Goal: Task Accomplishment & Management: Manage account settings

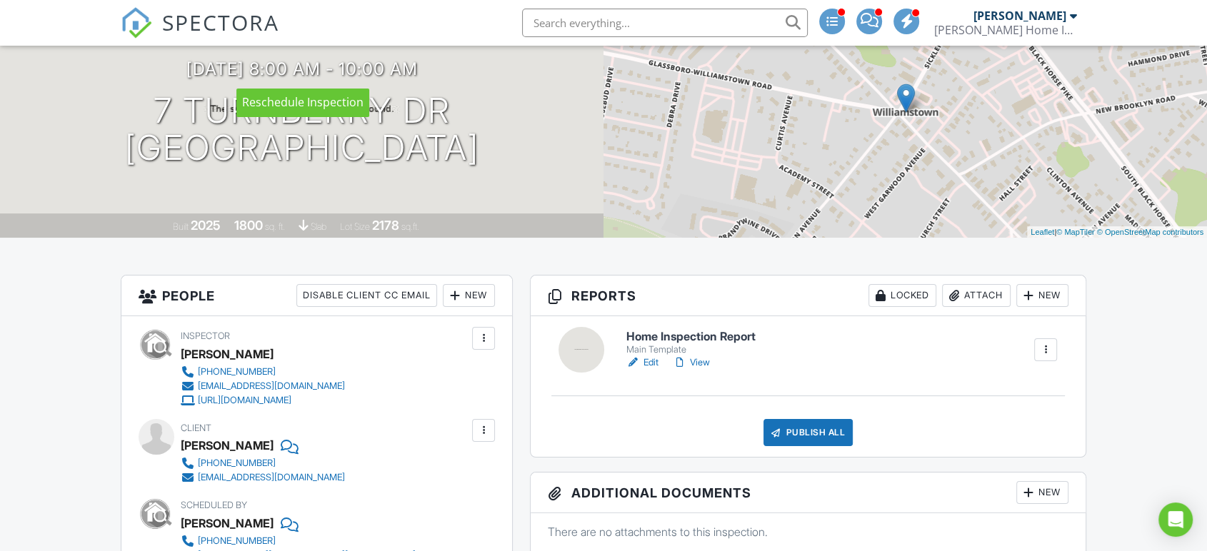
scroll to position [238, 0]
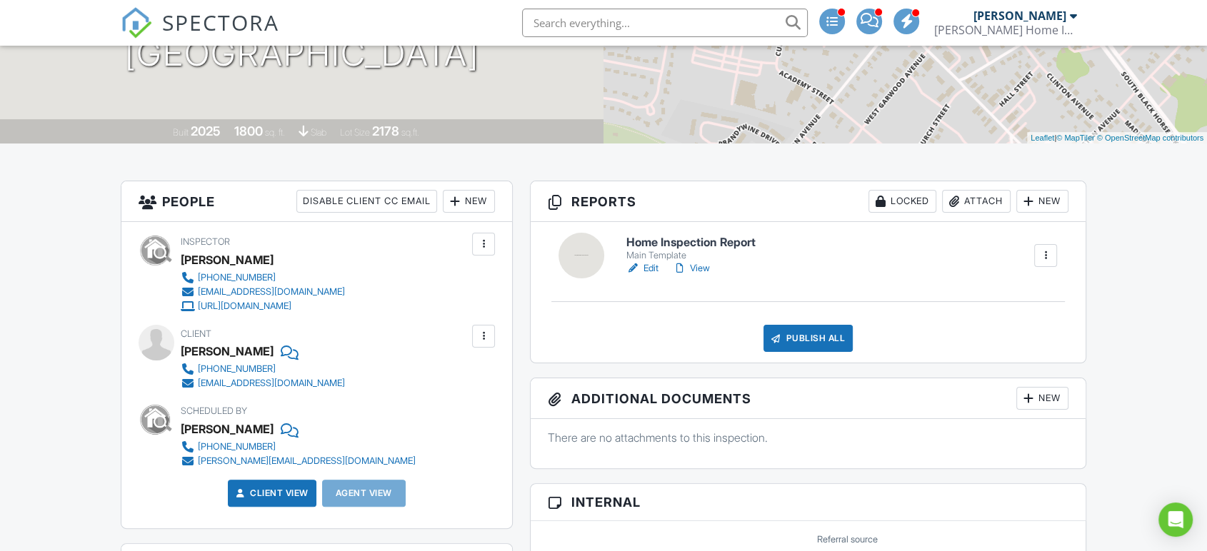
click at [645, 268] on link "Edit" at bounding box center [642, 268] width 32 height 14
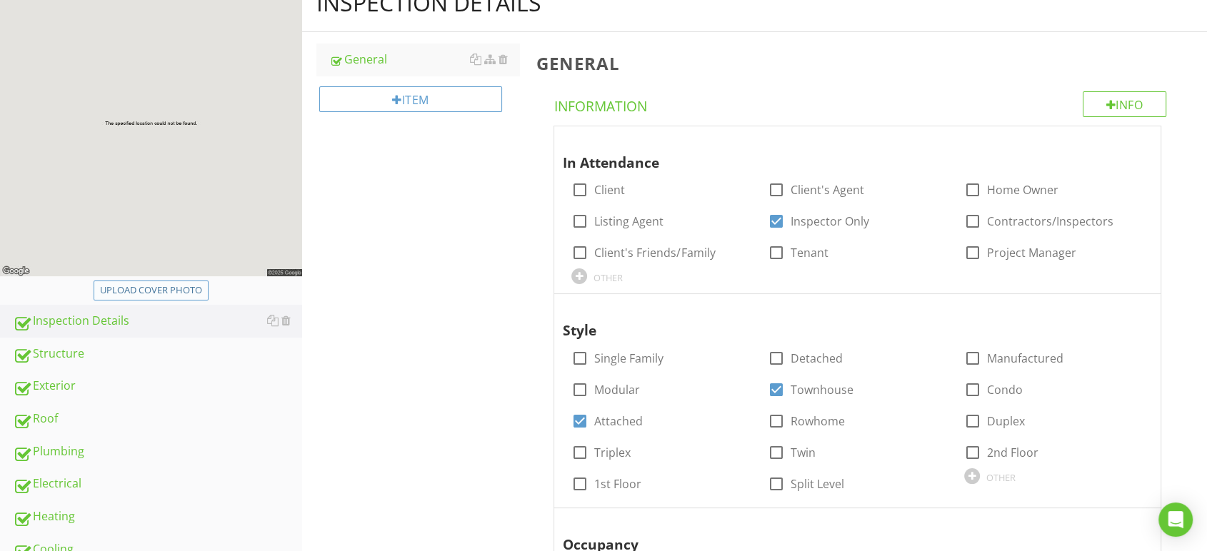
scroll to position [238, 0]
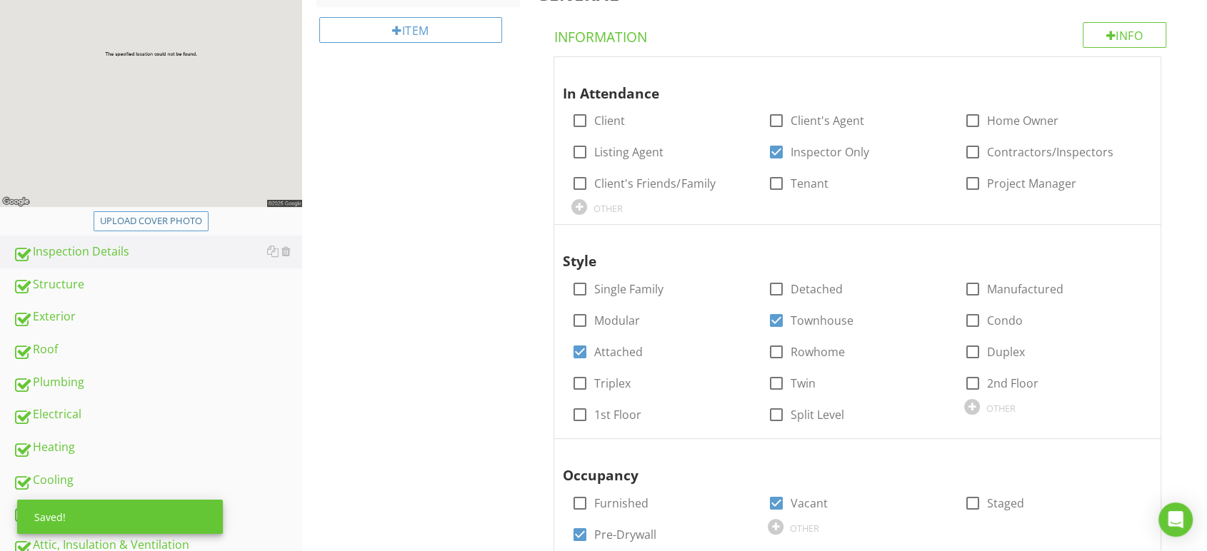
click at [165, 219] on div "Upload cover photo" at bounding box center [151, 221] width 102 height 14
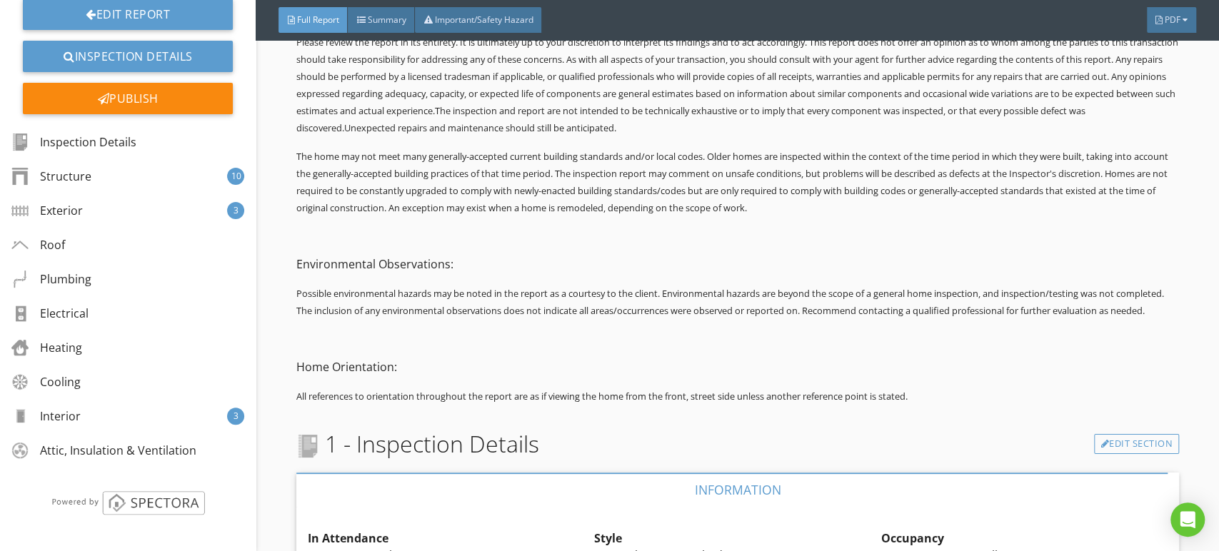
scroll to position [1269, 0]
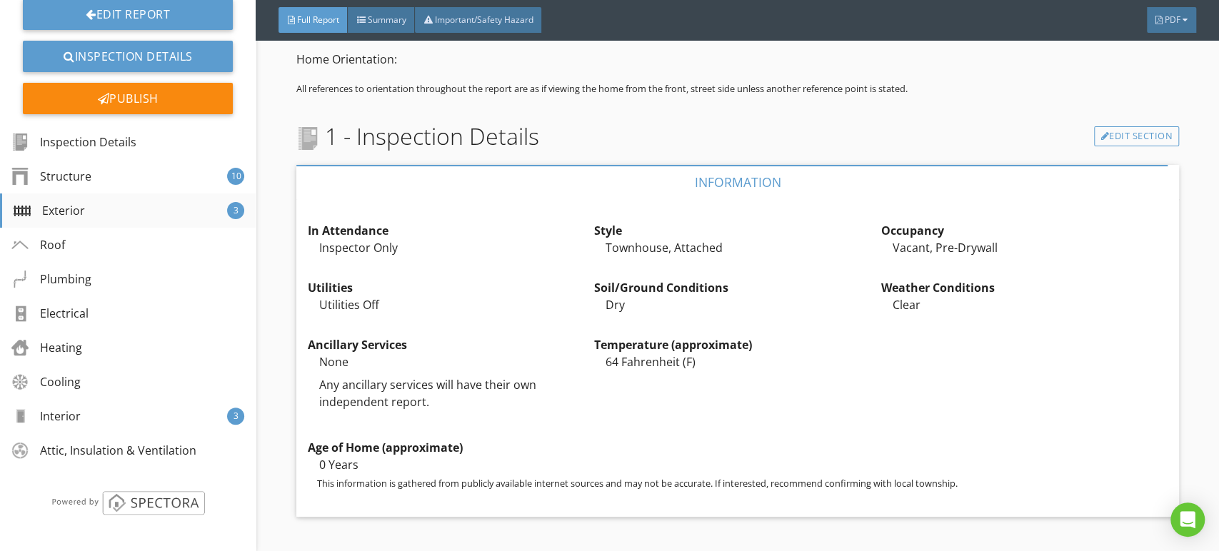
click at [193, 210] on div "Exterior 3" at bounding box center [128, 211] width 256 height 34
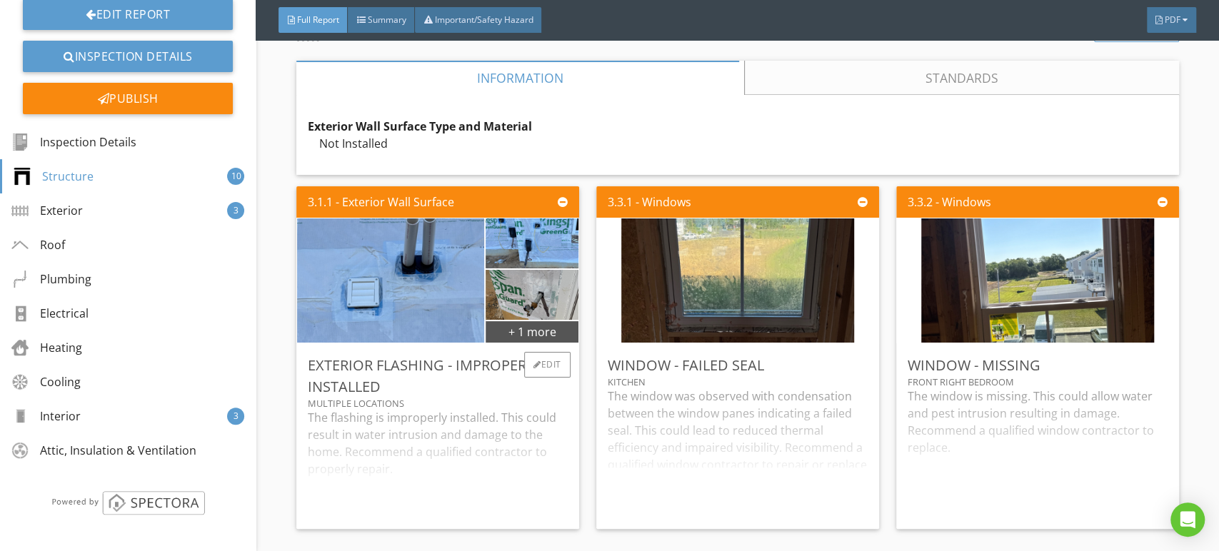
scroll to position [3511, 0]
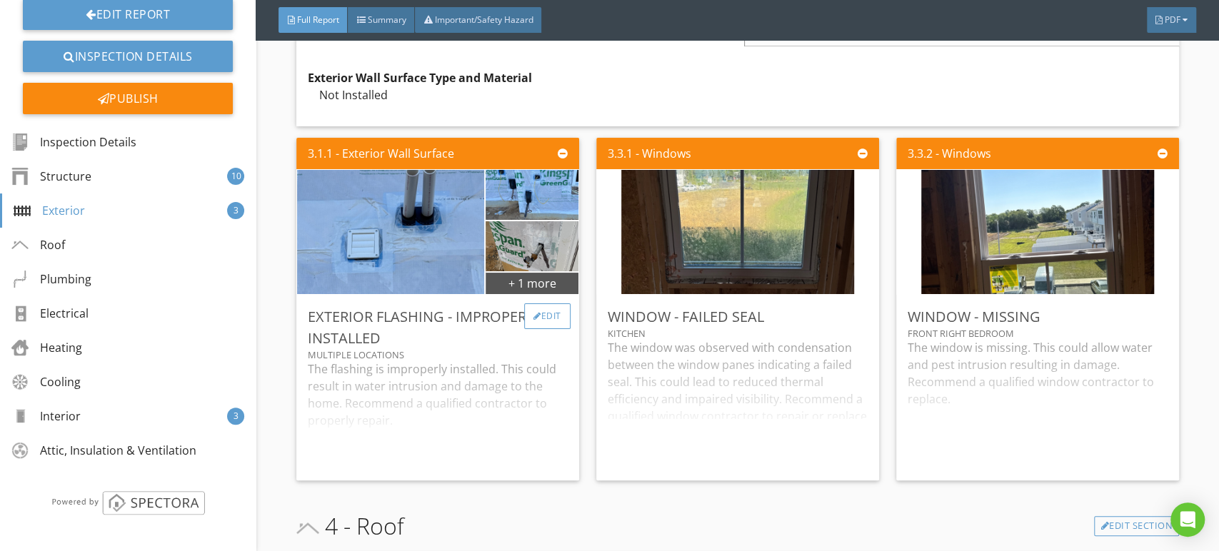
click at [544, 329] on div "Edit" at bounding box center [547, 317] width 46 height 26
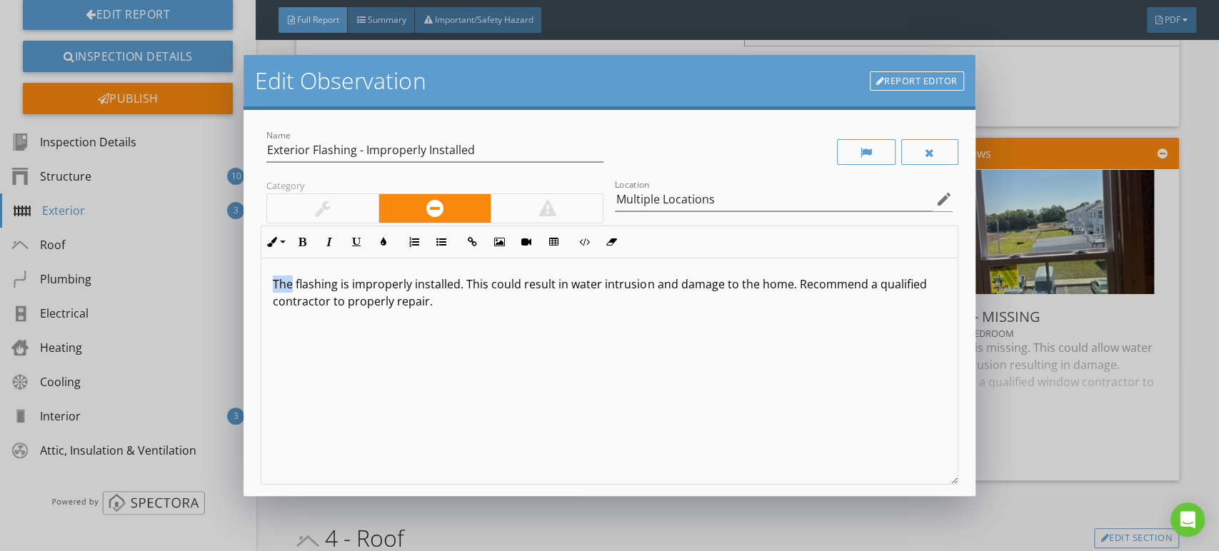
drag, startPoint x: 290, startPoint y: 284, endPoint x: 257, endPoint y: 279, distance: 33.4
click at [257, 279] on div "Name Exterior Flashing - Improperly Installed Category Location Multiple Locati…" at bounding box center [609, 303] width 731 height 386
click at [546, 284] on p "Multiple exterior flashings are improperly installed. This could result in wate…" at bounding box center [609, 293] width 673 height 34
click at [705, 284] on p "Multiple exterior flashings are improperly installed and do not meet the manufa…" at bounding box center [609, 293] width 673 height 34
click at [683, 287] on p "Multiple exterior flashings are improperly installed and do not meet the manufa…" at bounding box center [609, 293] width 673 height 34
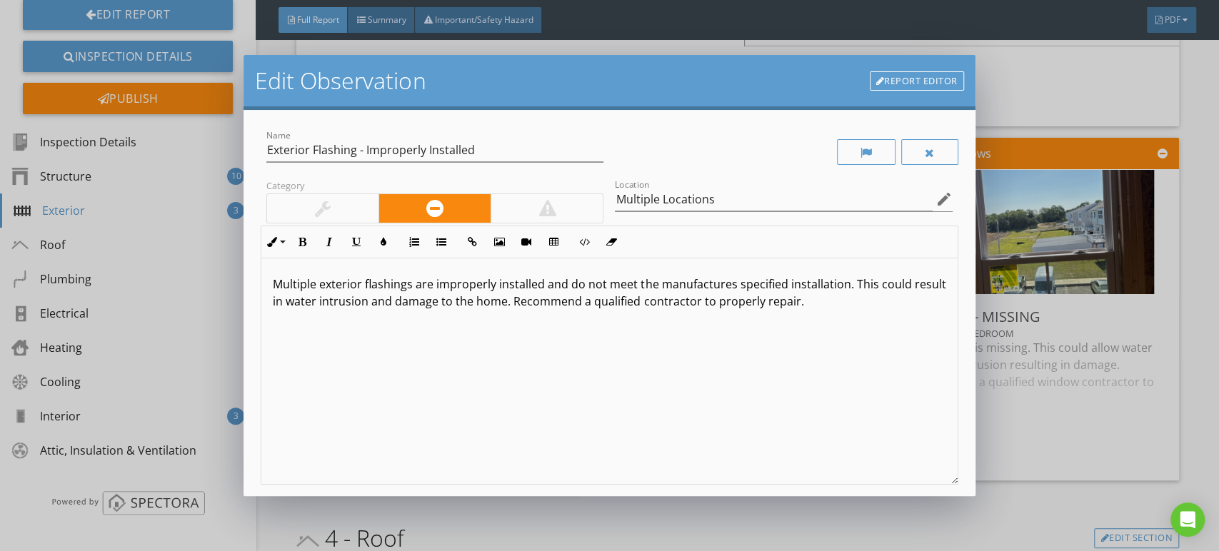
click at [704, 283] on p "Multiple exterior flashings are improperly installed and do not meet the manufa…" at bounding box center [609, 293] width 673 height 34
click at [722, 286] on p "Multiple exterior flashings are improperly installed and do not meet the manufa…" at bounding box center [609, 293] width 673 height 34
click at [804, 306] on p "Multiple exterior flashings are improperly installed and do not meet the manufa…" at bounding box center [609, 293] width 673 height 34
click at [851, 285] on p "Multiple exterior flashings are improperly installed and do not meet the manufa…" at bounding box center [609, 293] width 673 height 34
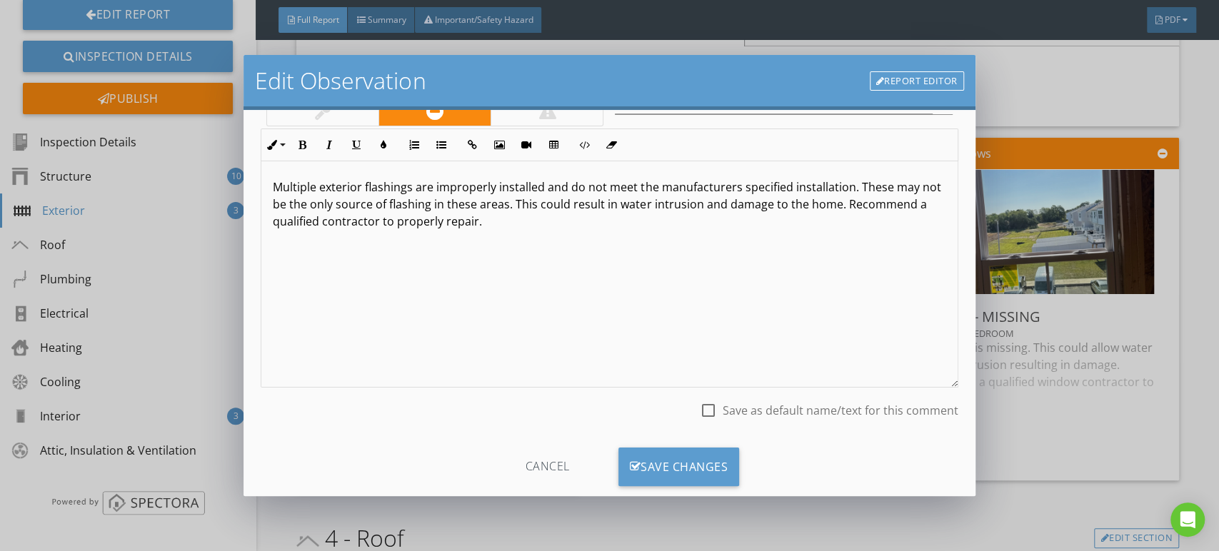
scroll to position [126, 0]
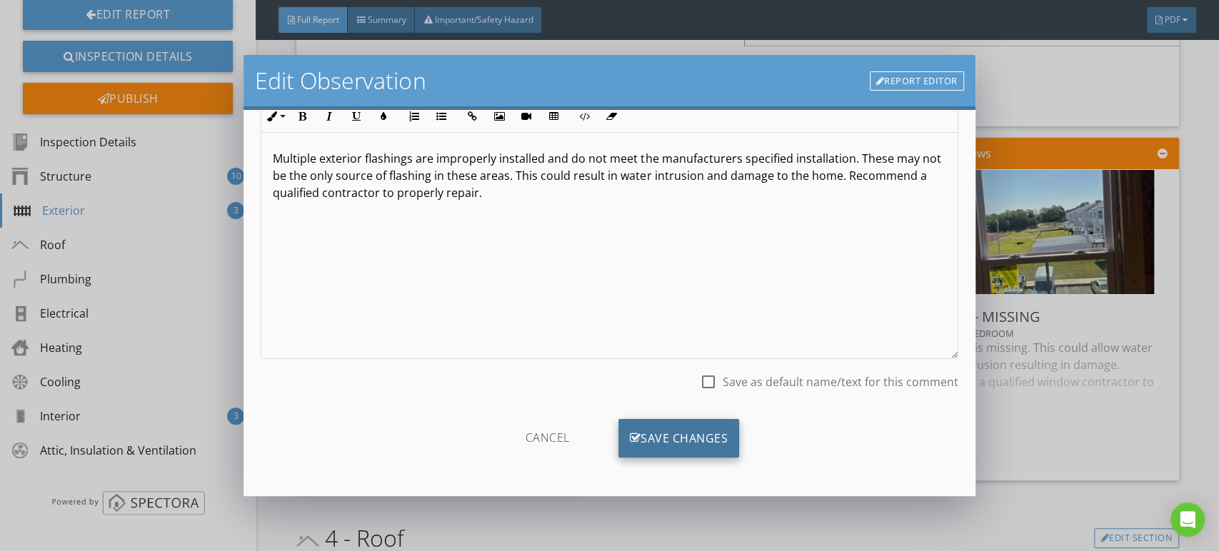
click at [664, 439] on div "Save Changes" at bounding box center [679, 438] width 121 height 39
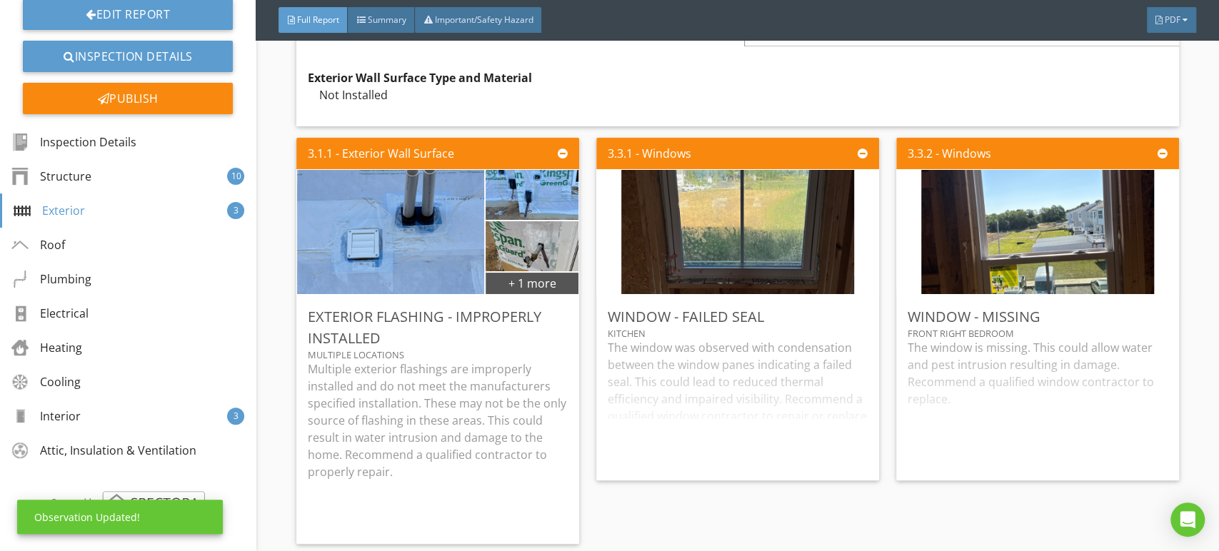
scroll to position [0, 0]
click at [464, 361] on div "Multiple Locations" at bounding box center [438, 354] width 260 height 11
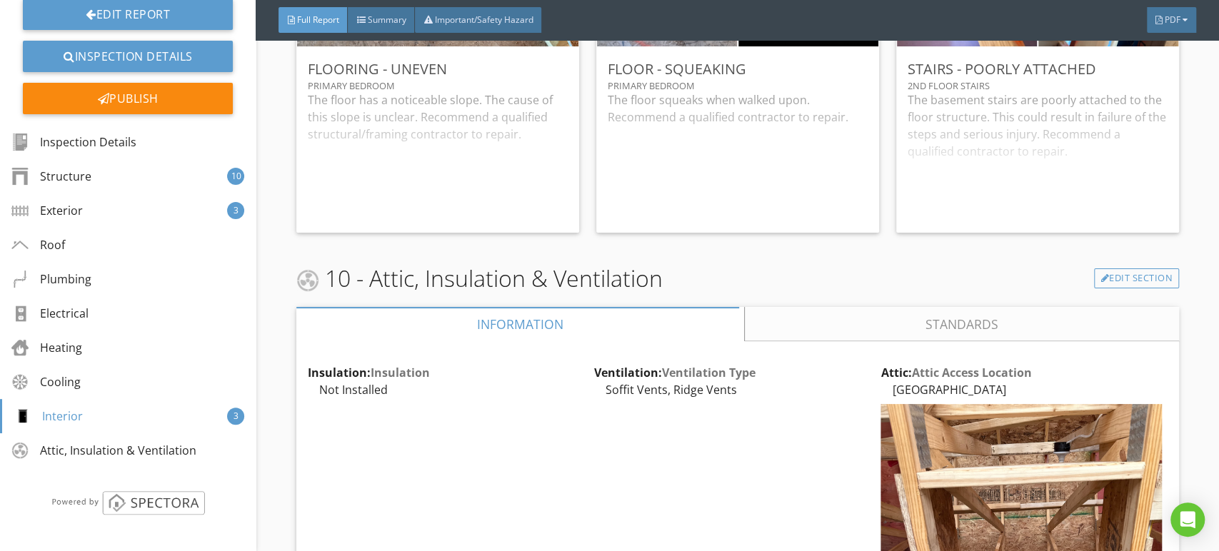
scroll to position [7559, 0]
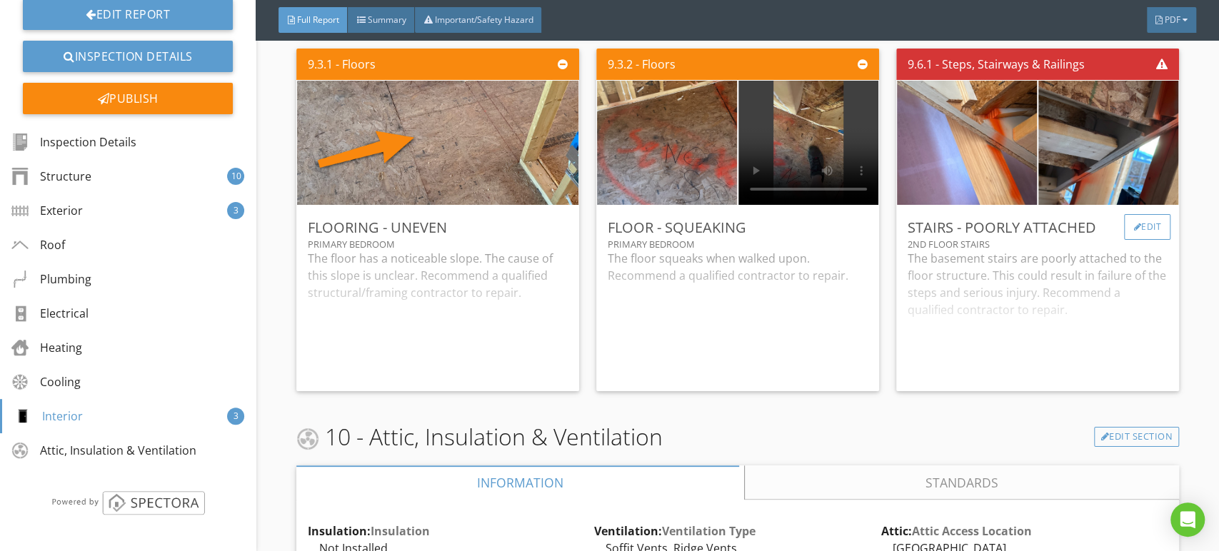
click at [1141, 240] on div "Edit" at bounding box center [1147, 227] width 46 height 26
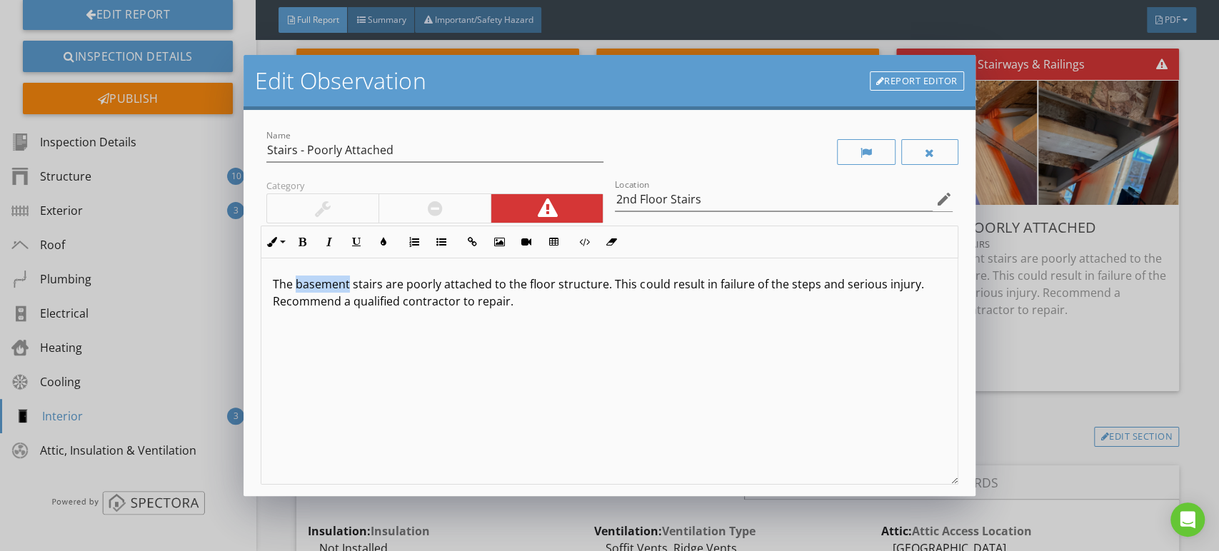
drag, startPoint x: 297, startPoint y: 283, endPoint x: 349, endPoint y: 285, distance: 51.5
click at [349, 285] on p "The basement stairs are poorly attached to the floor structure. This could resu…" at bounding box center [609, 293] width 673 height 34
click at [449, 200] on div at bounding box center [435, 208] width 112 height 29
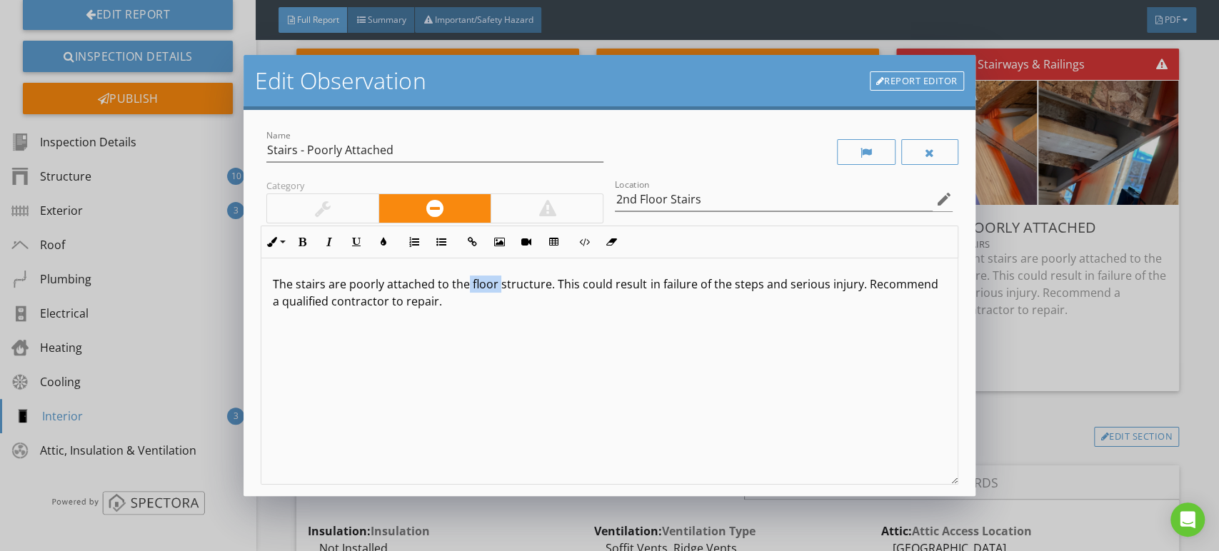
drag, startPoint x: 467, startPoint y: 282, endPoint x: 497, endPoint y: 284, distance: 30.1
click at [497, 284] on p "The stairs are poorly attached to the floor structure. This could result in fai…" at bounding box center [609, 293] width 673 height 34
drag, startPoint x: 652, startPoint y: 283, endPoint x: 689, endPoint y: 283, distance: 37.1
click at [689, 283] on p "The stairs are poorly attached to the wall structure. This could result in fail…" at bounding box center [609, 293] width 673 height 34
drag, startPoint x: 862, startPoint y: 286, endPoint x: 301, endPoint y: 310, distance: 561.9
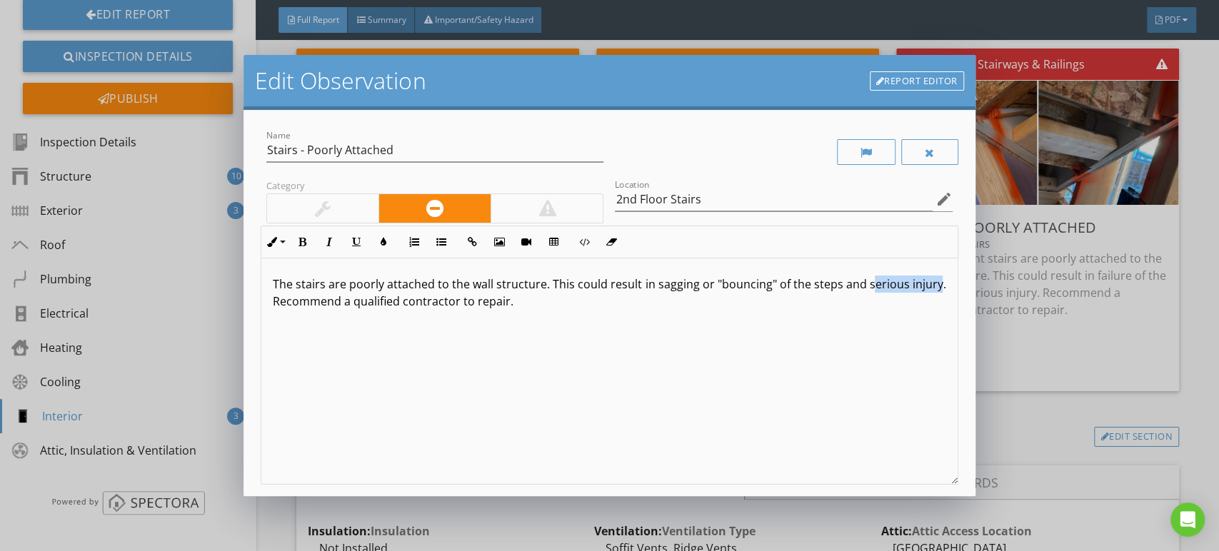
click at [301, 310] on div "The stairs are poorly attached to the wall structure. This could result in sagg…" at bounding box center [609, 372] width 696 height 226
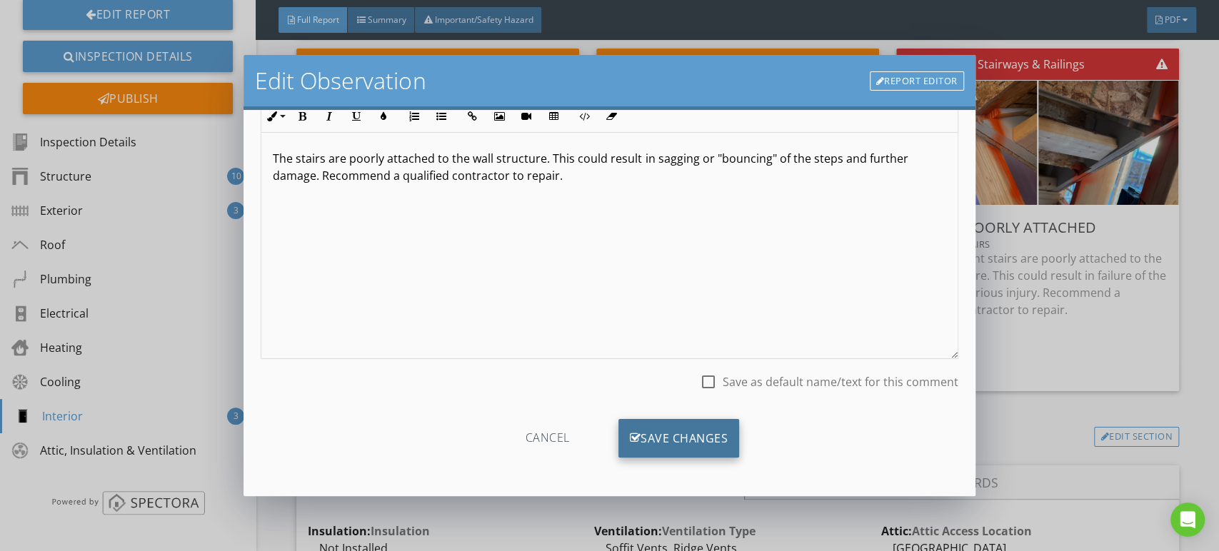
scroll to position [126, 0]
click at [664, 439] on div "Save Changes" at bounding box center [679, 438] width 121 height 39
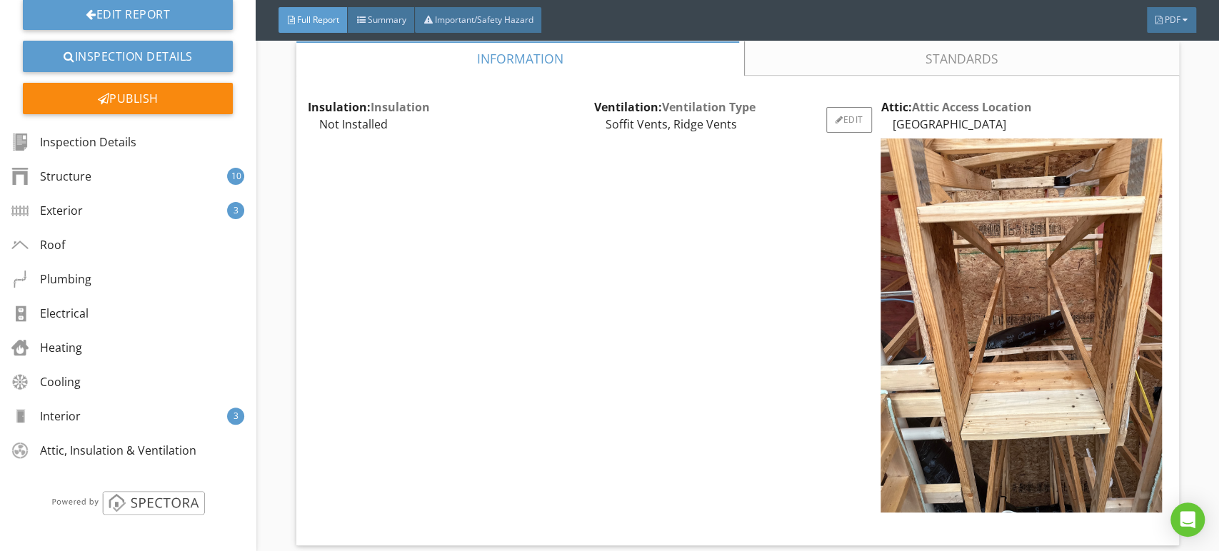
scroll to position [7541, 0]
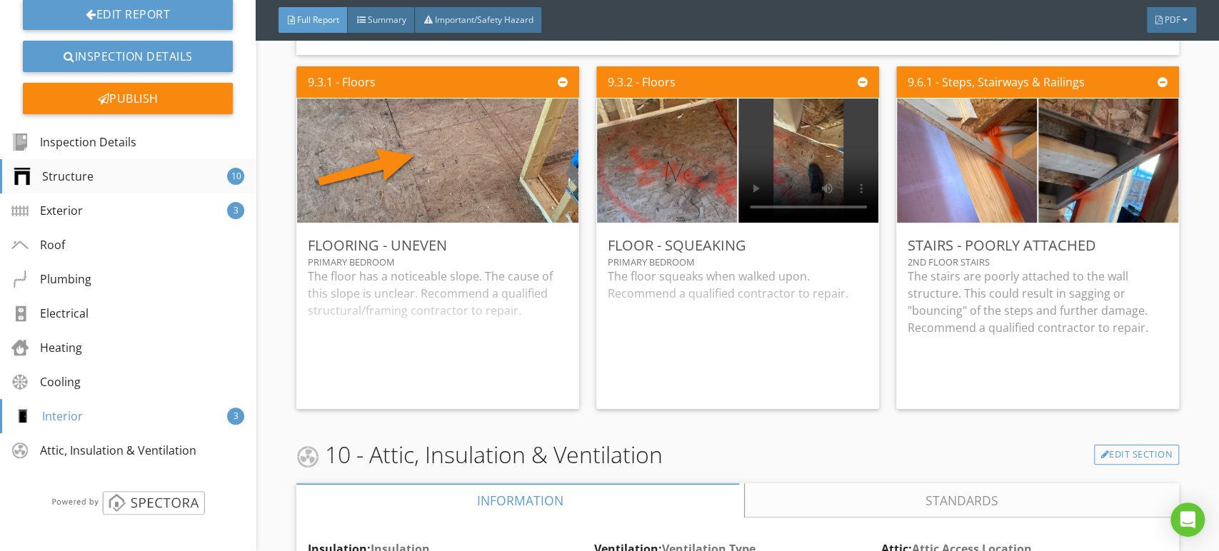
click at [118, 187] on div "Structure 10" at bounding box center [128, 176] width 256 height 34
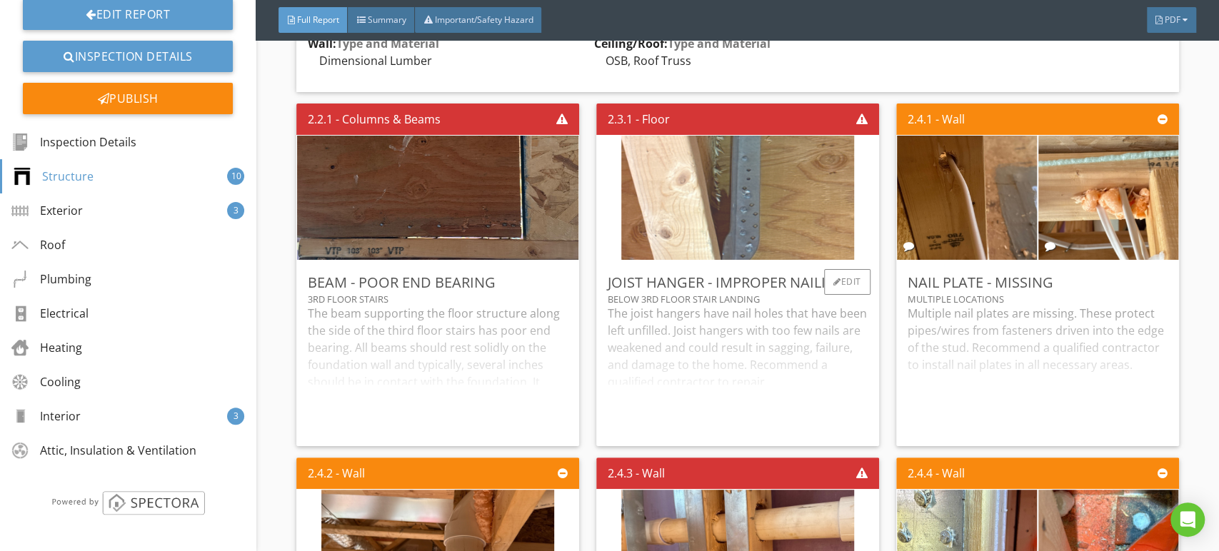
scroll to position [2007, 0]
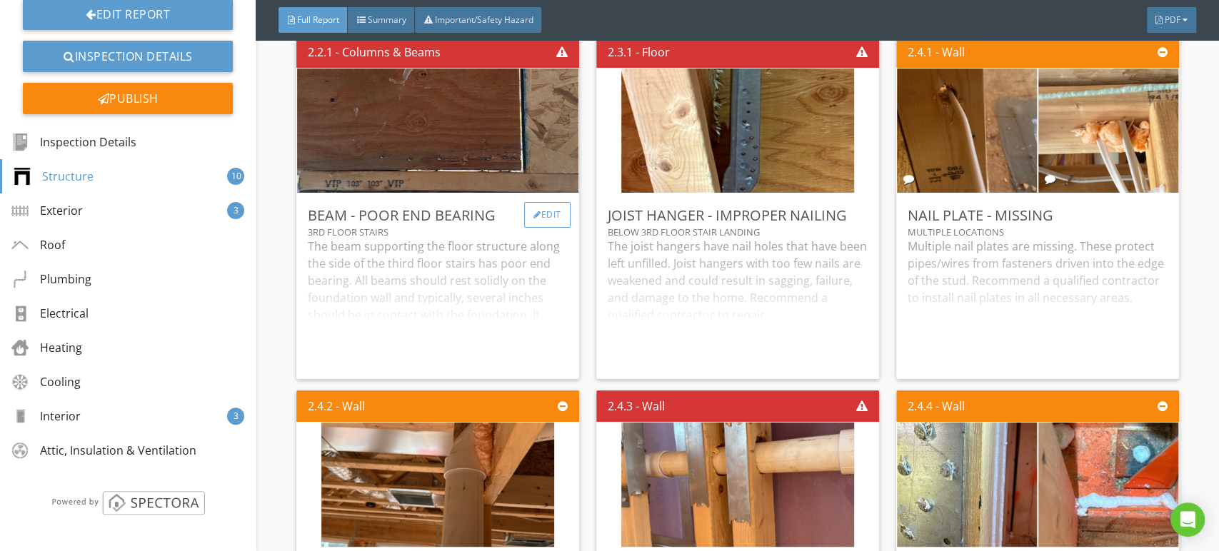
click at [549, 228] on div "Edit" at bounding box center [547, 215] width 46 height 26
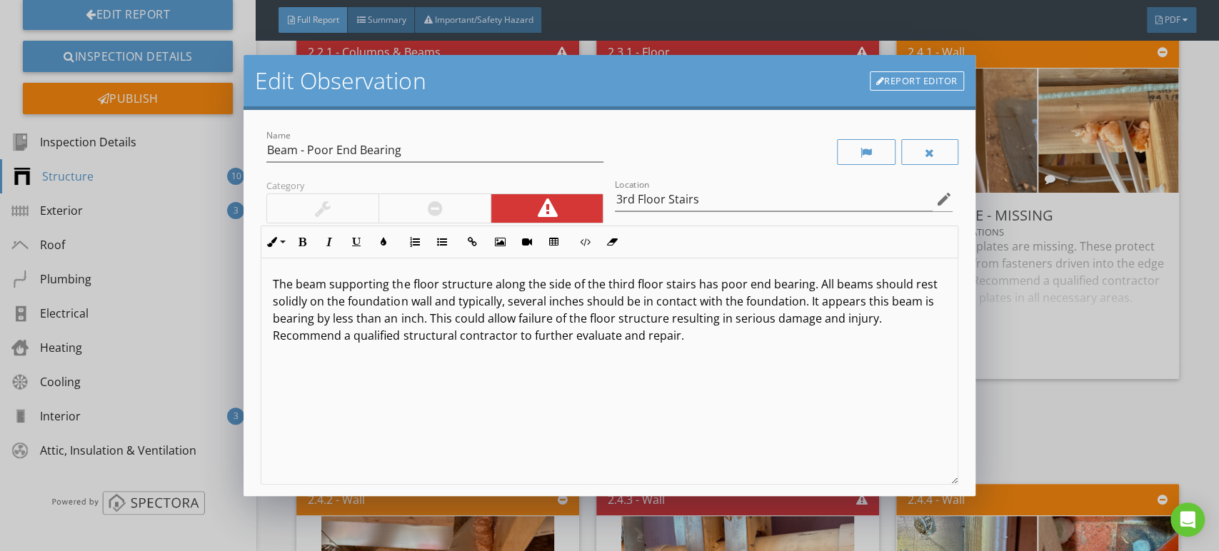
click at [434, 201] on div at bounding box center [435, 208] width 15 height 17
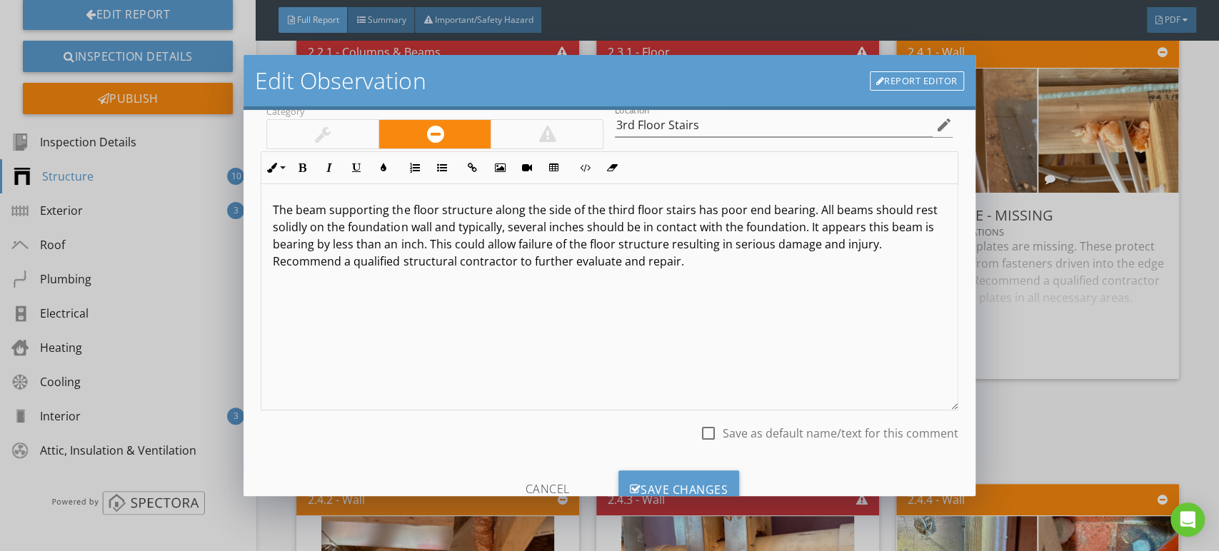
scroll to position [126, 0]
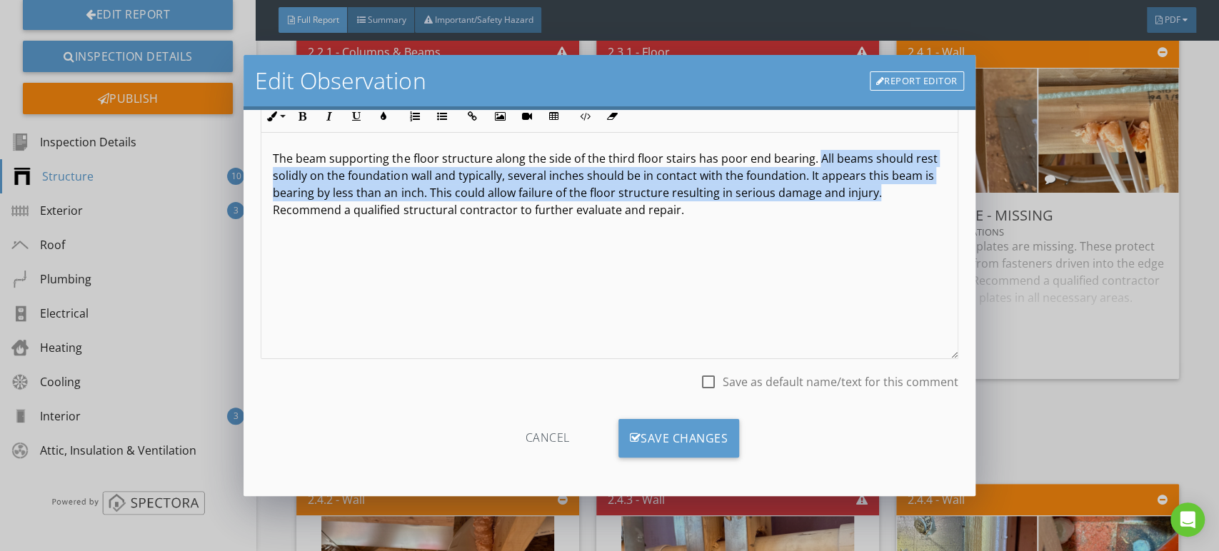
drag, startPoint x: 809, startPoint y: 155, endPoint x: 920, endPoint y: 196, distance: 118.0
click at [920, 196] on p "The beam supporting the floor structure along the side of the third floor stair…" at bounding box center [609, 184] width 673 height 69
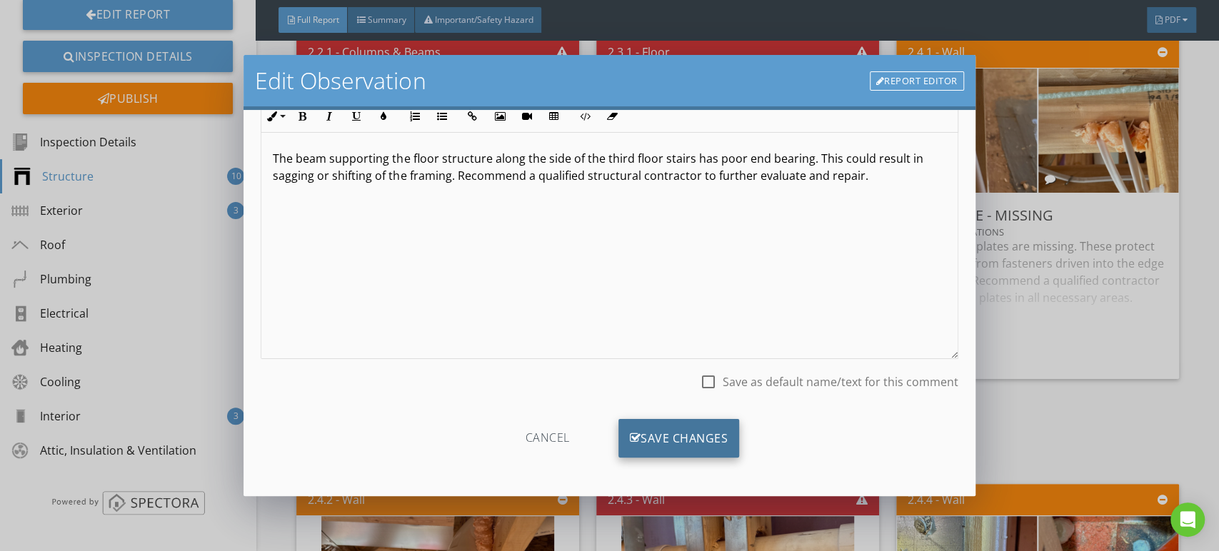
click at [677, 436] on div "Save Changes" at bounding box center [679, 438] width 121 height 39
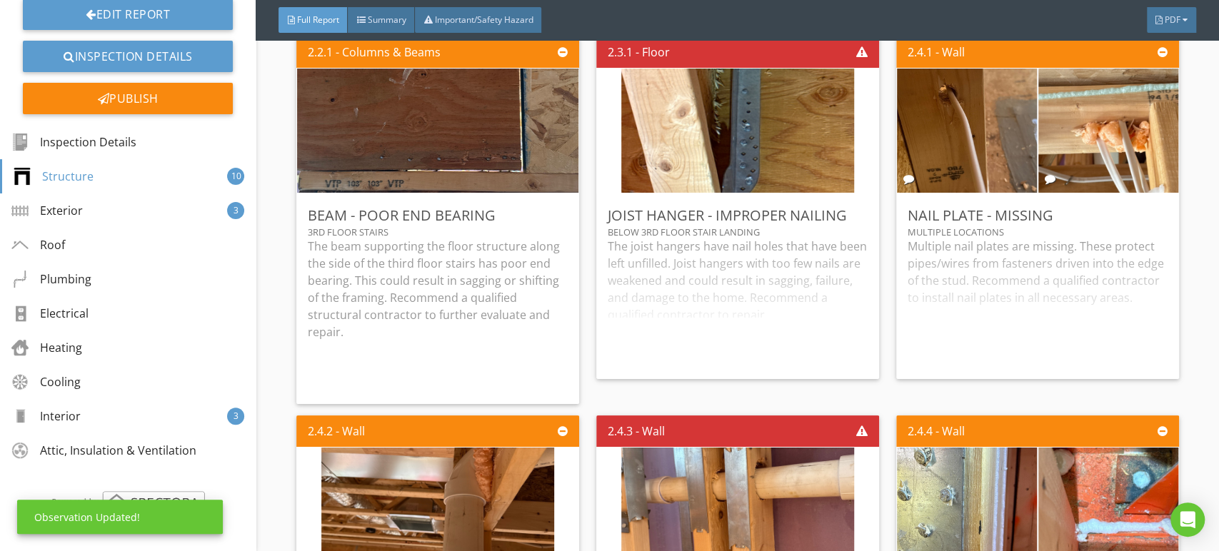
scroll to position [0, 0]
click at [841, 228] on div "Edit" at bounding box center [847, 215] width 46 height 26
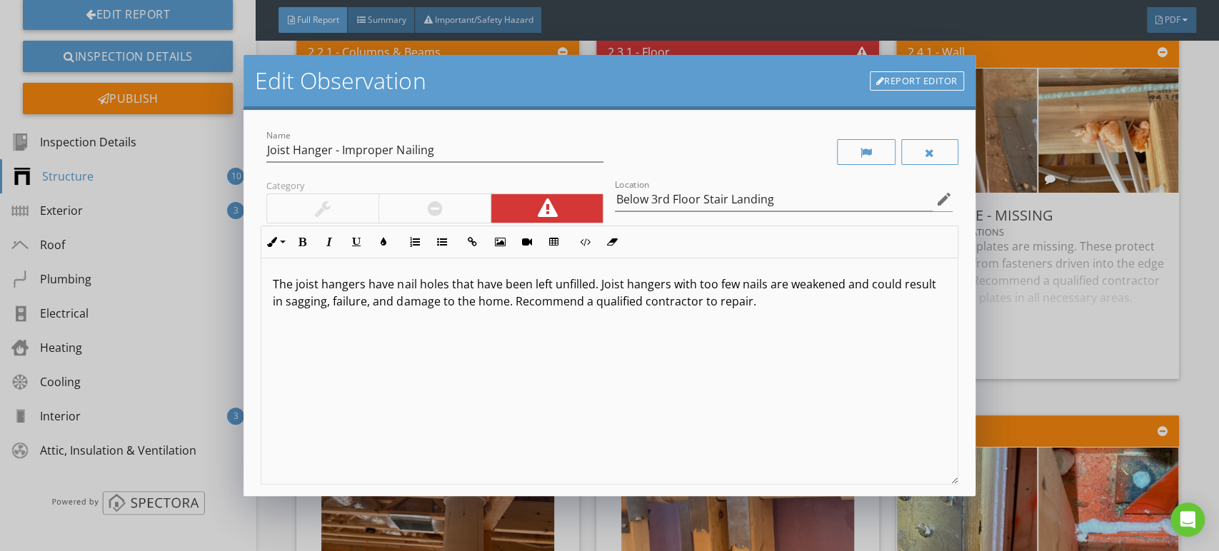
click at [480, 199] on div at bounding box center [435, 208] width 112 height 29
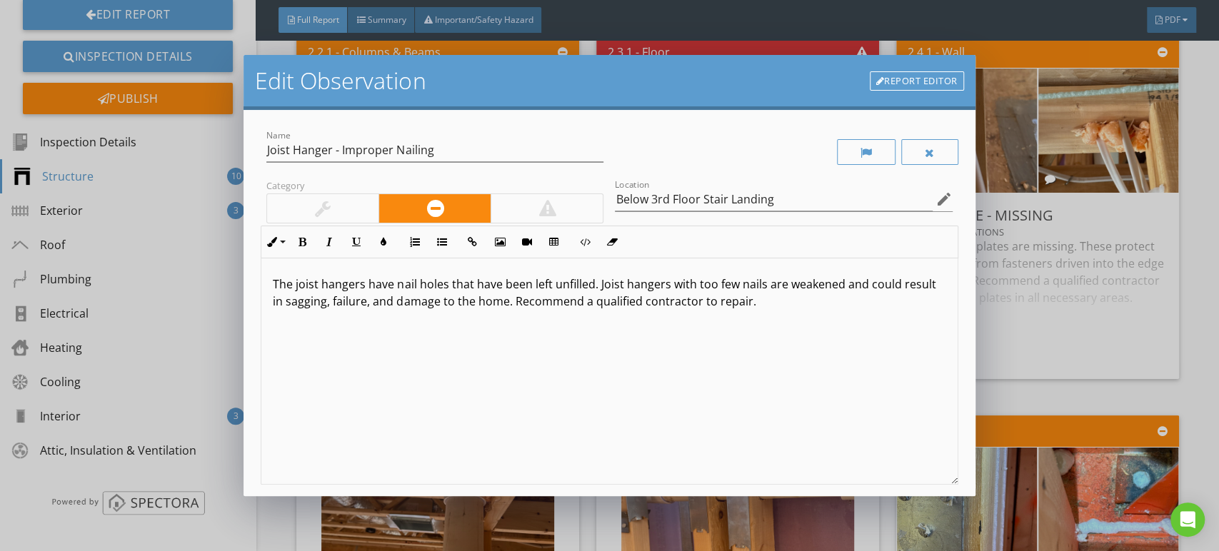
scroll to position [126, 0]
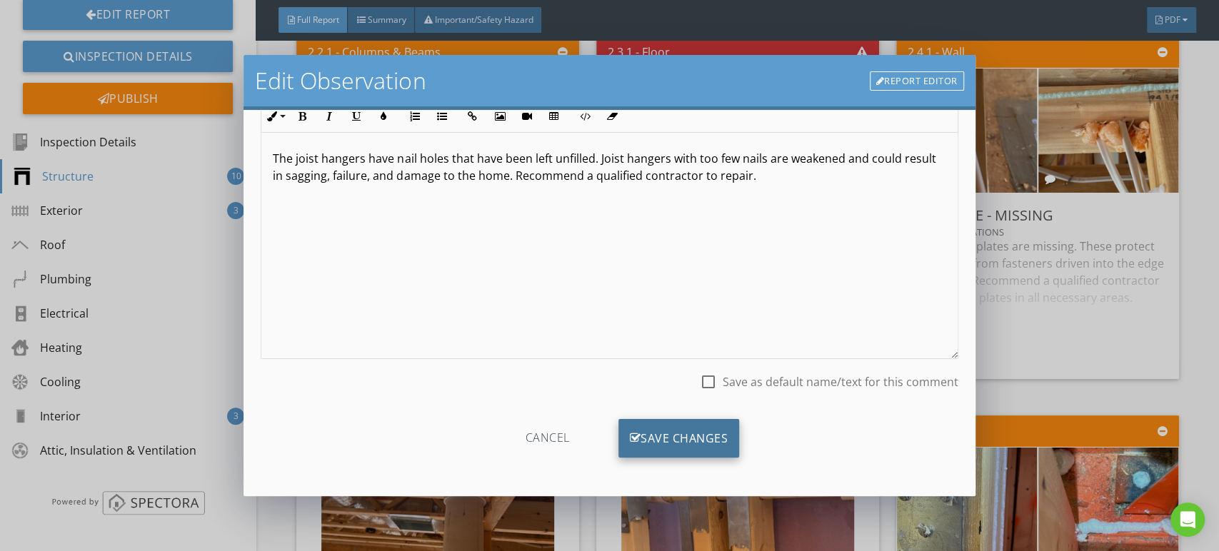
click at [704, 437] on div "Save Changes" at bounding box center [679, 438] width 121 height 39
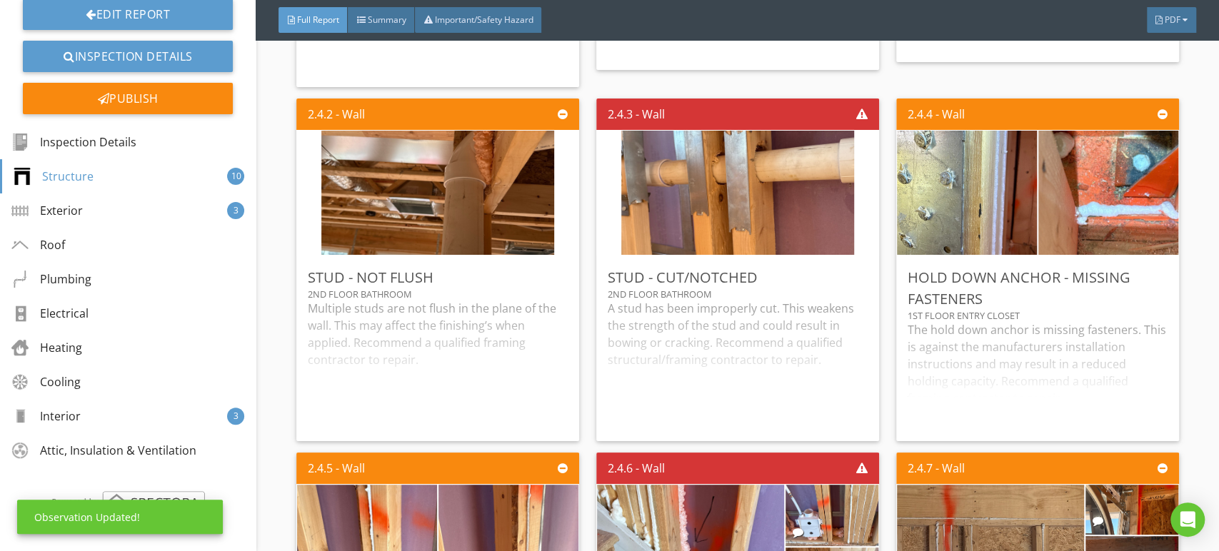
scroll to position [2325, 0]
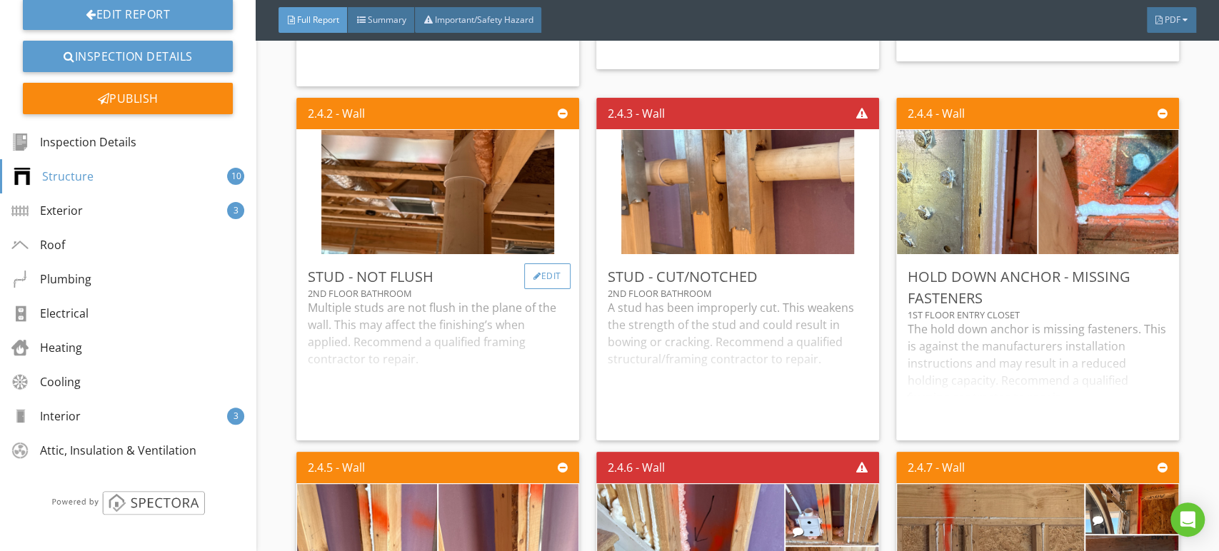
click at [534, 281] on div at bounding box center [538, 276] width 8 height 9
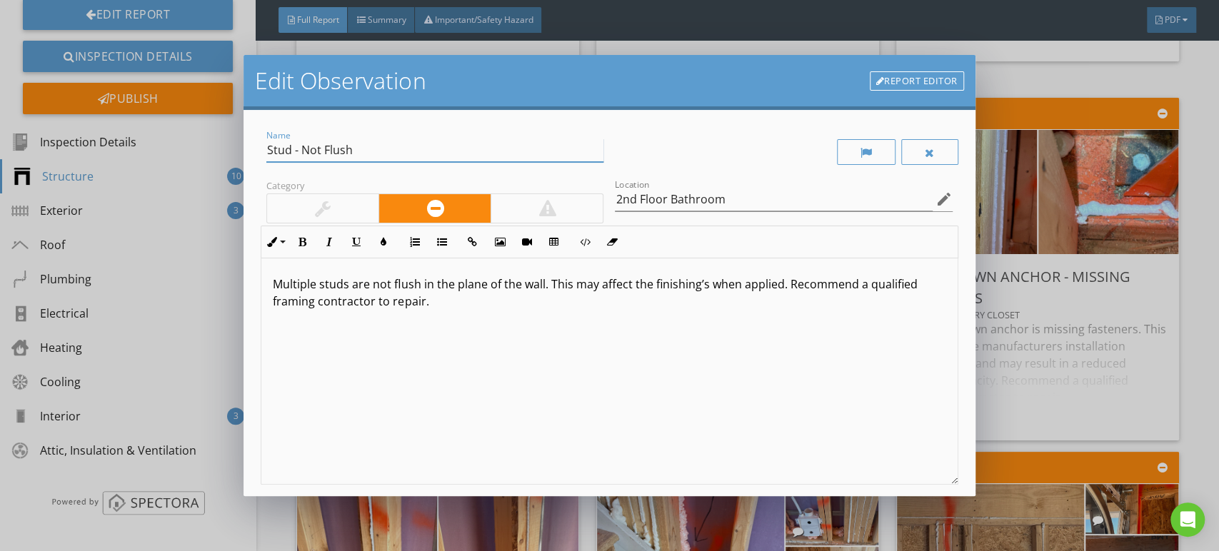
drag, startPoint x: 290, startPoint y: 149, endPoint x: 258, endPoint y: 153, distance: 32.3
click at [258, 153] on div "Name Stud - Not Flush Category Location 2nd Floor Bathroom edit Inline Style XL…" at bounding box center [609, 303] width 731 height 386
type input "Pipe - Not Flush"
drag, startPoint x: 274, startPoint y: 279, endPoint x: 371, endPoint y: 286, distance: 97.4
click at [371, 286] on p "Multiple studs are not flush in the plane of the wall. This may affect the fini…" at bounding box center [609, 293] width 673 height 34
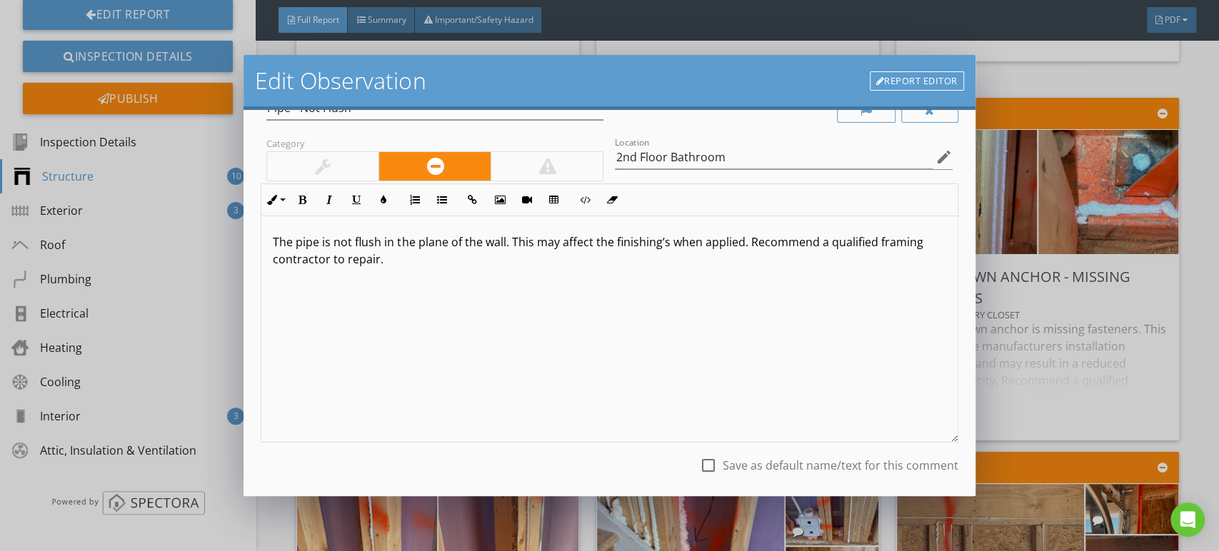
scroll to position [126, 0]
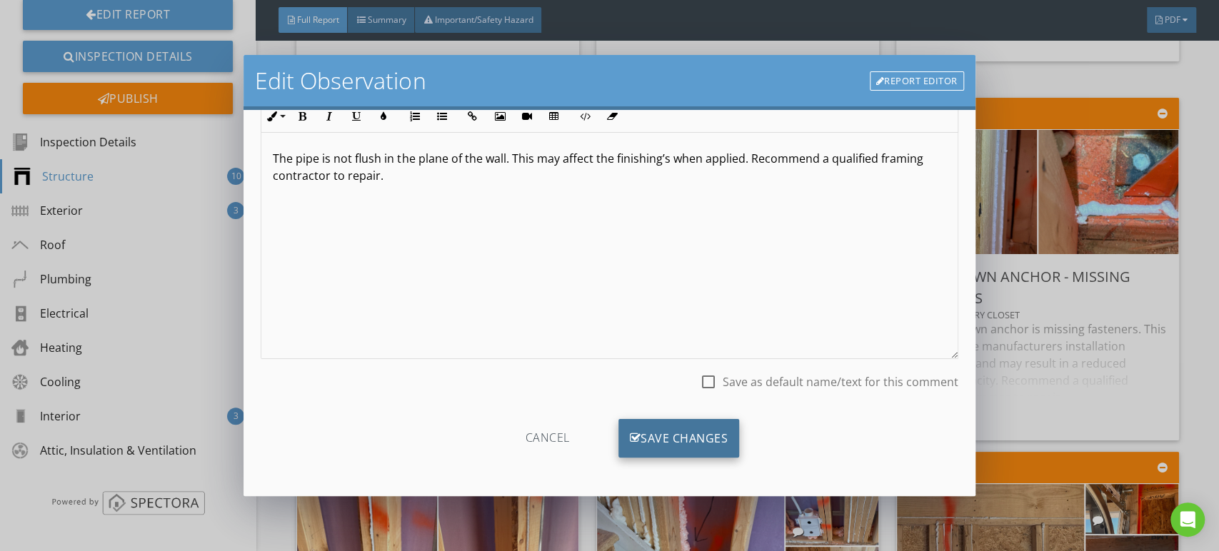
click at [698, 436] on div "Save Changes" at bounding box center [679, 438] width 121 height 39
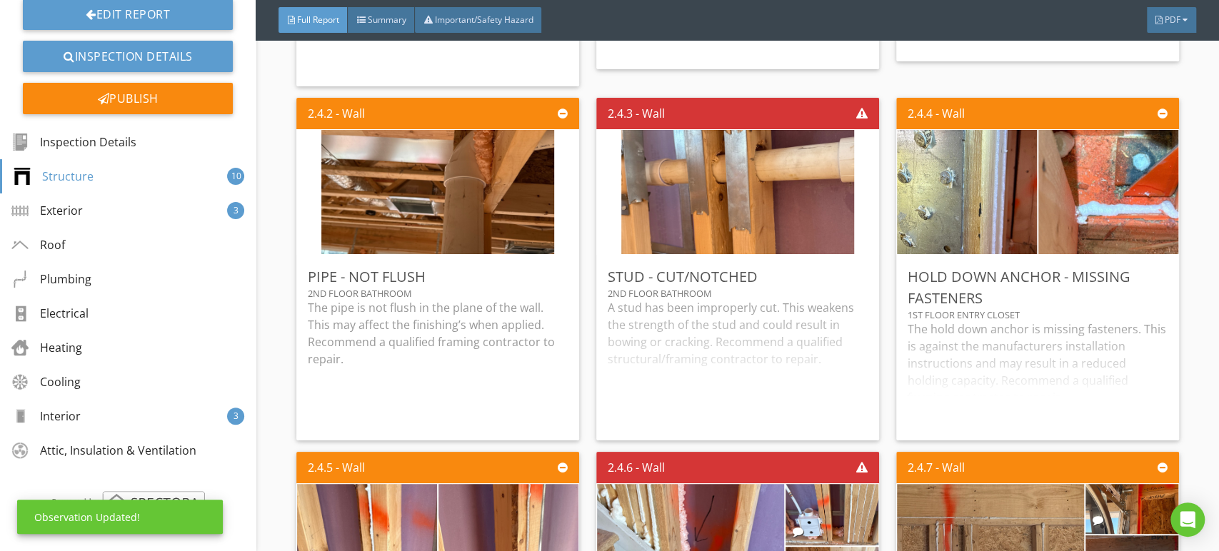
scroll to position [0, 0]
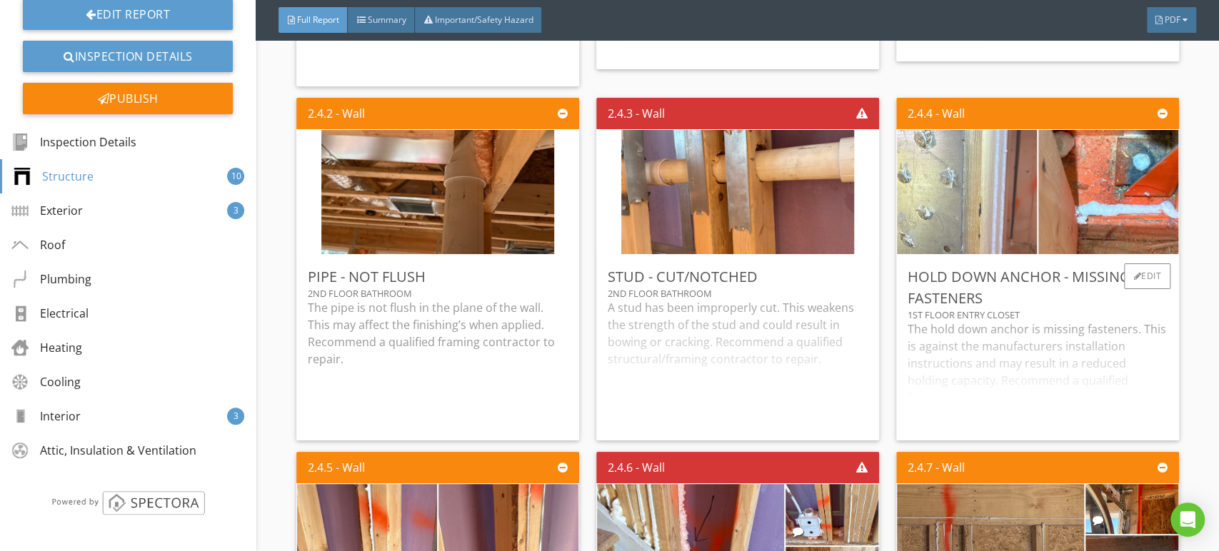
click at [1008, 266] on img at bounding box center [967, 192] width 350 height 263
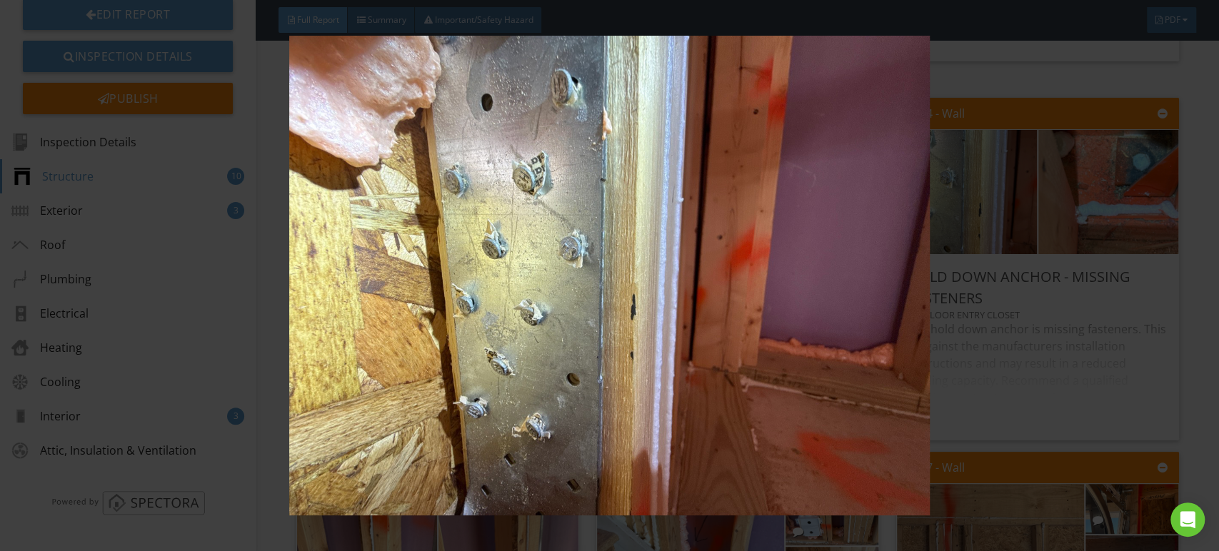
click at [756, 276] on img at bounding box center [609, 276] width 1115 height 481
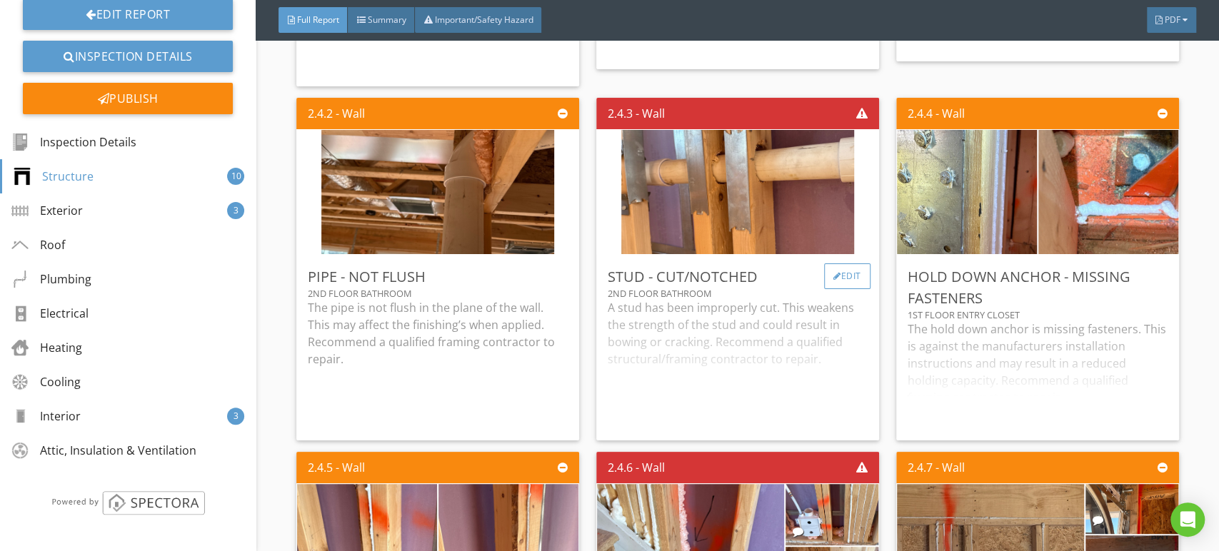
click at [846, 289] on div "Edit" at bounding box center [847, 277] width 46 height 26
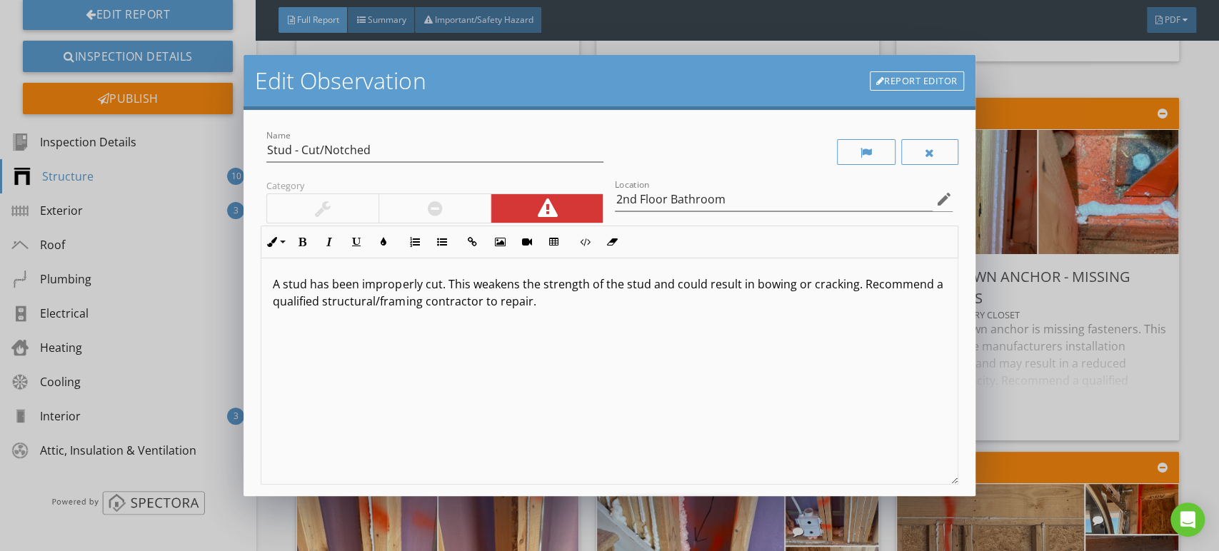
click at [1004, 315] on div "Edit Observation Report Editor Name Stud - Cut/Notched Category Location 2nd Fl…" at bounding box center [609, 275] width 1219 height 551
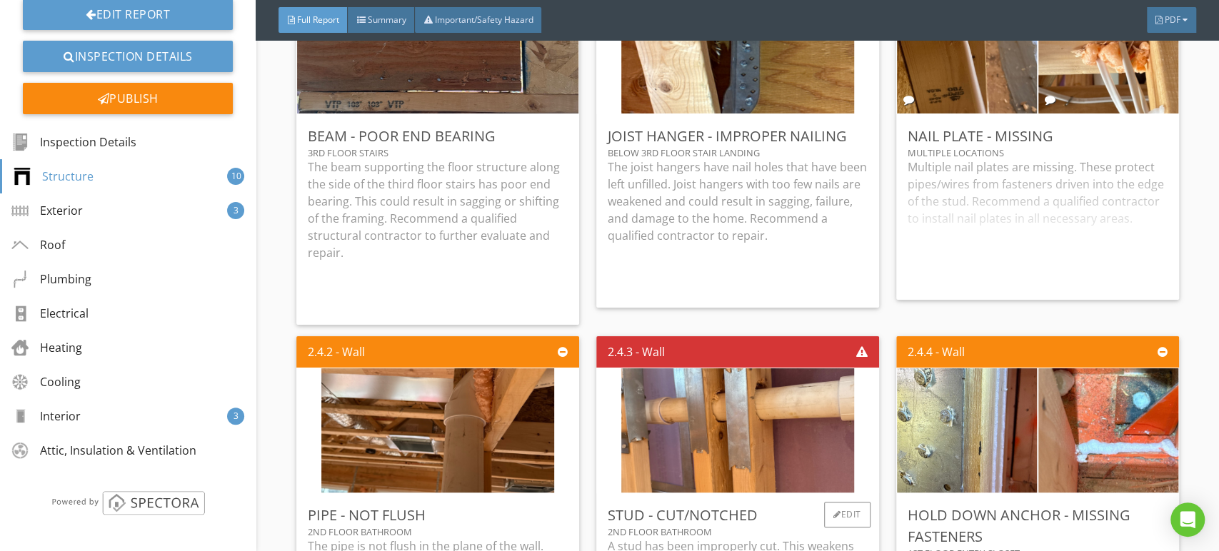
scroll to position [2404, 0]
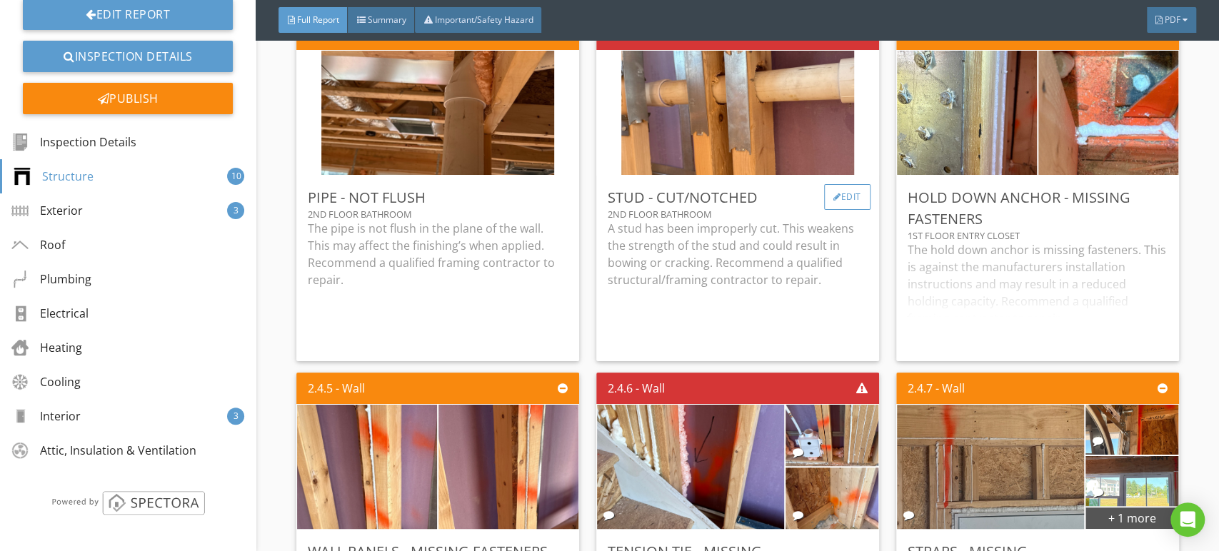
click at [841, 210] on div "Edit" at bounding box center [847, 197] width 46 height 26
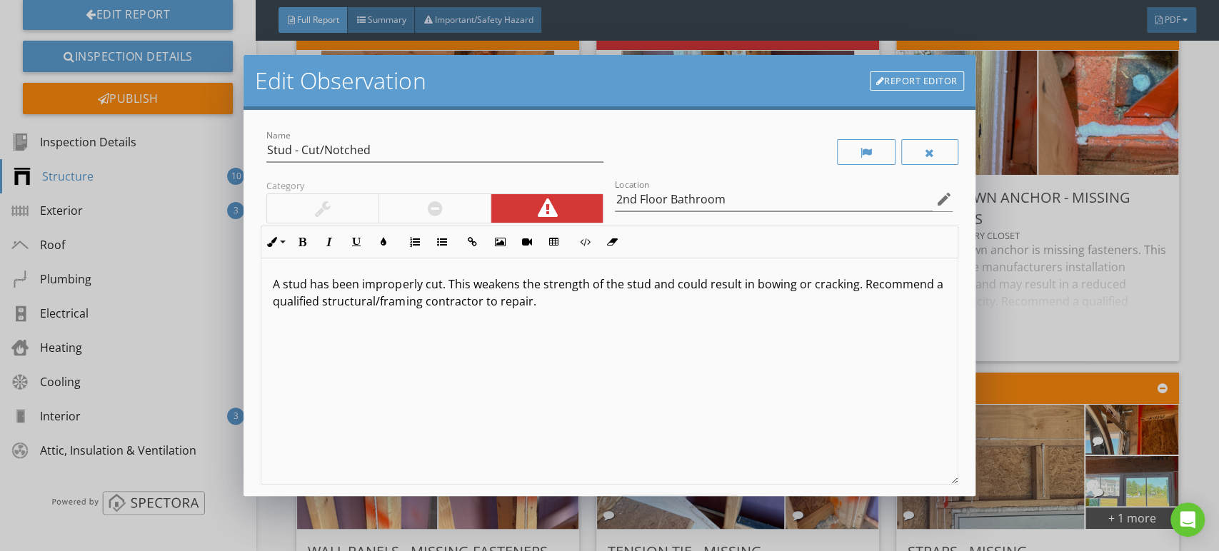
click at [469, 210] on div at bounding box center [435, 208] width 112 height 29
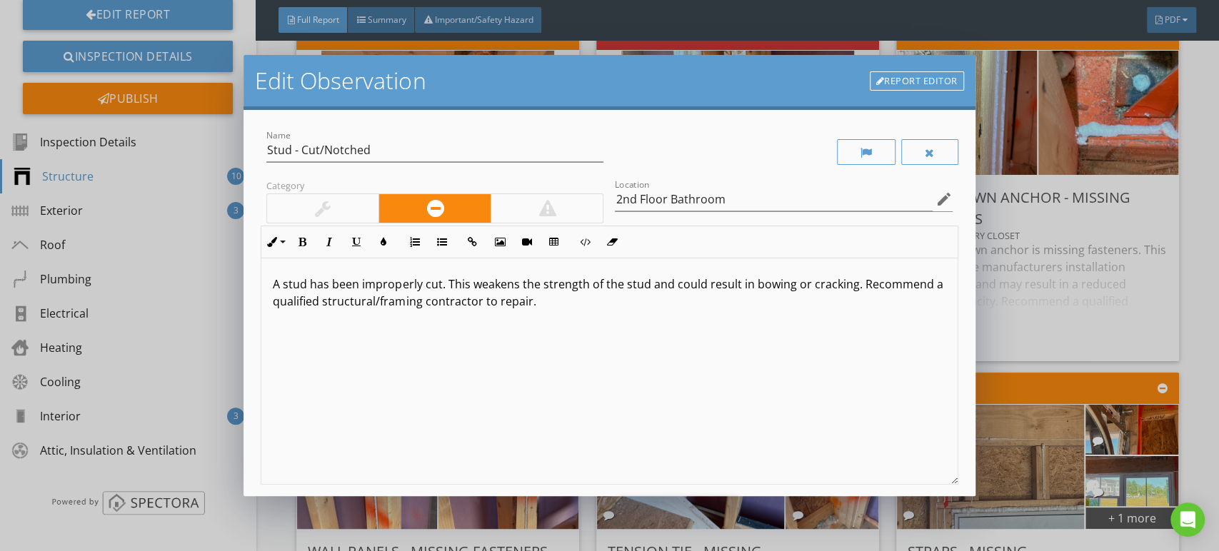
click at [564, 208] on div at bounding box center [547, 208] width 112 height 29
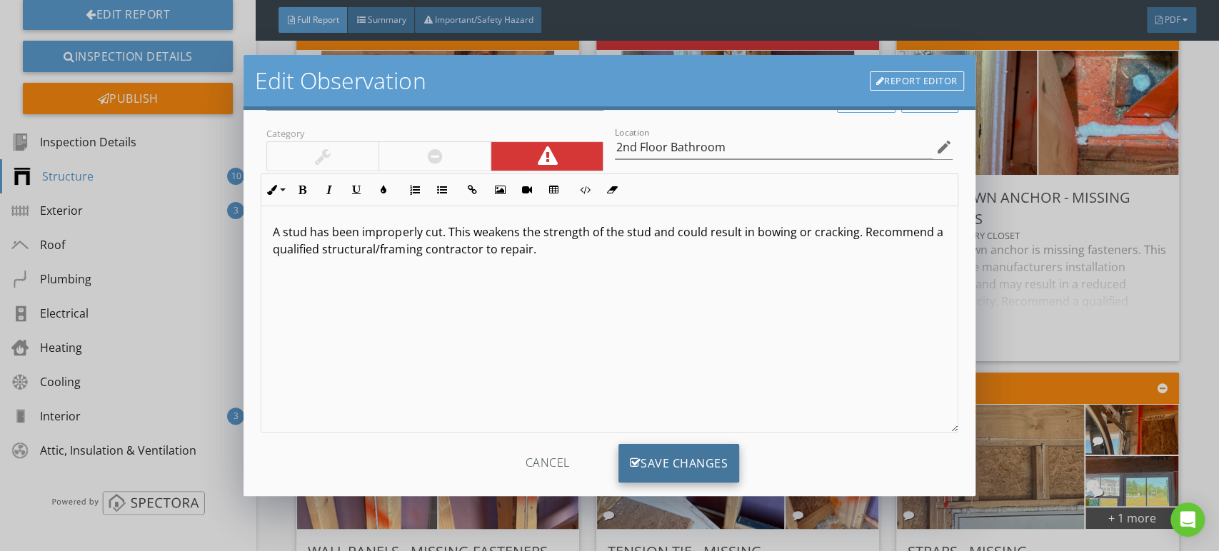
scroll to position [78, 0]
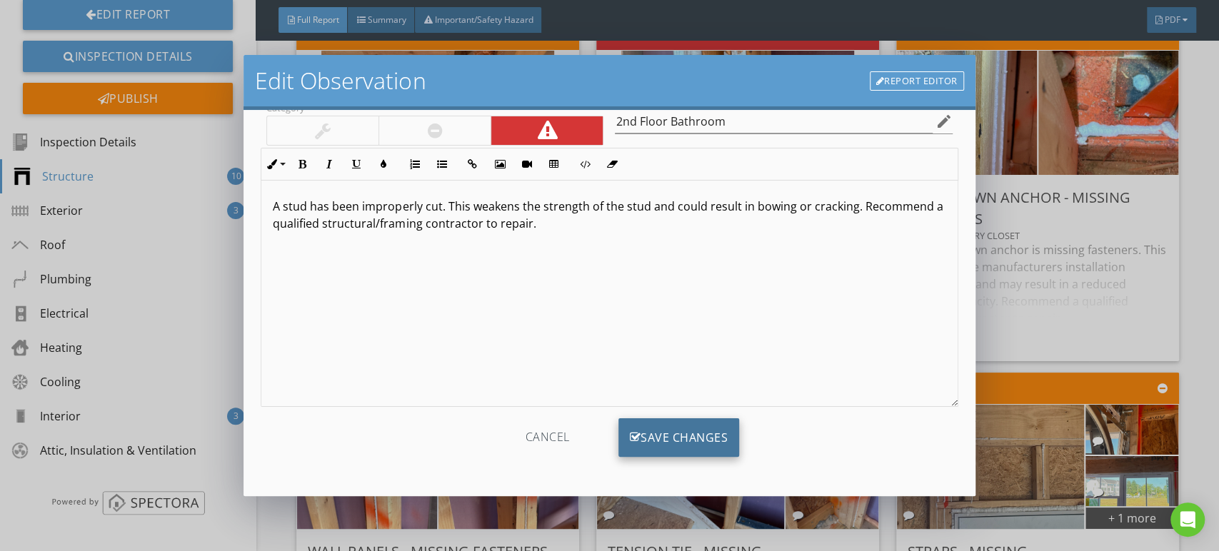
click at [649, 443] on div "Save Changes" at bounding box center [679, 438] width 121 height 39
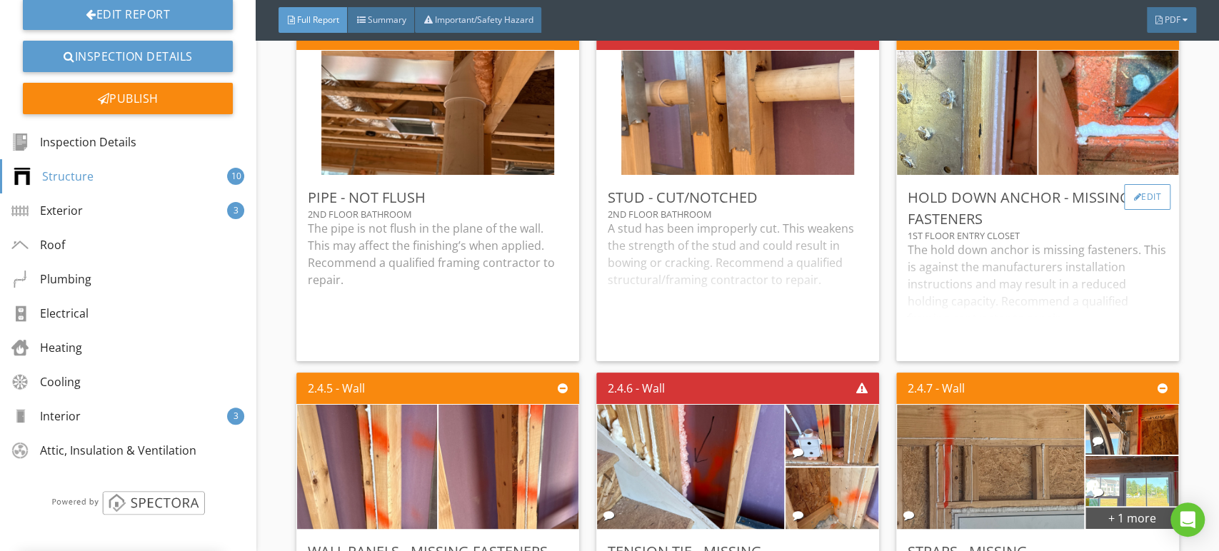
click at [1133, 210] on div "Edit" at bounding box center [1147, 197] width 46 height 26
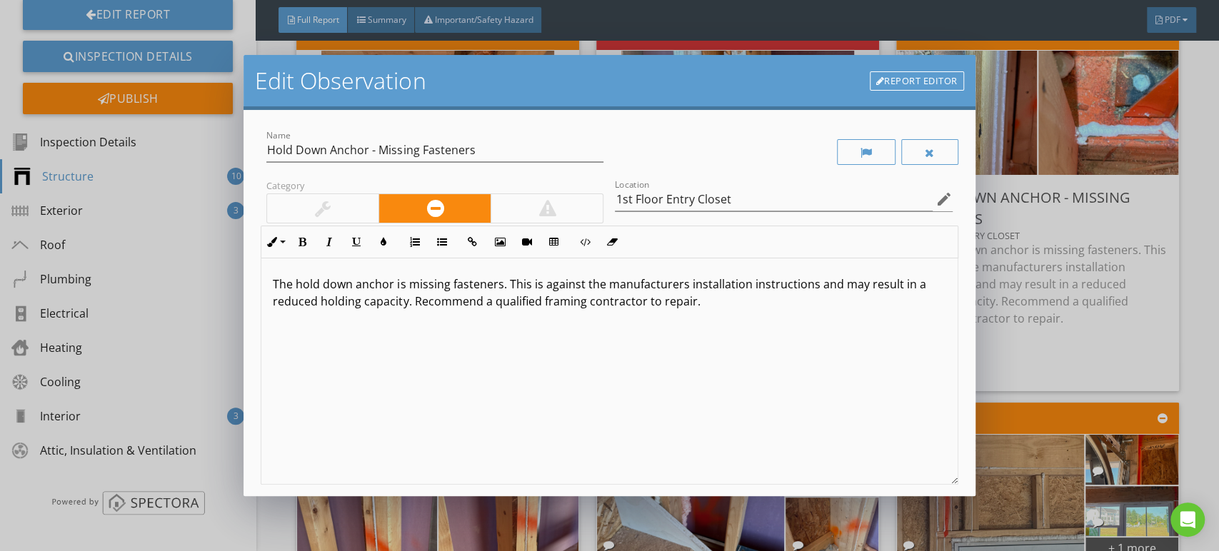
click at [554, 211] on div at bounding box center [547, 208] width 112 height 29
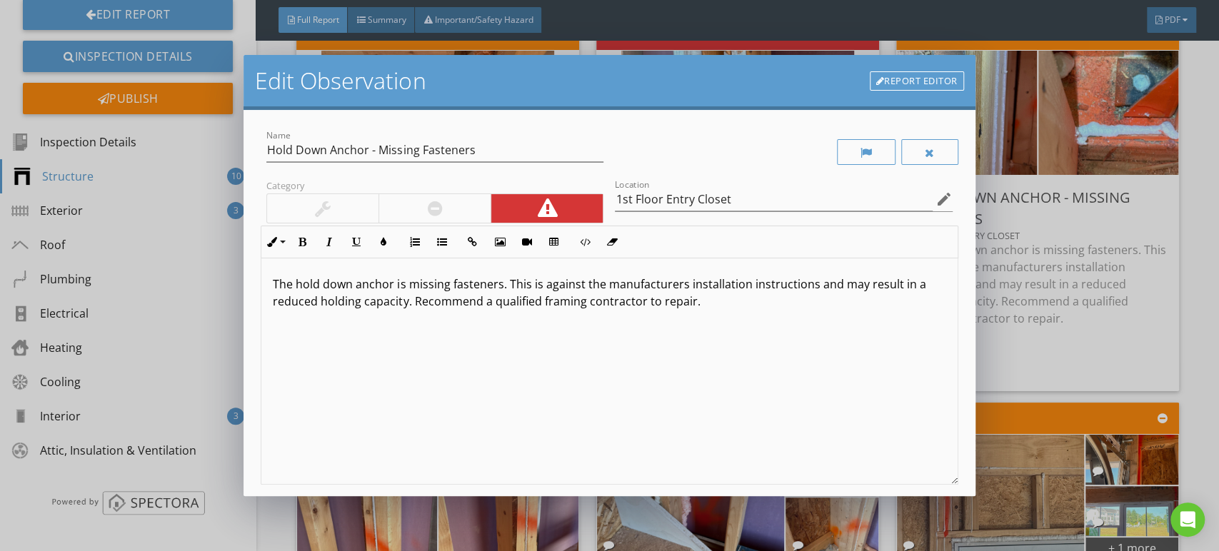
click at [501, 286] on p "The hold down anchor is missing fasteners. This is against the manufacturers in…" at bounding box center [609, 293] width 673 height 34
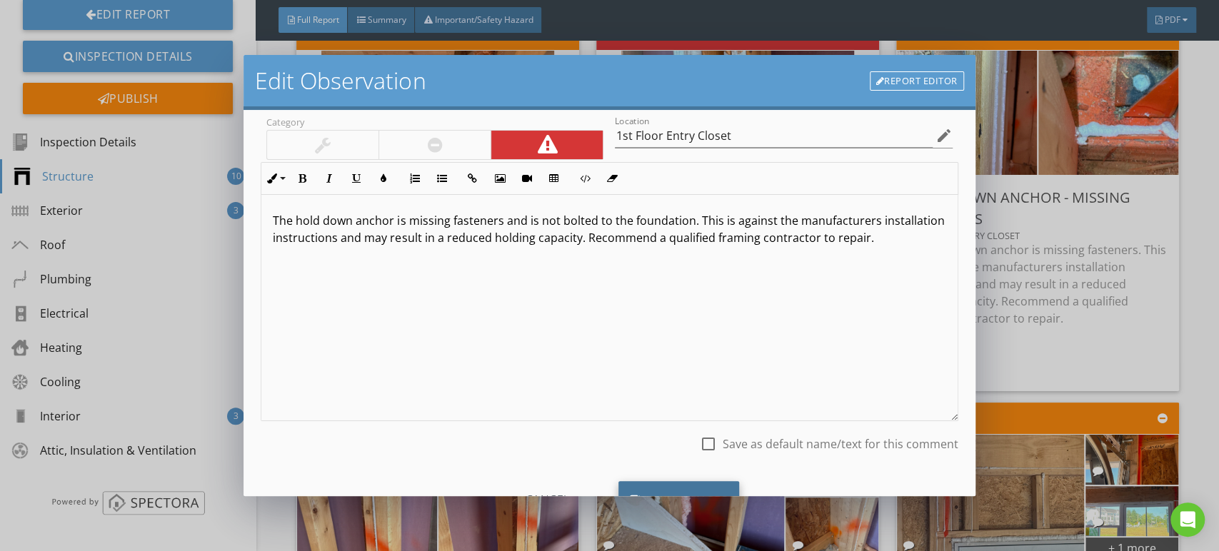
scroll to position [126, 0]
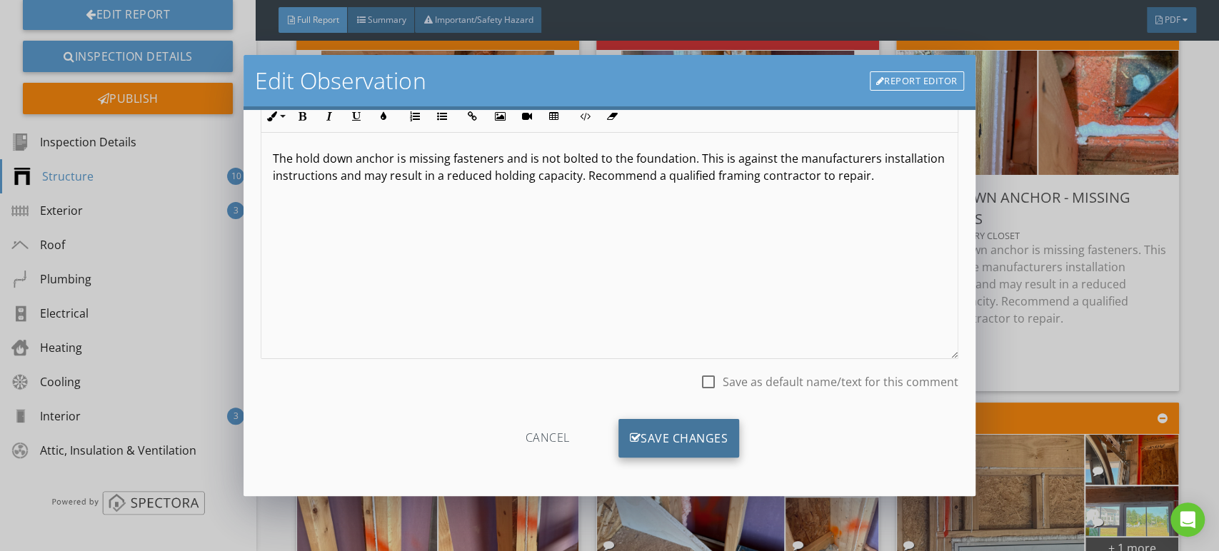
click at [692, 434] on div "Save Changes" at bounding box center [679, 438] width 121 height 39
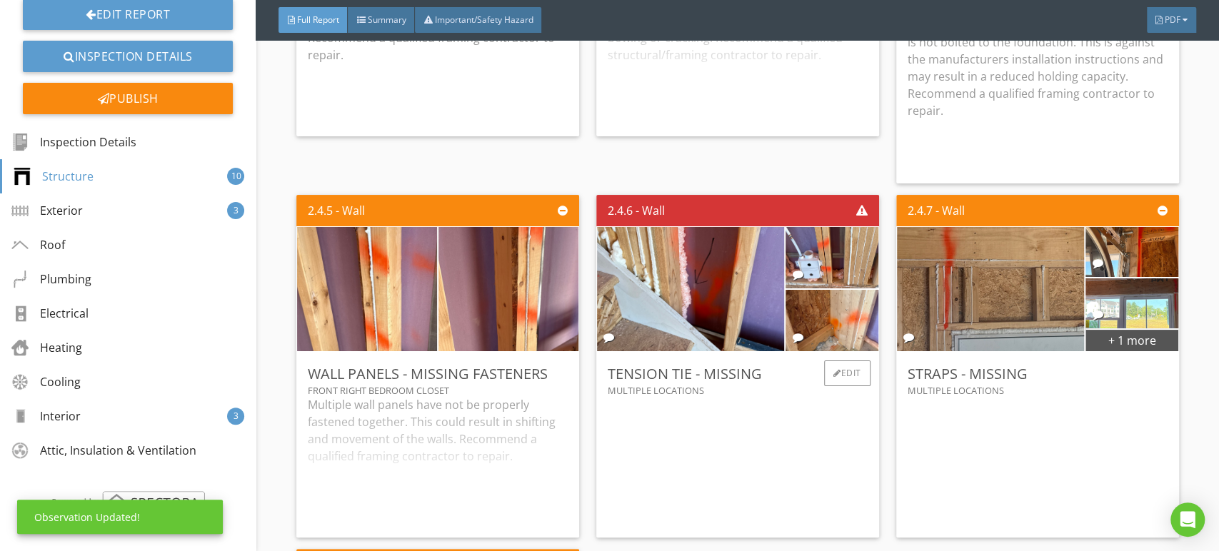
scroll to position [2801, 0]
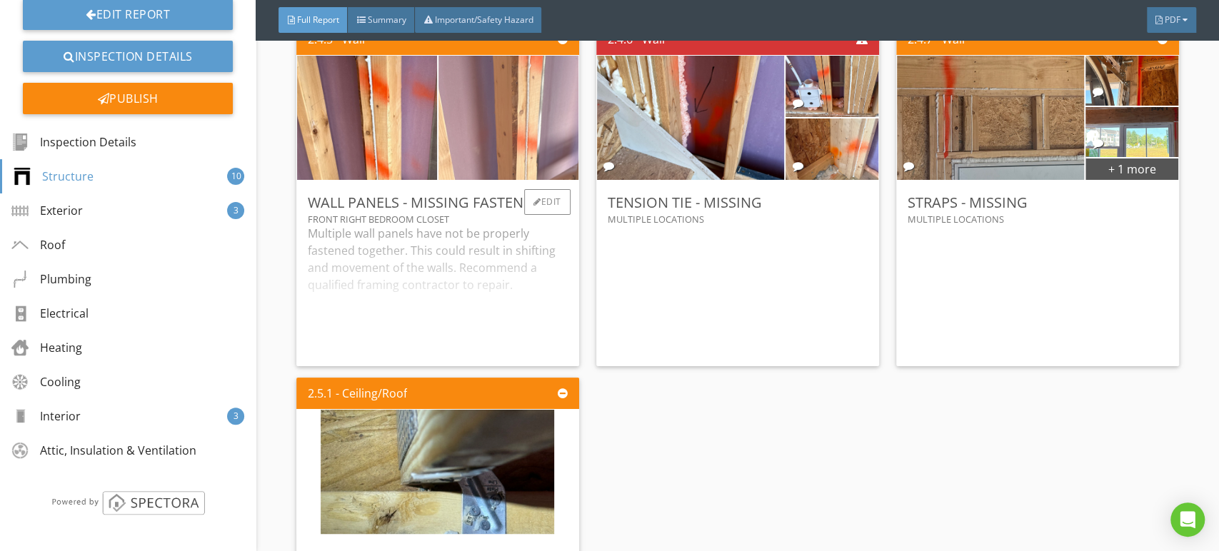
click at [531, 164] on img at bounding box center [508, 117] width 233 height 311
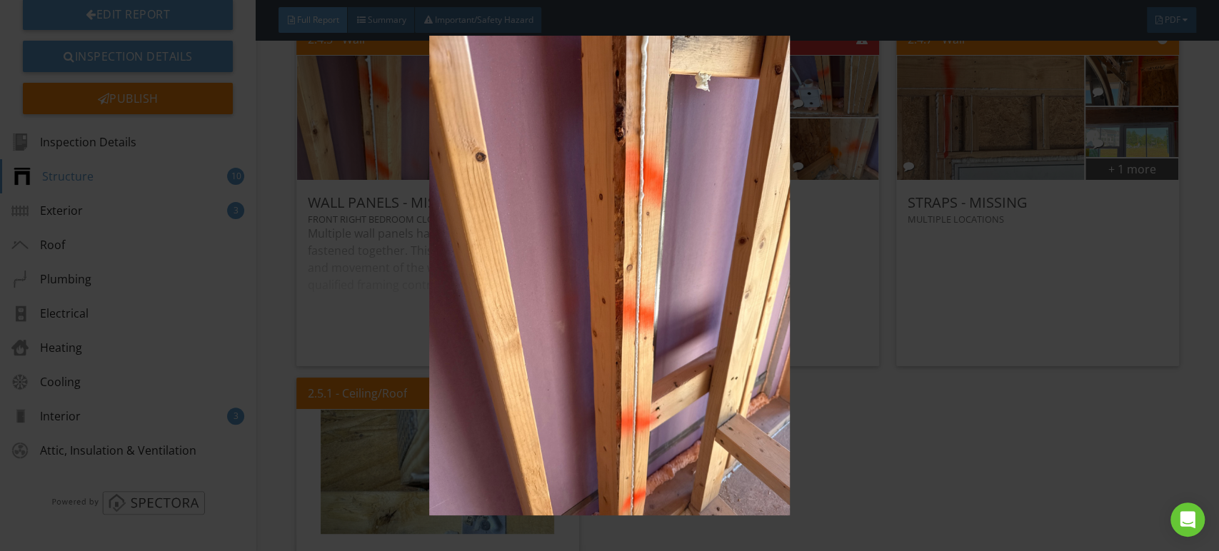
click at [526, 173] on img at bounding box center [609, 276] width 1115 height 481
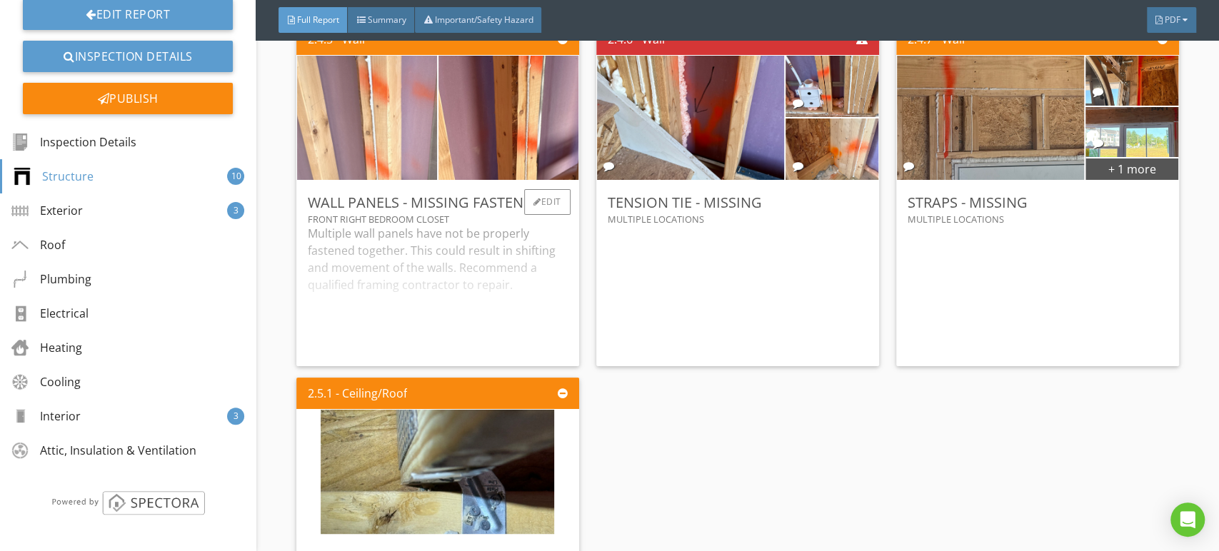
click at [372, 150] on img at bounding box center [367, 117] width 233 height 311
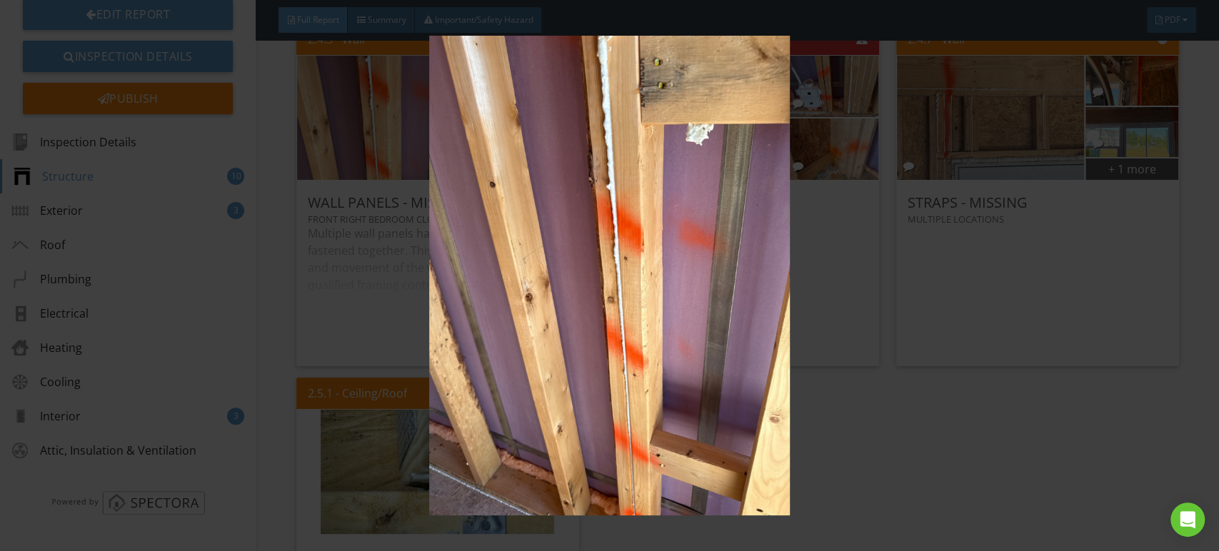
click at [520, 201] on img at bounding box center [609, 276] width 1115 height 481
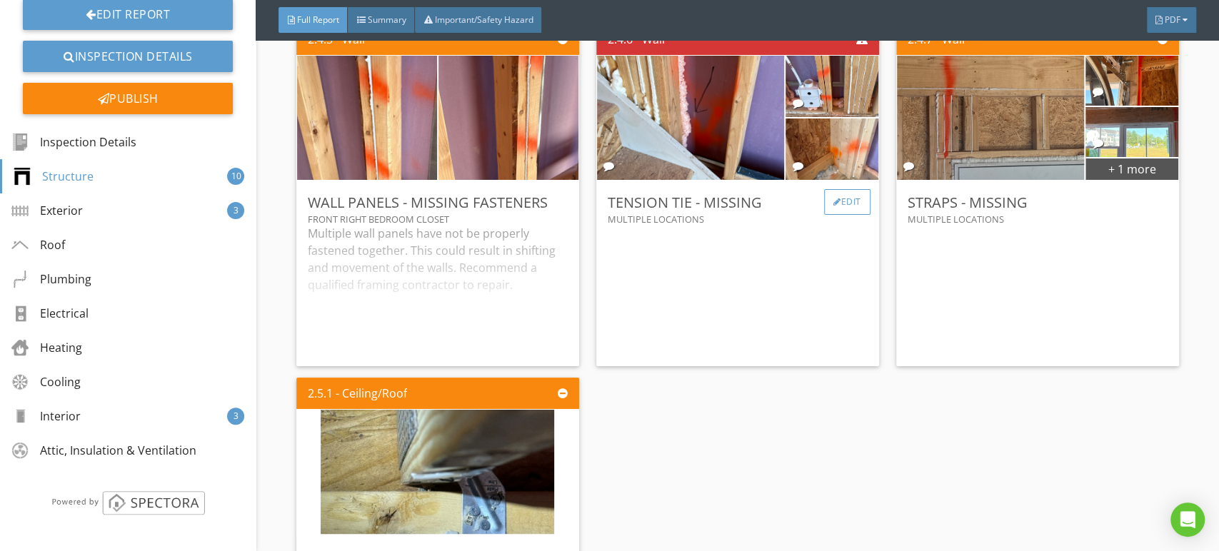
click at [831, 215] on div "Edit" at bounding box center [847, 202] width 46 height 26
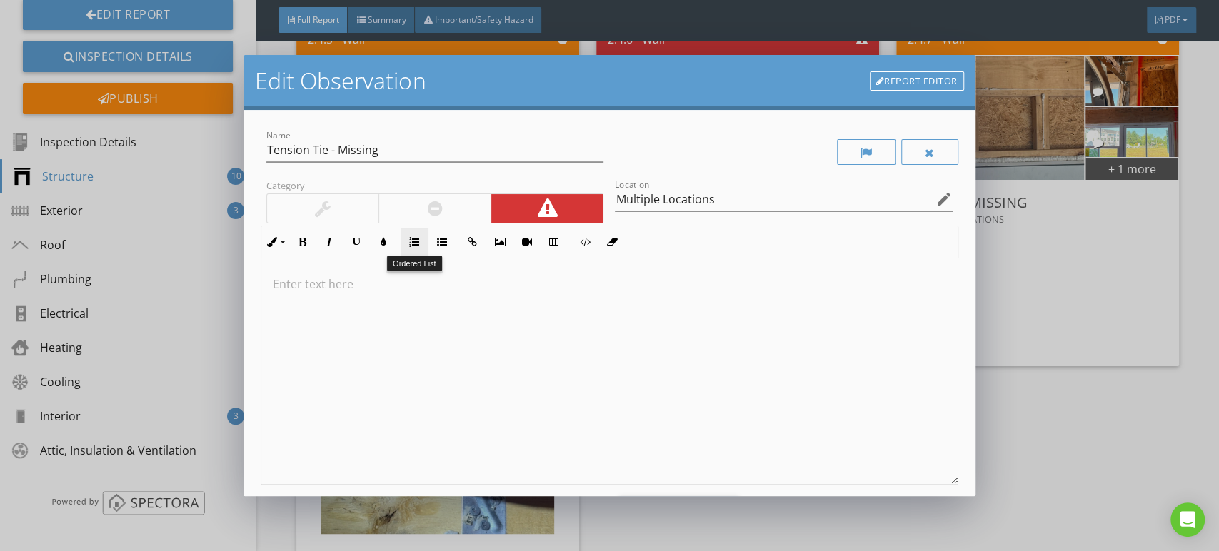
click at [426, 252] on button "Ordered List" at bounding box center [414, 242] width 27 height 27
click at [429, 221] on div at bounding box center [435, 208] width 112 height 29
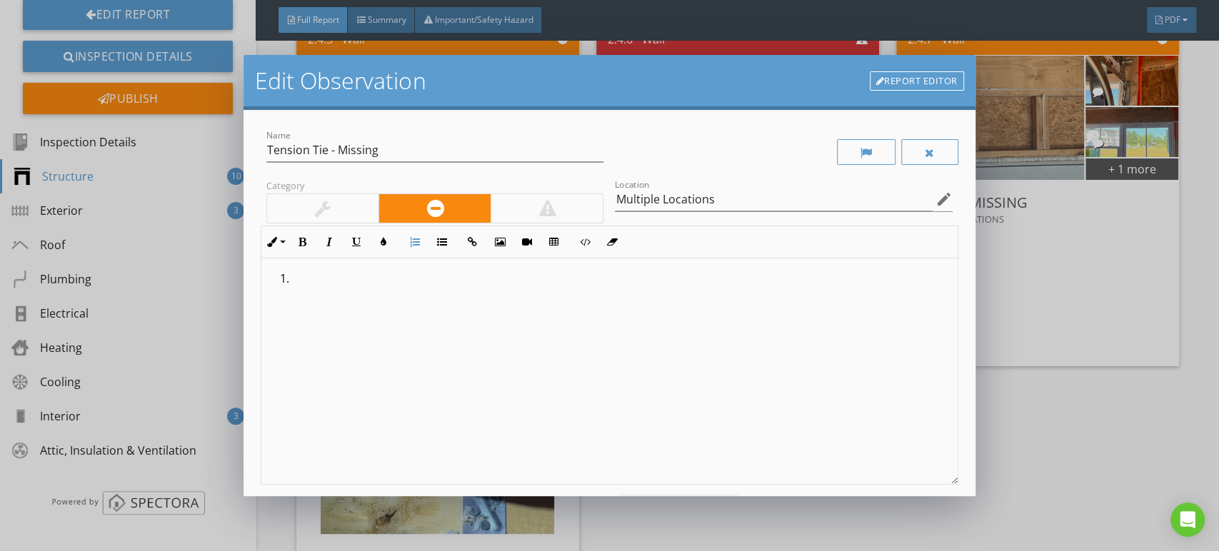
drag, startPoint x: 432, startPoint y: 307, endPoint x: 161, endPoint y: 256, distance: 276.3
click at [161, 256] on div "Edit Observation Report Editor Name Tension Tie - Missing Category Location Mul…" at bounding box center [609, 275] width 1219 height 551
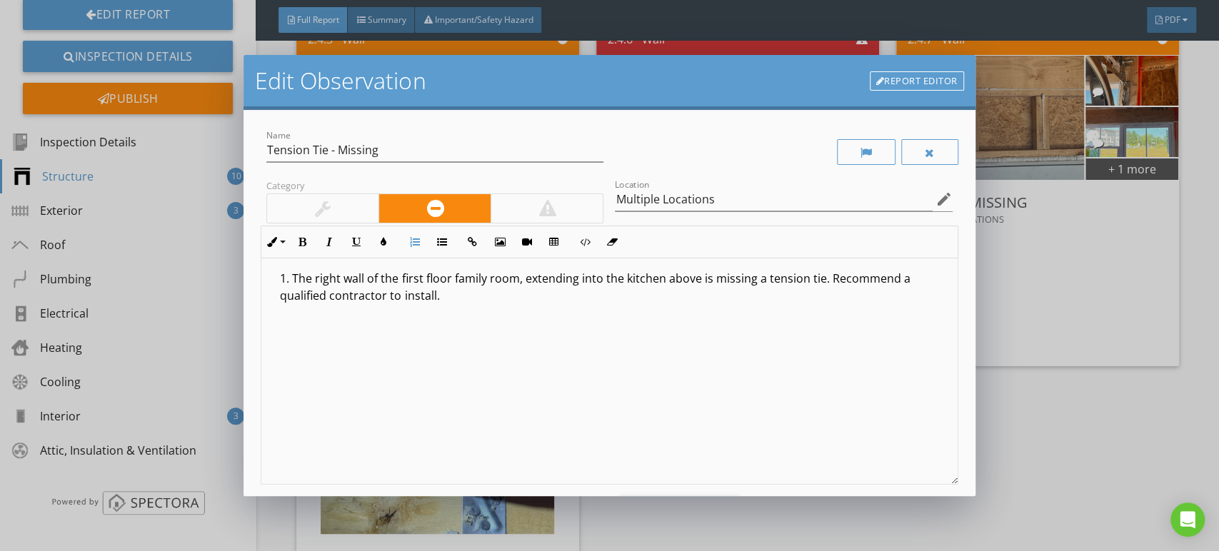
click at [291, 273] on li "The right wall of the first floor family room, extending into the kitchen above…" at bounding box center [613, 289] width 666 height 38
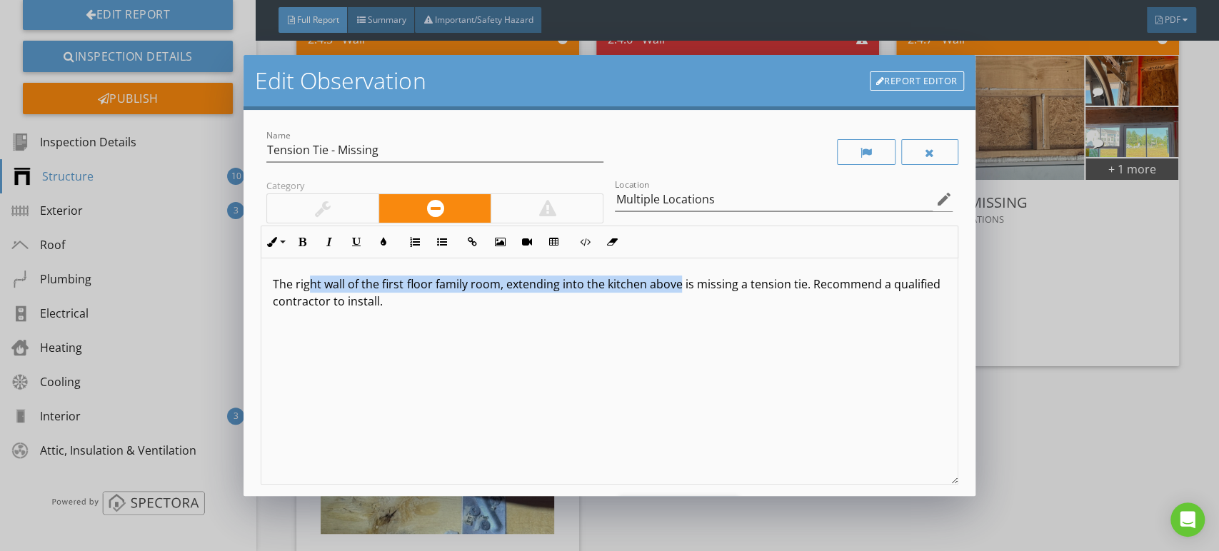
drag, startPoint x: 676, startPoint y: 285, endPoint x: 306, endPoint y: 284, distance: 370.0
click at [306, 284] on p "The right wall of the first floor family room, extending into the kitchen above…" at bounding box center [609, 293] width 673 height 34
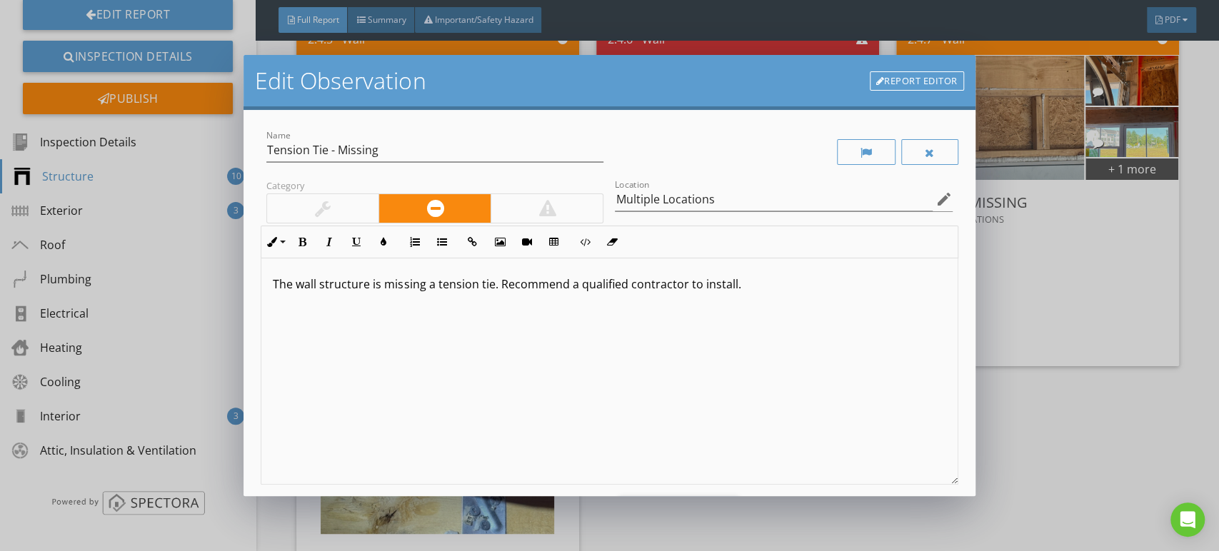
click at [497, 288] on p "The wall structure is missing a tension tie. Recommend a qualified contractor t…" at bounding box center [609, 284] width 673 height 17
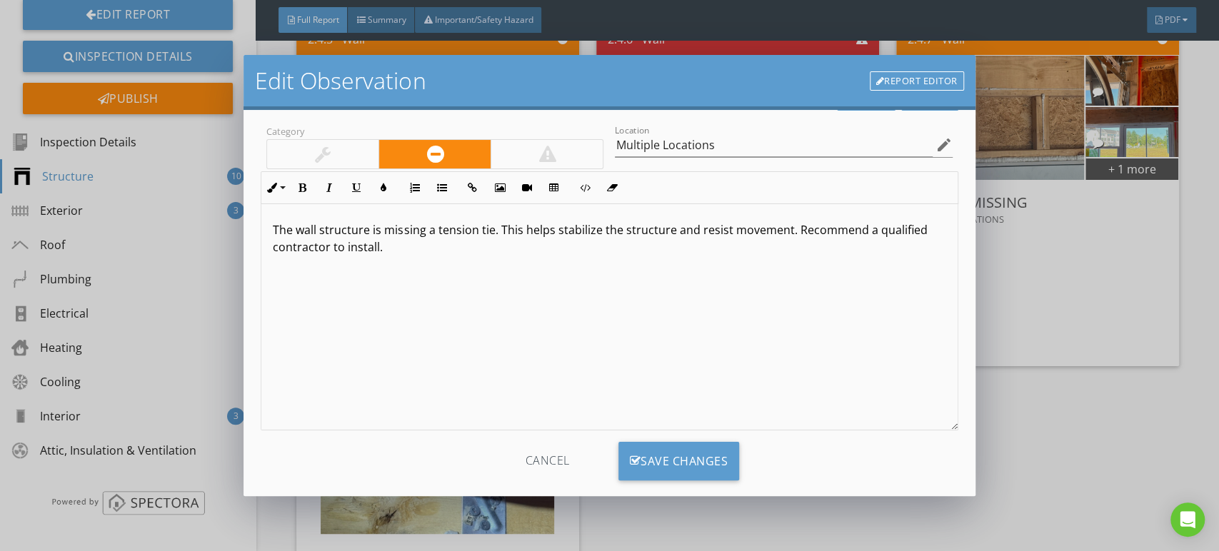
scroll to position [78, 0]
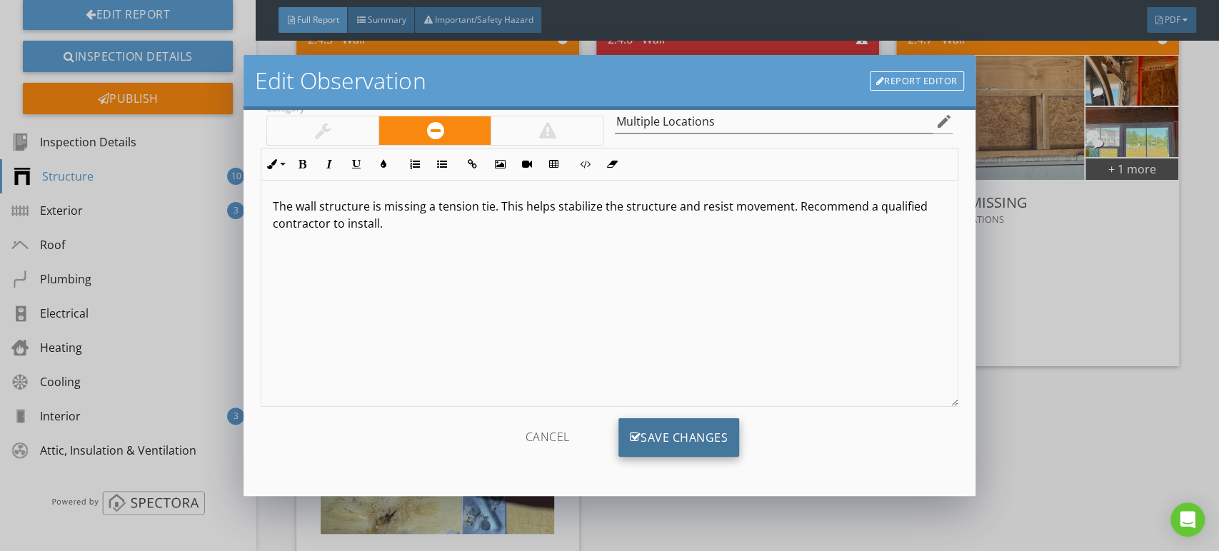
click at [706, 433] on div "Save Changes" at bounding box center [679, 438] width 121 height 39
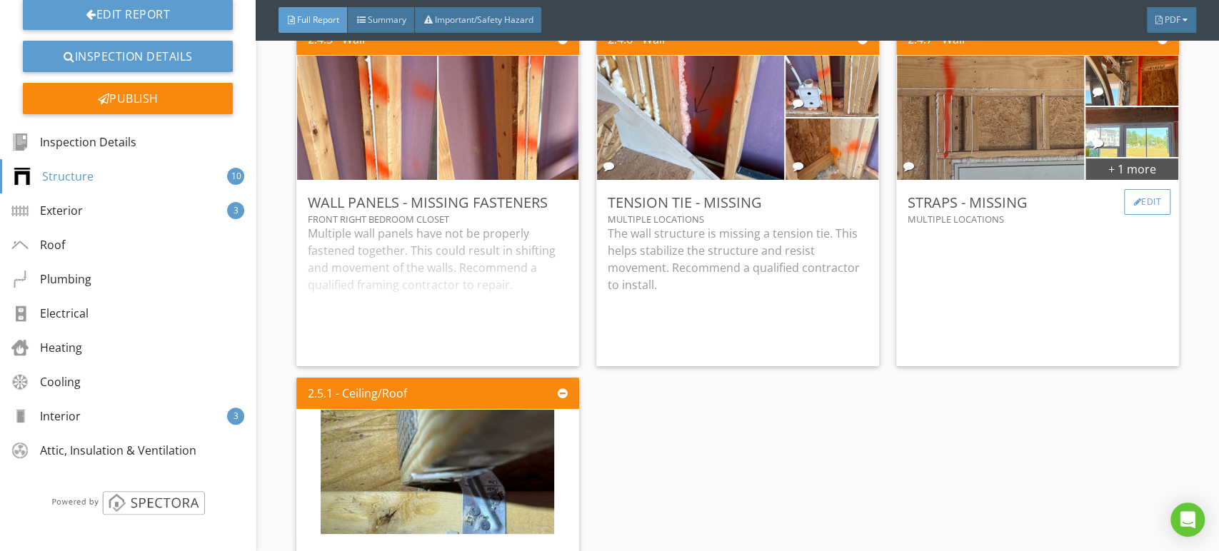
click at [1134, 215] on div "Edit" at bounding box center [1147, 202] width 46 height 26
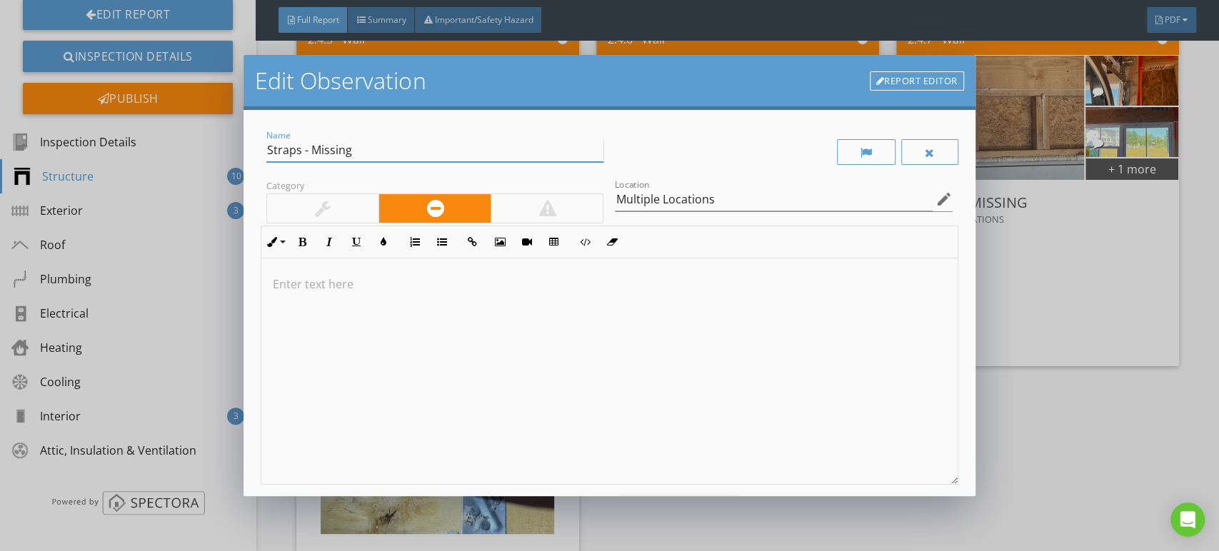
click at [300, 152] on input "Straps - Missing" at bounding box center [434, 151] width 337 height 24
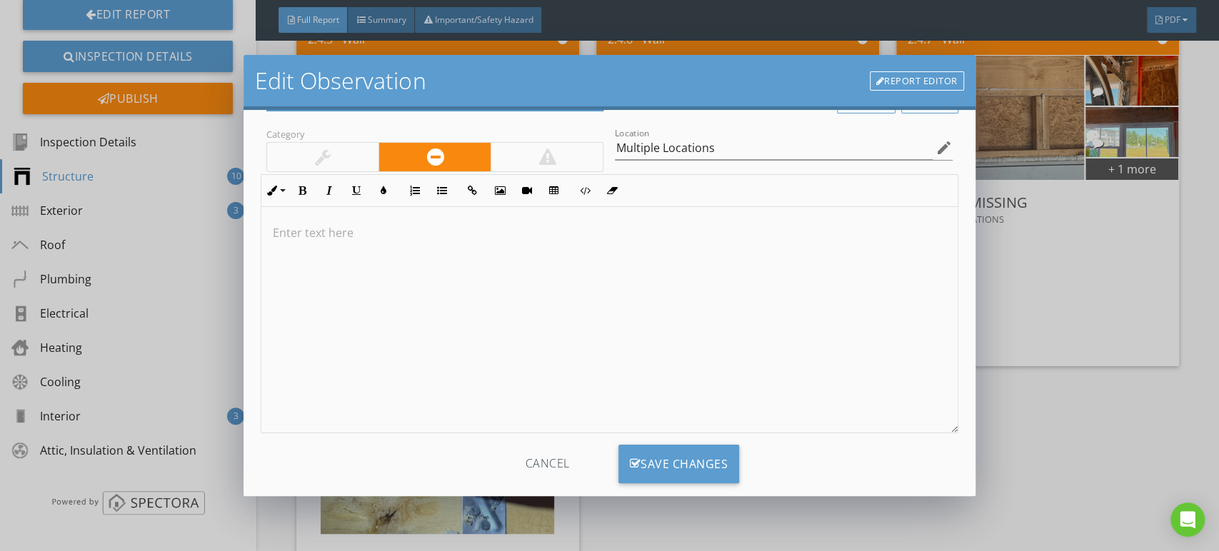
scroll to position [78, 0]
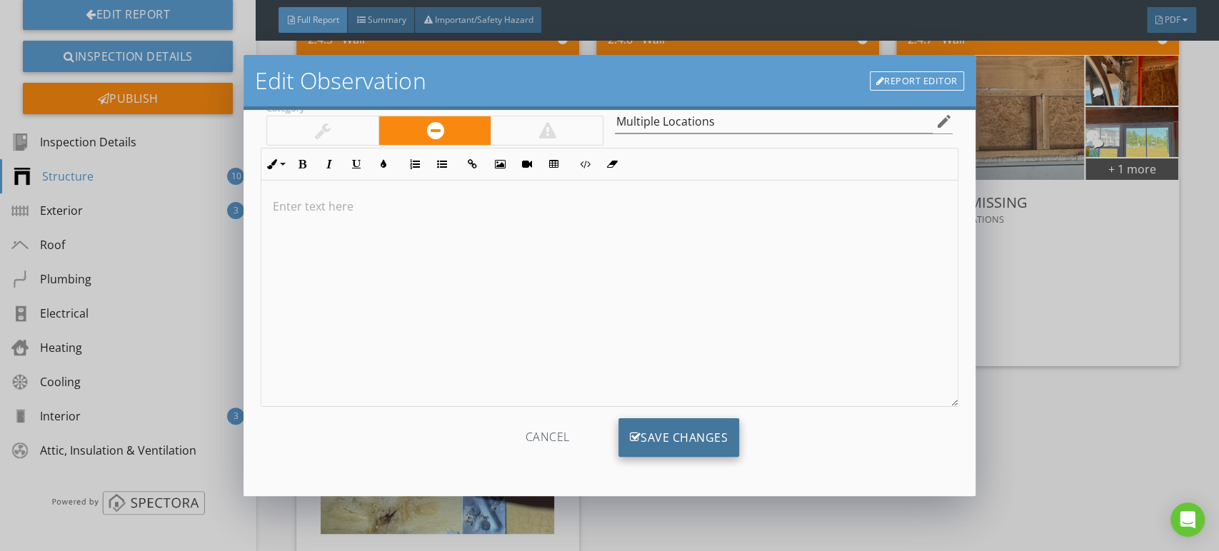
type input "Strap Ties - Missing"
click at [641, 435] on div "Save Changes" at bounding box center [679, 438] width 121 height 39
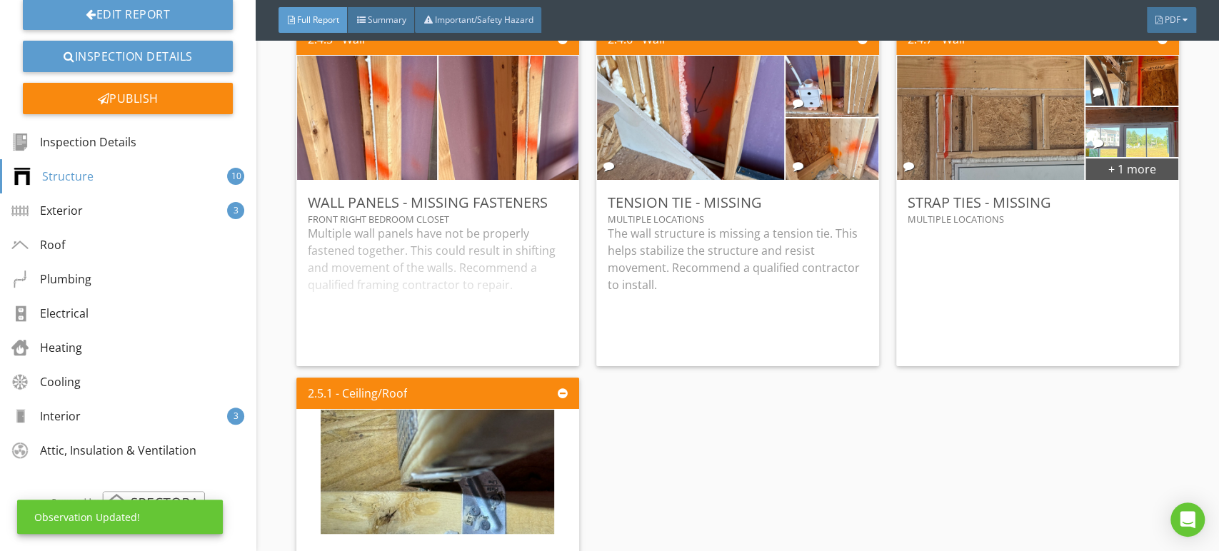
scroll to position [0, 0]
click at [1128, 215] on div "Edit" at bounding box center [1147, 202] width 46 height 26
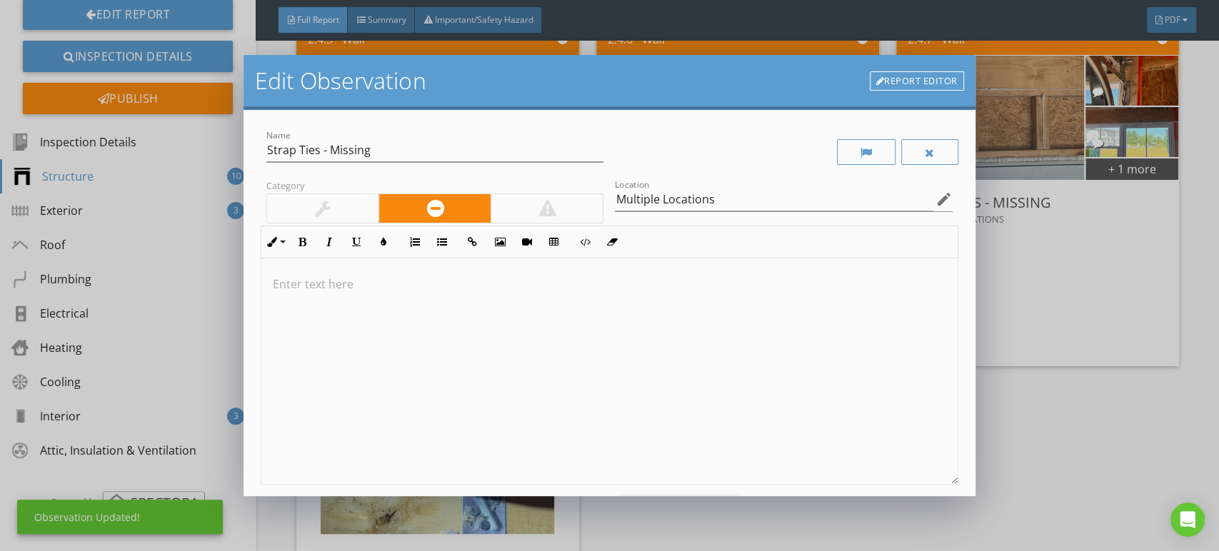
click at [779, 293] on div at bounding box center [609, 372] width 696 height 226
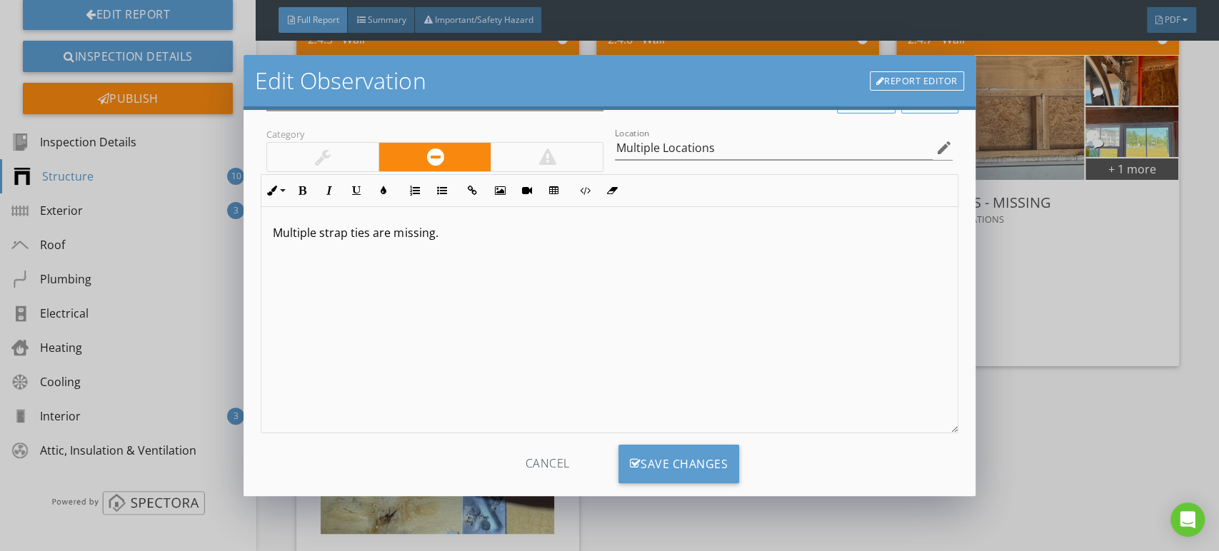
scroll to position [78, 0]
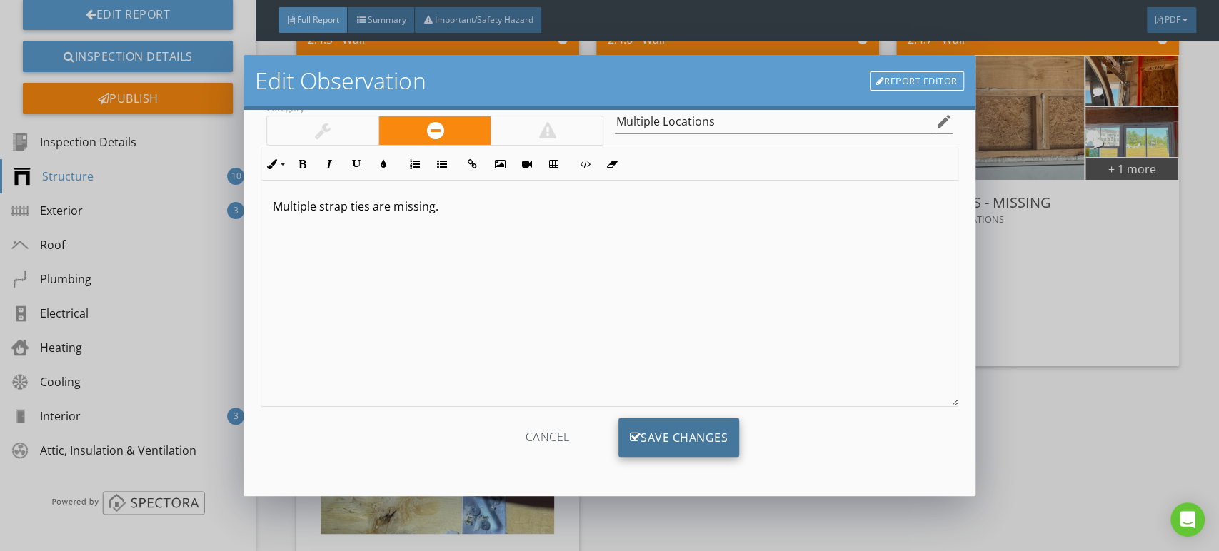
click at [693, 426] on div "Save Changes" at bounding box center [679, 438] width 121 height 39
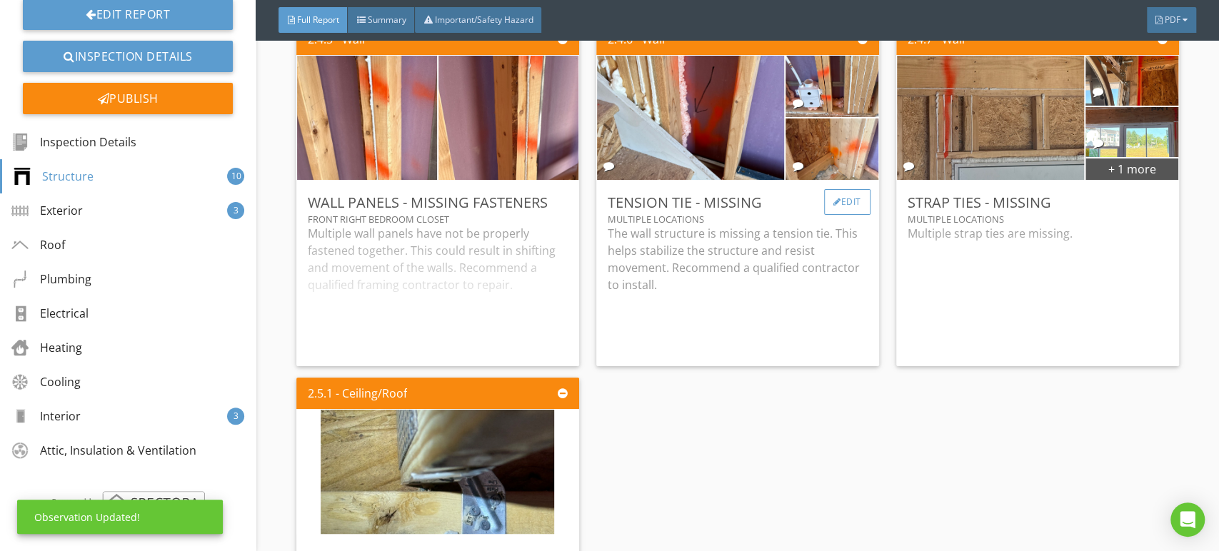
click at [831, 215] on div "Edit" at bounding box center [847, 202] width 46 height 26
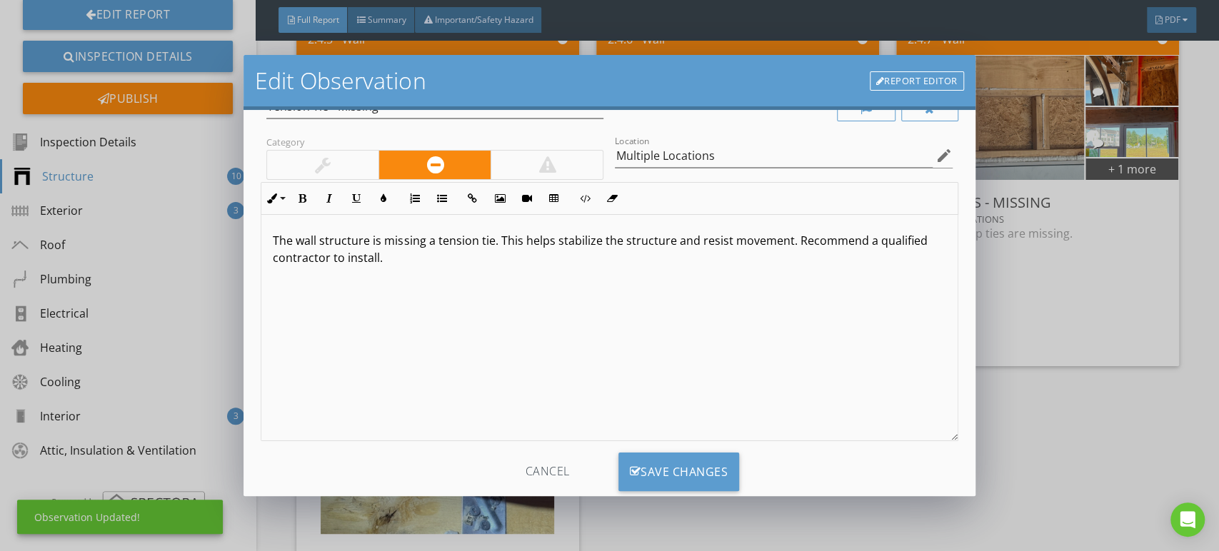
scroll to position [78, 0]
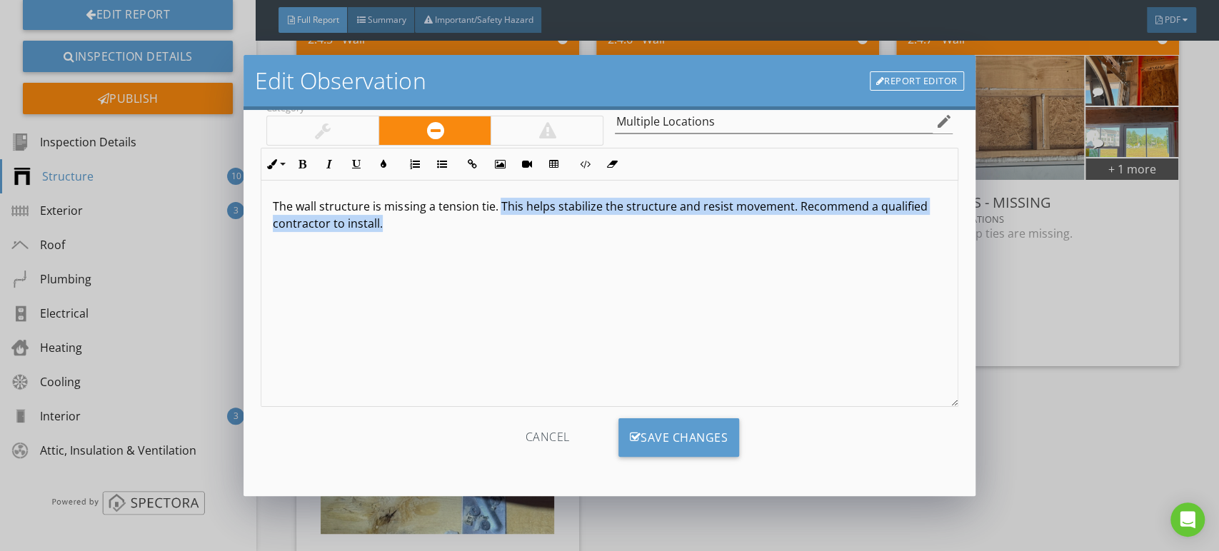
drag, startPoint x: 499, startPoint y: 201, endPoint x: 564, endPoint y: 274, distance: 97.6
click at [564, 274] on div "The wall structure is missing a tension tie. This helps stabilize the structure…" at bounding box center [609, 294] width 696 height 226
copy p "This helps stabilize the structure and resist movement. Recommend a qualified c…"
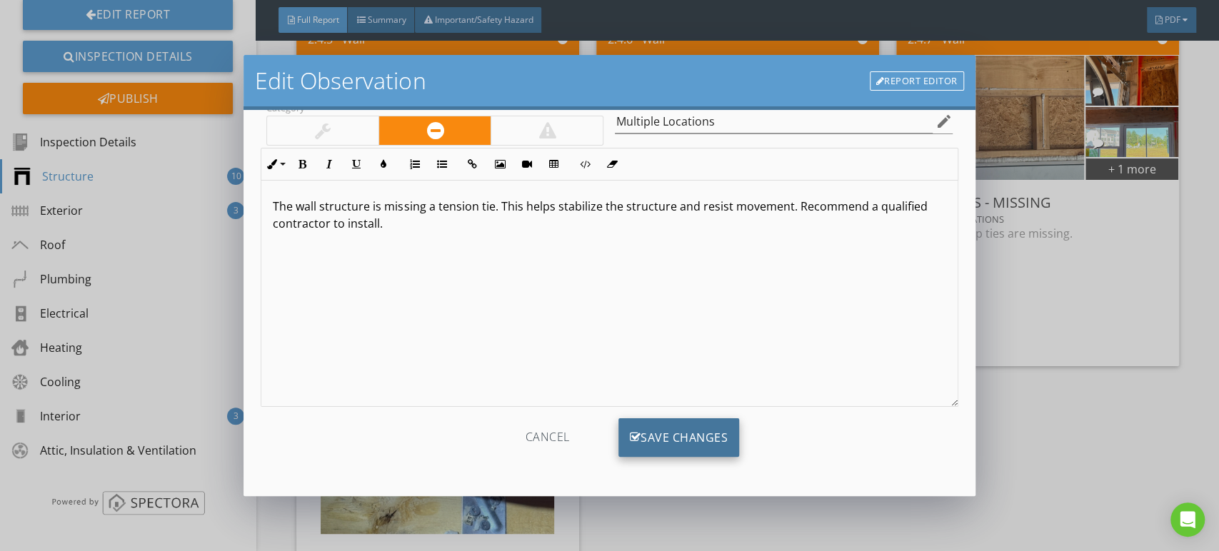
click at [690, 433] on div "Save Changes" at bounding box center [679, 438] width 121 height 39
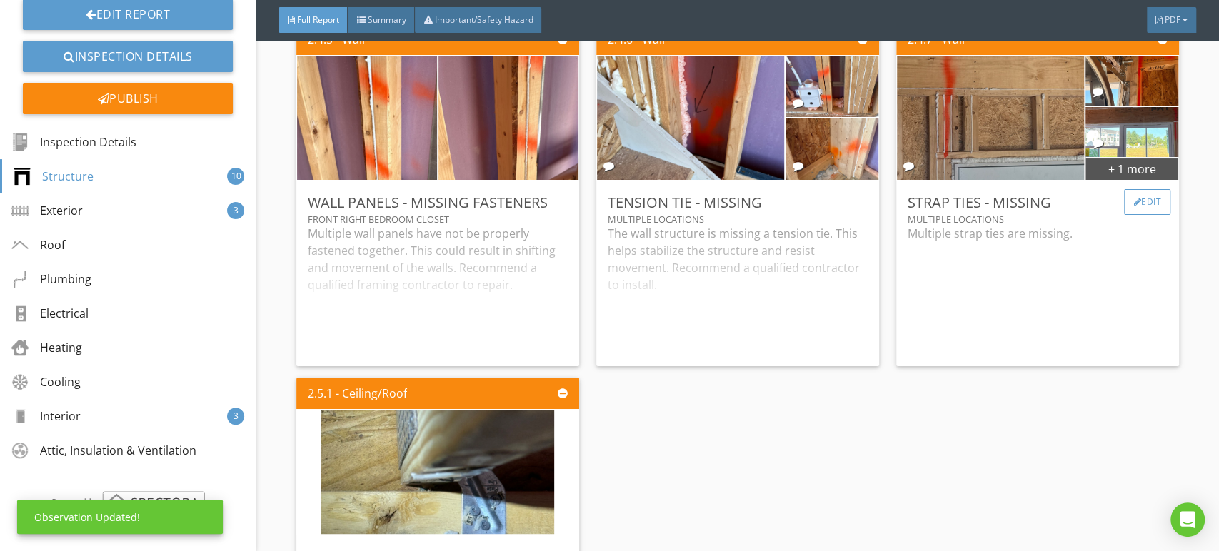
click at [1137, 215] on div "Edit" at bounding box center [1147, 202] width 46 height 26
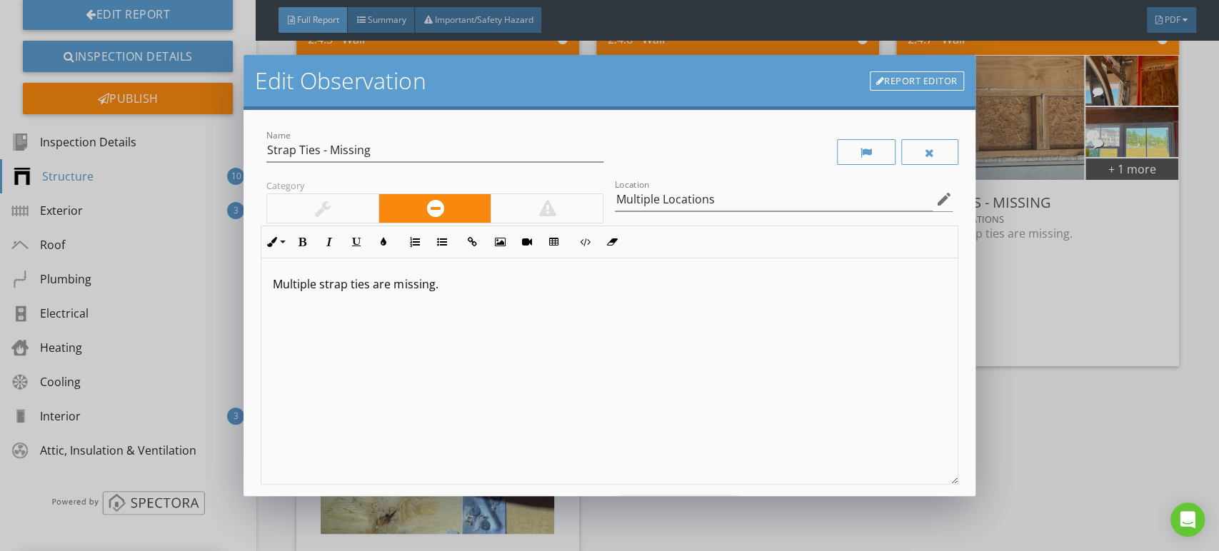
drag, startPoint x: 579, startPoint y: 317, endPoint x: 250, endPoint y: 311, distance: 328.6
click at [250, 311] on div "Name Strap Ties - Missing Category Location Multiple Locations edit Inline Styl…" at bounding box center [609, 303] width 731 height 386
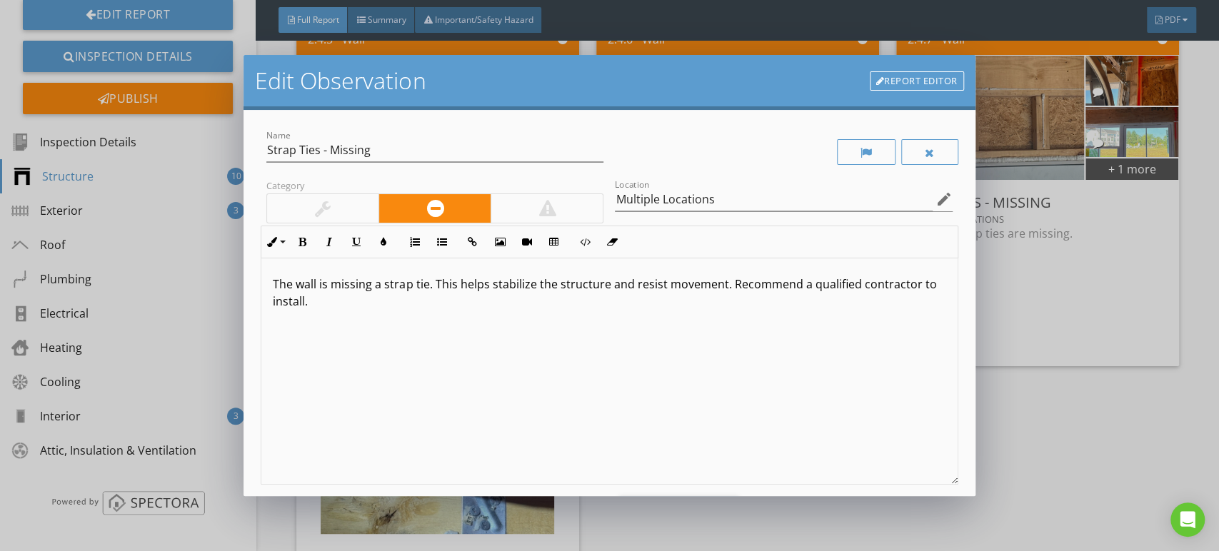
click at [455, 285] on p "The wall is missing a strap tie. This helps stabilize the structure and resist …" at bounding box center [609, 293] width 673 height 34
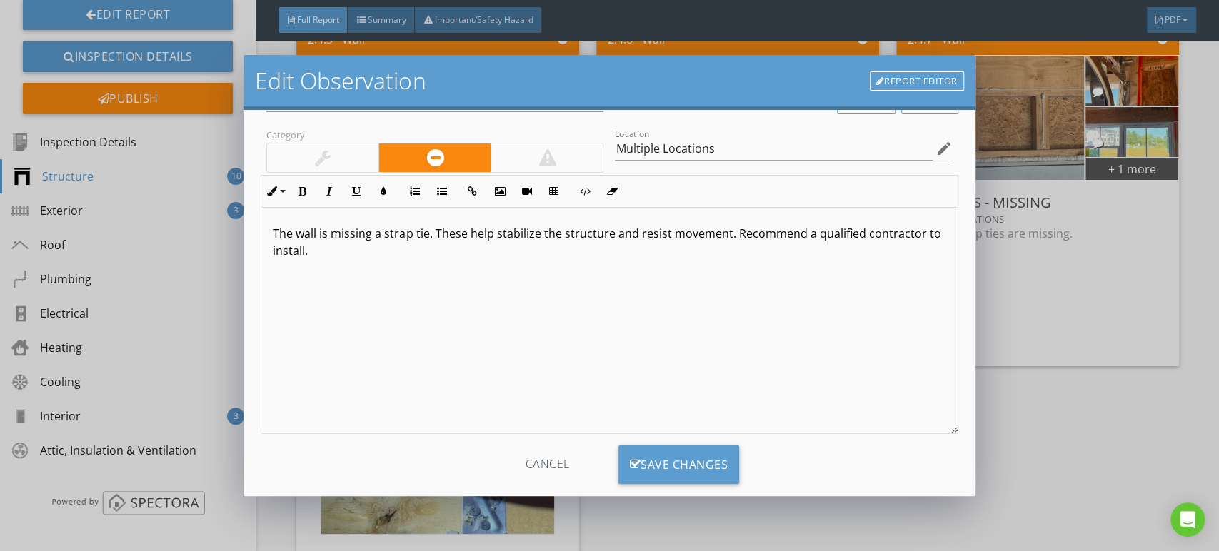
scroll to position [78, 0]
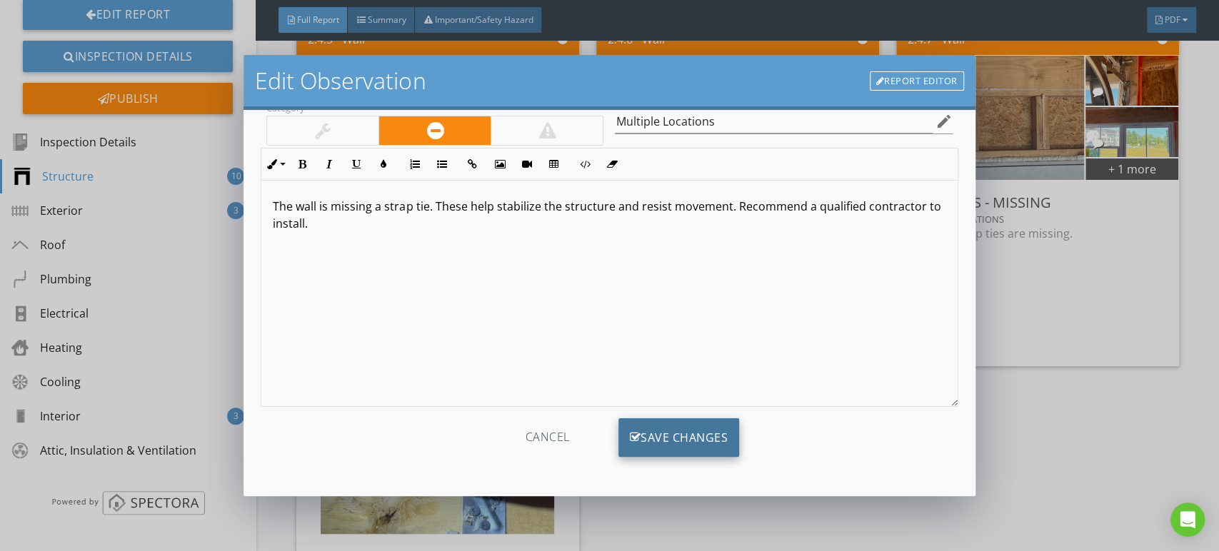
click at [638, 439] on div "Save Changes" at bounding box center [679, 438] width 121 height 39
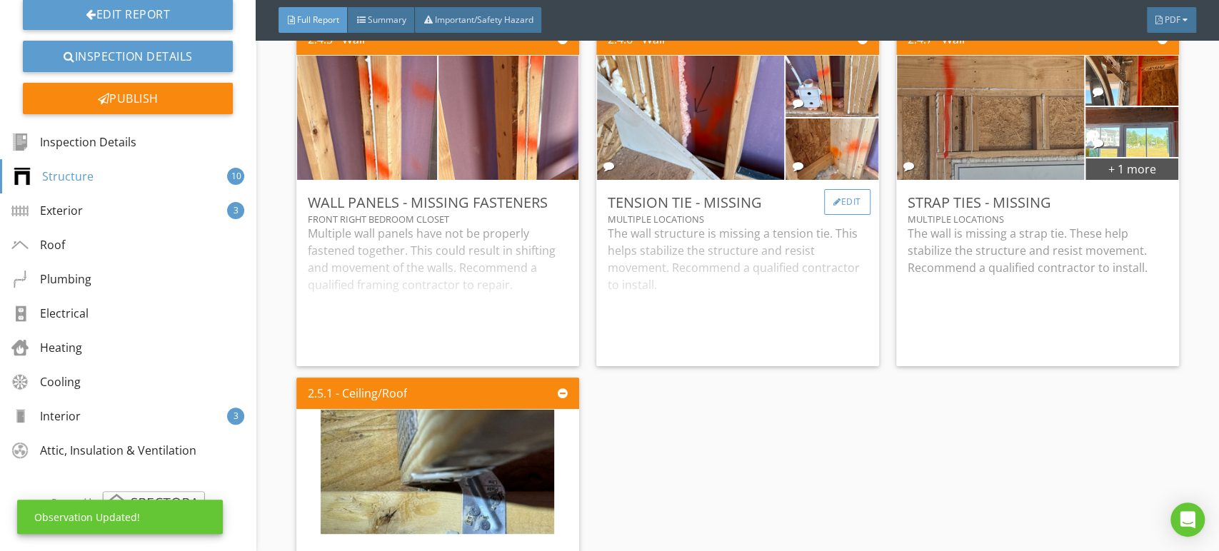
click at [834, 206] on div at bounding box center [838, 202] width 8 height 9
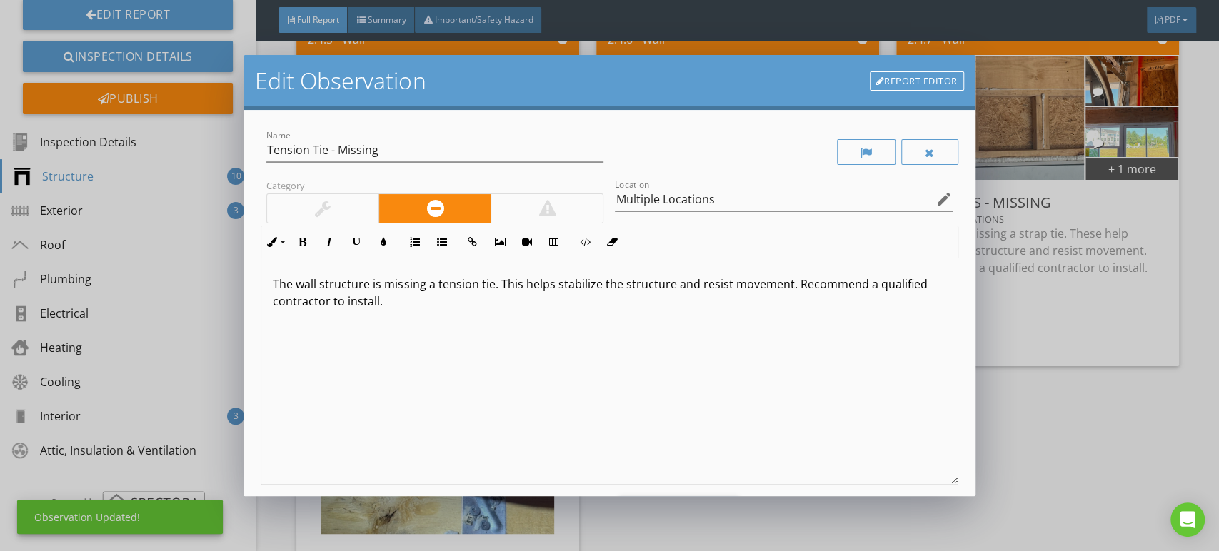
click at [636, 329] on div "The wall structure is missing a tension tie. This helps stabilize the structure…" at bounding box center [609, 372] width 696 height 226
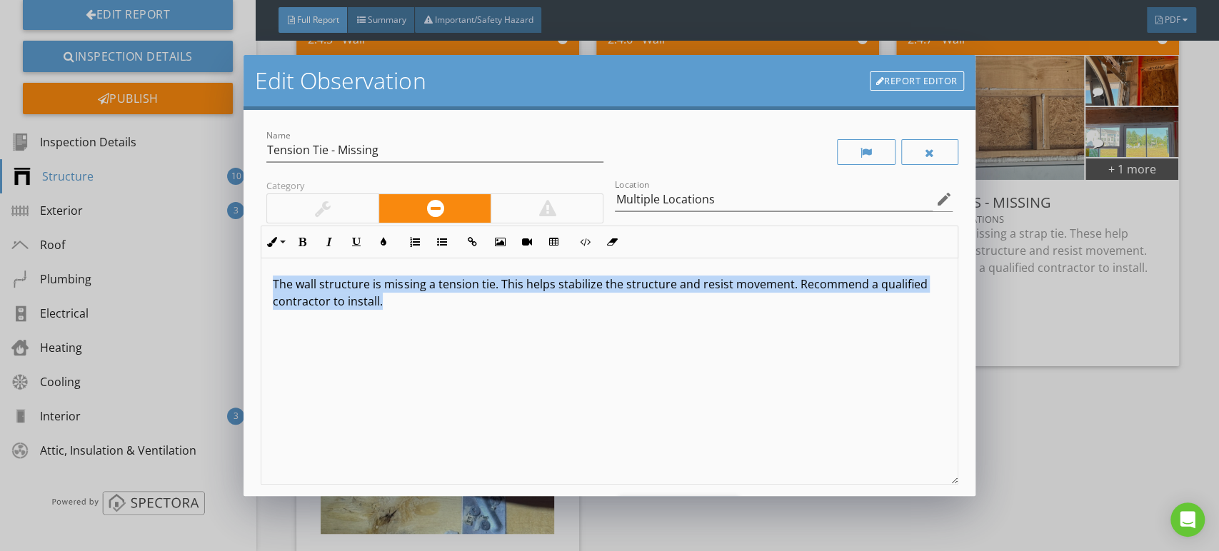
copy p "The wall structure is missing a tension tie. This helps stabilize the structure…"
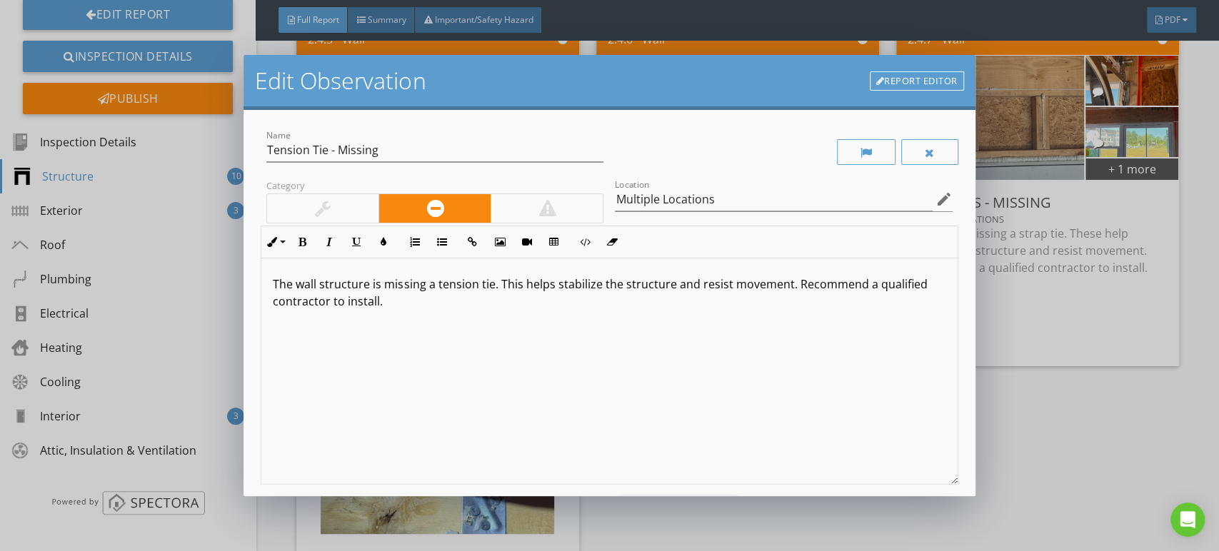
drag, startPoint x: 1068, startPoint y: 366, endPoint x: 1063, endPoint y: 357, distance: 10.5
click at [1068, 364] on div "Edit Observation Report Editor Name Tension Tie - Missing Category Location Mul…" at bounding box center [609, 275] width 1219 height 551
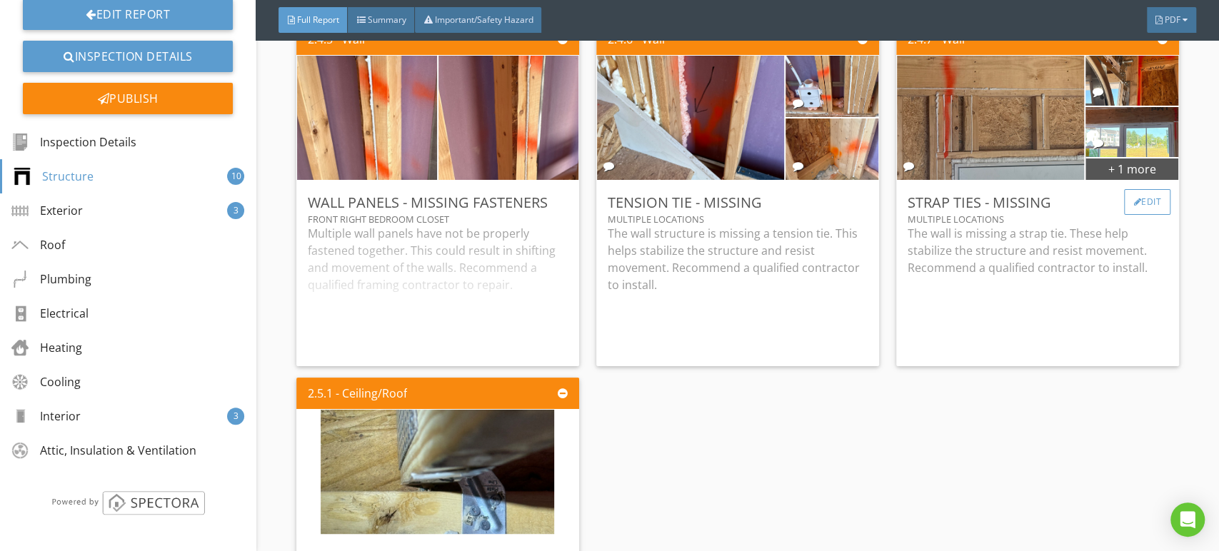
click at [1143, 215] on div "Edit" at bounding box center [1147, 202] width 46 height 26
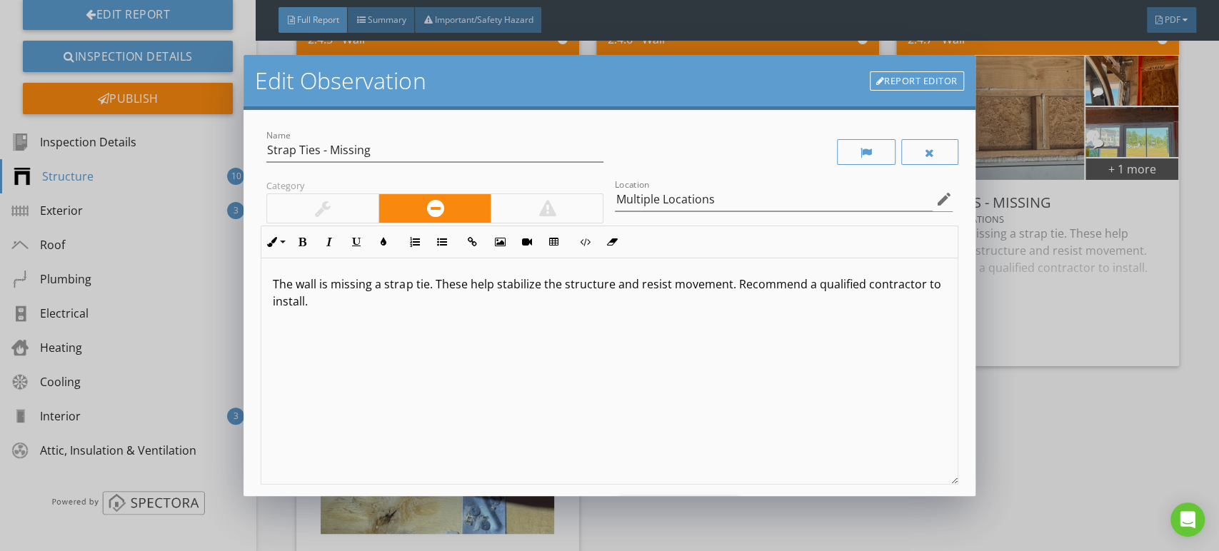
click at [577, 348] on div "The wall is missing a strap tie. These help stabilize the structure and resist …" at bounding box center [609, 372] width 696 height 226
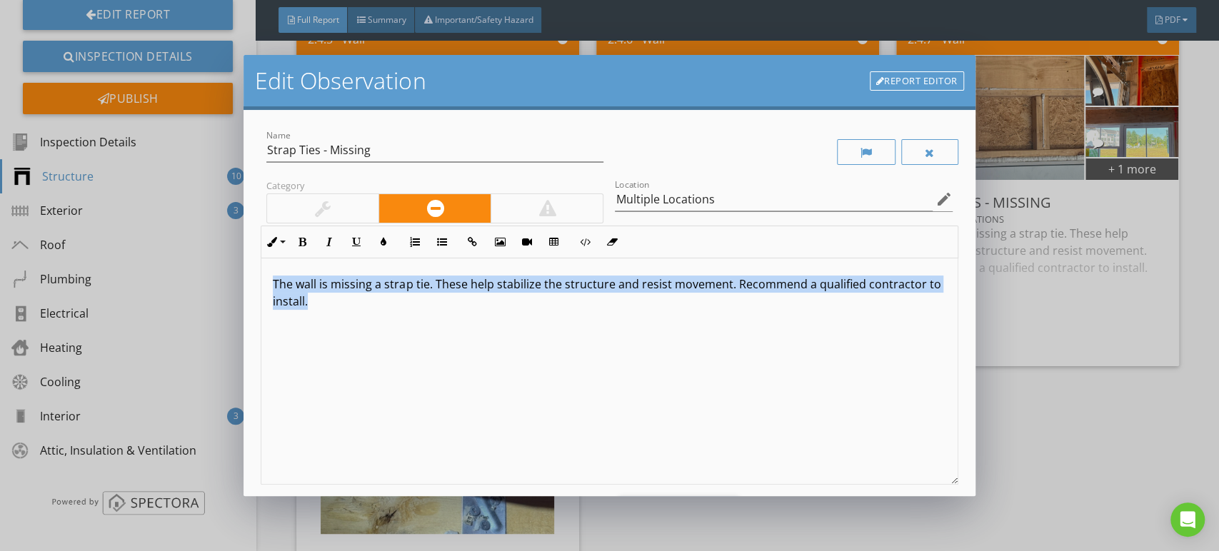
copy p "The wall is missing a strap tie. These help stabilize the structure and resist …"
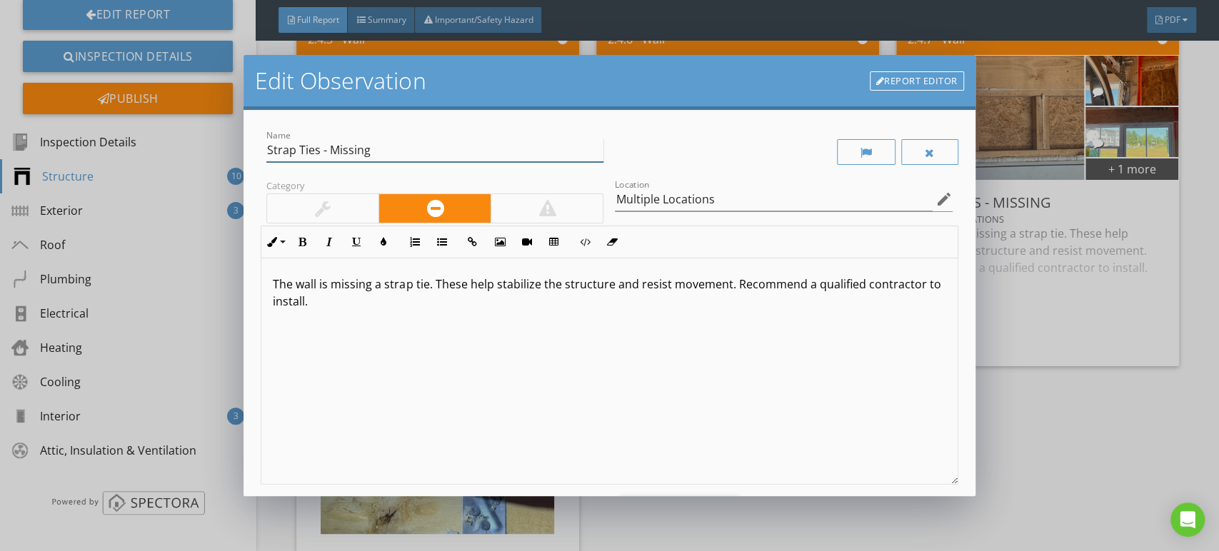
click at [319, 146] on input "Strap Ties - Missing" at bounding box center [434, 151] width 337 height 24
type input "Strap Tie - Missing"
click at [489, 336] on div "The wall is missing a strap tie. These help stabilize the structure and resist …" at bounding box center [609, 372] width 696 height 226
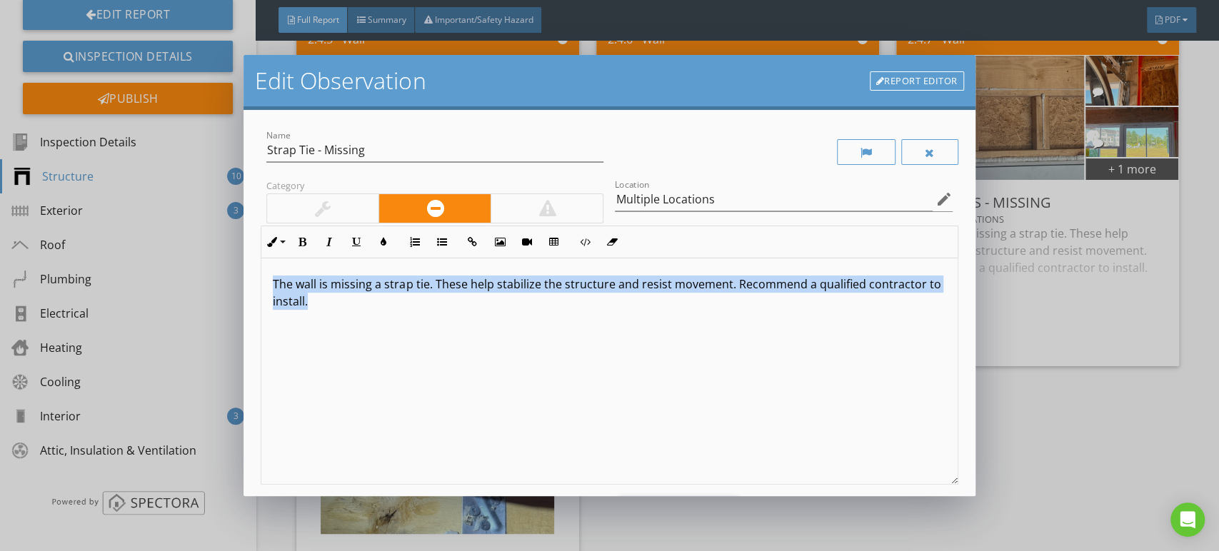
copy p "The wall is missing a strap tie. These help stabilize the structure and resist …"
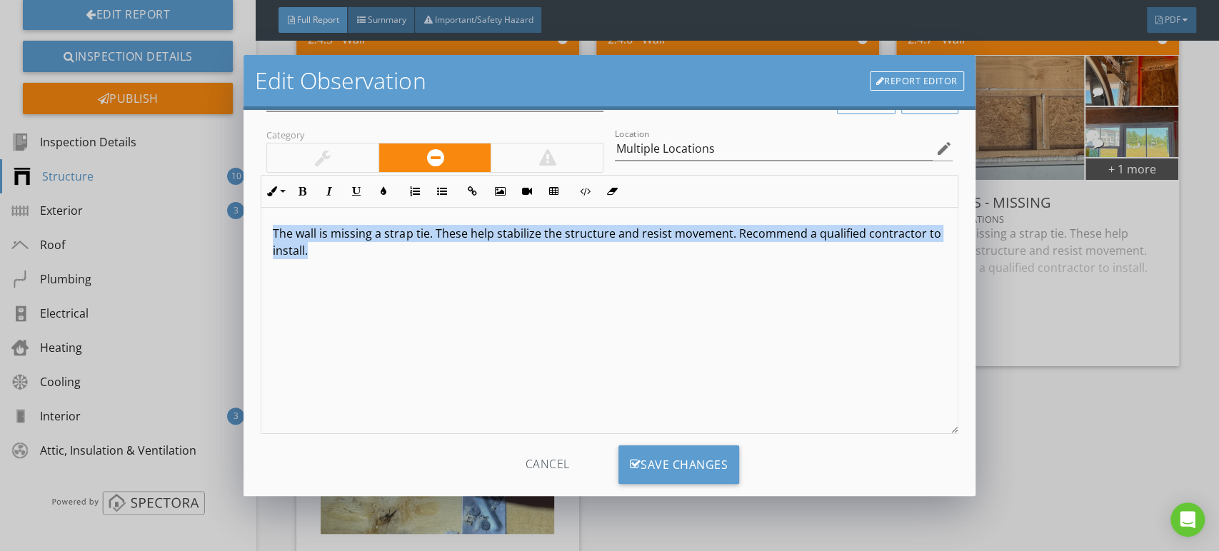
scroll to position [78, 0]
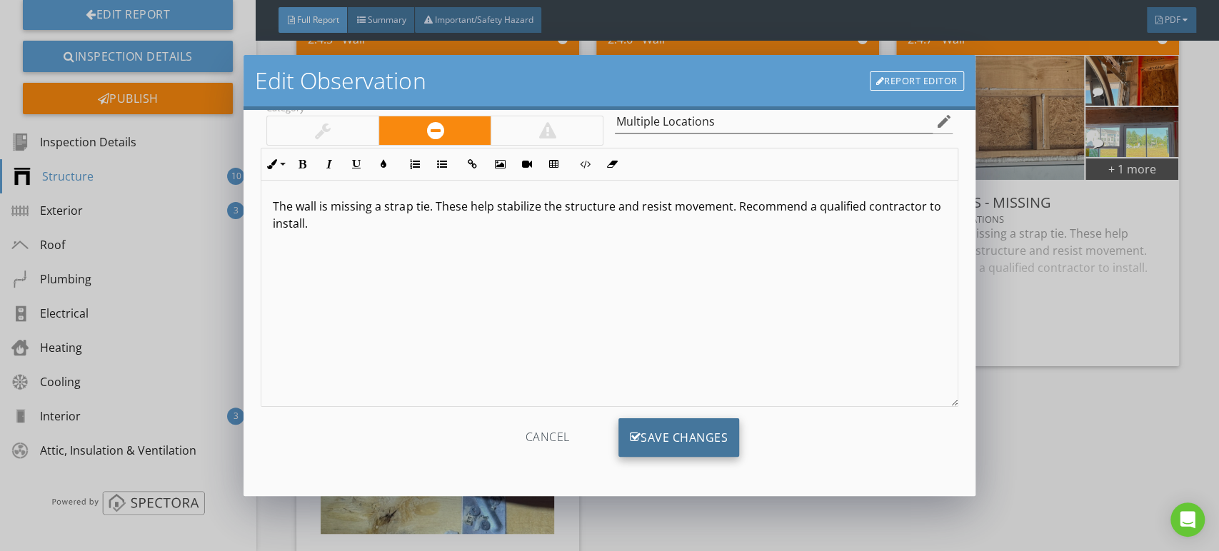
click at [681, 444] on div "Save Changes" at bounding box center [679, 438] width 121 height 39
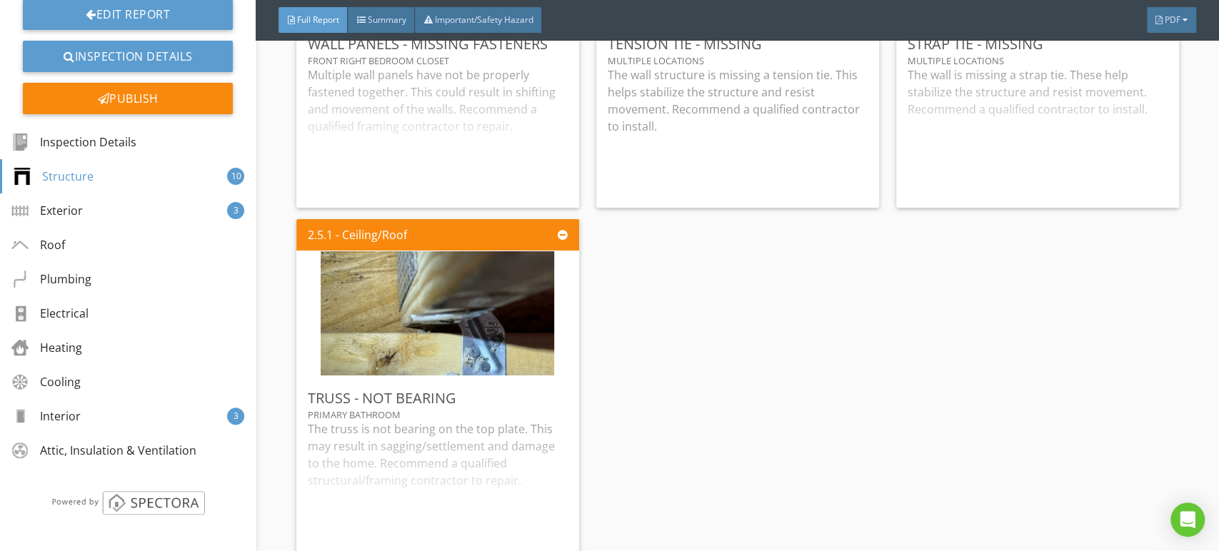
scroll to position [2801, 0]
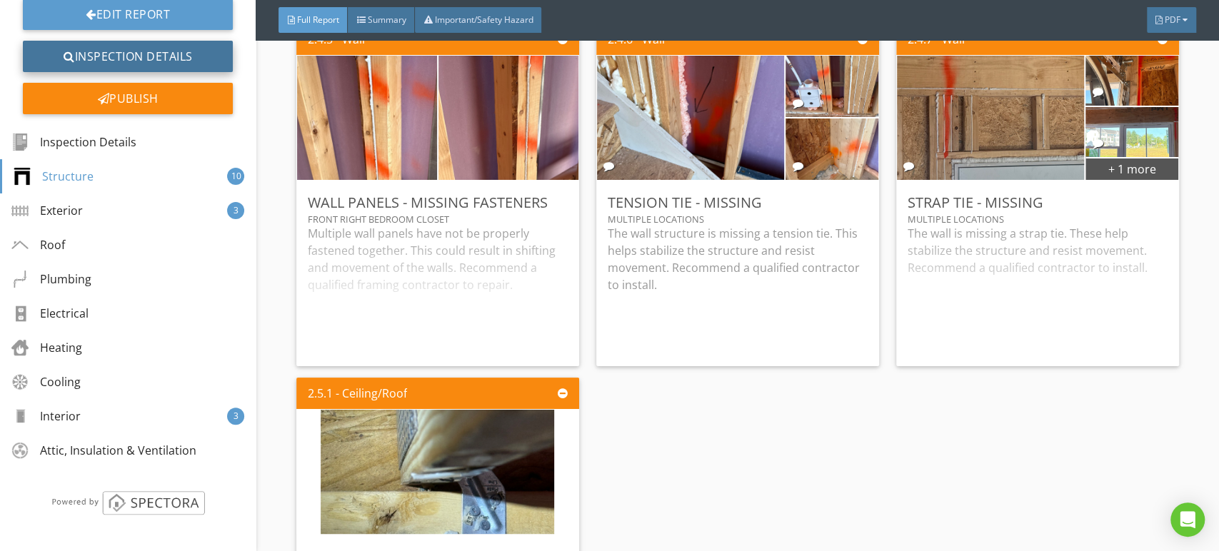
click at [131, 56] on link "Inspection Details" at bounding box center [128, 56] width 210 height 31
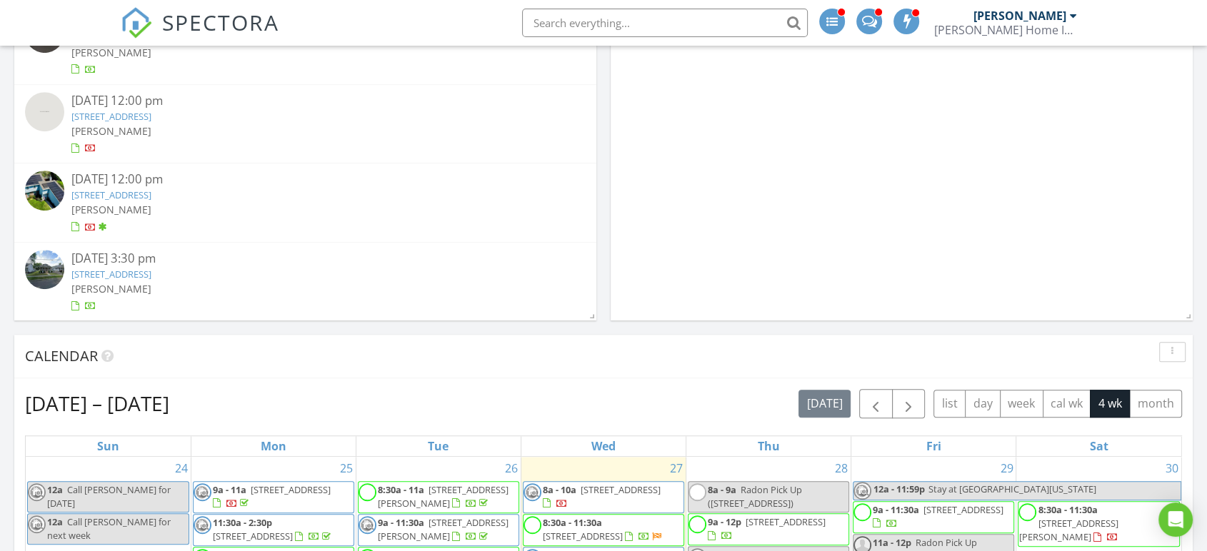
scroll to position [952, 0]
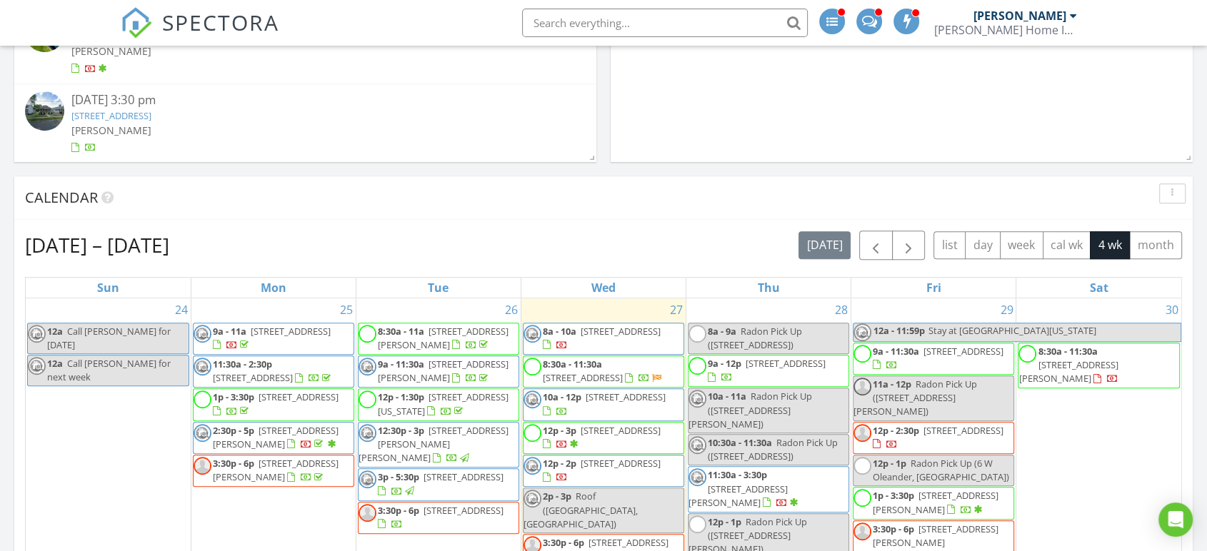
click at [297, 343] on span "3 Turnberry Dr, Williamstown 08094" at bounding box center [272, 338] width 118 height 26
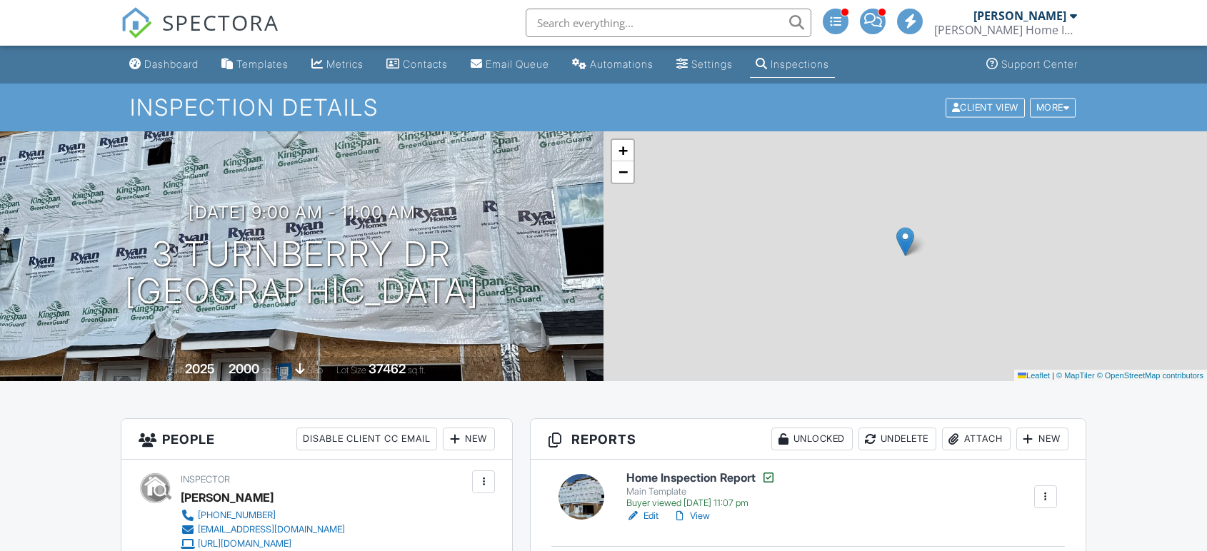
scroll to position [396, 0]
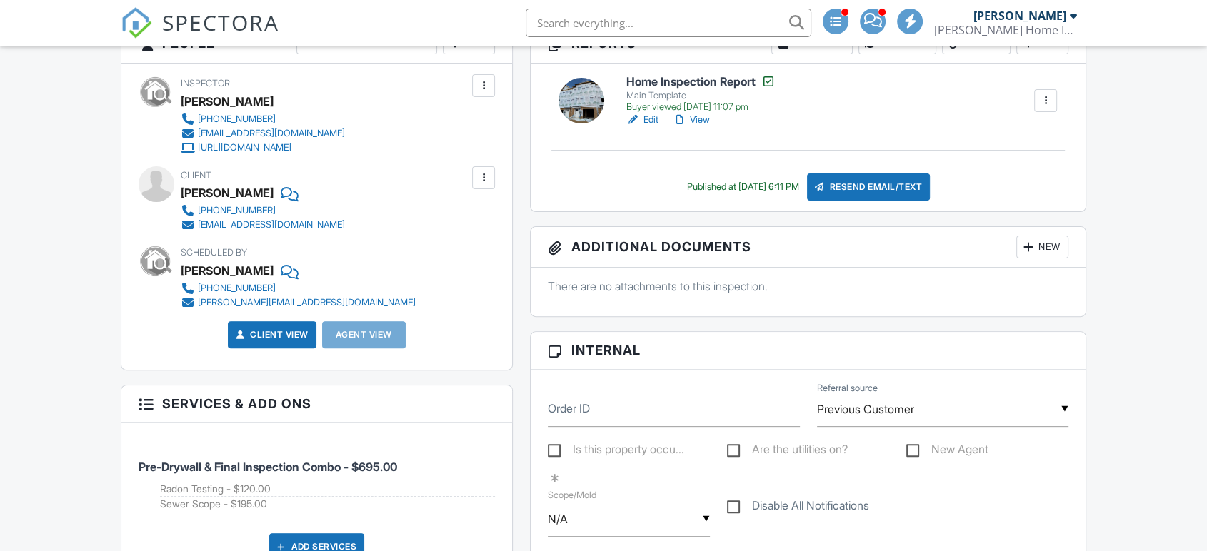
click at [703, 116] on link "View" at bounding box center [691, 120] width 37 height 14
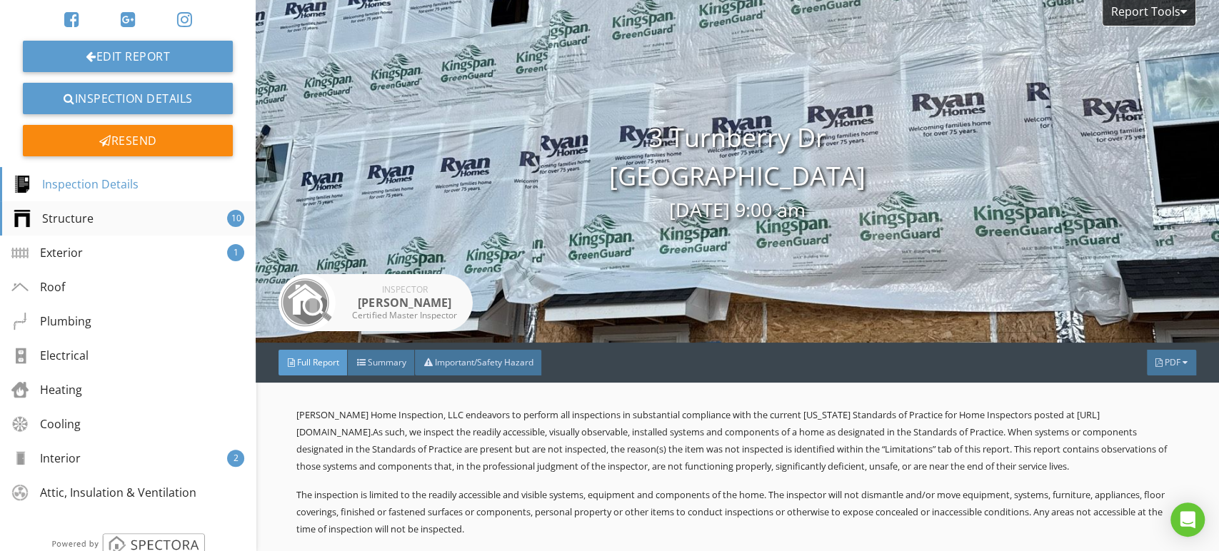
scroll to position [186, 0]
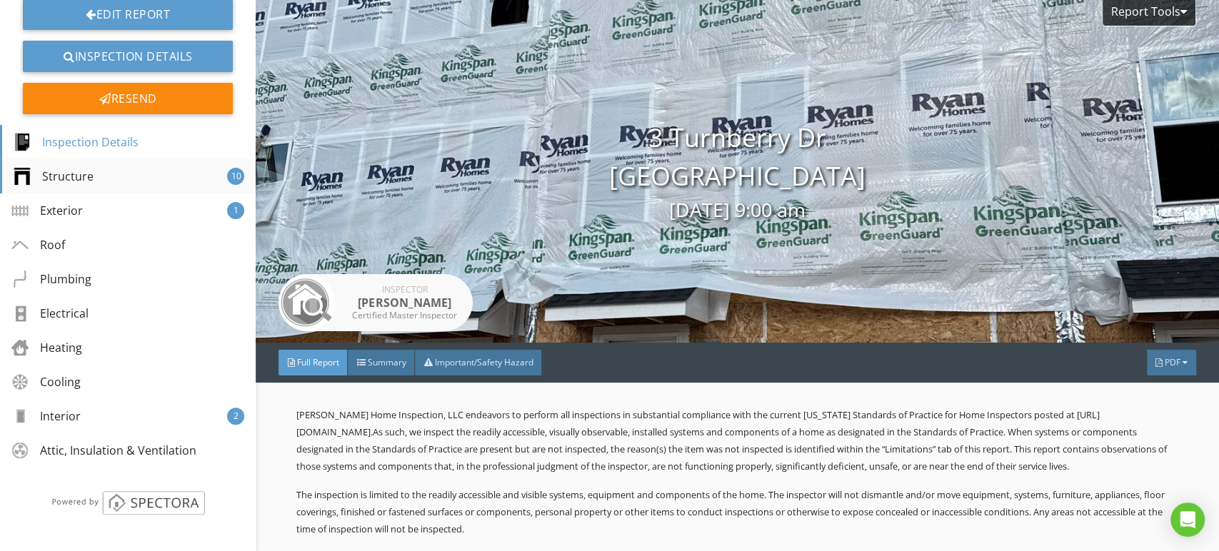
click at [109, 187] on div "Structure 10" at bounding box center [128, 176] width 256 height 34
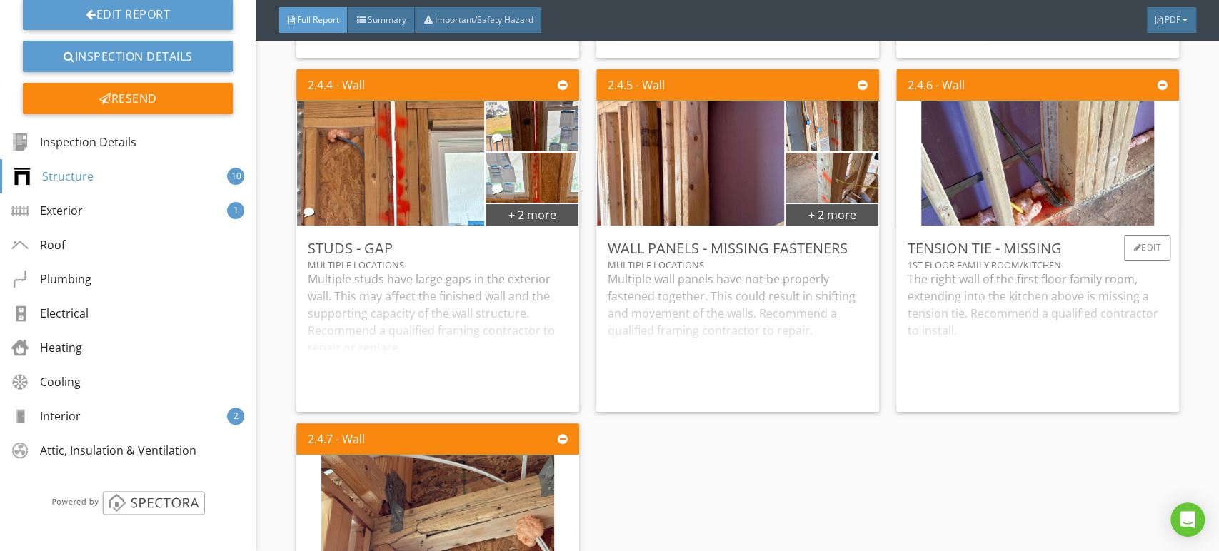
scroll to position [2682, 0]
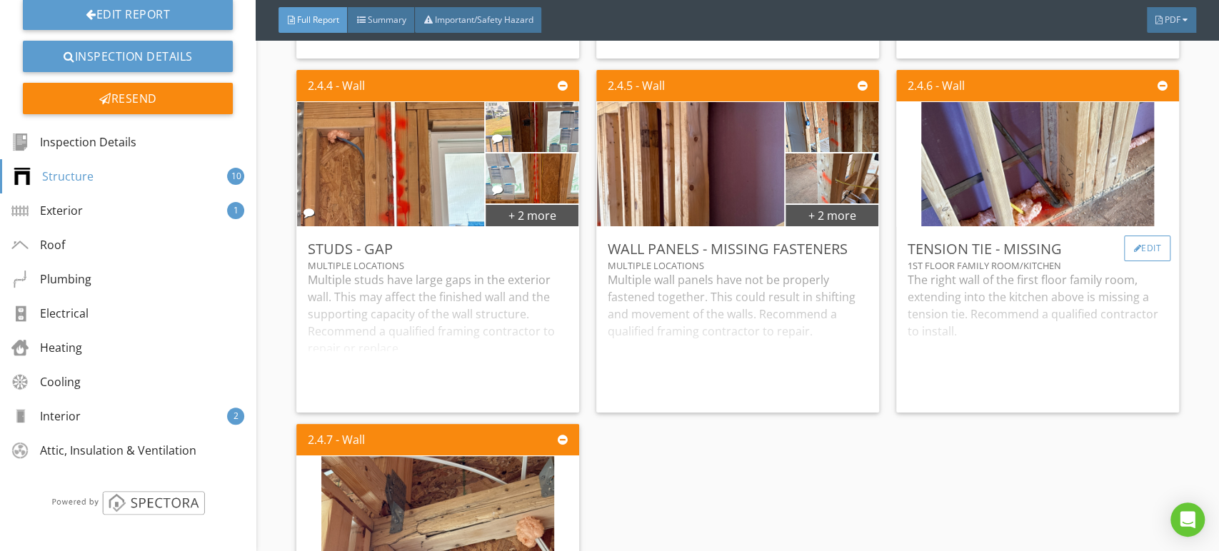
click at [1141, 261] on div "Edit" at bounding box center [1147, 249] width 46 height 26
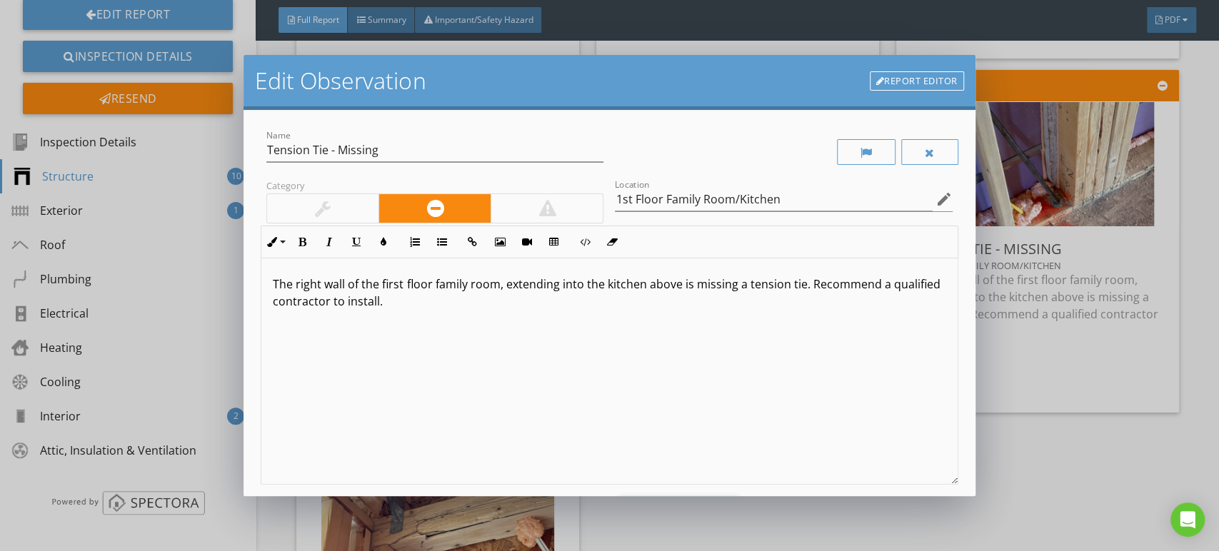
click at [691, 361] on div "The right wall of the first floor family room, extending into the kitchen above…" at bounding box center [609, 372] width 696 height 226
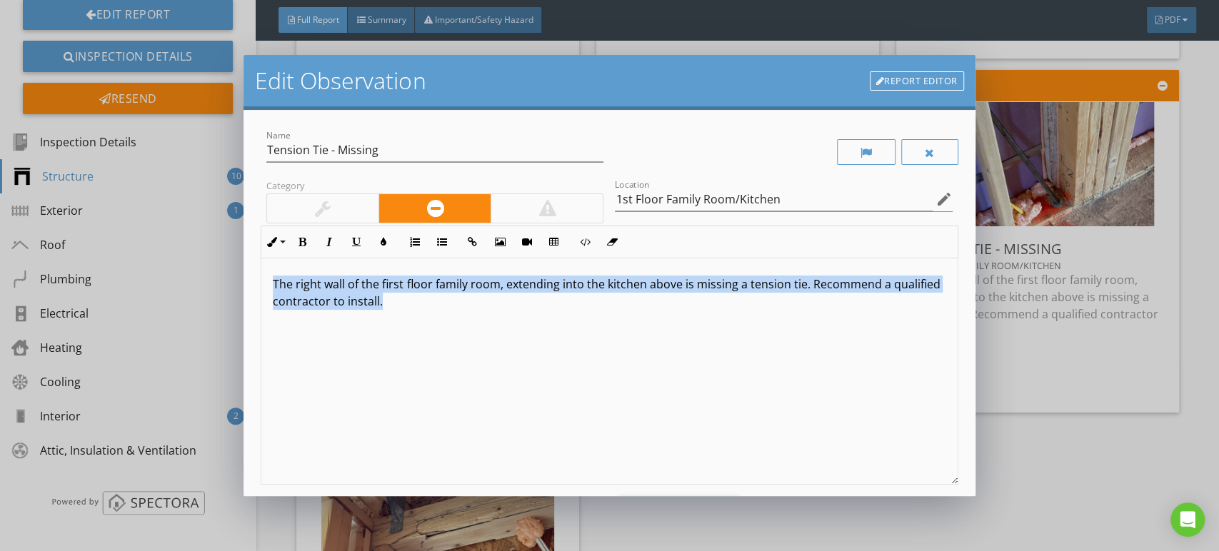
copy p "The right wall of the first floor family room, extending into the kitchen above…"
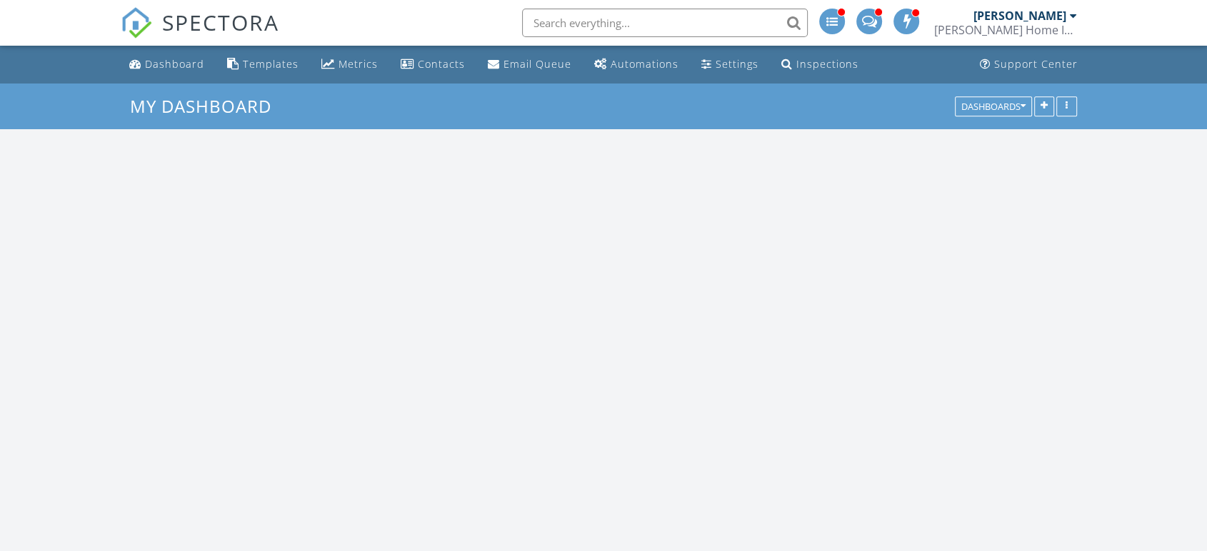
scroll to position [2754, 1232]
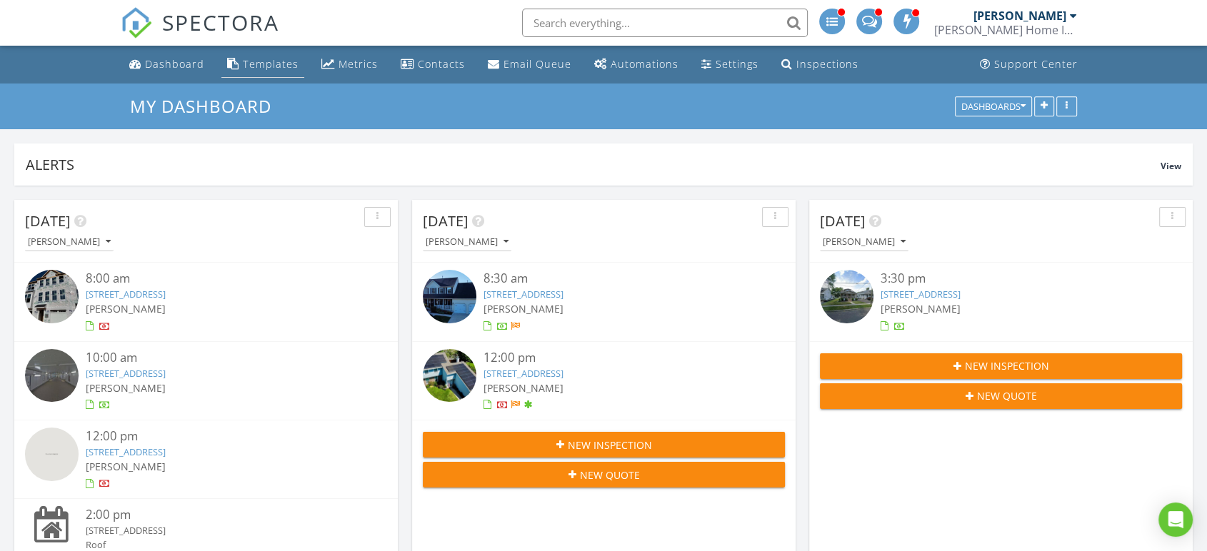
click at [271, 61] on div "Templates" at bounding box center [271, 64] width 56 height 14
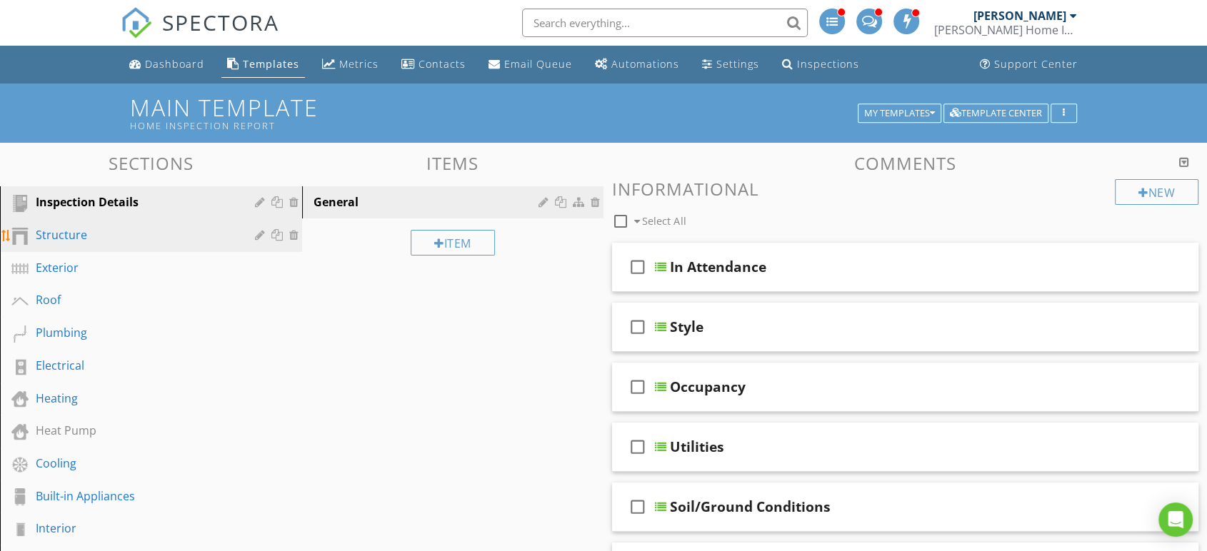
click at [120, 236] on div "Structure" at bounding box center [135, 234] width 199 height 17
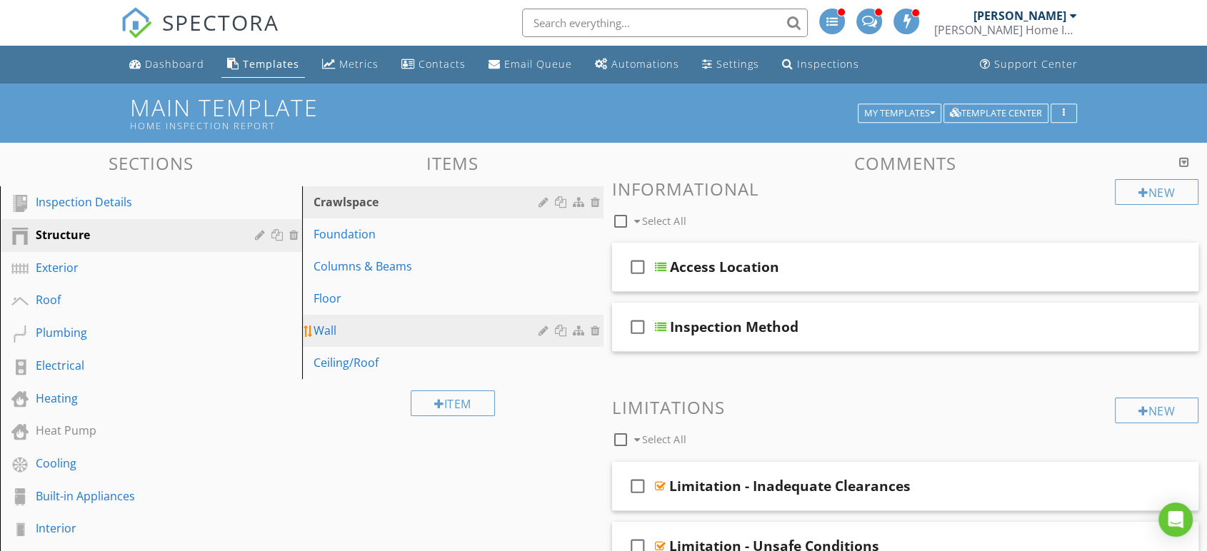
click at [357, 324] on div "Wall" at bounding box center [429, 330] width 230 height 17
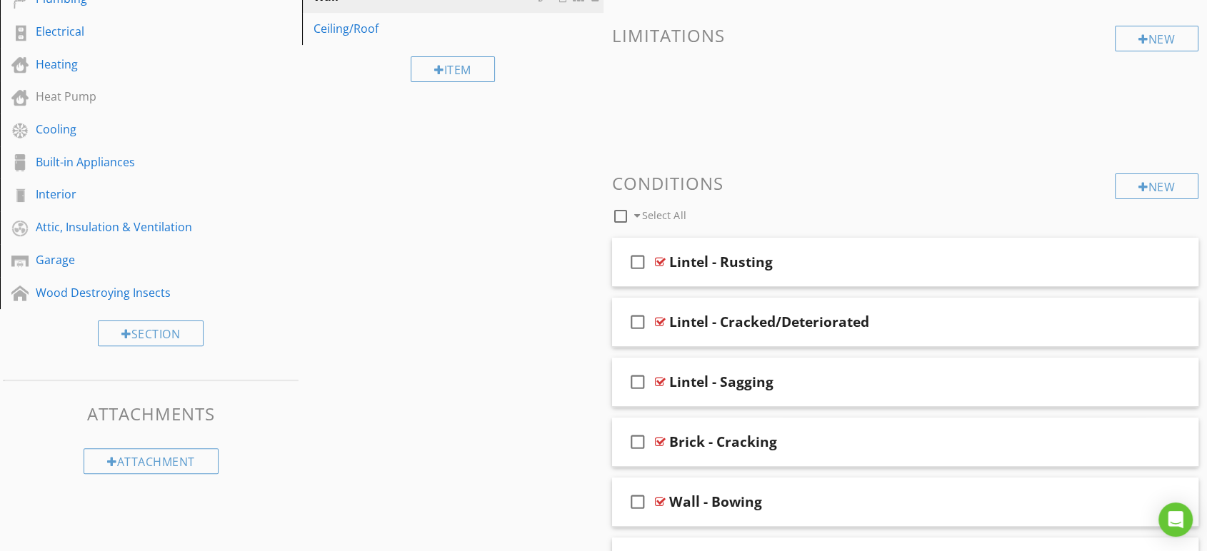
scroll to position [323, 0]
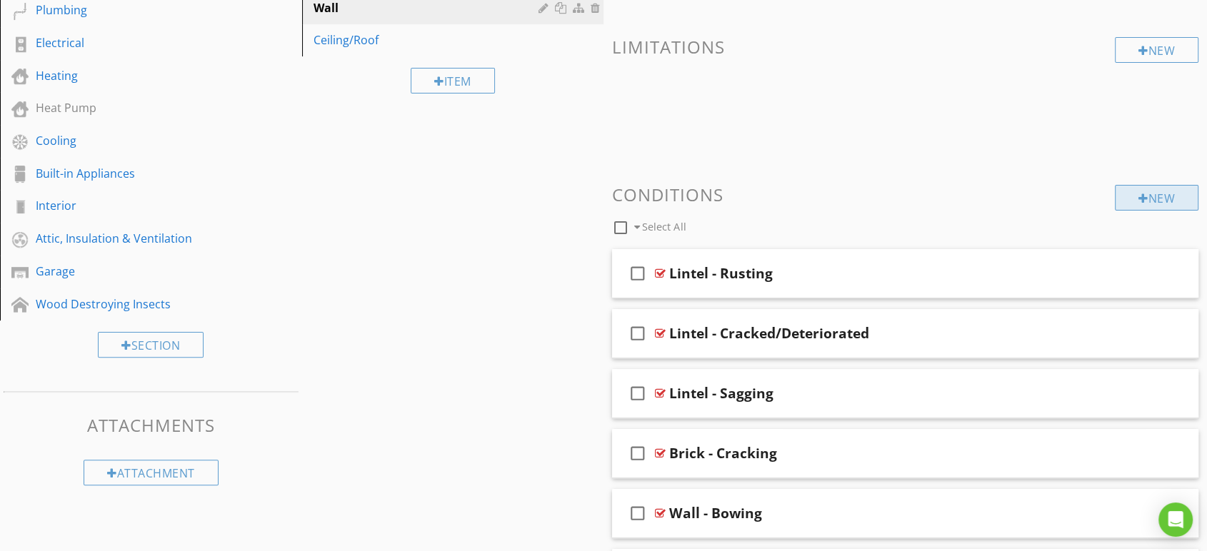
click at [1143, 206] on div "New" at bounding box center [1157, 198] width 84 height 26
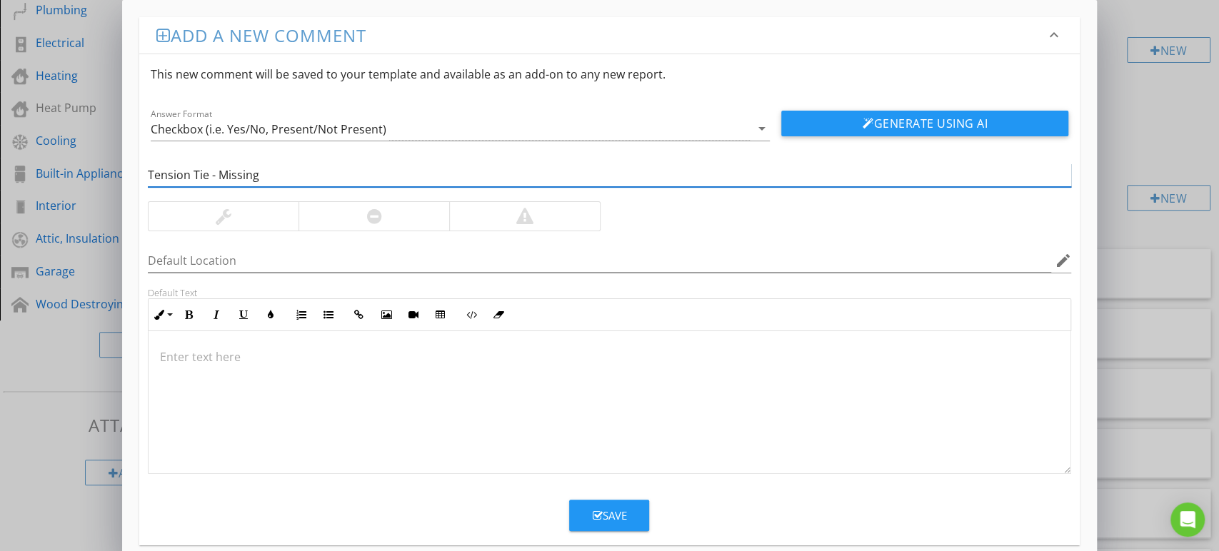
type input "Tension Tie - Missing"
click at [424, 221] on div at bounding box center [374, 216] width 151 height 29
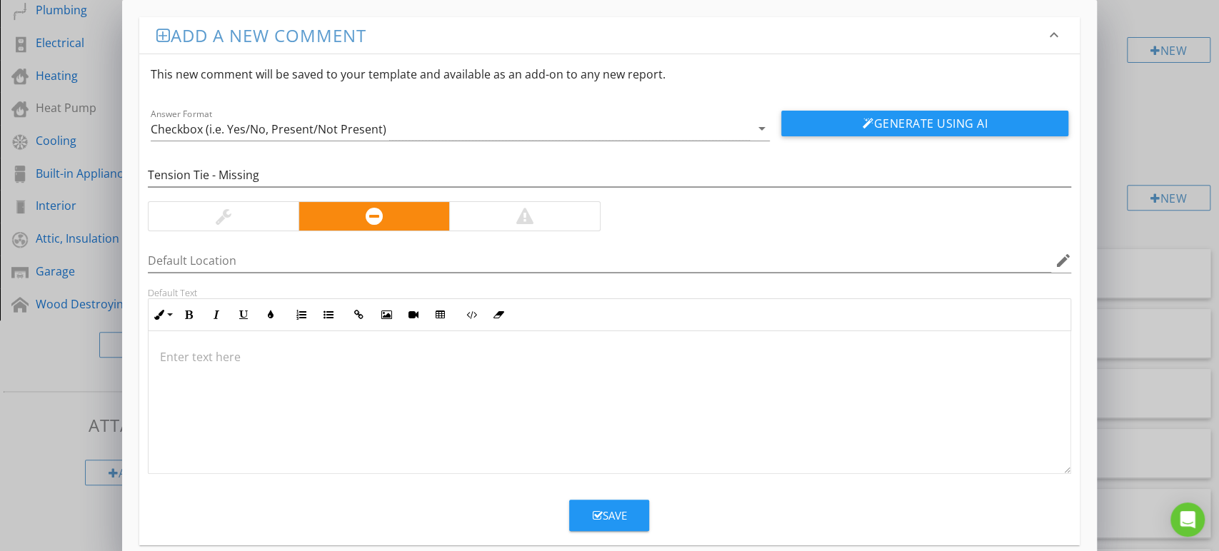
click at [417, 383] on div at bounding box center [610, 402] width 923 height 143
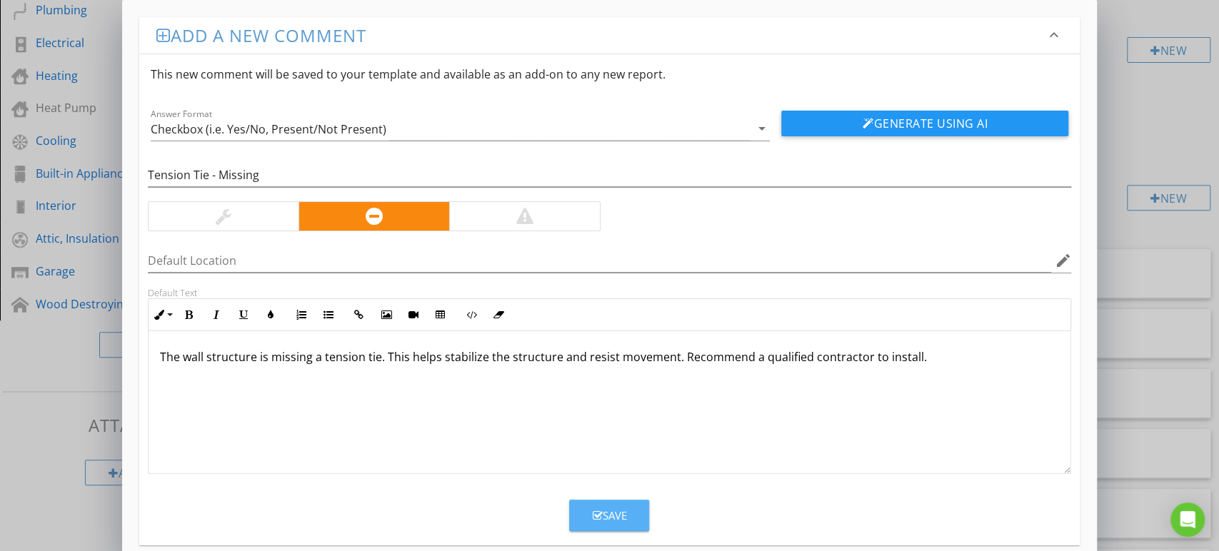
click at [605, 519] on div "Save" at bounding box center [609, 516] width 34 height 16
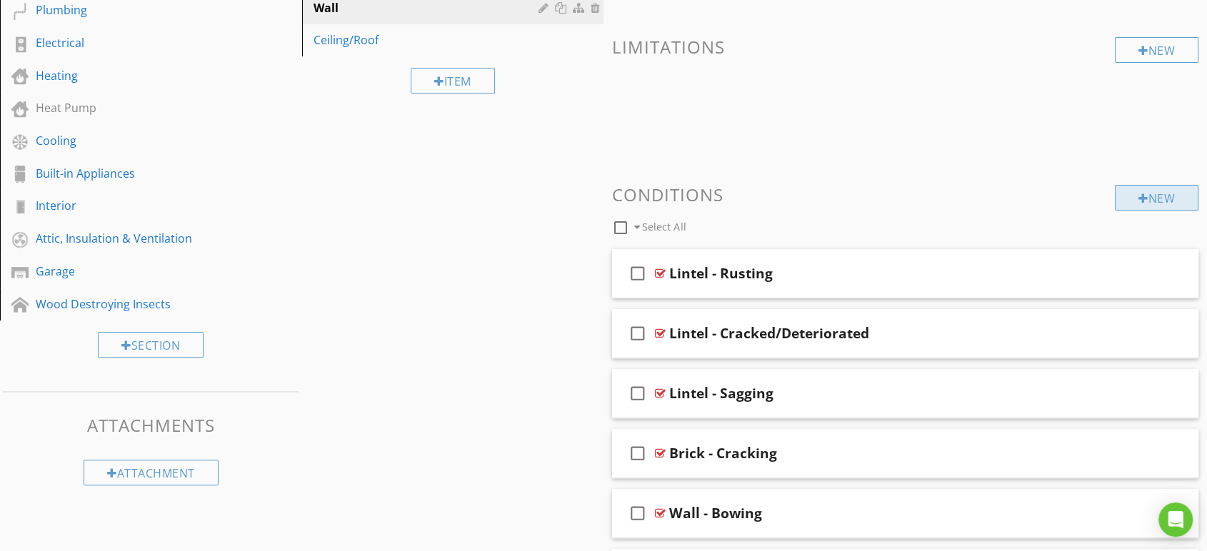
click at [1156, 198] on div "New" at bounding box center [1157, 198] width 84 height 26
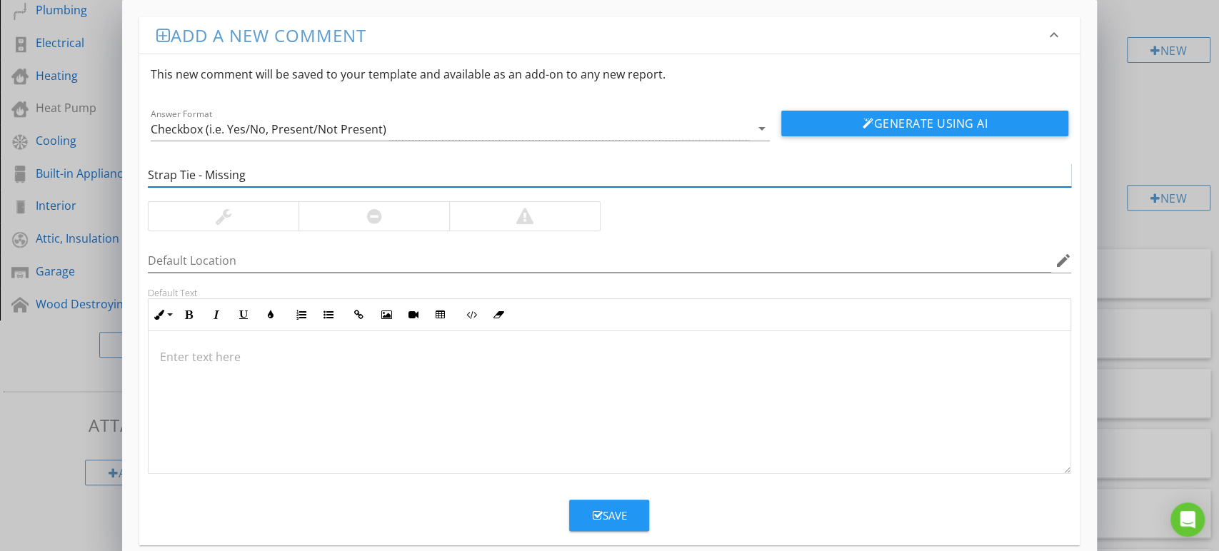
type input "Strap Tie - Missing"
click at [518, 408] on div at bounding box center [610, 402] width 923 height 143
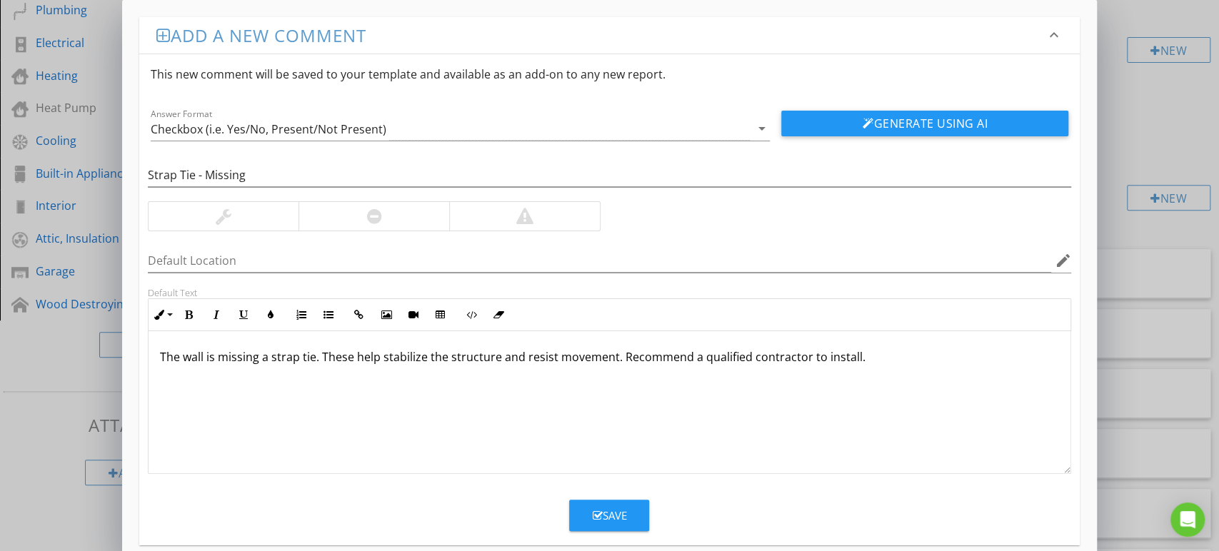
click at [606, 511] on div "Save" at bounding box center [609, 516] width 34 height 16
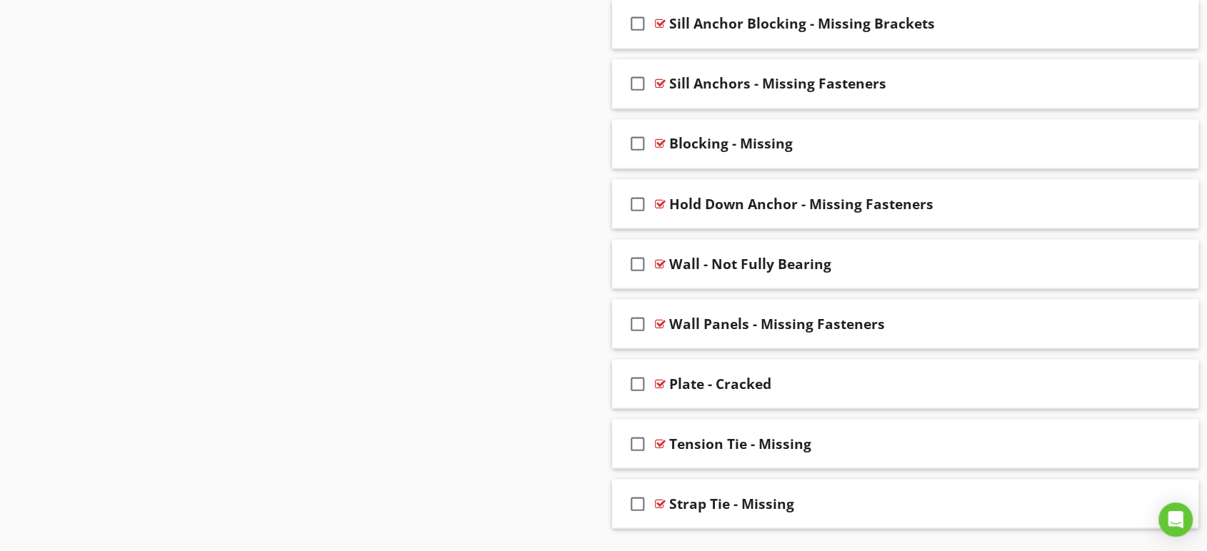
scroll to position [2586, 0]
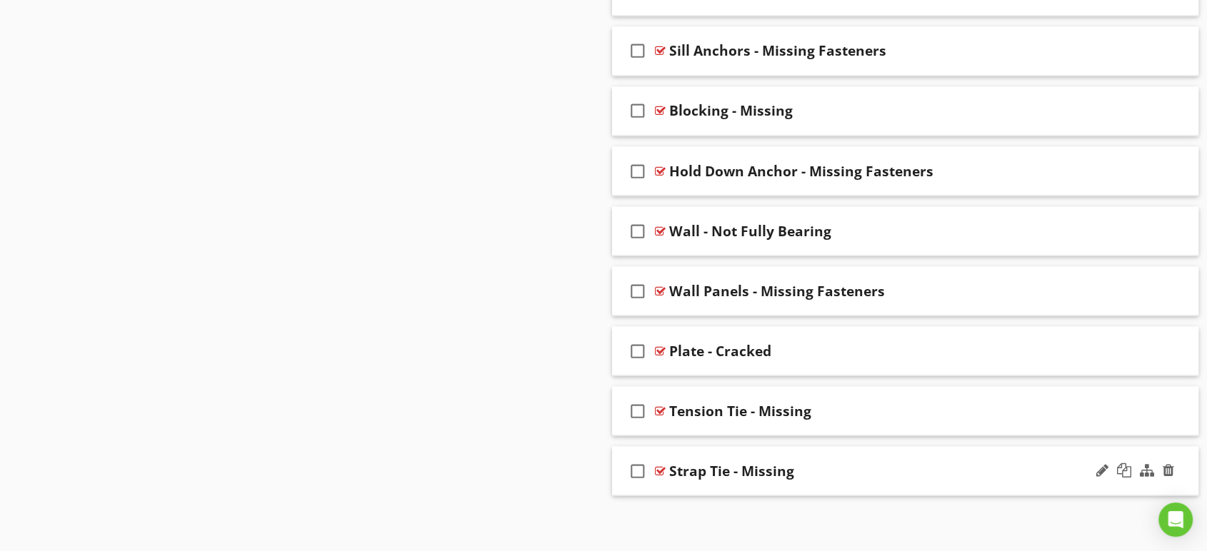
click at [884, 471] on div "Strap Tie - Missing" at bounding box center [878, 470] width 419 height 17
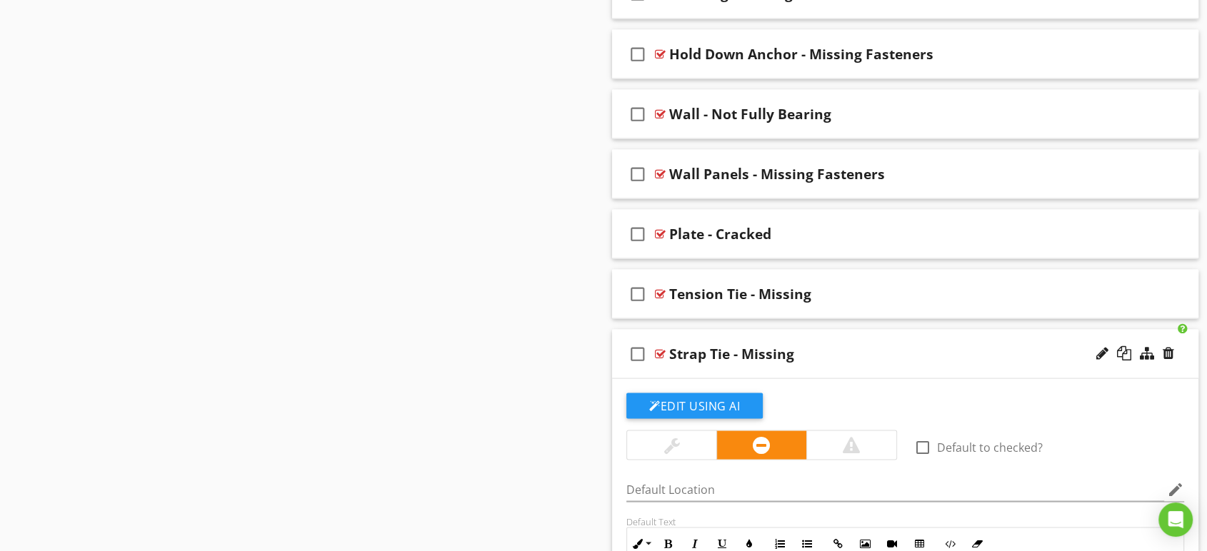
scroll to position [2824, 0]
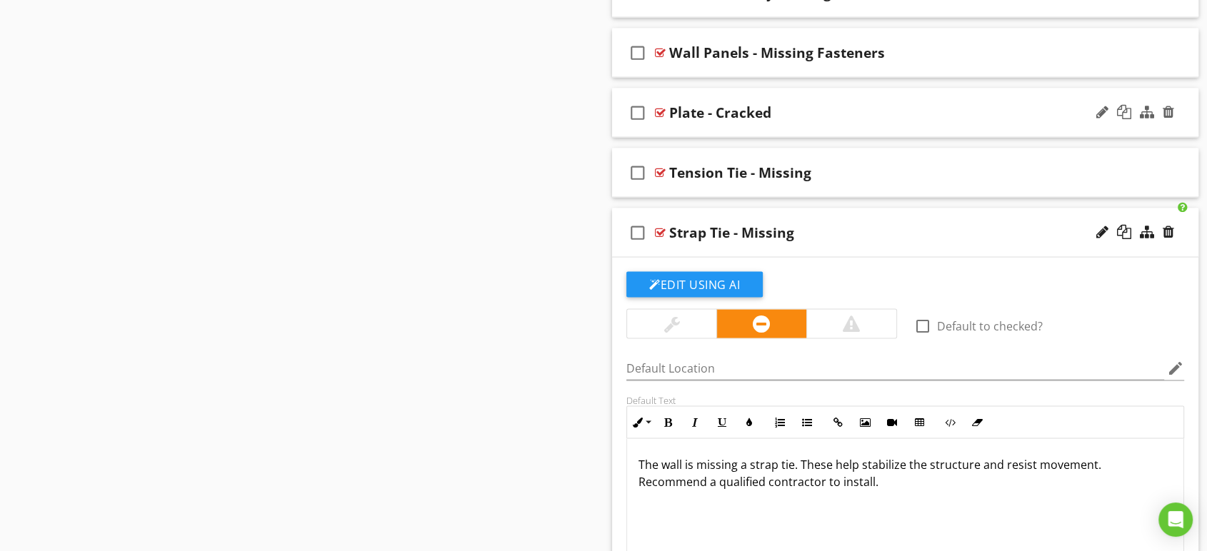
click at [839, 105] on div "Plate - Cracked" at bounding box center [878, 112] width 419 height 17
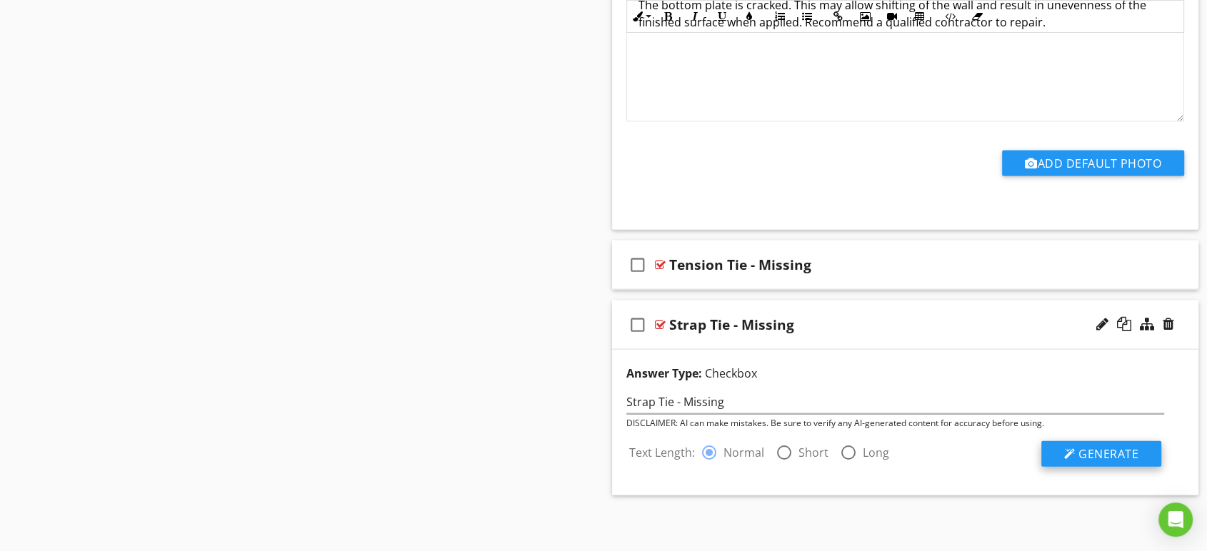
click at [1096, 455] on span "Generate" at bounding box center [1109, 454] width 60 height 16
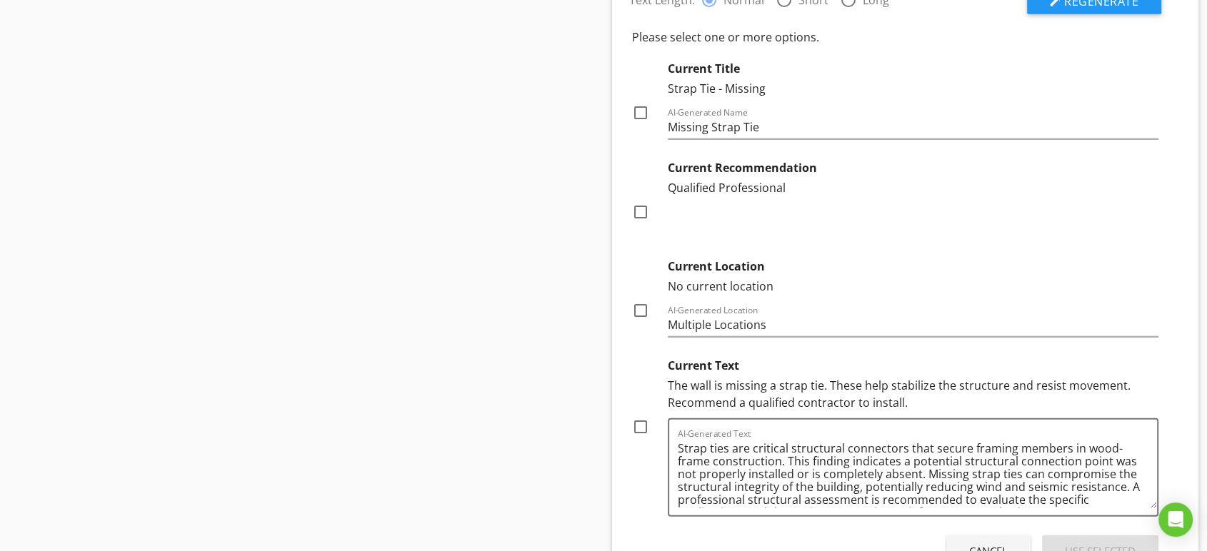
scroll to position [3719, 0]
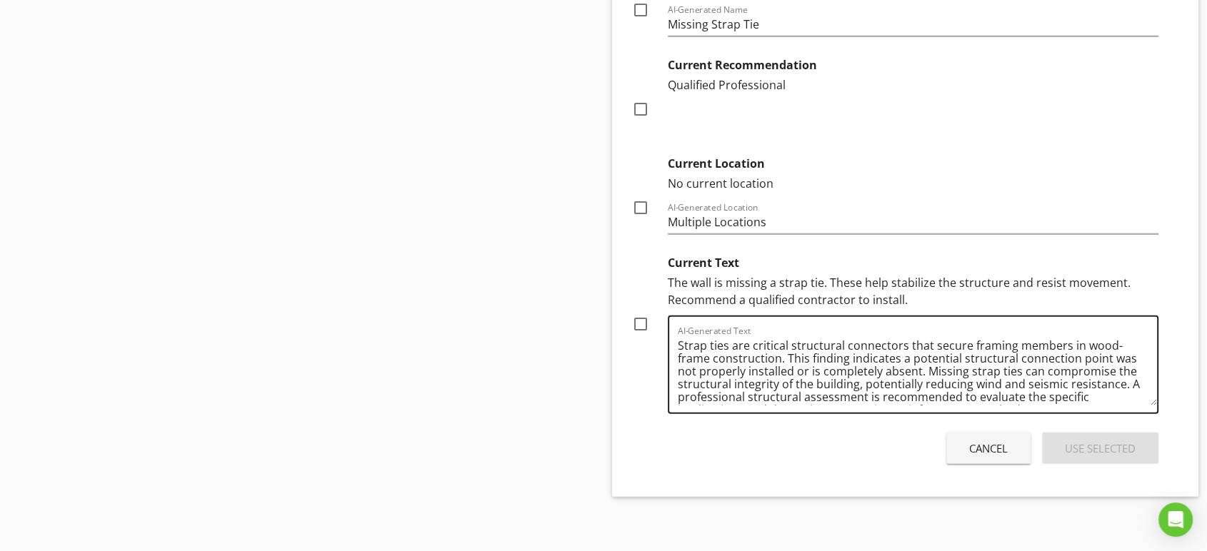
click at [959, 379] on textarea "Strap ties are critical structural connectors that secure framing members in wo…" at bounding box center [917, 369] width 479 height 71
click at [982, 445] on div "Cancel" at bounding box center [988, 449] width 39 height 16
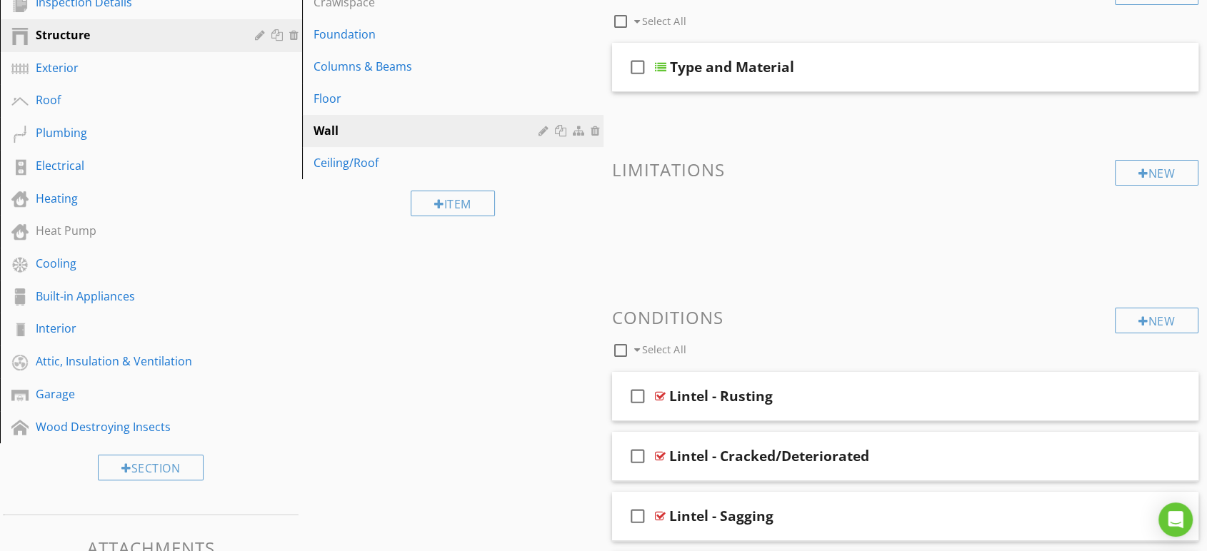
scroll to position [0, 0]
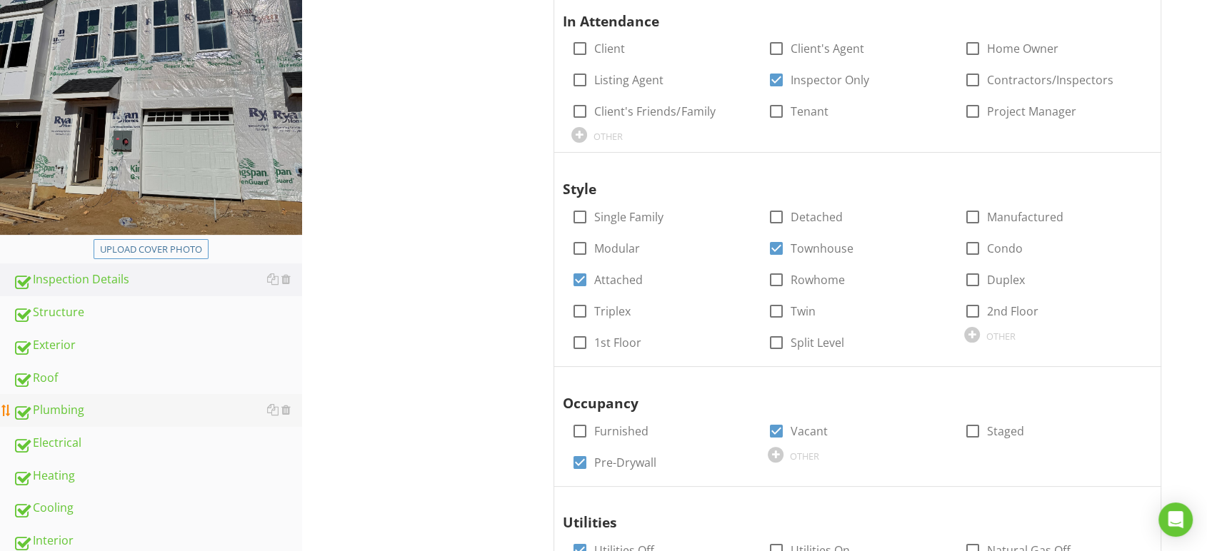
scroll to position [396, 0]
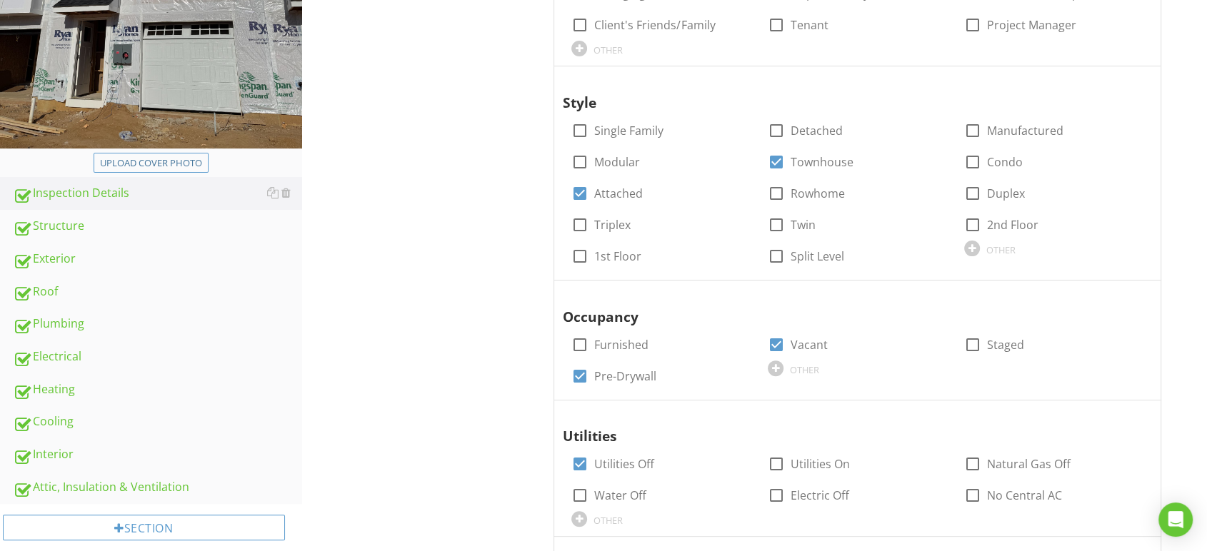
drag, startPoint x: 80, startPoint y: 224, endPoint x: 529, endPoint y: 254, distance: 450.3
click at [80, 224] on div "Structure" at bounding box center [157, 226] width 289 height 19
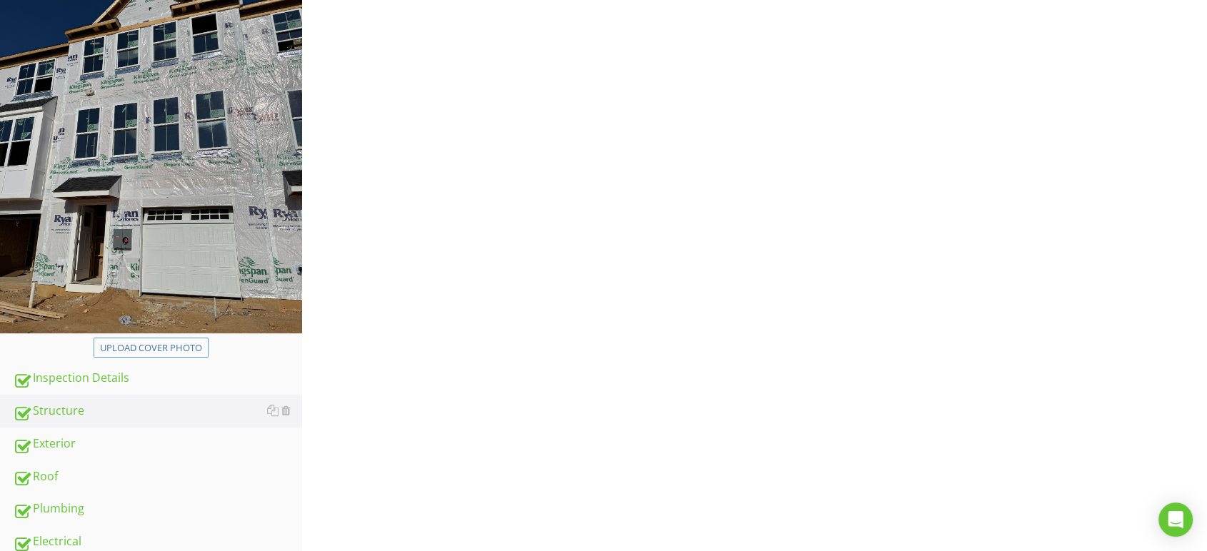
scroll to position [159, 0]
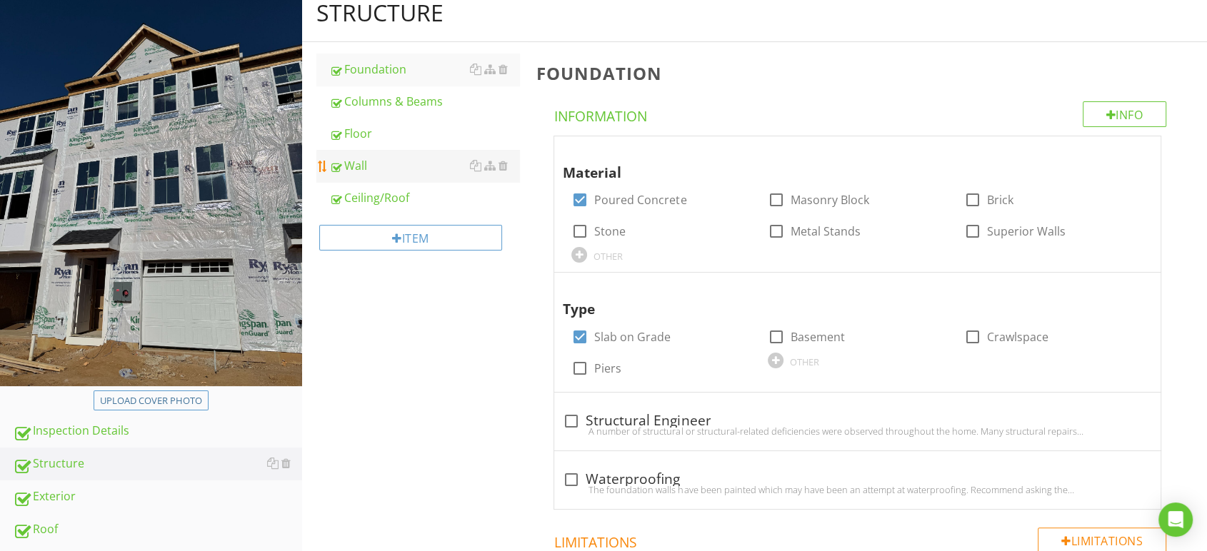
click at [374, 163] on div "Wall" at bounding box center [424, 165] width 191 height 17
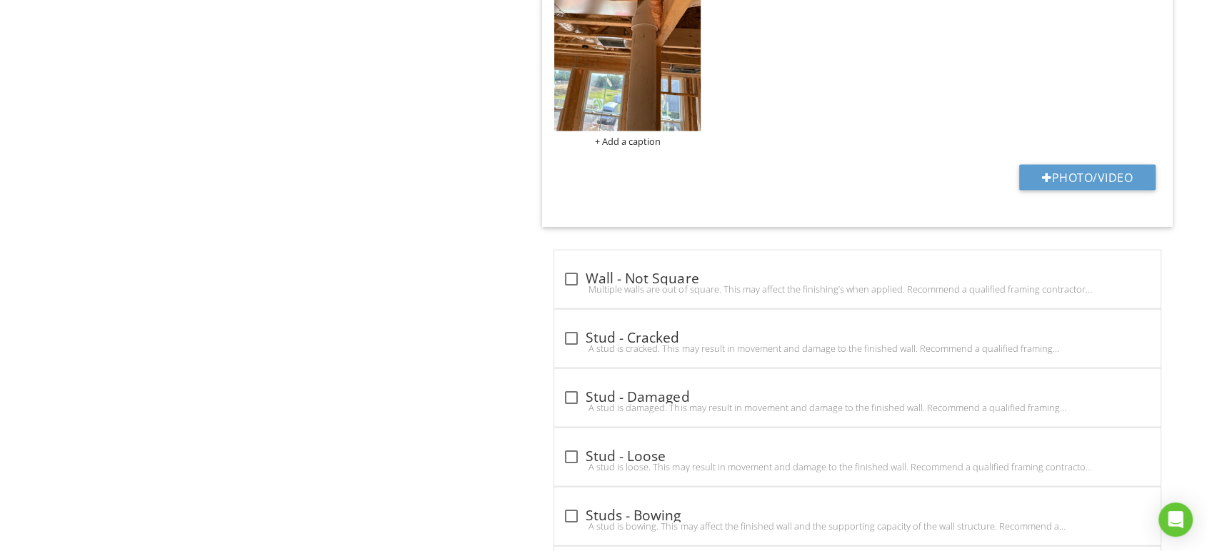
scroll to position [3254, 0]
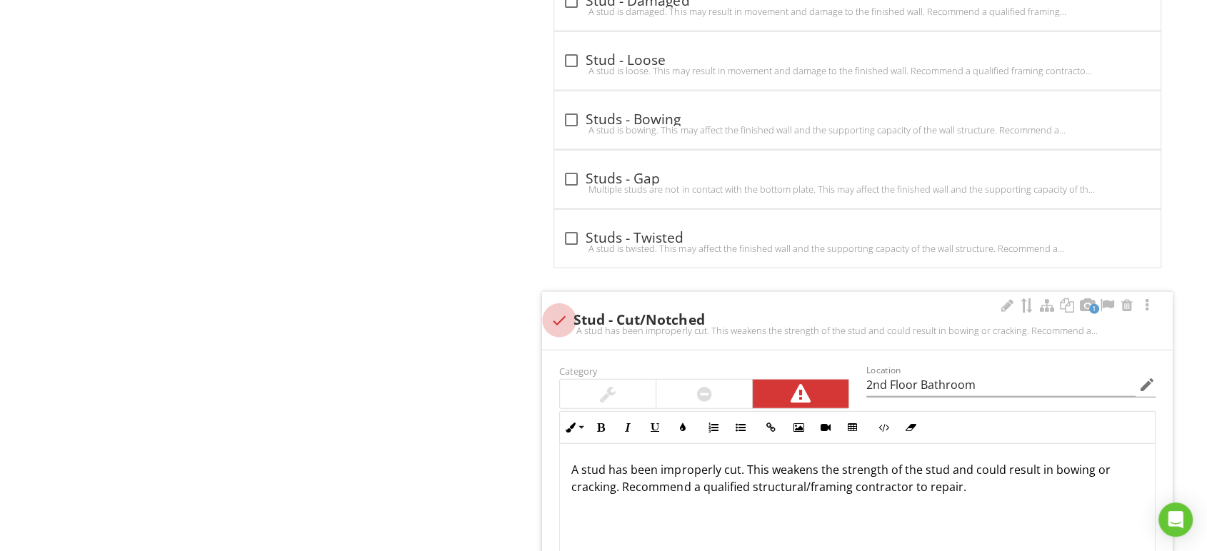
click at [564, 319] on div at bounding box center [559, 321] width 24 height 24
checkbox input "true"
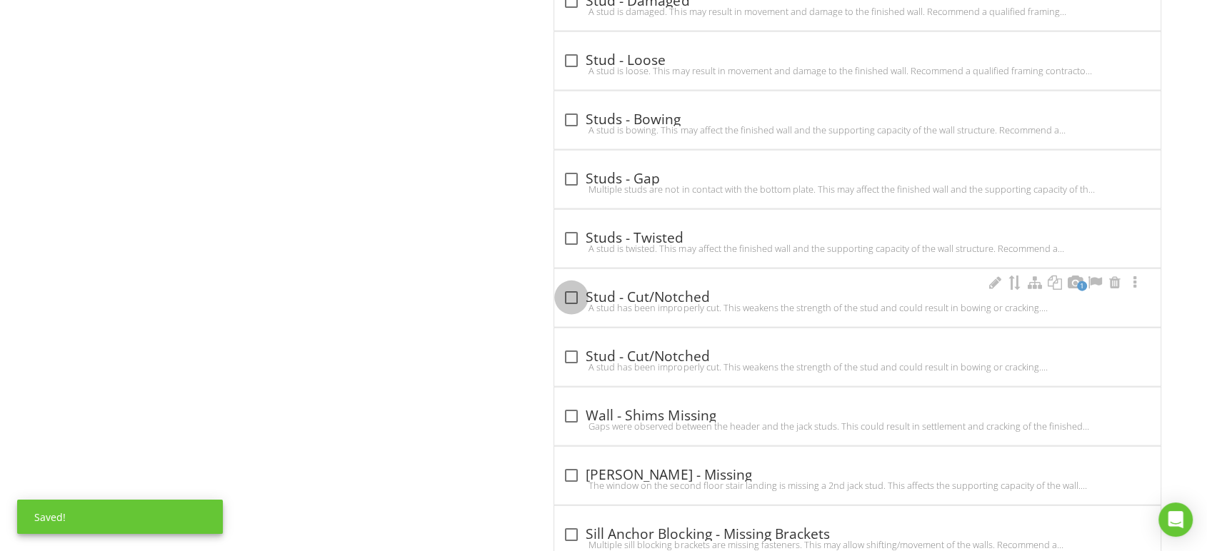
click at [574, 296] on div at bounding box center [571, 298] width 24 height 24
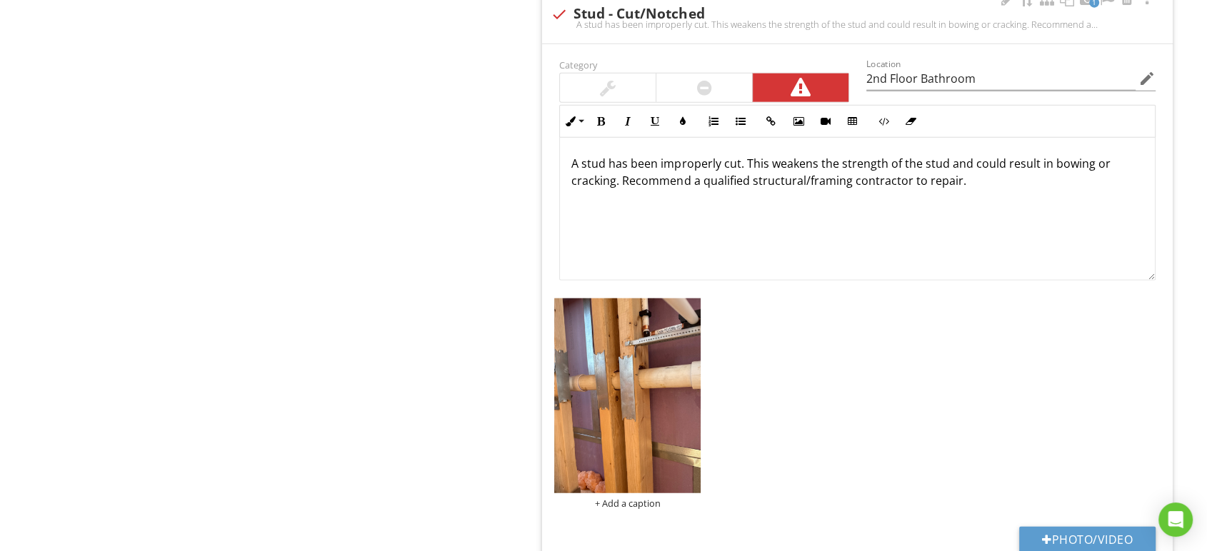
scroll to position [3491, 0]
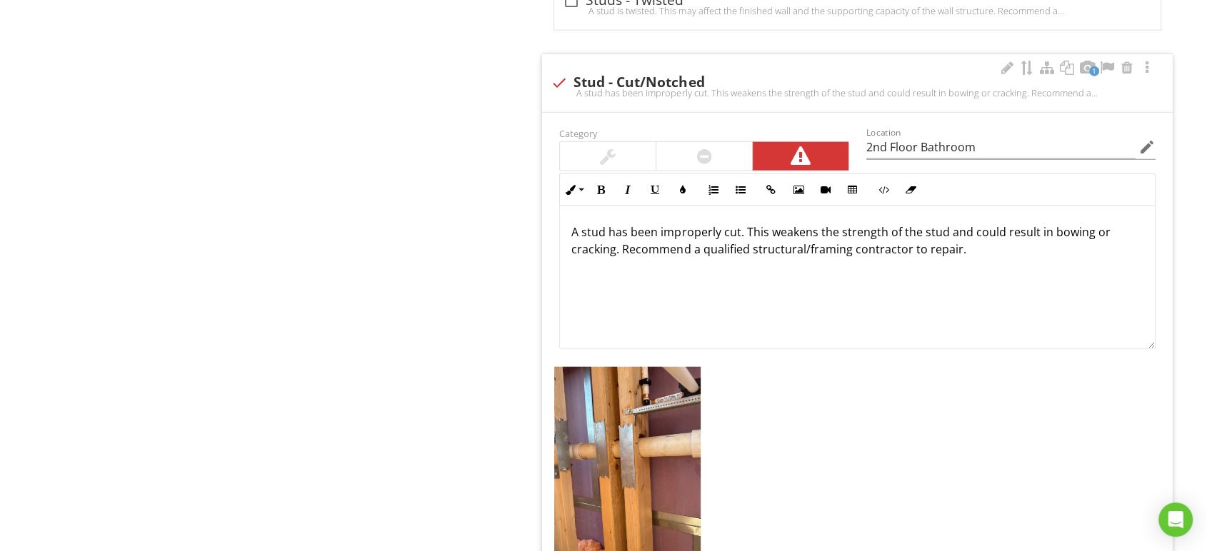
click at [718, 148] on div at bounding box center [704, 156] width 96 height 29
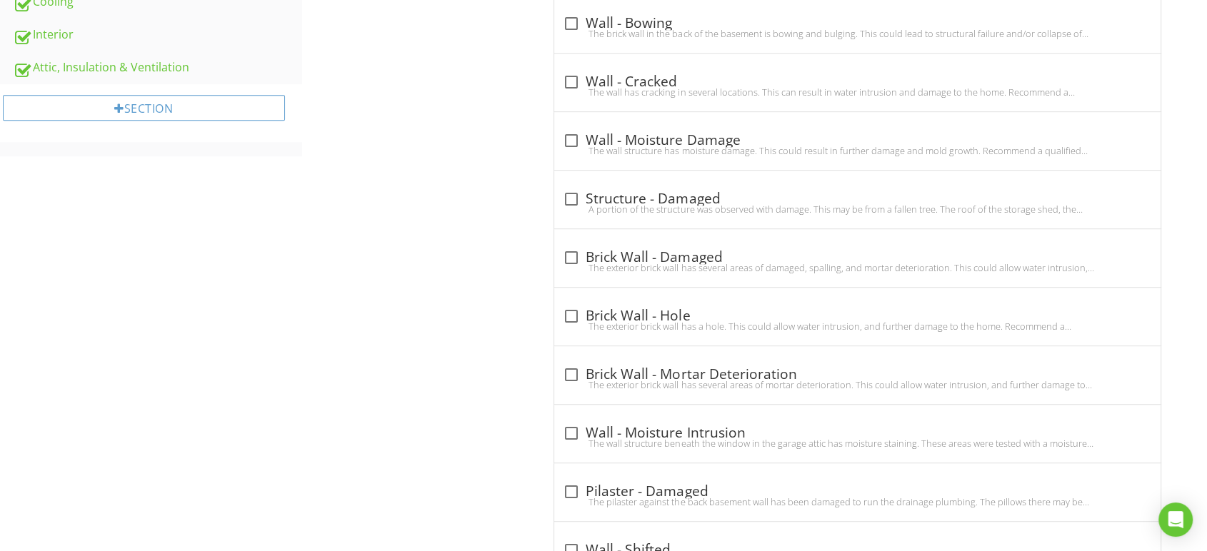
scroll to position [0, 0]
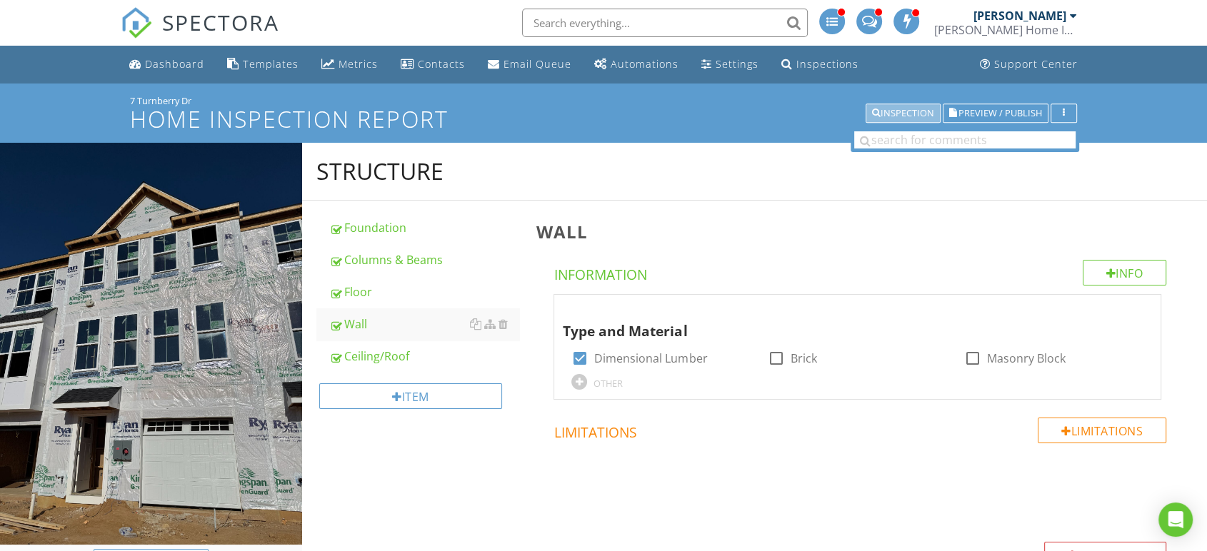
click at [917, 117] on div "Inspection" at bounding box center [903, 114] width 62 height 10
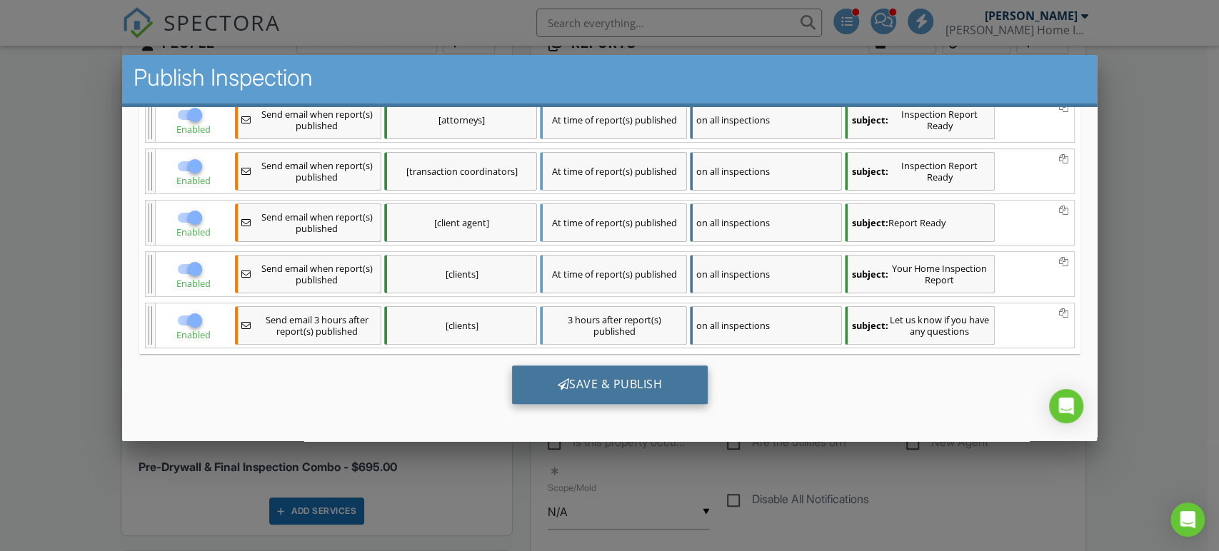
scroll to position [246, 0]
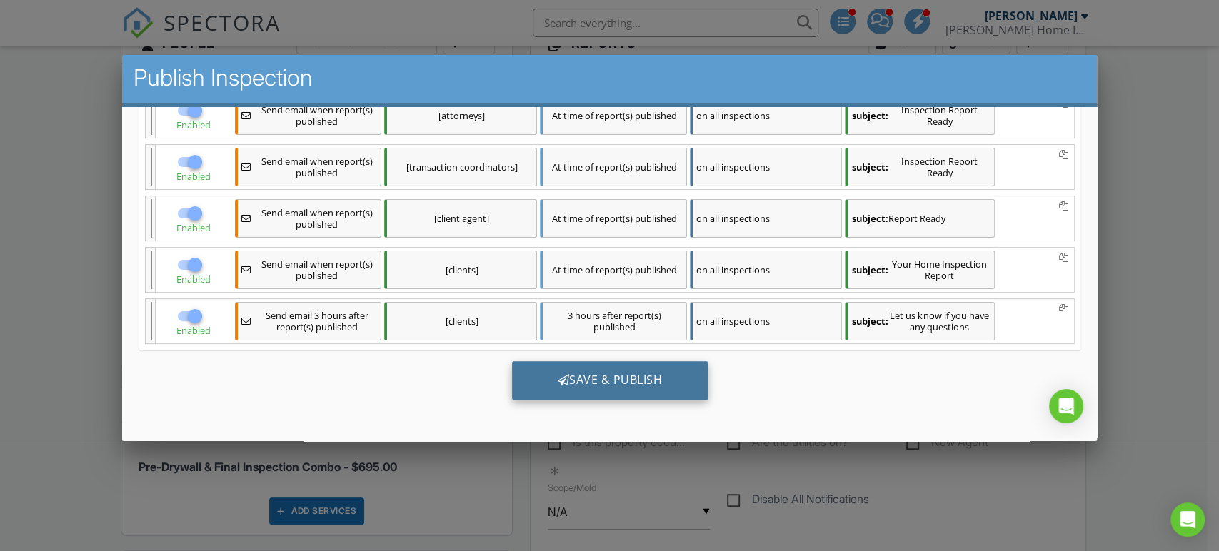
click at [563, 381] on div "Save & Publish" at bounding box center [609, 380] width 196 height 39
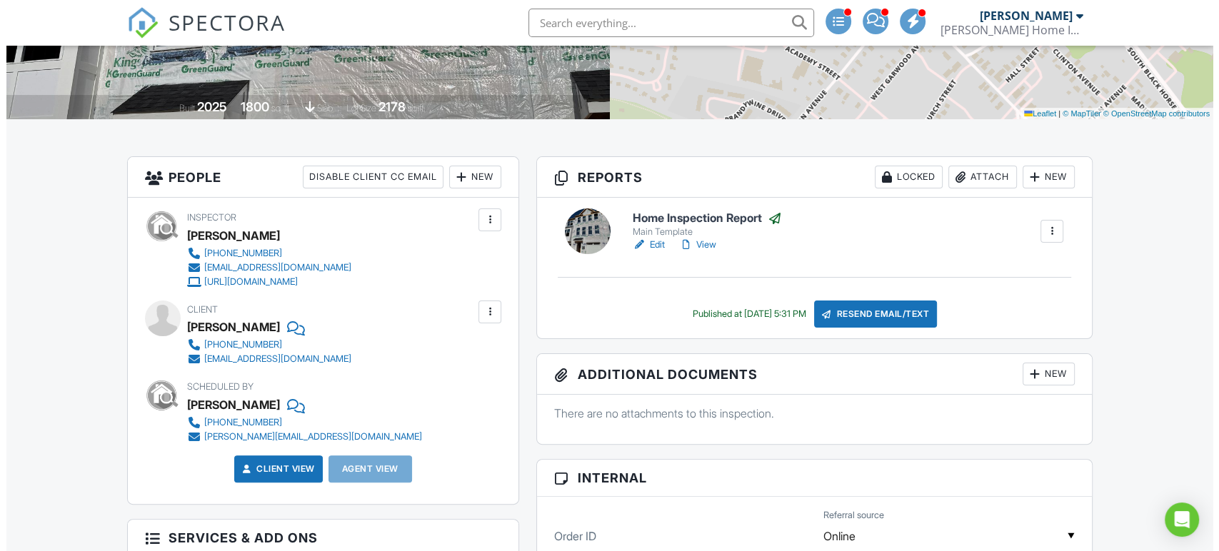
scroll to position [238, 0]
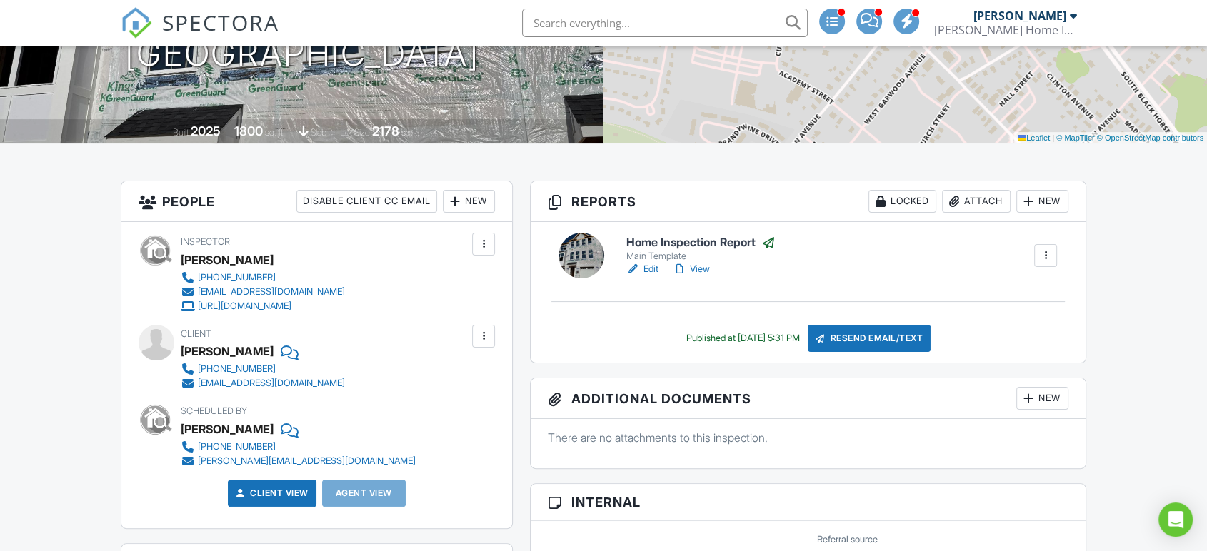
click at [912, 198] on div "Locked" at bounding box center [903, 201] width 68 height 23
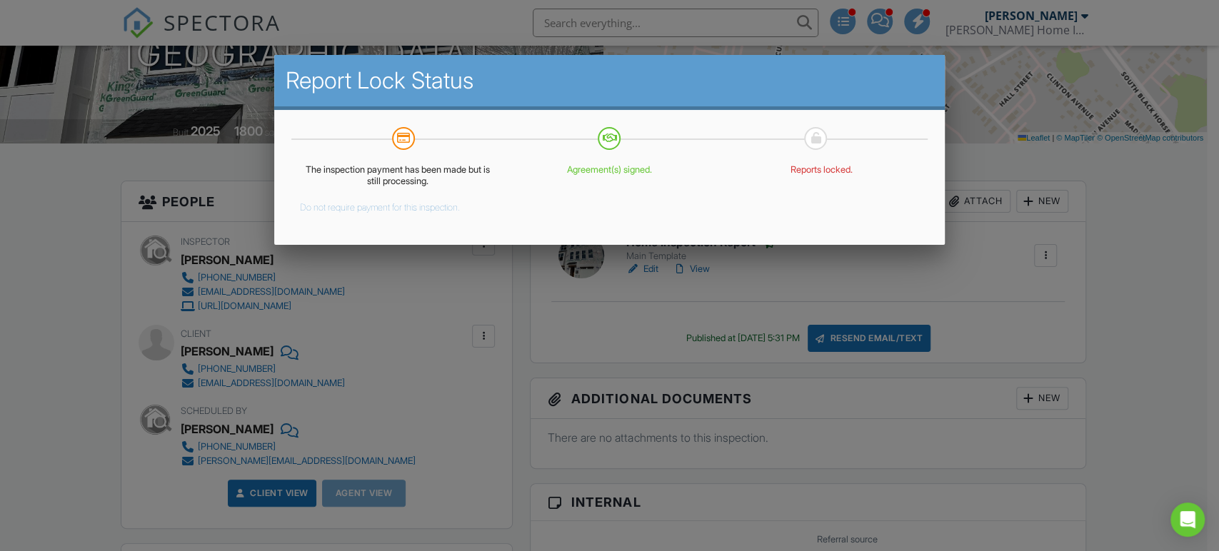
click at [361, 209] on button "Do not require payment for this inspection." at bounding box center [380, 204] width 160 height 17
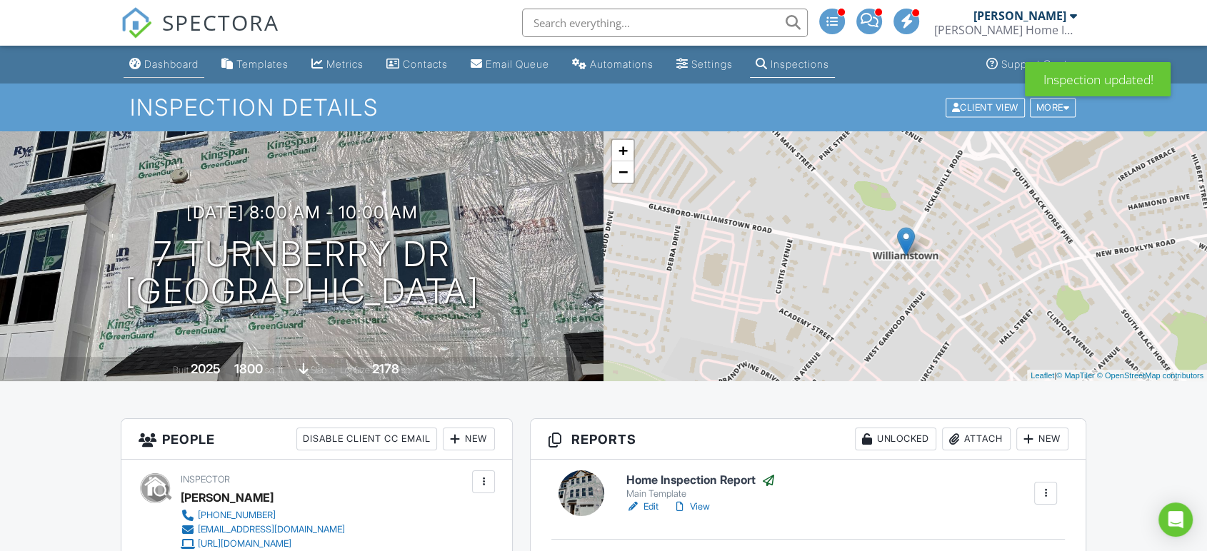
click at [174, 74] on link "Dashboard" at bounding box center [164, 64] width 81 height 26
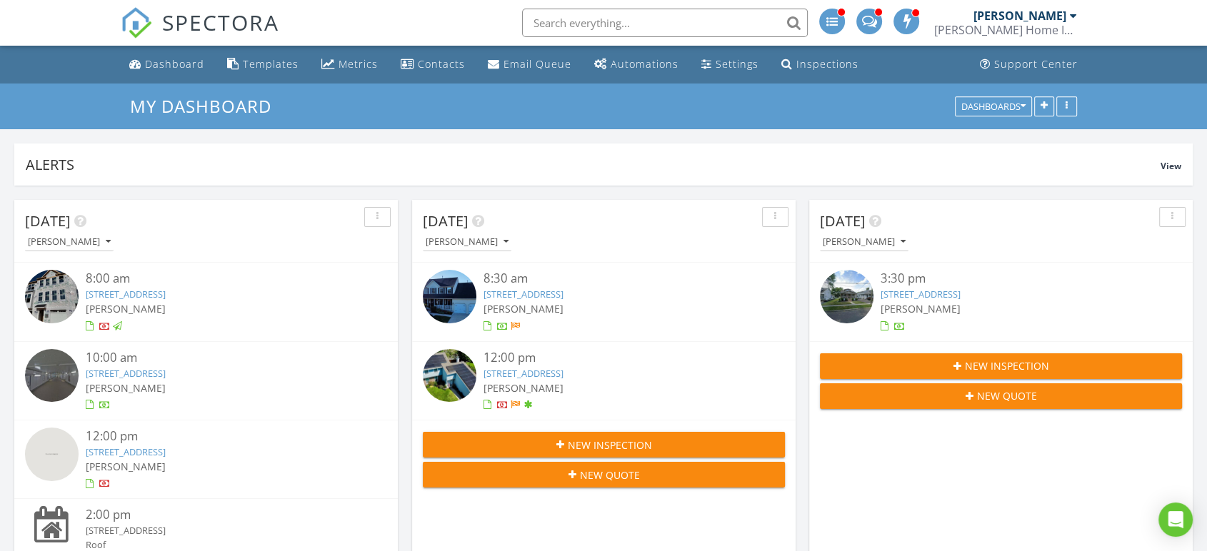
click at [527, 305] on span "[PERSON_NAME]" at bounding box center [524, 309] width 80 height 14
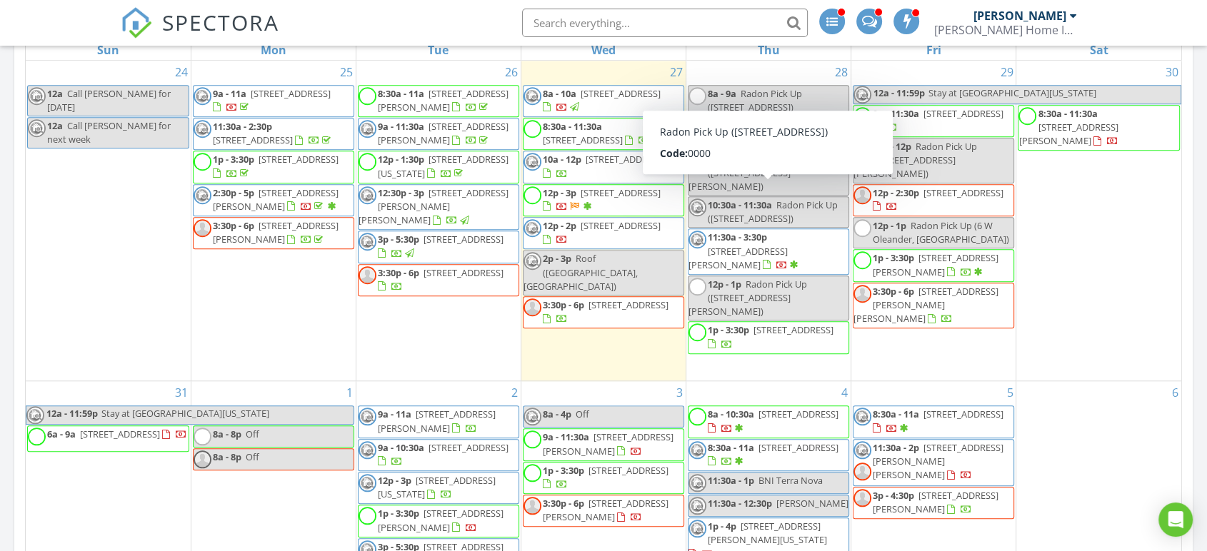
scroll to position [1349, 0]
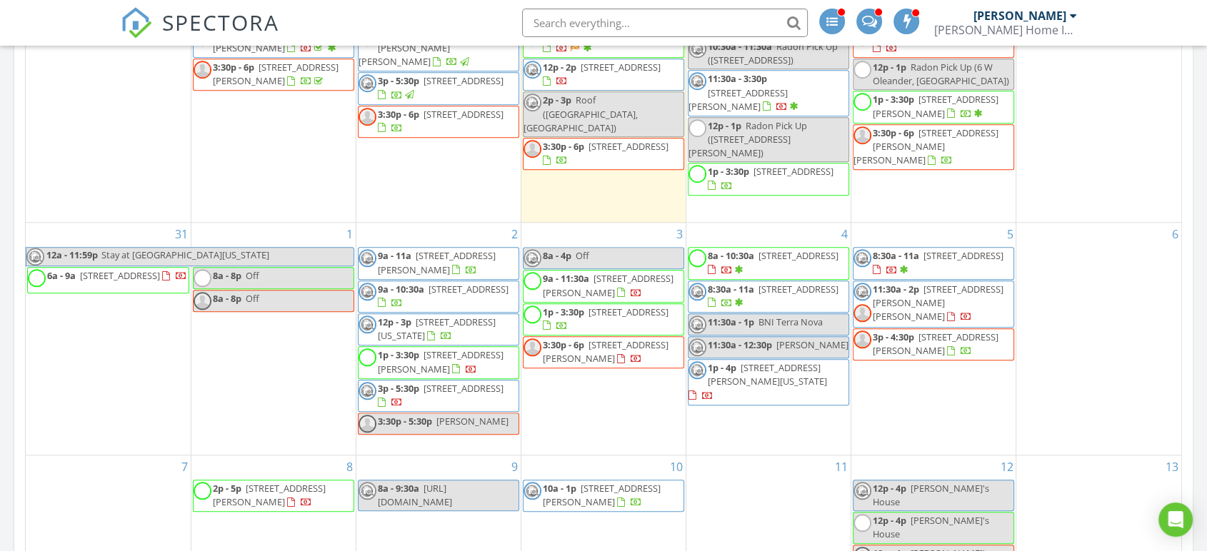
click at [927, 308] on span "11:30a - 2p [STREET_ADDRESS][PERSON_NAME][PERSON_NAME]" at bounding box center [934, 304] width 160 height 43
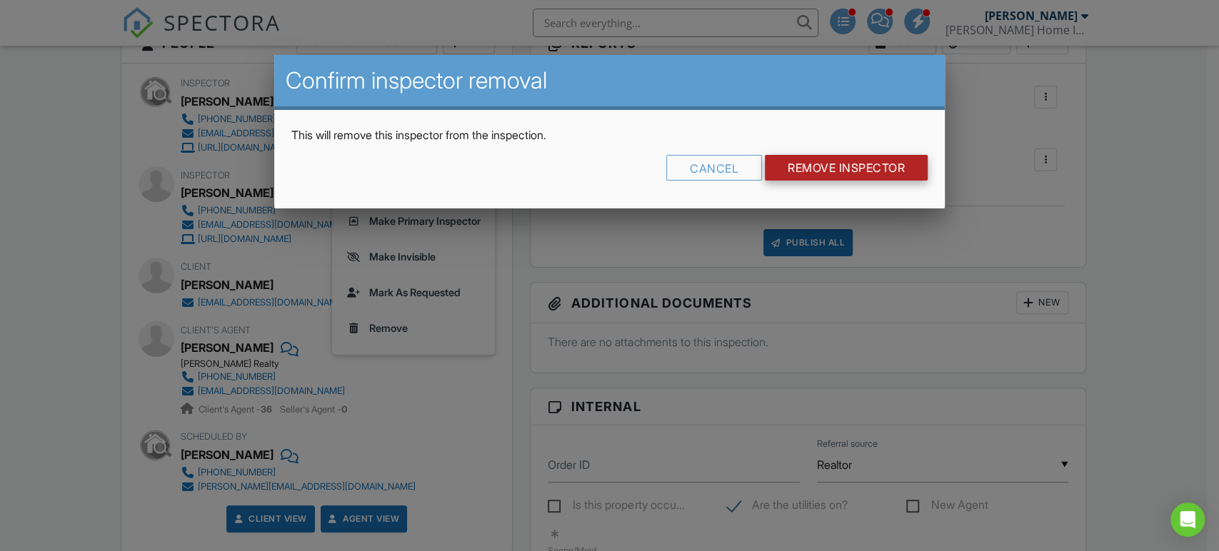
click at [826, 174] on input "Remove Inspector" at bounding box center [846, 168] width 163 height 26
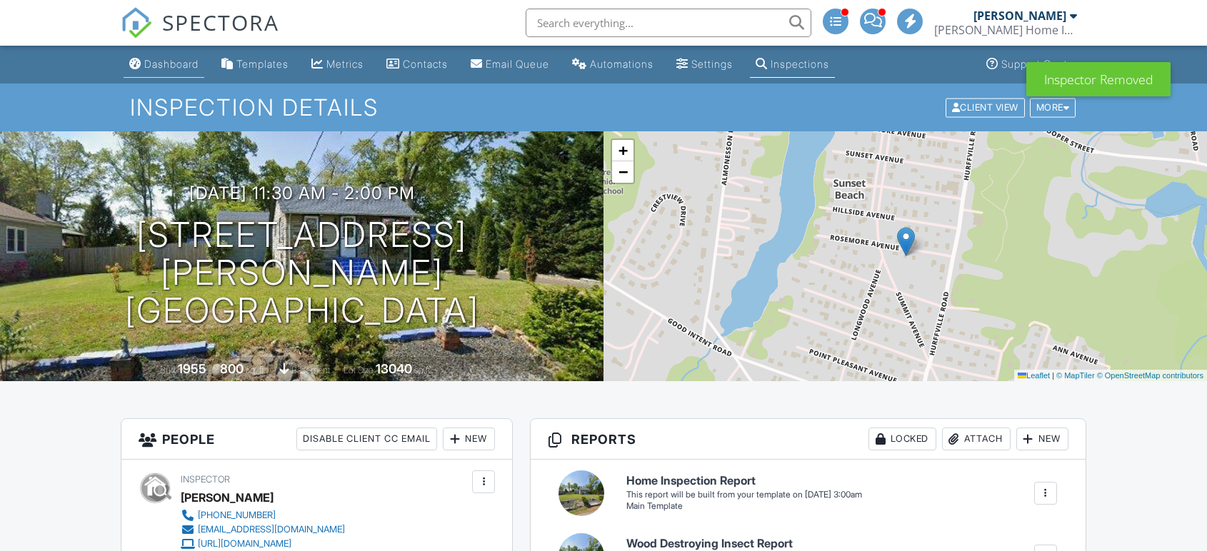
click at [180, 64] on div "Dashboard" at bounding box center [171, 64] width 54 height 12
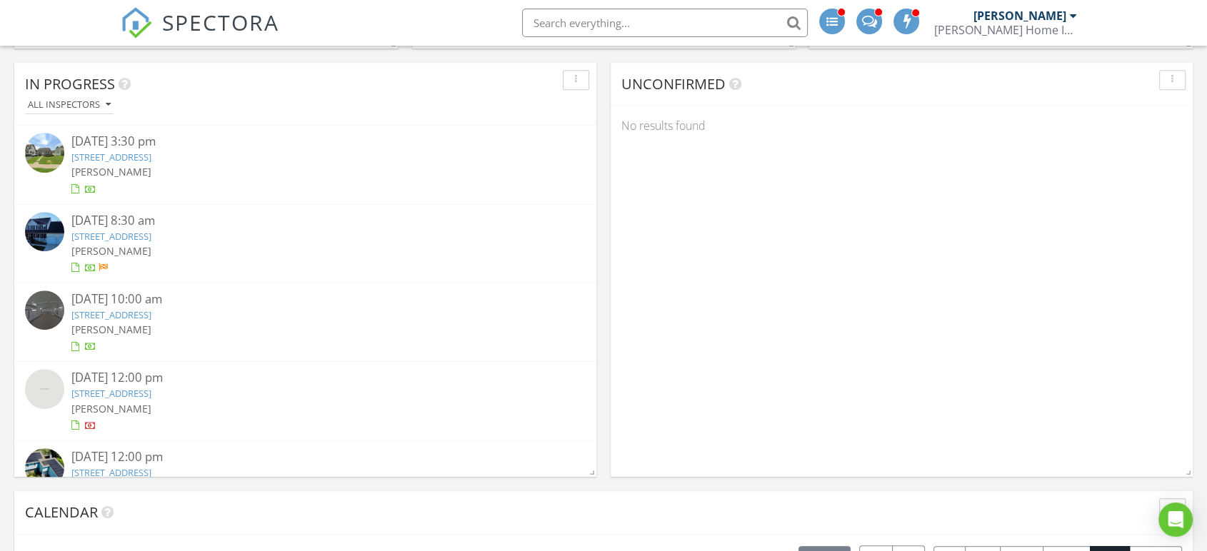
scroll to position [714, 0]
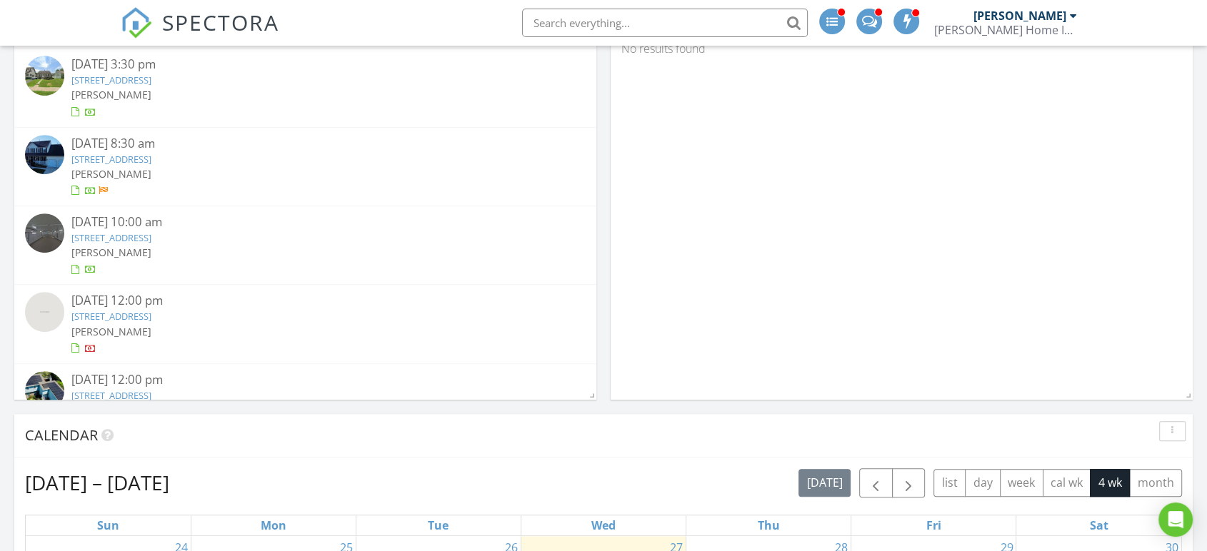
click at [136, 163] on link "18 Westminster Dr, Lumberton Township, NJ 08048" at bounding box center [111, 159] width 80 height 13
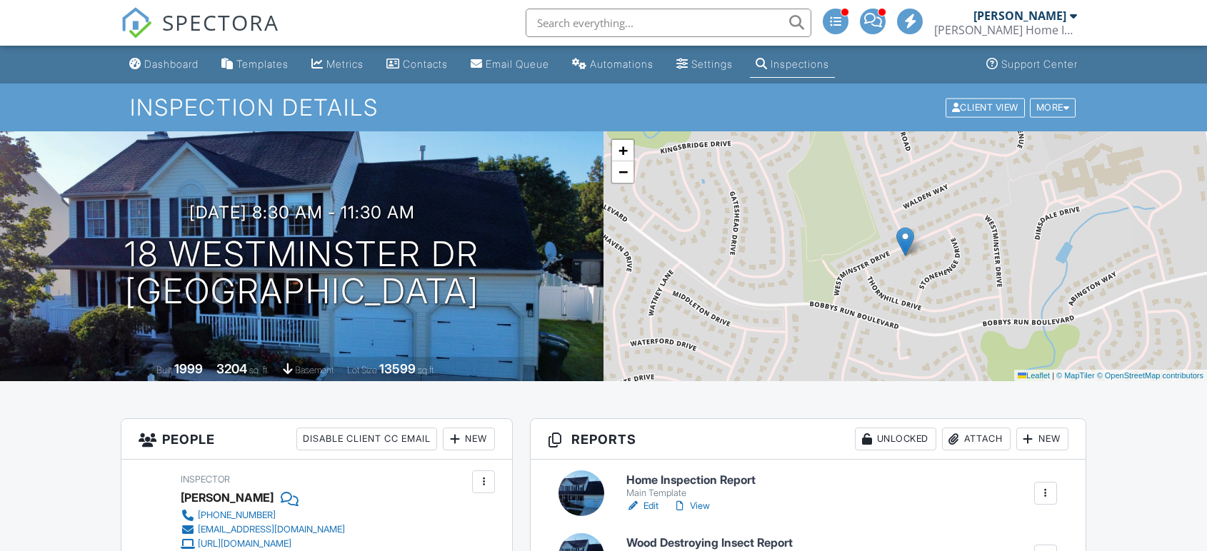
click at [703, 499] on link "View" at bounding box center [691, 506] width 37 height 14
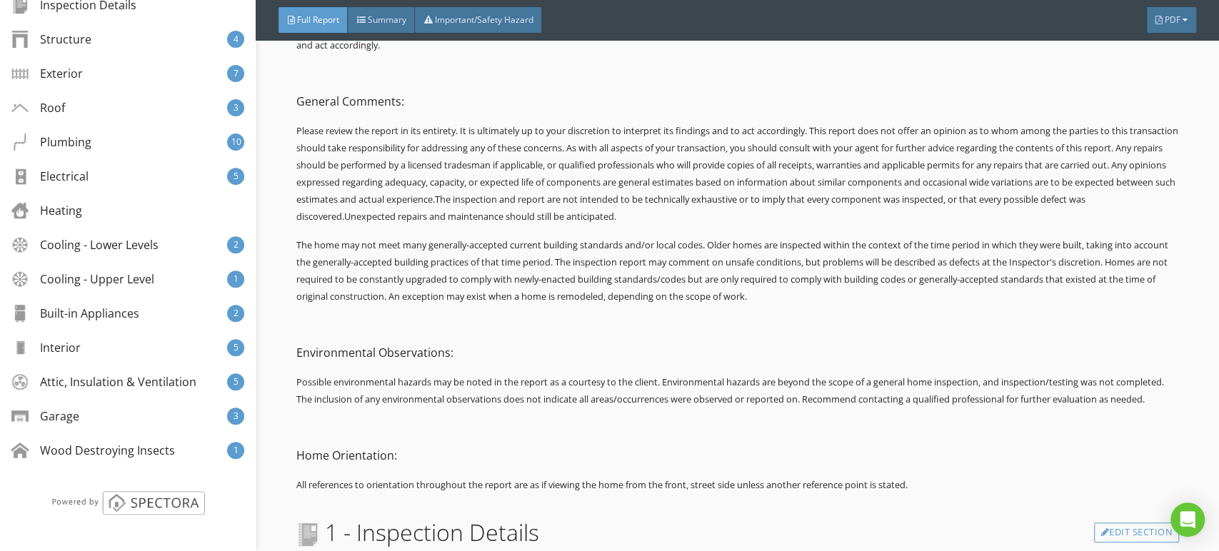
scroll to position [1111, 0]
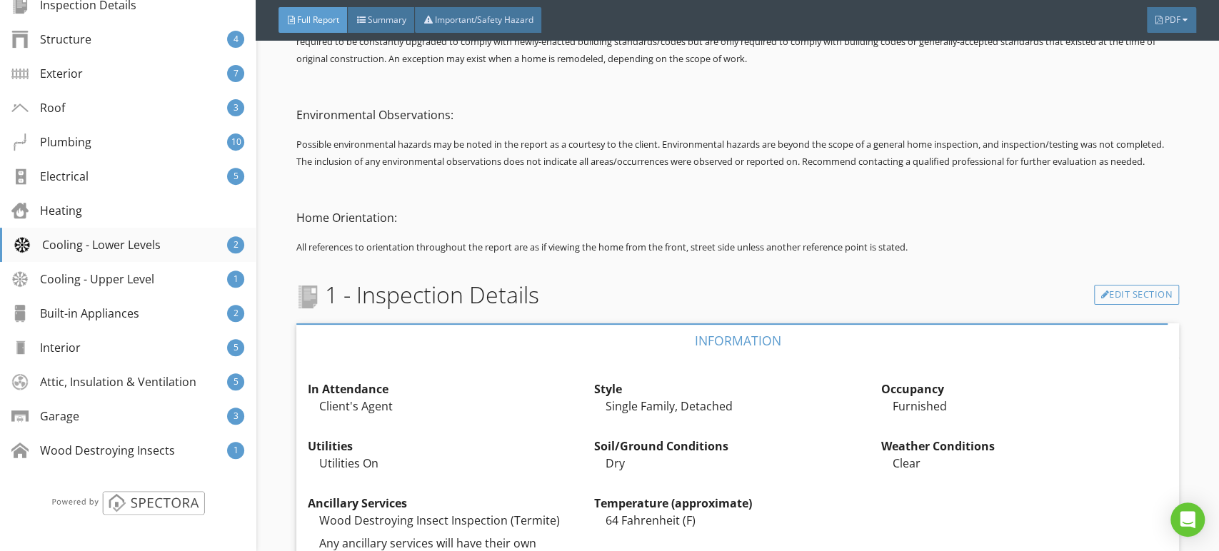
click at [139, 243] on div "Cooling - Lower Levels" at bounding box center [87, 244] width 147 height 17
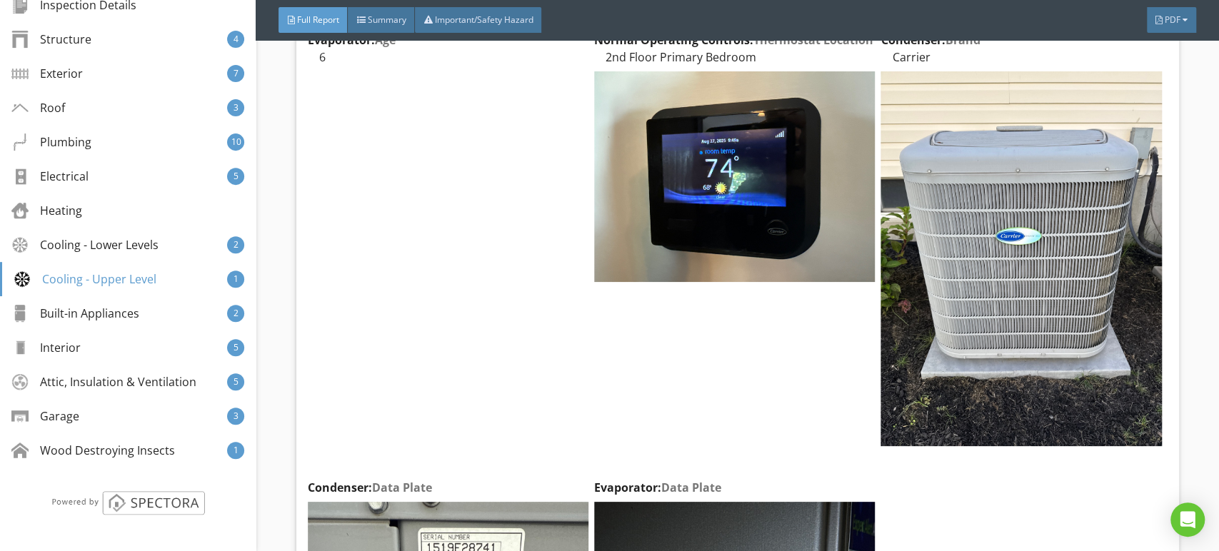
scroll to position [14923, 0]
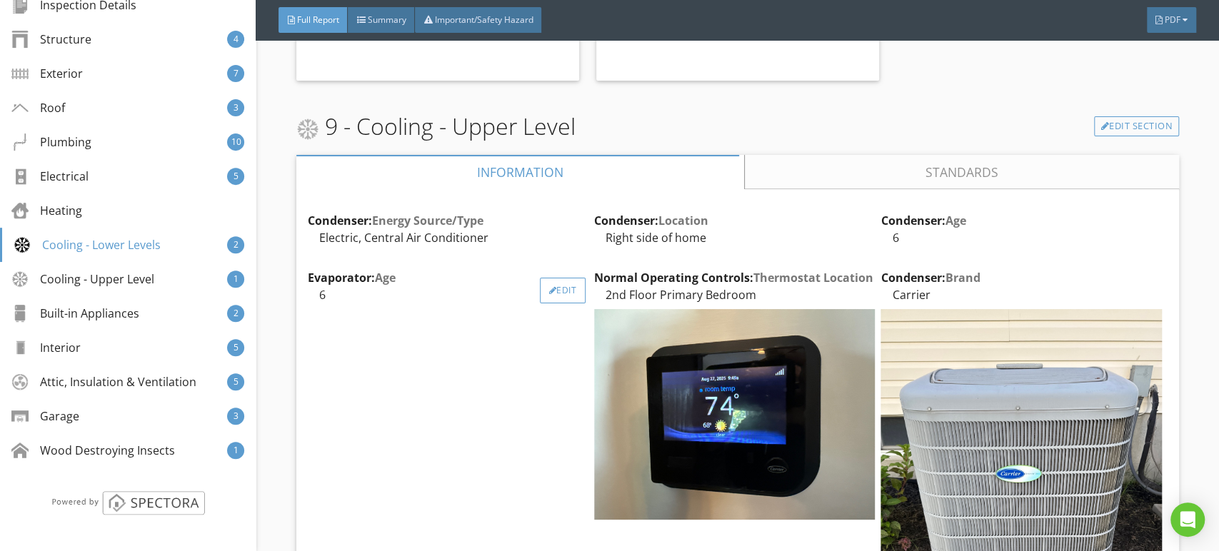
click at [551, 278] on div "Edit" at bounding box center [563, 291] width 46 height 26
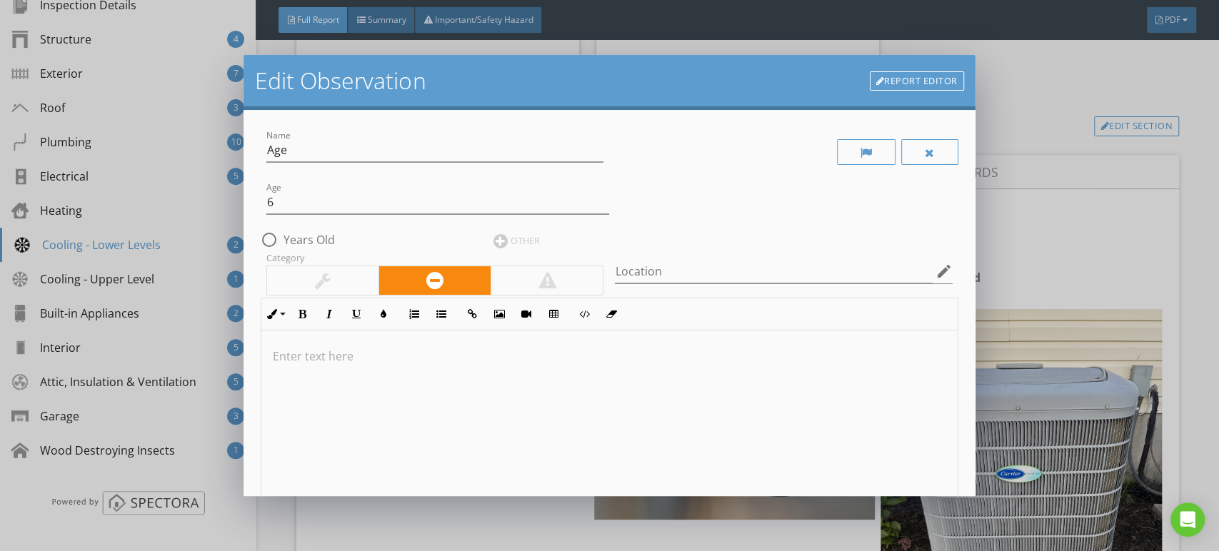
click at [292, 233] on label "Years Old" at bounding box center [309, 240] width 51 height 14
radio input "true"
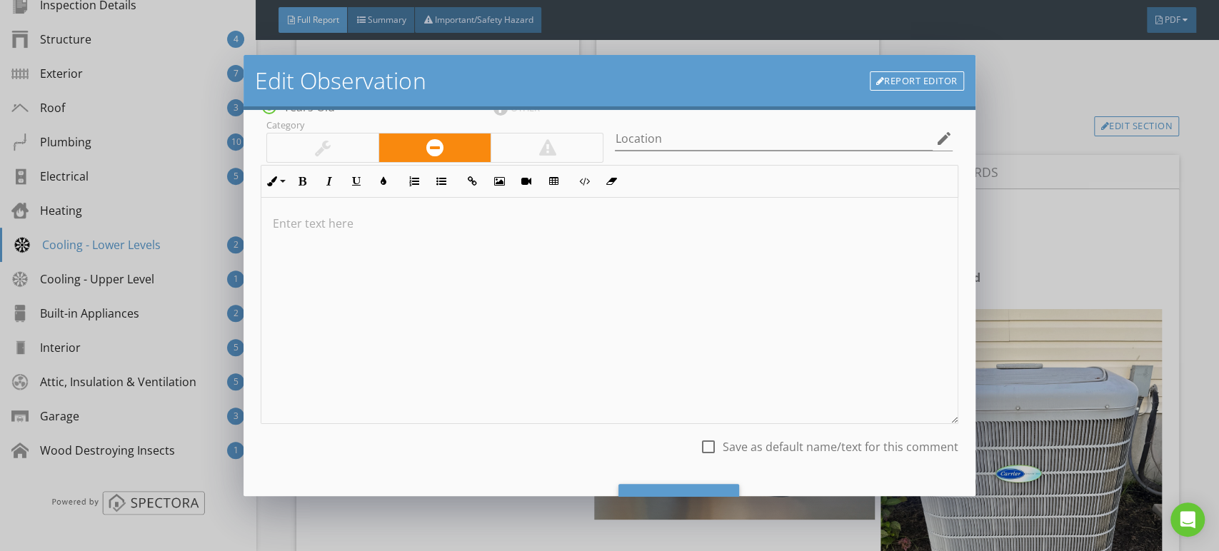
scroll to position [199, 0]
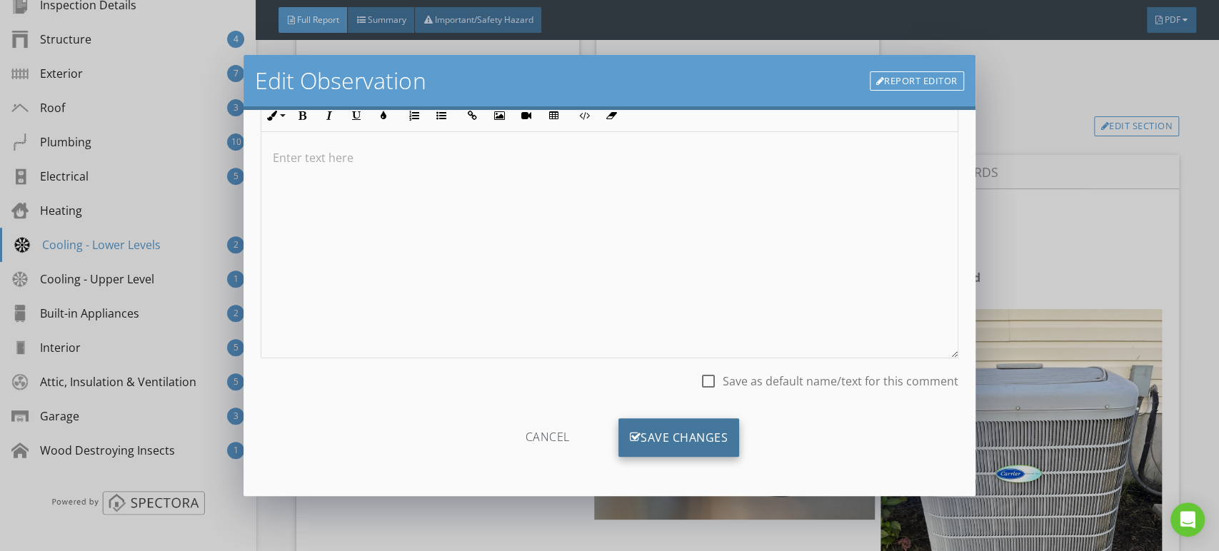
click at [651, 435] on div "Save Changes" at bounding box center [679, 438] width 121 height 39
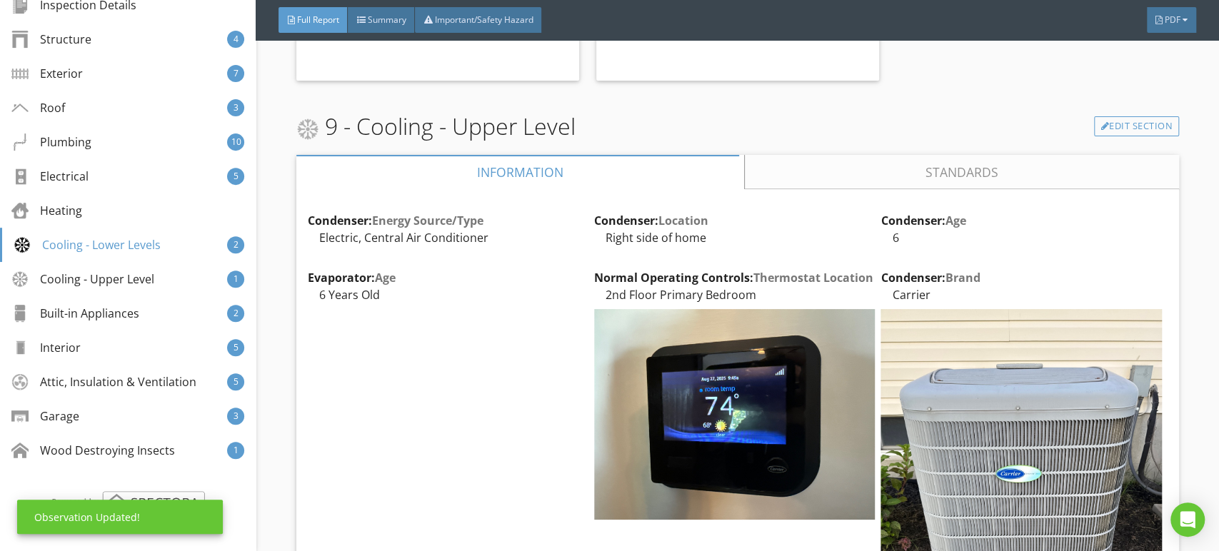
scroll to position [29, 0]
click at [1126, 221] on div "Edit" at bounding box center [1136, 234] width 46 height 26
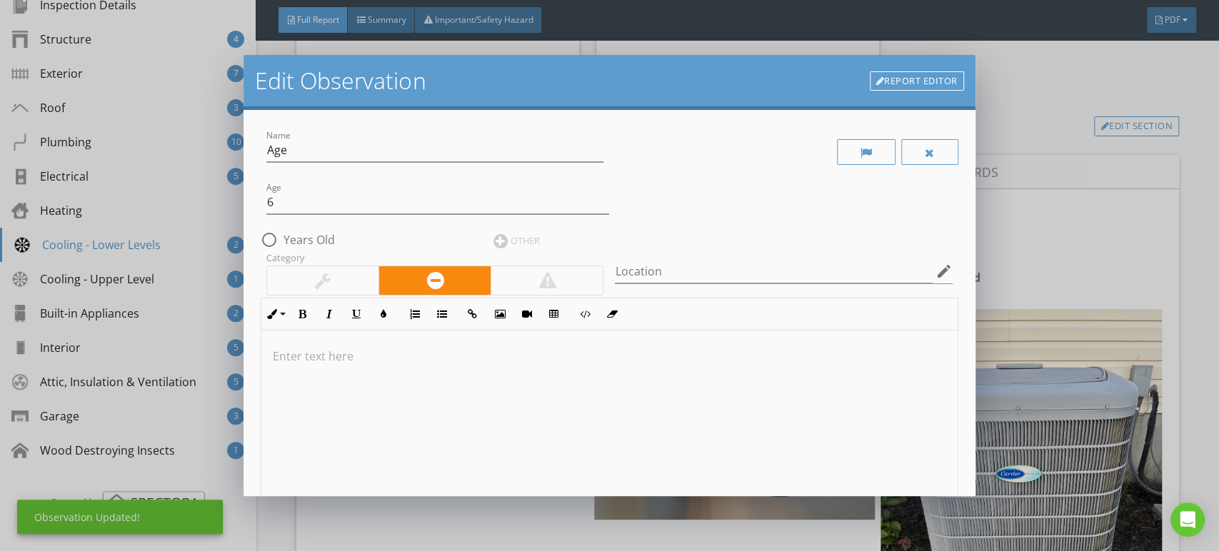
click at [292, 239] on label "Years Old" at bounding box center [309, 240] width 51 height 14
radio input "true"
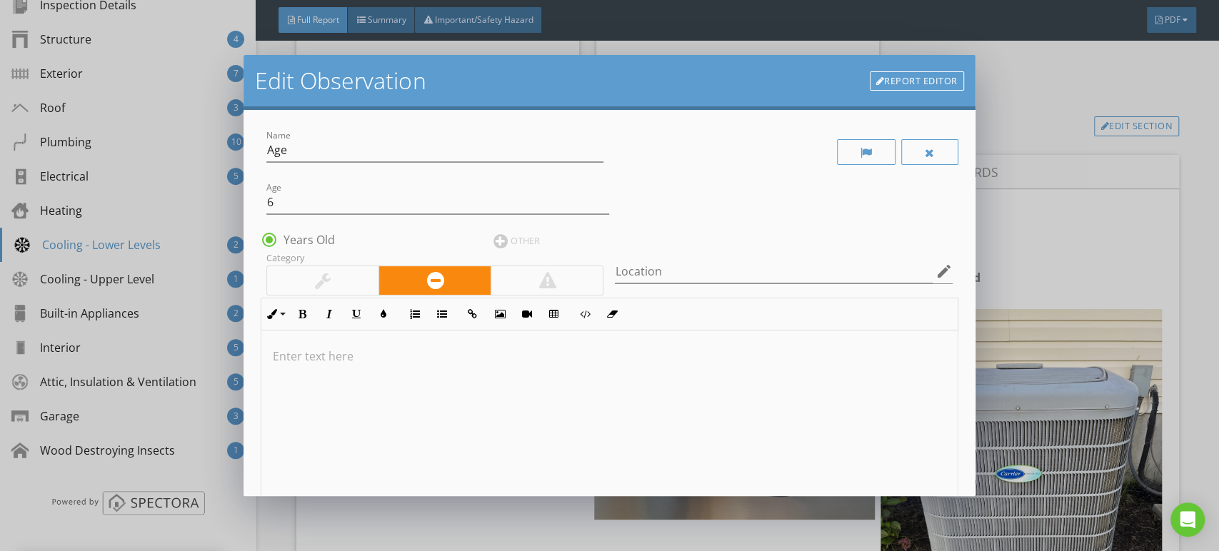
scroll to position [199, 0]
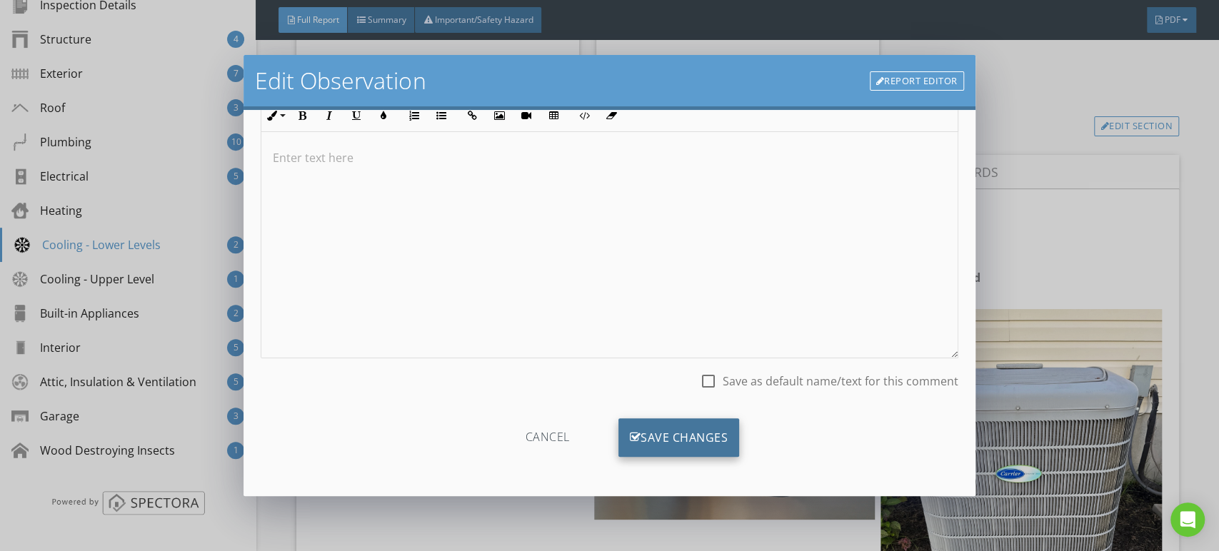
click at [672, 436] on div "Save Changes" at bounding box center [679, 438] width 121 height 39
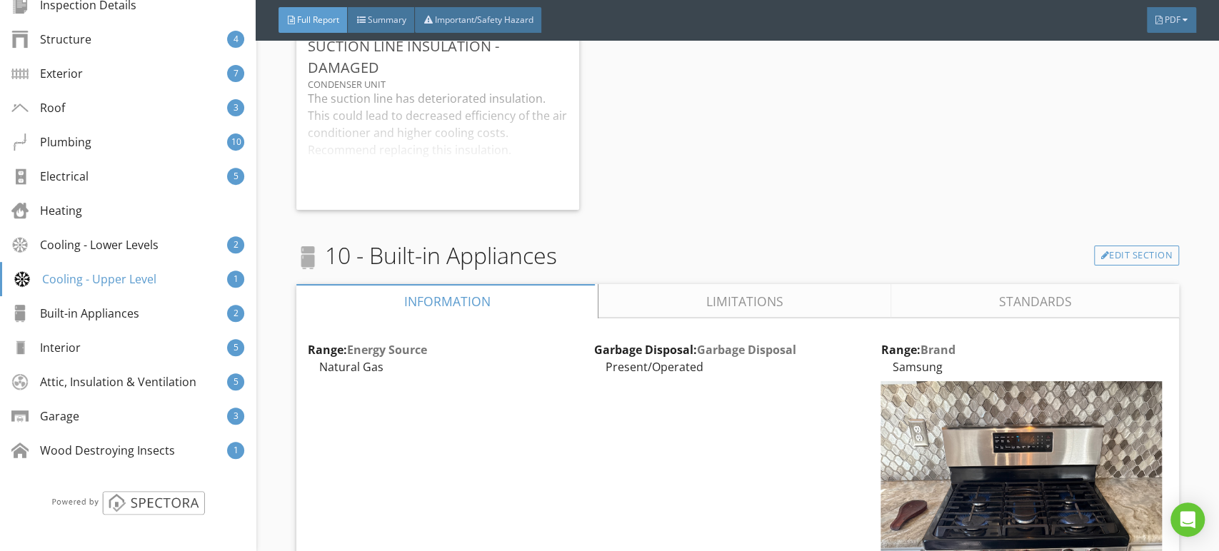
scroll to position [16590, 0]
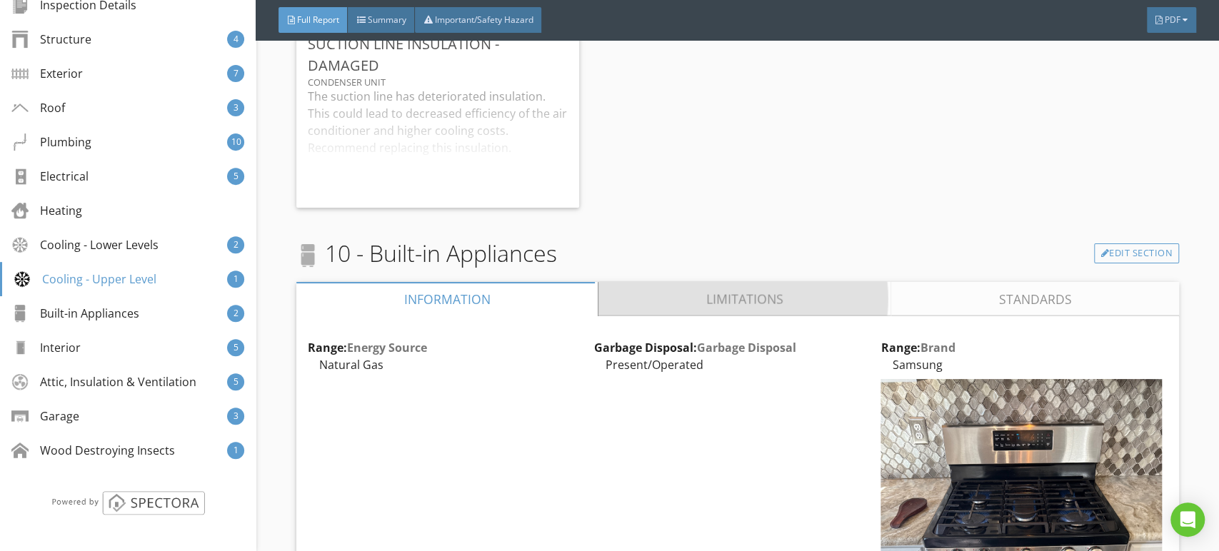
click at [718, 282] on link "Limitations" at bounding box center [745, 299] width 293 height 34
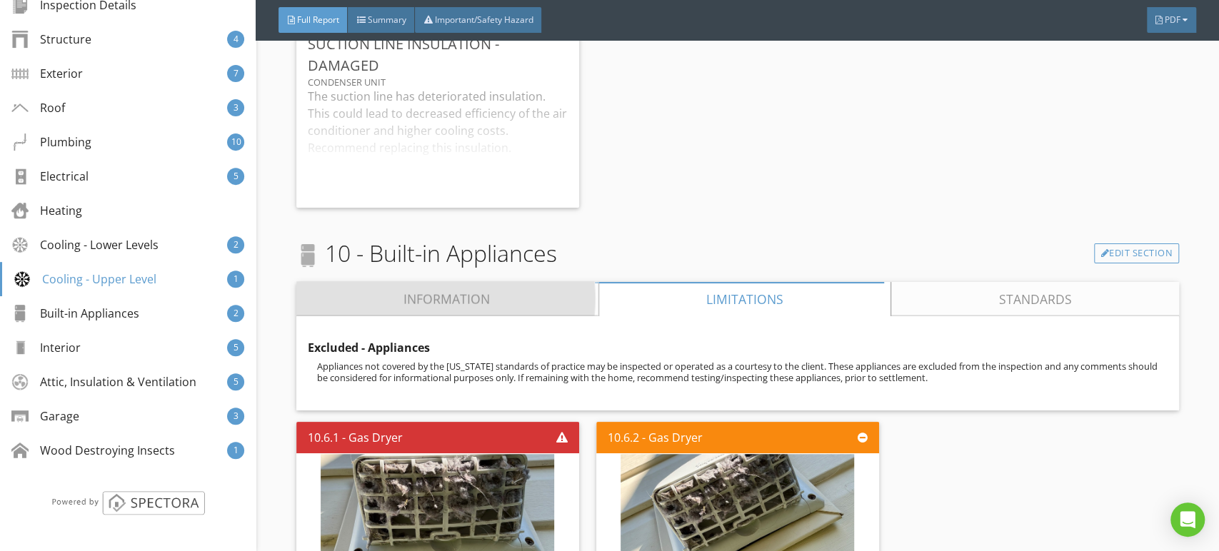
click at [521, 282] on link "Information" at bounding box center [447, 299] width 302 height 34
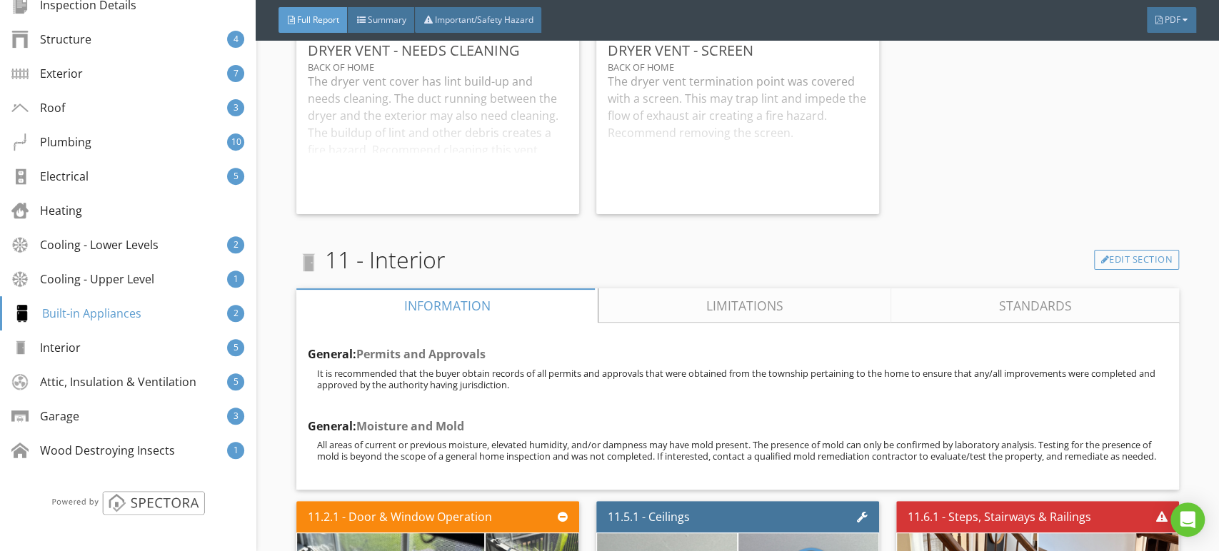
scroll to position [18733, 0]
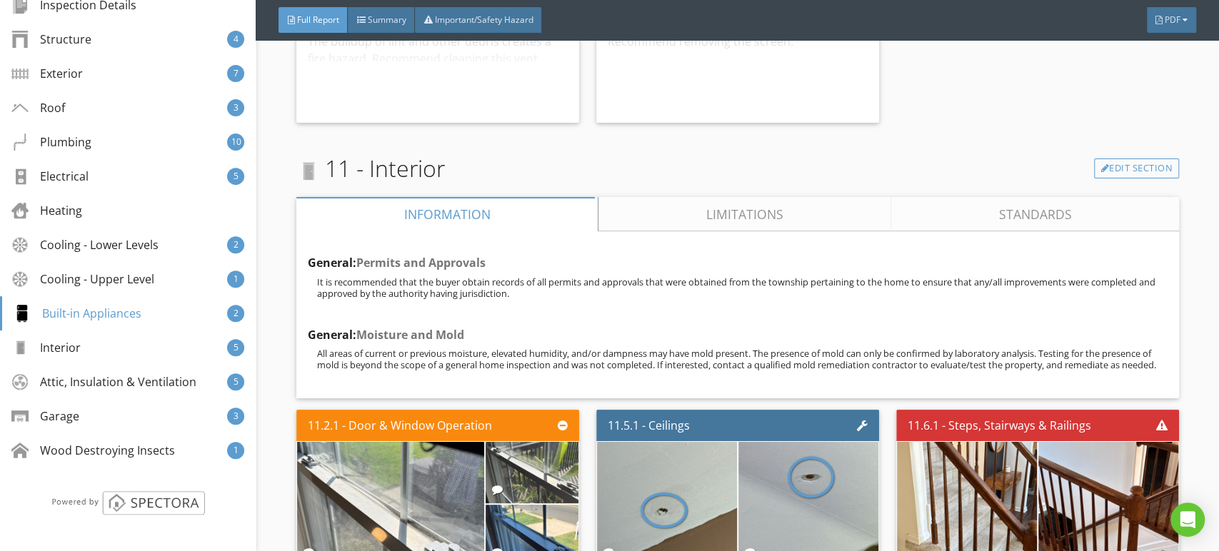
click at [701, 197] on link "Limitations" at bounding box center [745, 214] width 293 height 34
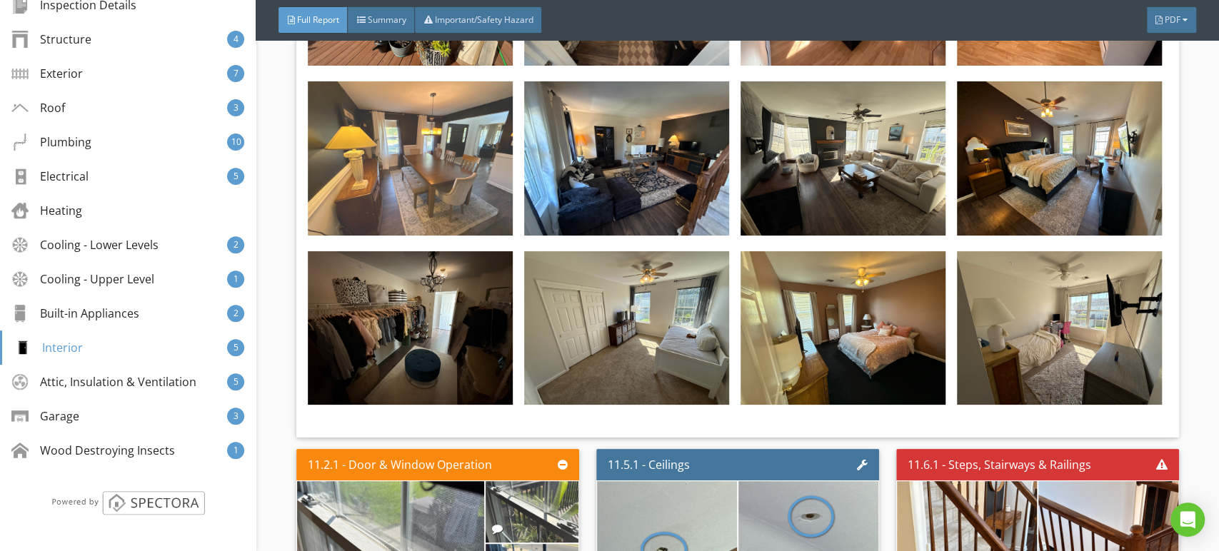
scroll to position [18653, 0]
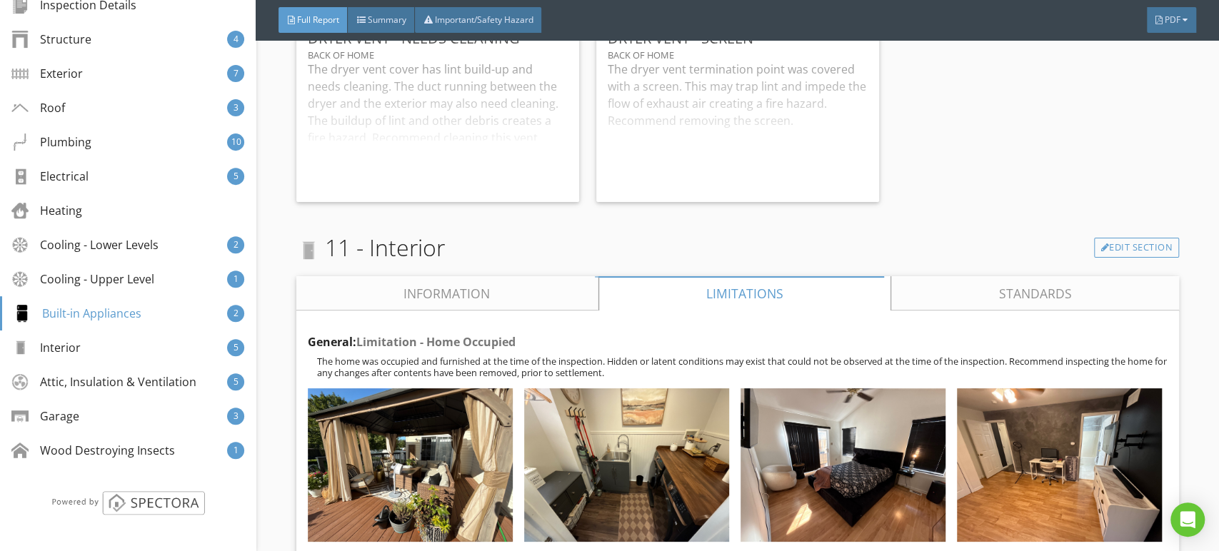
click at [469, 276] on link "Information" at bounding box center [447, 293] width 302 height 34
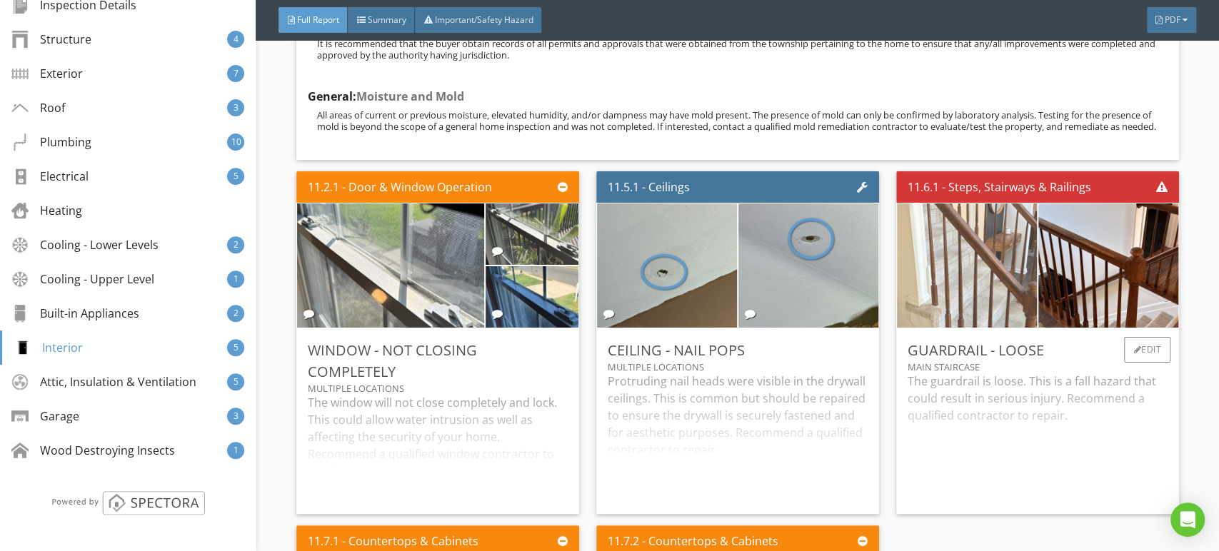
scroll to position [19288, 0]
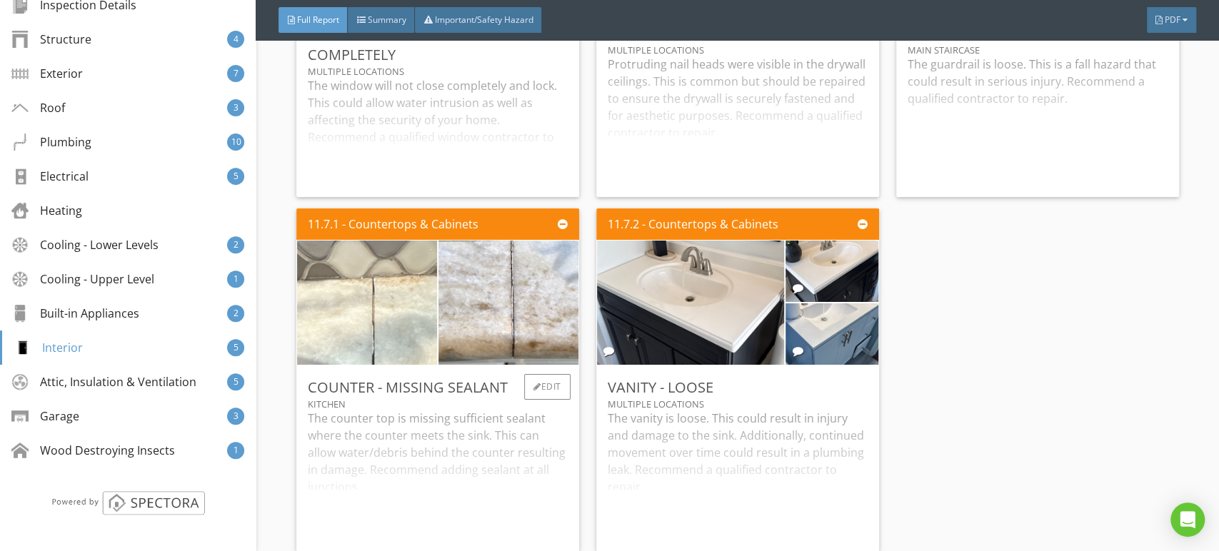
click at [373, 276] on img at bounding box center [367, 302] width 233 height 311
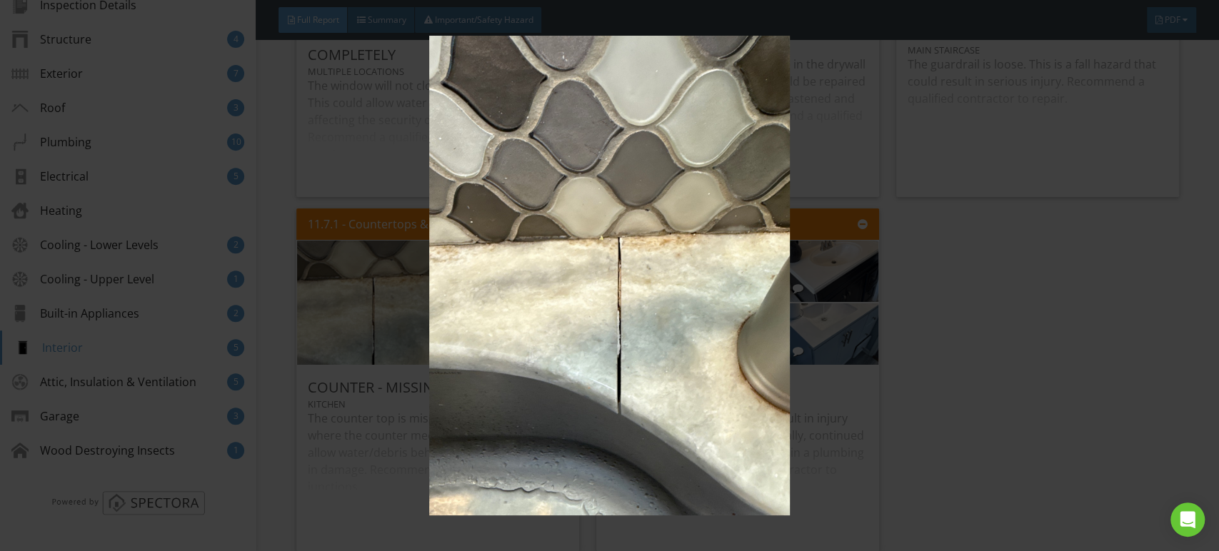
click at [374, 276] on img at bounding box center [609, 276] width 1115 height 481
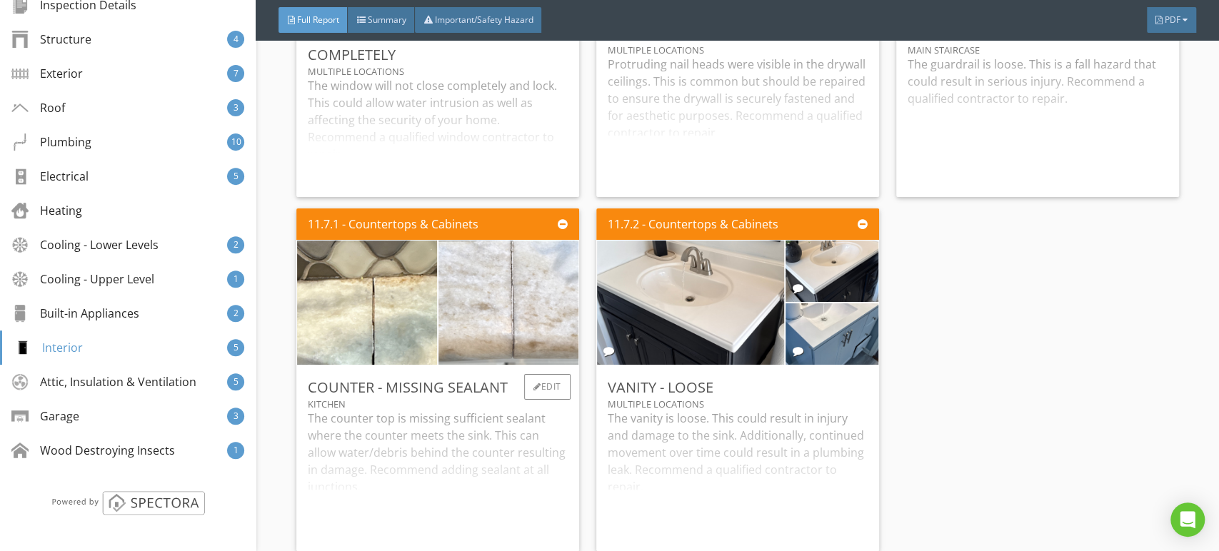
click at [474, 258] on img at bounding box center [508, 302] width 233 height 311
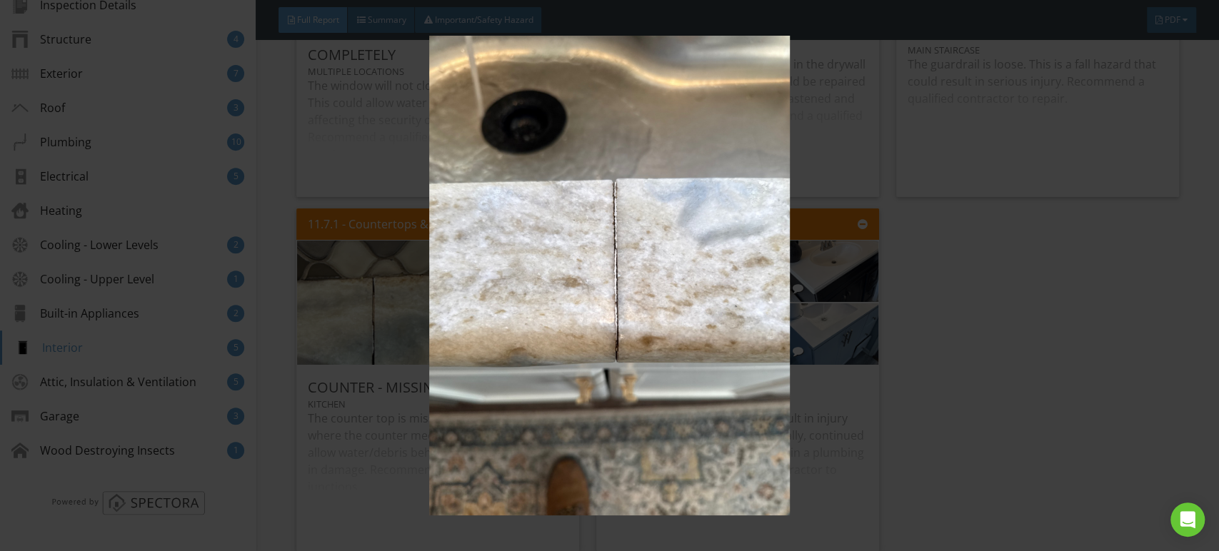
click at [474, 258] on img at bounding box center [609, 276] width 1115 height 481
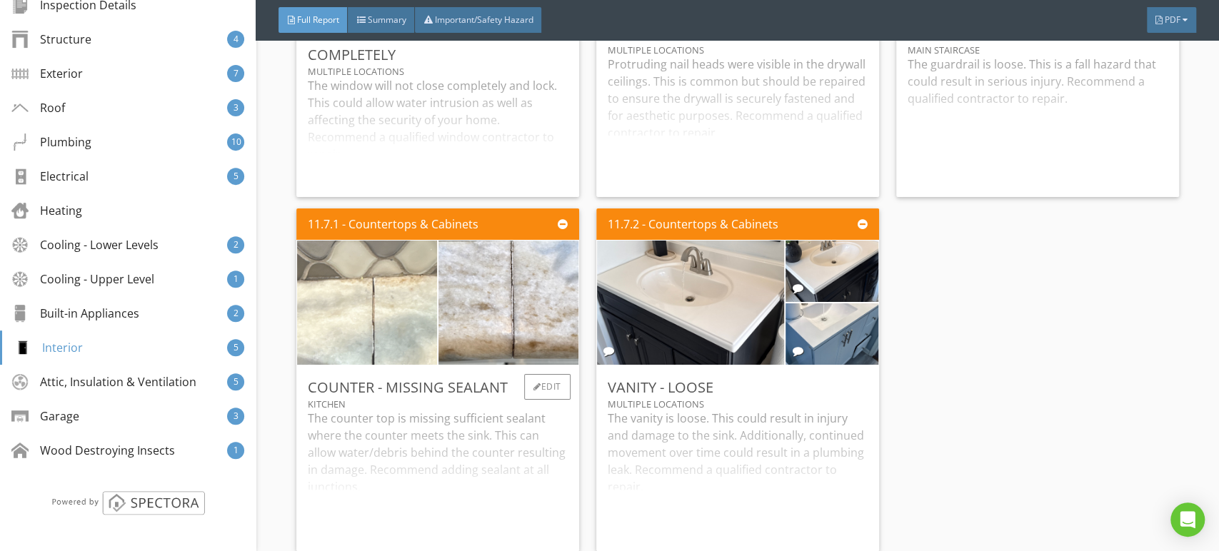
click at [357, 264] on img at bounding box center [367, 302] width 233 height 311
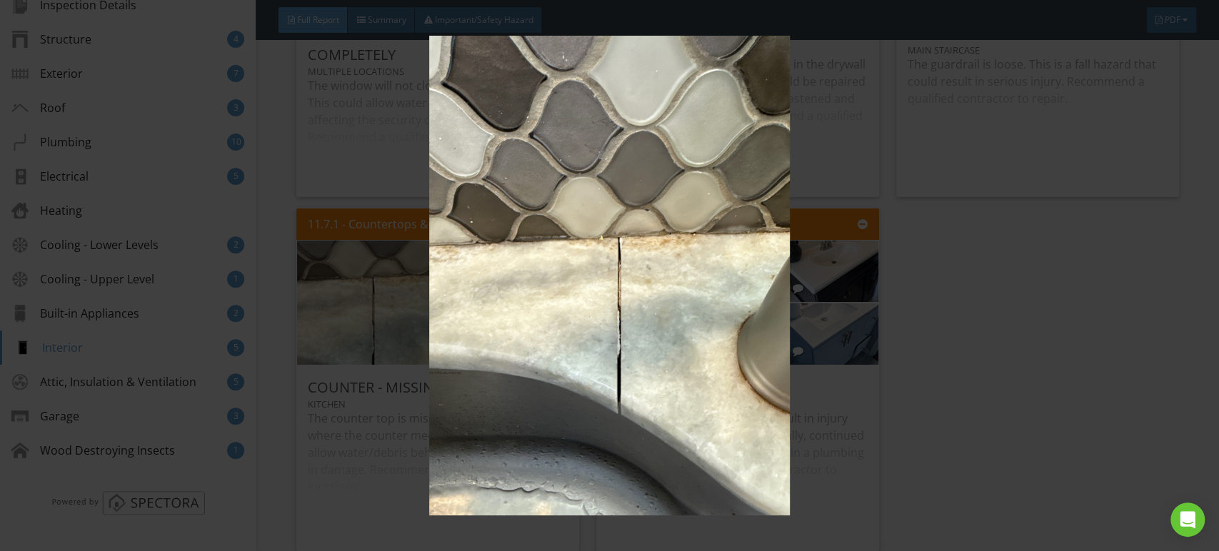
click at [369, 261] on img at bounding box center [609, 276] width 1115 height 481
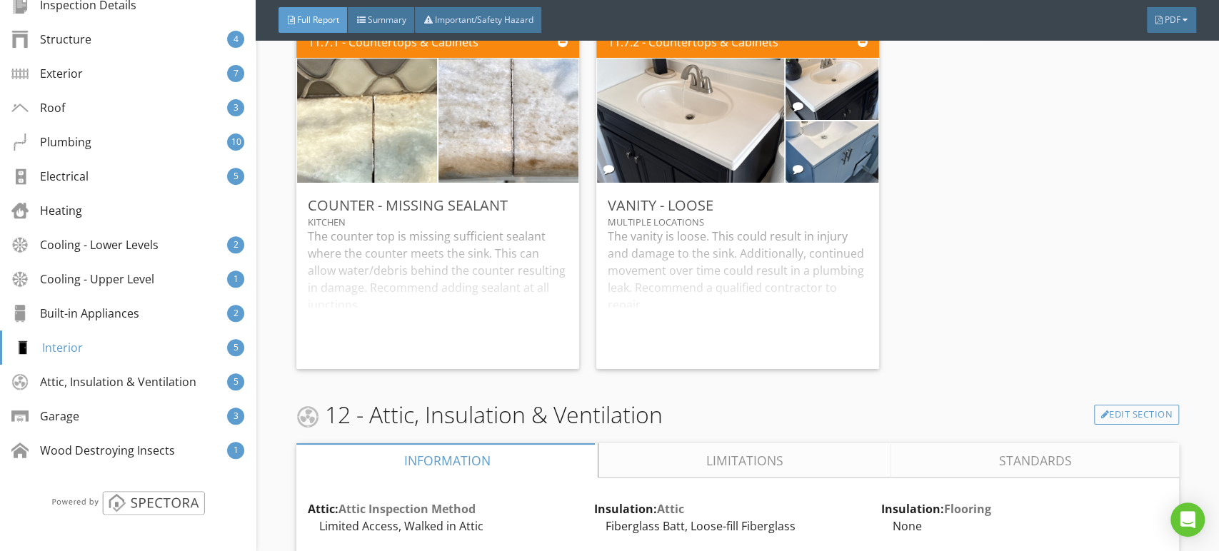
scroll to position [19606, 0]
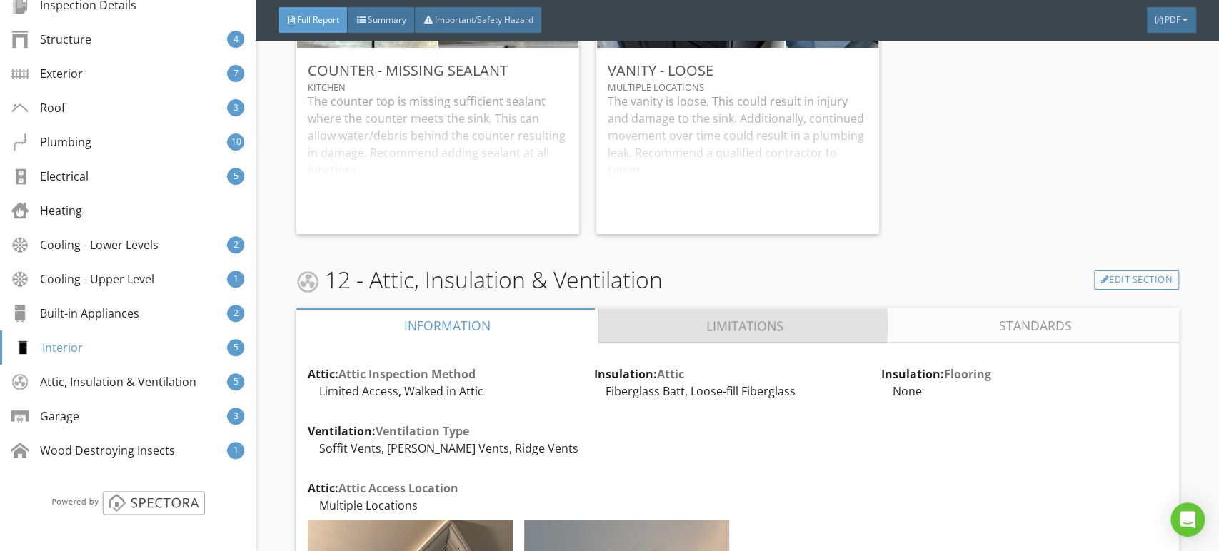
click at [729, 309] on link "Limitations" at bounding box center [745, 326] width 293 height 34
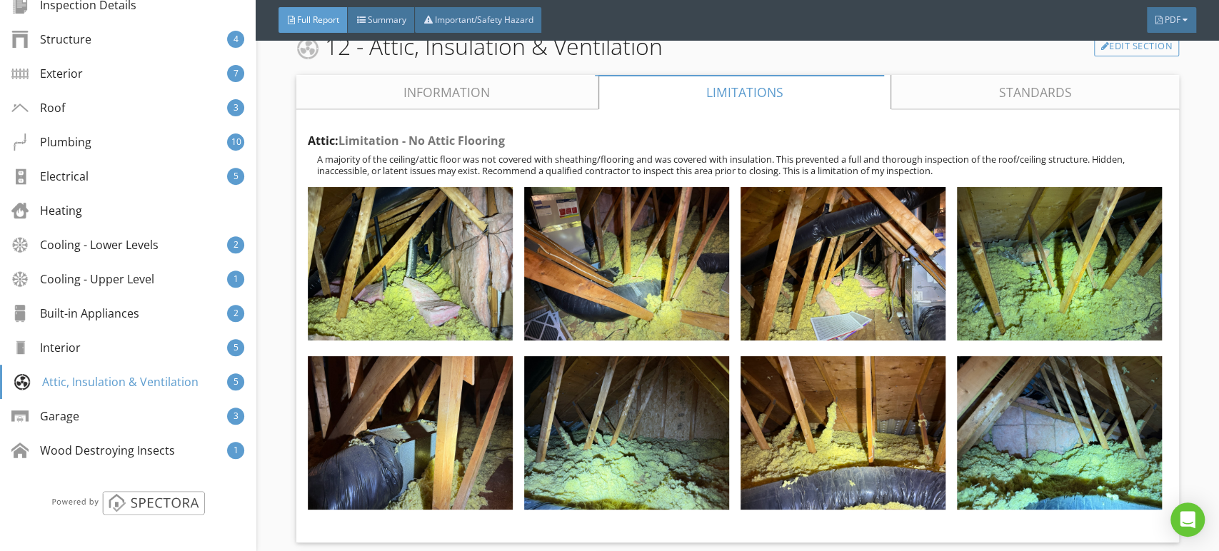
scroll to position [19844, 0]
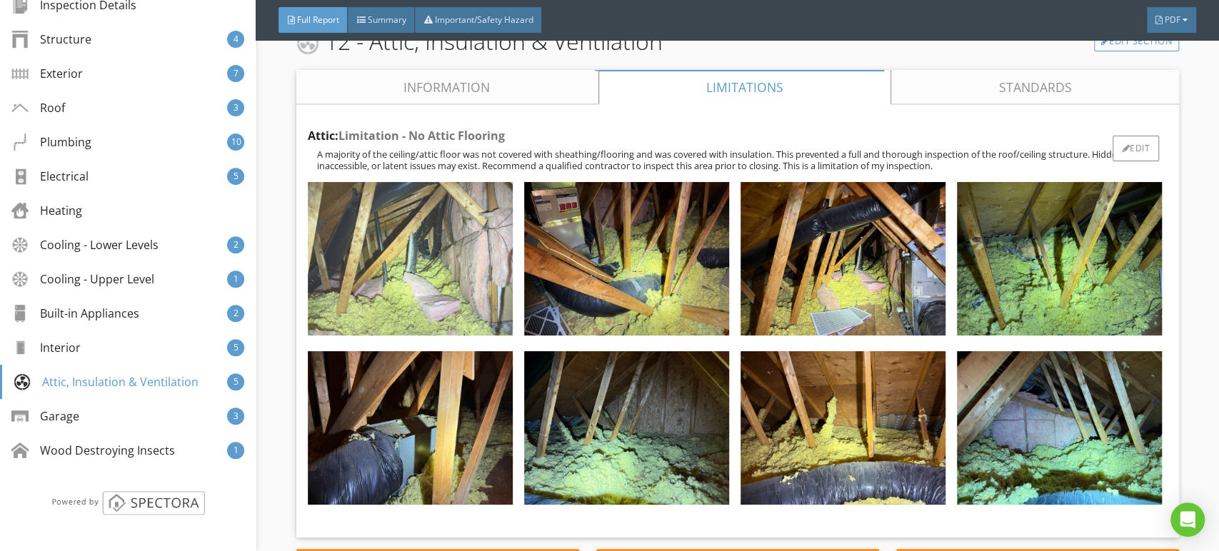
click at [453, 251] on img at bounding box center [410, 259] width 205 height 154
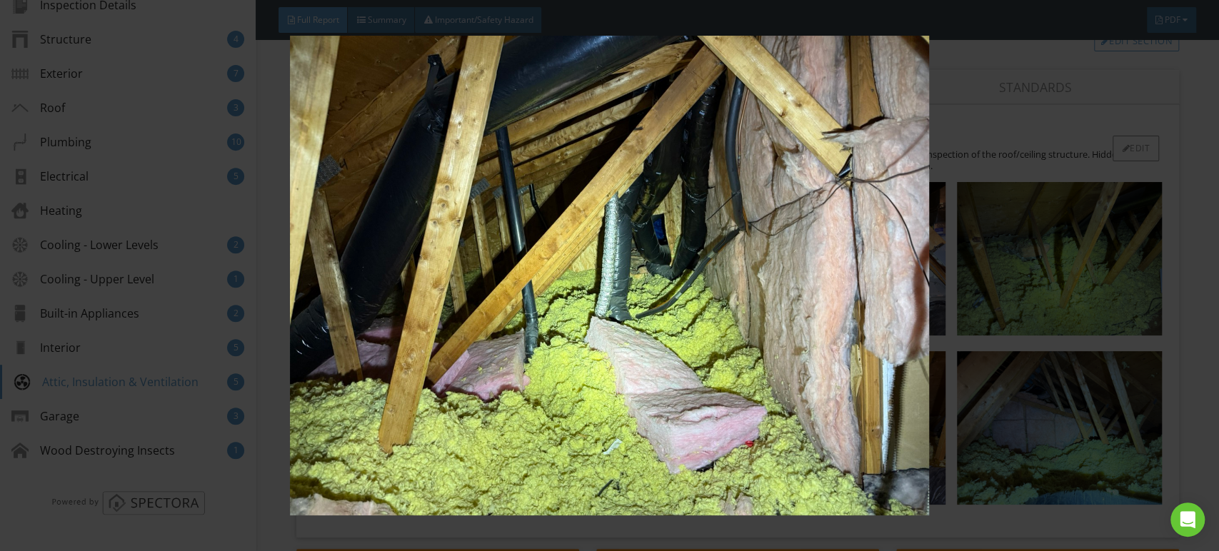
click at [453, 251] on img at bounding box center [609, 276] width 1115 height 481
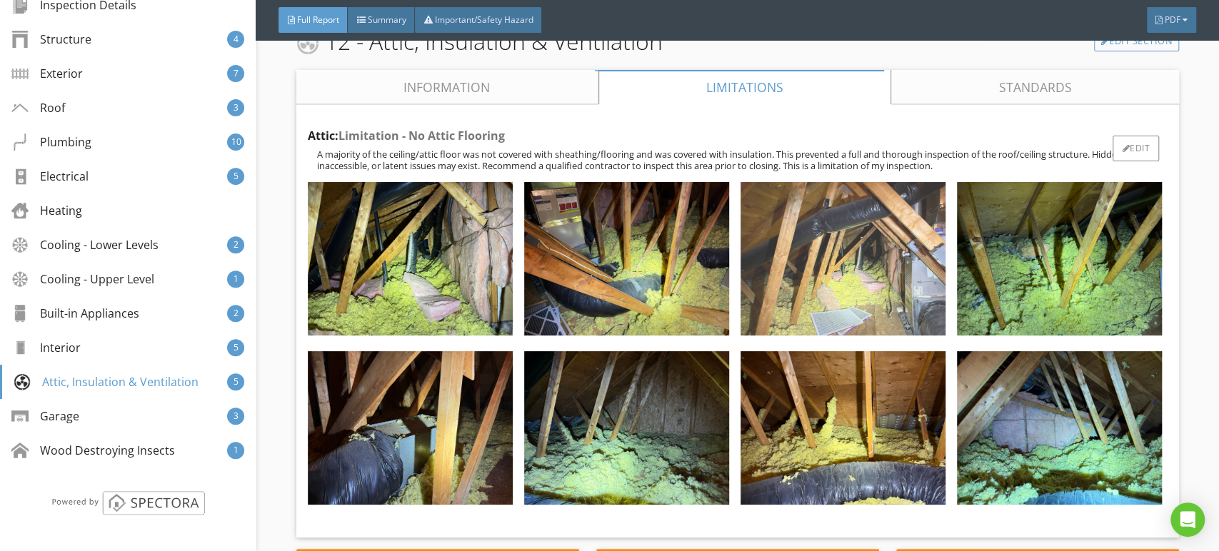
click at [854, 199] on img at bounding box center [843, 259] width 205 height 154
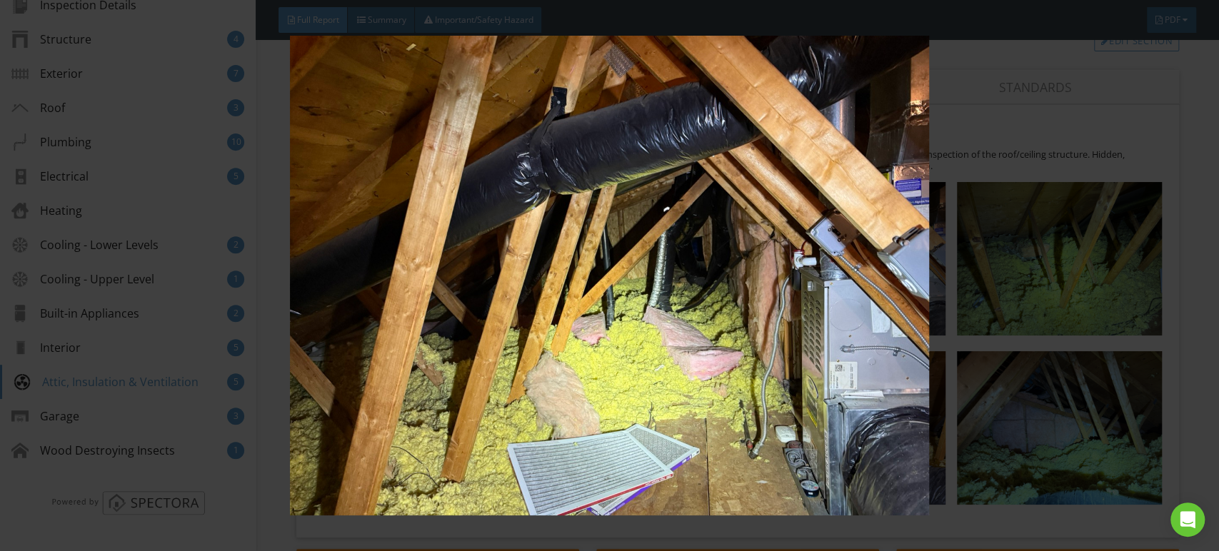
click at [764, 255] on img at bounding box center [609, 276] width 1115 height 481
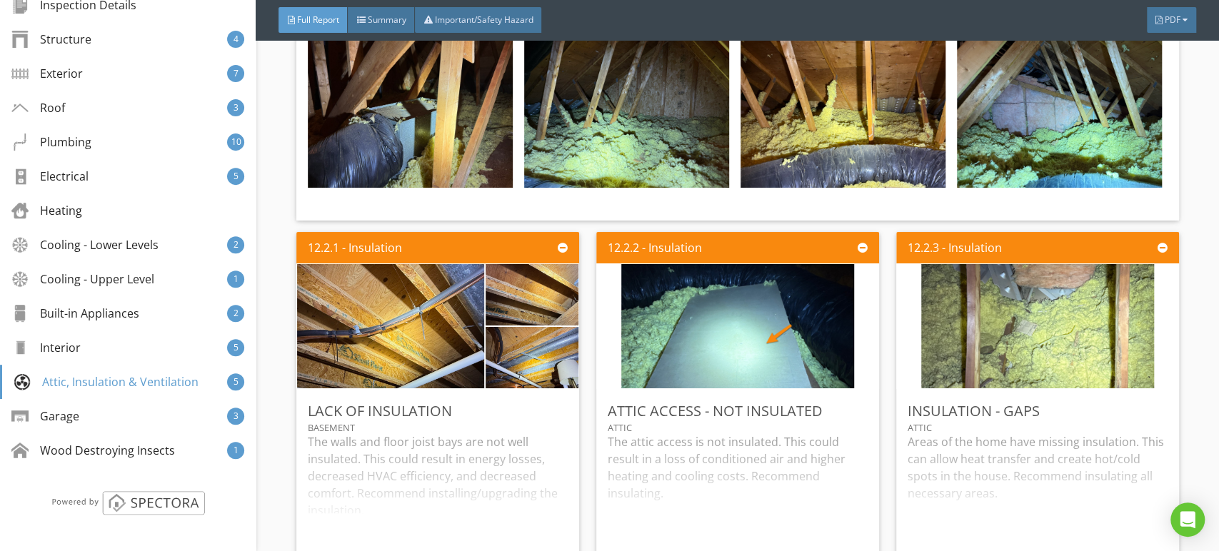
scroll to position [20320, 0]
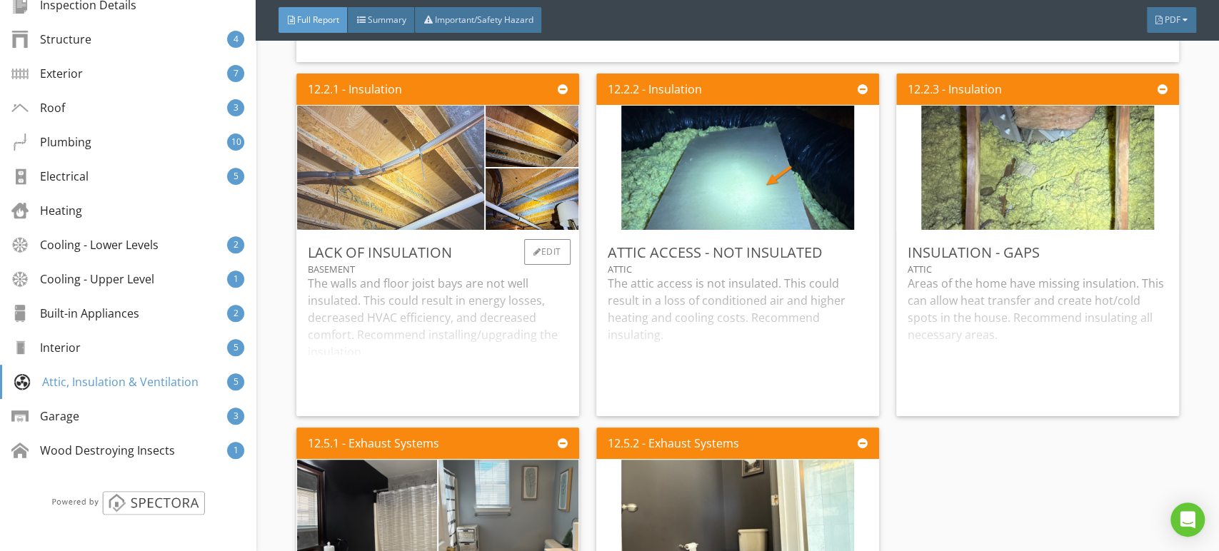
click at [471, 147] on img at bounding box center [391, 168] width 234 height 311
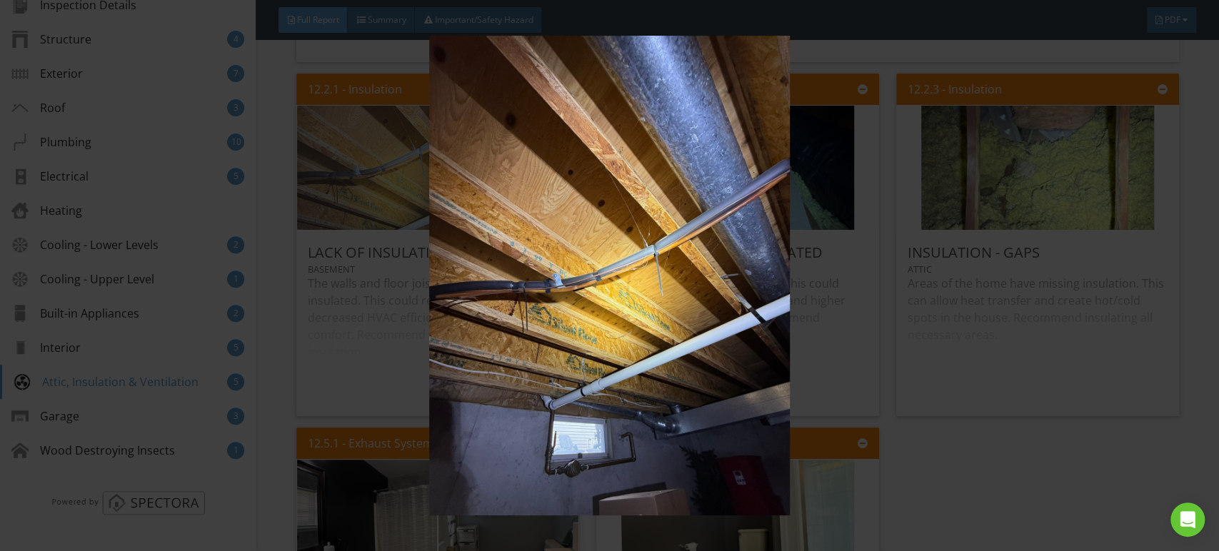
click at [471, 147] on img at bounding box center [609, 276] width 1115 height 481
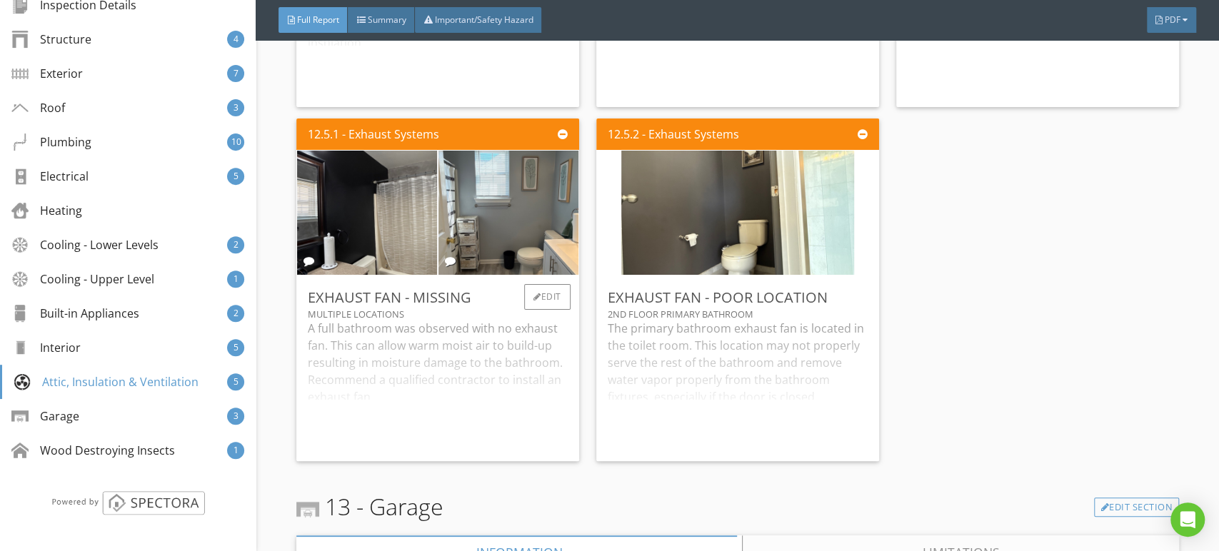
scroll to position [20638, 0]
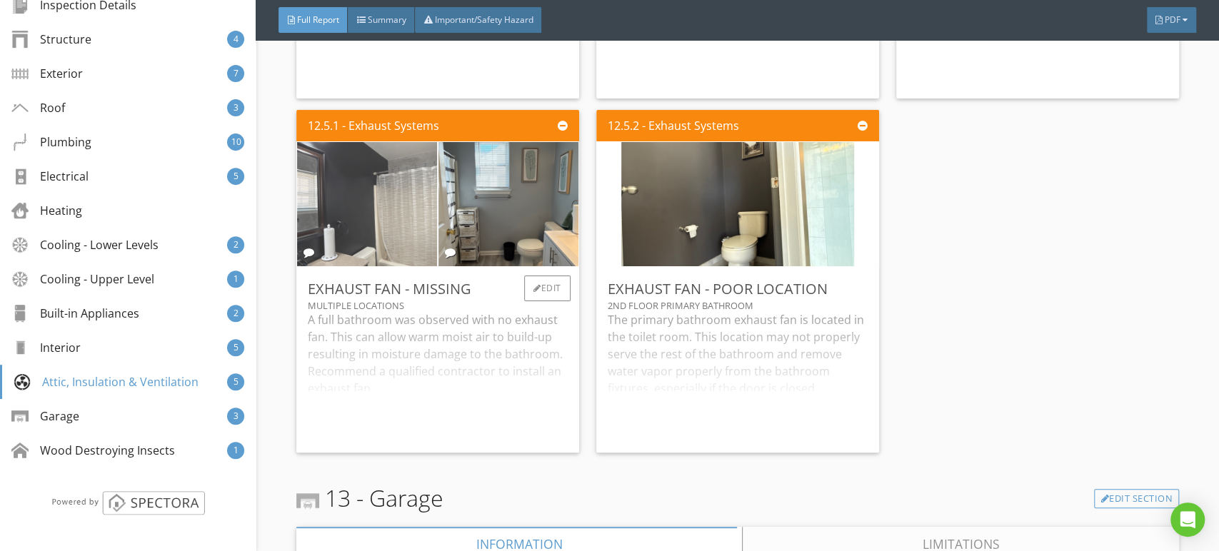
click at [396, 163] on img at bounding box center [367, 204] width 233 height 311
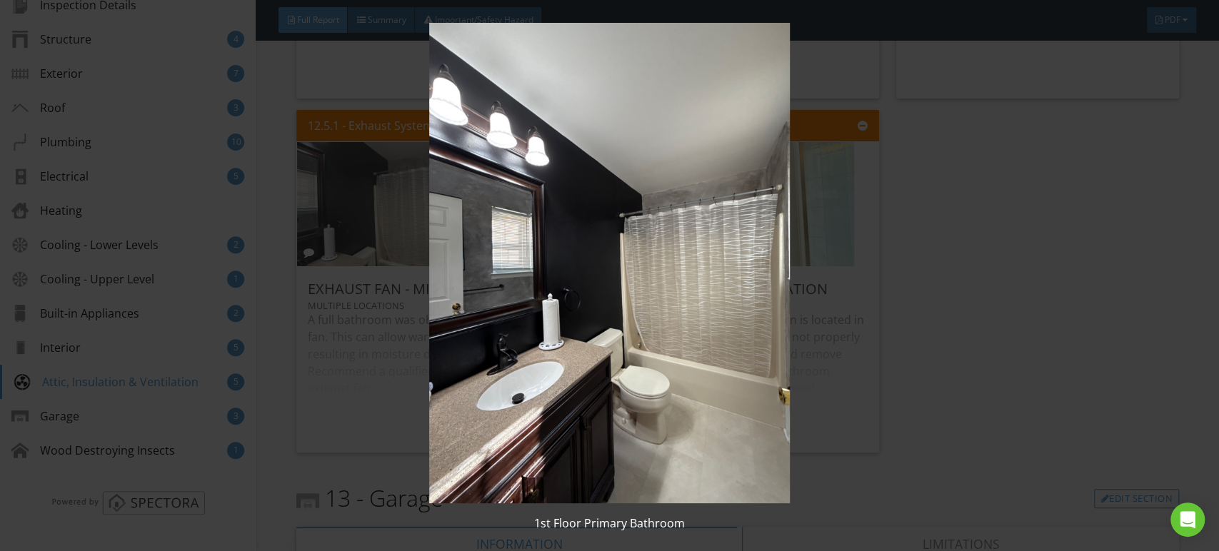
click at [396, 163] on img at bounding box center [609, 263] width 1115 height 481
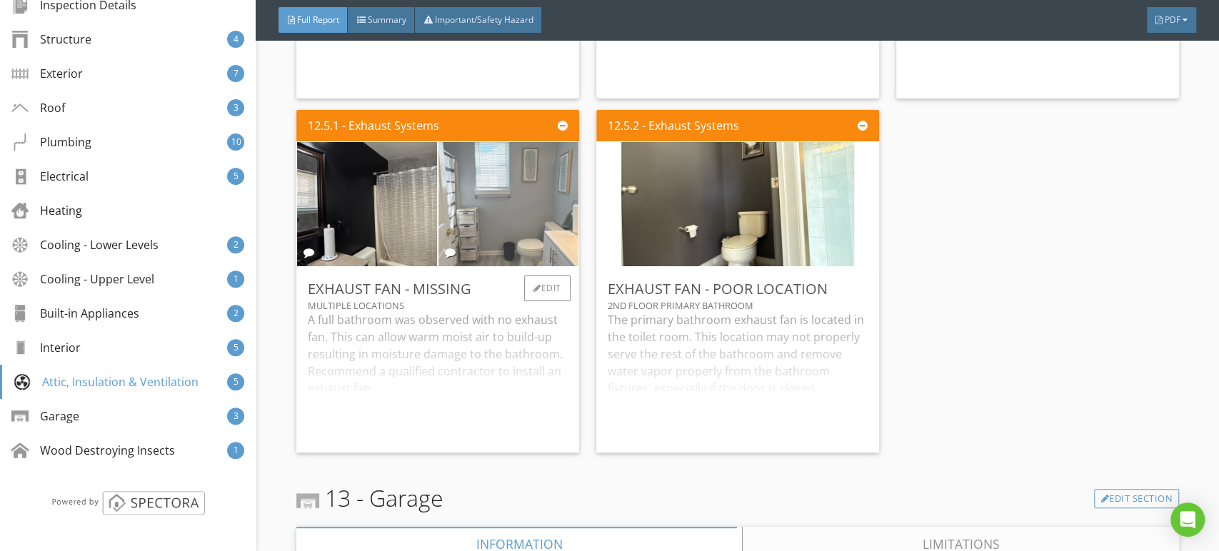
click at [477, 124] on img at bounding box center [508, 204] width 233 height 311
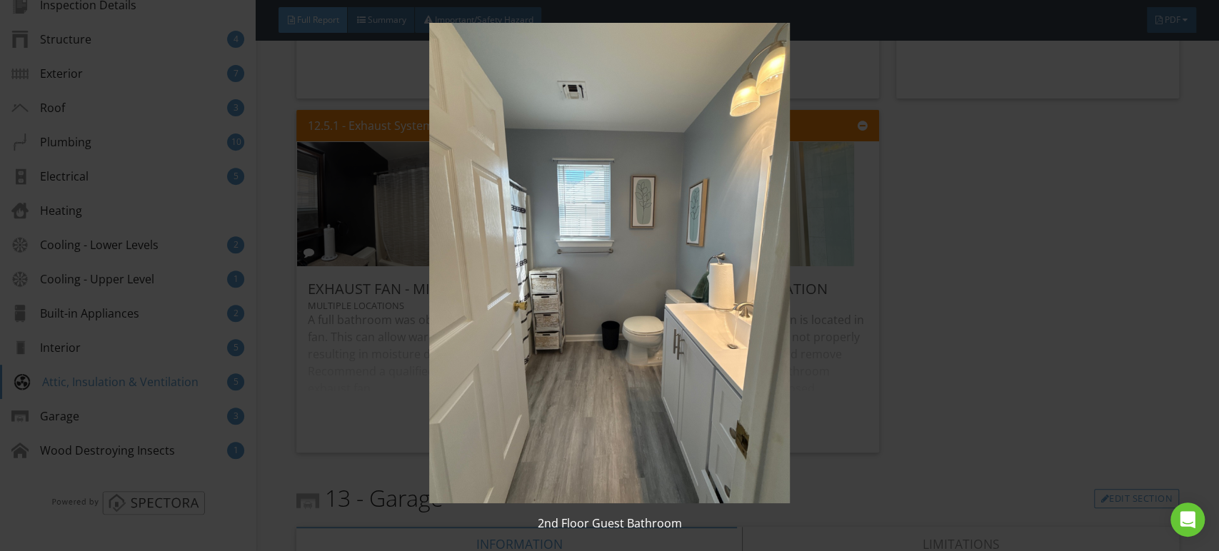
click at [506, 200] on img at bounding box center [609, 263] width 1115 height 481
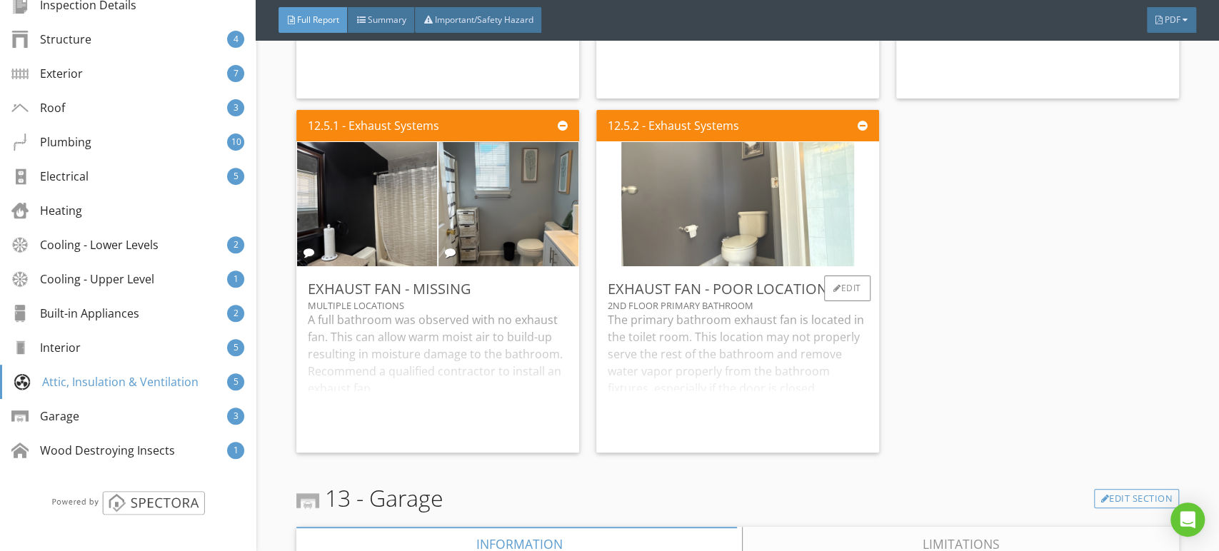
click at [691, 162] on img at bounding box center [737, 204] width 233 height 311
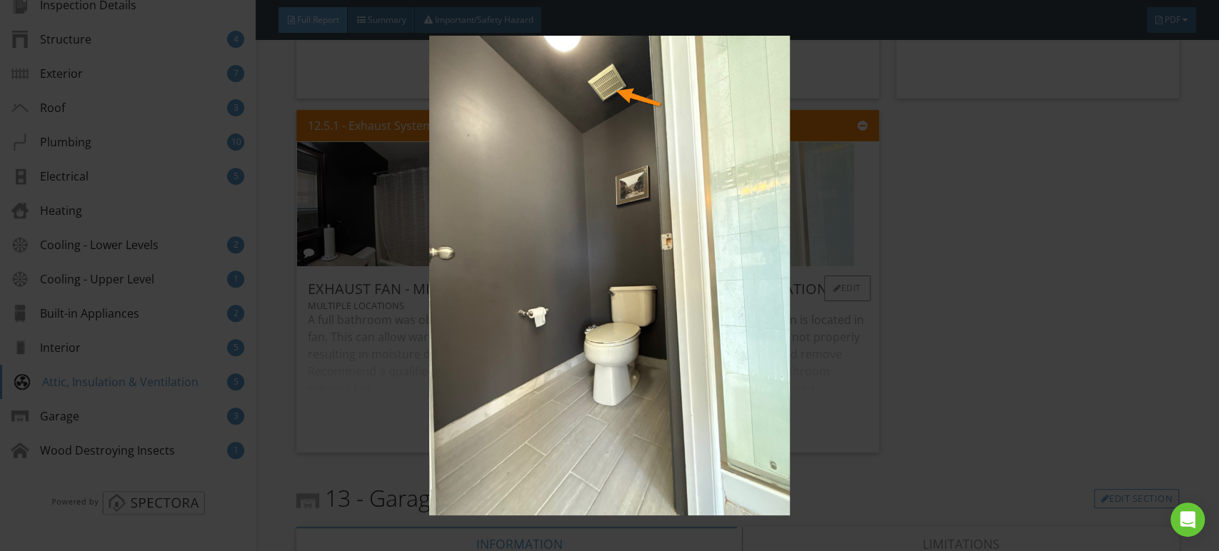
click at [691, 162] on img at bounding box center [609, 276] width 1115 height 481
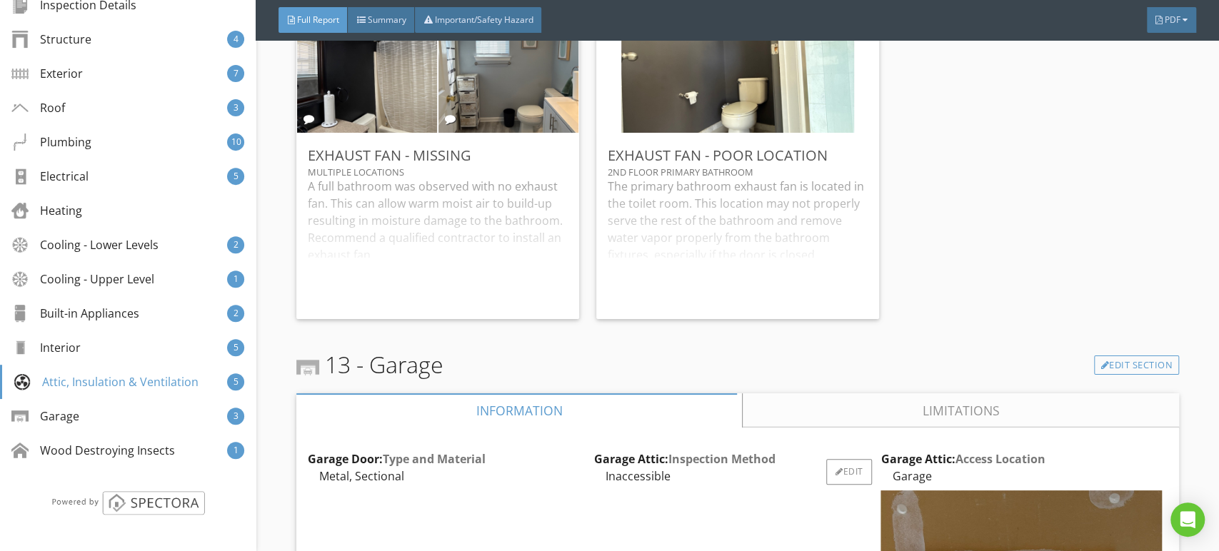
scroll to position [20955, 0]
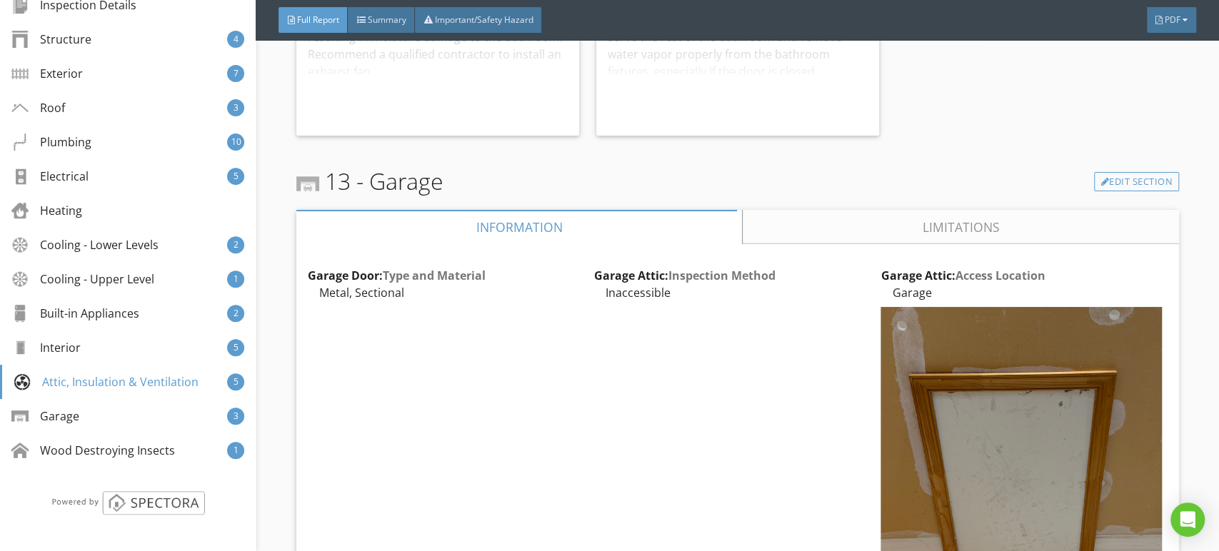
click at [876, 210] on link "Limitations" at bounding box center [961, 227] width 436 height 34
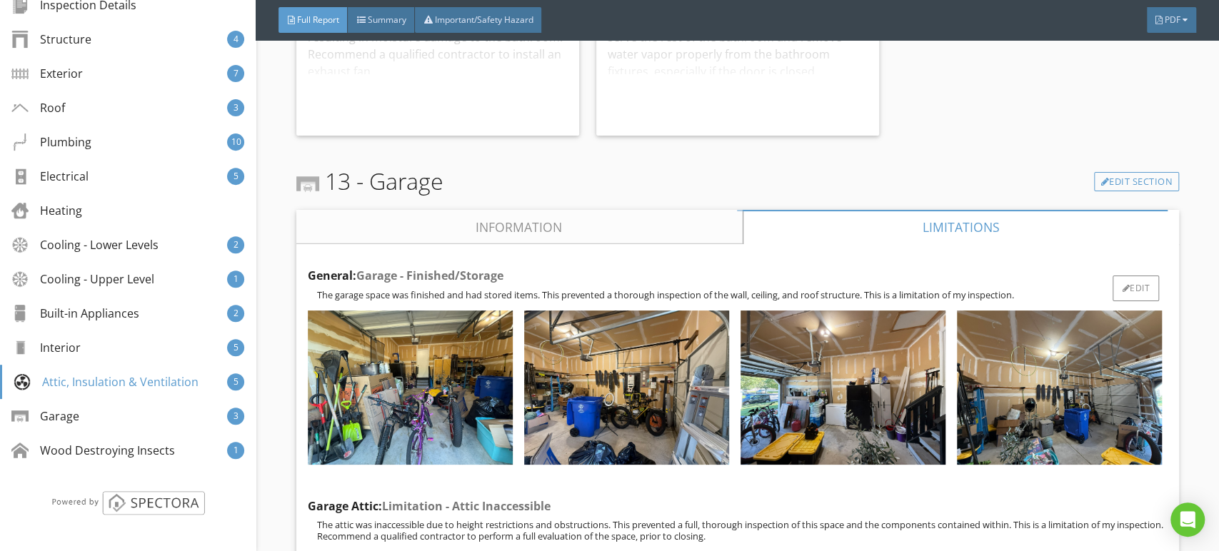
scroll to position [21193, 0]
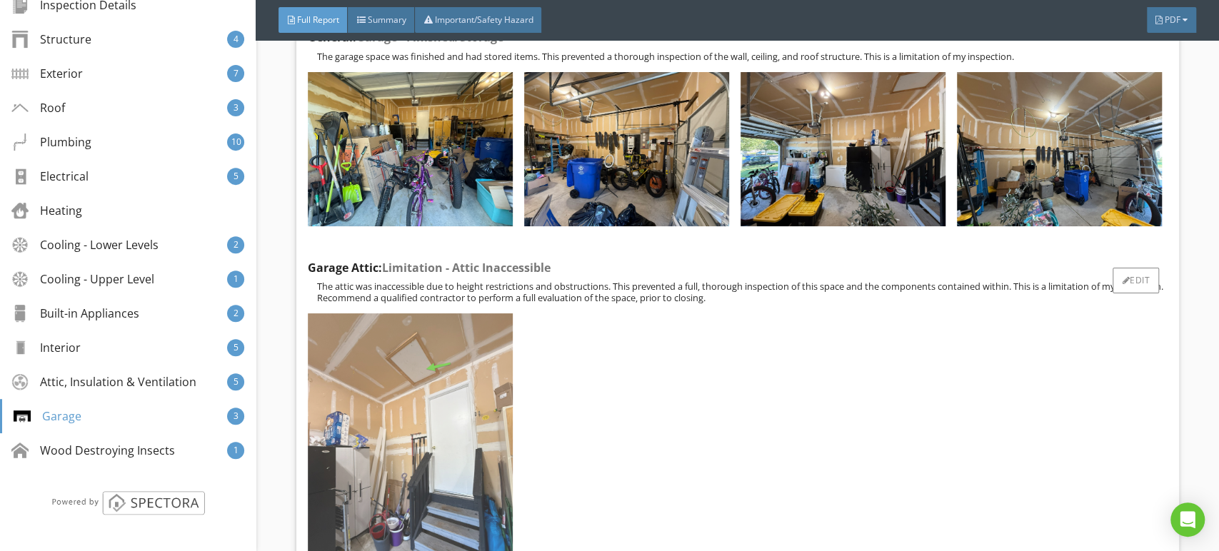
click at [469, 314] on img at bounding box center [410, 450] width 205 height 273
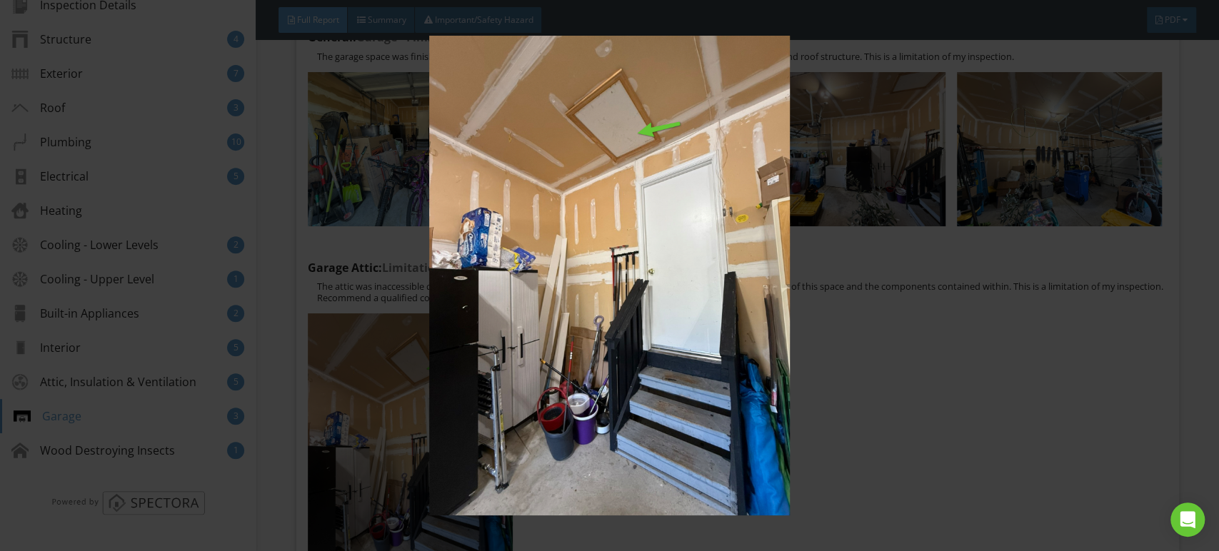
click at [476, 299] on img at bounding box center [609, 276] width 1115 height 481
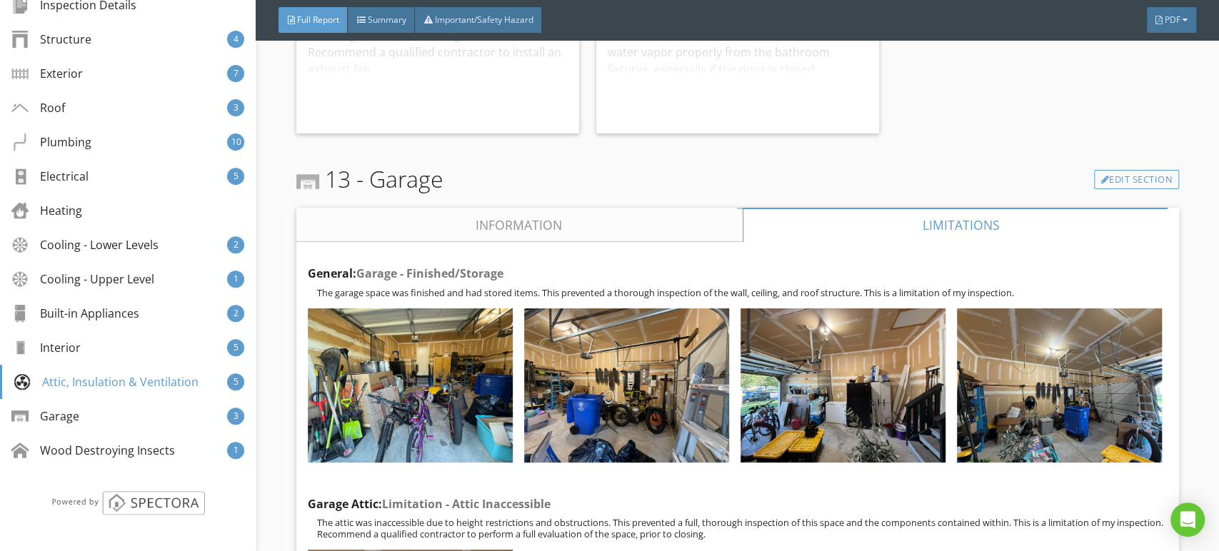
scroll to position [20955, 0]
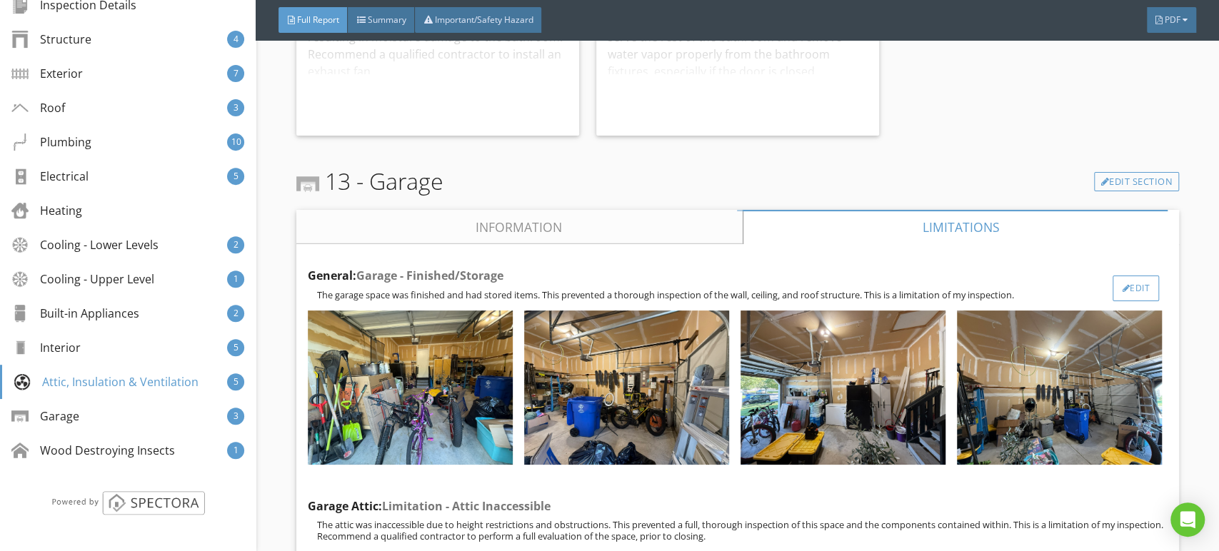
click at [1134, 276] on div "Edit" at bounding box center [1136, 289] width 46 height 26
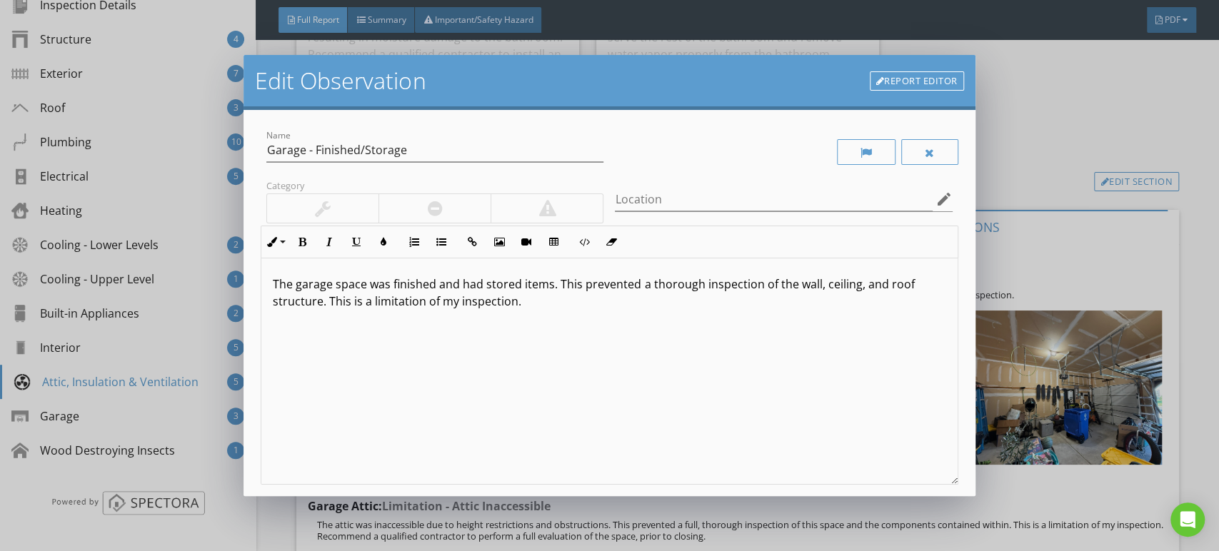
click at [897, 78] on link "Report Editor" at bounding box center [917, 81] width 94 height 20
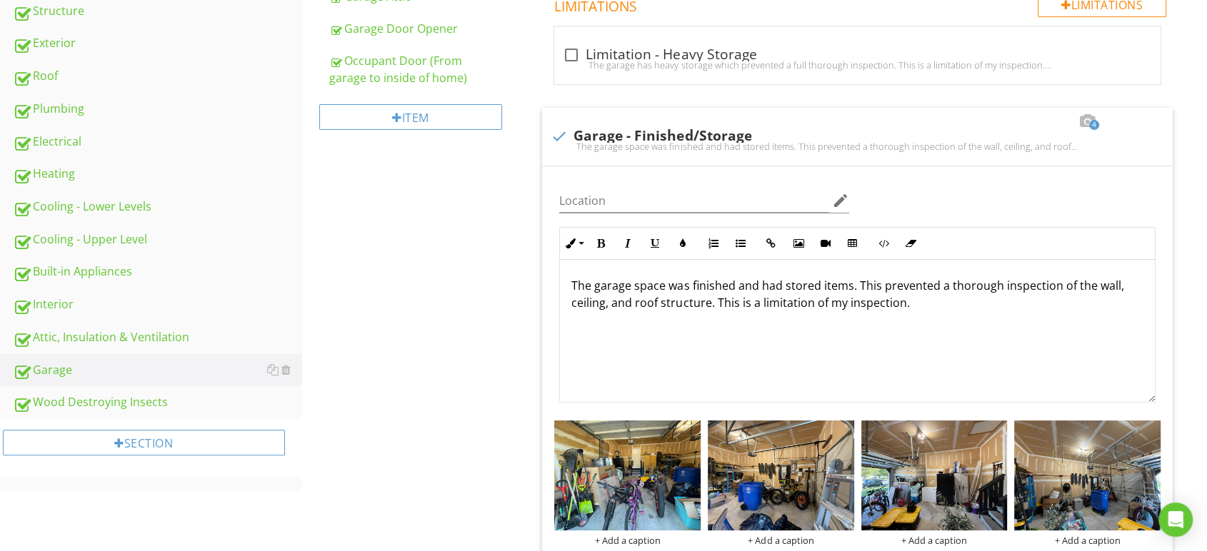
scroll to position [334, 0]
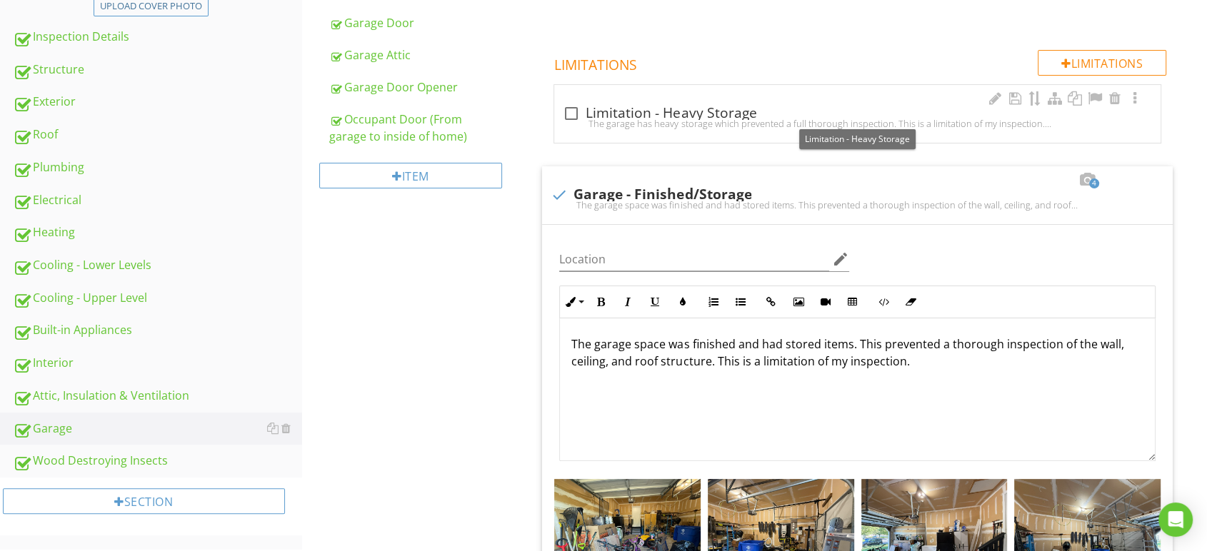
click at [568, 101] on div at bounding box center [571, 113] width 24 height 24
checkbox input "true"
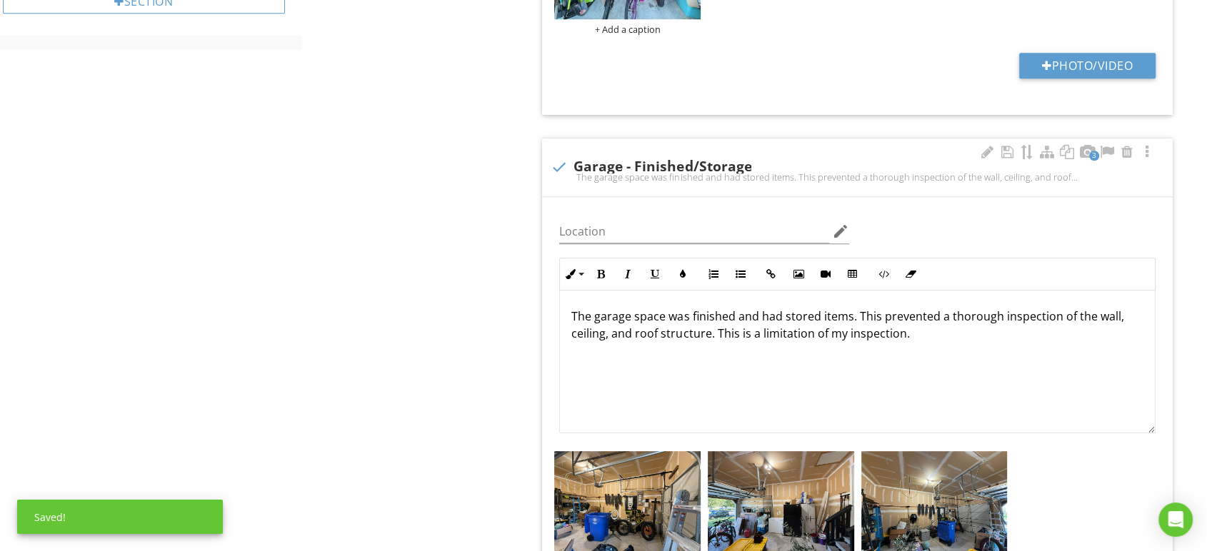
scroll to position [810, 0]
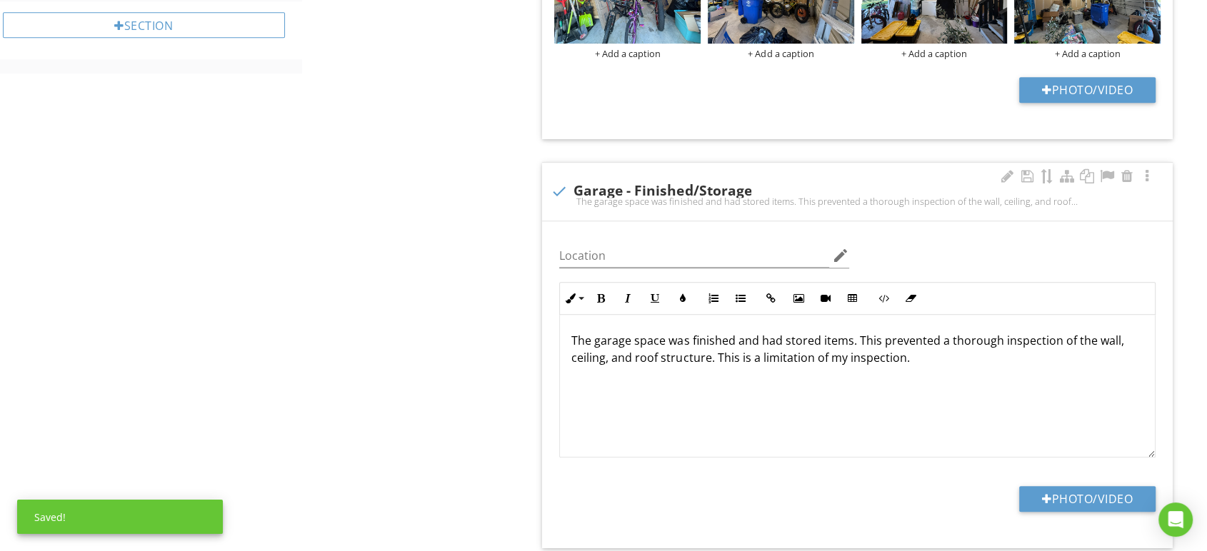
click at [553, 200] on div "The garage space was finished and had stored items. This prevented a thorough i…" at bounding box center [858, 201] width 614 height 11
checkbox input "true"
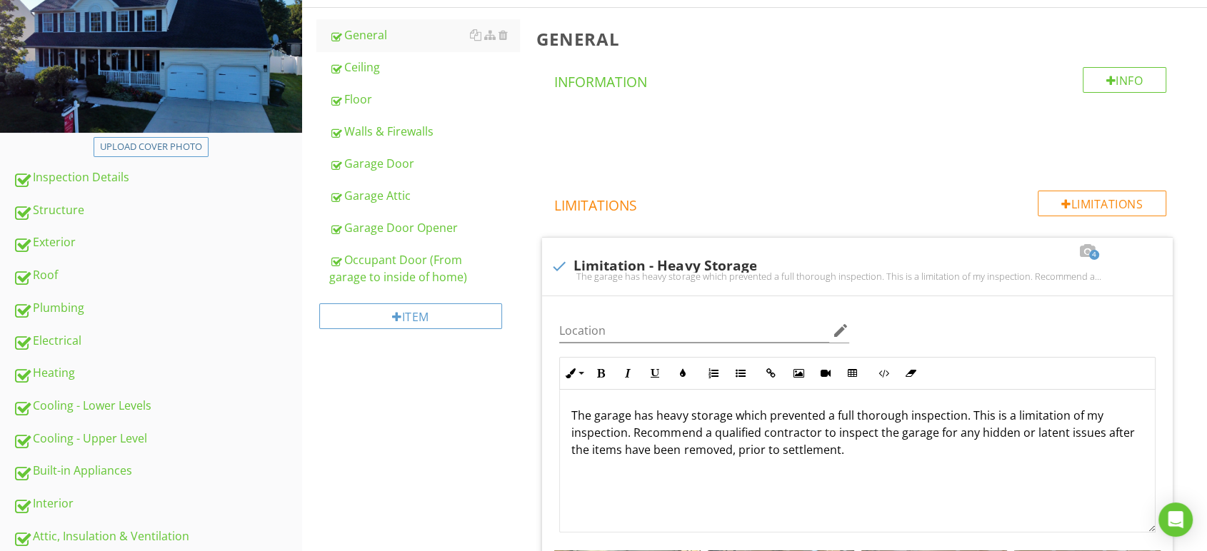
scroll to position [16, 0]
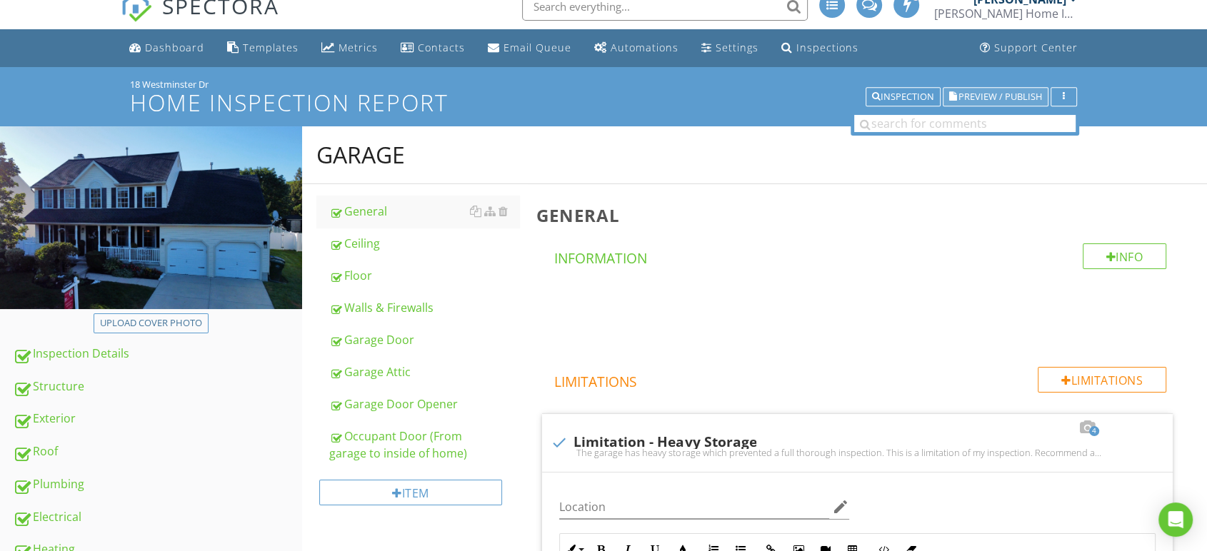
click at [984, 93] on span "Preview / Publish" at bounding box center [1001, 96] width 84 height 9
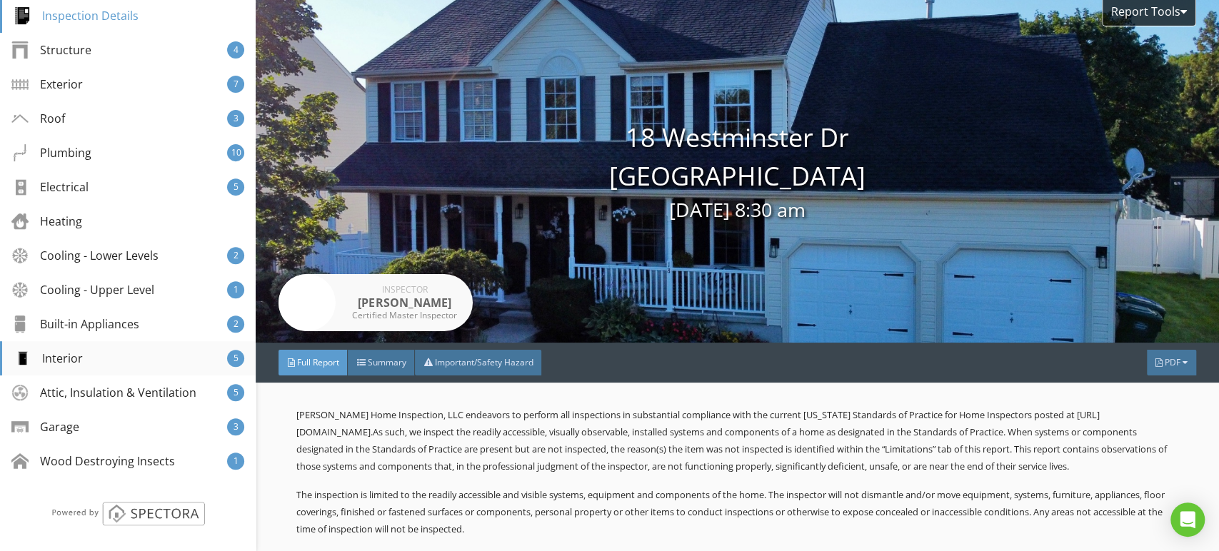
scroll to position [317, 0]
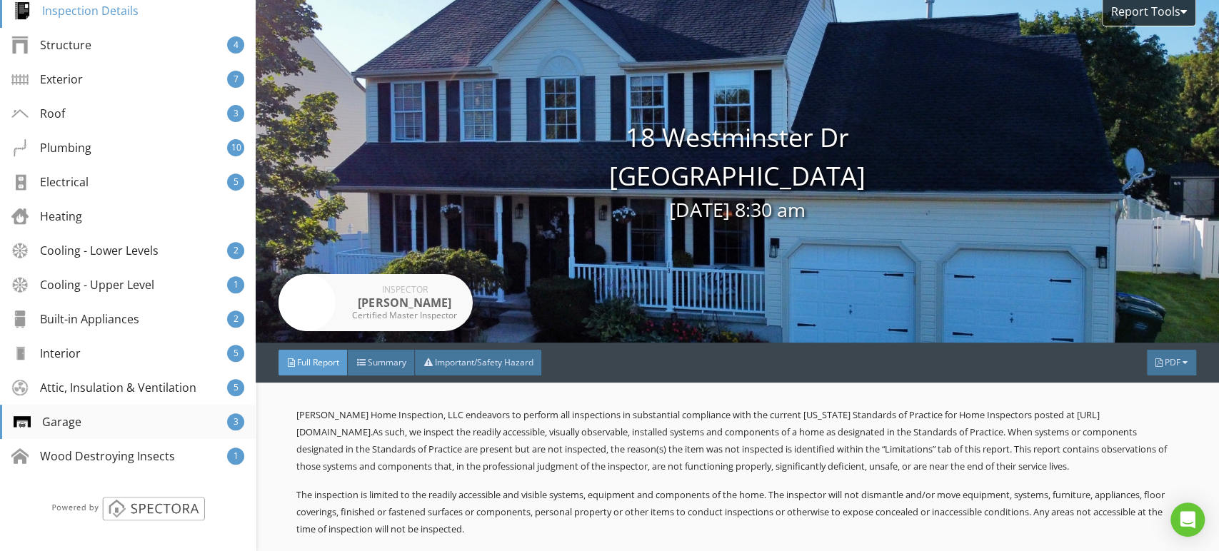
click at [97, 424] on div "Garage 3" at bounding box center [128, 422] width 256 height 34
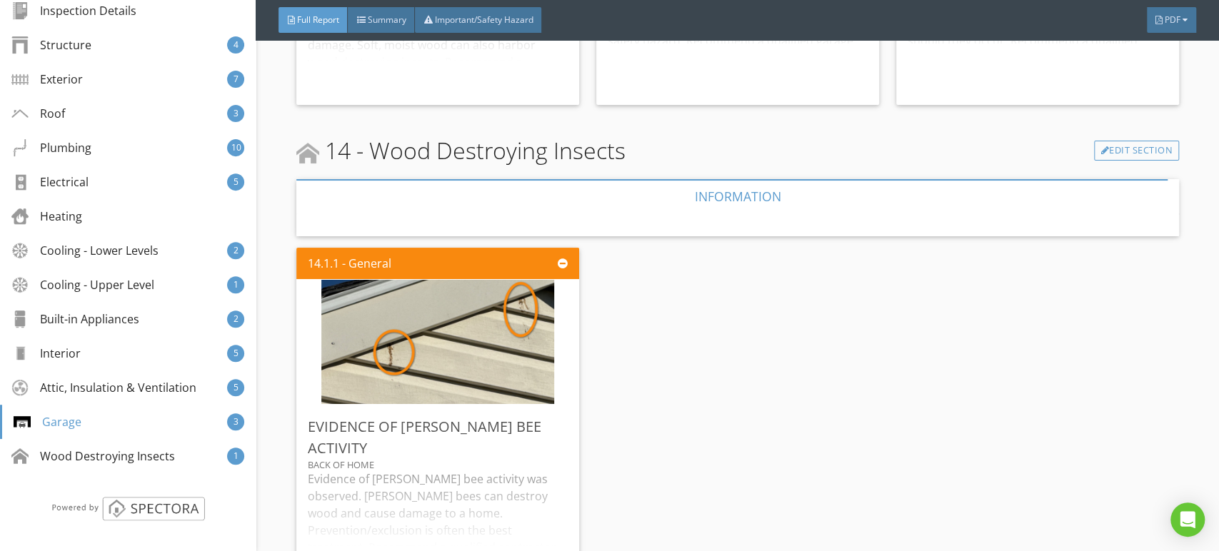
scroll to position [22341, 0]
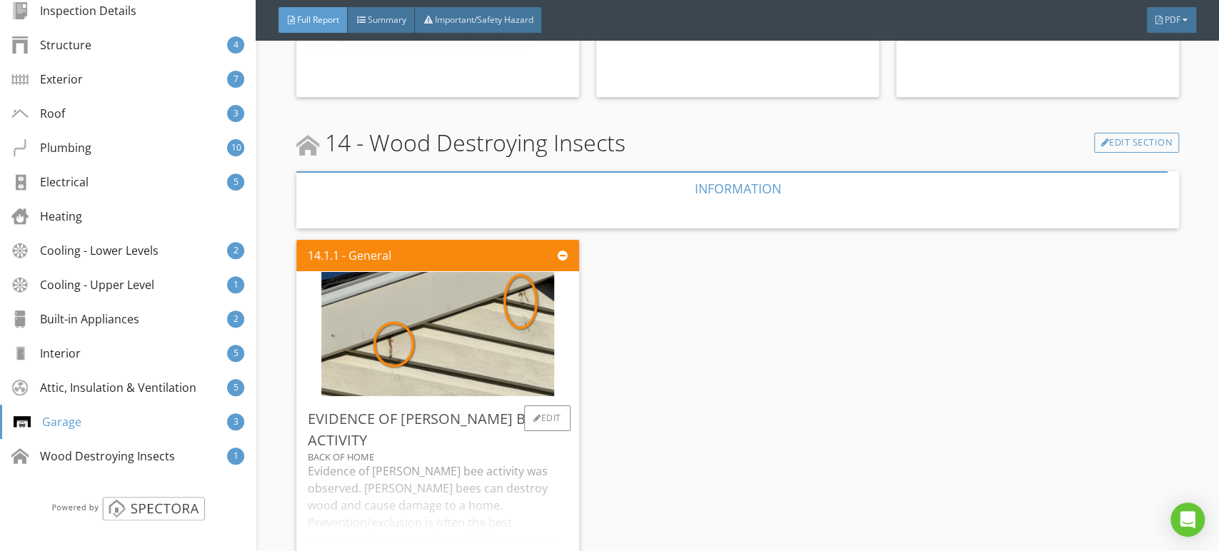
click at [517, 463] on div "Evidence of [PERSON_NAME] bee activity was observed. [PERSON_NAME] bees can des…" at bounding box center [438, 517] width 260 height 109
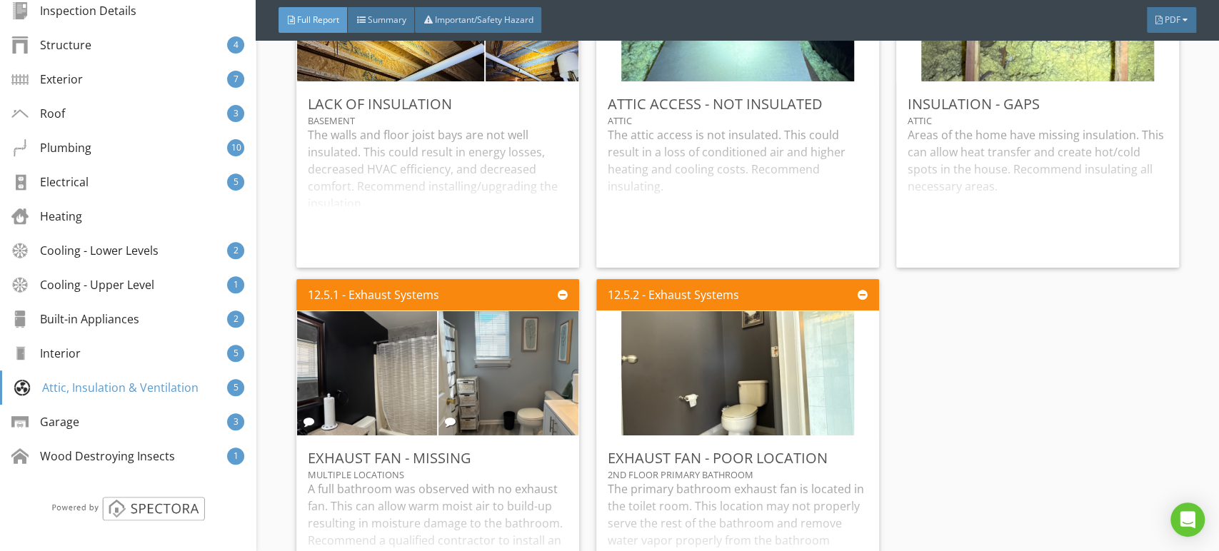
scroll to position [20359, 0]
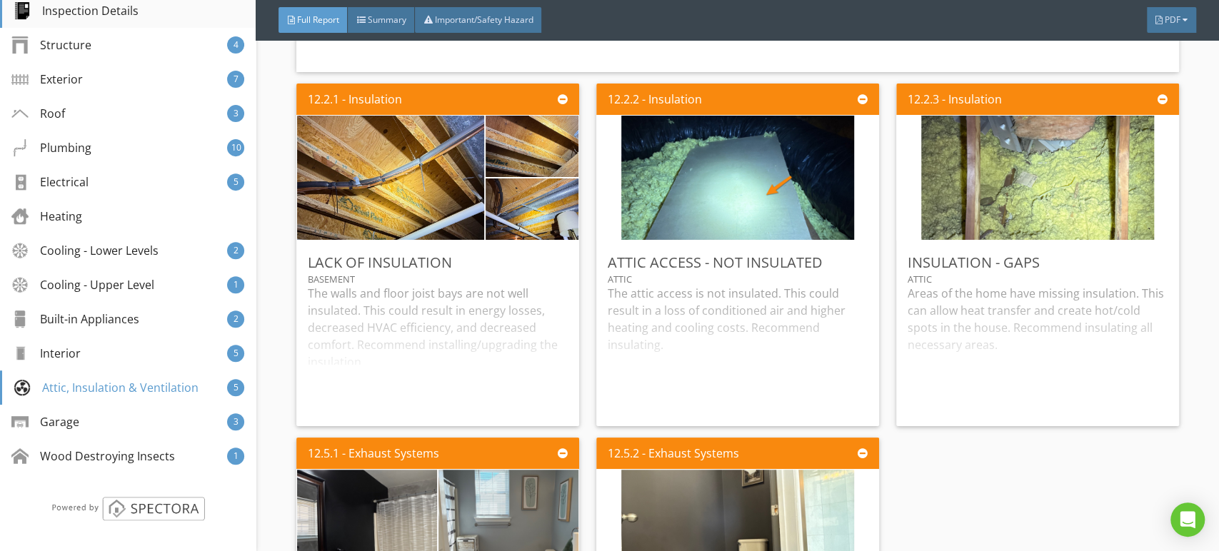
click at [137, 4] on div "Inspection Details" at bounding box center [128, 11] width 256 height 34
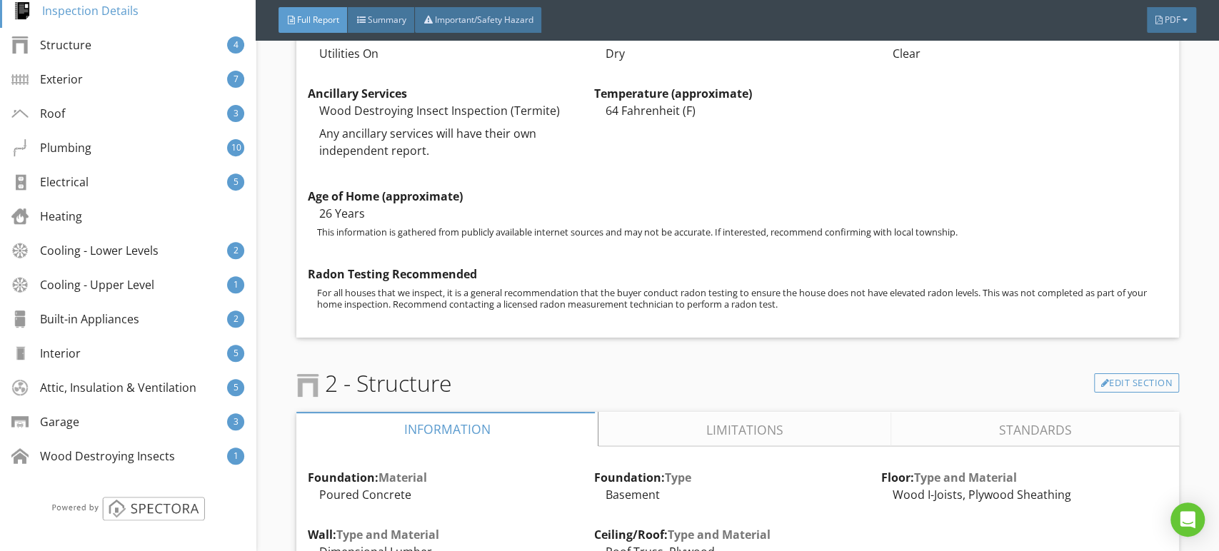
scroll to position [1740, 0]
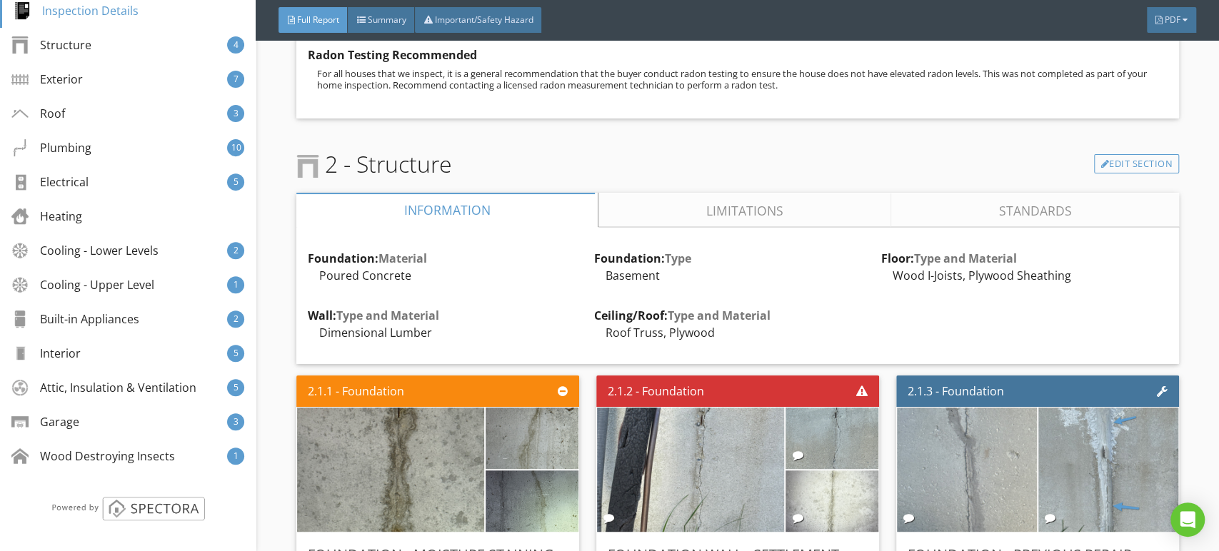
click at [759, 227] on link "Limitations" at bounding box center [745, 210] width 293 height 34
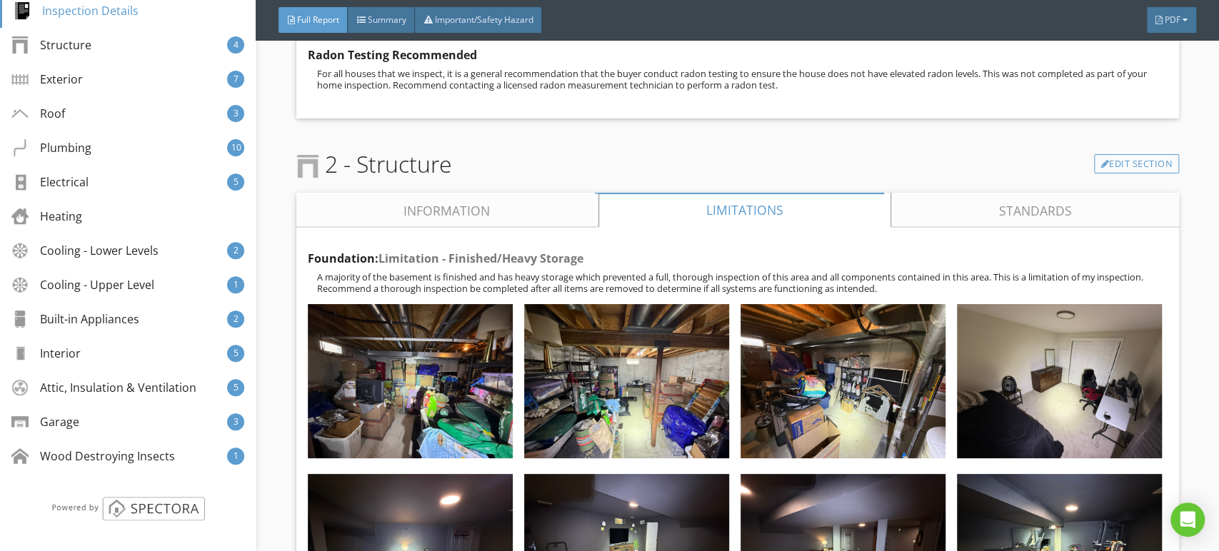
click at [470, 227] on link "Information" at bounding box center [447, 210] width 302 height 34
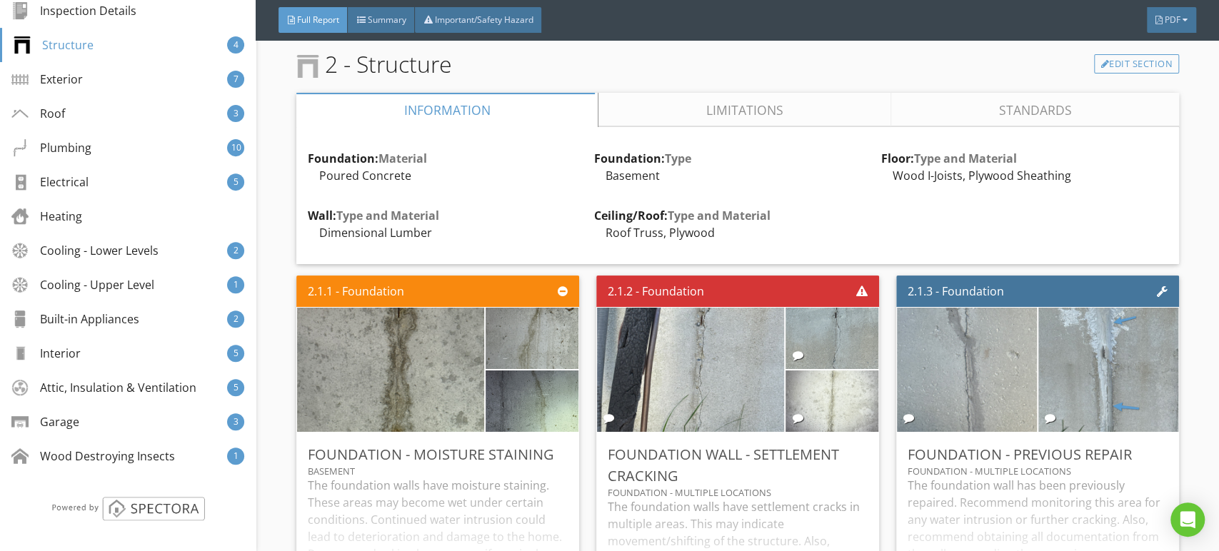
scroll to position [1978, 0]
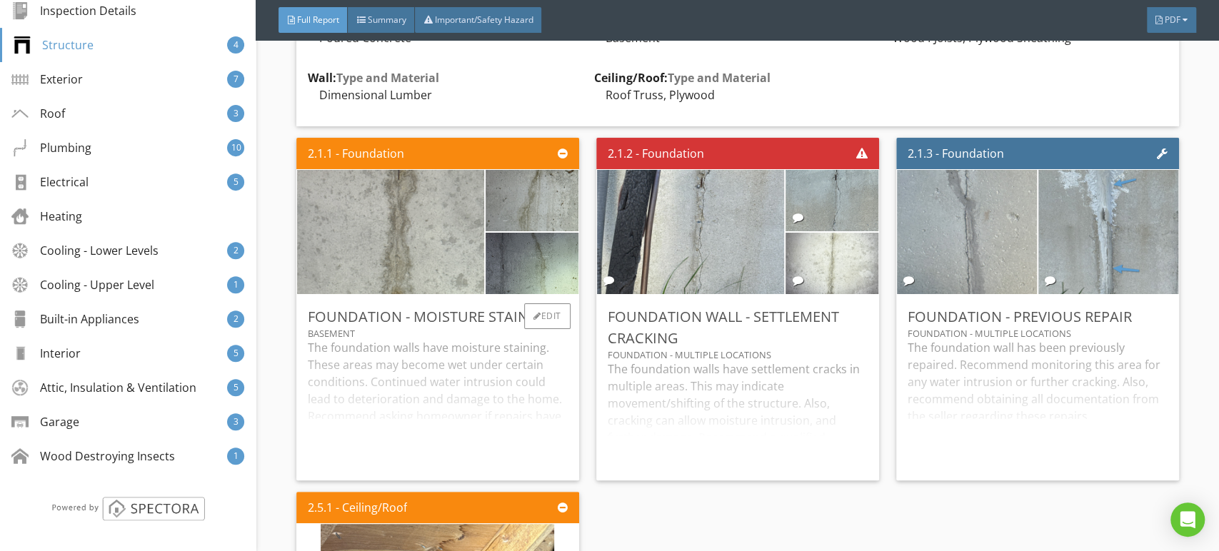
click at [404, 278] on img at bounding box center [390, 231] width 233 height 311
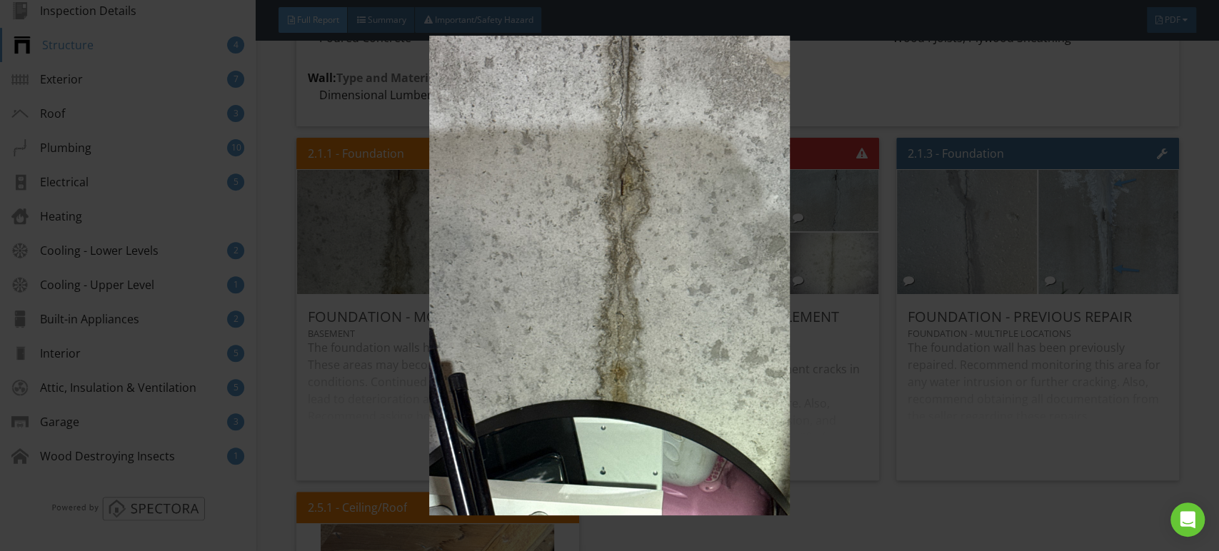
click at [407, 278] on img at bounding box center [609, 276] width 1115 height 481
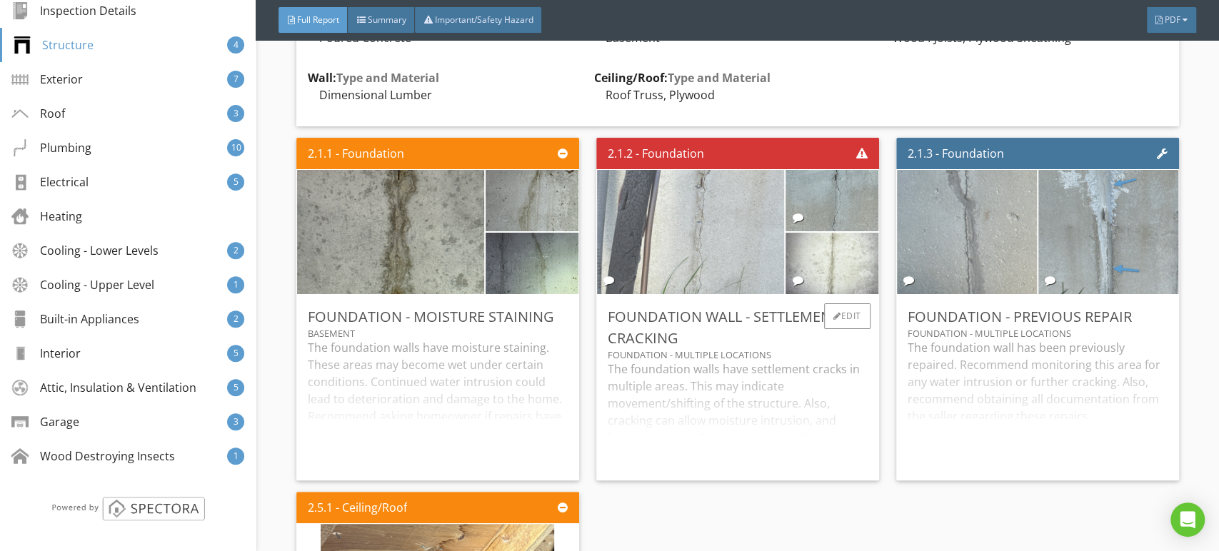
click at [665, 261] on img at bounding box center [690, 231] width 233 height 311
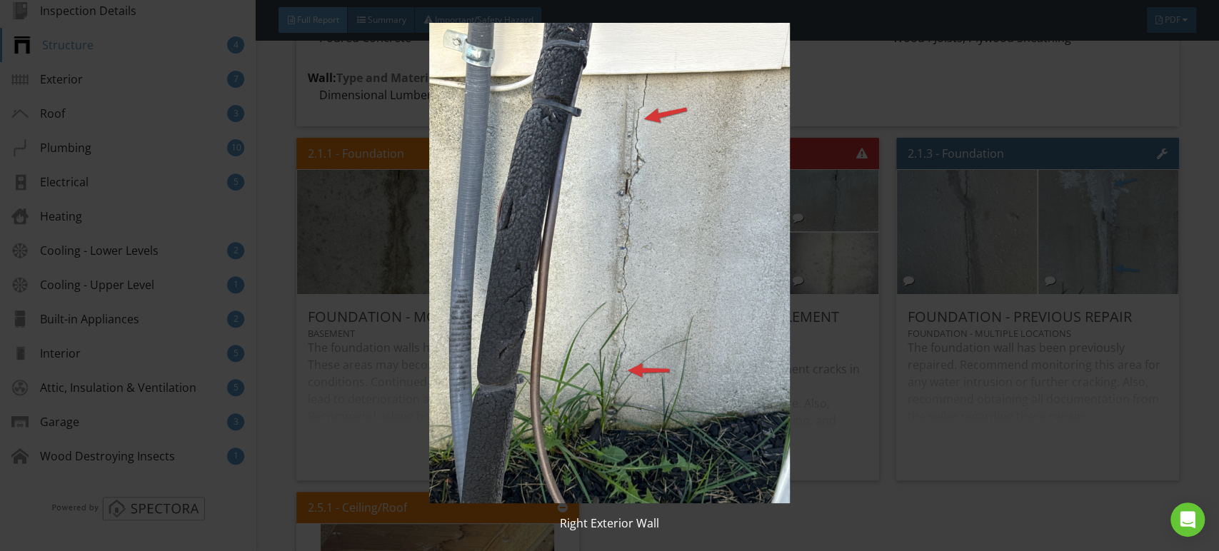
click at [666, 261] on img at bounding box center [609, 263] width 1115 height 481
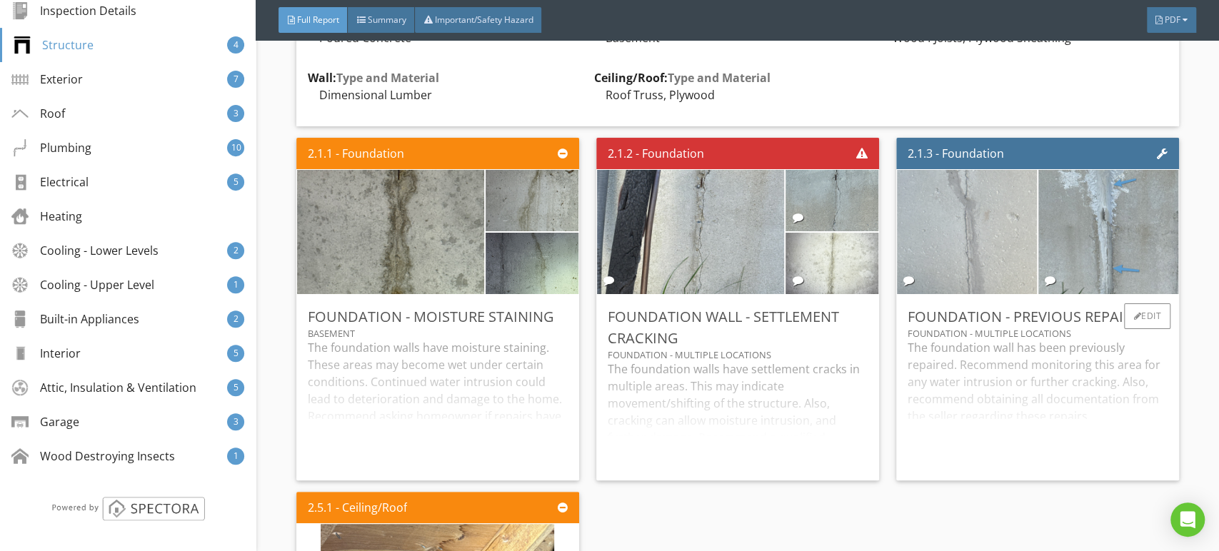
click at [1006, 282] on img at bounding box center [967, 231] width 233 height 311
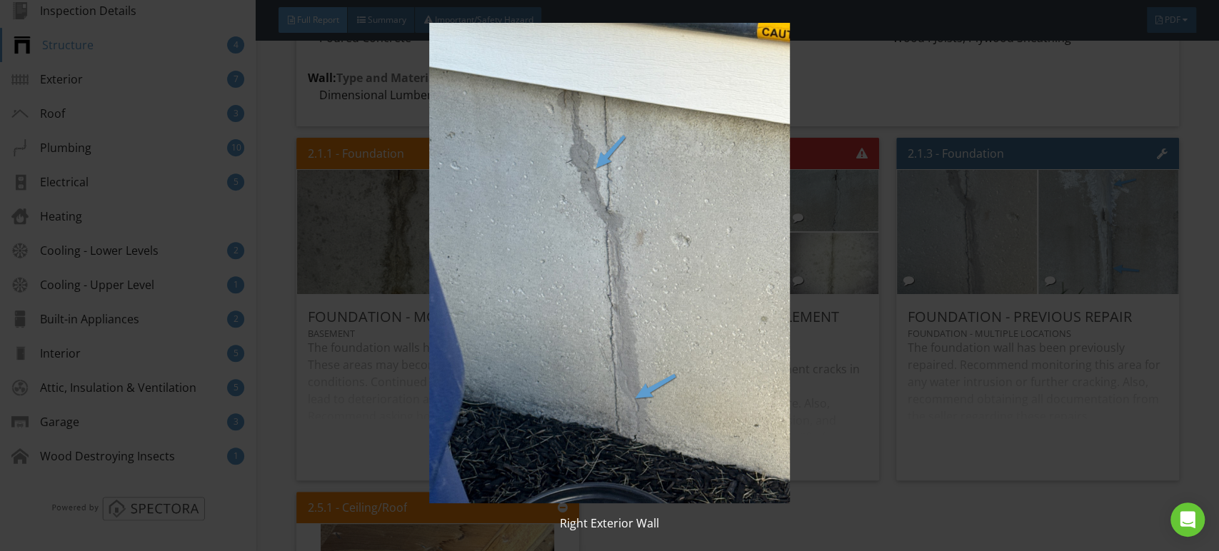
click at [826, 304] on img at bounding box center [609, 263] width 1115 height 481
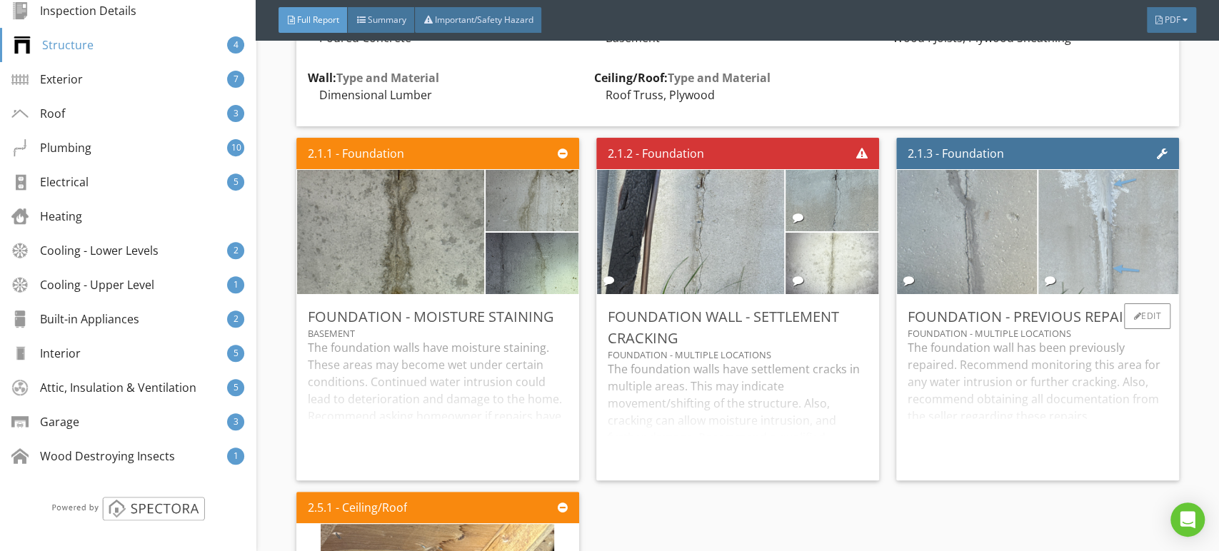
click at [1055, 279] on img at bounding box center [1108, 231] width 233 height 311
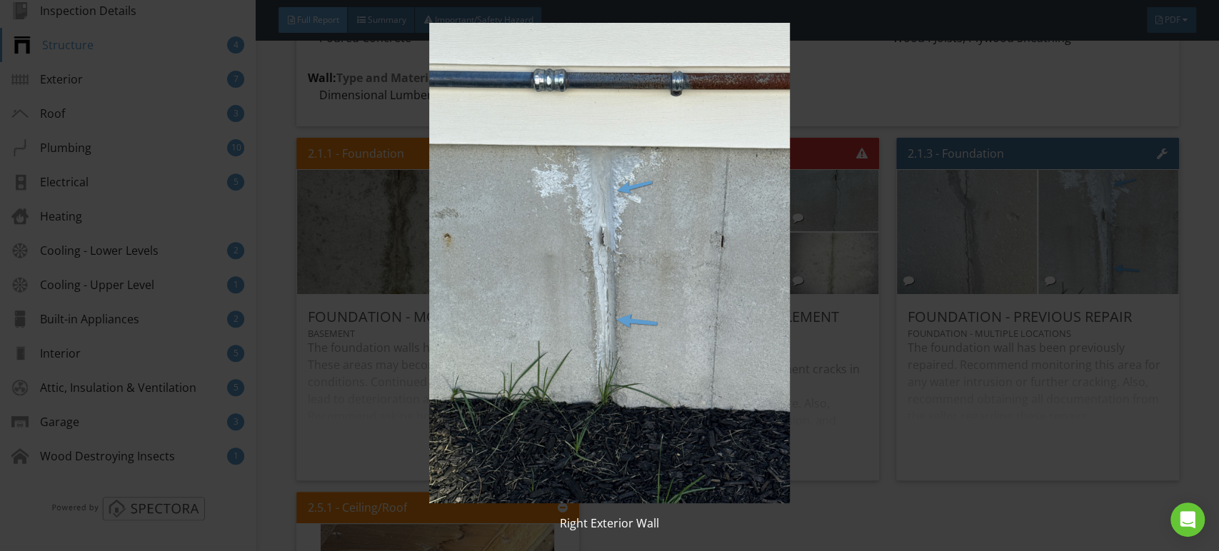
click at [734, 273] on img at bounding box center [609, 263] width 1115 height 481
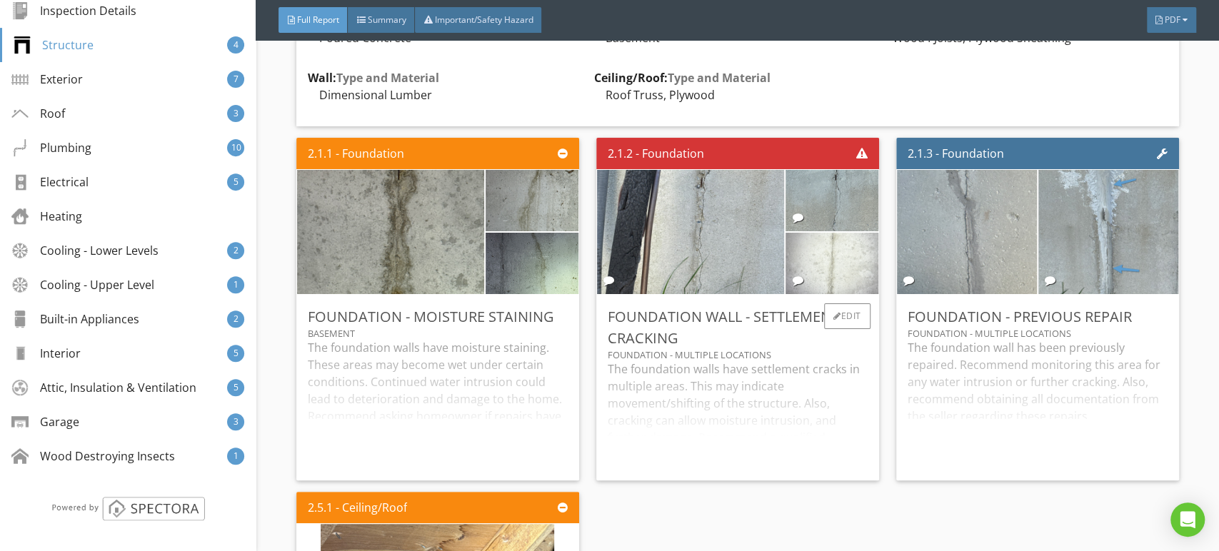
click at [837, 287] on img at bounding box center [831, 263] width 115 height 154
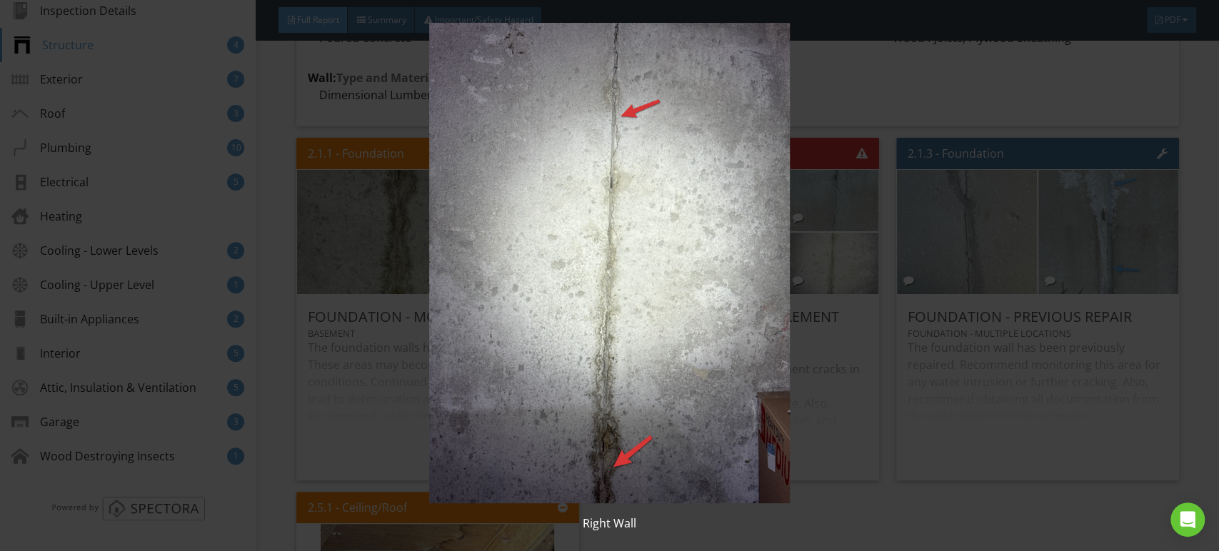
click at [768, 288] on img at bounding box center [609, 263] width 1115 height 481
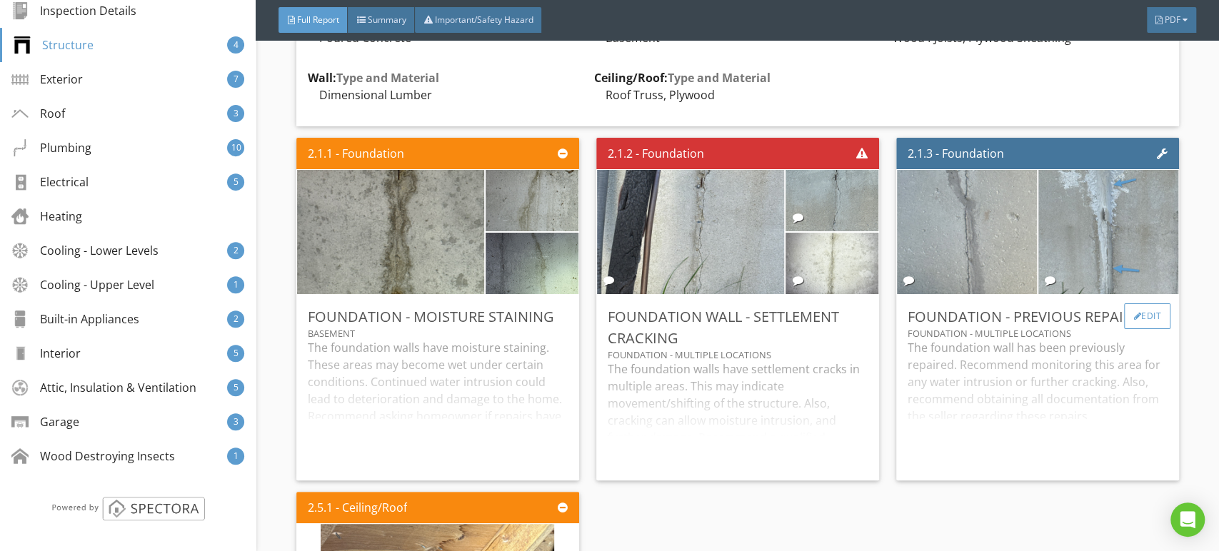
click at [1127, 329] on div "Edit" at bounding box center [1147, 317] width 46 height 26
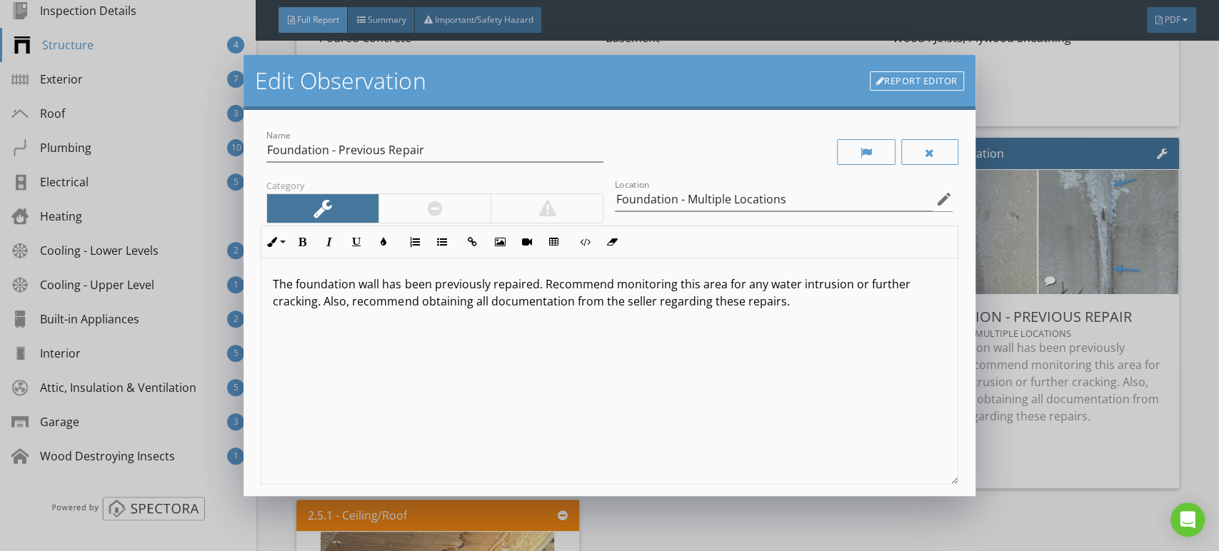
click at [924, 79] on link "Report Editor" at bounding box center [917, 81] width 94 height 20
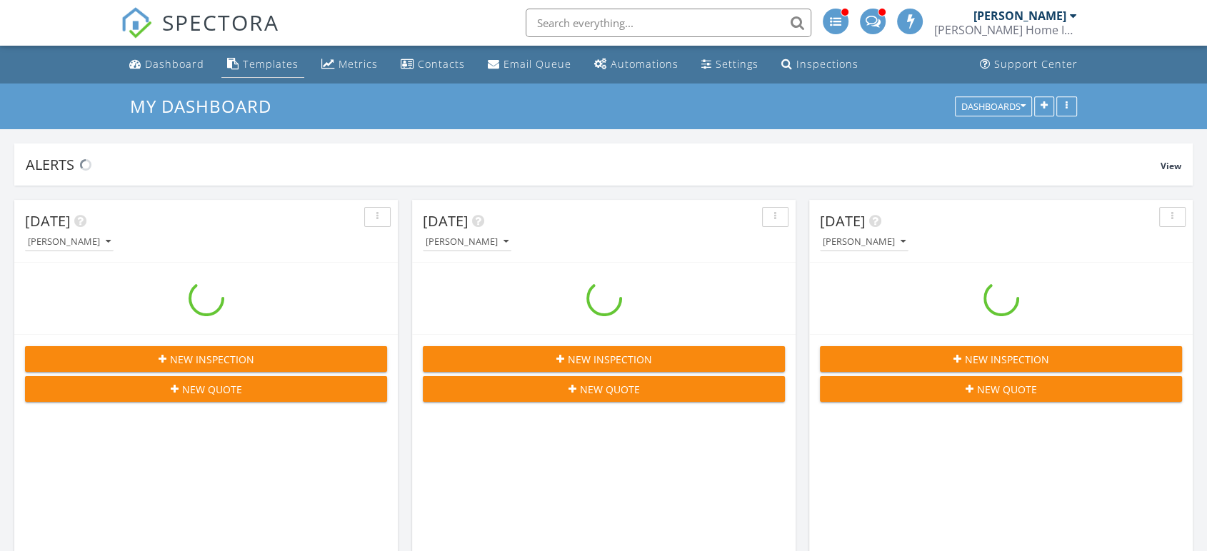
scroll to position [2754, 1232]
click at [289, 61] on div "Templates" at bounding box center [271, 64] width 56 height 14
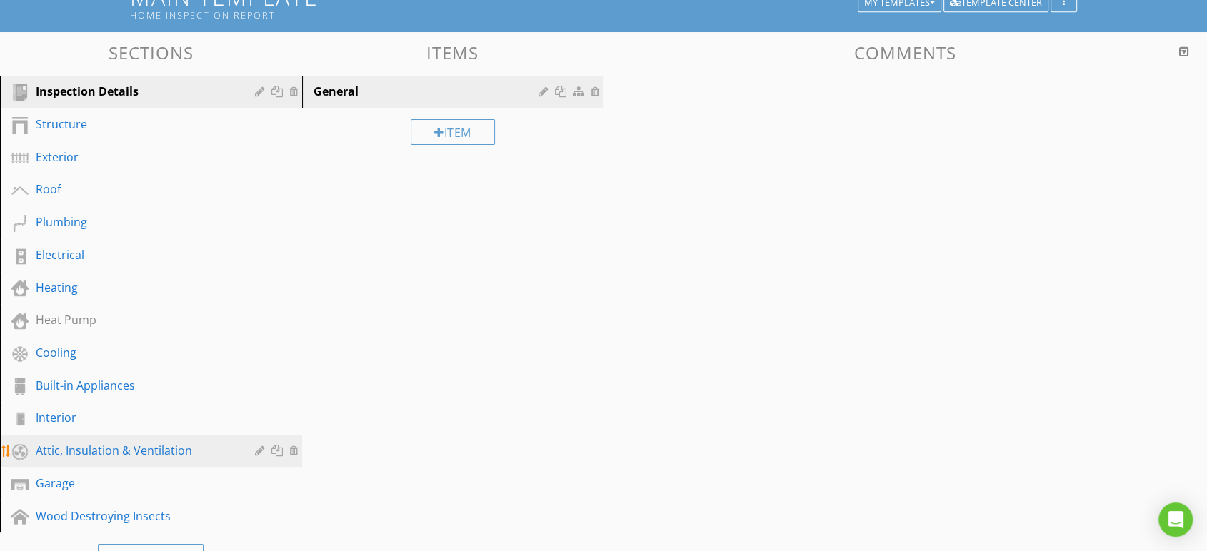
scroll to position [279, 0]
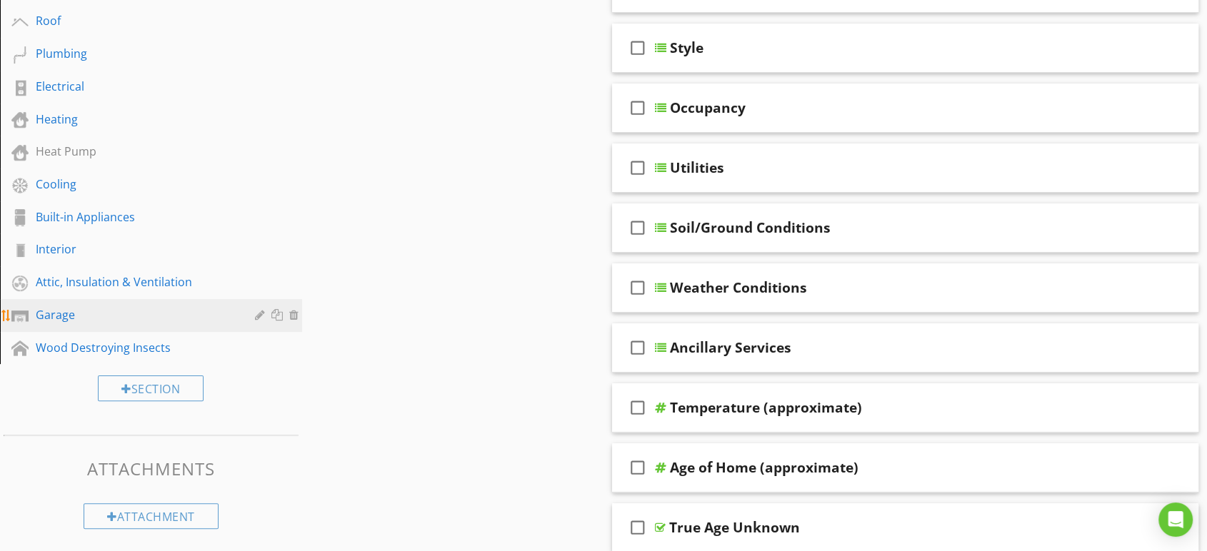
click at [87, 317] on div "Garage" at bounding box center [135, 314] width 199 height 17
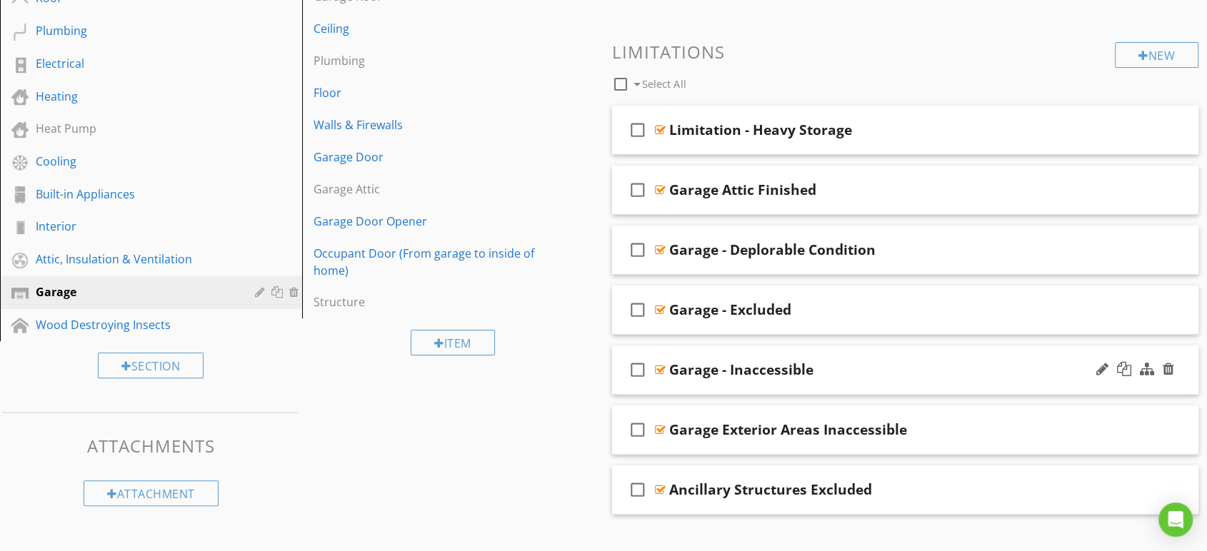
scroll to position [438, 0]
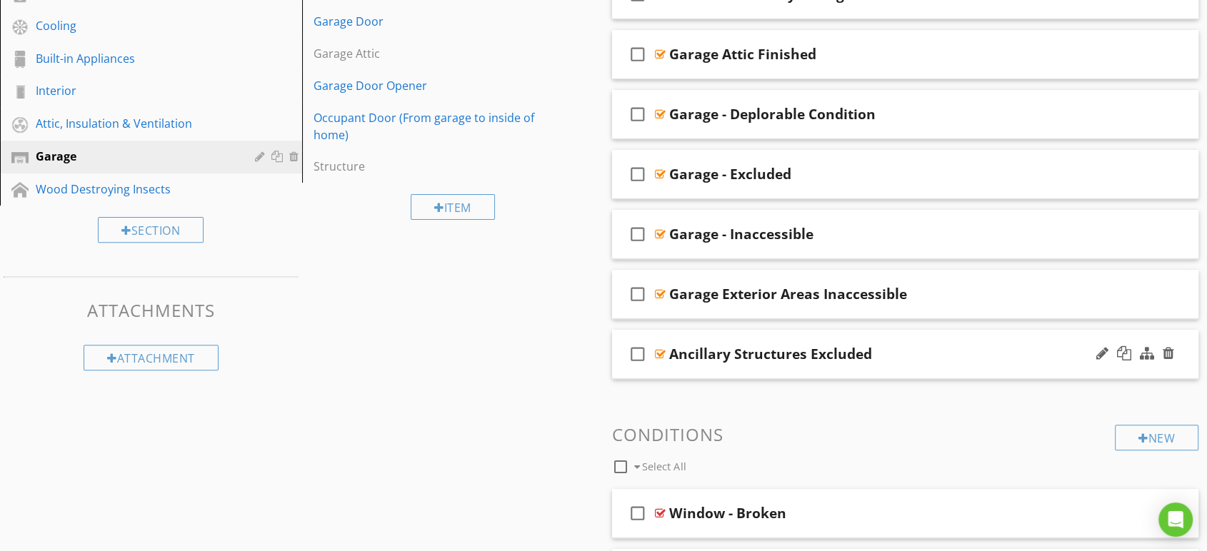
click at [934, 351] on div "Ancillary Structures Excluded" at bounding box center [878, 354] width 419 height 17
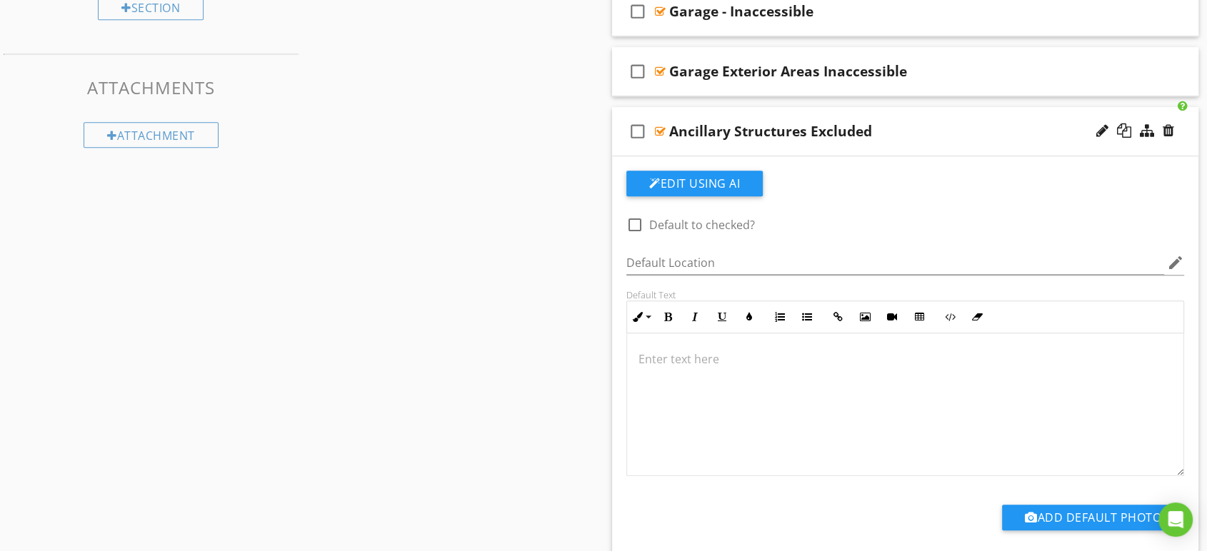
scroll to position [676, 0]
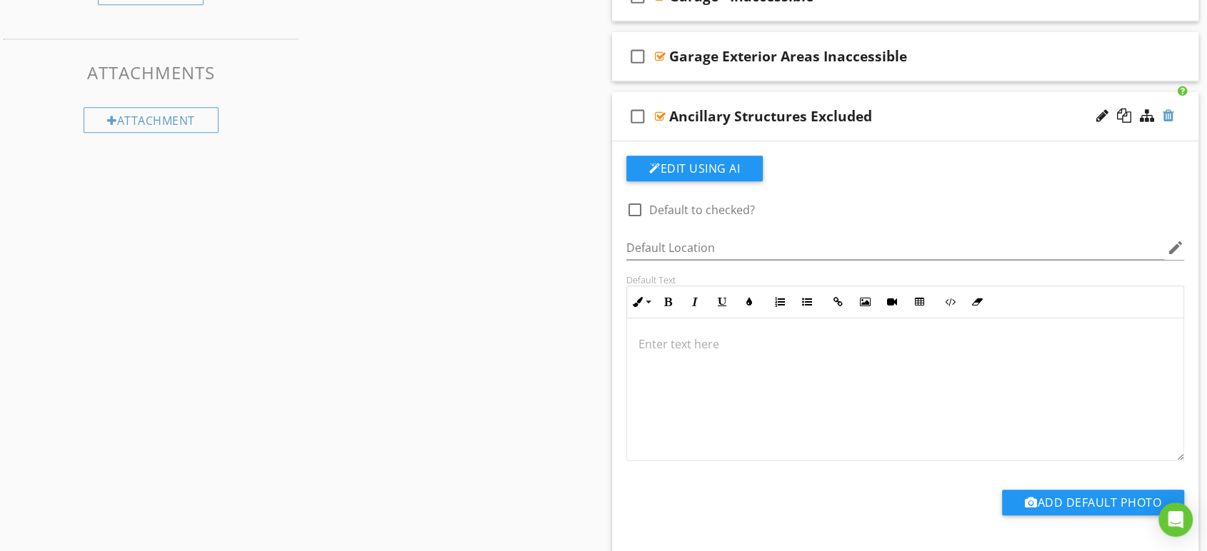
click at [1168, 111] on div at bounding box center [1168, 116] width 11 height 14
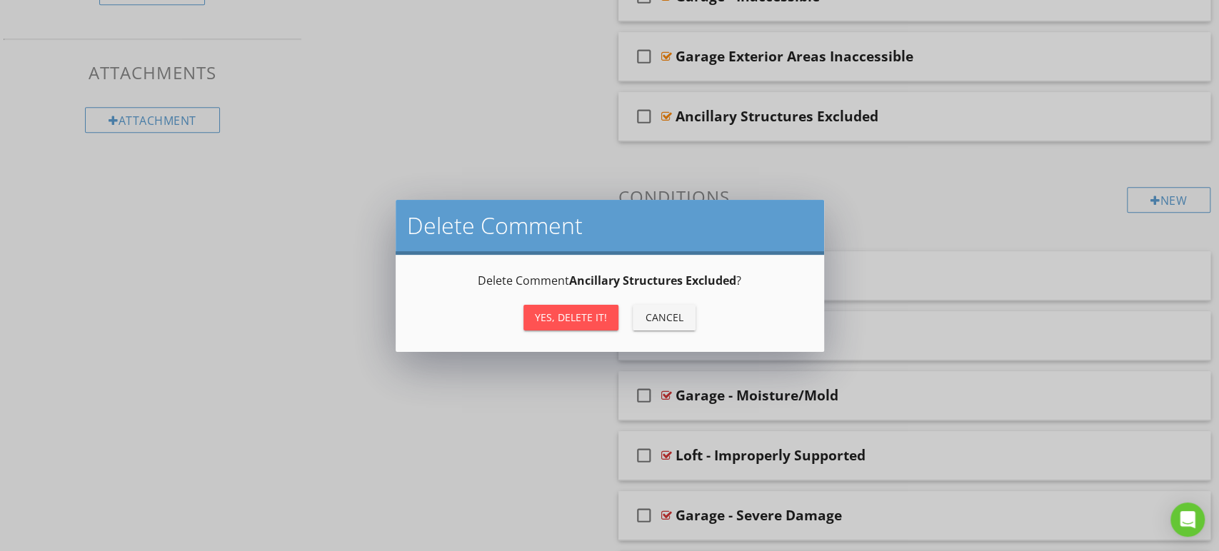
click at [566, 318] on div "Yes, Delete it!" at bounding box center [571, 317] width 72 height 15
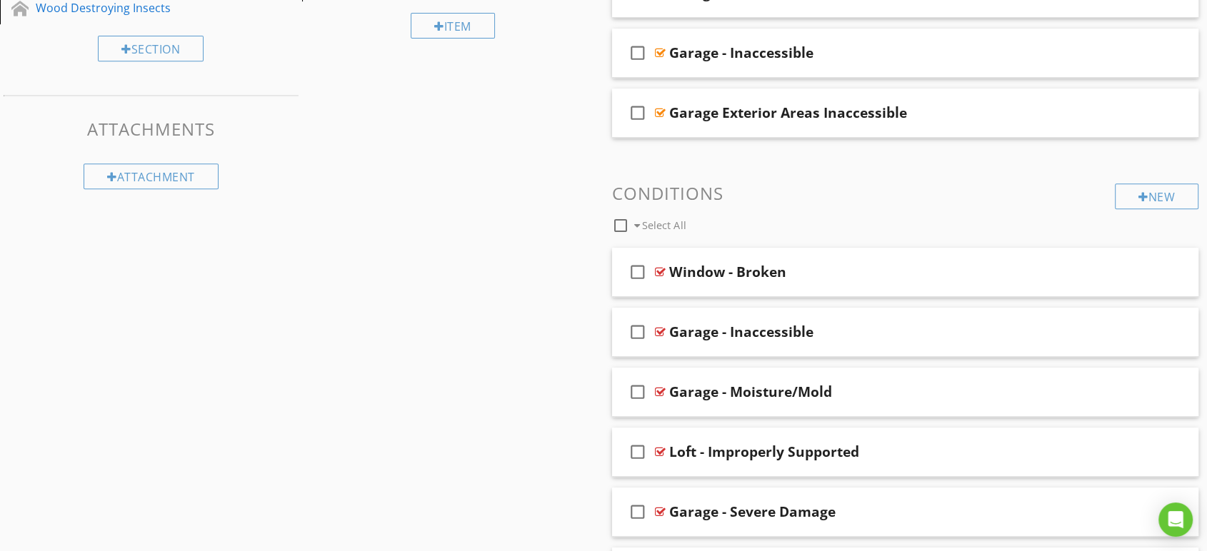
scroll to position [517, 0]
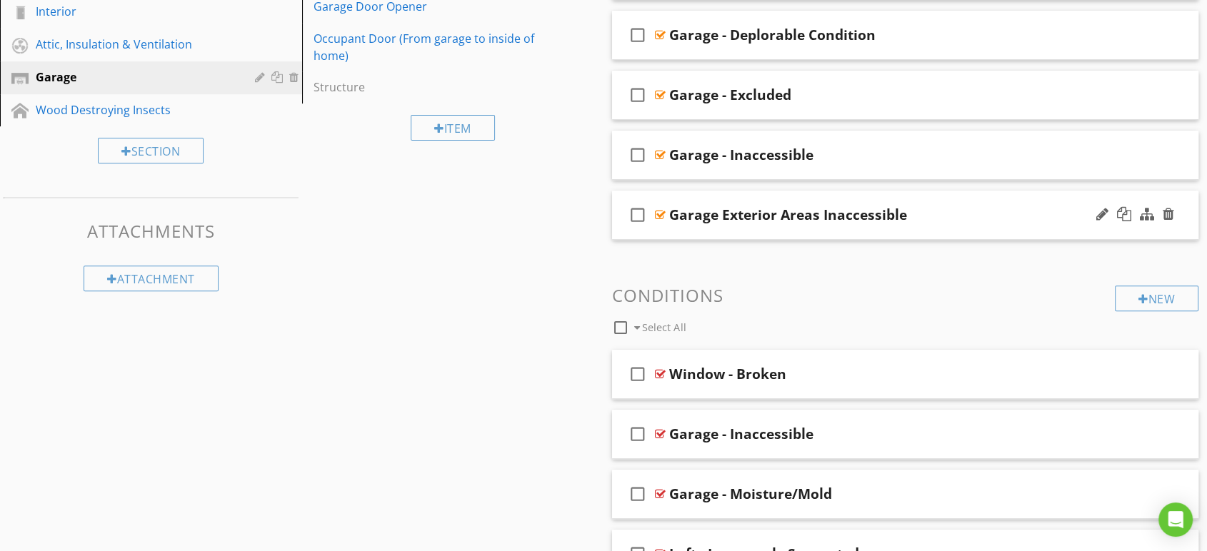
click at [962, 221] on div "Garage Exterior Areas Inaccessible" at bounding box center [878, 214] width 419 height 17
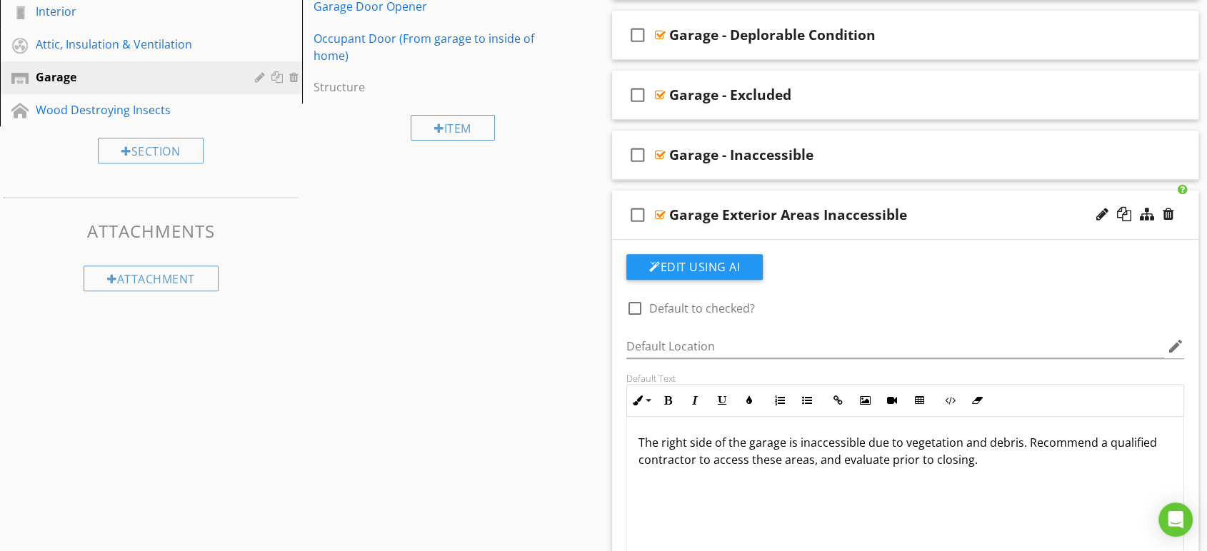
click at [966, 209] on div "Garage Exterior Areas Inaccessible" at bounding box center [878, 214] width 419 height 17
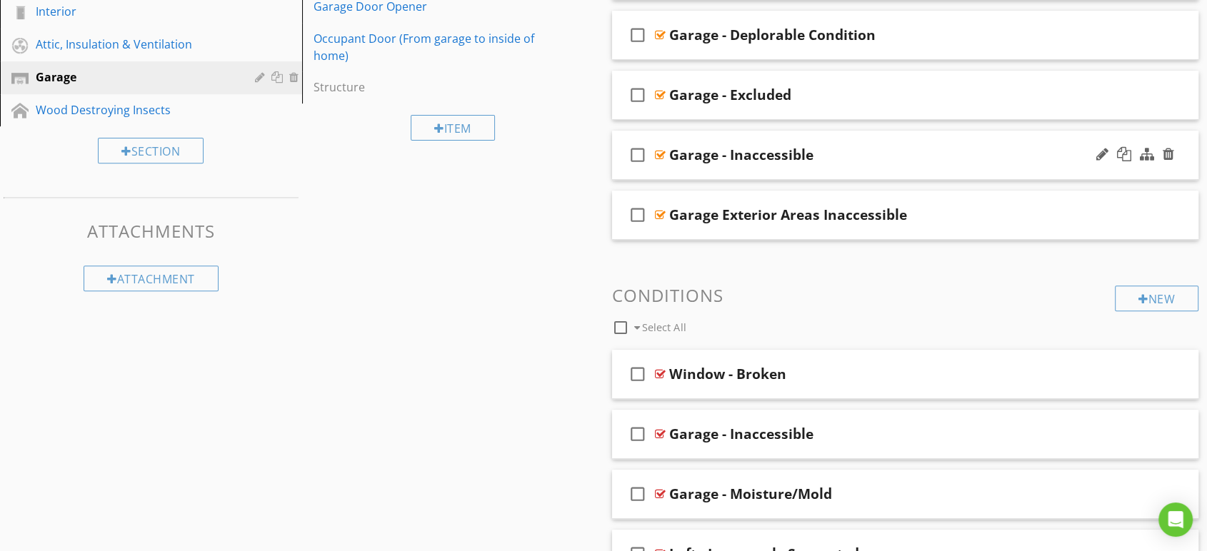
click at [909, 146] on div "Garage - Inaccessible" at bounding box center [878, 154] width 419 height 17
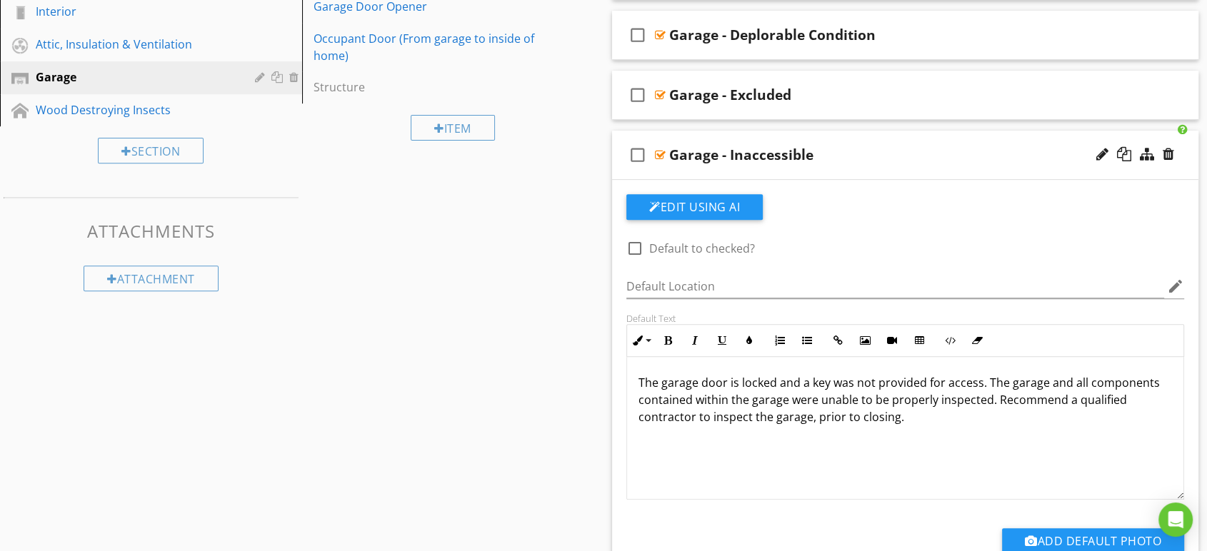
click at [914, 148] on div "Garage - Inaccessible" at bounding box center [878, 154] width 419 height 17
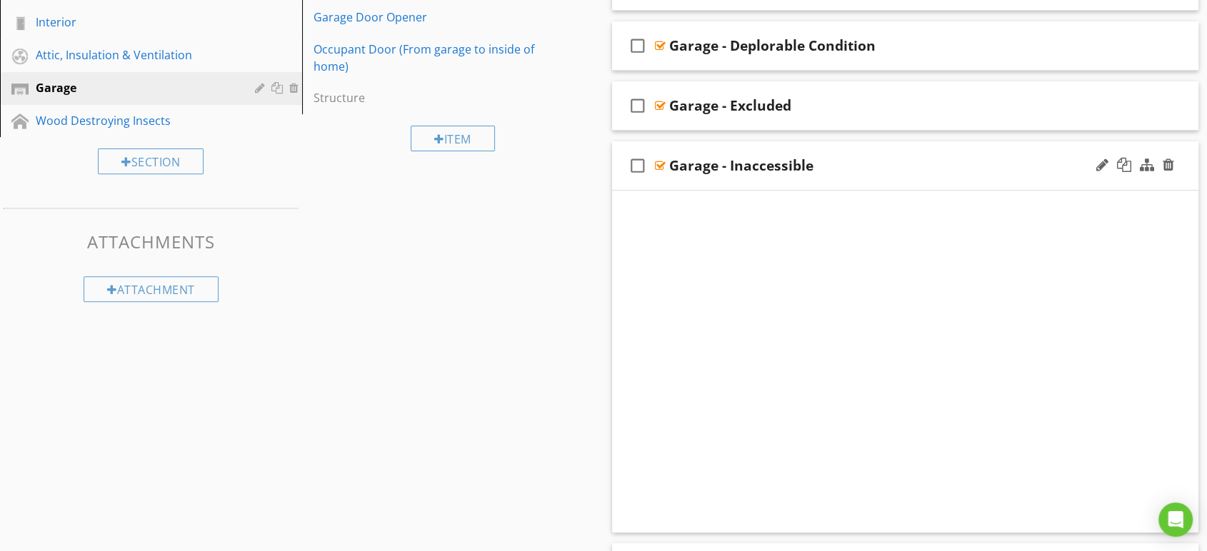
scroll to position [438, 0]
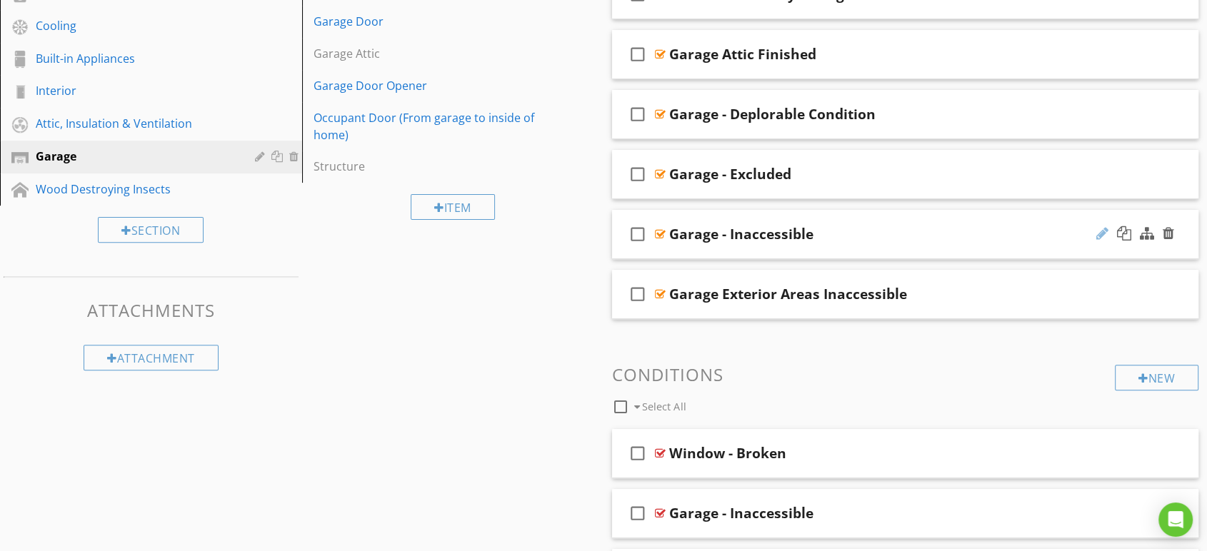
click at [1106, 229] on div at bounding box center [1102, 233] width 12 height 14
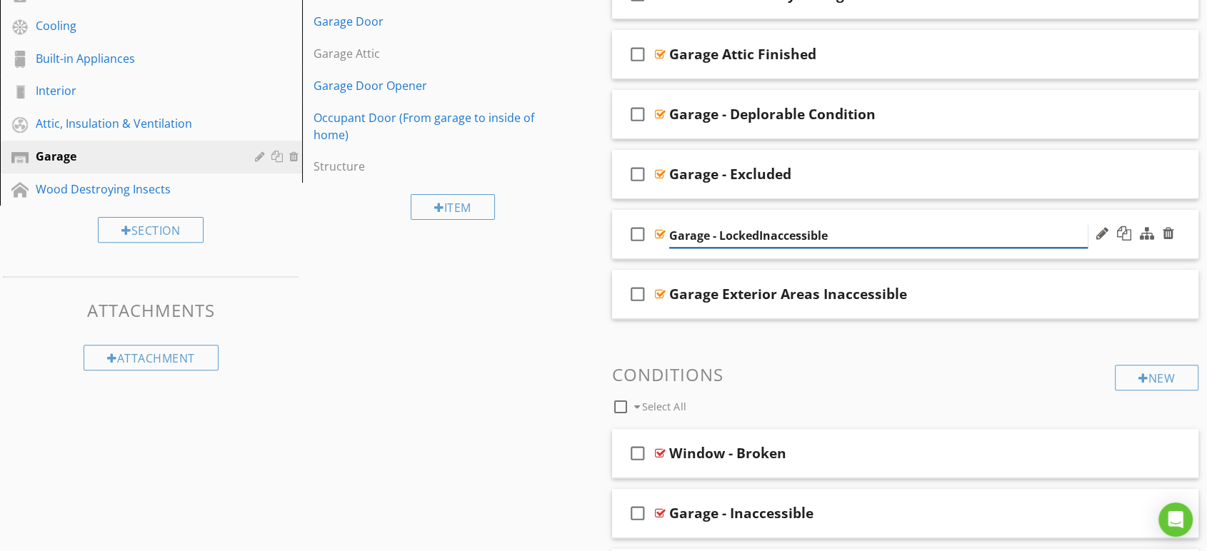
type input "Garage - Locked/Inaccessible"
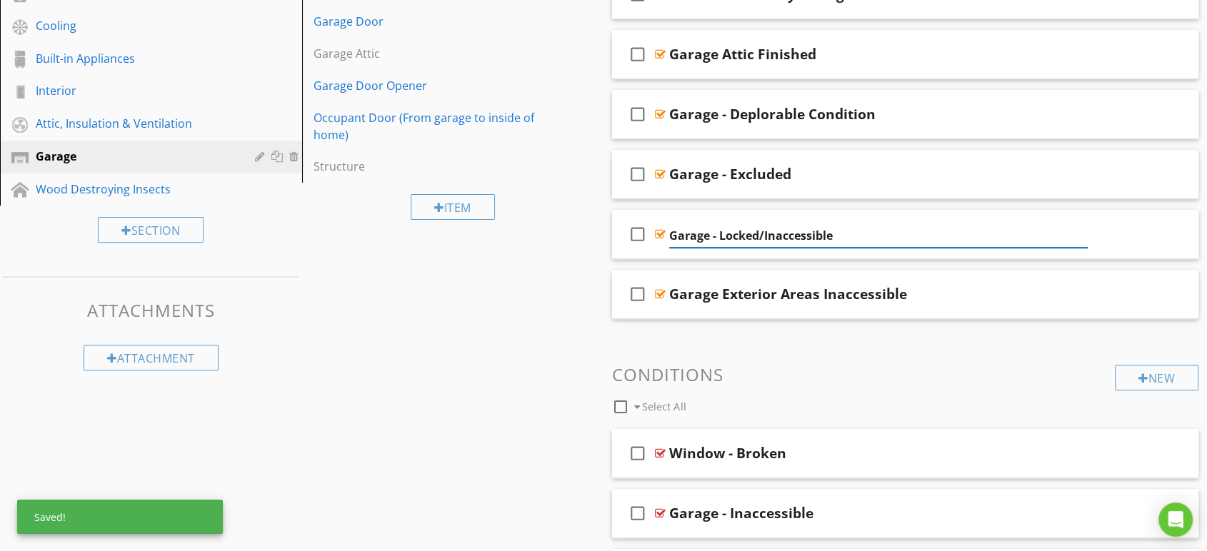
click at [456, 332] on div "Sections Inspection Details Structure Exterior Roof Plumbing Electrical Heating…" at bounding box center [603, 324] width 1207 height 1239
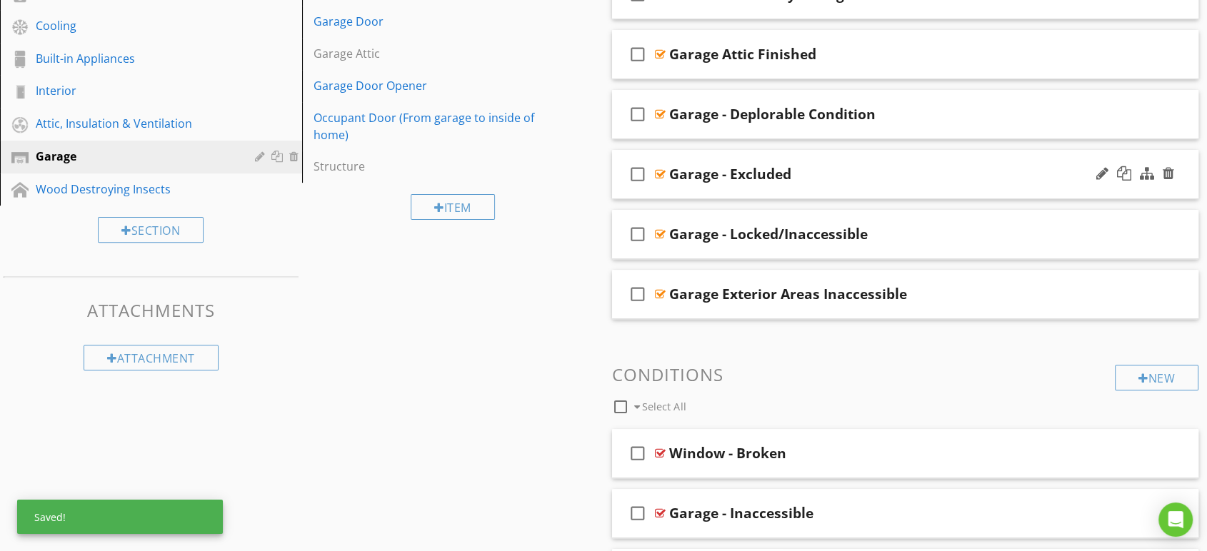
click at [880, 159] on div "check_box_outline_blank Garage - Excluded" at bounding box center [905, 174] width 586 height 49
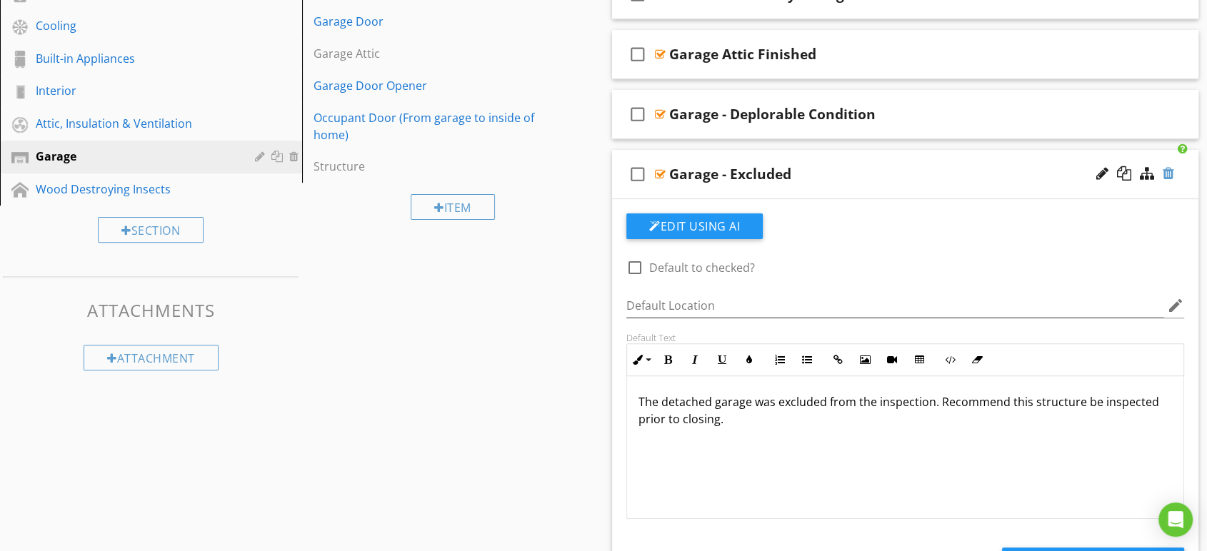
click at [1166, 174] on div at bounding box center [1168, 173] width 11 height 14
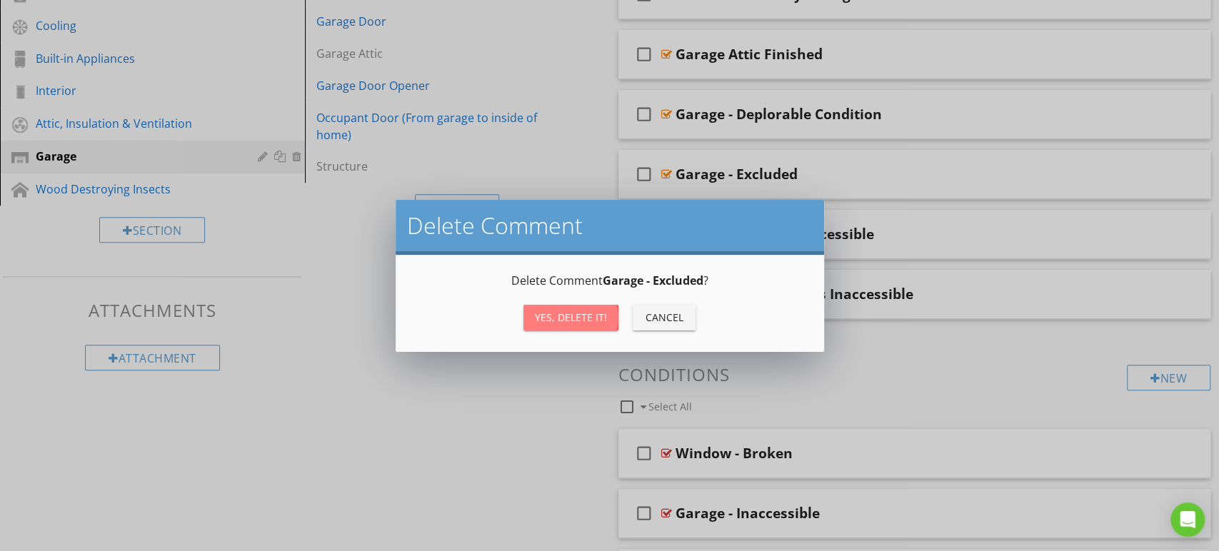
click at [594, 319] on div "Yes, Delete it!" at bounding box center [571, 317] width 72 height 15
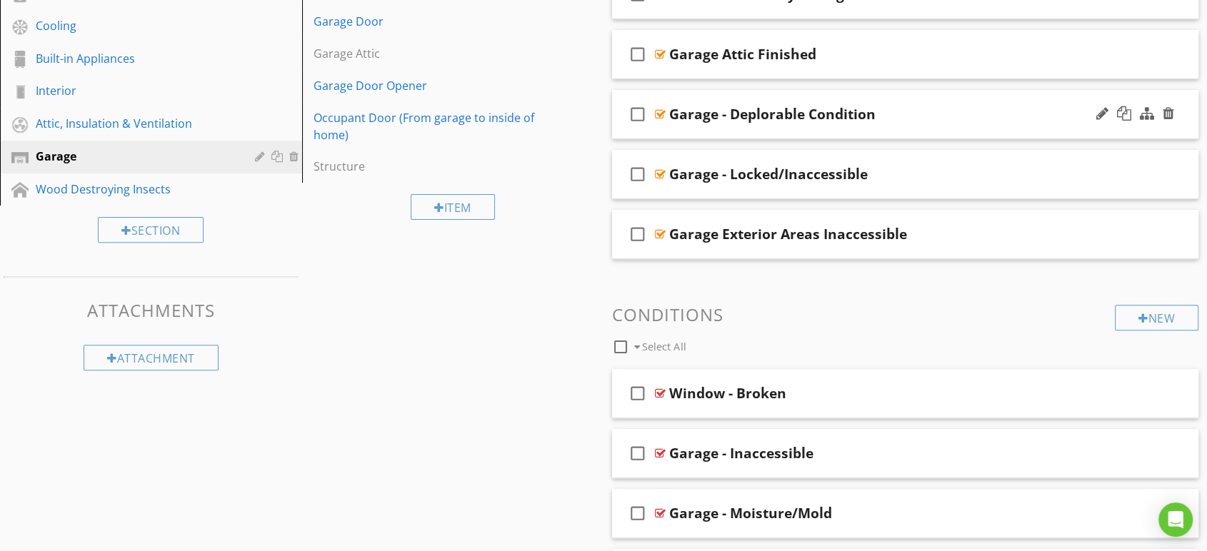
scroll to position [279, 0]
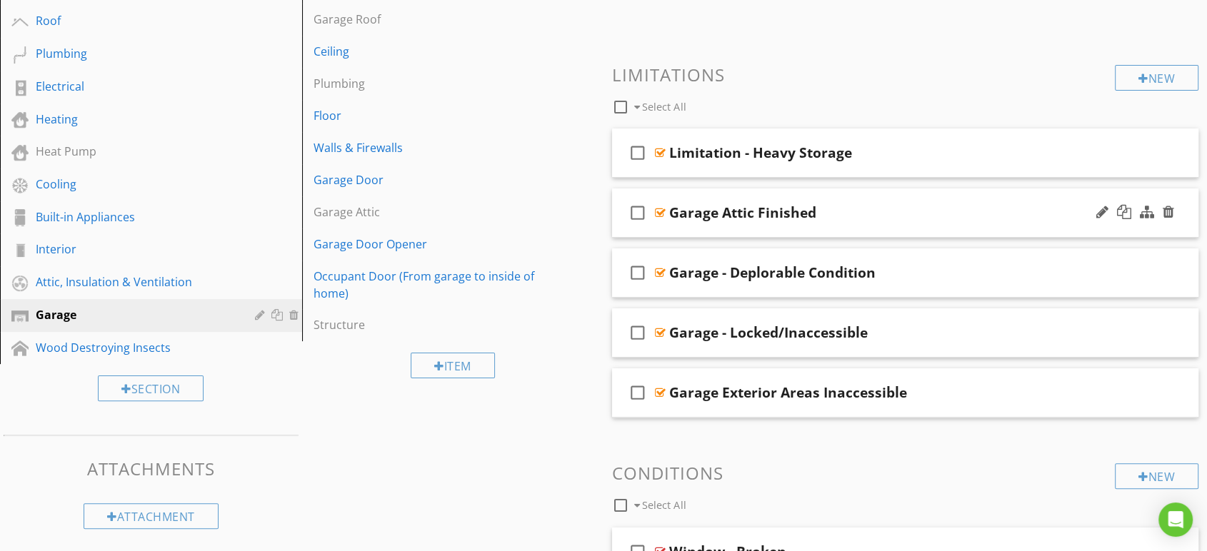
click at [897, 204] on div "Garage Attic Finished" at bounding box center [878, 212] width 419 height 17
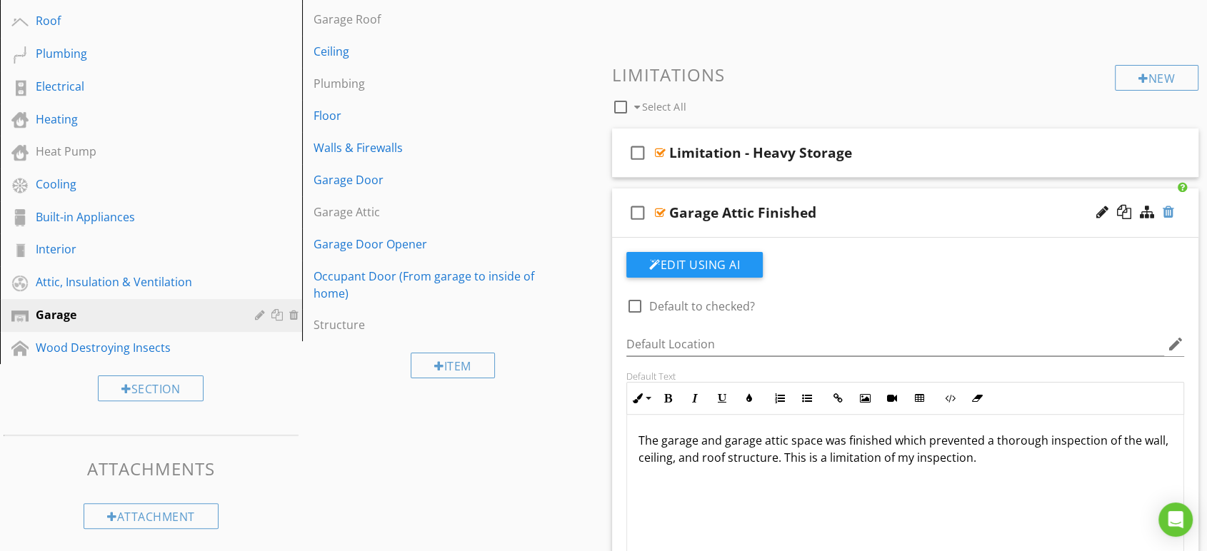
click at [1171, 209] on div at bounding box center [1168, 212] width 11 height 14
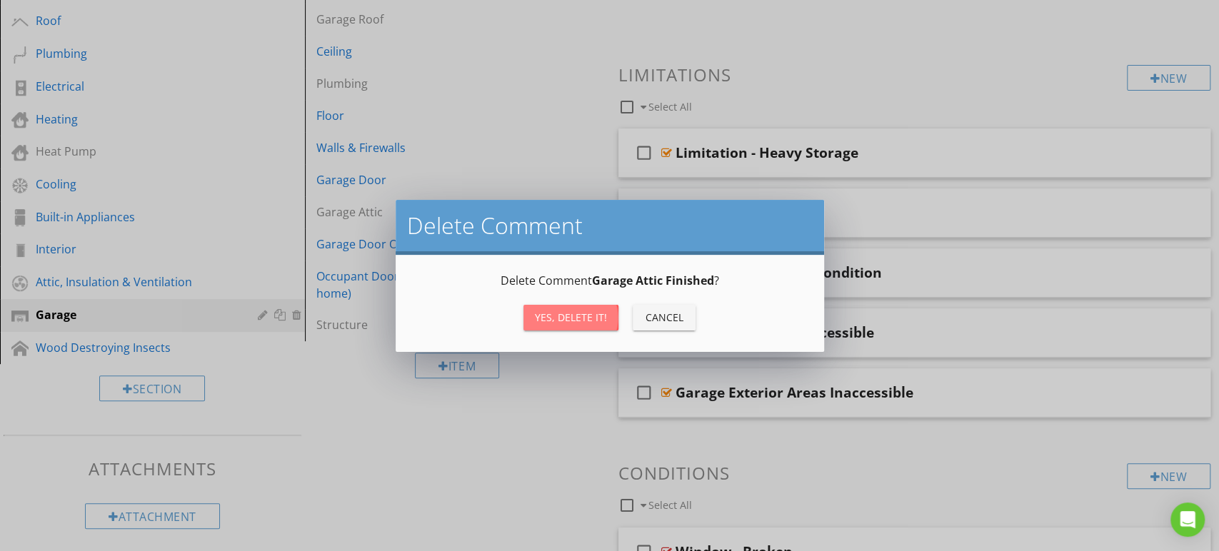
click at [596, 323] on div "Yes, Delete it!" at bounding box center [571, 317] width 72 height 15
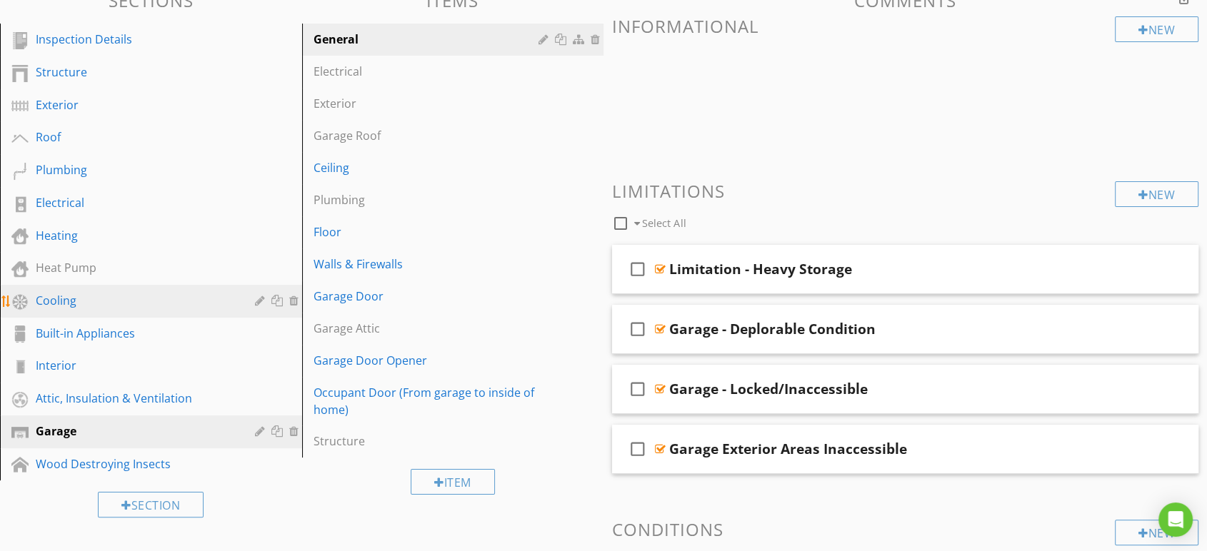
scroll to position [317, 0]
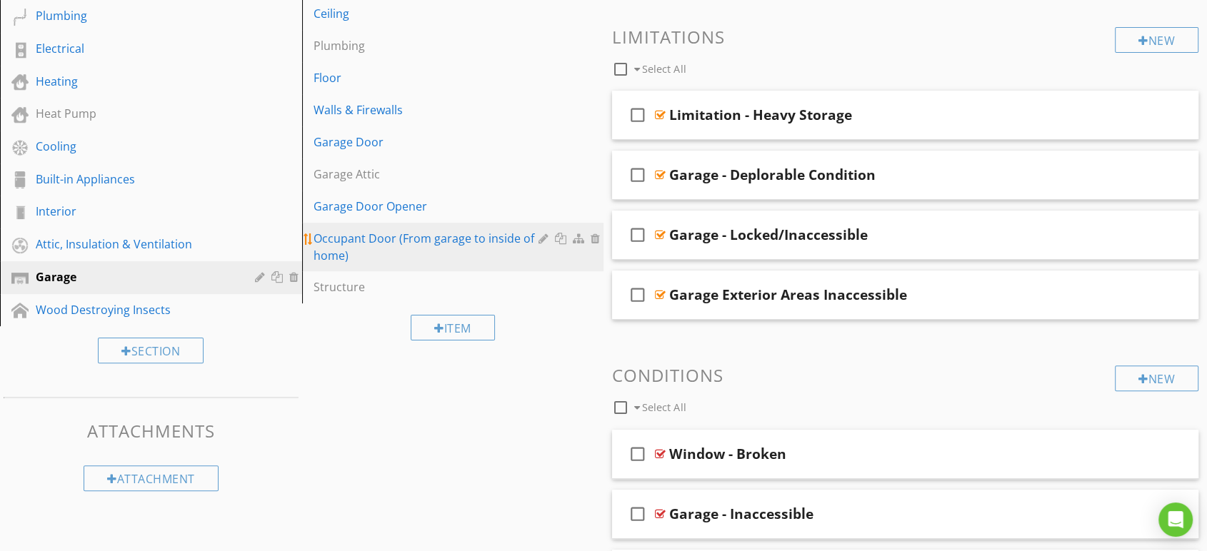
click at [426, 248] on div "Occupant Door (From garage to inside of home)" at bounding box center [429, 247] width 230 height 34
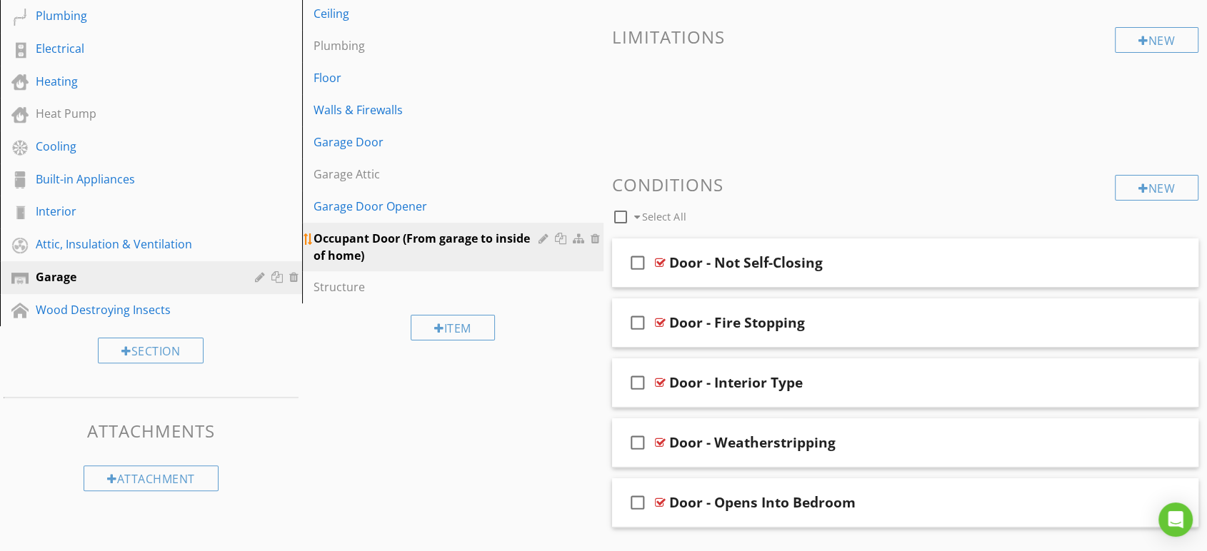
scroll to position [159, 0]
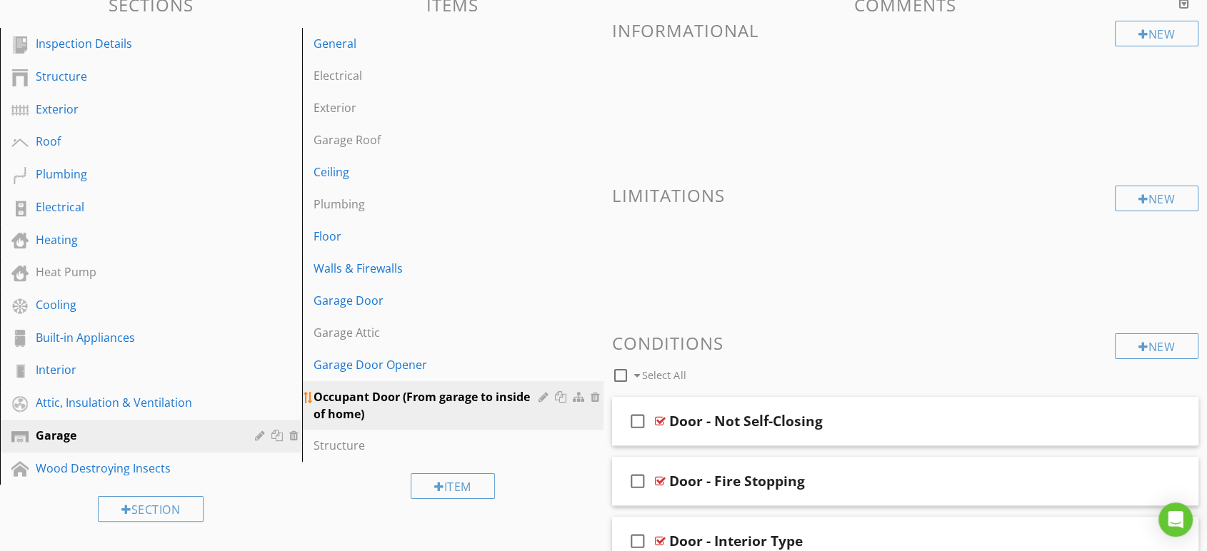
click at [541, 401] on div at bounding box center [546, 396] width 14 height 11
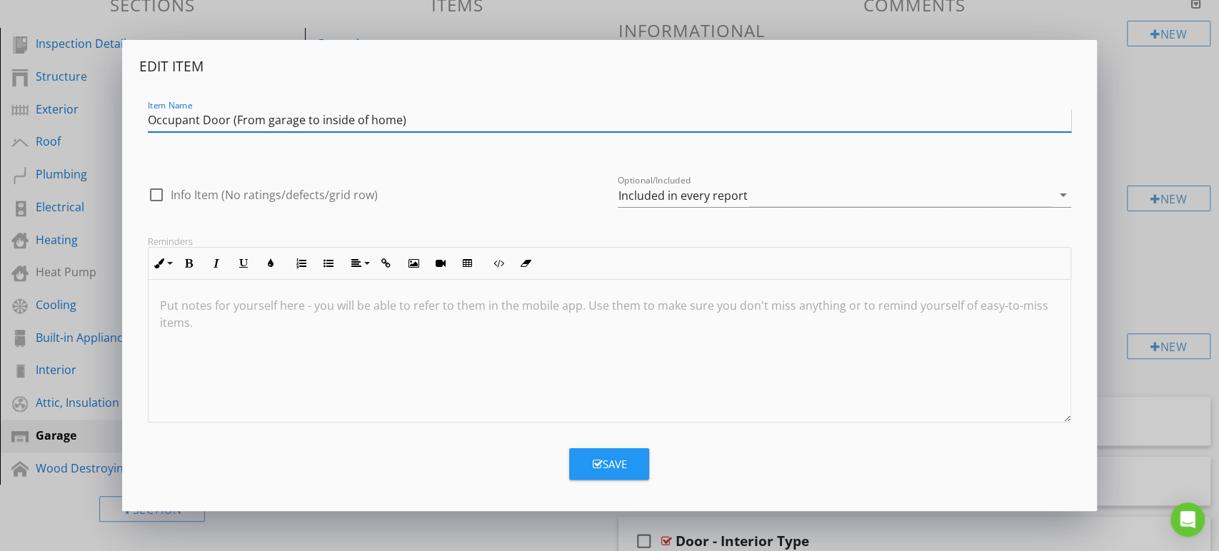
drag, startPoint x: 478, startPoint y: 108, endPoint x: 234, endPoint y: 111, distance: 243.6
click at [234, 111] on input "Occupant Door (From garage to inside of home)" at bounding box center [610, 121] width 924 height 24
type input "Occupant Door"
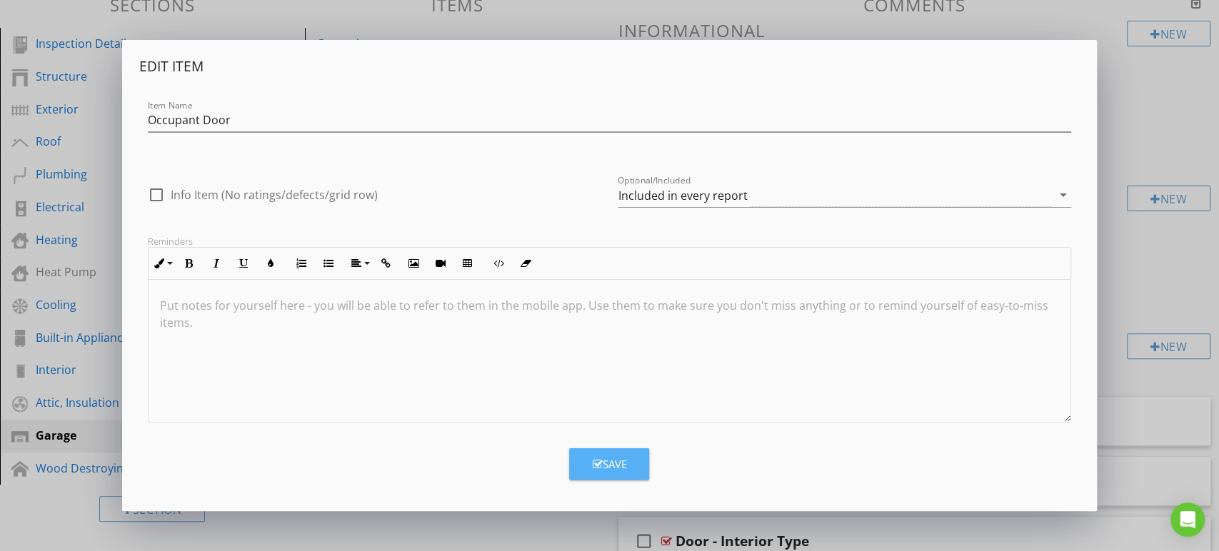
click at [589, 465] on button "Save" at bounding box center [609, 464] width 80 height 31
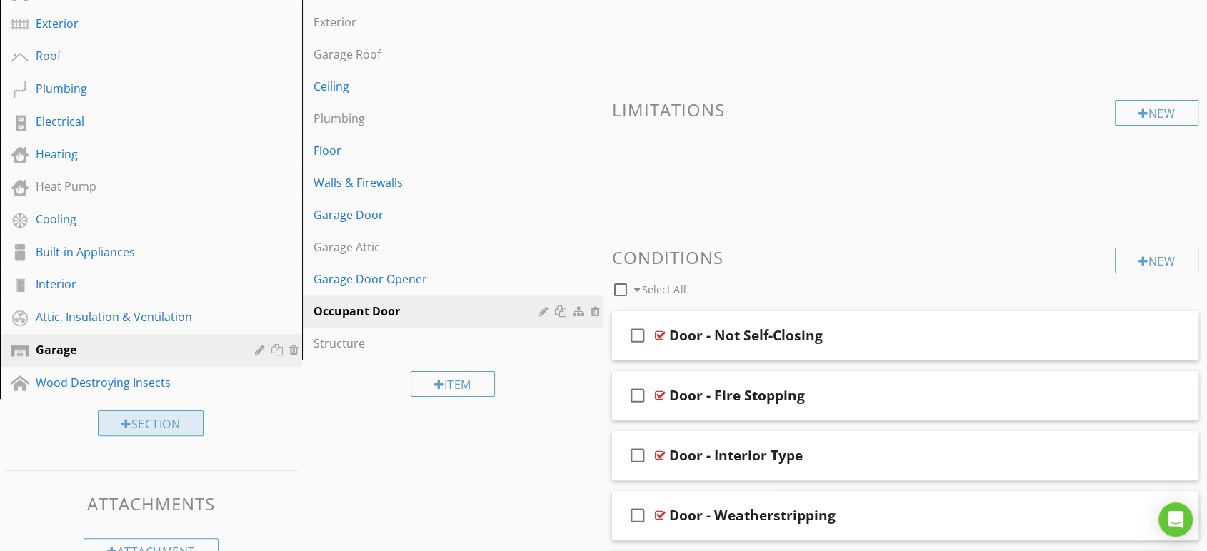
scroll to position [353, 0]
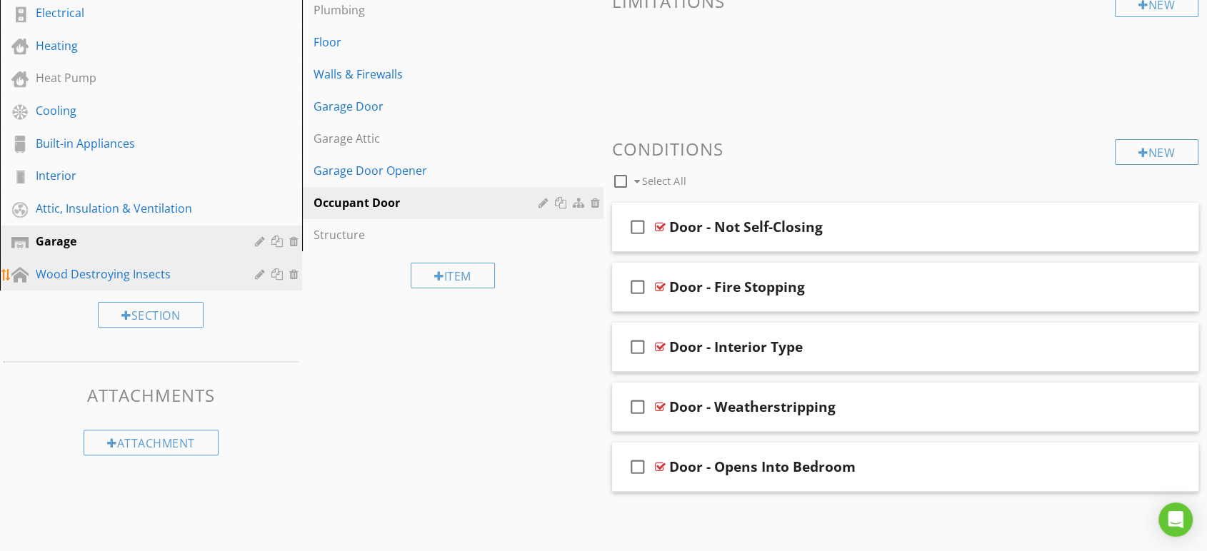
click at [120, 274] on div "Wood Destroying Insects" at bounding box center [135, 274] width 199 height 17
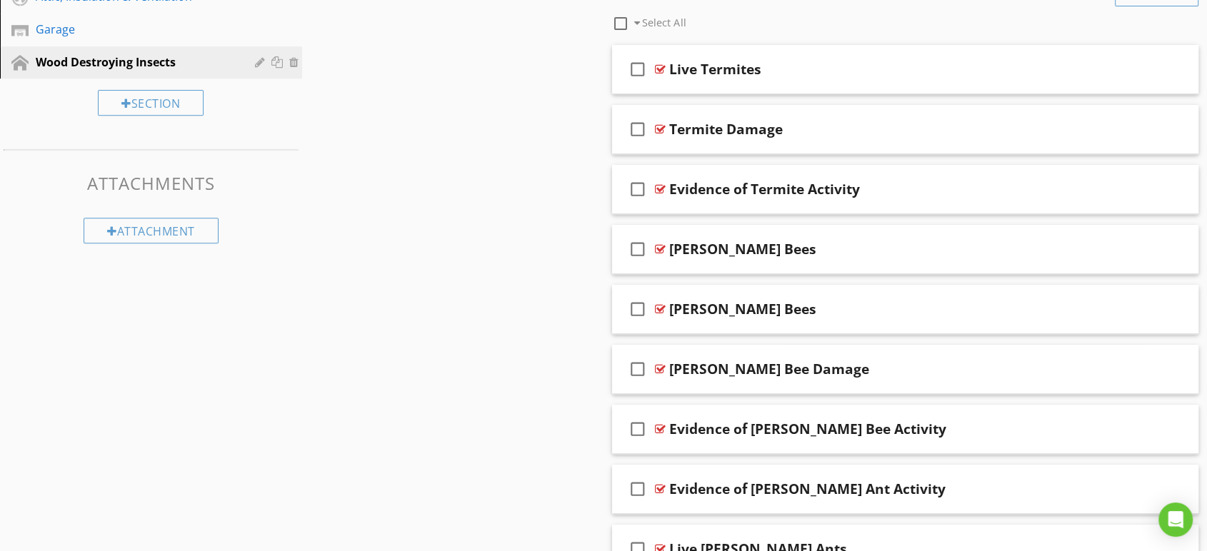
scroll to position [591, 0]
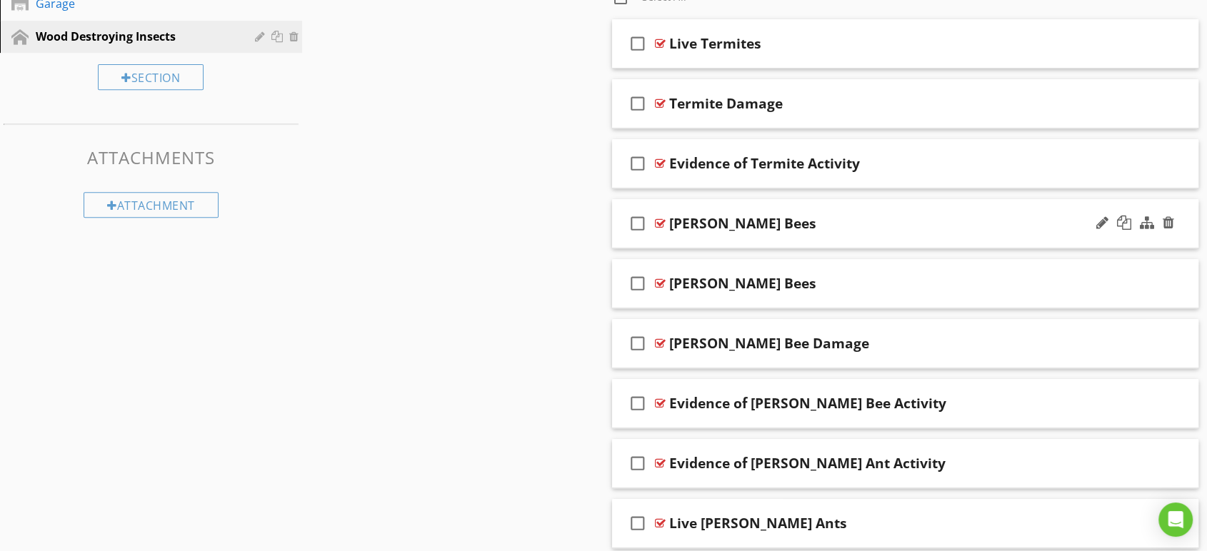
click at [848, 212] on div "check_box_outline_blank Carpenter Bees" at bounding box center [905, 223] width 586 height 49
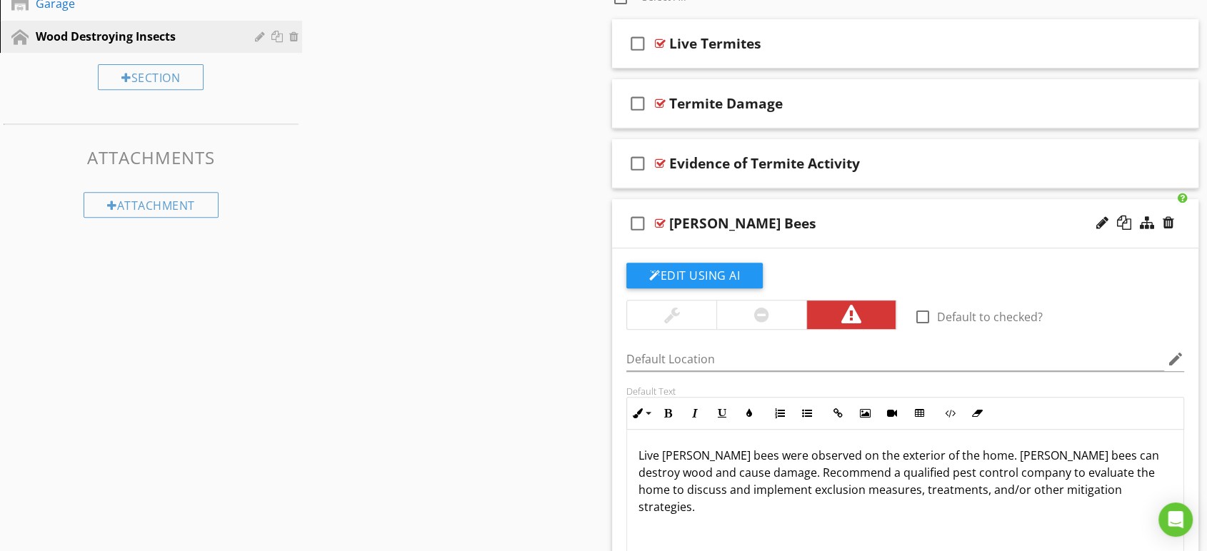
click at [792, 317] on div at bounding box center [761, 315] width 90 height 29
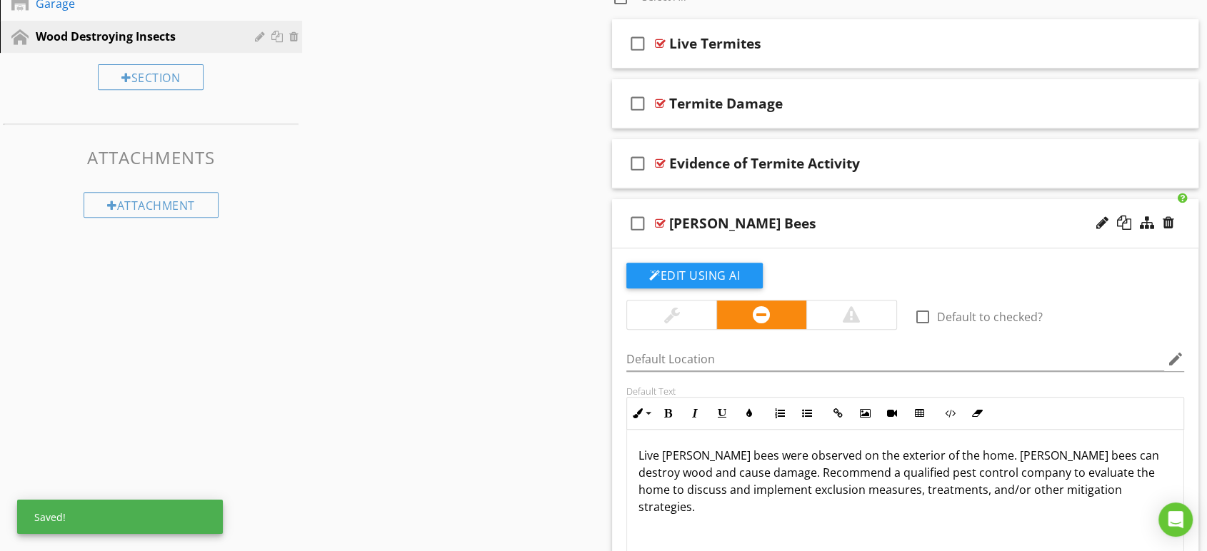
click at [814, 220] on div "Carpenter Bees" at bounding box center [878, 223] width 419 height 17
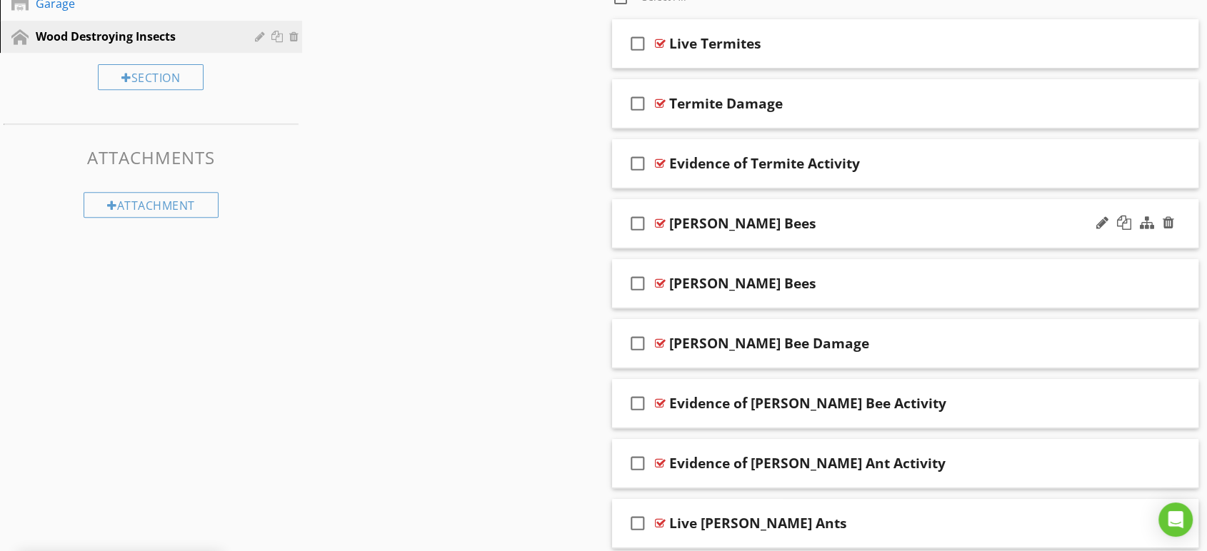
click at [851, 206] on div "check_box_outline_blank Carpenter Bees" at bounding box center [905, 223] width 586 height 49
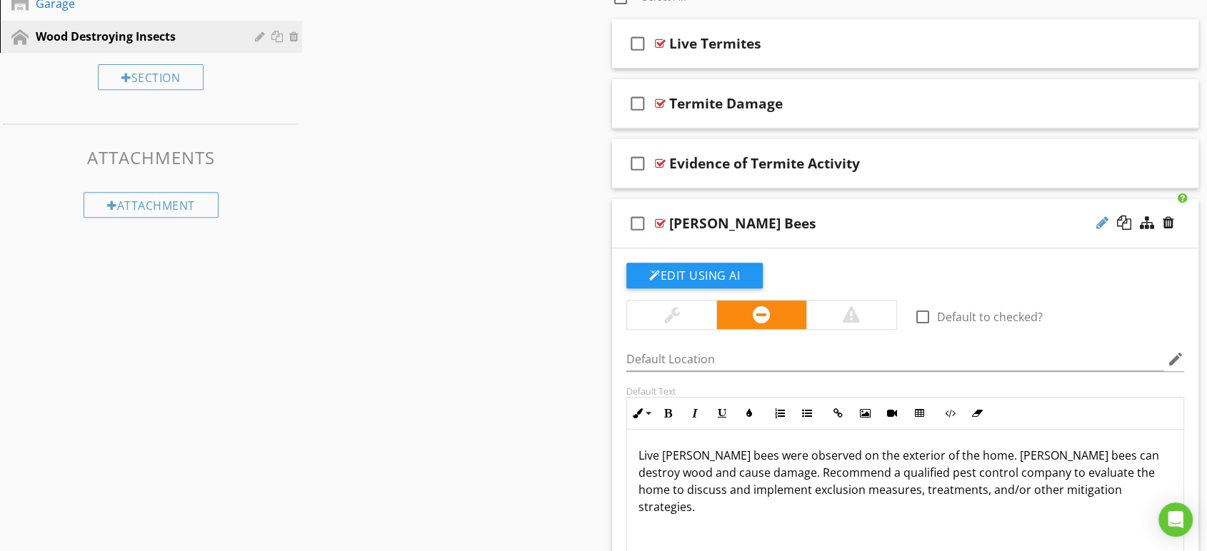
click at [1104, 225] on div at bounding box center [1102, 223] width 12 height 14
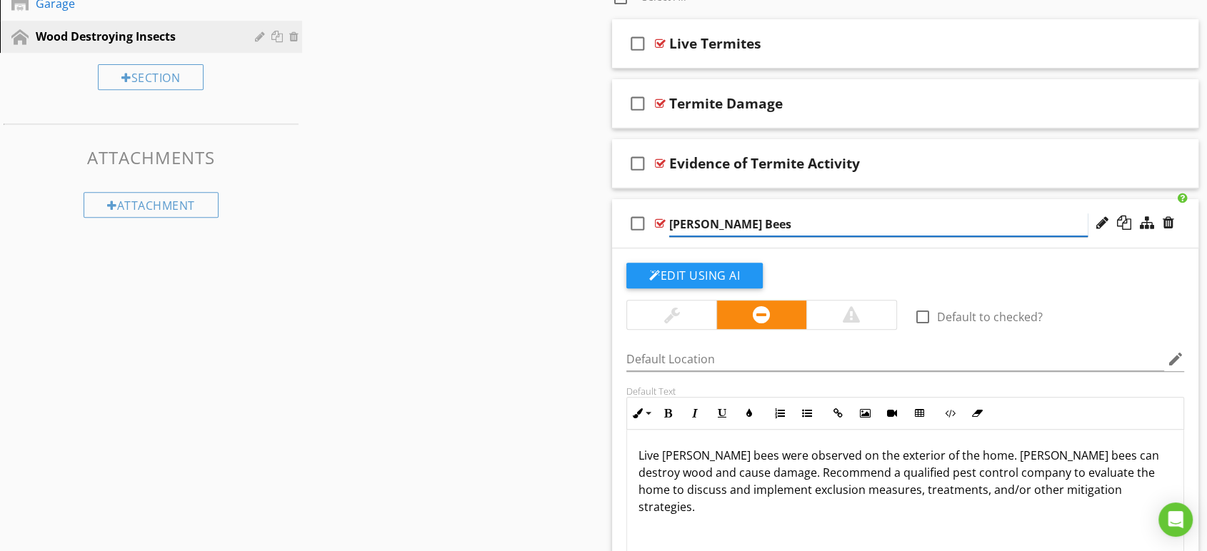
click at [674, 219] on input "Carpenter Bees" at bounding box center [878, 225] width 419 height 24
type input "Live Carpenter Bees"
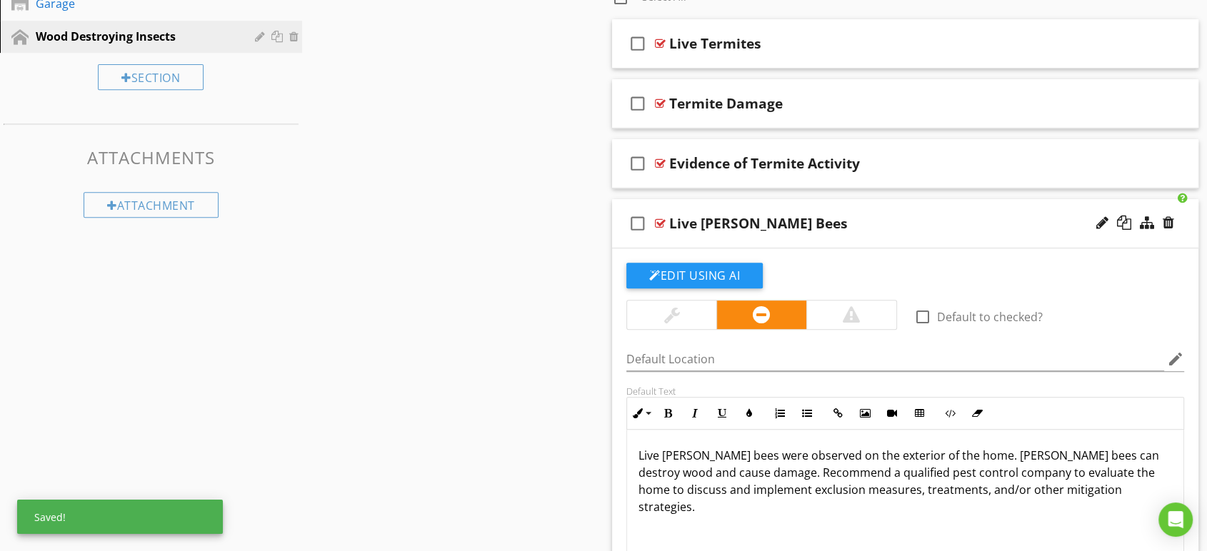
click at [546, 304] on div "Sections Inspection Details Structure Exterior Roof Plumbing Electrical Heating…" at bounding box center [603, 469] width 1207 height 1834
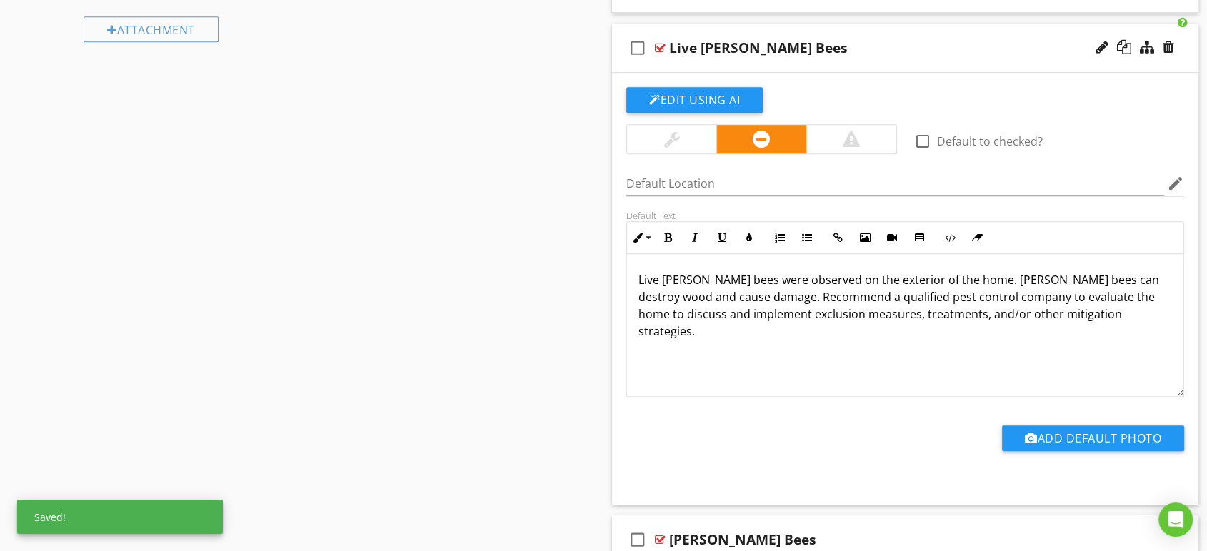
scroll to position [749, 0]
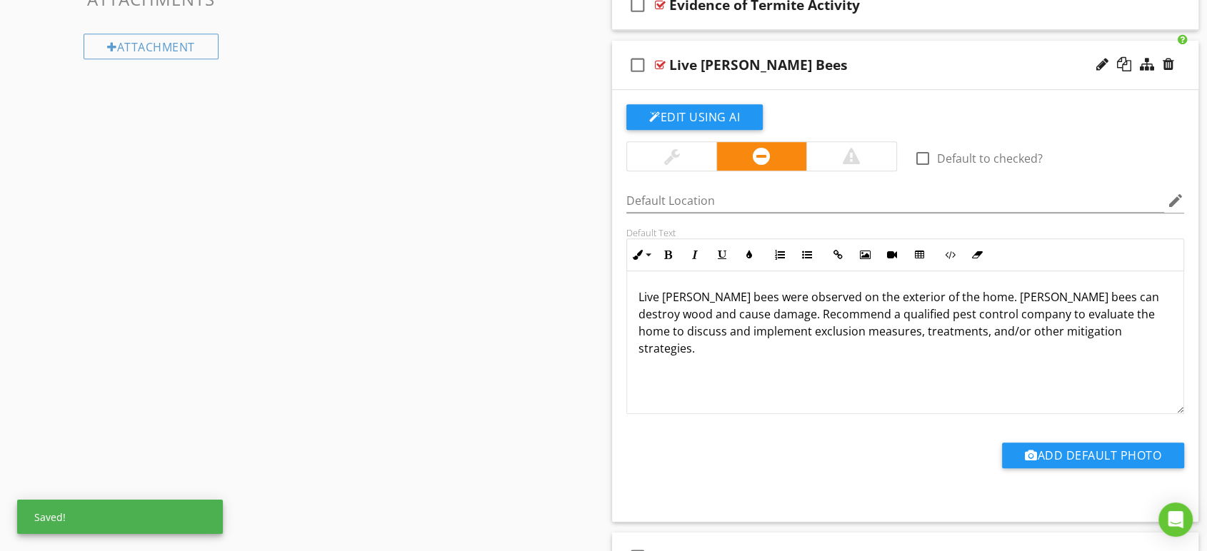
click at [921, 61] on div "Live Carpenter Bees" at bounding box center [878, 64] width 419 height 17
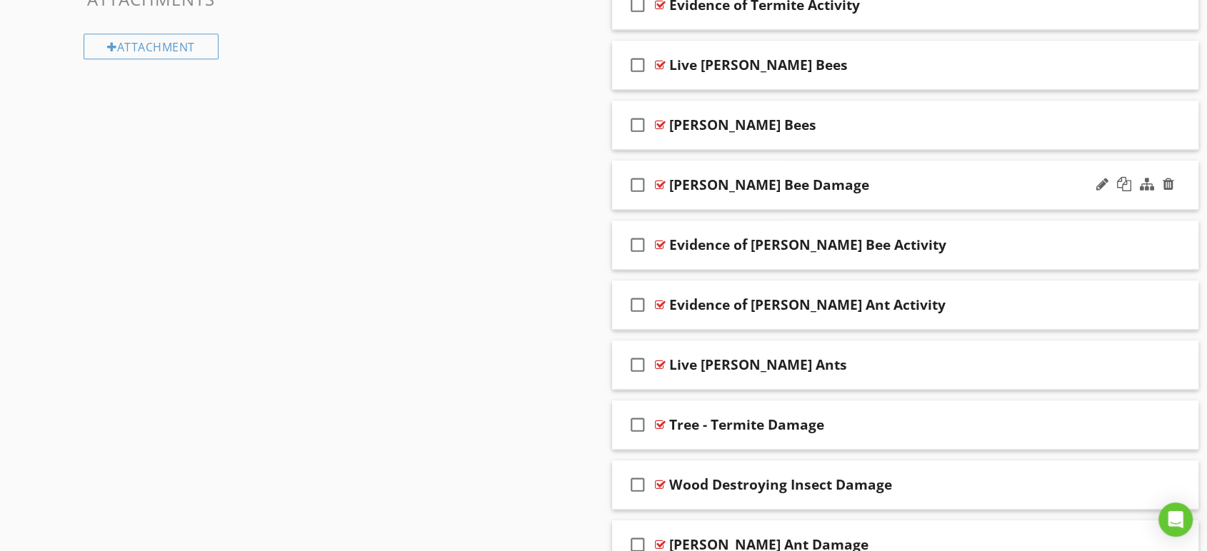
click at [871, 177] on div "Carpenter Bee Damage" at bounding box center [878, 184] width 419 height 17
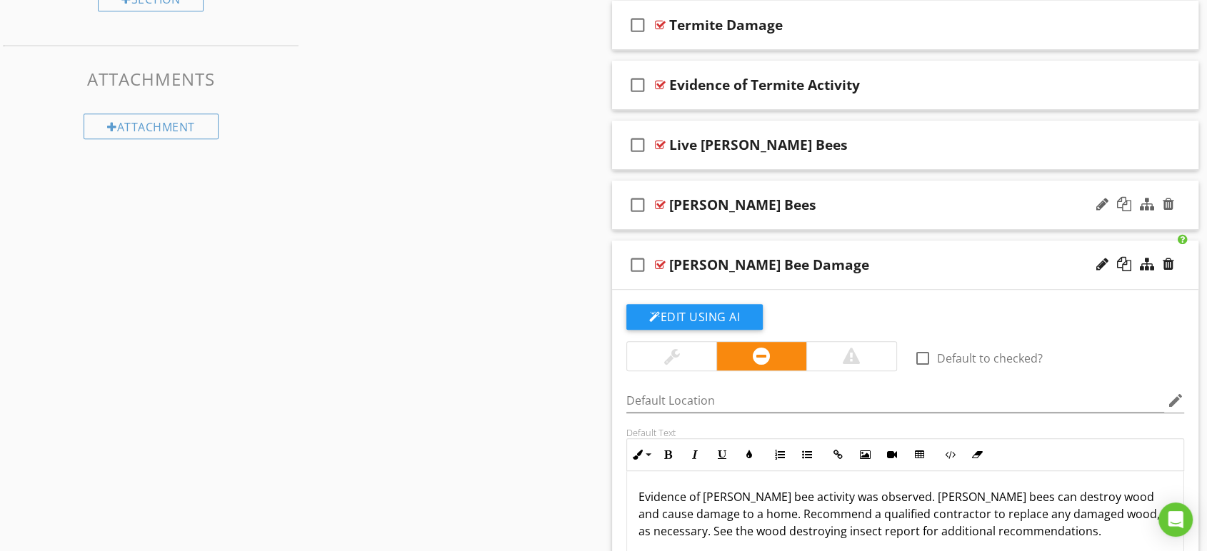
scroll to position [591, 0]
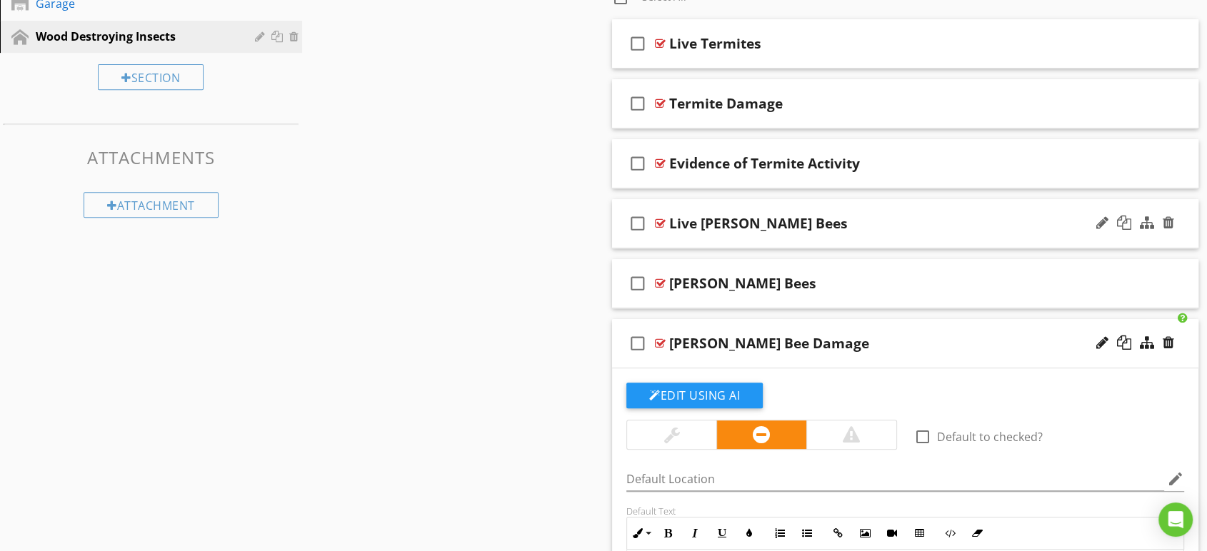
click at [869, 220] on div "Live Carpenter Bees" at bounding box center [878, 223] width 419 height 17
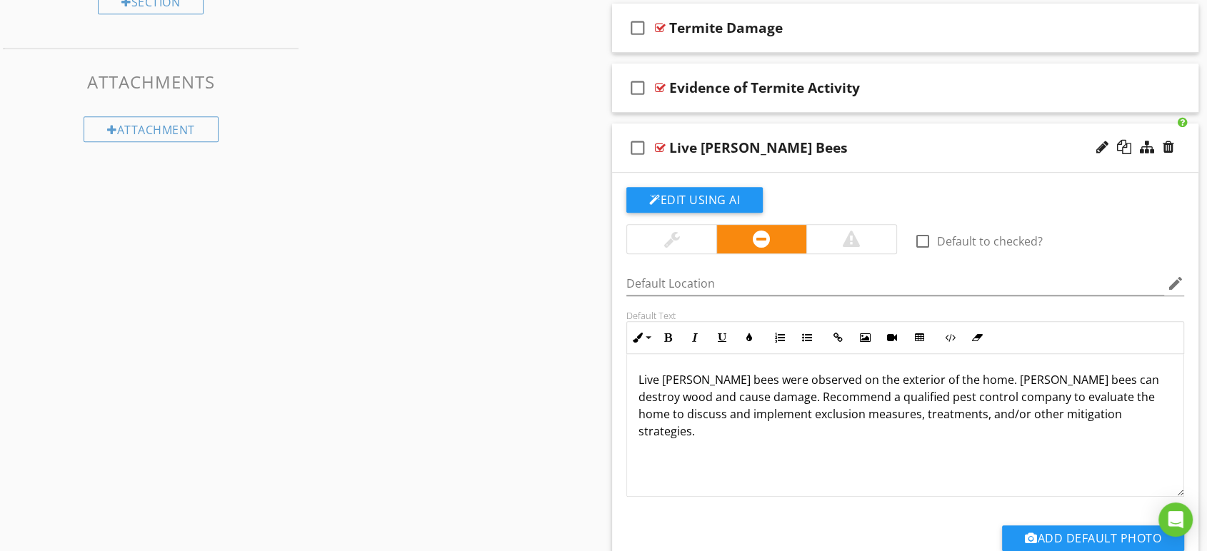
scroll to position [749, 0]
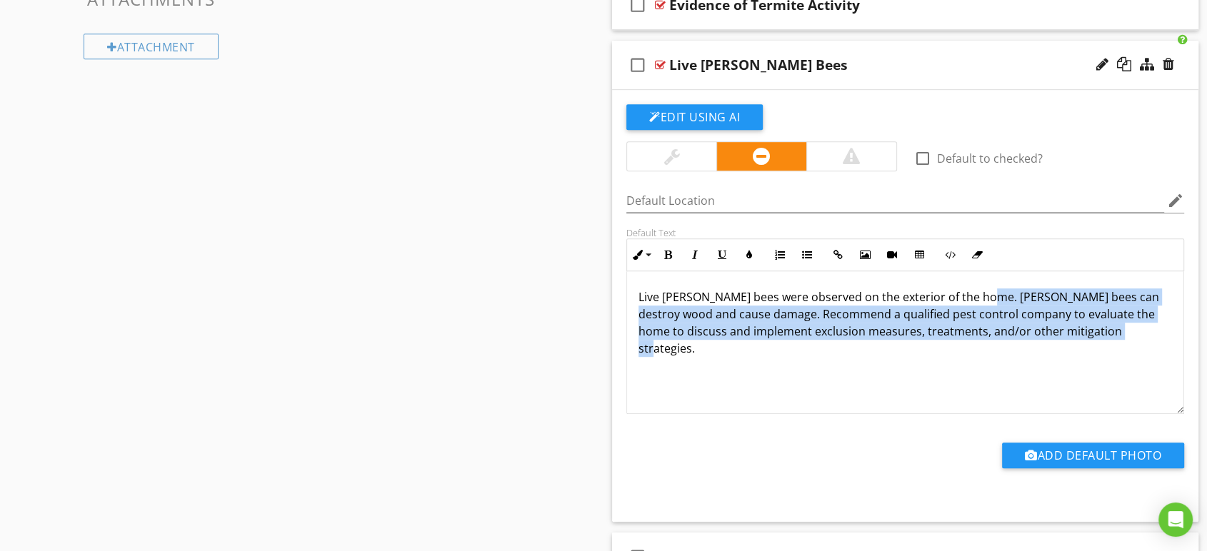
drag, startPoint x: 982, startPoint y: 294, endPoint x: 1154, endPoint y: 363, distance: 184.6
click at [1154, 363] on div "Live carpenter bees were observed on the exterior of the home. Carpenter bees c…" at bounding box center [905, 342] width 556 height 143
copy p "Carpenter bees can destroy wood and cause damage. Recommend a qualified pest co…"
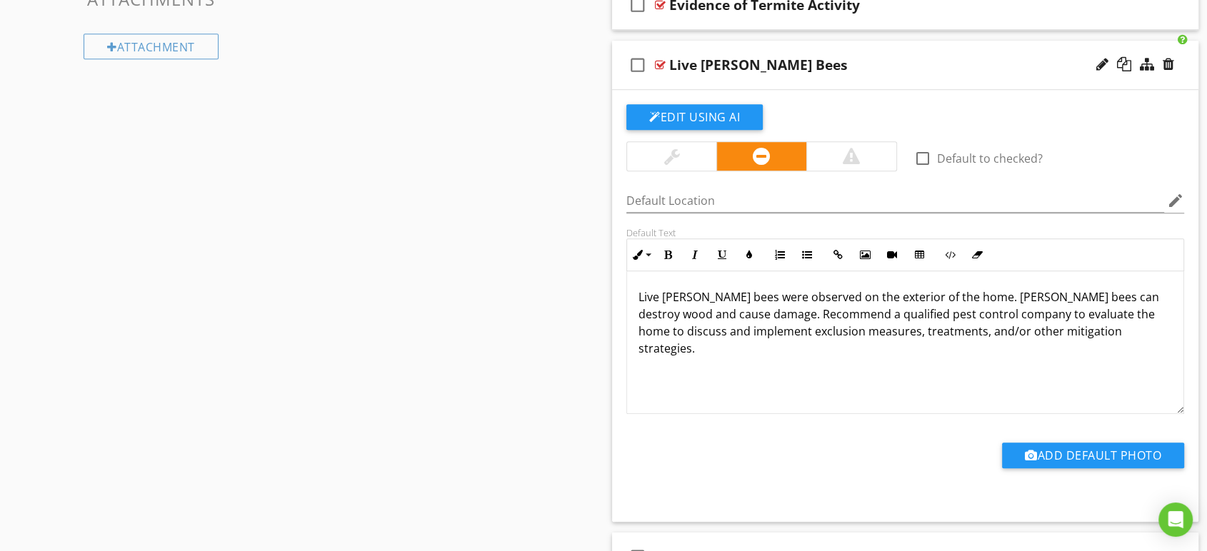
click at [891, 64] on div "Live Carpenter Bees" at bounding box center [878, 64] width 419 height 17
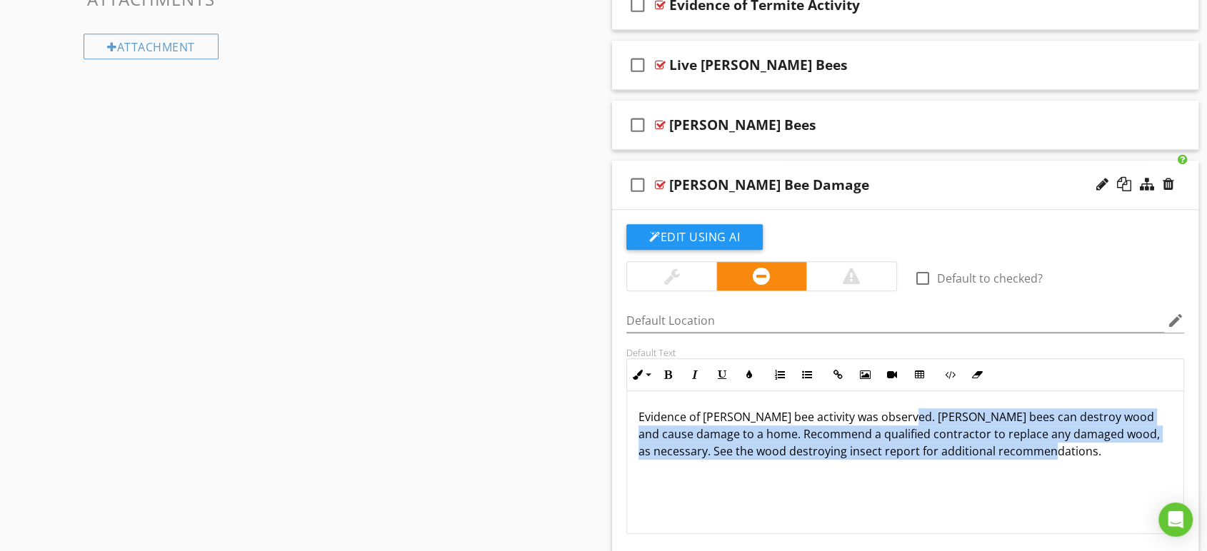
scroll to position [0, 0]
drag, startPoint x: 899, startPoint y: 414, endPoint x: 1118, endPoint y: 531, distance: 248.0
click at [1116, 531] on div "Evidence of carpenter bee activity was observed. Carpenter bees can destroy woo…" at bounding box center [905, 462] width 556 height 143
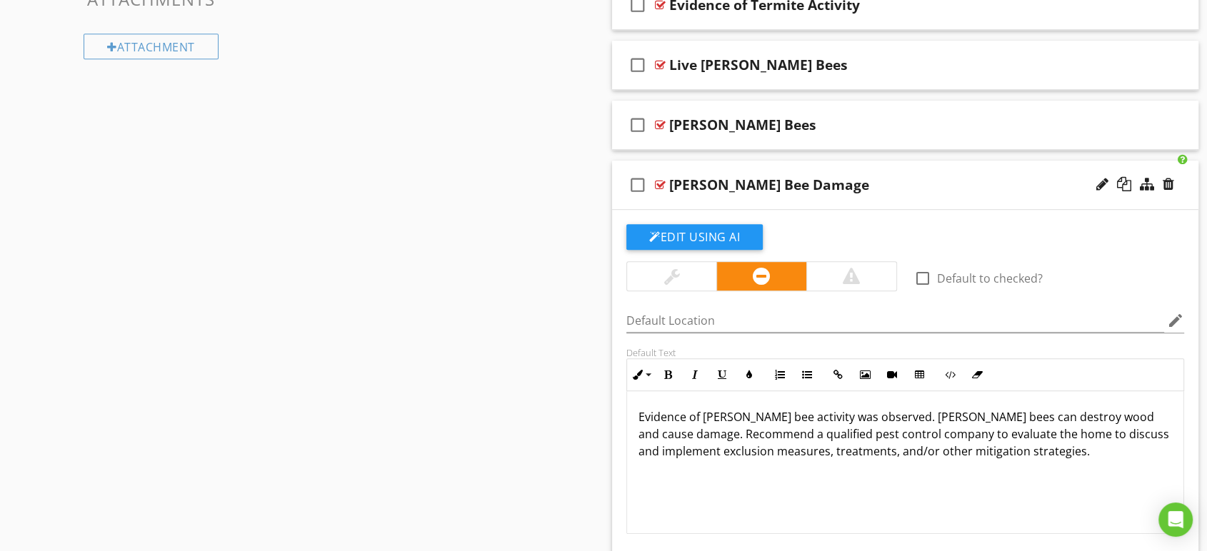
click at [554, 399] on div "Sections Inspection Details Structure Exterior Roof Plumbing Electrical Heating…" at bounding box center [603, 311] width 1207 height 1834
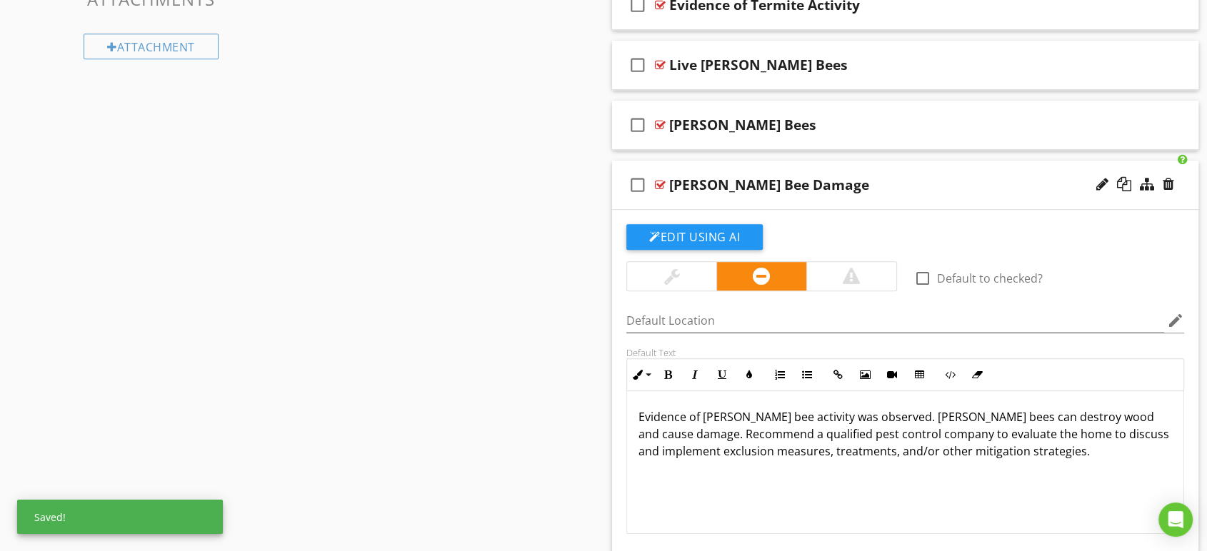
click at [914, 190] on div "Carpenter Bee Damage" at bounding box center [878, 184] width 419 height 17
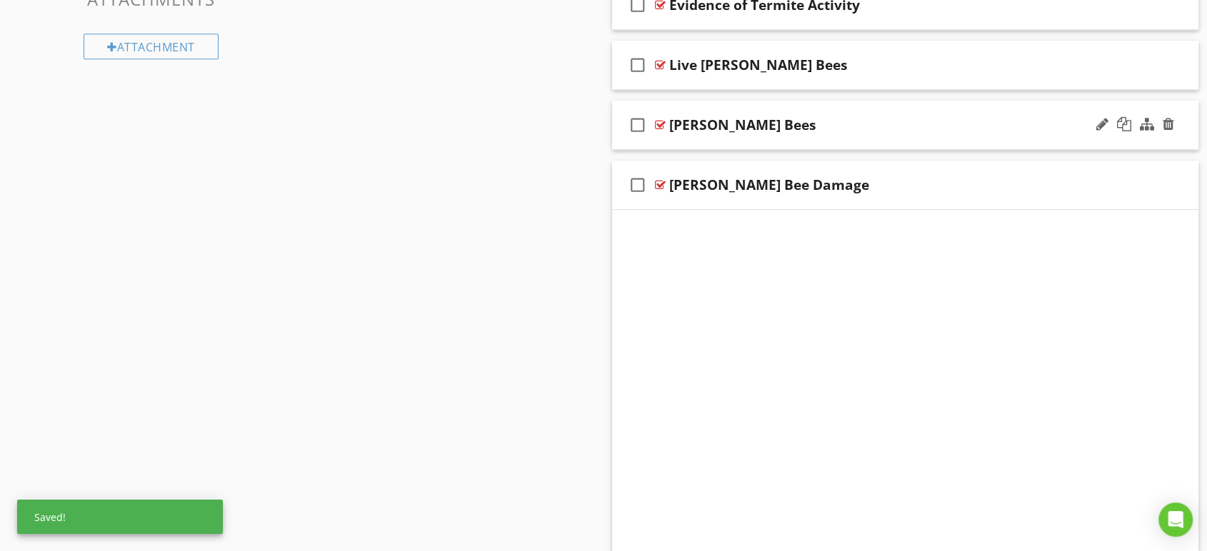
click at [846, 124] on div "Carpenter Bees" at bounding box center [878, 124] width 419 height 17
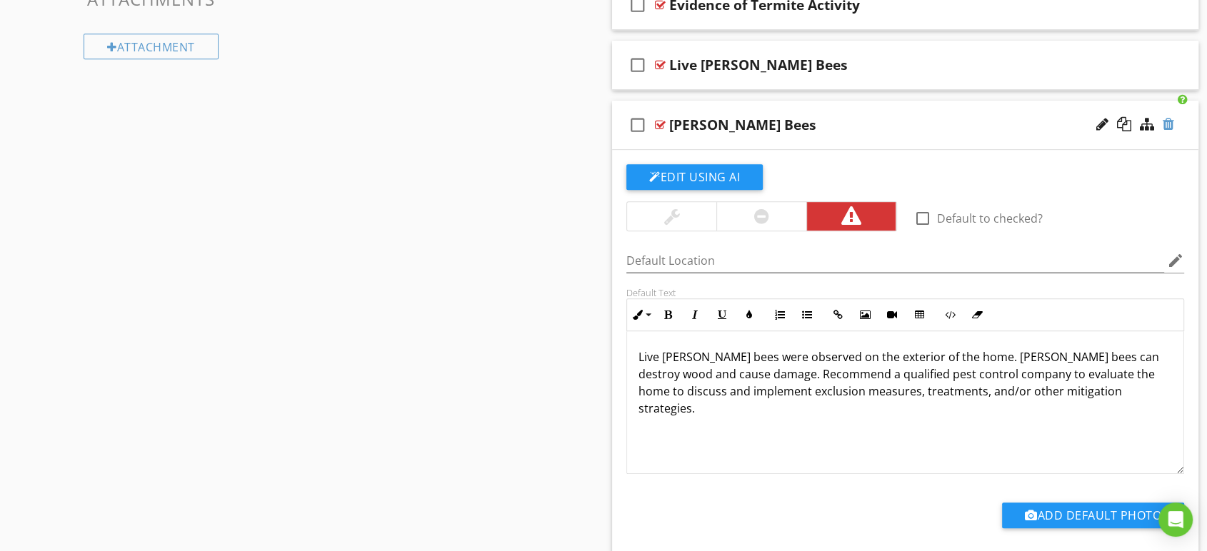
click at [1163, 121] on div at bounding box center [1168, 124] width 11 height 14
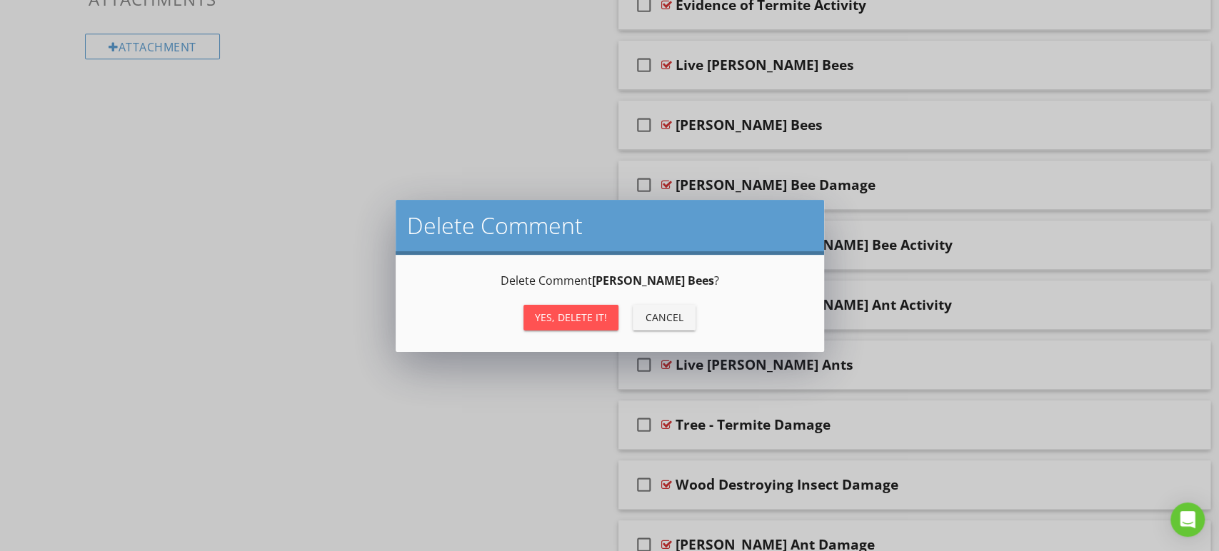
click at [589, 326] on button "Yes, Delete it!" at bounding box center [571, 318] width 95 height 26
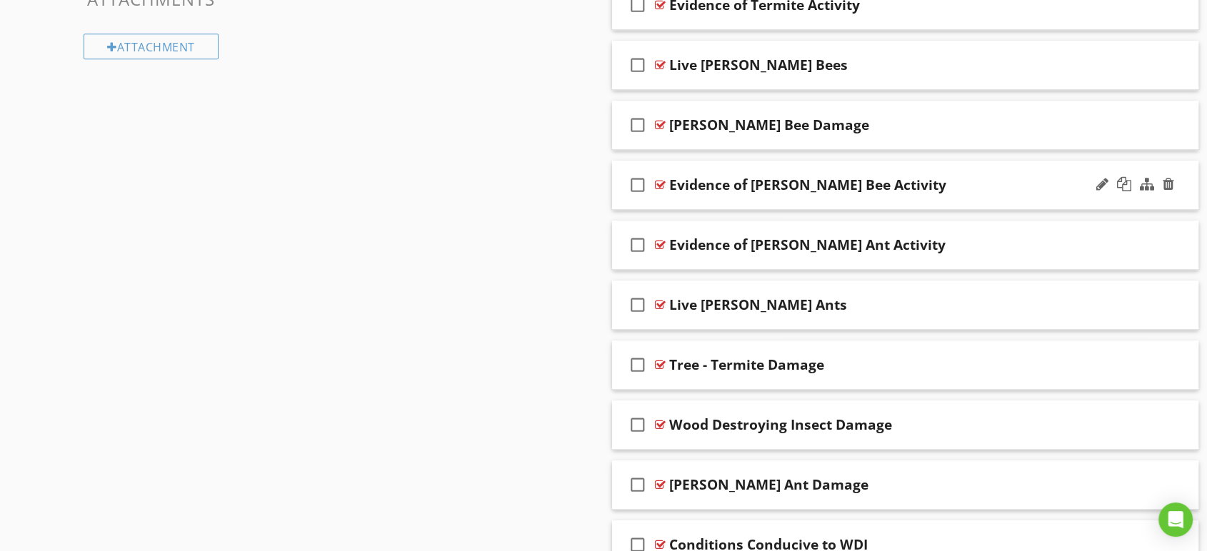
click at [936, 169] on div "check_box_outline_blank Evidence of Carpenter Bee Activity" at bounding box center [905, 185] width 586 height 49
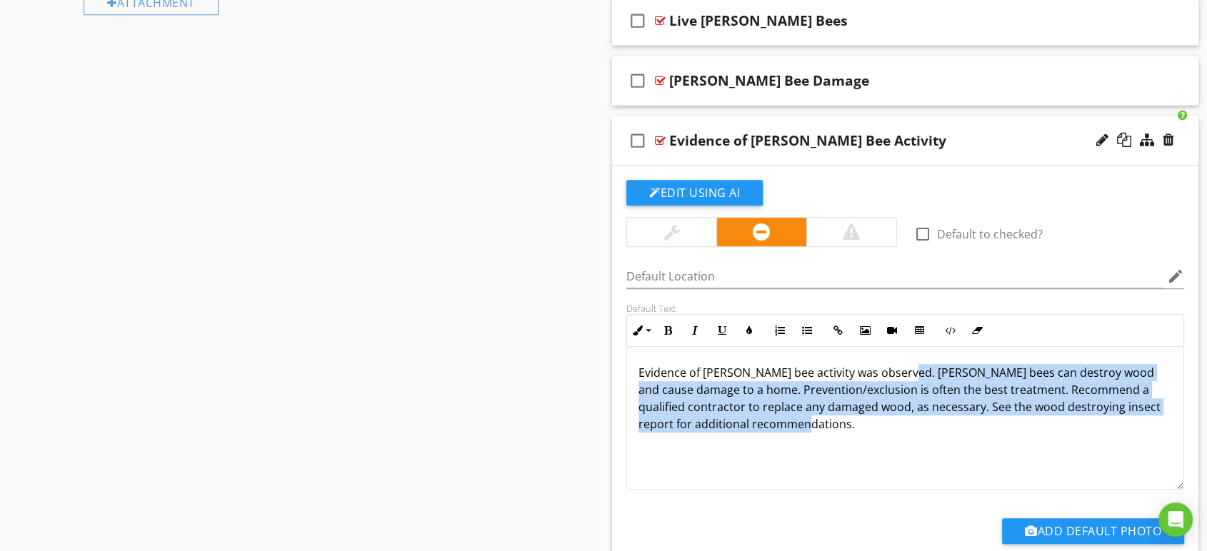
drag, startPoint x: 900, startPoint y: 416, endPoint x: 961, endPoint y: 546, distance: 143.8
click at [961, 546] on div "Edit Using AI check_box_outline_blank Default to checked? Default Location edit…" at bounding box center [905, 382] width 586 height 432
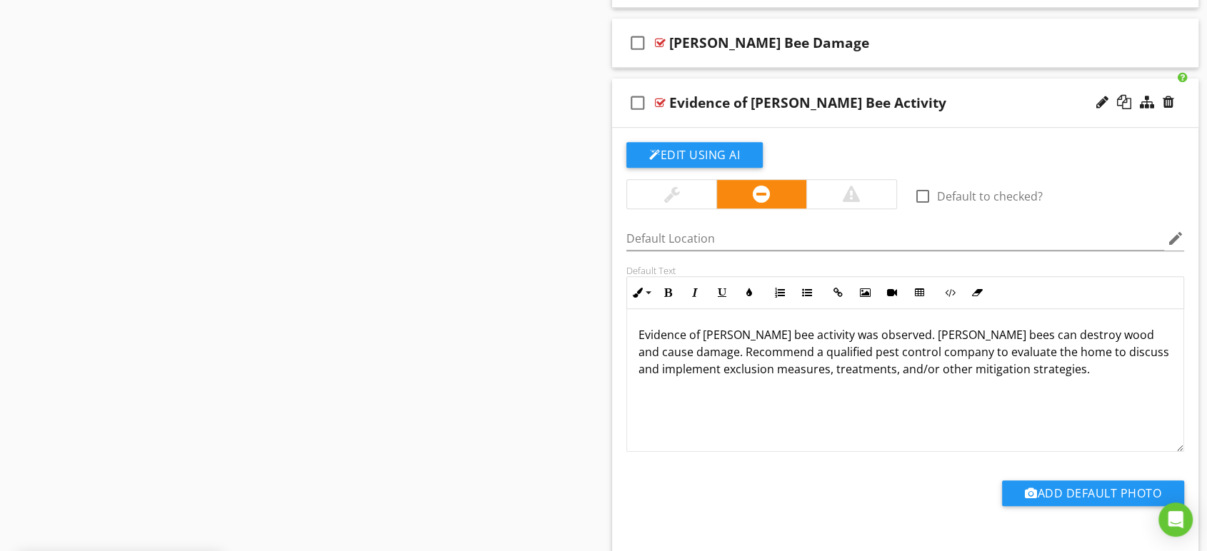
click at [540, 231] on div "Sections Inspection Details Structure Exterior Roof Plumbing Electrical Heating…" at bounding box center [603, 198] width 1207 height 1774
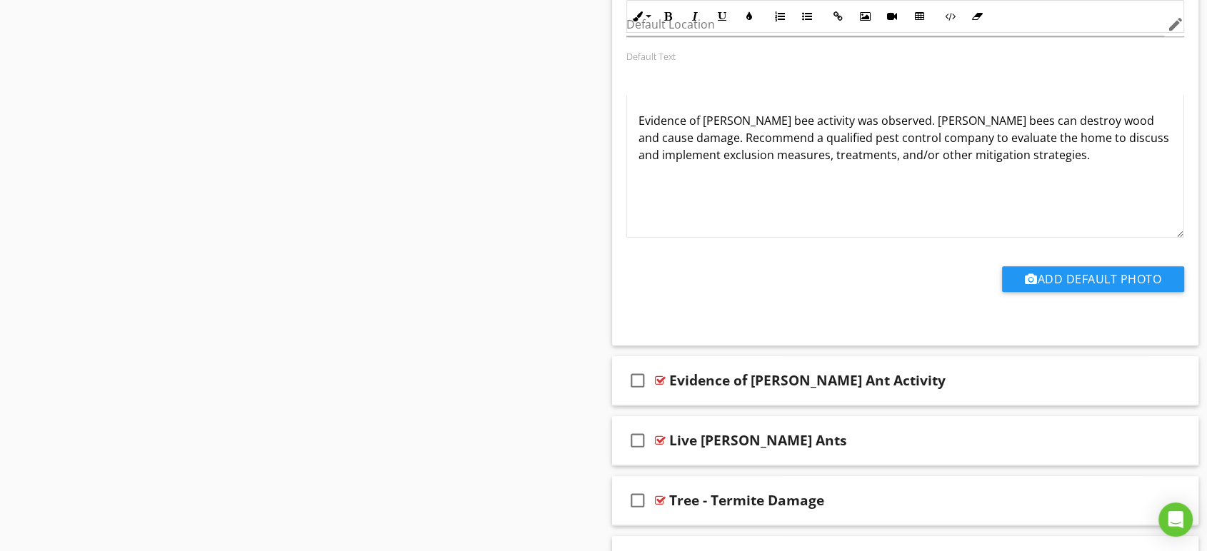
scroll to position [1229, 0]
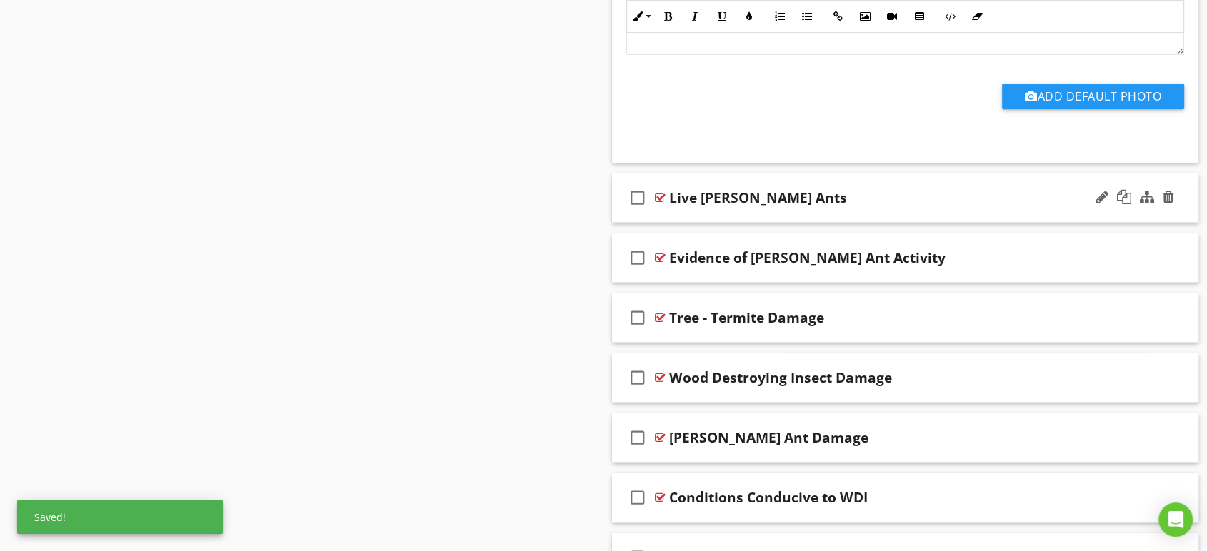
click at [866, 194] on div "Live Carpenter Ants" at bounding box center [878, 197] width 419 height 17
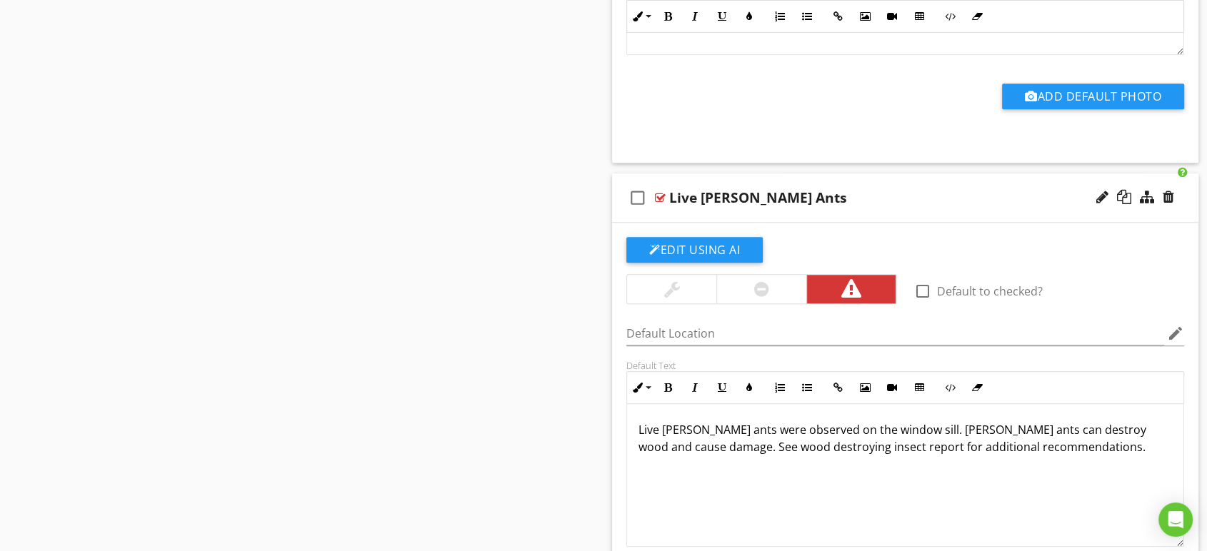
click at [913, 205] on div "check_box_outline_blank Live Carpenter Ants" at bounding box center [905, 198] width 586 height 49
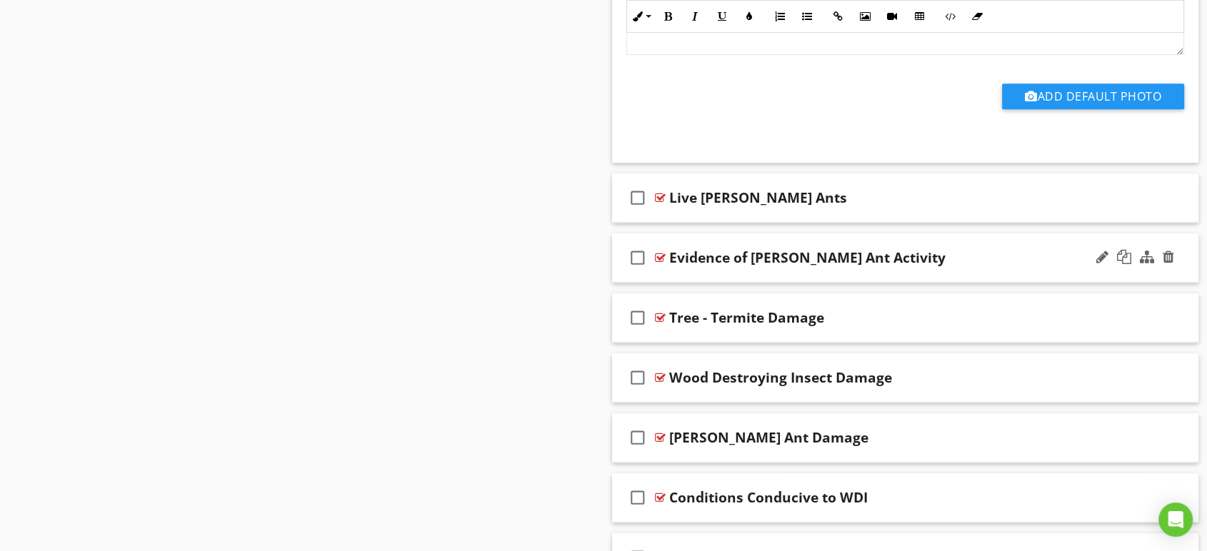
click at [947, 244] on div "check_box_outline_blank Evidence of Carpenter Ant Activity" at bounding box center [905, 258] width 586 height 49
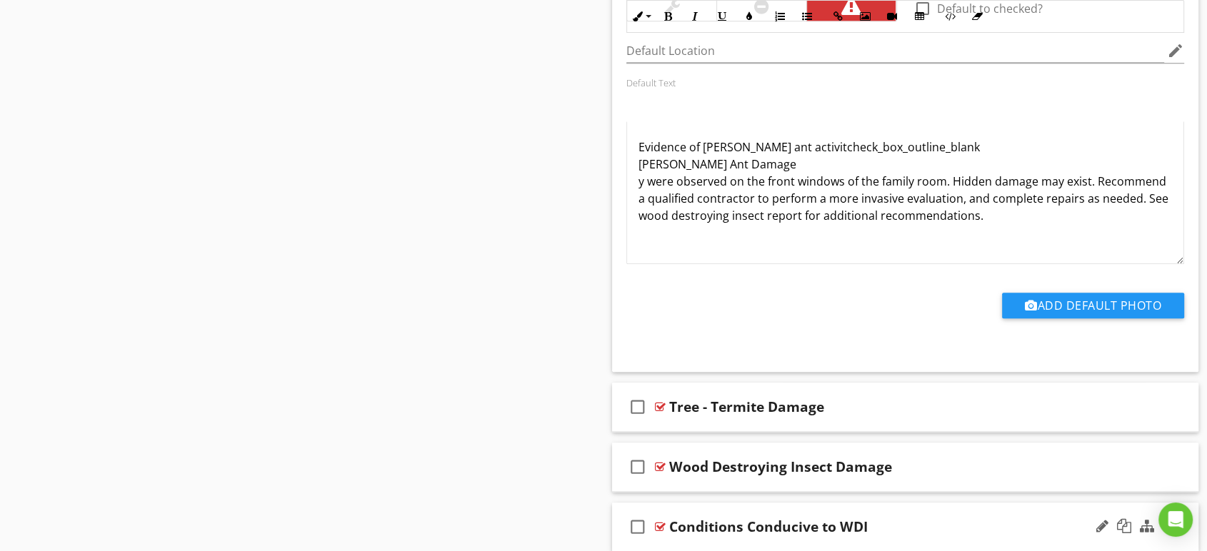
scroll to position [1333, 0]
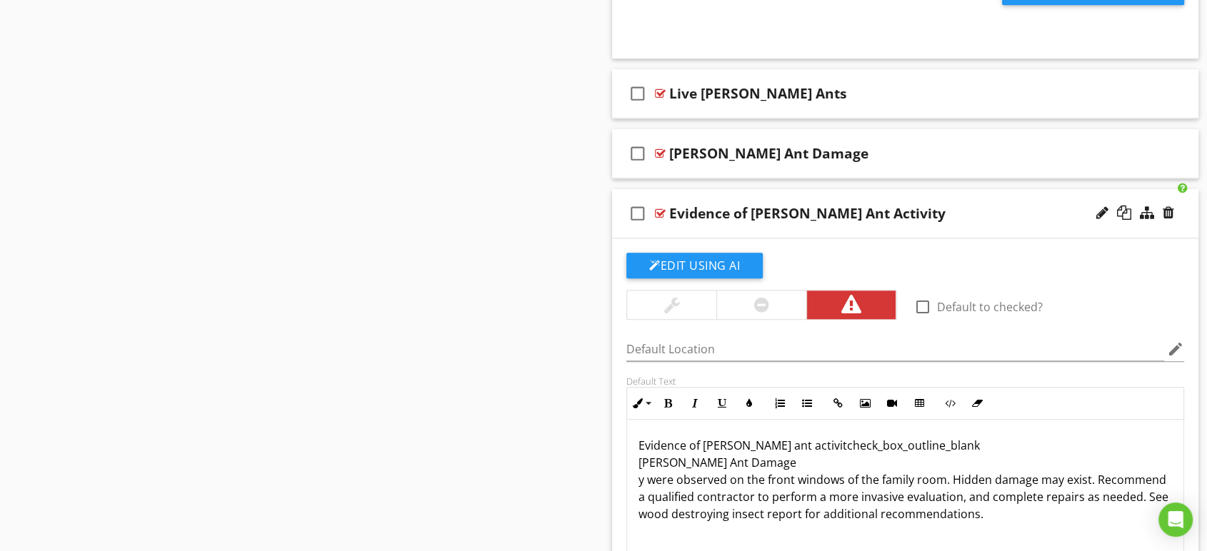
click at [793, 198] on div "check_box_outline_blank Evidence of Carpenter Ant Activity" at bounding box center [905, 213] width 586 height 49
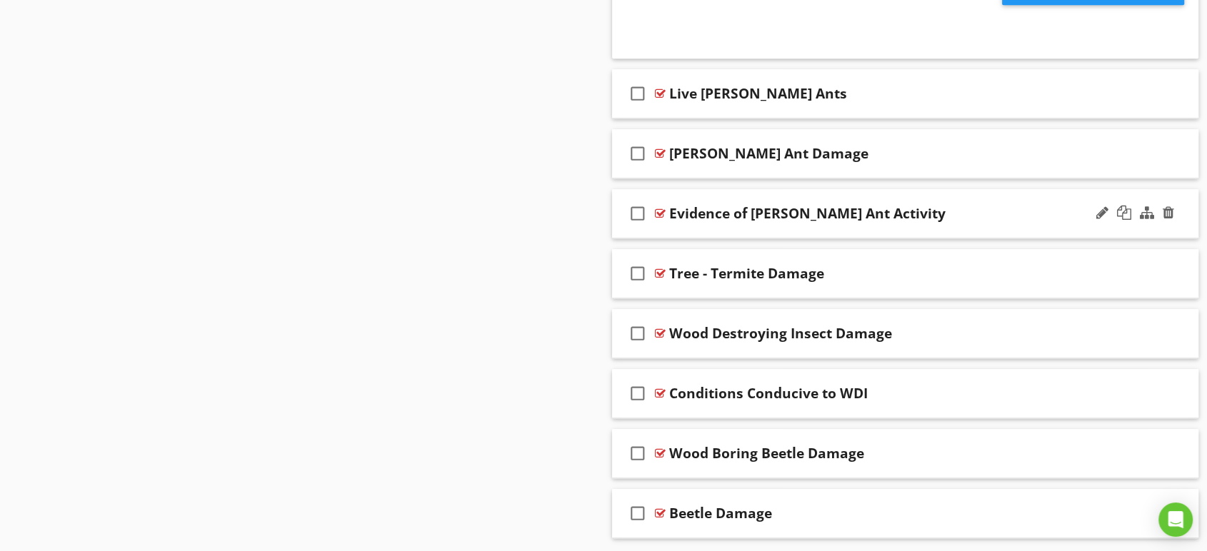
click at [941, 208] on div "Evidence of Carpenter Ant Activity" at bounding box center [878, 213] width 419 height 17
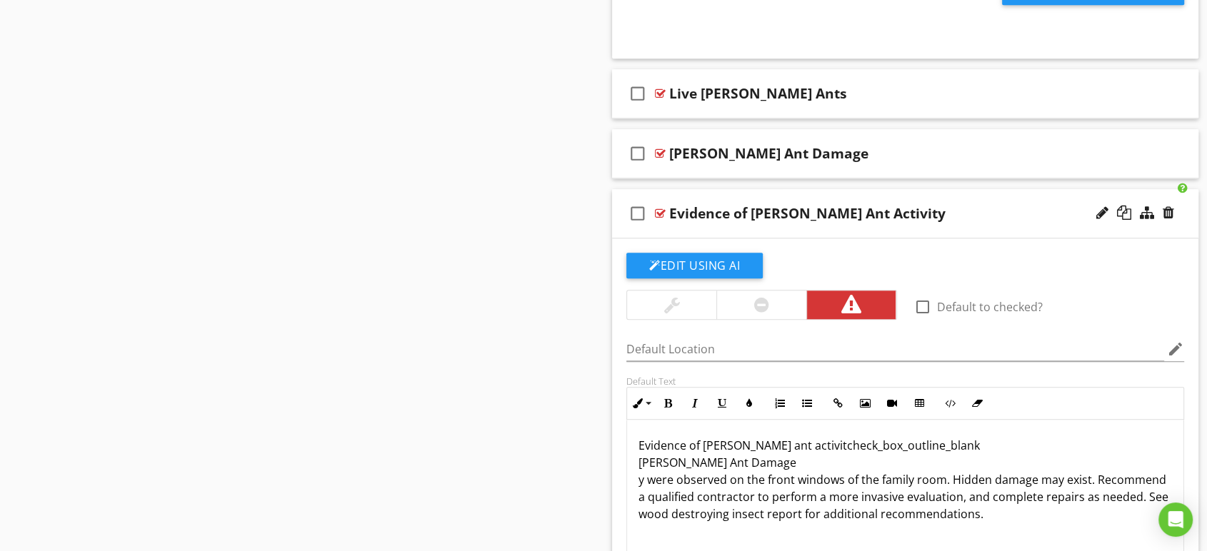
drag, startPoint x: 798, startPoint y: 456, endPoint x: 639, endPoint y: 460, distance: 159.3
click at [639, 460] on p "Evidence of carpenter ant activitcheck_box_outline_blank Carpenter Ant Damage y…" at bounding box center [906, 480] width 534 height 86
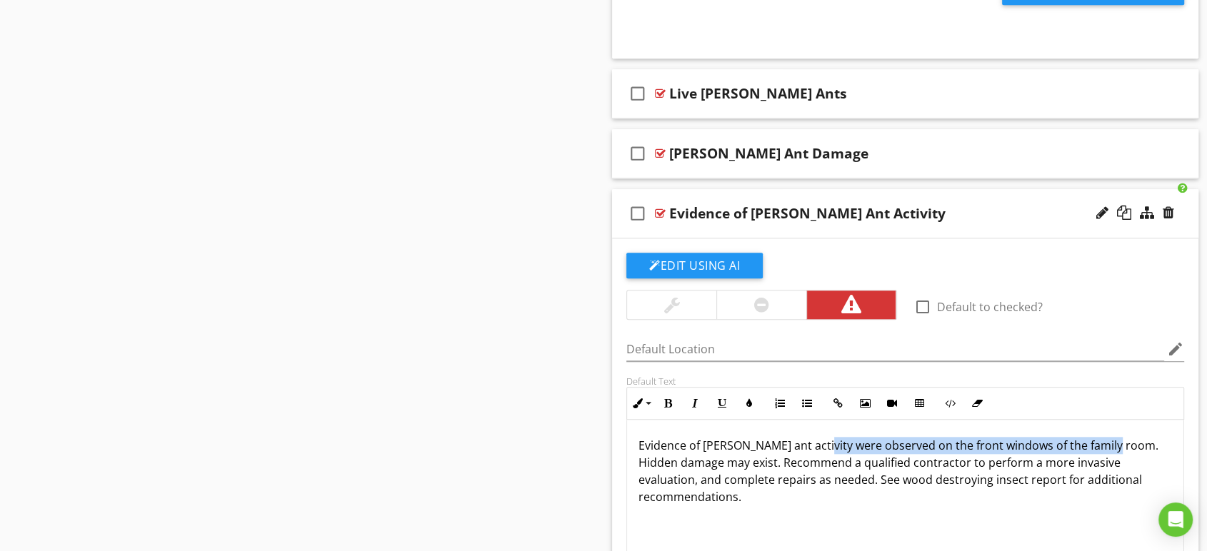
drag, startPoint x: 816, startPoint y: 442, endPoint x: 1106, endPoint y: 444, distance: 290.0
click at [1106, 444] on p "Evidence of carpenter ant activity were observed on the front windows of the fa…" at bounding box center [906, 471] width 534 height 69
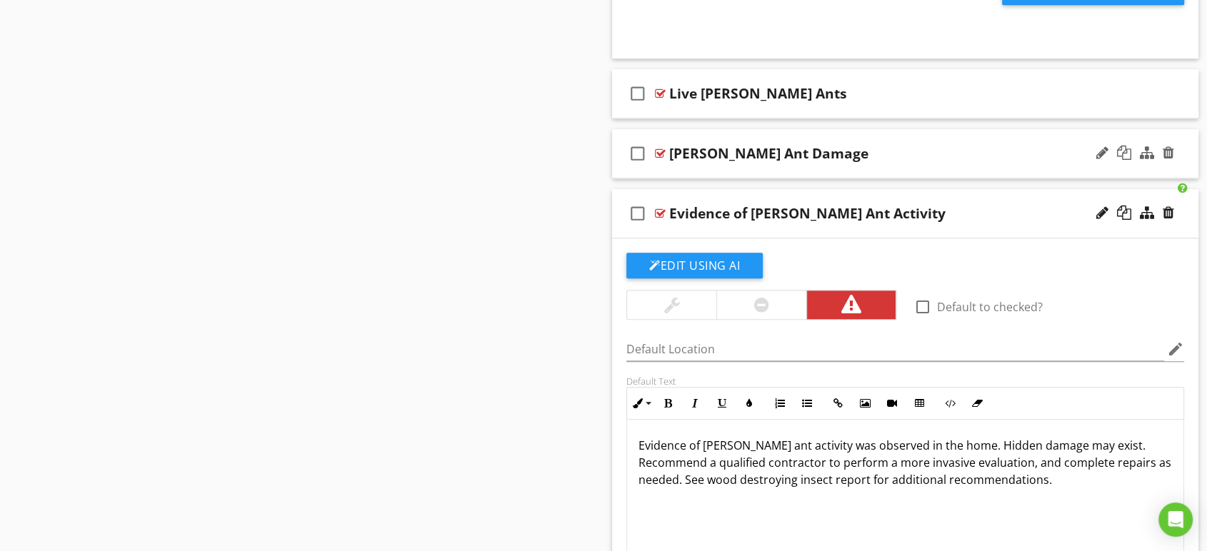
click at [903, 159] on div "Carpenter Ant Damage" at bounding box center [878, 153] width 419 height 17
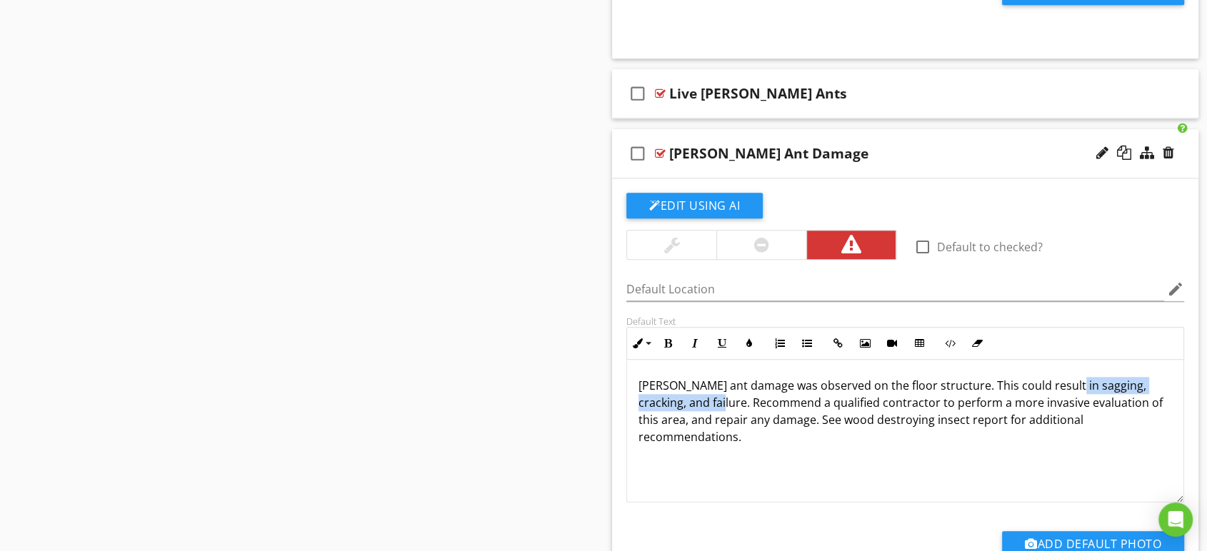
drag, startPoint x: 1064, startPoint y: 383, endPoint x: 694, endPoint y: 406, distance: 370.0
click at [694, 406] on p "Carpenter ant damage was observed on the floor structure. This could result in …" at bounding box center [906, 411] width 534 height 69
click at [954, 170] on div "check_box_outline_blank Carpenter Ant Damage" at bounding box center [905, 153] width 586 height 49
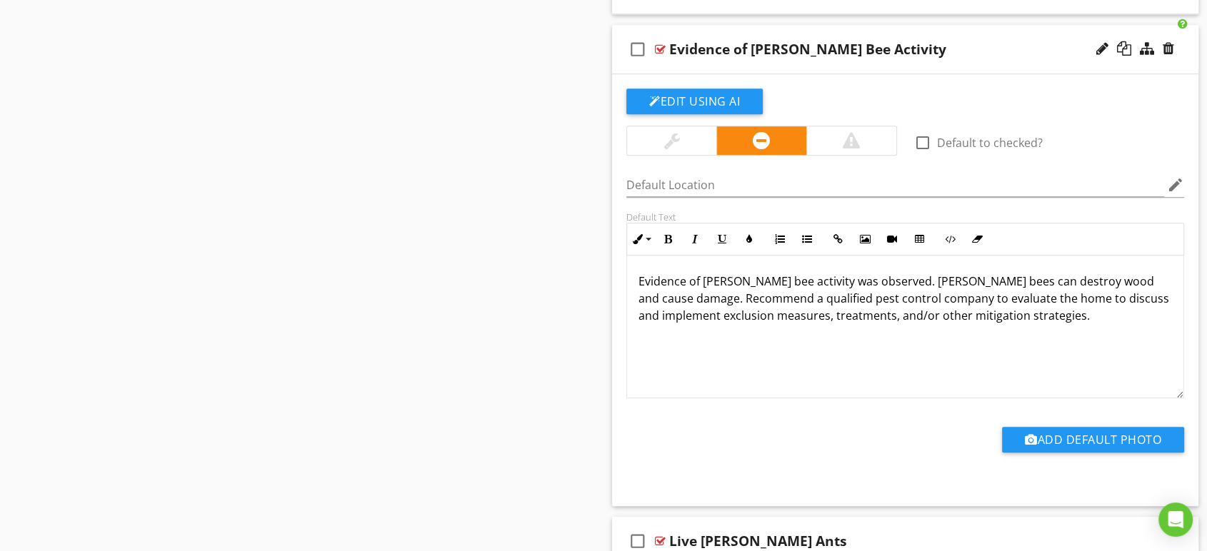
scroll to position [857, 0]
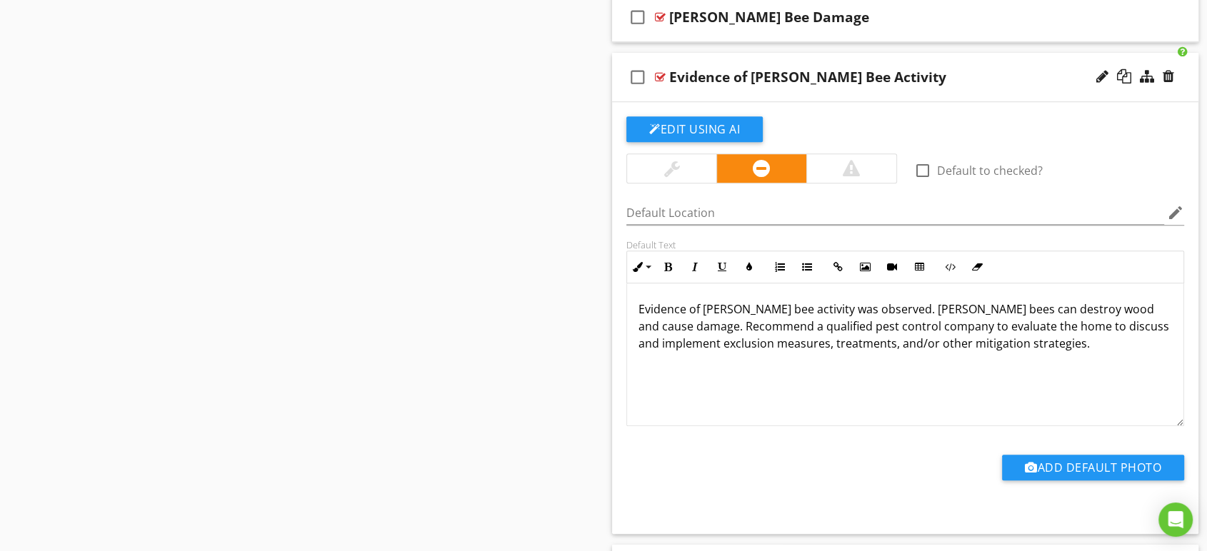
click at [932, 76] on div "Evidence of [PERSON_NAME] Bee Activity" at bounding box center [878, 77] width 419 height 17
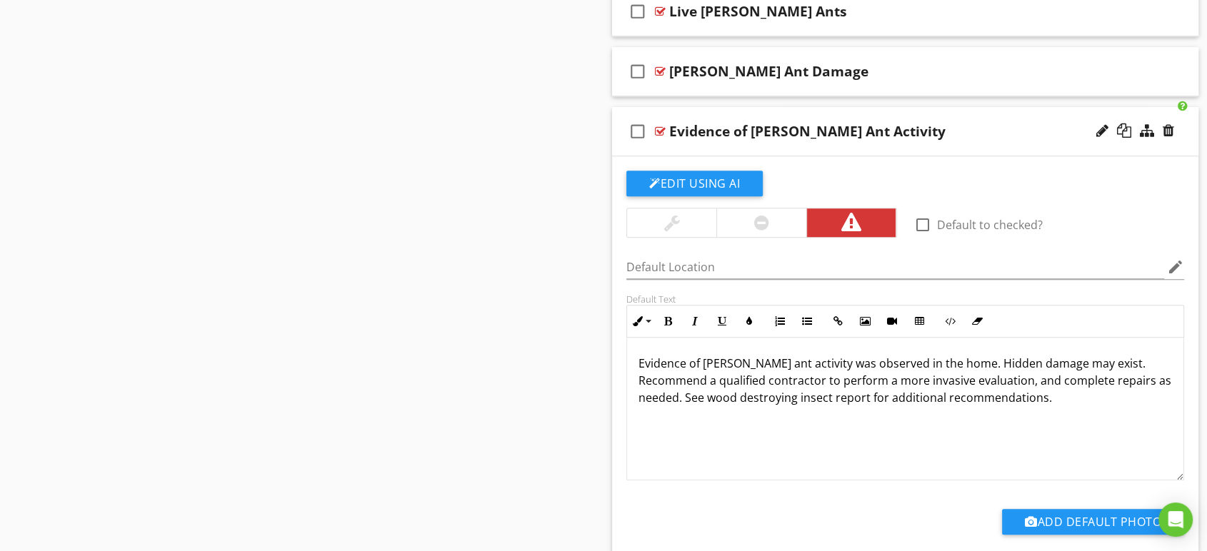
scroll to position [936, 0]
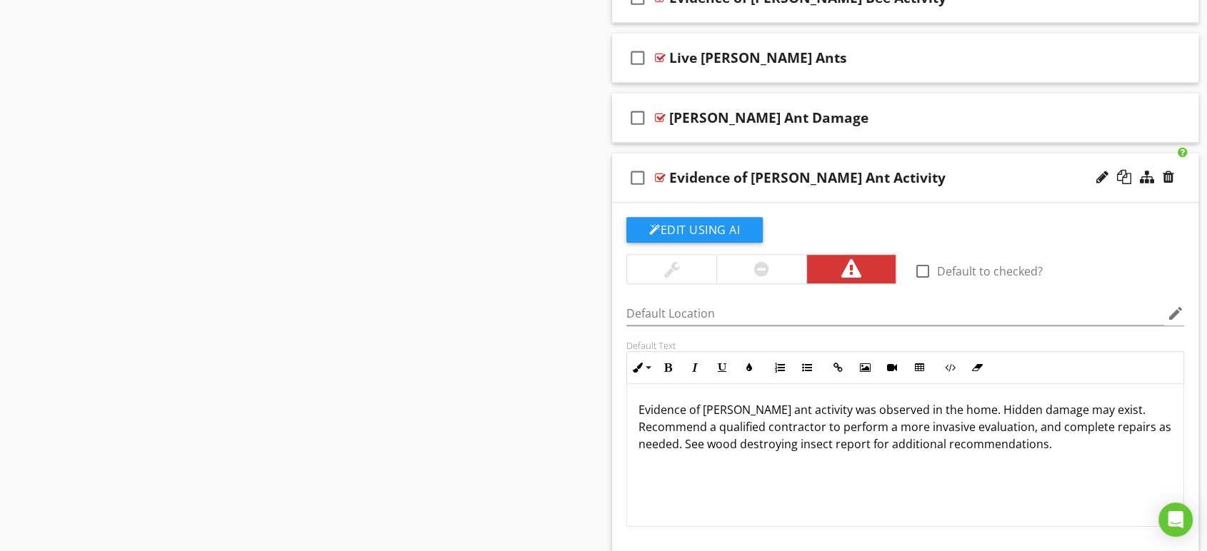
click at [919, 171] on div "Evidence of Carpenter Ant Activity" at bounding box center [878, 177] width 419 height 17
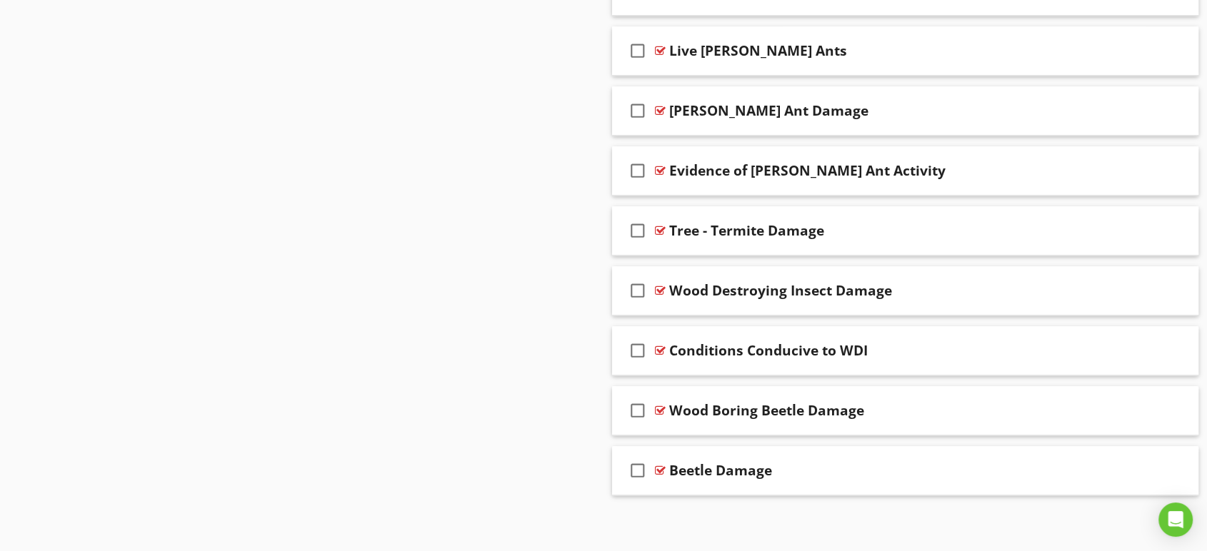
scroll to position [946, 0]
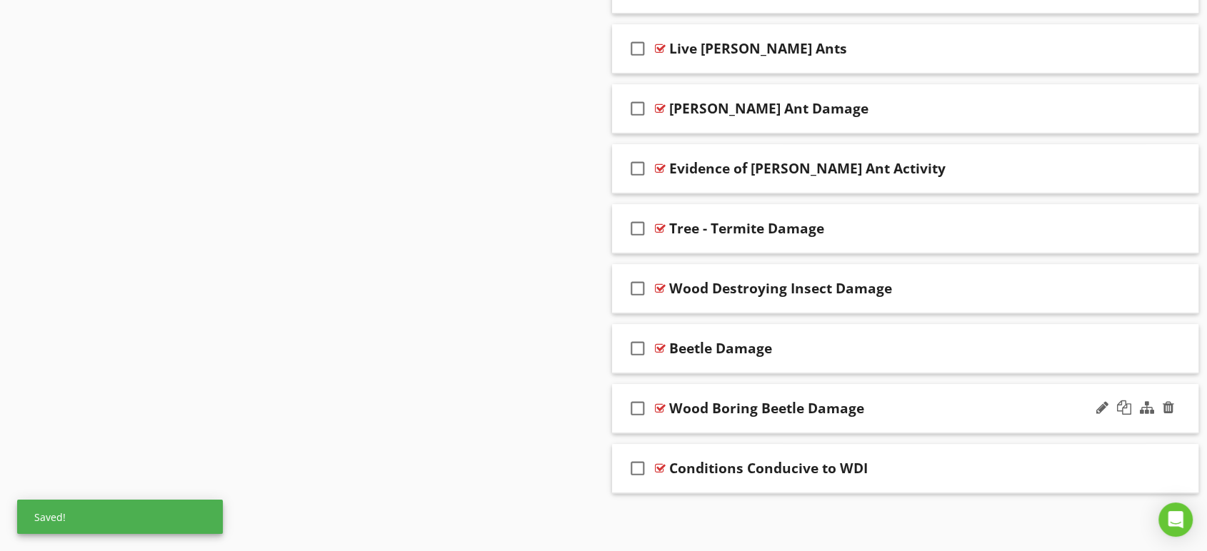
click at [897, 404] on div "Wood Boring Beetle Damage" at bounding box center [878, 408] width 419 height 17
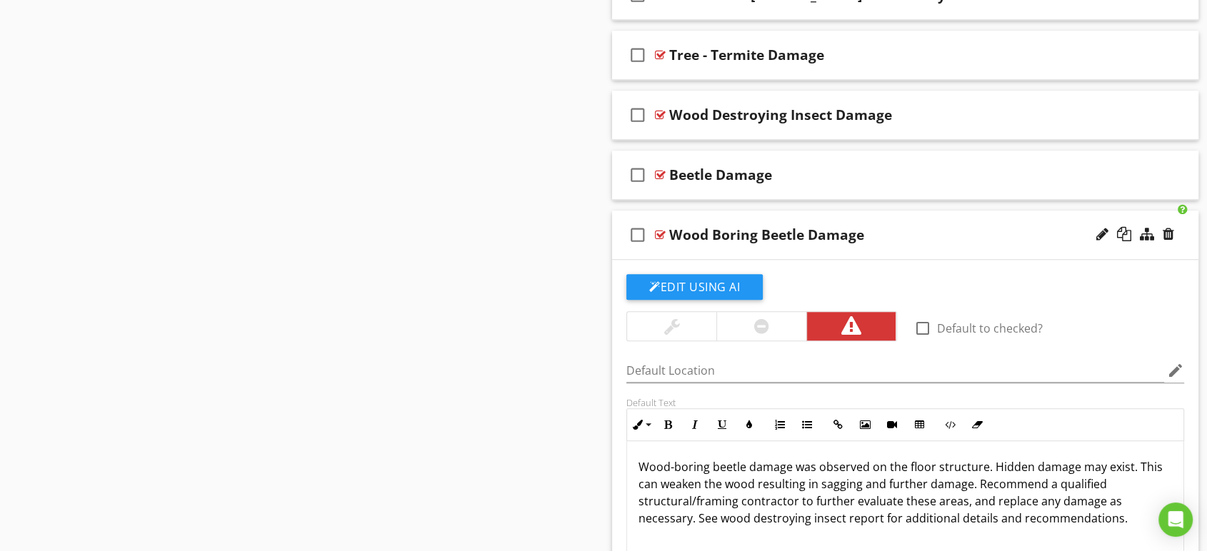
scroll to position [1025, 0]
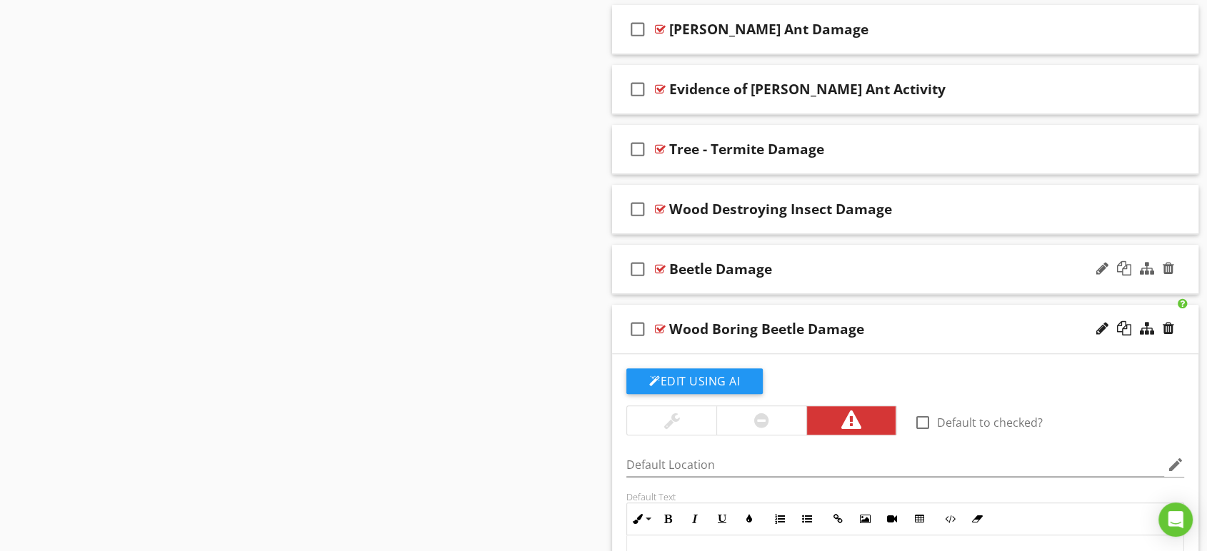
click at [861, 270] on div "Beetle Damage" at bounding box center [878, 269] width 419 height 17
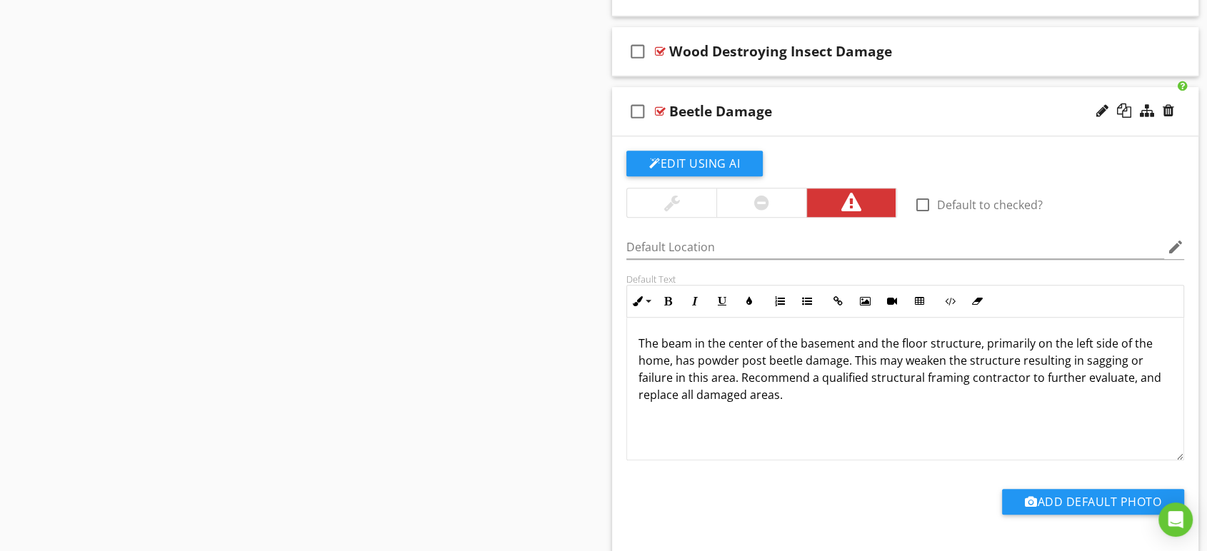
scroll to position [1184, 0]
click at [1171, 107] on div at bounding box center [1168, 110] width 11 height 14
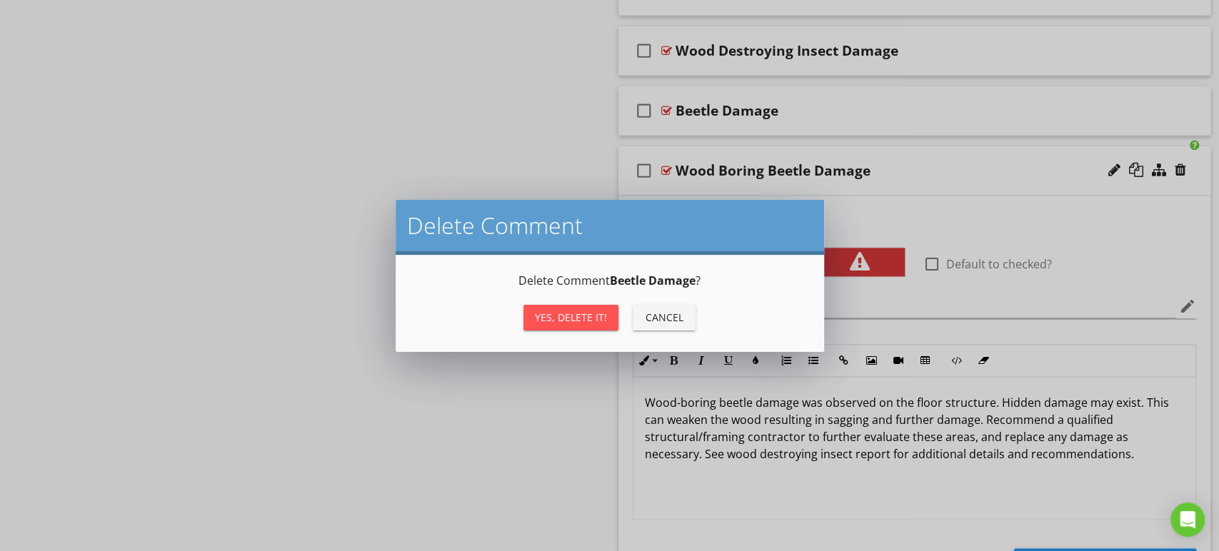
click at [558, 309] on button "Yes, Delete it!" at bounding box center [571, 318] width 95 height 26
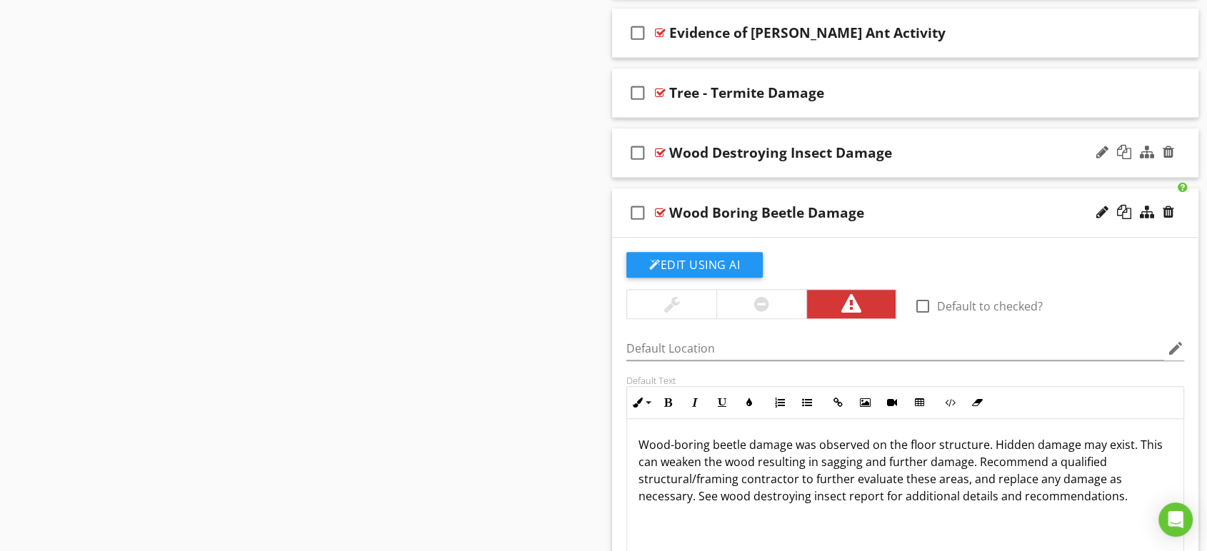
scroll to position [1080, 0]
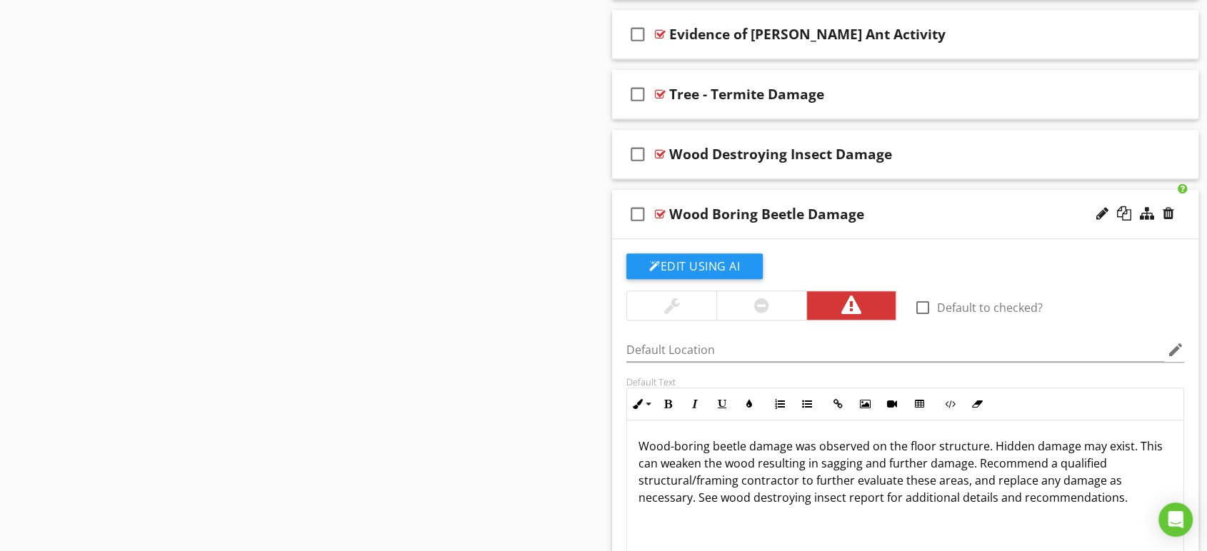
click at [873, 214] on div "Wood Boring Beetle Damage" at bounding box center [878, 214] width 419 height 17
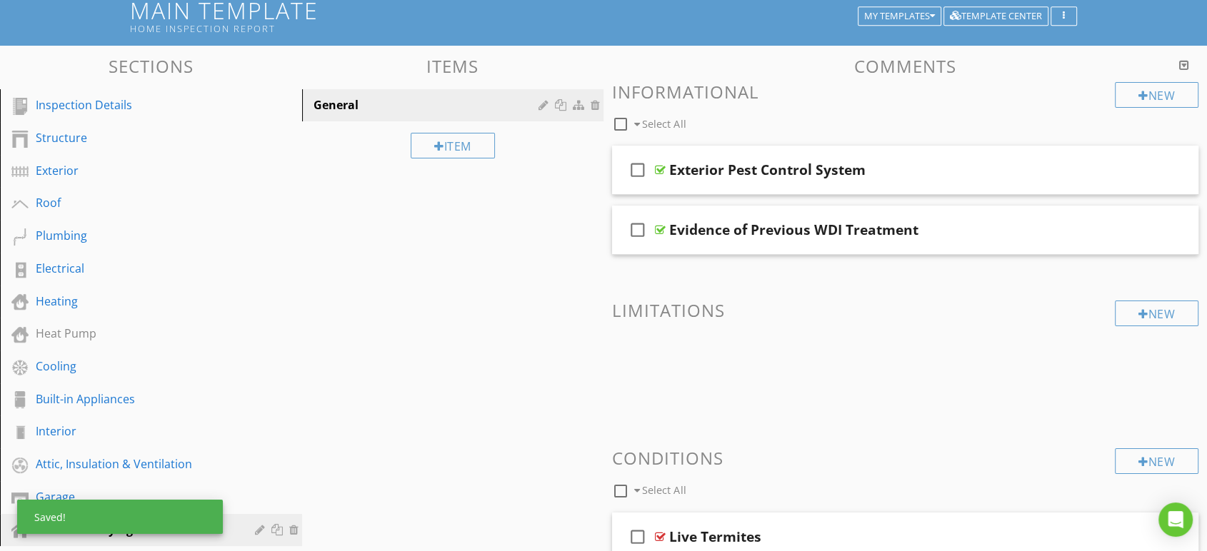
scroll to position [92, 0]
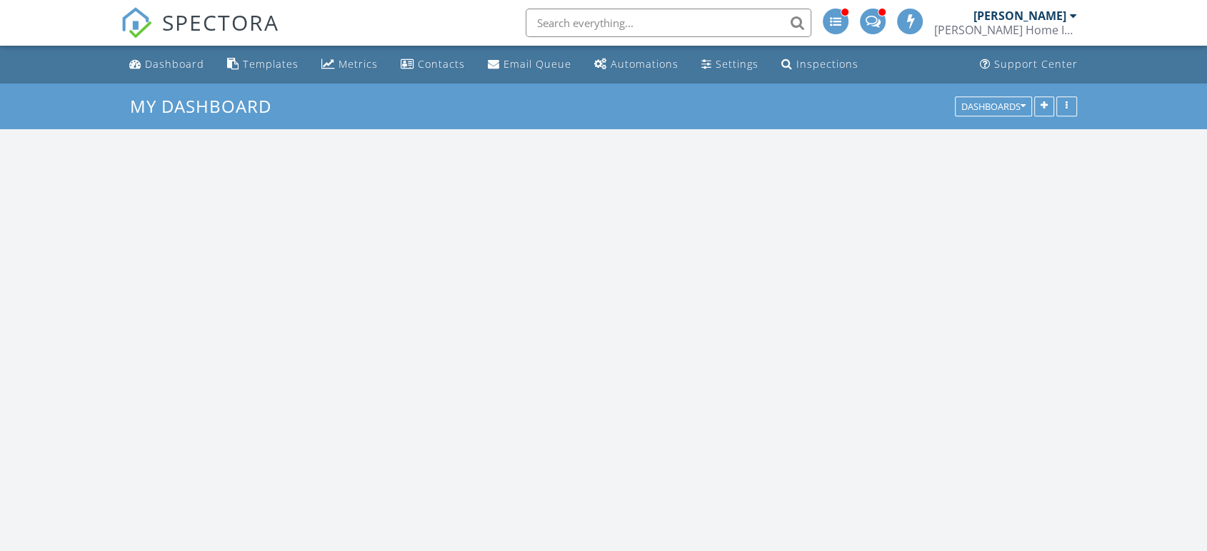
scroll to position [2754, 1232]
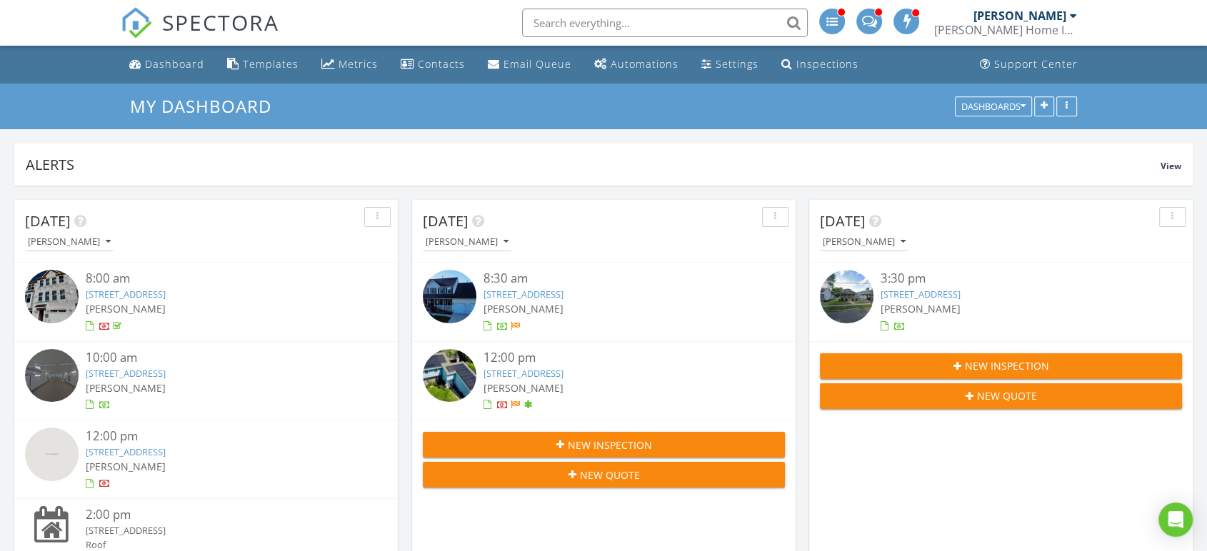
click at [511, 371] on link "[STREET_ADDRESS]" at bounding box center [524, 373] width 80 height 13
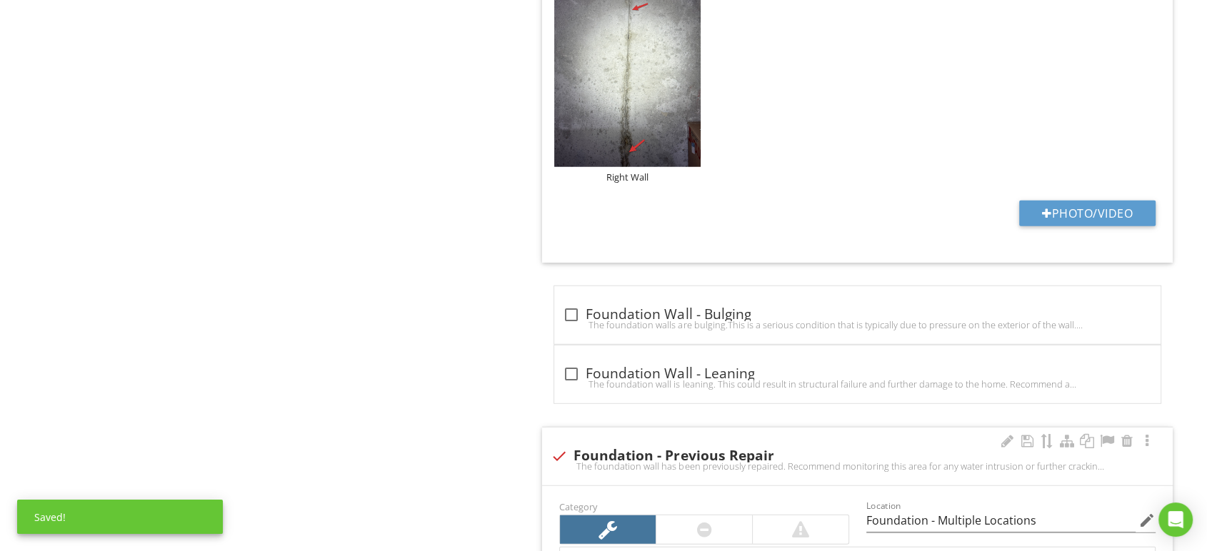
scroll to position [4066, 0]
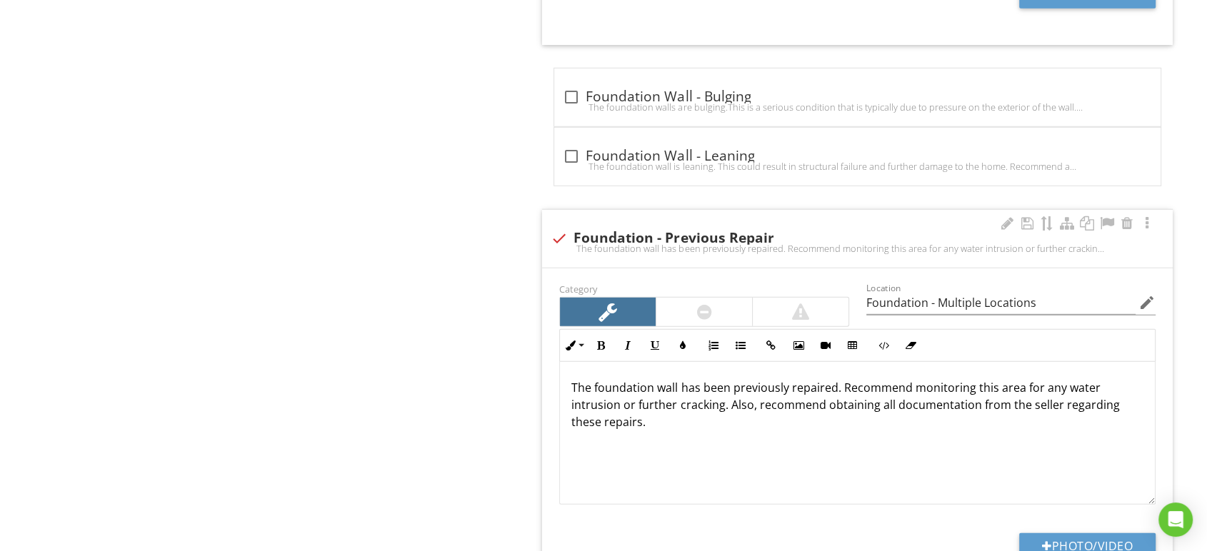
click at [570, 230] on div at bounding box center [559, 238] width 24 height 24
checkbox input "true"
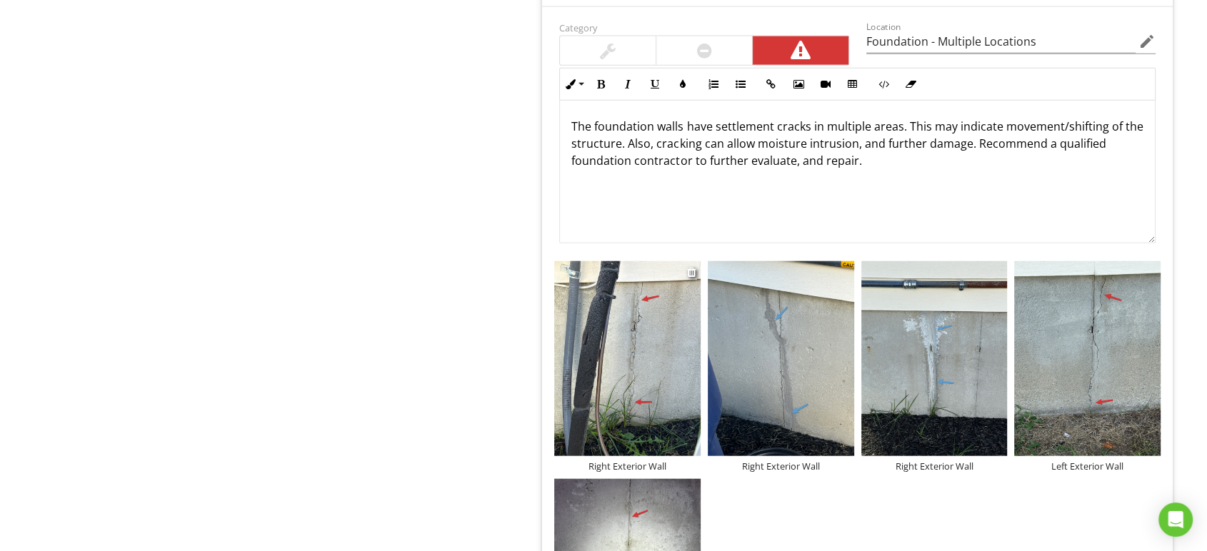
scroll to position [3273, 0]
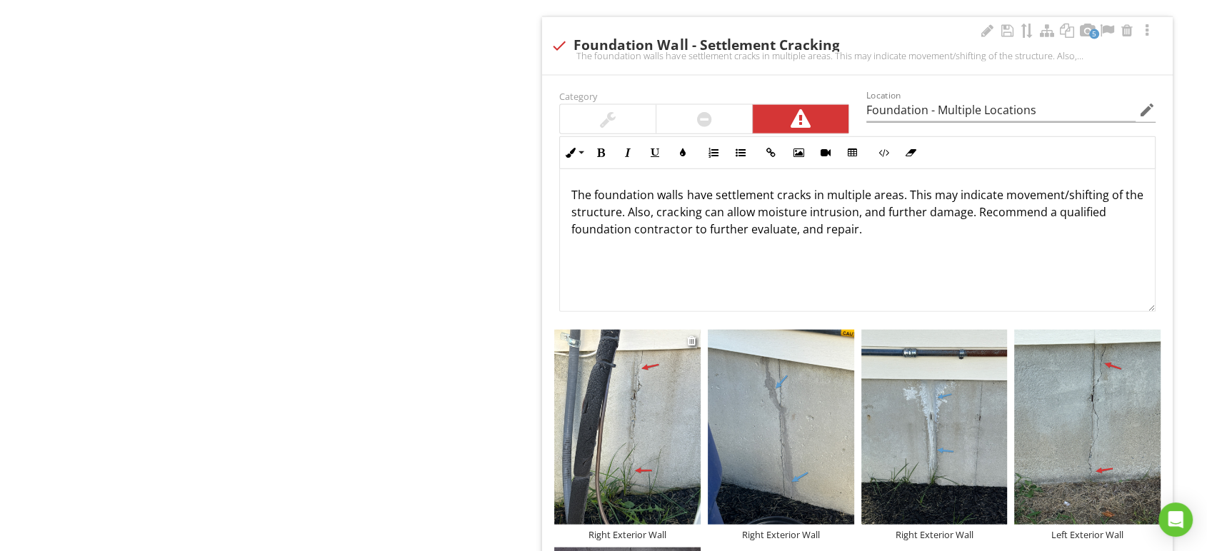
click at [651, 408] on img at bounding box center [627, 427] width 146 height 195
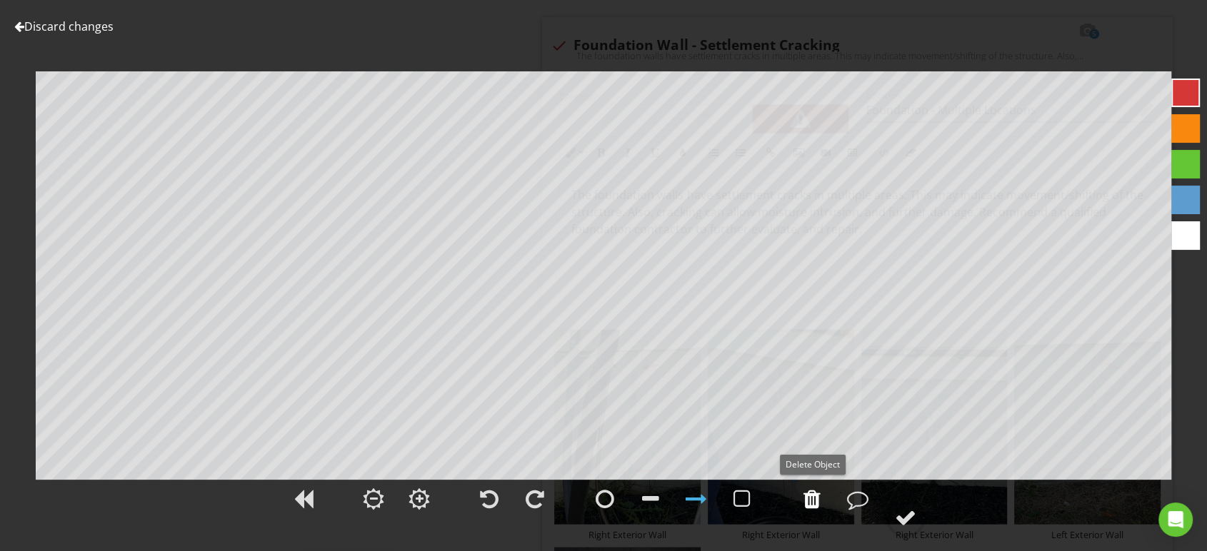
click at [817, 504] on div at bounding box center [812, 499] width 17 height 21
click at [817, 501] on div at bounding box center [812, 499] width 17 height 21
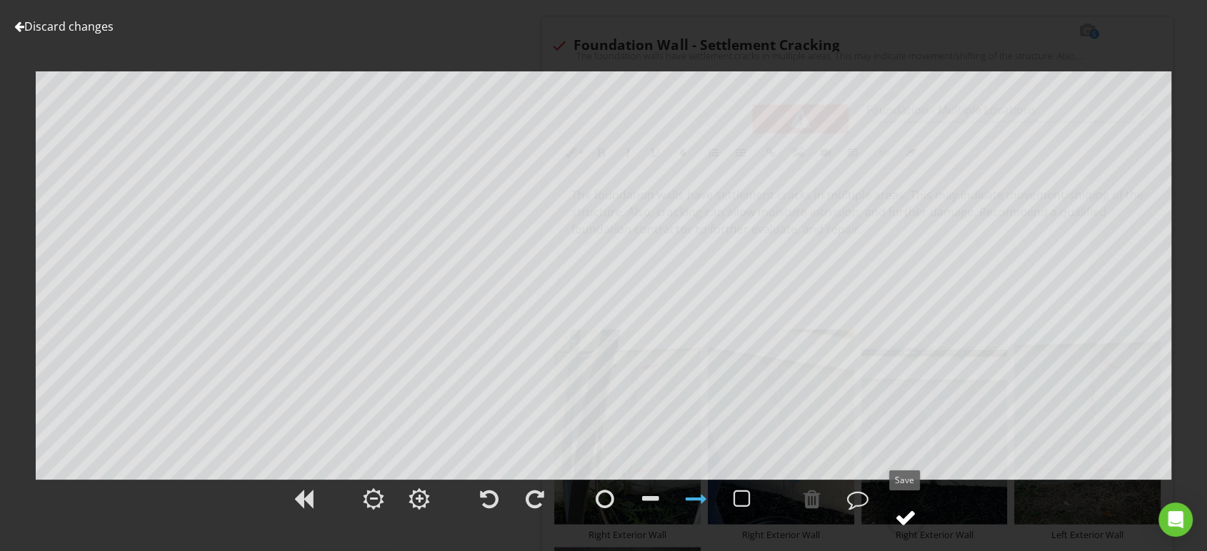
click at [898, 520] on div at bounding box center [905, 517] width 21 height 21
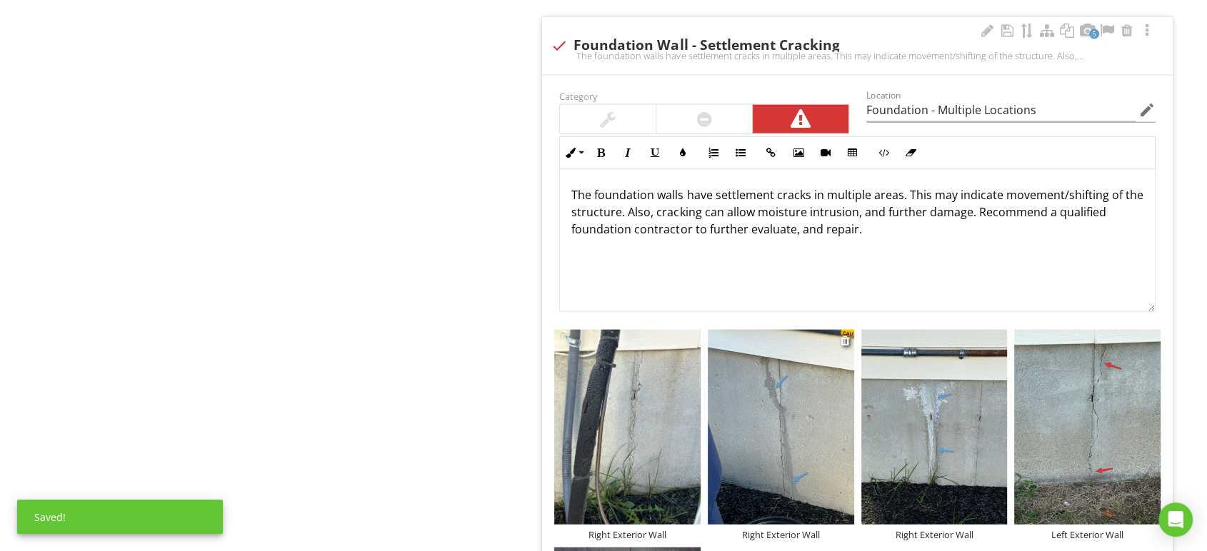
click at [811, 423] on img at bounding box center [781, 427] width 146 height 195
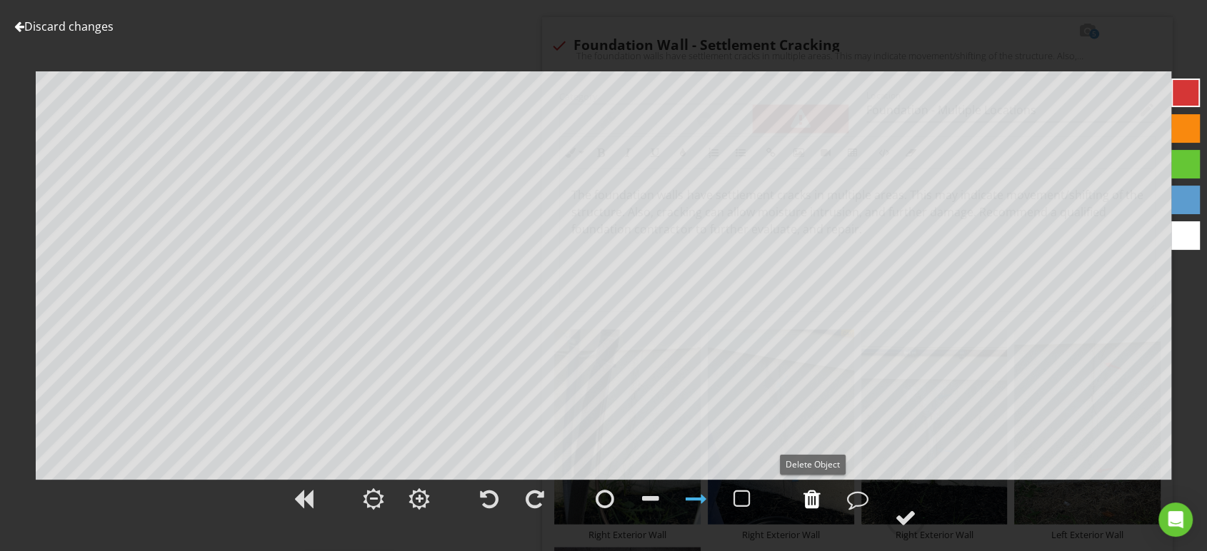
click at [812, 500] on div at bounding box center [812, 499] width 17 height 21
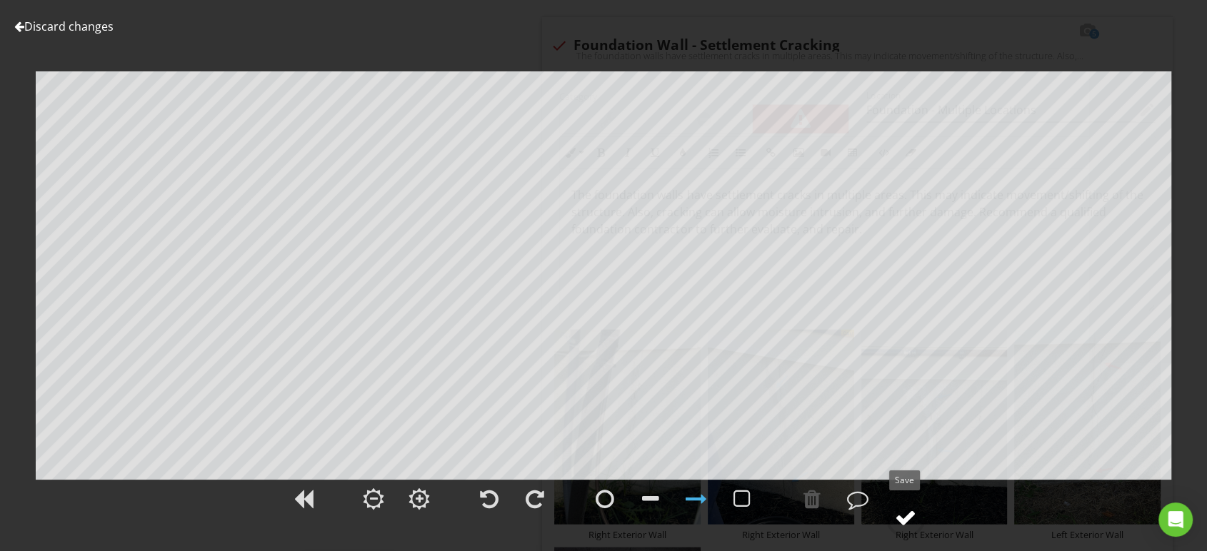
click at [899, 514] on div at bounding box center [905, 517] width 21 height 21
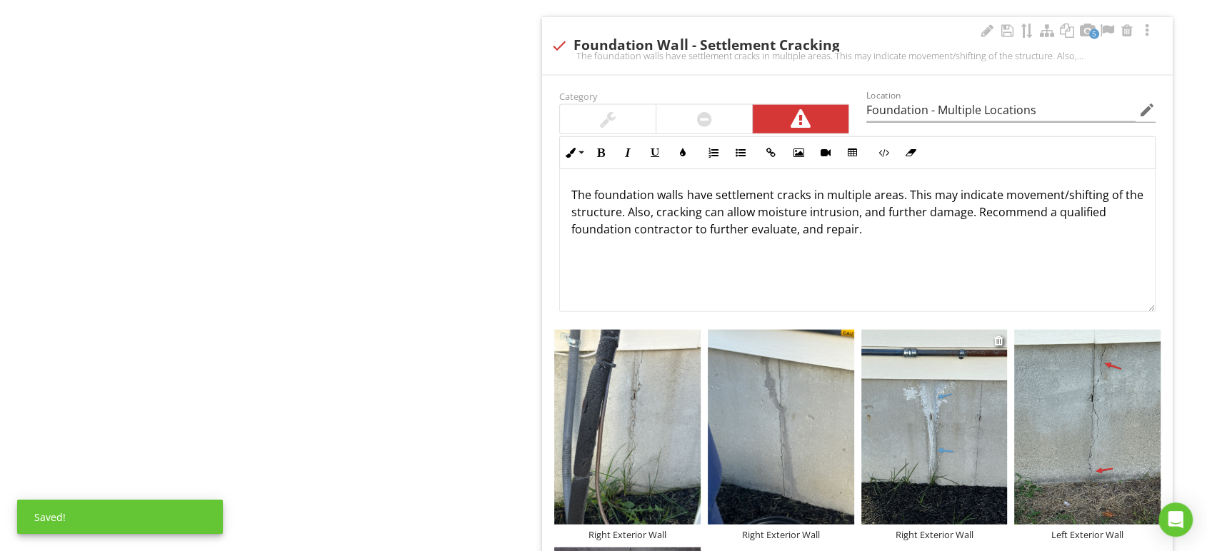
click at [949, 411] on img at bounding box center [934, 427] width 146 height 195
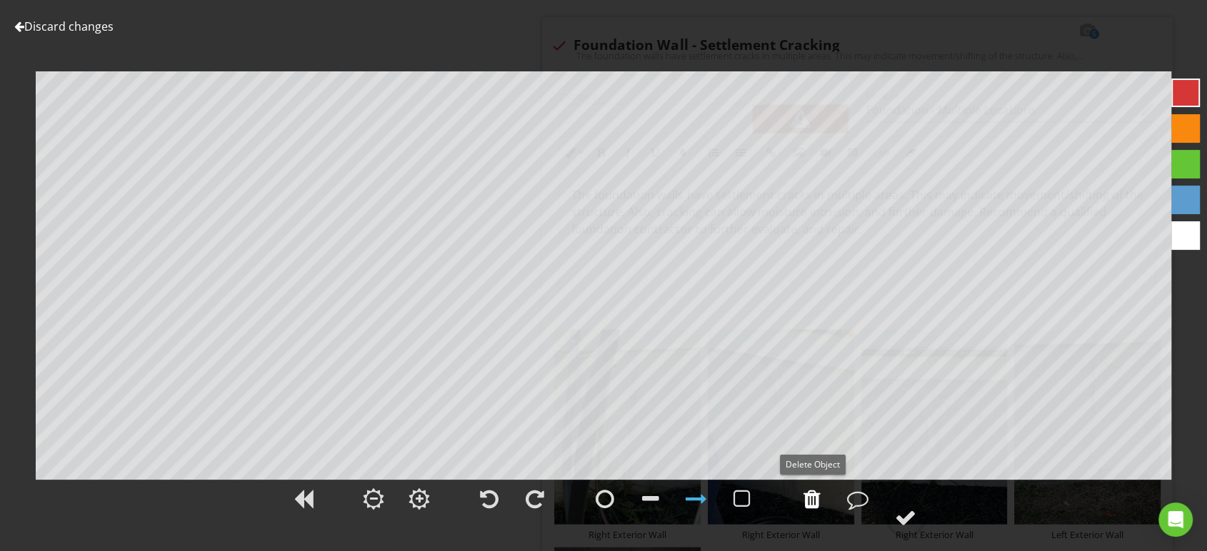
click at [812, 501] on div at bounding box center [812, 499] width 17 height 21
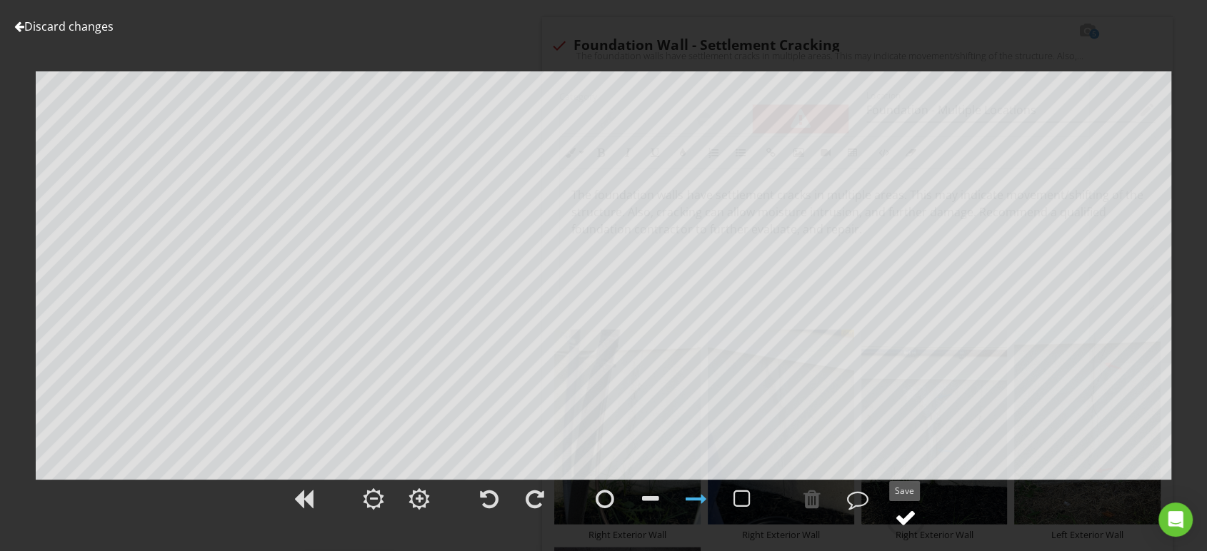
click at [905, 511] on div at bounding box center [905, 517] width 21 height 21
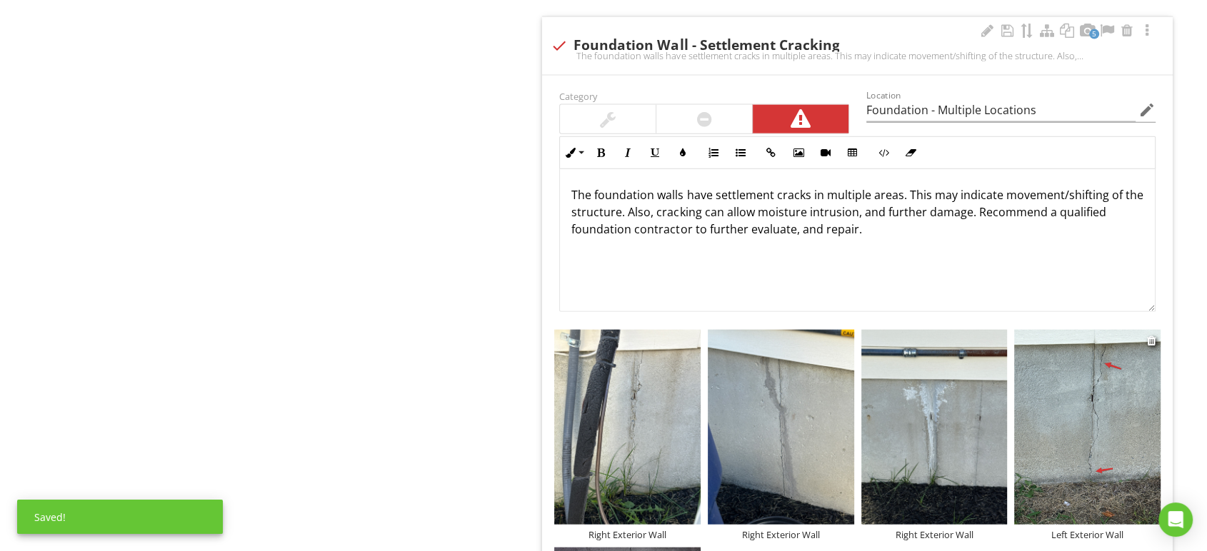
click at [1076, 424] on img at bounding box center [1087, 427] width 146 height 195
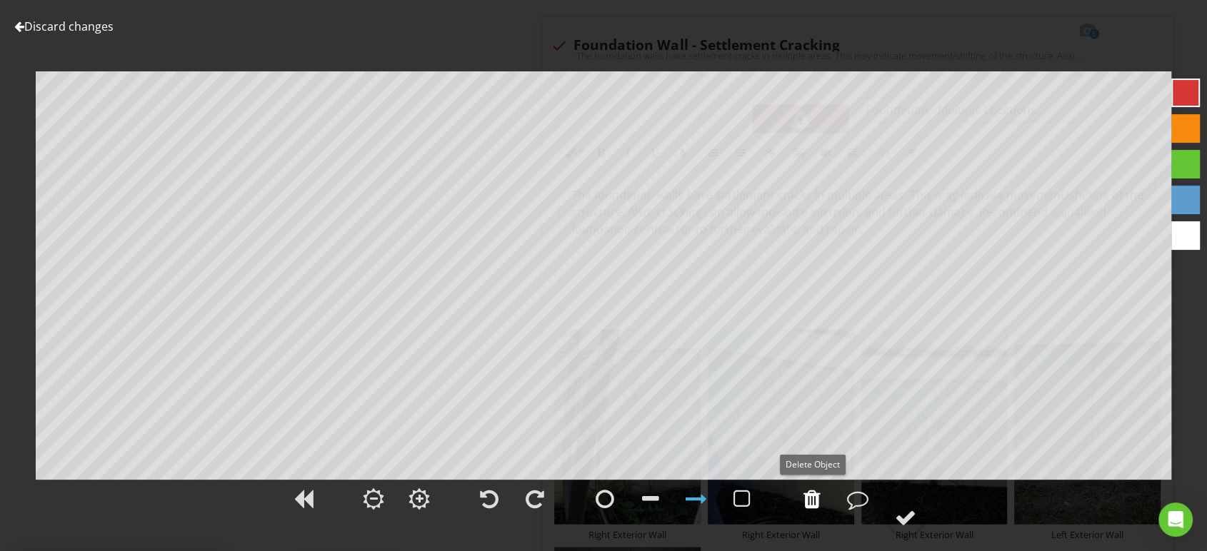
click at [812, 499] on div at bounding box center [812, 499] width 17 height 21
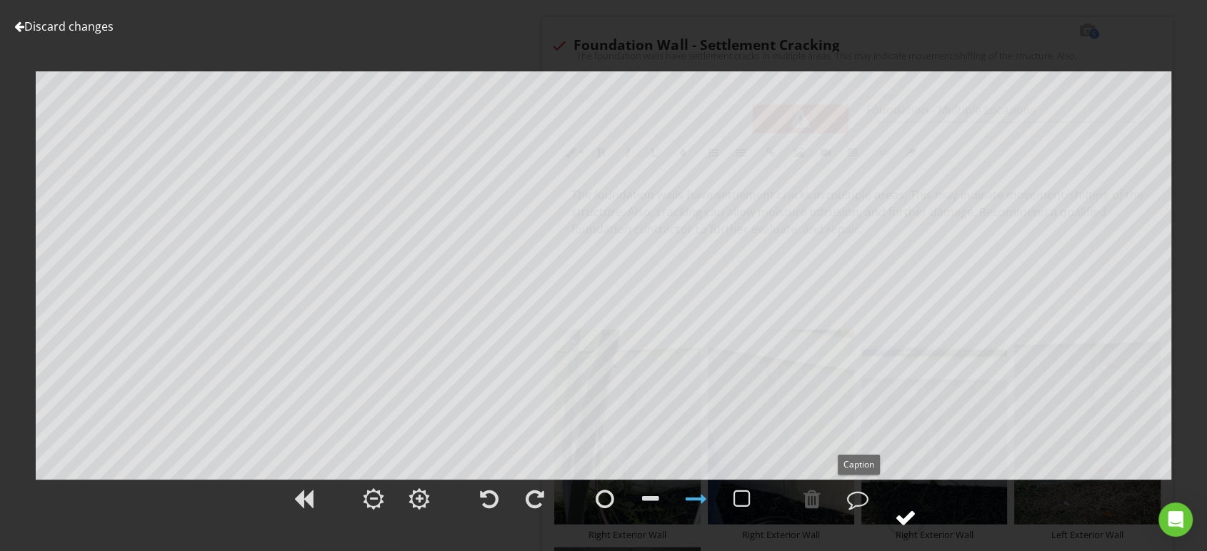
click at [905, 515] on div at bounding box center [905, 517] width 21 height 21
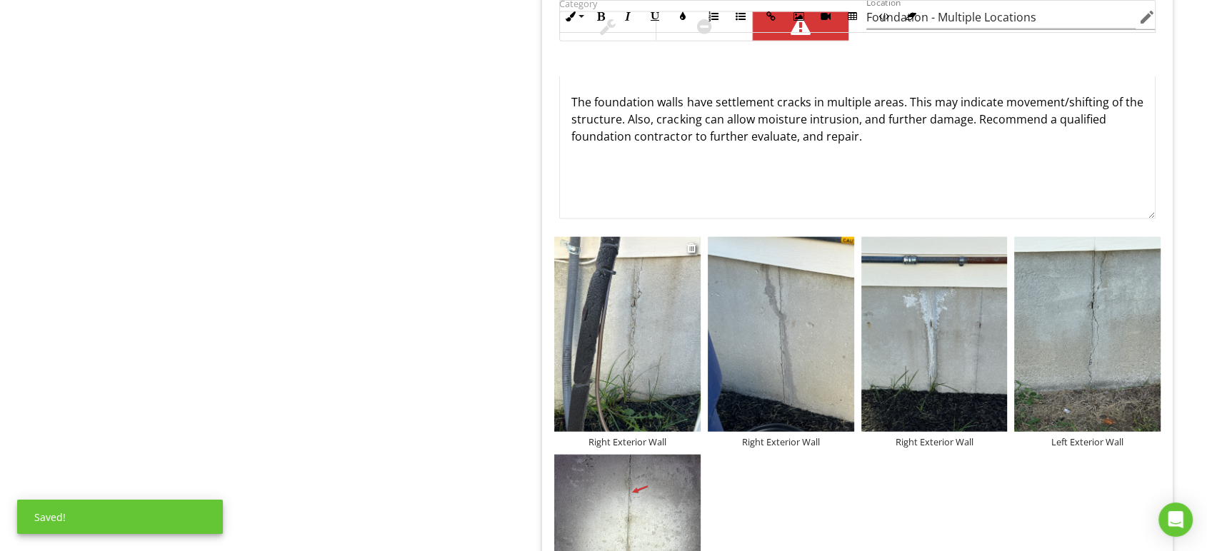
scroll to position [3511, 0]
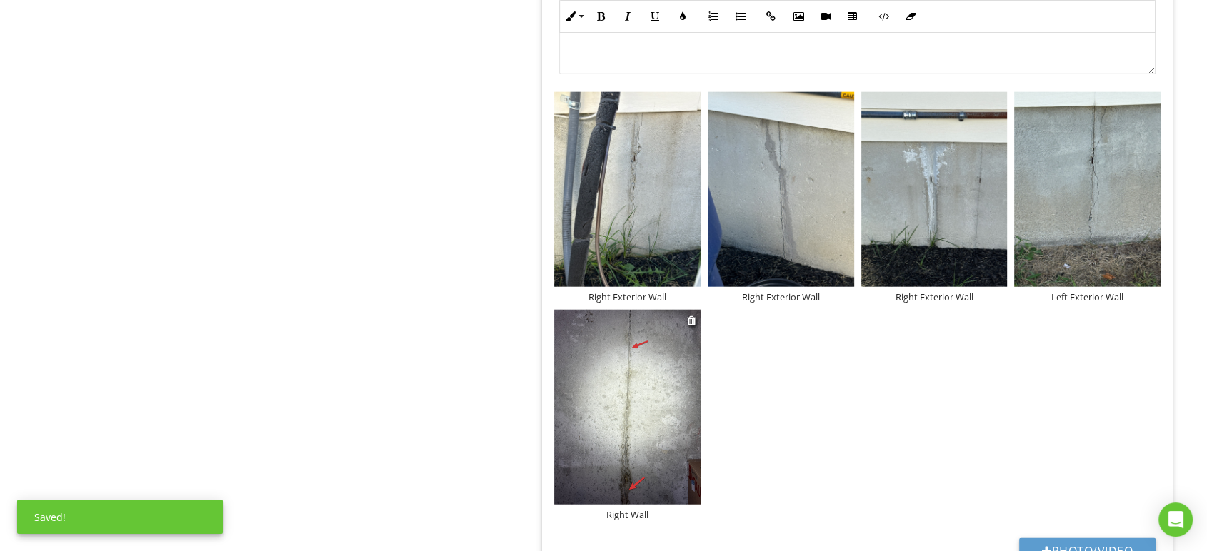
click at [650, 401] on img at bounding box center [627, 407] width 146 height 195
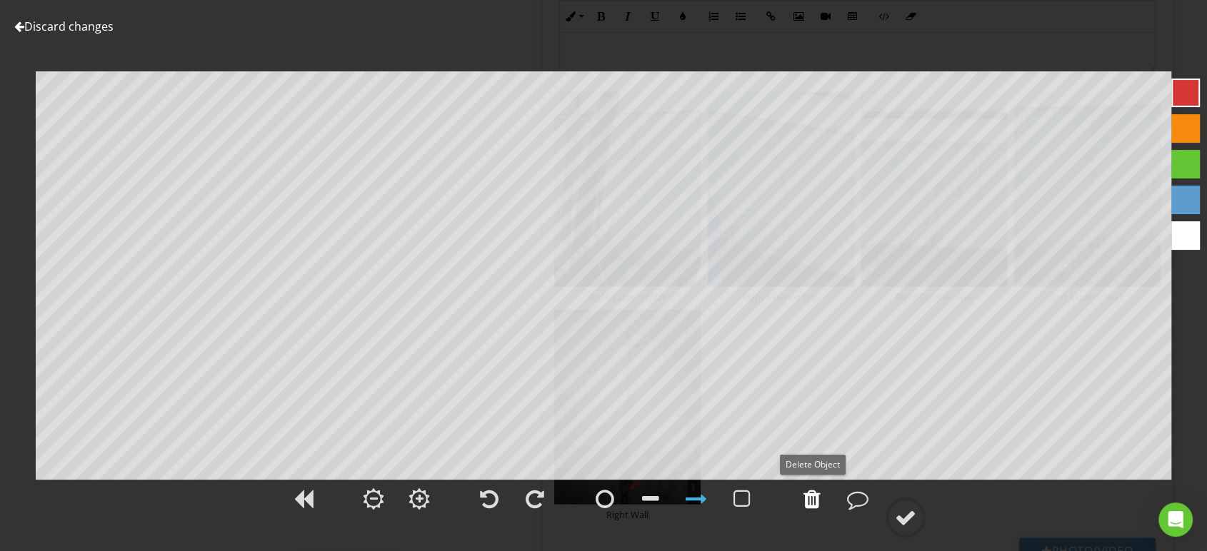
click at [814, 503] on div at bounding box center [812, 499] width 17 height 21
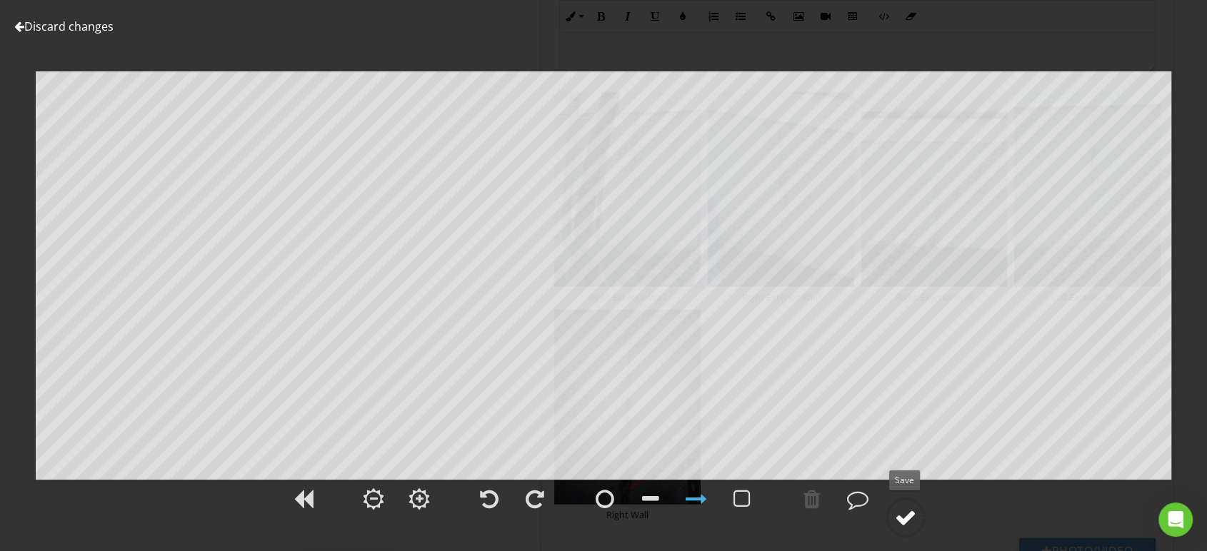
click at [896, 516] on div at bounding box center [905, 517] width 21 height 21
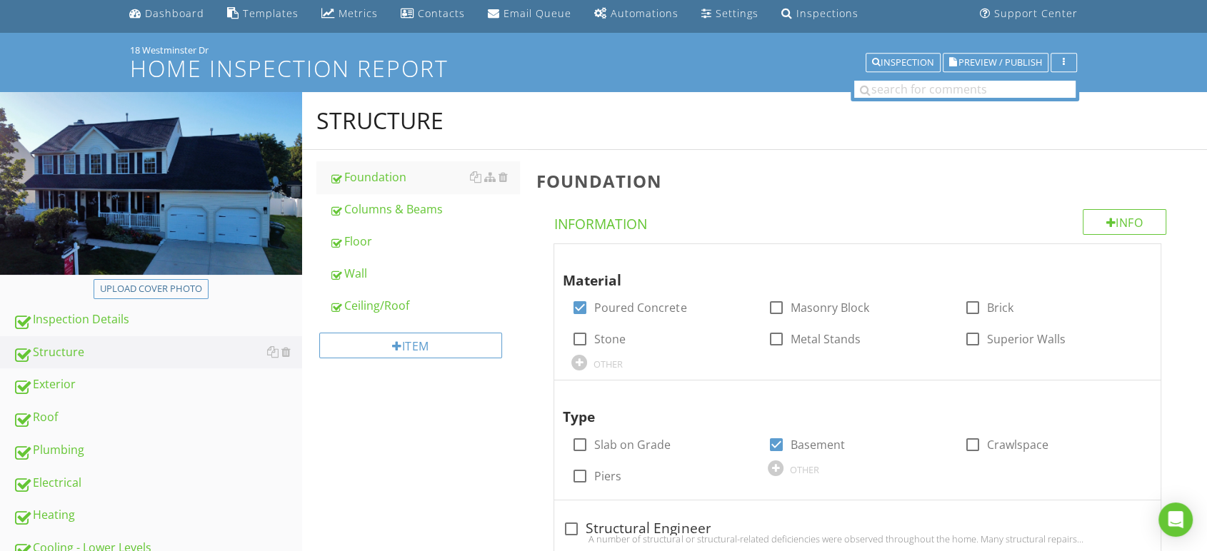
scroll to position [0, 0]
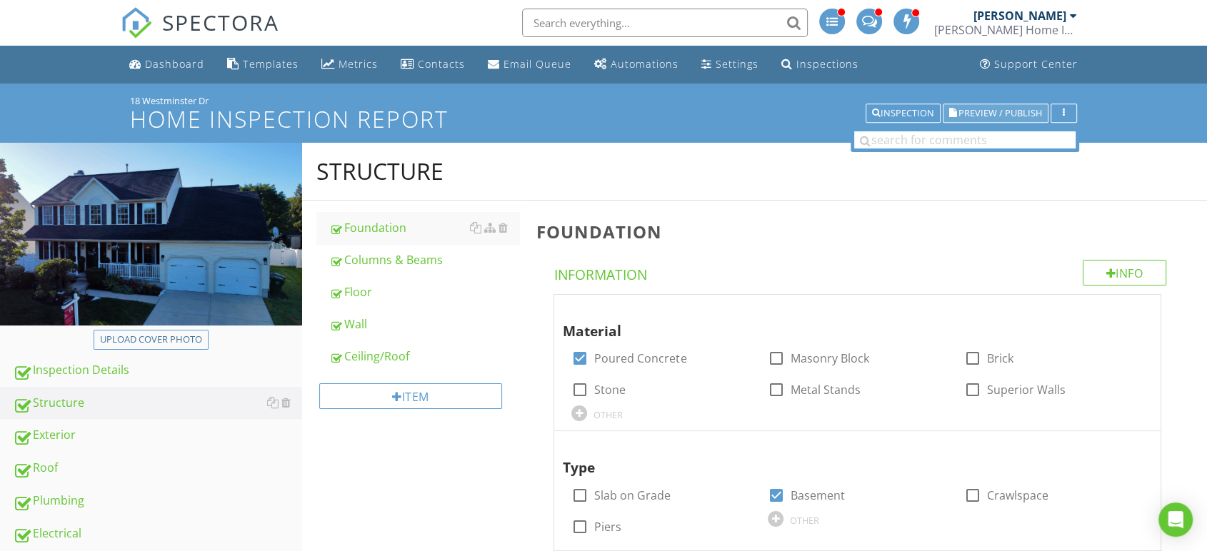
click at [1011, 109] on span "Preview / Publish" at bounding box center [1001, 113] width 84 height 9
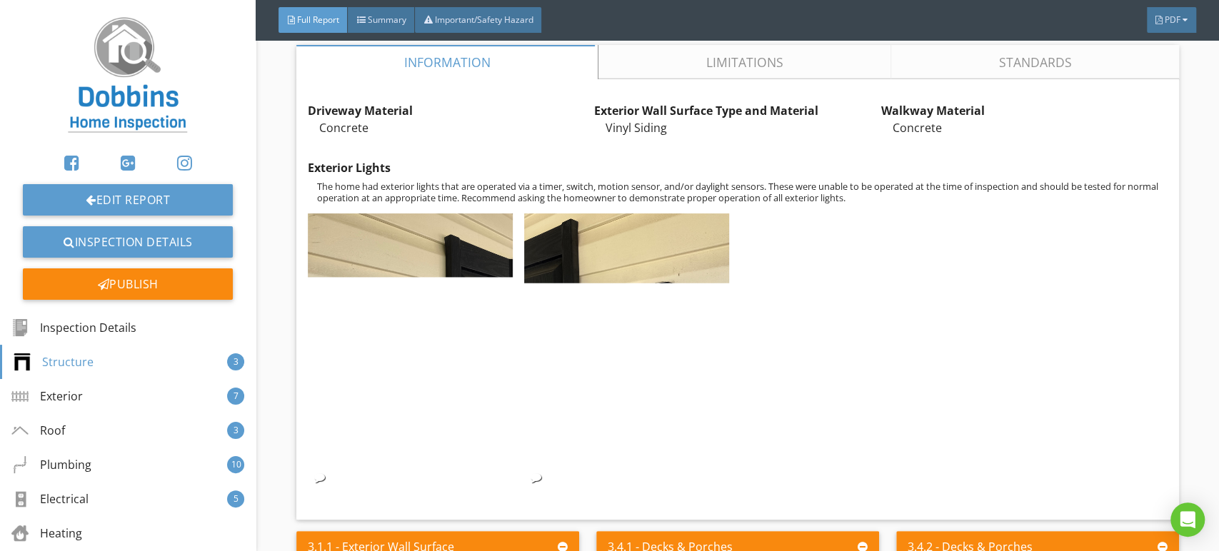
scroll to position [2381, 0]
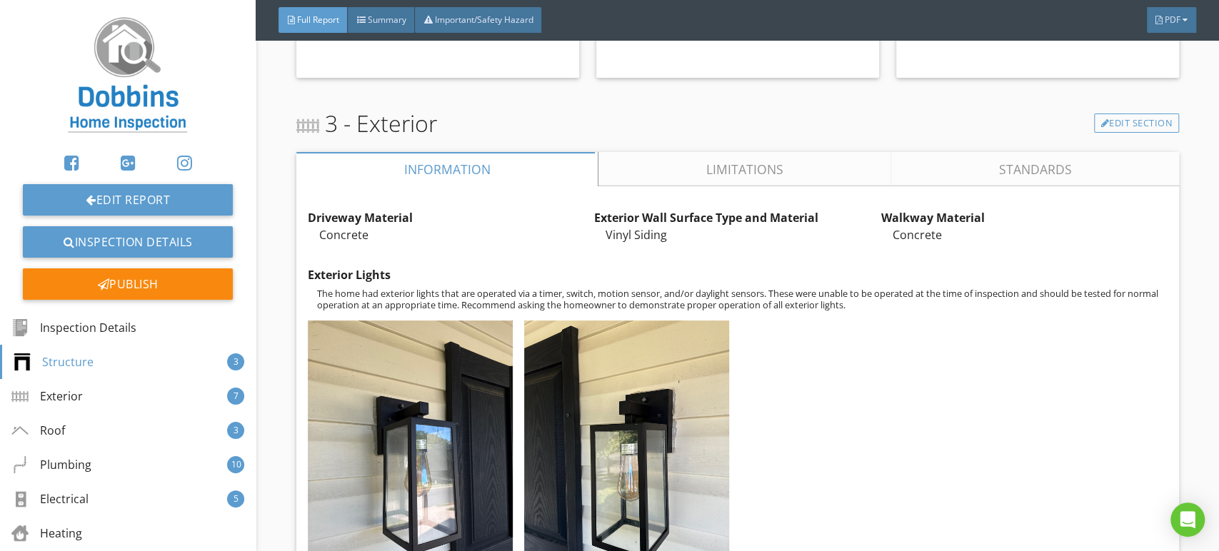
click at [704, 186] on link "Limitations" at bounding box center [745, 169] width 293 height 34
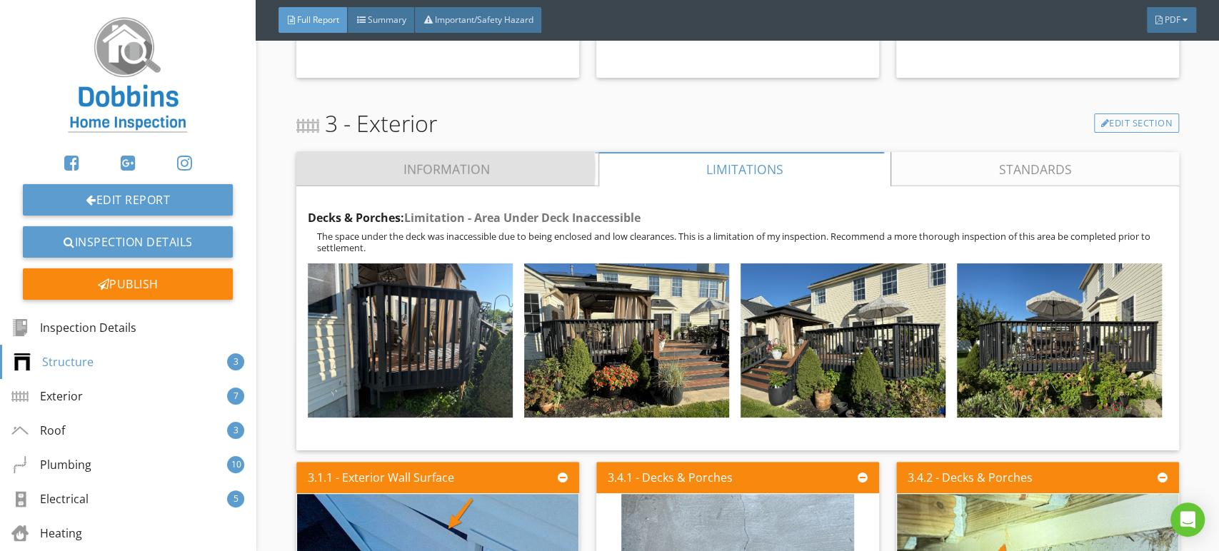
click at [463, 186] on link "Information" at bounding box center [447, 169] width 302 height 34
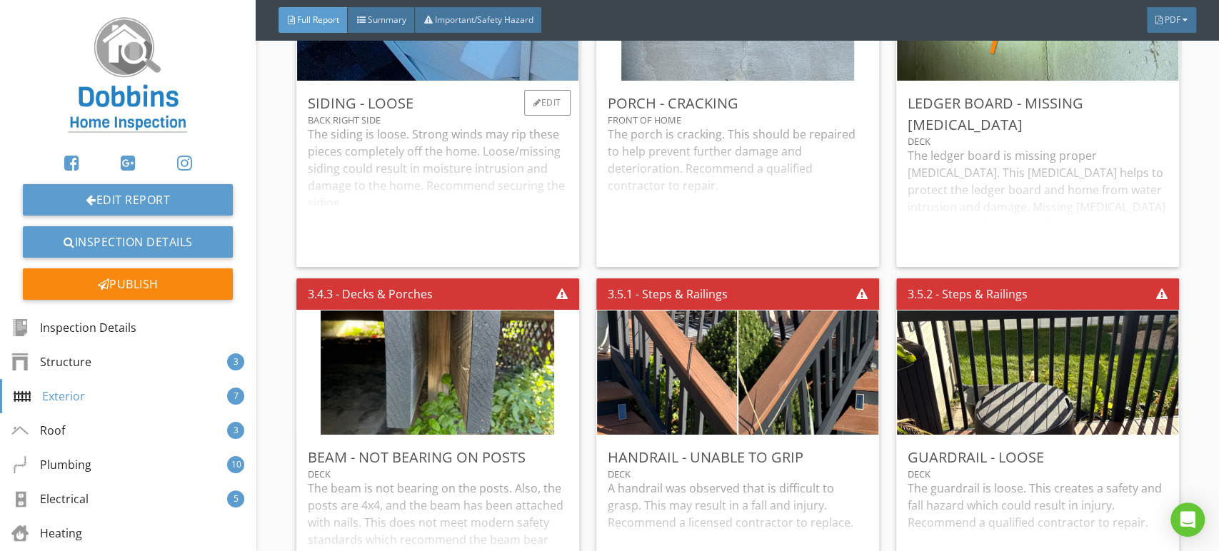
scroll to position [3016, 0]
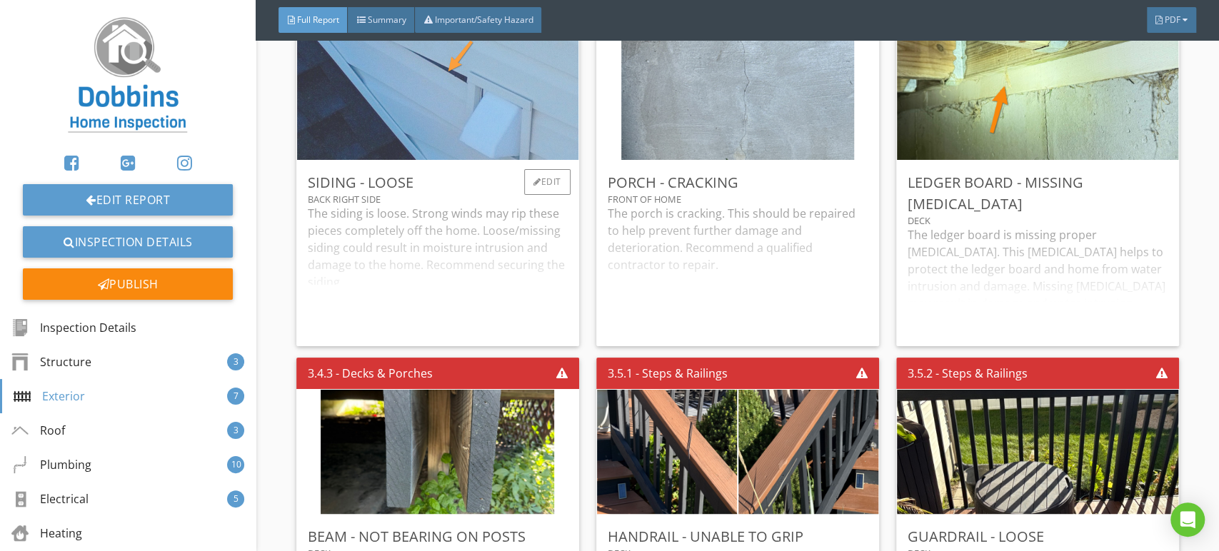
click at [480, 159] on img at bounding box center [438, 98] width 326 height 311
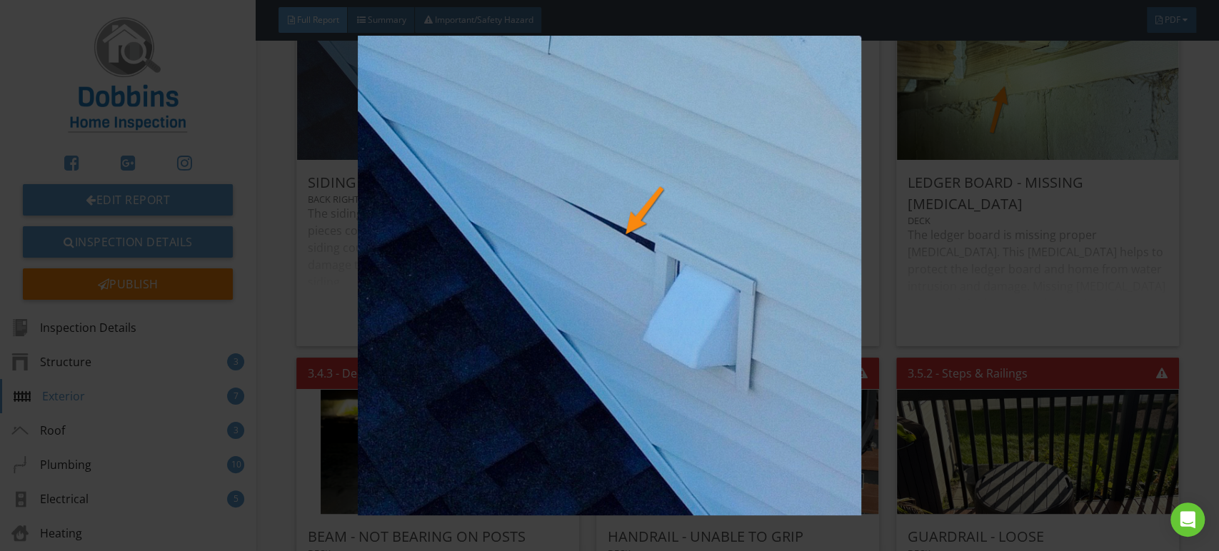
click at [480, 159] on img at bounding box center [609, 276] width 1115 height 481
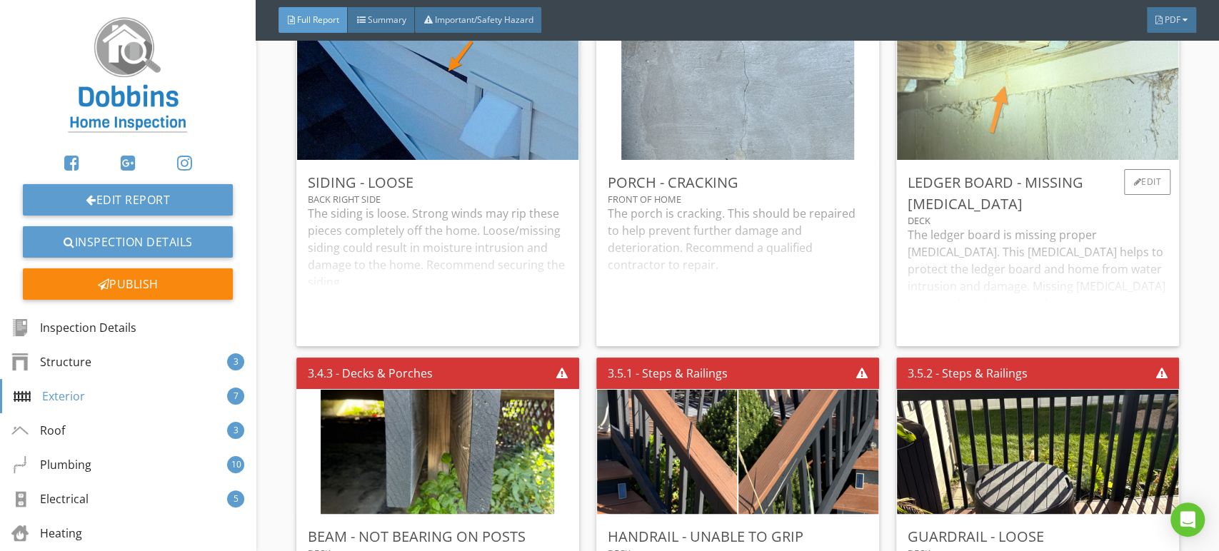
click at [1100, 114] on img at bounding box center [1038, 98] width 414 height 311
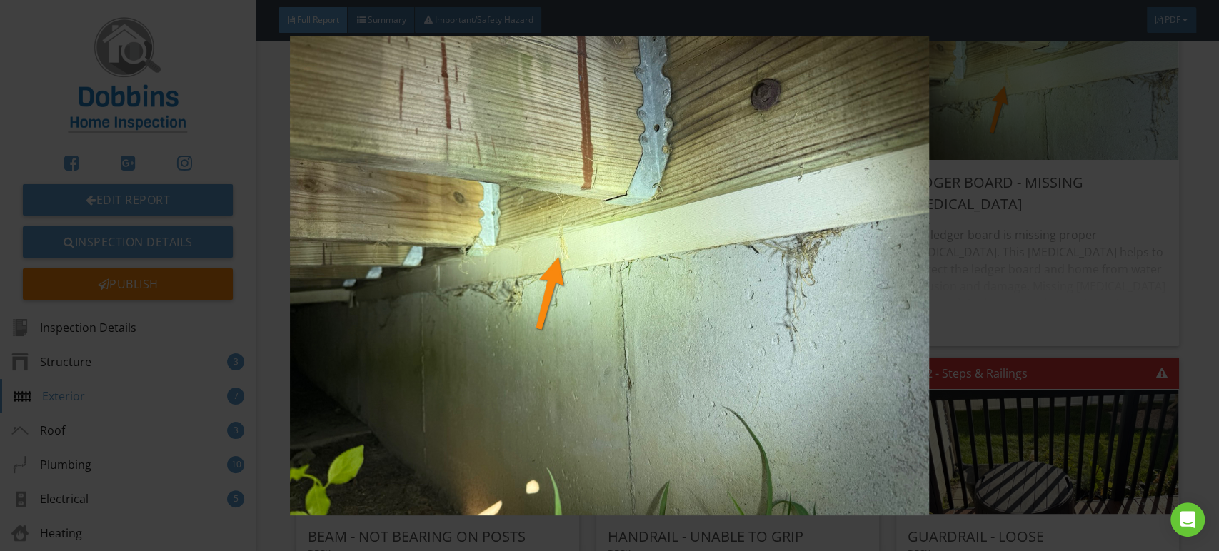
click at [909, 147] on img at bounding box center [609, 276] width 1115 height 481
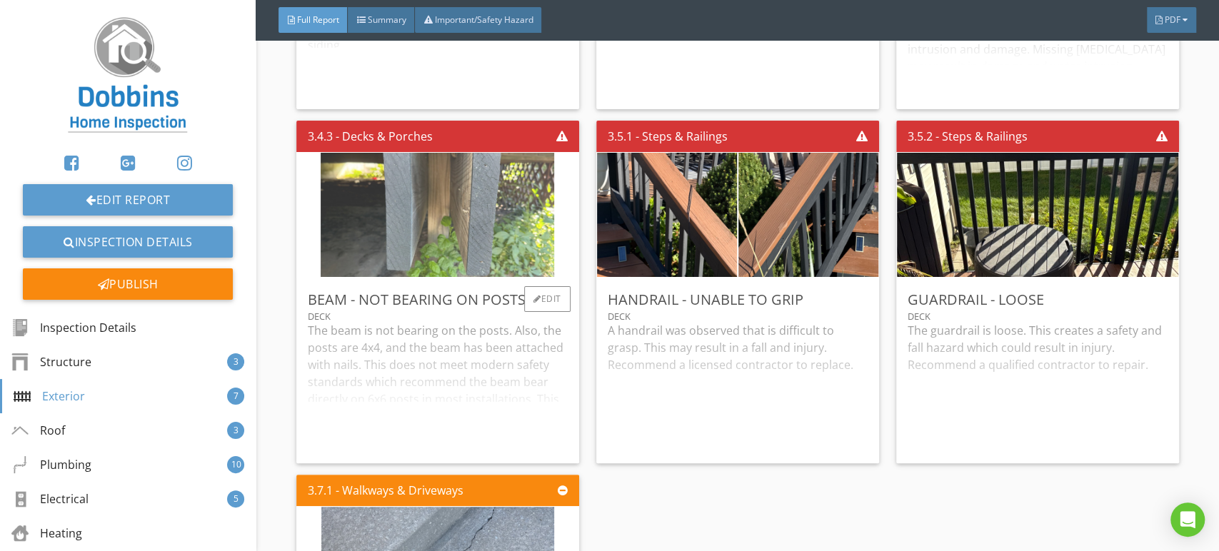
scroll to position [3254, 0]
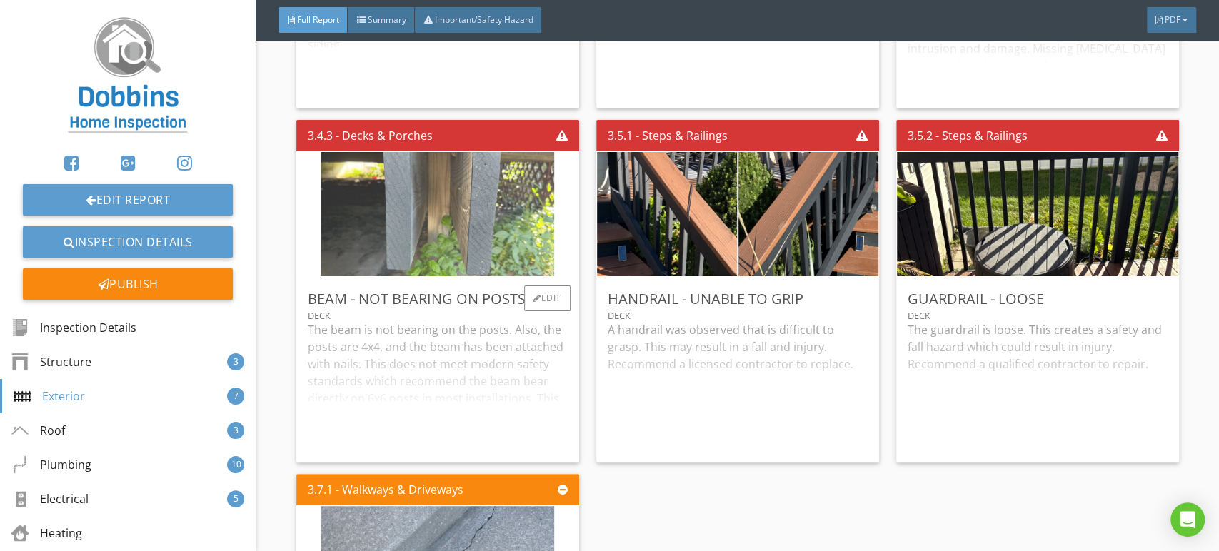
click at [520, 228] on img at bounding box center [438, 214] width 234 height 311
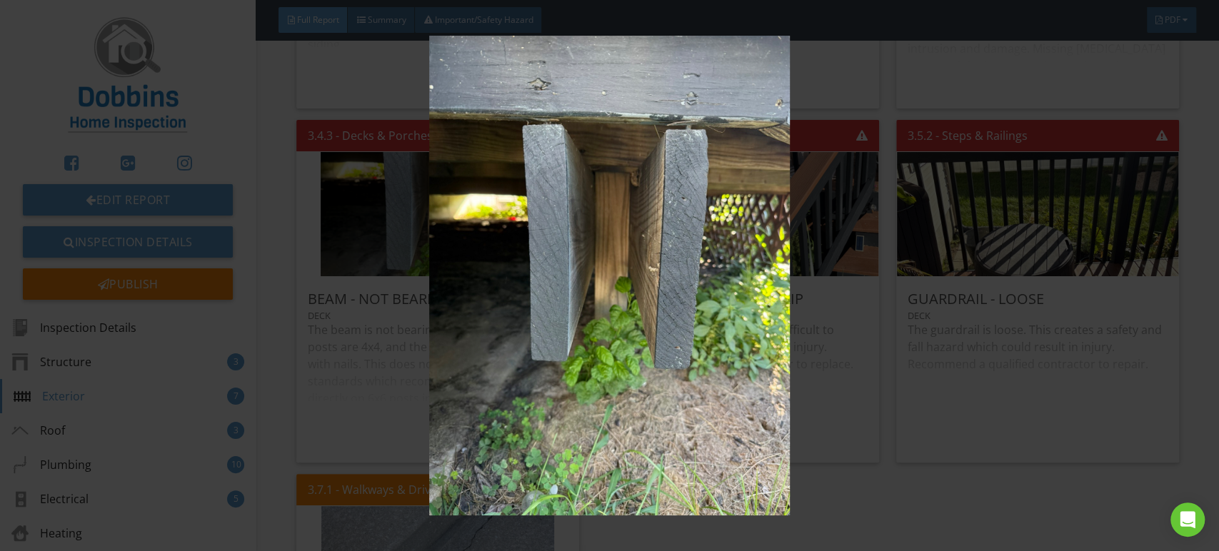
click at [520, 196] on img at bounding box center [609, 276] width 1115 height 481
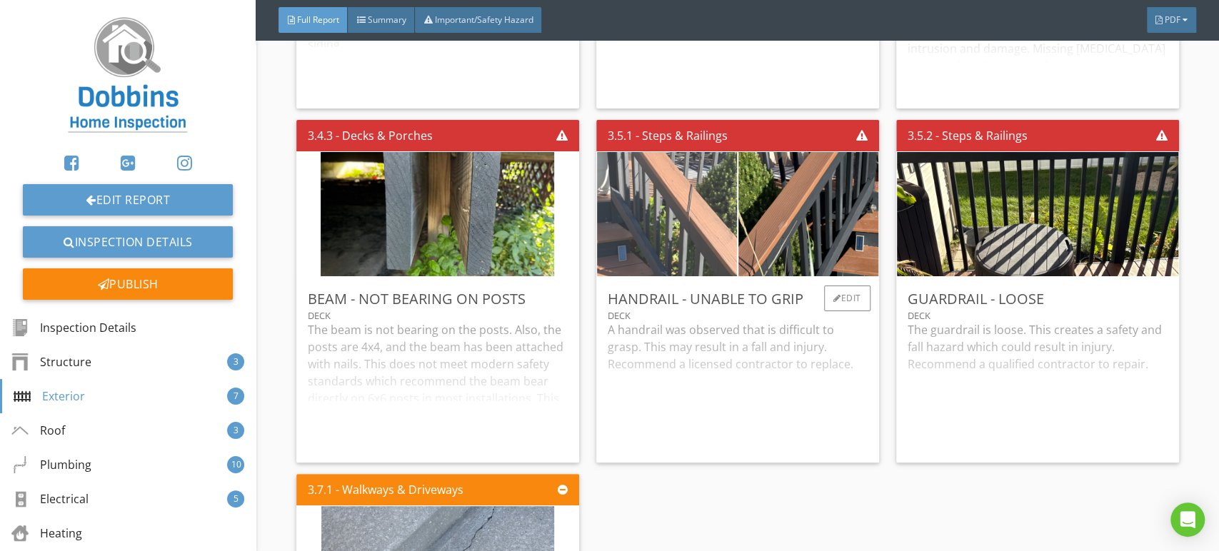
click at [689, 193] on img at bounding box center [667, 214] width 233 height 311
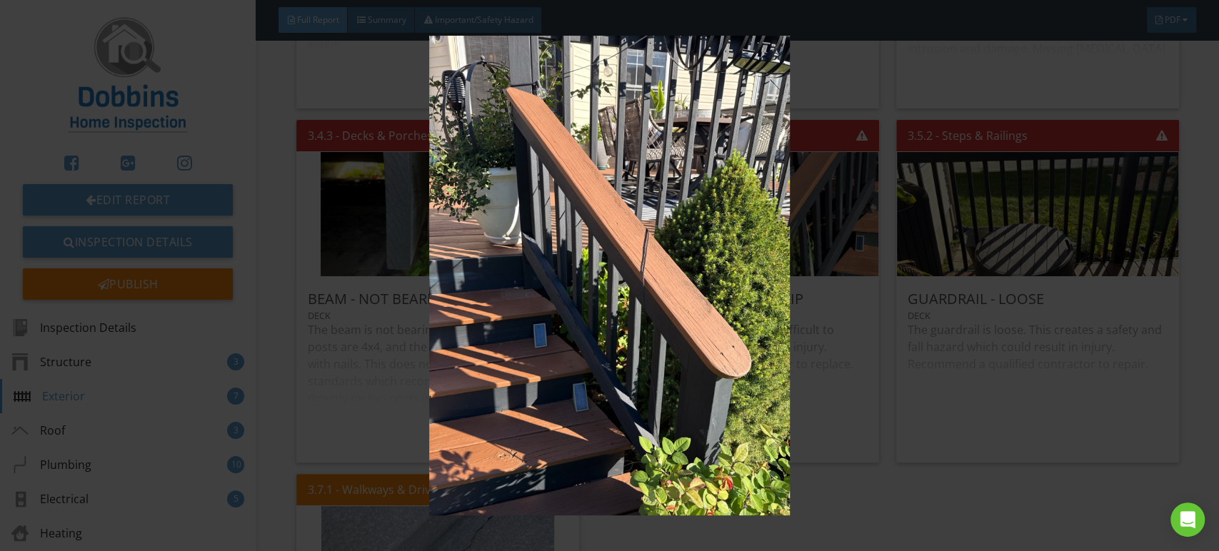
click at [598, 218] on img at bounding box center [609, 276] width 1115 height 481
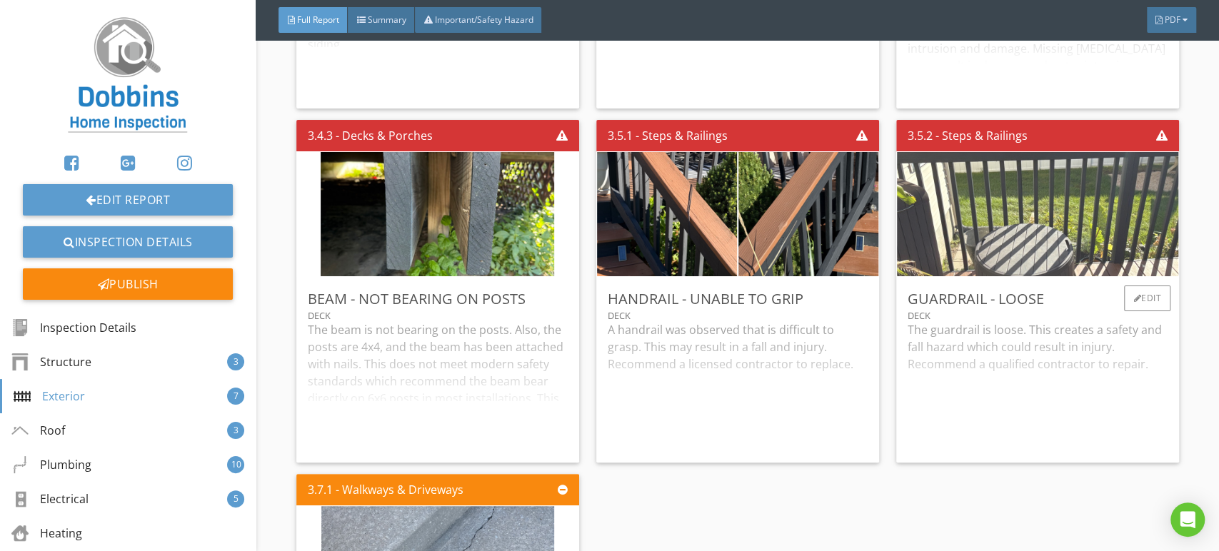
click at [1057, 241] on img at bounding box center [1038, 214] width 414 height 311
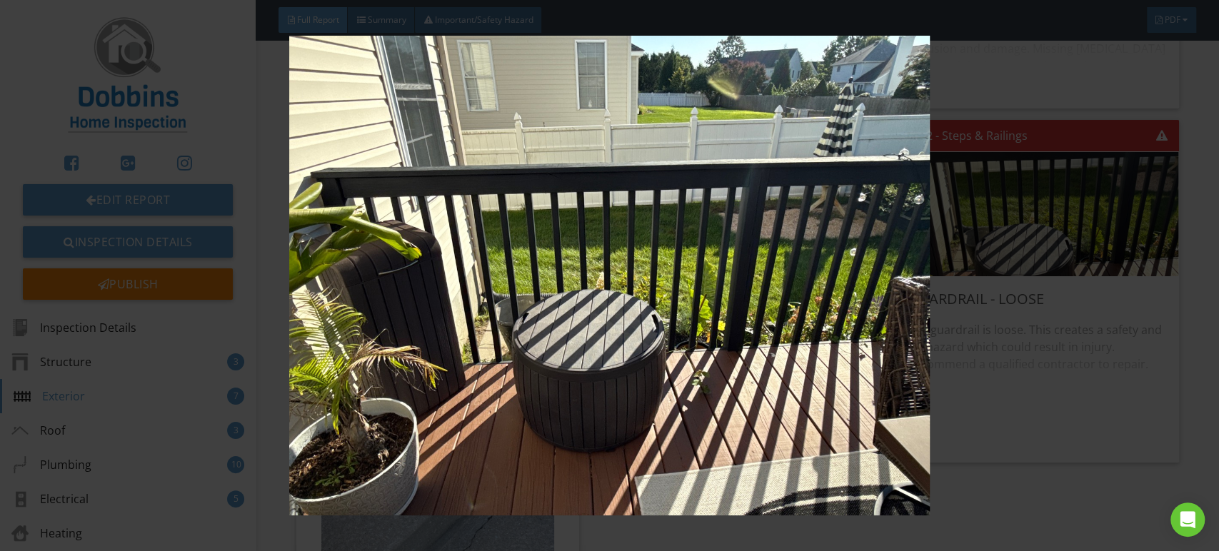
click at [817, 229] on img at bounding box center [609, 276] width 1115 height 481
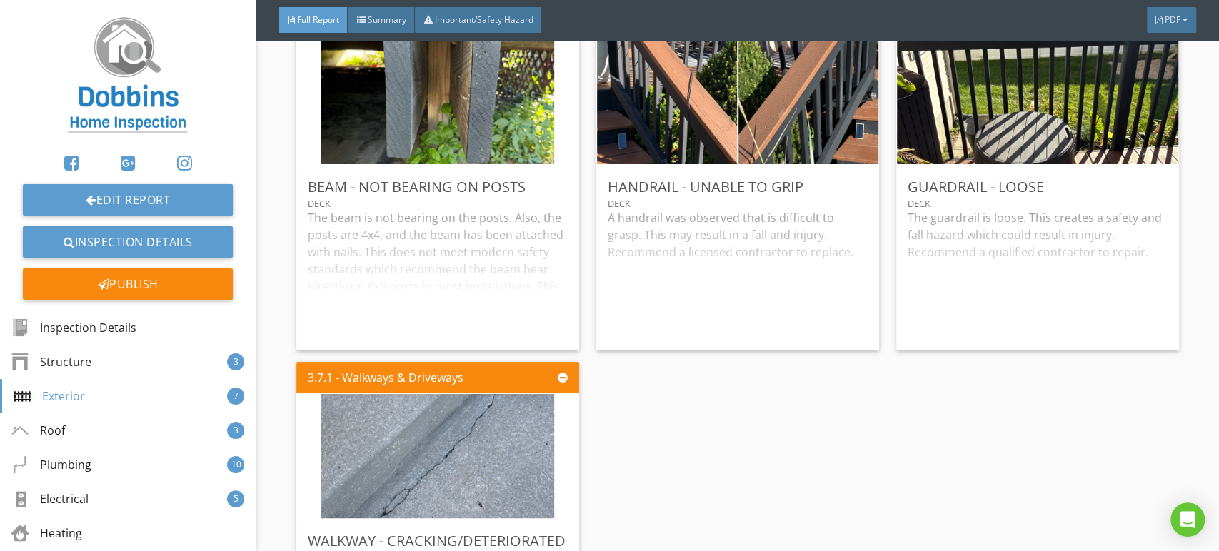
scroll to position [3571, 0]
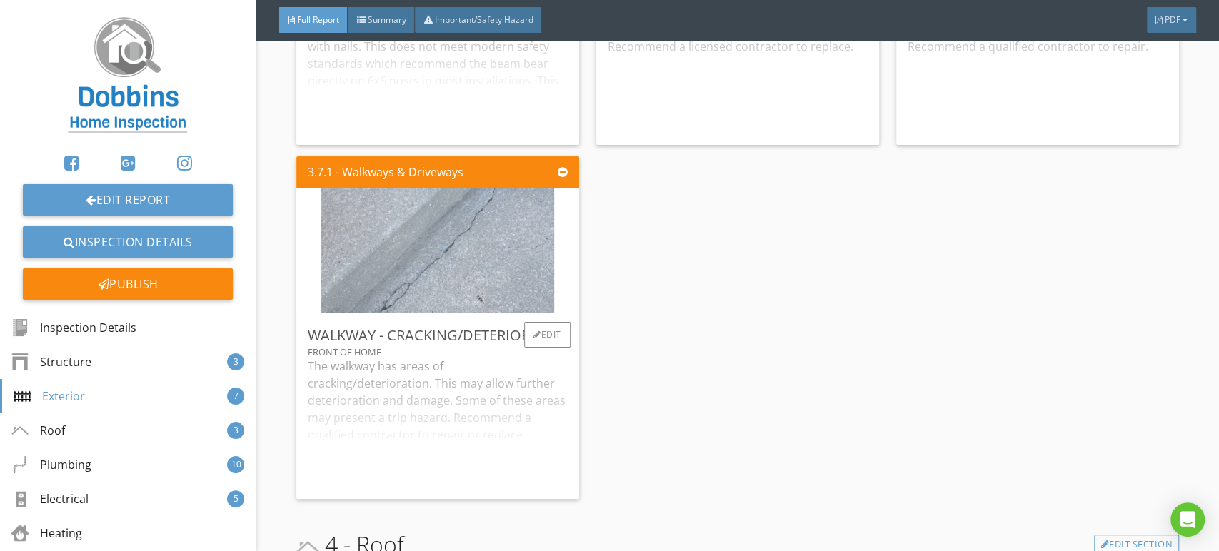
click at [476, 284] on img at bounding box center [437, 251] width 233 height 311
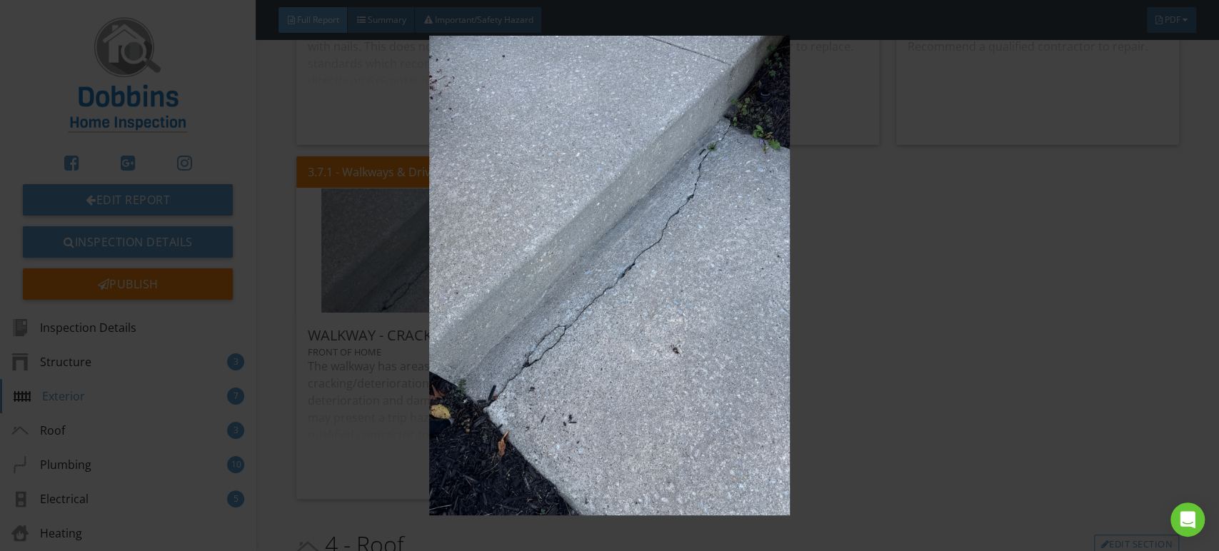
click at [484, 279] on img at bounding box center [609, 276] width 1115 height 481
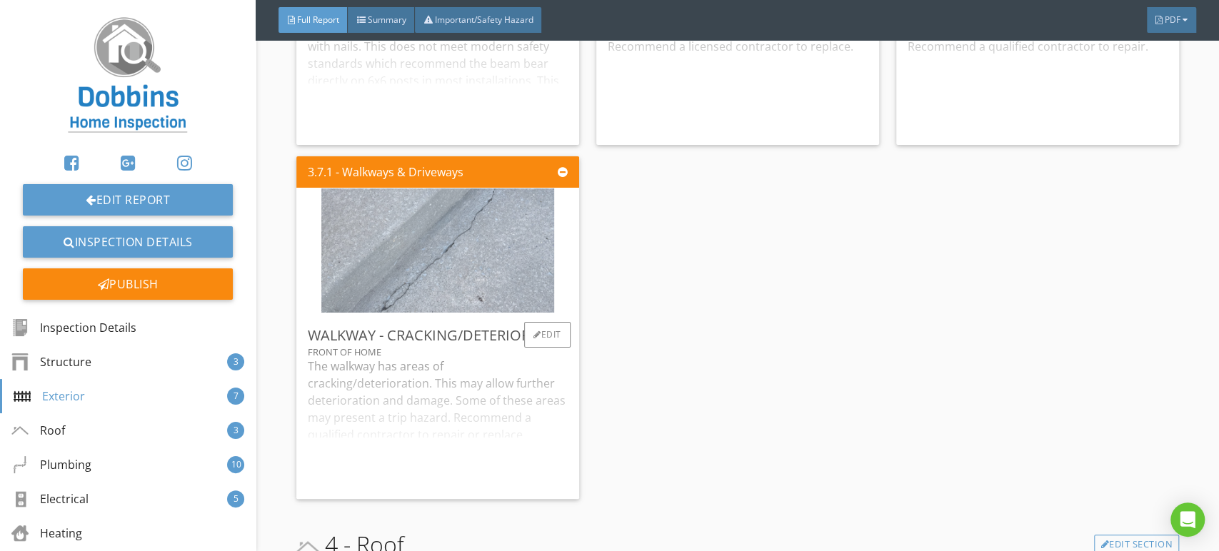
click at [504, 267] on img at bounding box center [437, 251] width 233 height 311
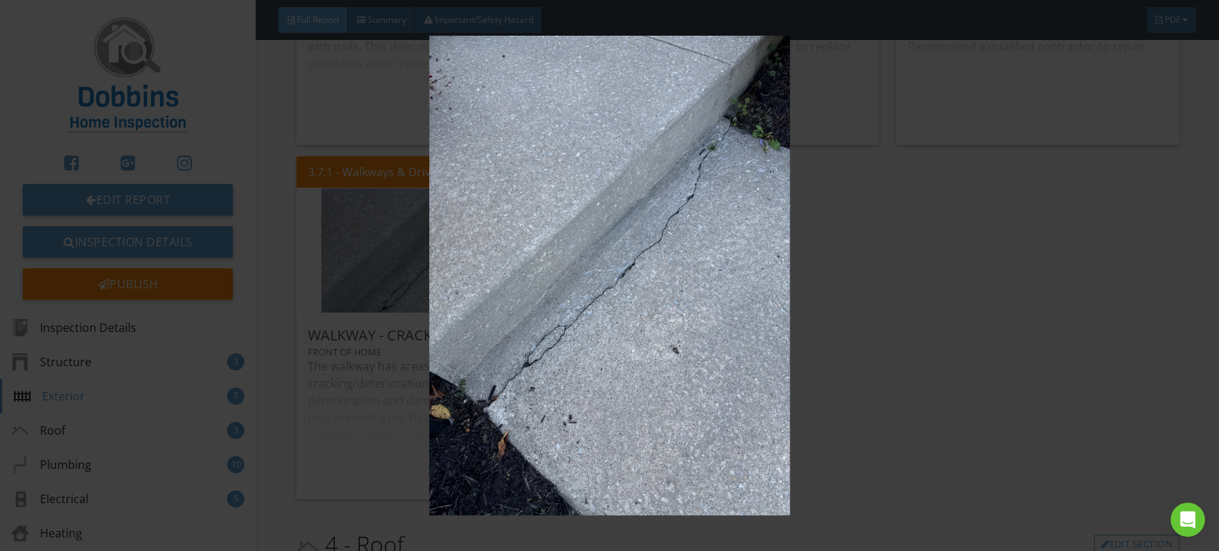
click at [899, 334] on img at bounding box center [609, 276] width 1115 height 481
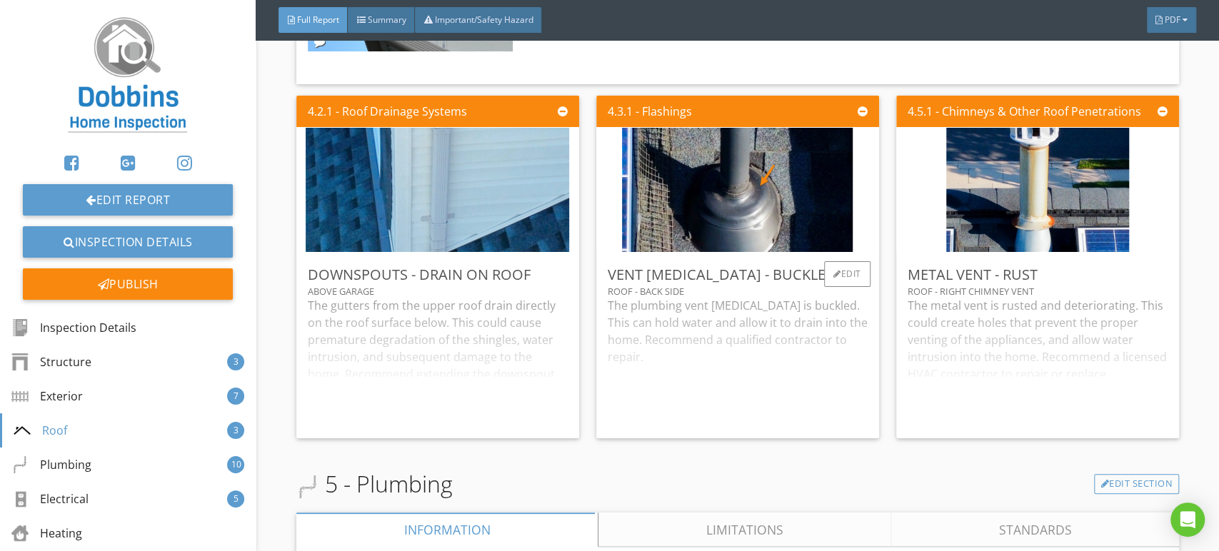
scroll to position [5000, 0]
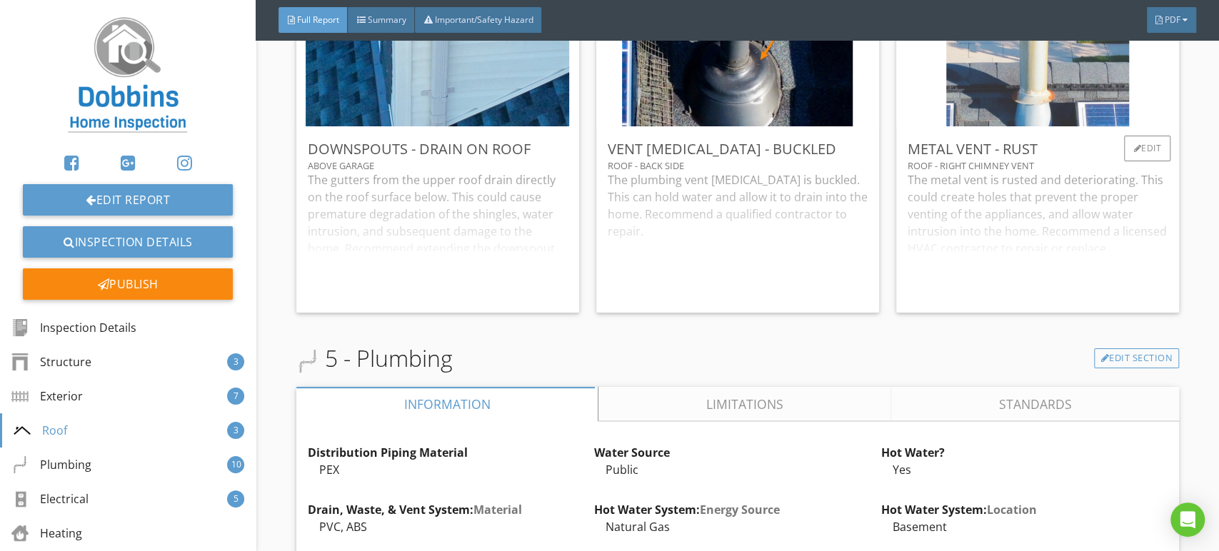
click at [1038, 101] on img at bounding box center [1037, 64] width 183 height 311
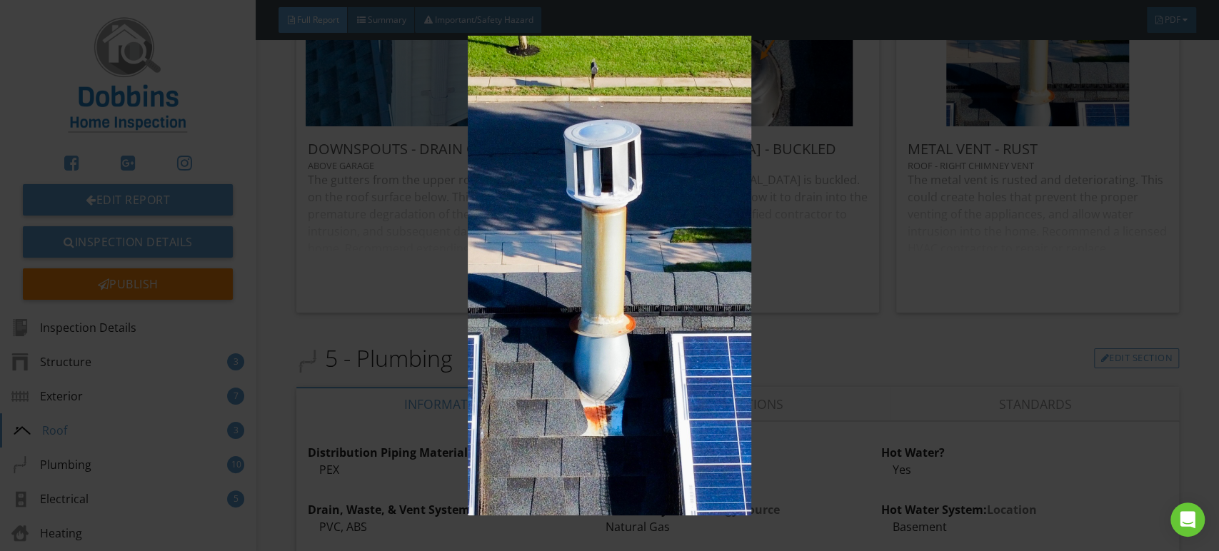
click at [737, 181] on img at bounding box center [609, 276] width 1115 height 481
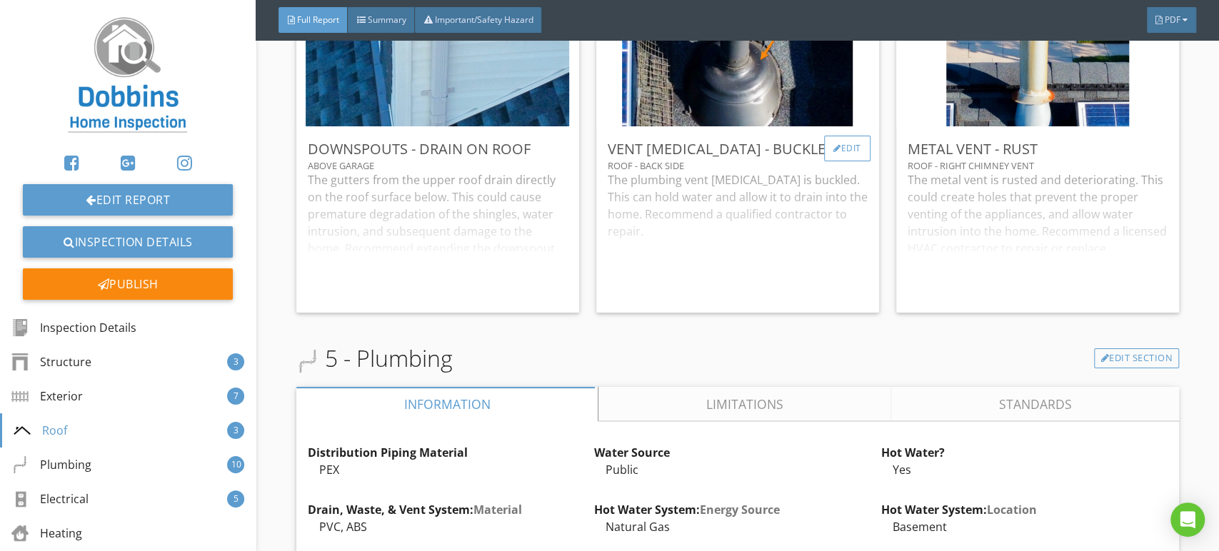
click at [834, 153] on div at bounding box center [838, 148] width 8 height 9
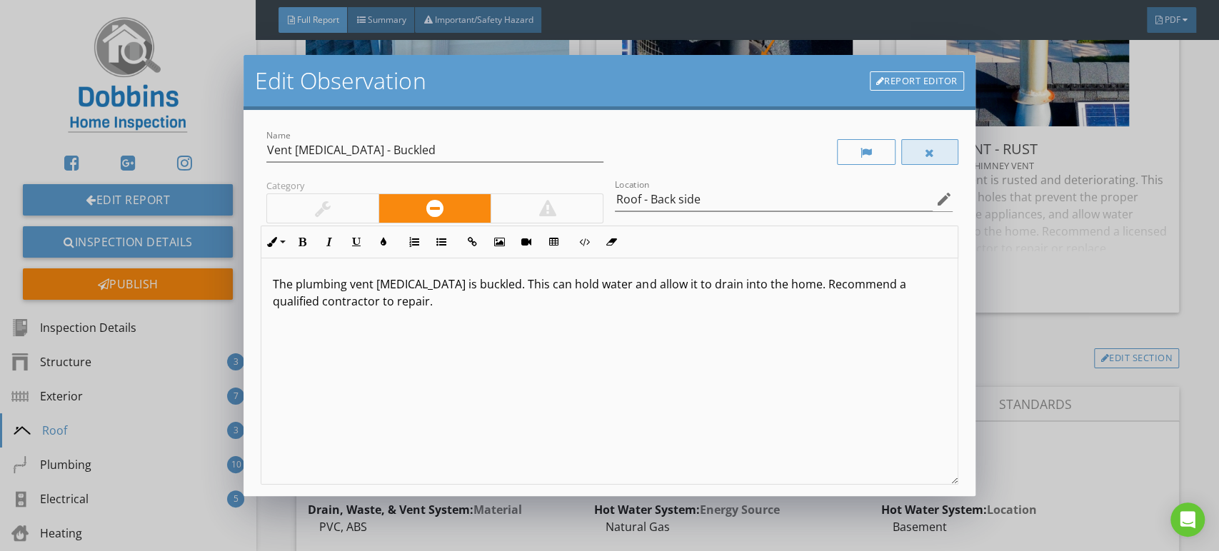
click at [927, 152] on div at bounding box center [929, 152] width 57 height 26
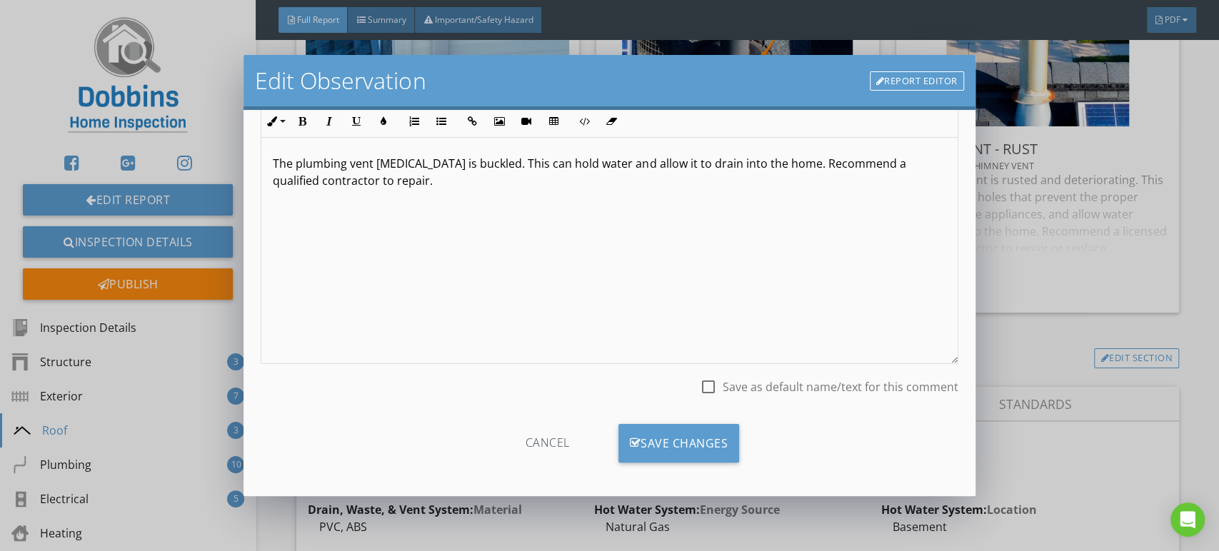
scroll to position [126, 0]
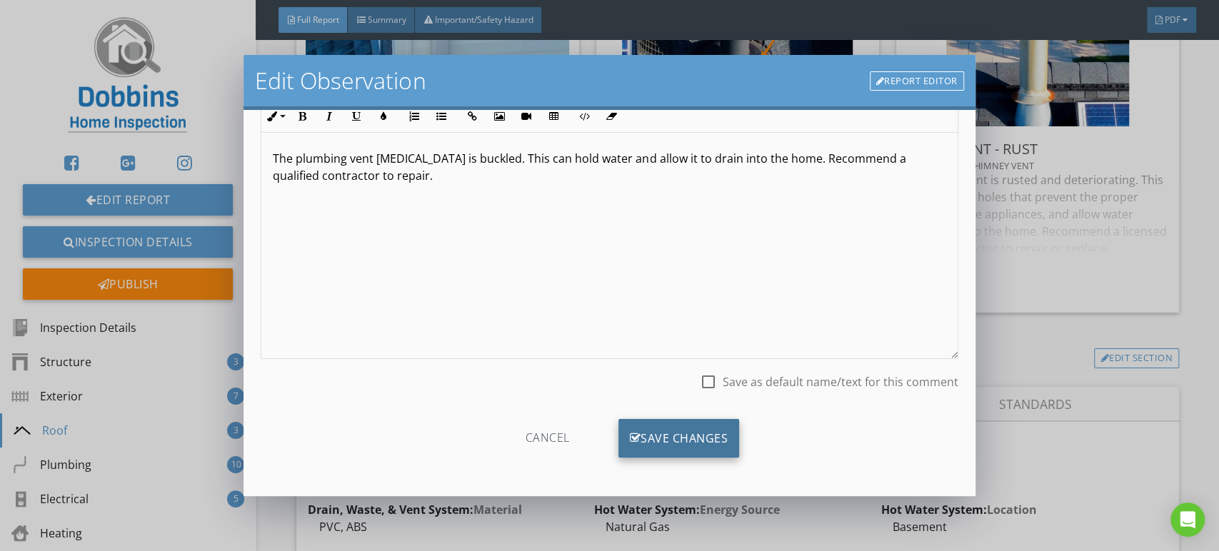
click at [714, 438] on div "Save Changes" at bounding box center [679, 438] width 121 height 39
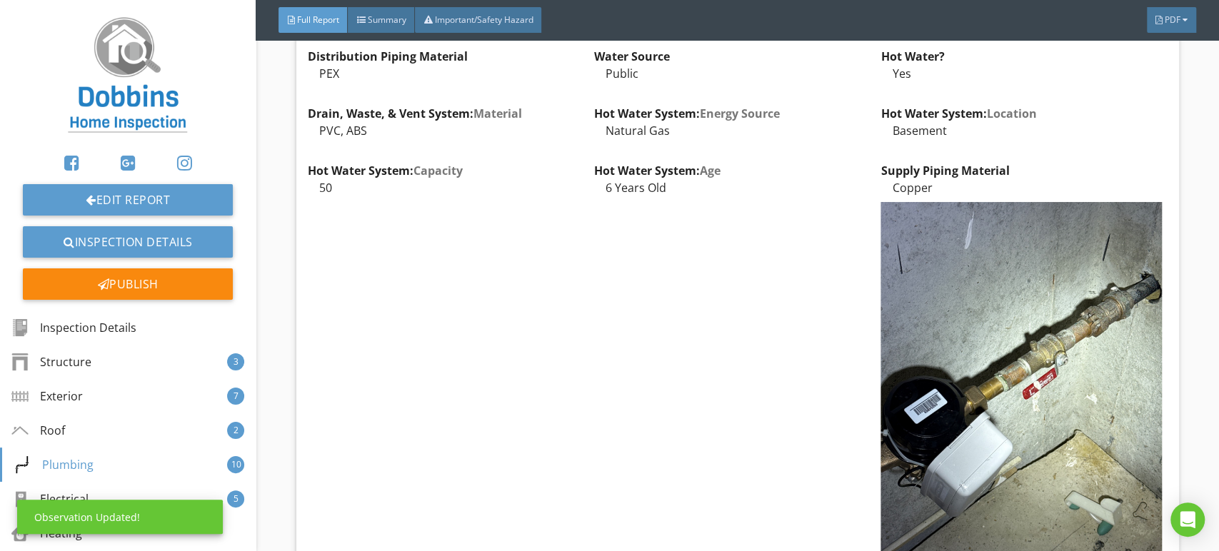
scroll to position [5317, 0]
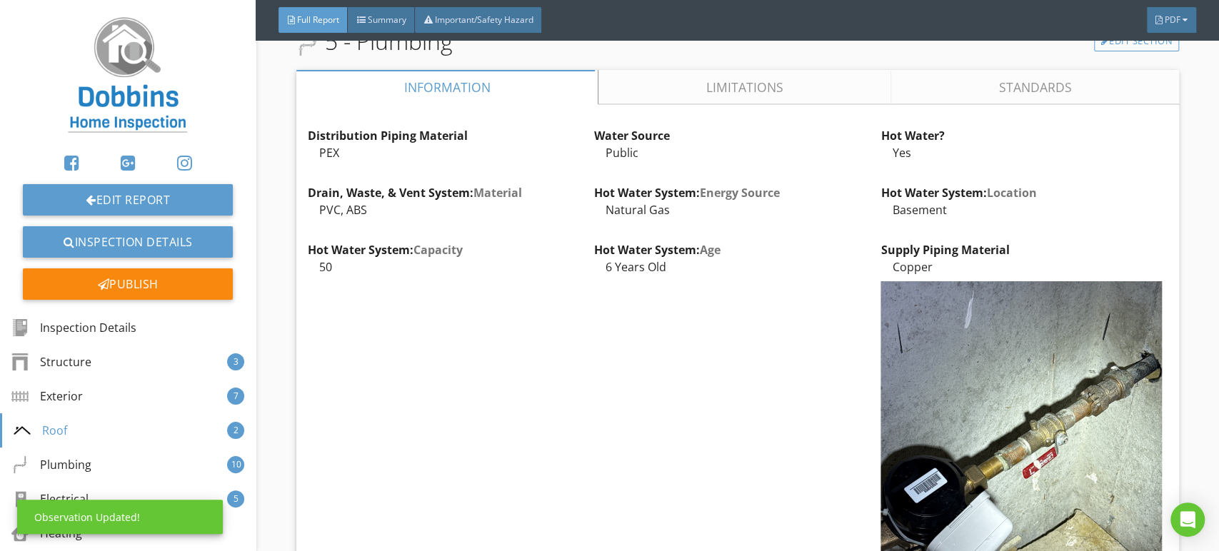
click at [756, 100] on link "Limitations" at bounding box center [745, 87] width 293 height 34
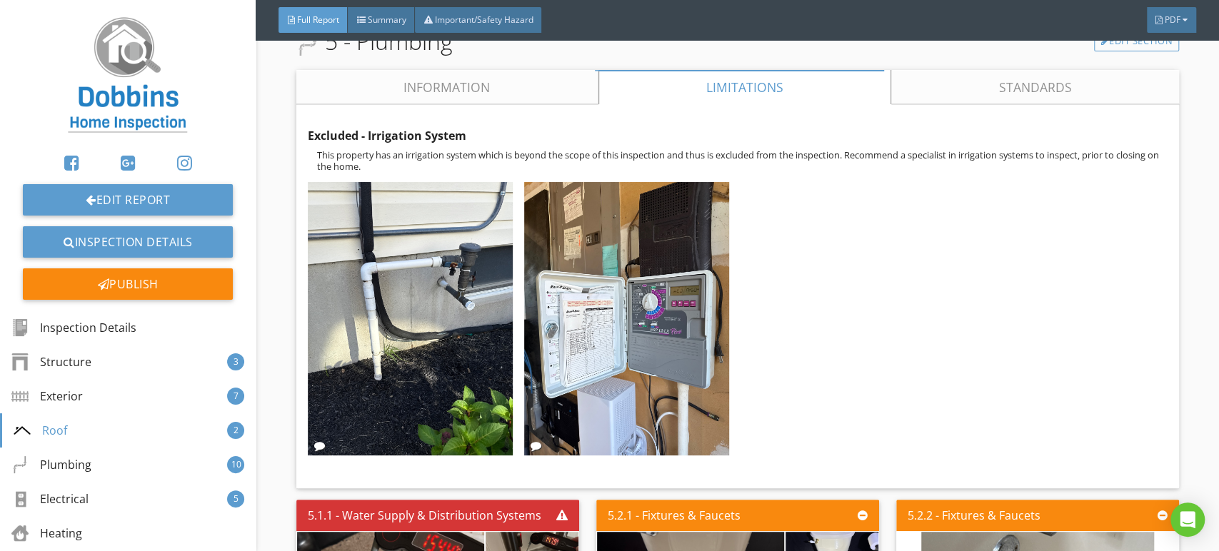
click at [526, 104] on link "Information" at bounding box center [447, 87] width 302 height 34
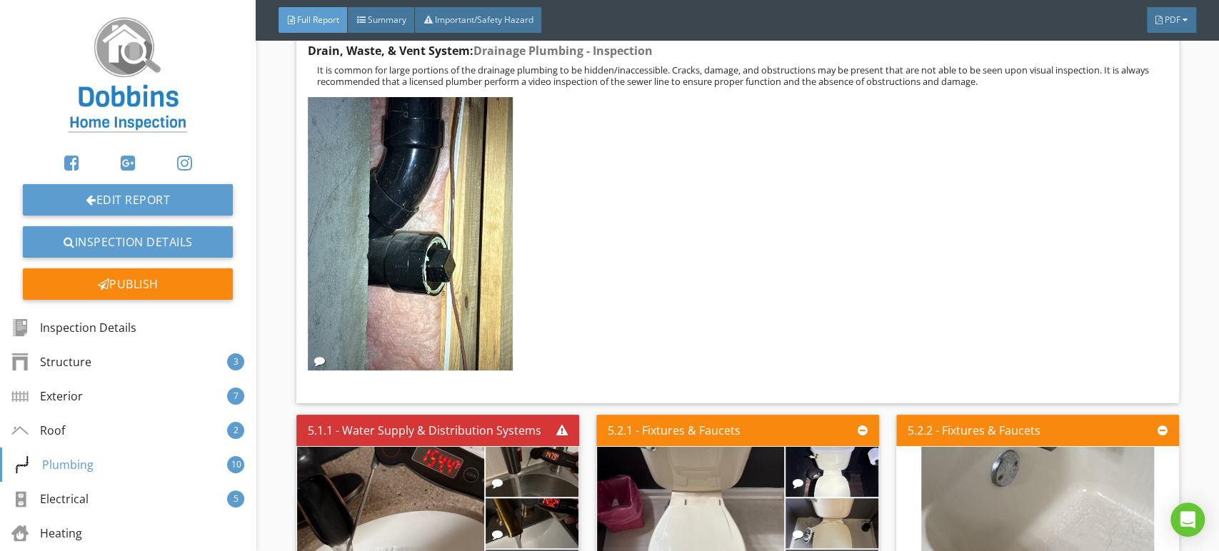
scroll to position [6666, 0]
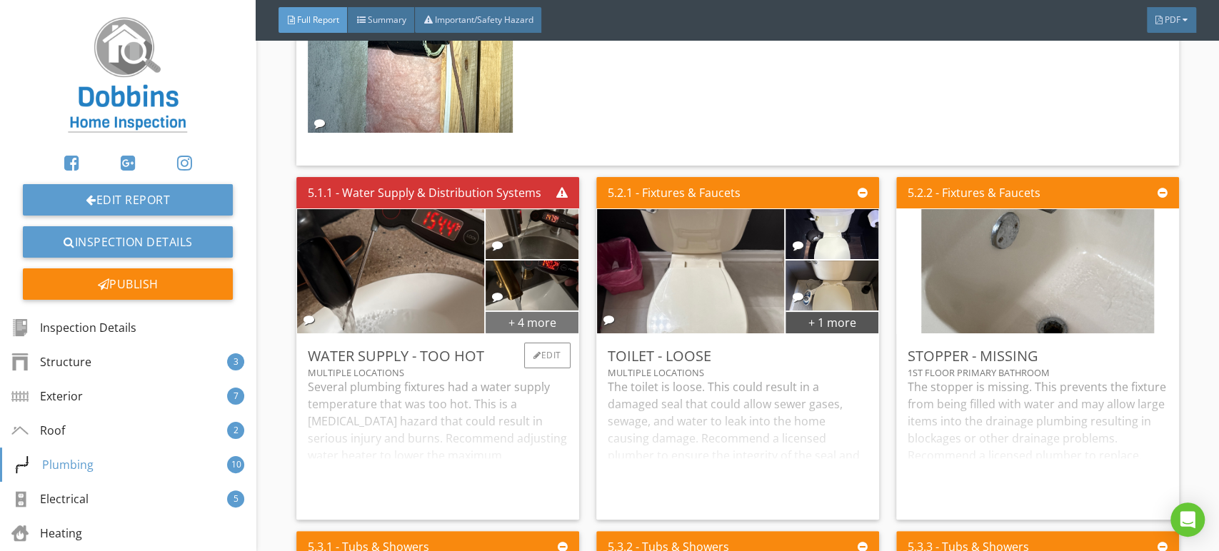
click at [529, 334] on div "+ 4 more" at bounding box center [532, 322] width 92 height 23
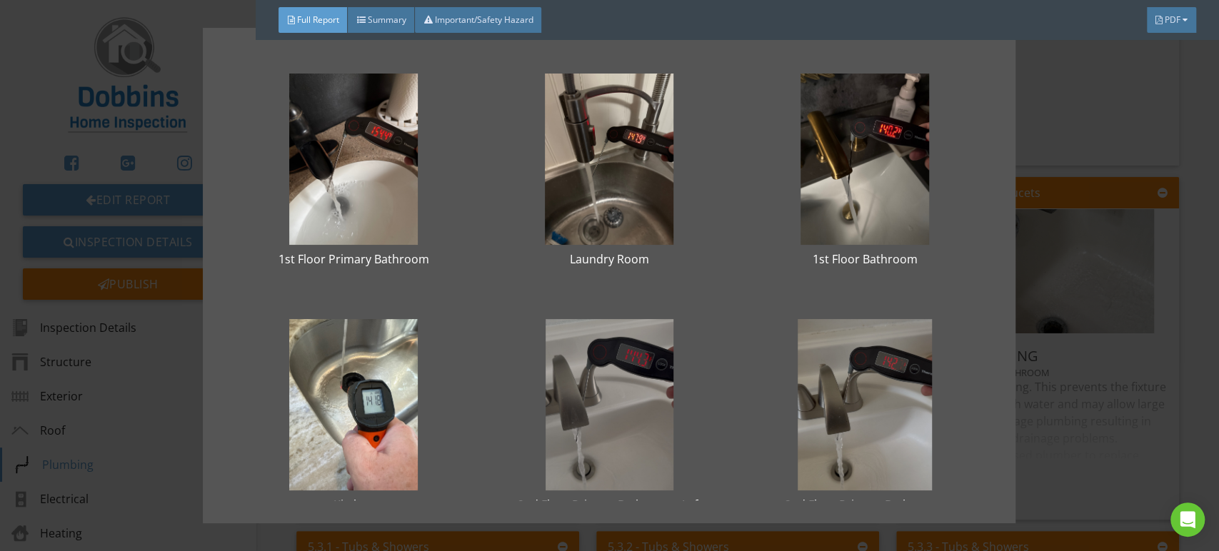
scroll to position [303, 0]
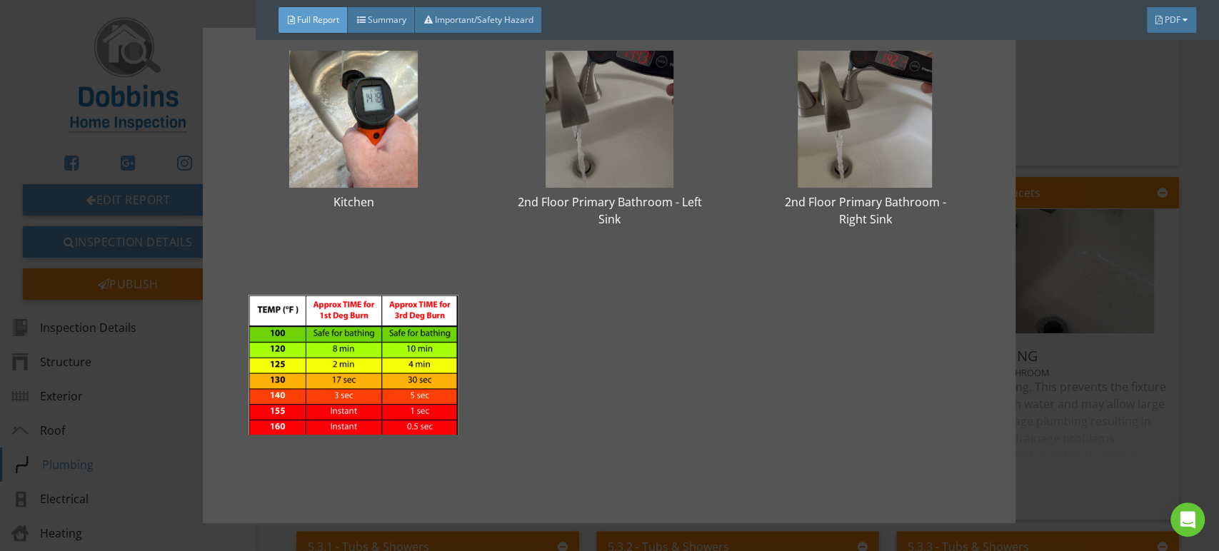
click at [1004, 338] on div "1st Floor Primary Bathroom Laundry Room 1st Floor Bathroom Kitchen 2nd Floor Pr…" at bounding box center [609, 276] width 813 height 496
click at [1104, 311] on div "1st Floor Primary Bathroom Laundry Room 1st Floor Bathroom Kitchen 2nd Floor Pr…" at bounding box center [609, 275] width 1219 height 551
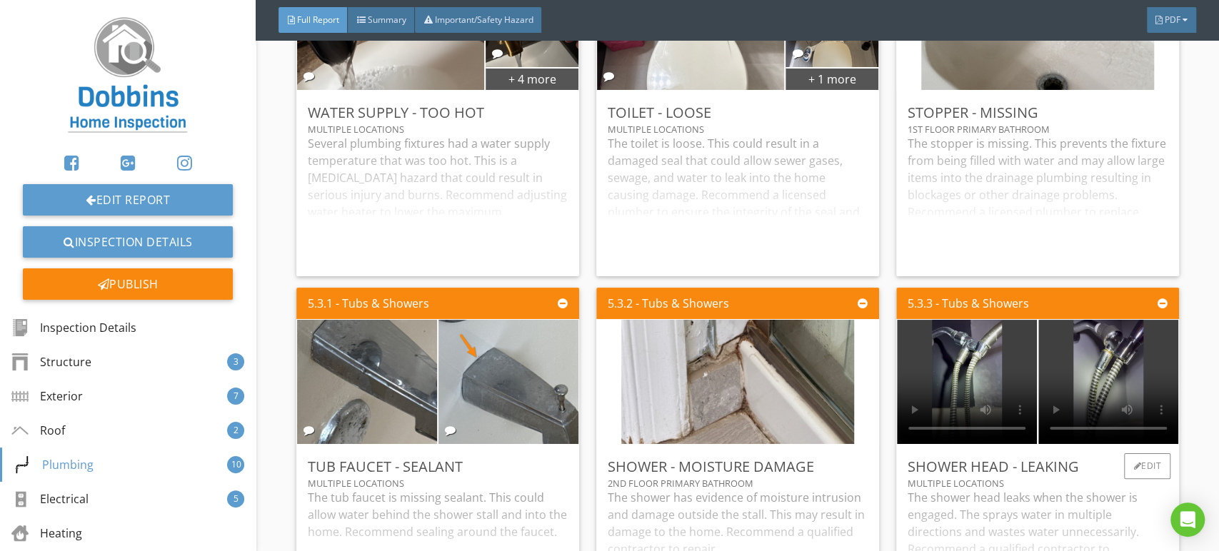
scroll to position [7143, 0]
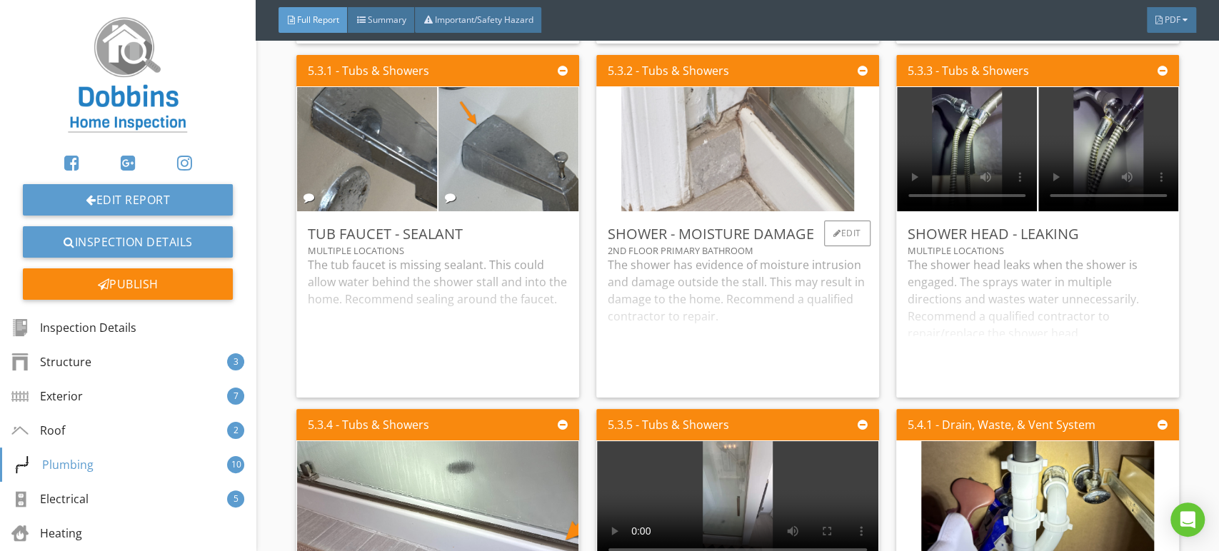
click at [687, 126] on img at bounding box center [737, 149] width 233 height 311
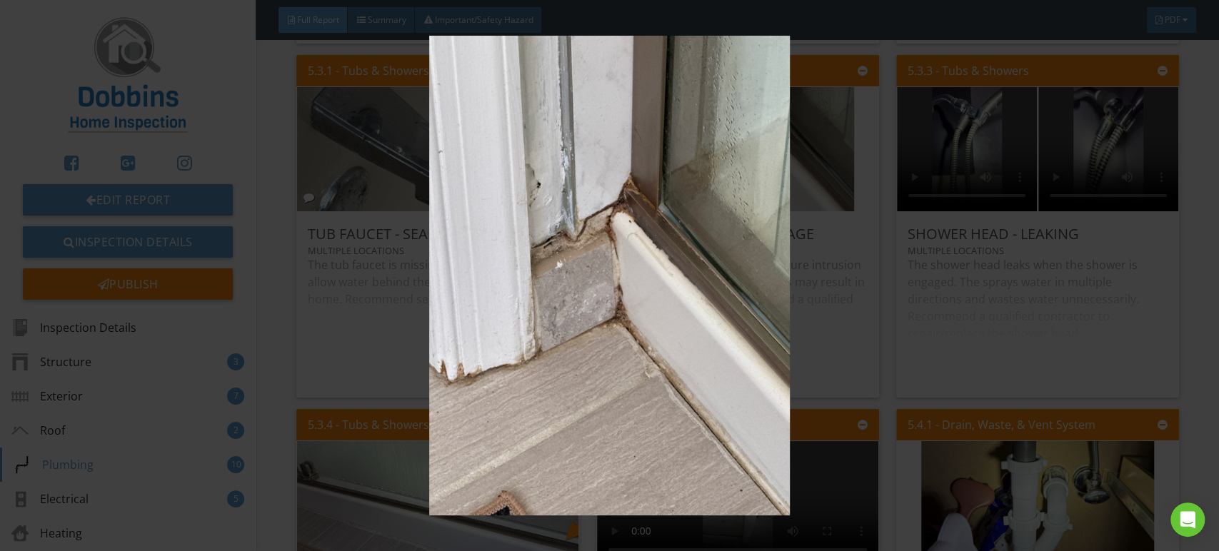
click at [684, 130] on img at bounding box center [609, 276] width 1115 height 481
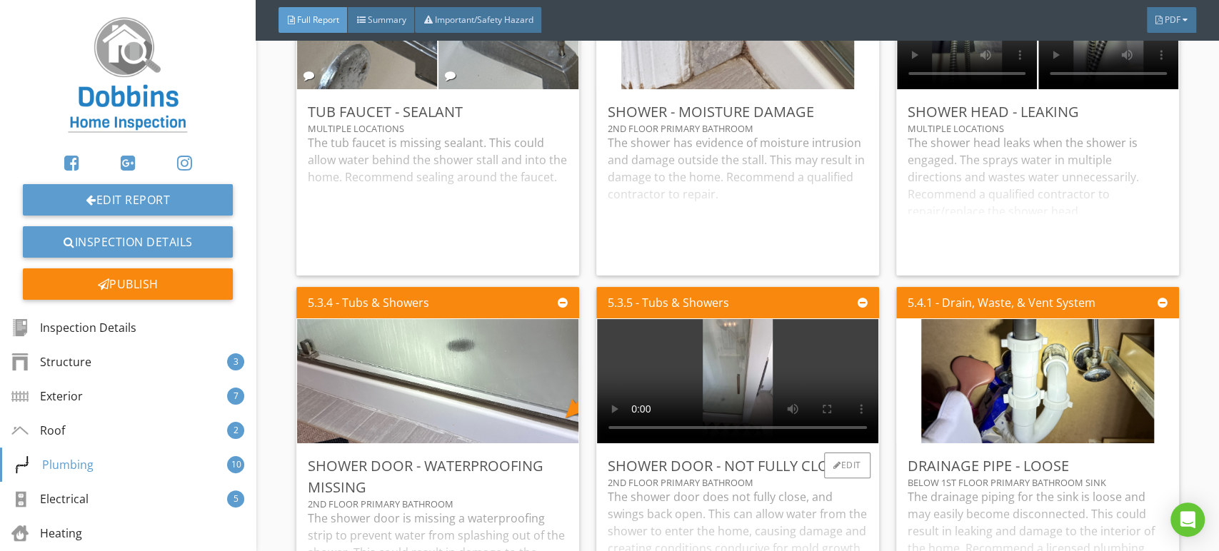
scroll to position [7381, 0]
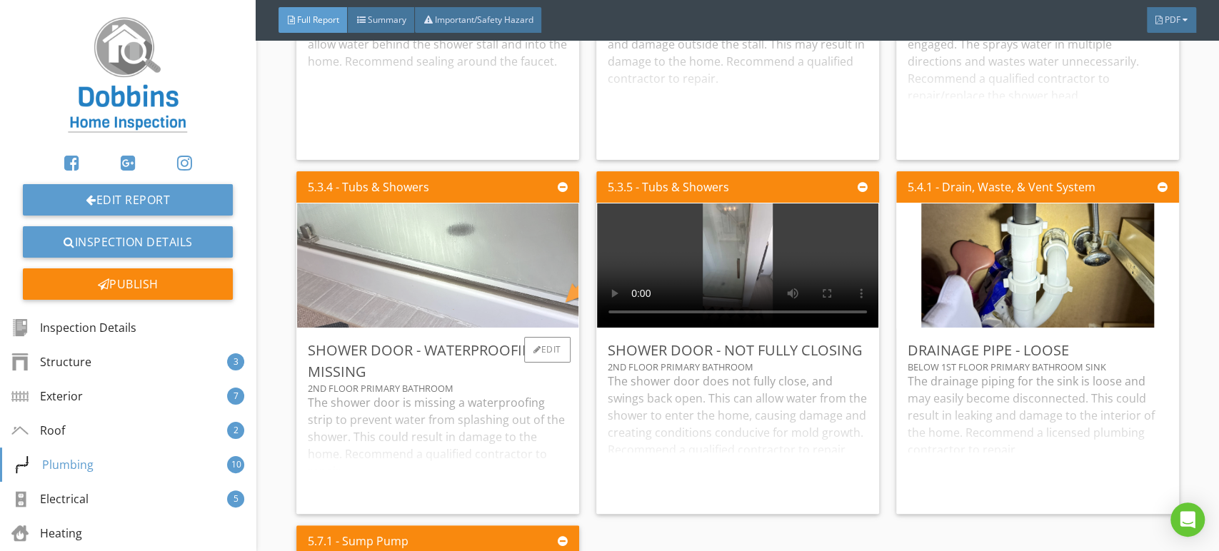
click at [514, 287] on img at bounding box center [438, 265] width 414 height 311
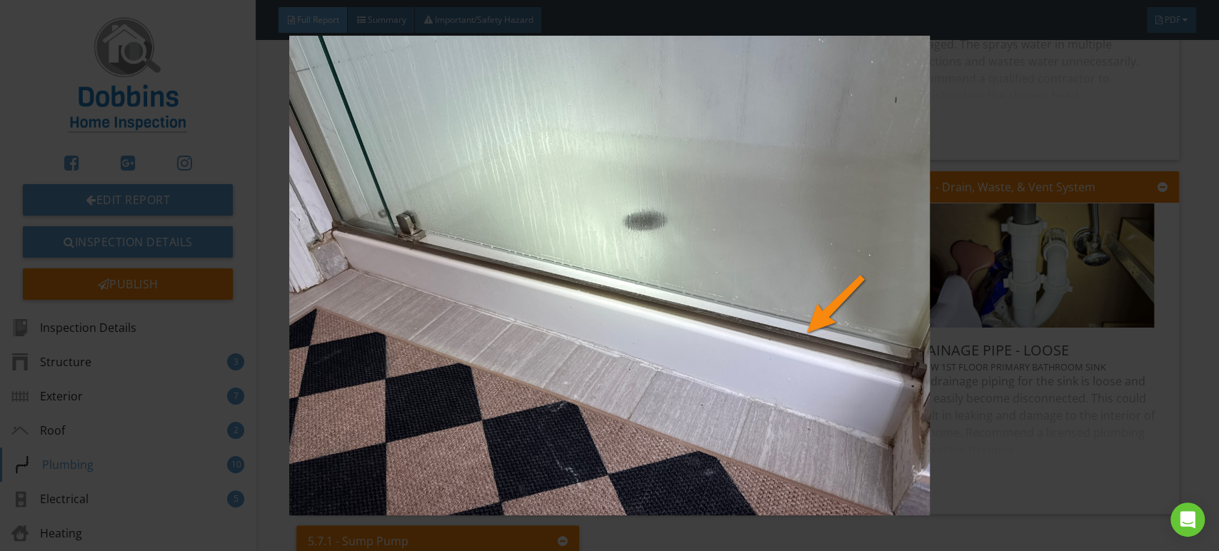
click at [520, 287] on img at bounding box center [609, 276] width 1115 height 481
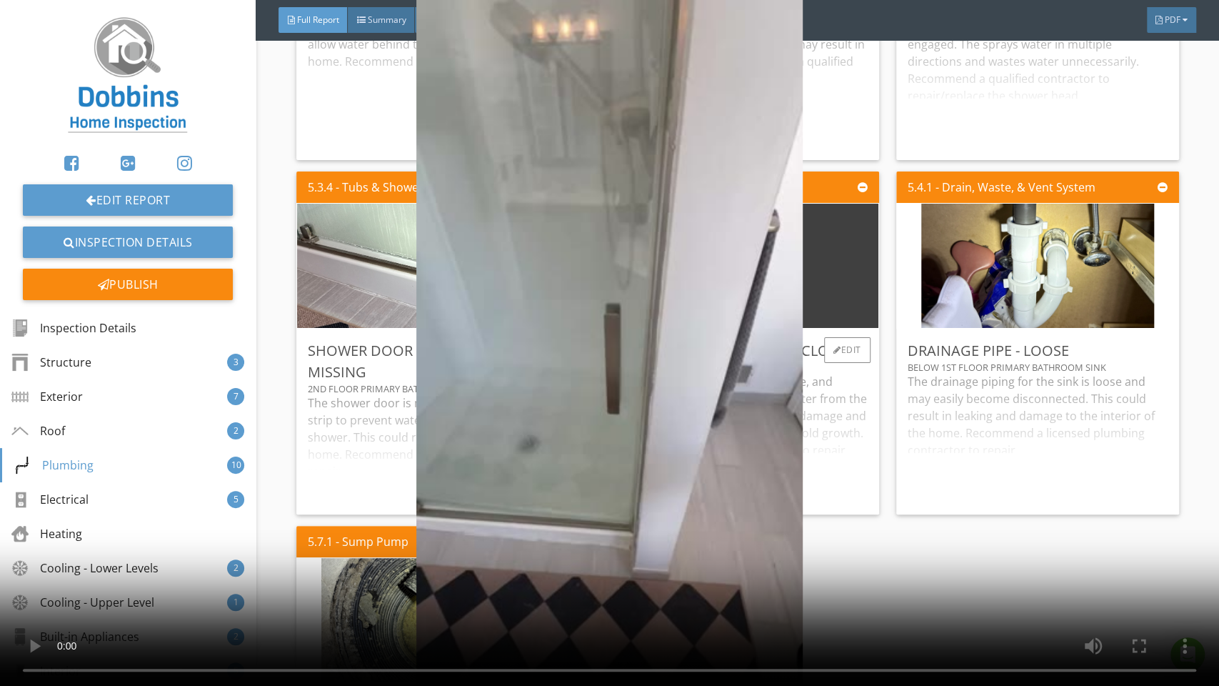
click at [738, 389] on video at bounding box center [609, 343] width 1219 height 686
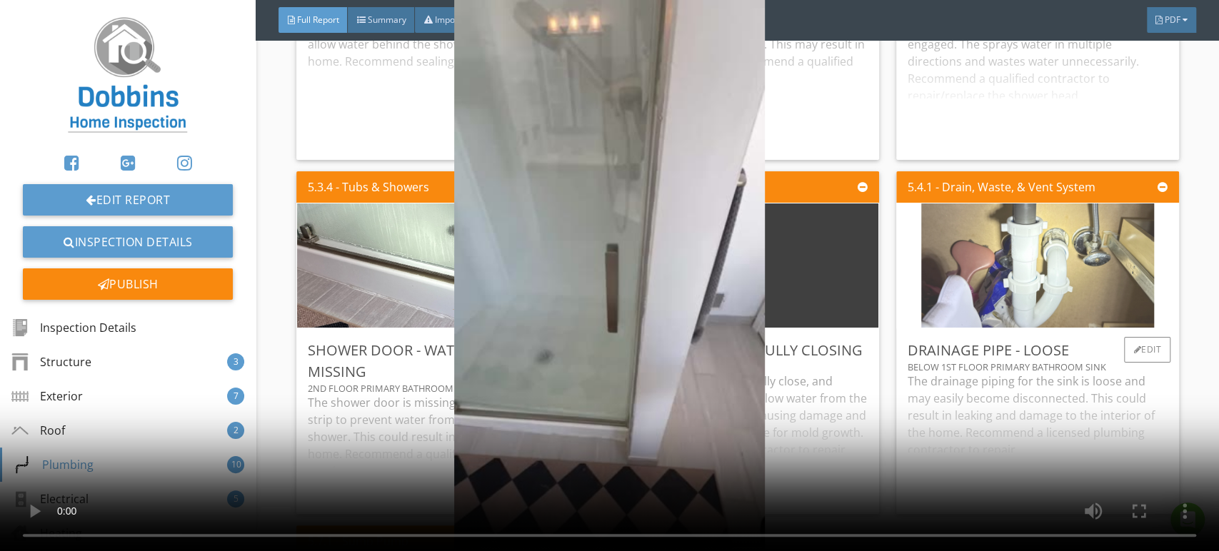
click at [991, 290] on img at bounding box center [1037, 265] width 233 height 311
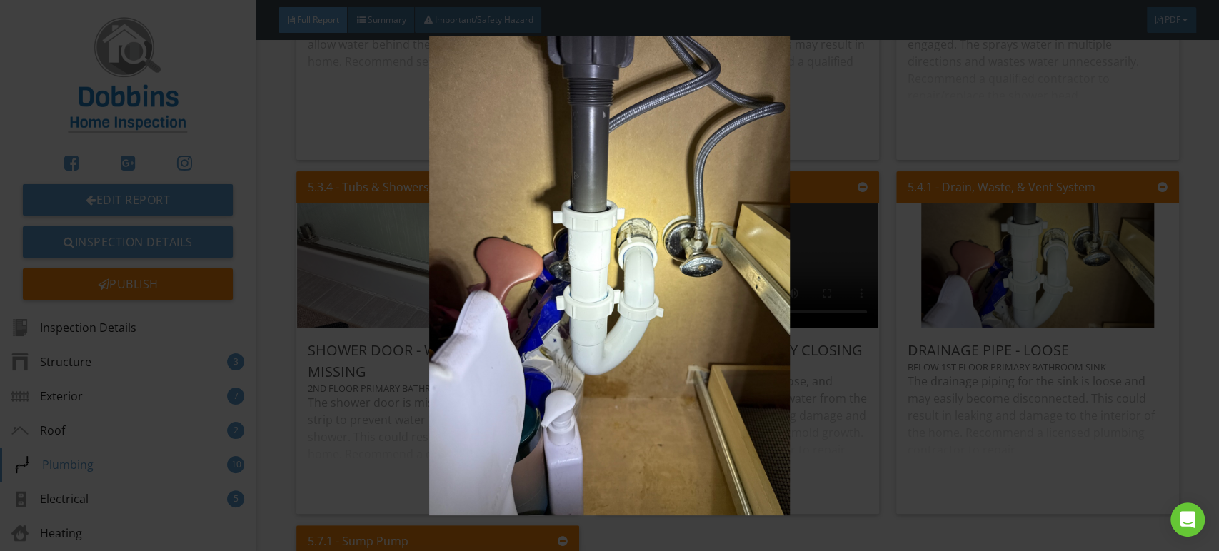
click at [921, 304] on img at bounding box center [609, 276] width 1115 height 481
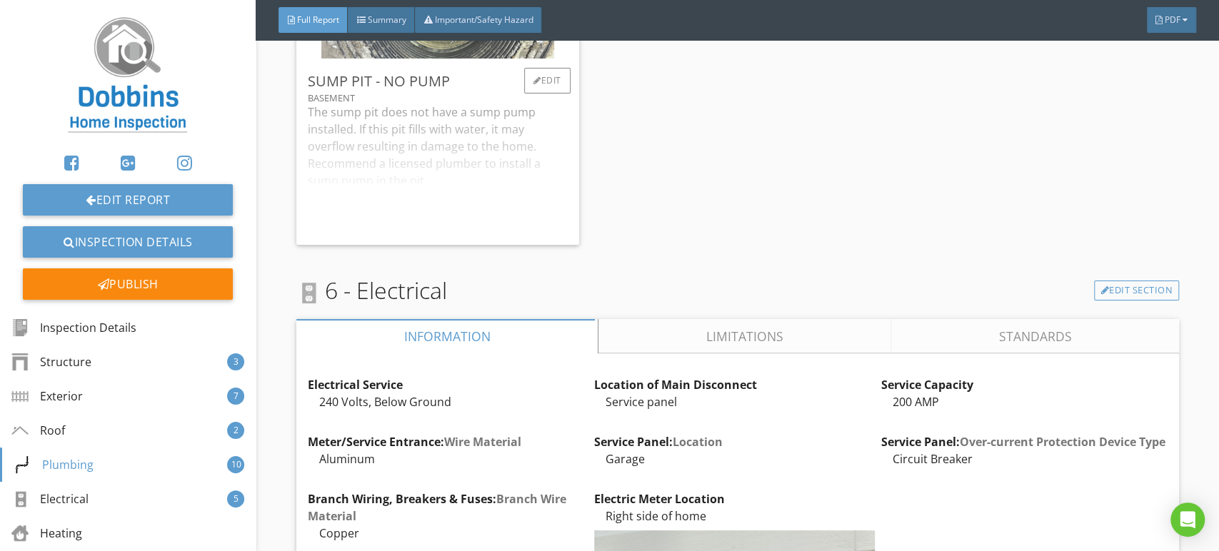
scroll to position [8174, 0]
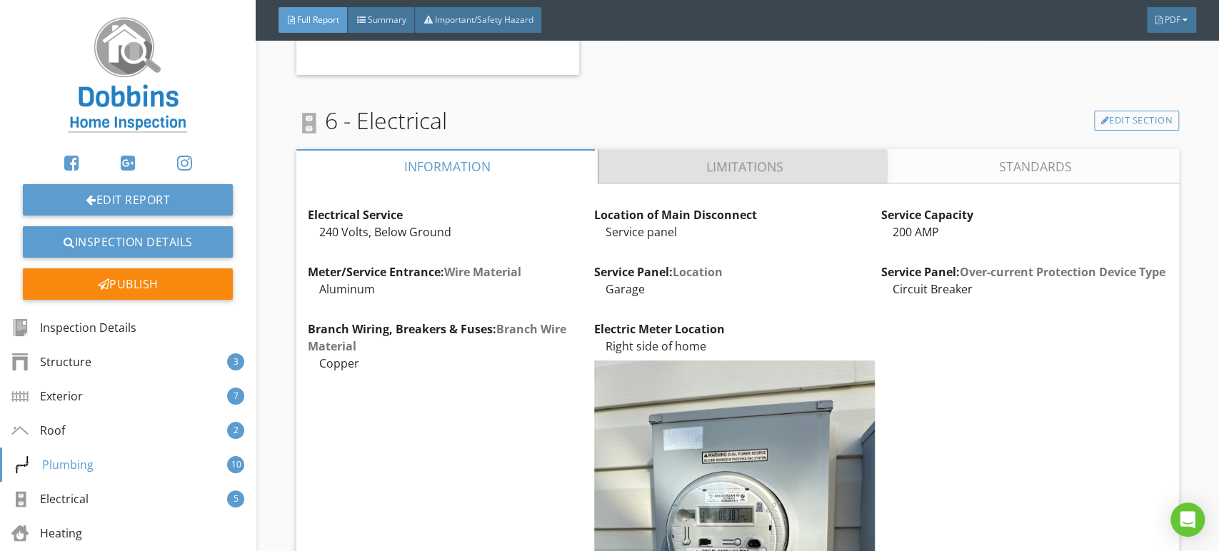
click at [705, 181] on link "Limitations" at bounding box center [745, 166] width 293 height 34
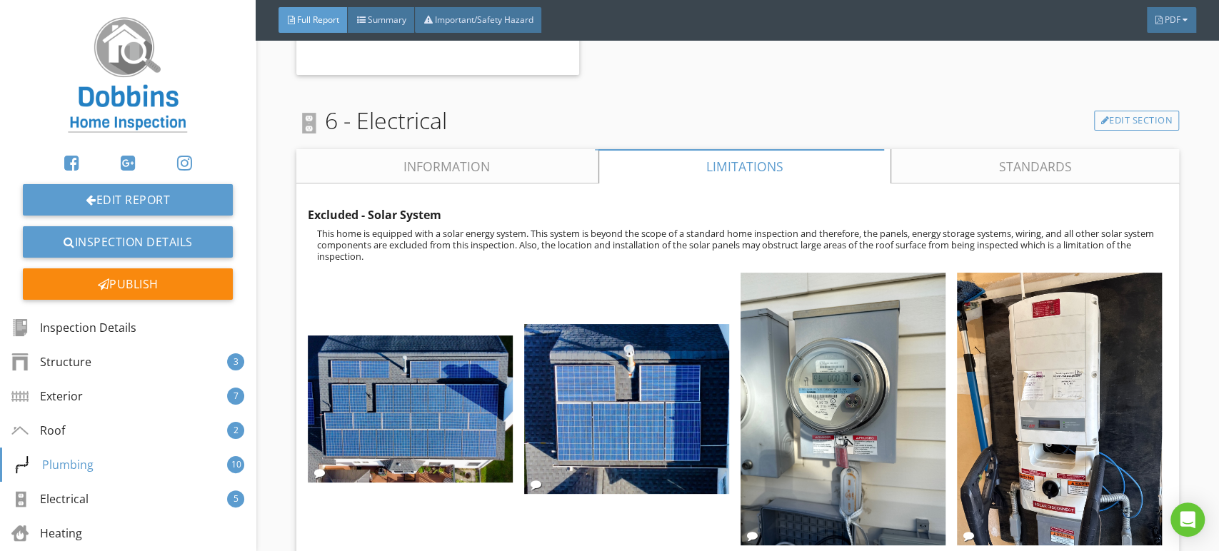
click at [486, 184] on link "Information" at bounding box center [447, 166] width 302 height 34
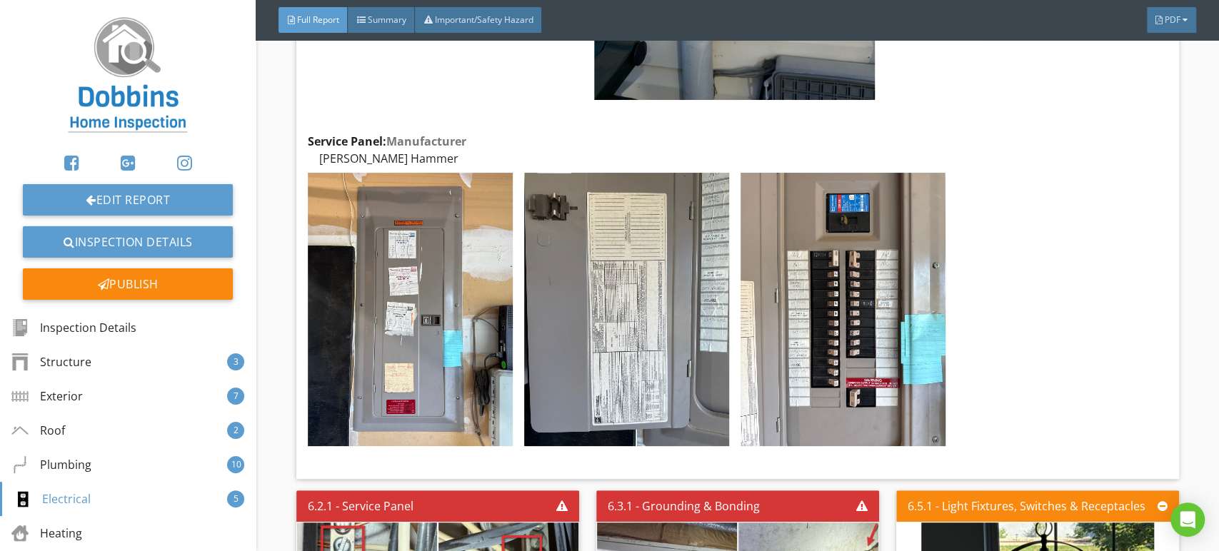
scroll to position [9126, 0]
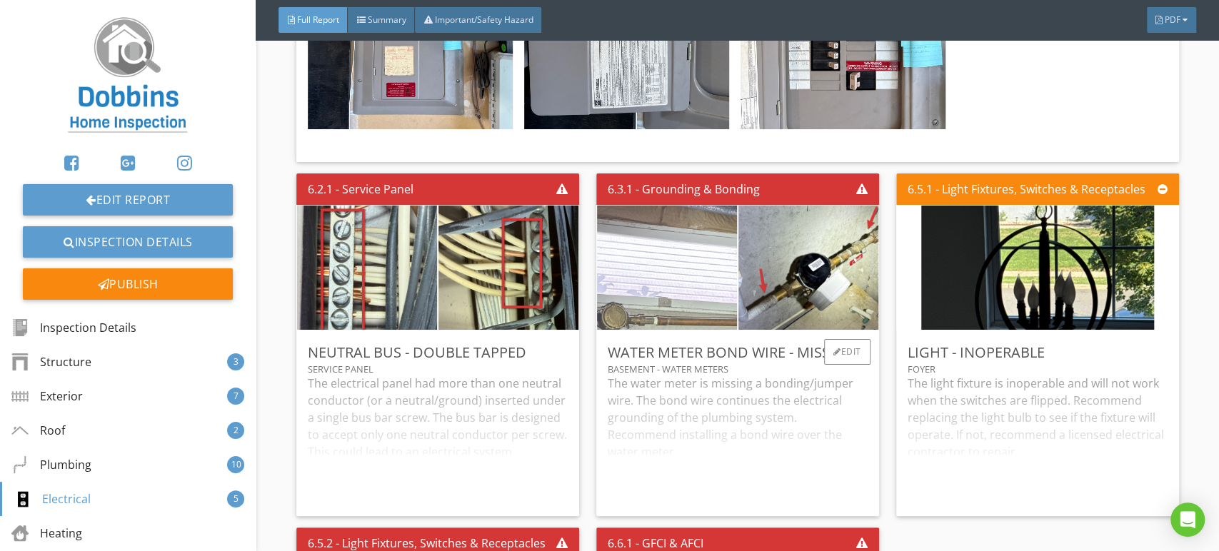
click at [670, 293] on img at bounding box center [667, 267] width 350 height 263
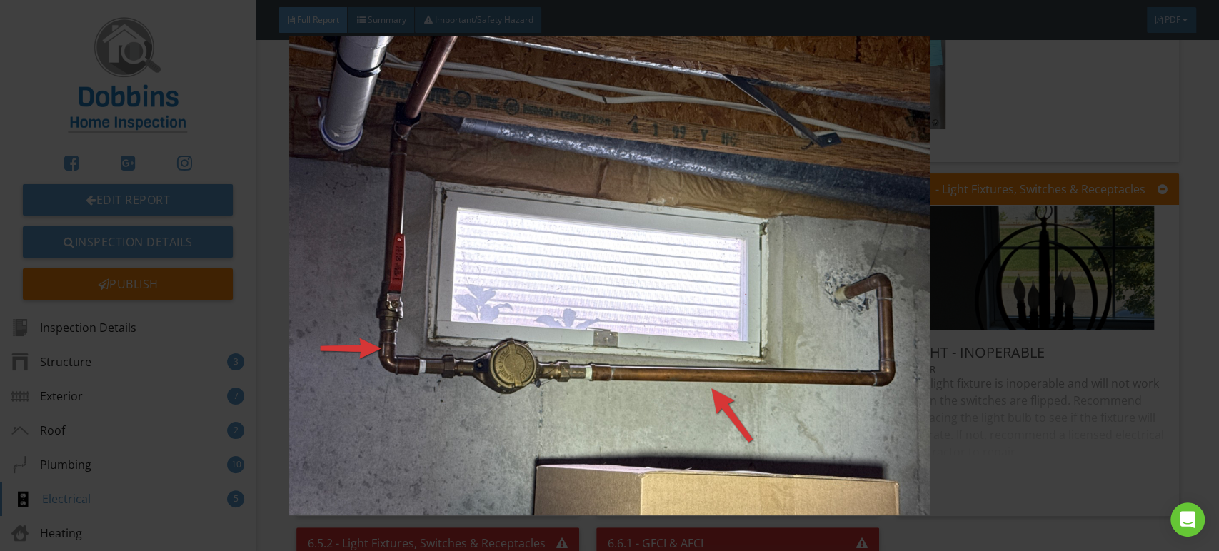
click at [672, 285] on img at bounding box center [609, 276] width 1115 height 481
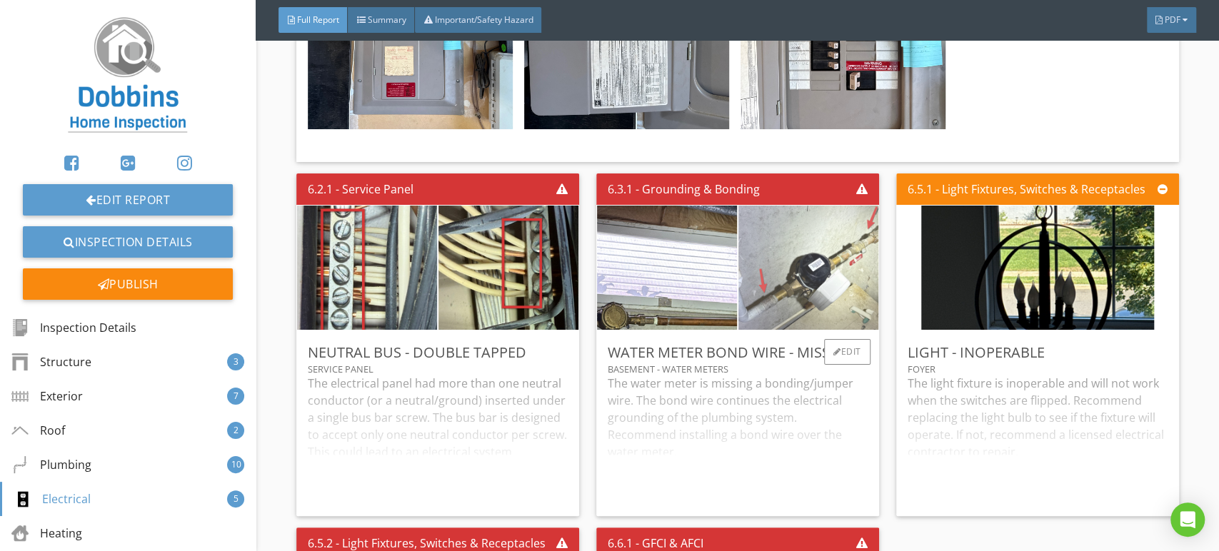
click at [829, 262] on img at bounding box center [808, 268] width 233 height 311
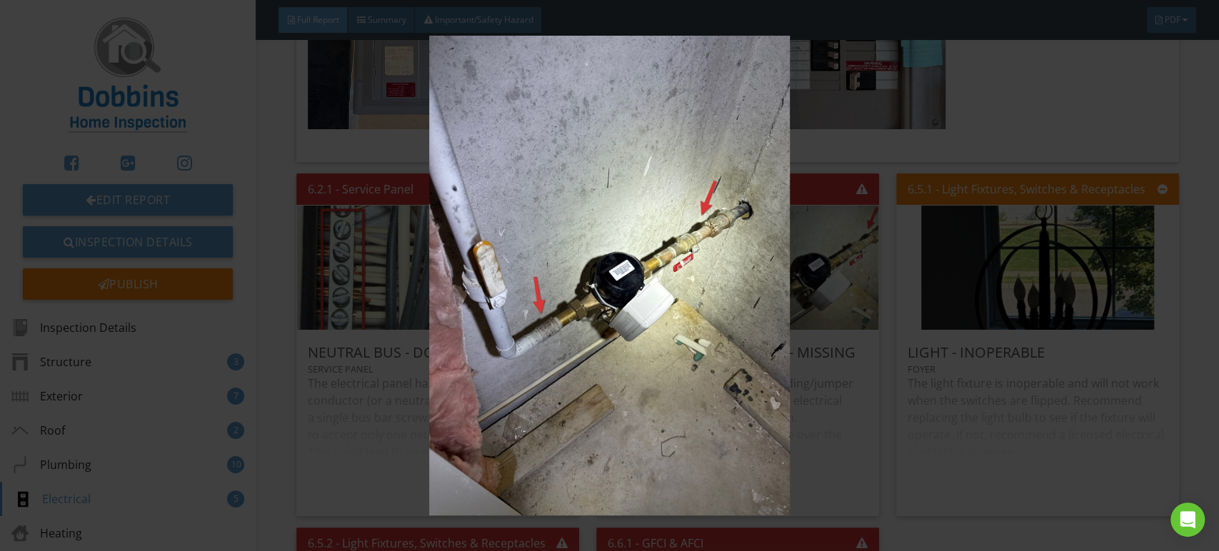
click at [769, 249] on img at bounding box center [609, 276] width 1115 height 481
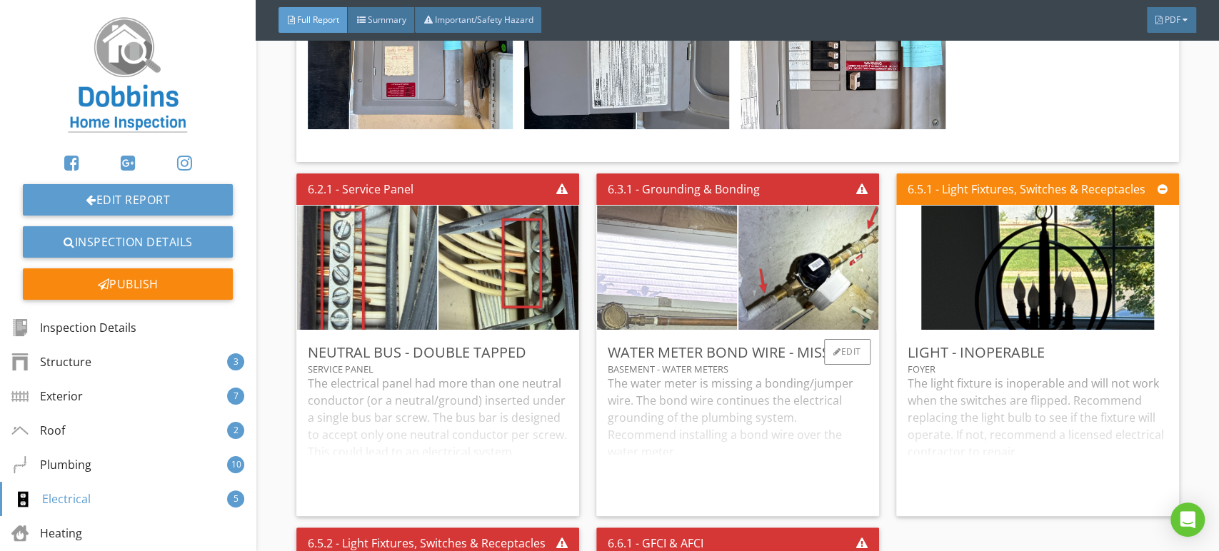
click at [690, 269] on img at bounding box center [667, 267] width 350 height 263
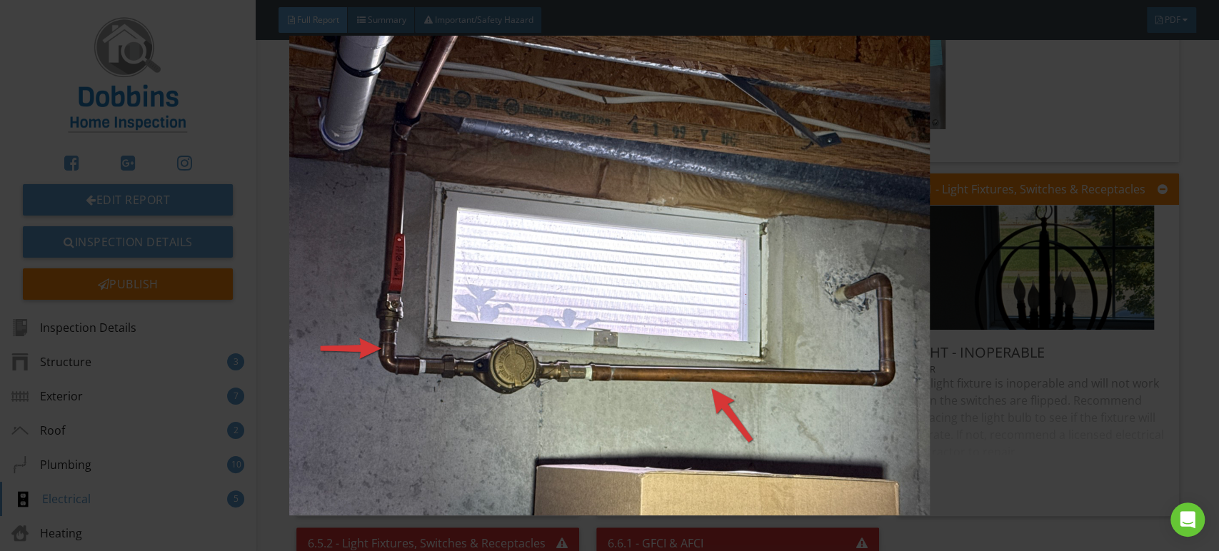
click at [684, 239] on img at bounding box center [609, 276] width 1115 height 481
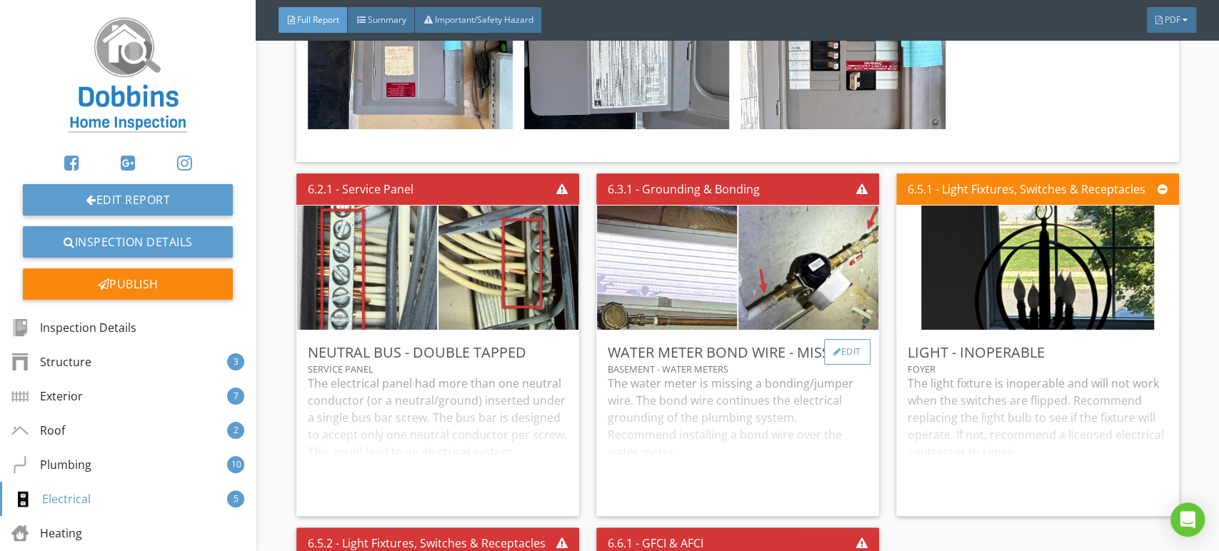
click at [838, 365] on div "Edit" at bounding box center [847, 352] width 46 height 26
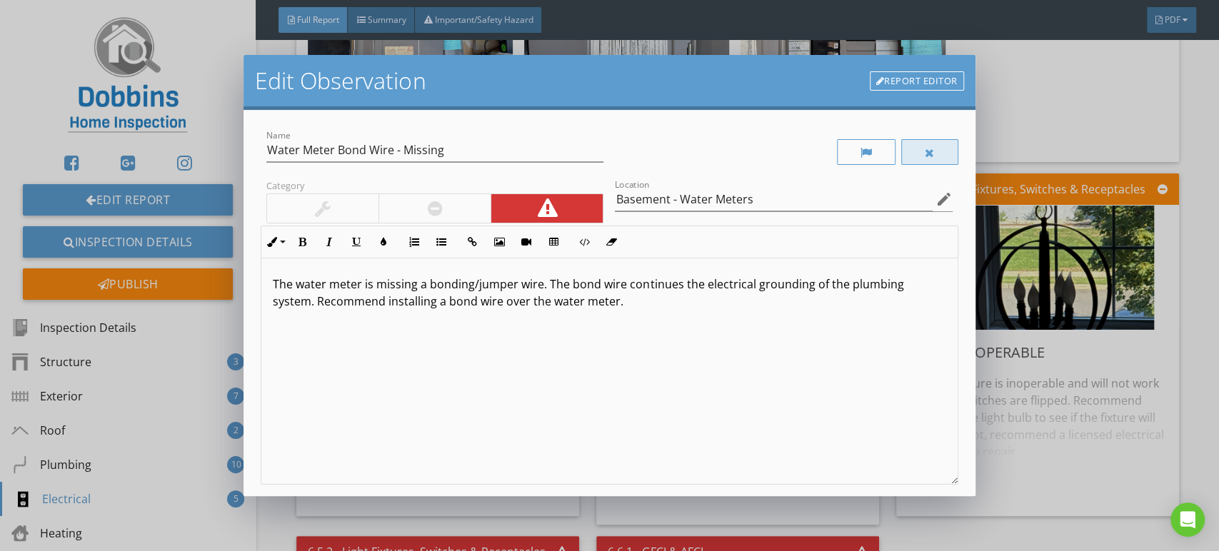
click at [901, 153] on div at bounding box center [929, 152] width 57 height 26
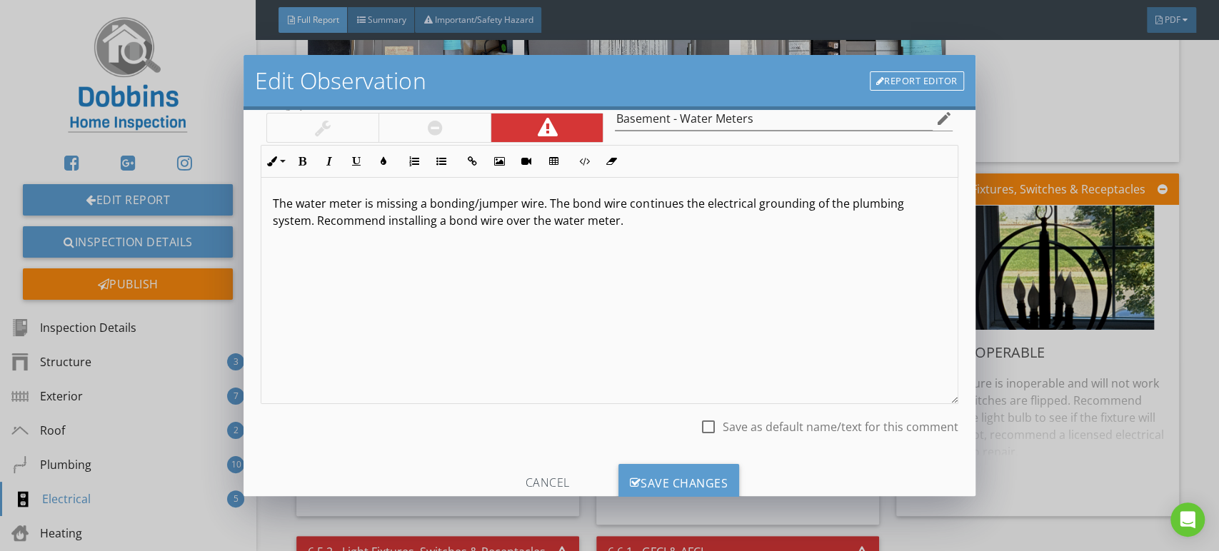
scroll to position [126, 0]
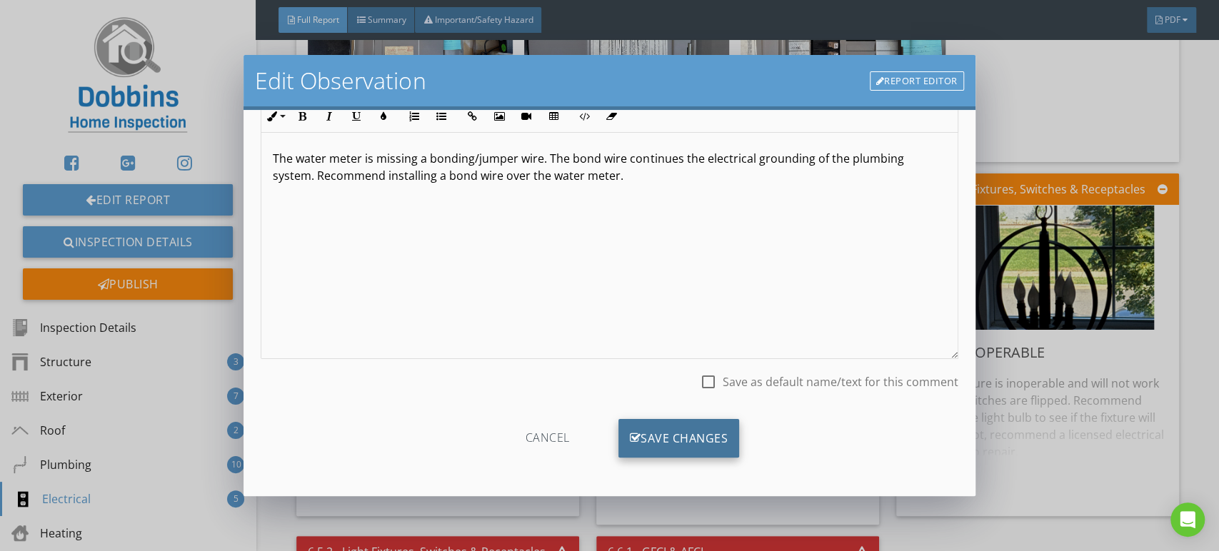
click at [714, 421] on div "Save Changes" at bounding box center [679, 438] width 121 height 39
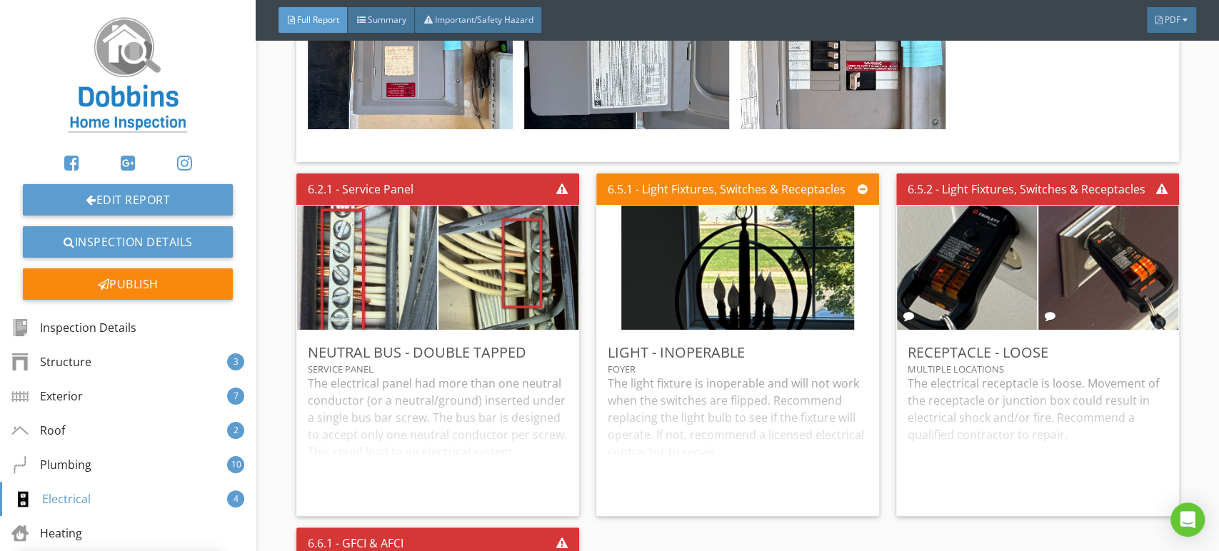
scroll to position [0, 0]
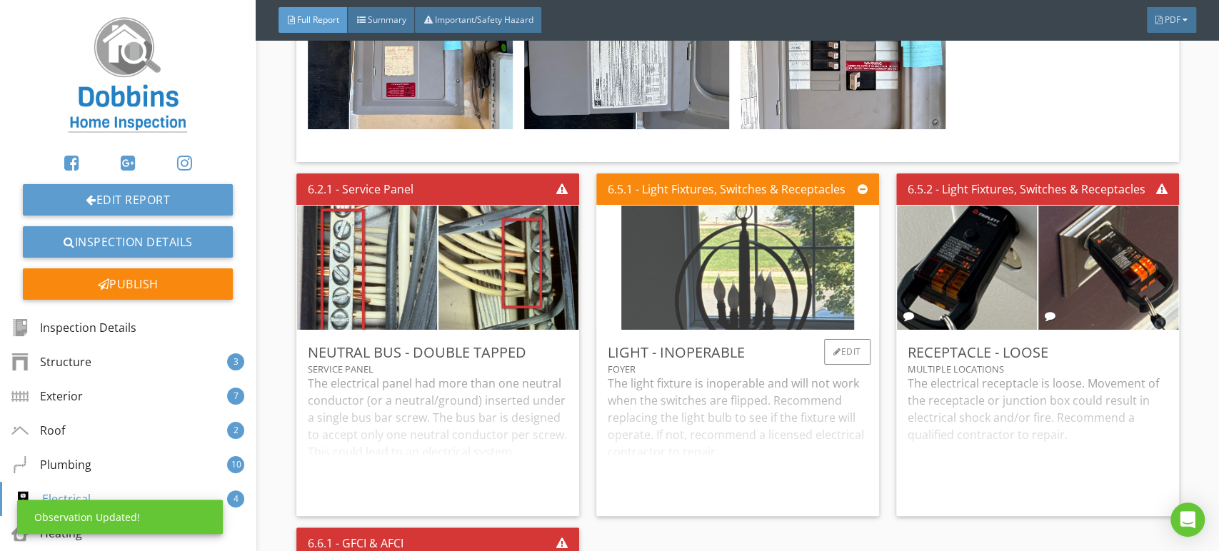
click at [734, 306] on img at bounding box center [737, 268] width 233 height 311
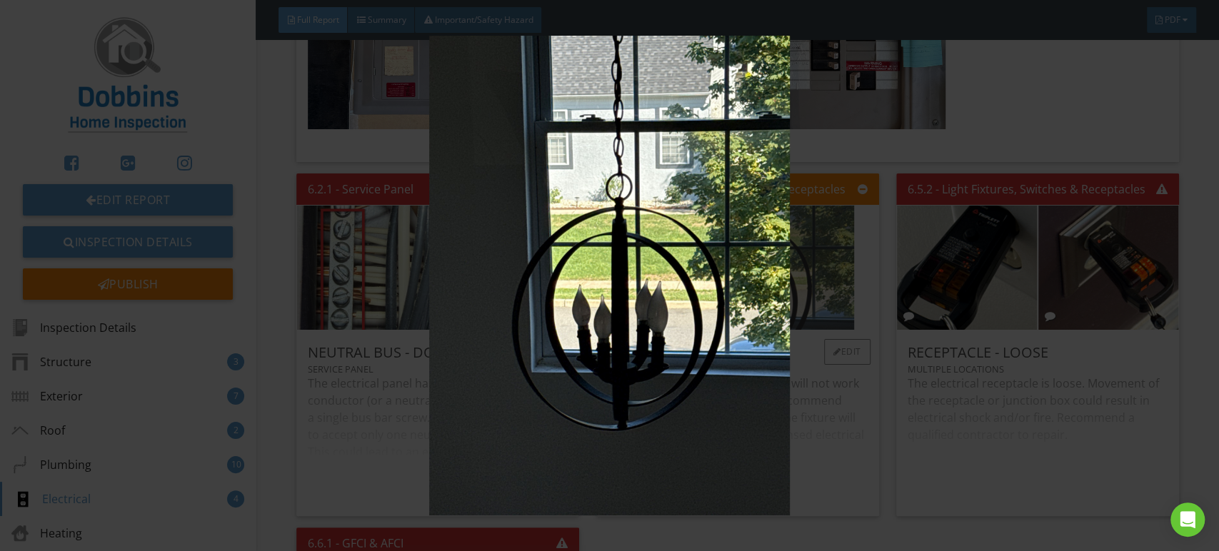
click at [734, 306] on img at bounding box center [609, 276] width 1115 height 481
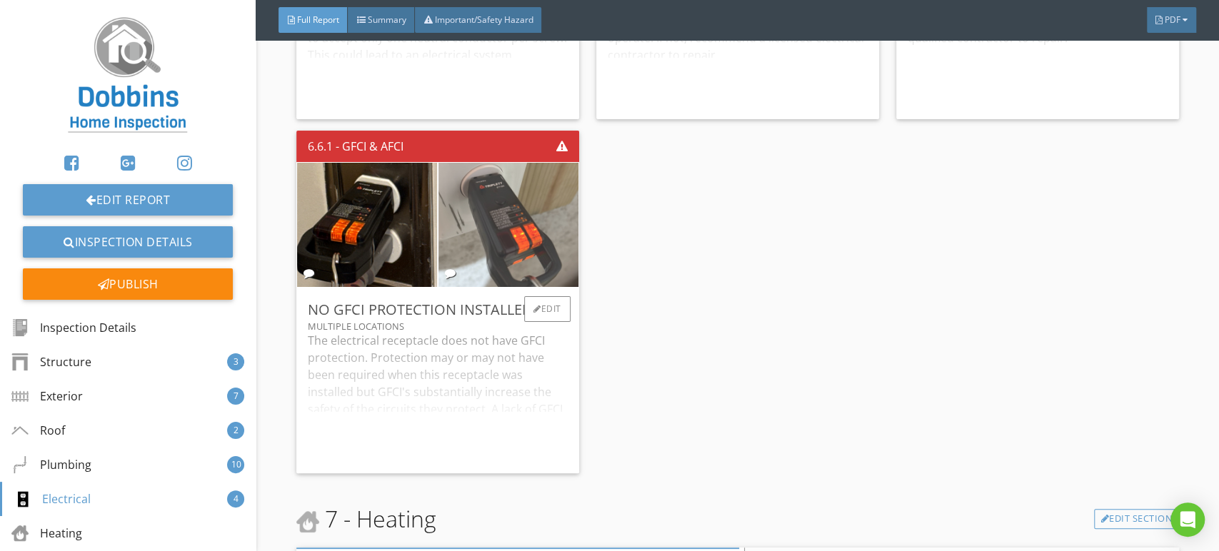
scroll to position [9920, 0]
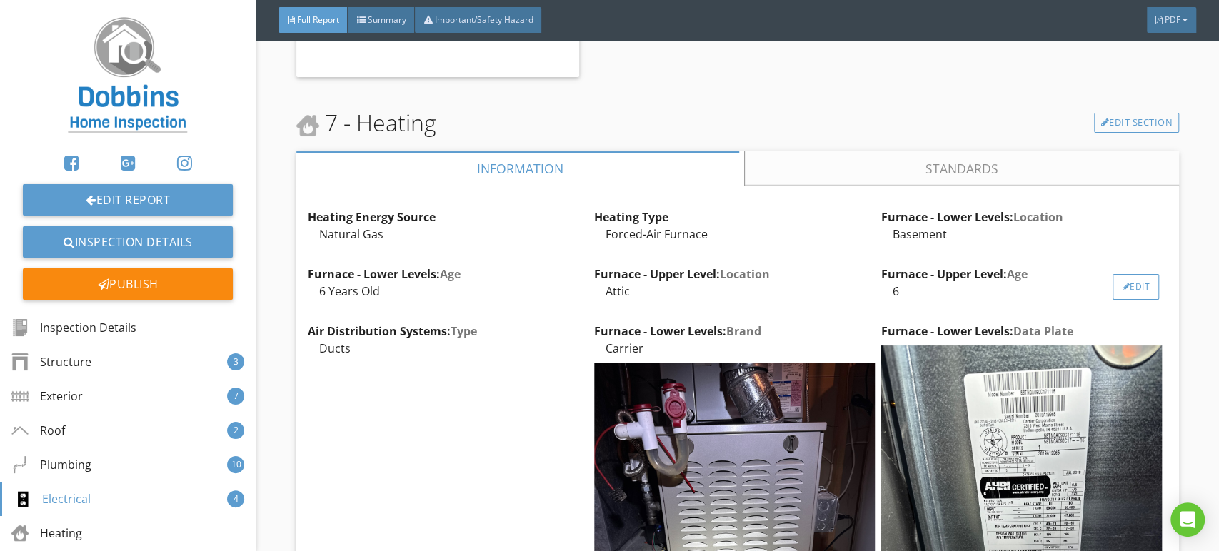
click at [1134, 300] on div "Edit" at bounding box center [1136, 287] width 46 height 26
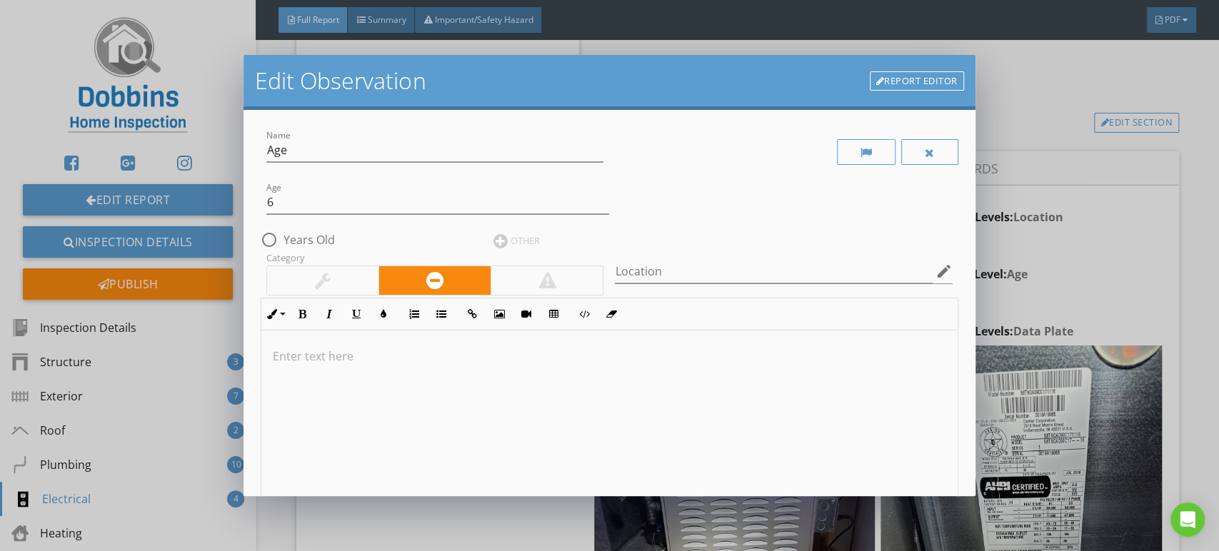
click at [327, 239] on label "Years Old" at bounding box center [309, 240] width 51 height 14
radio input "true"
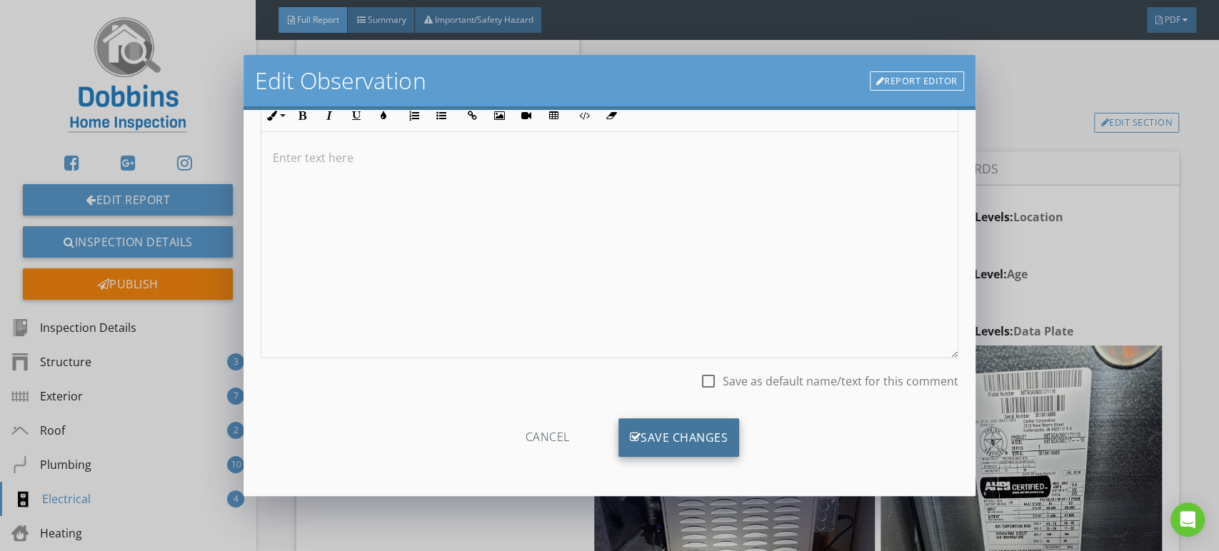
click at [644, 424] on div "Save Changes" at bounding box center [679, 438] width 121 height 39
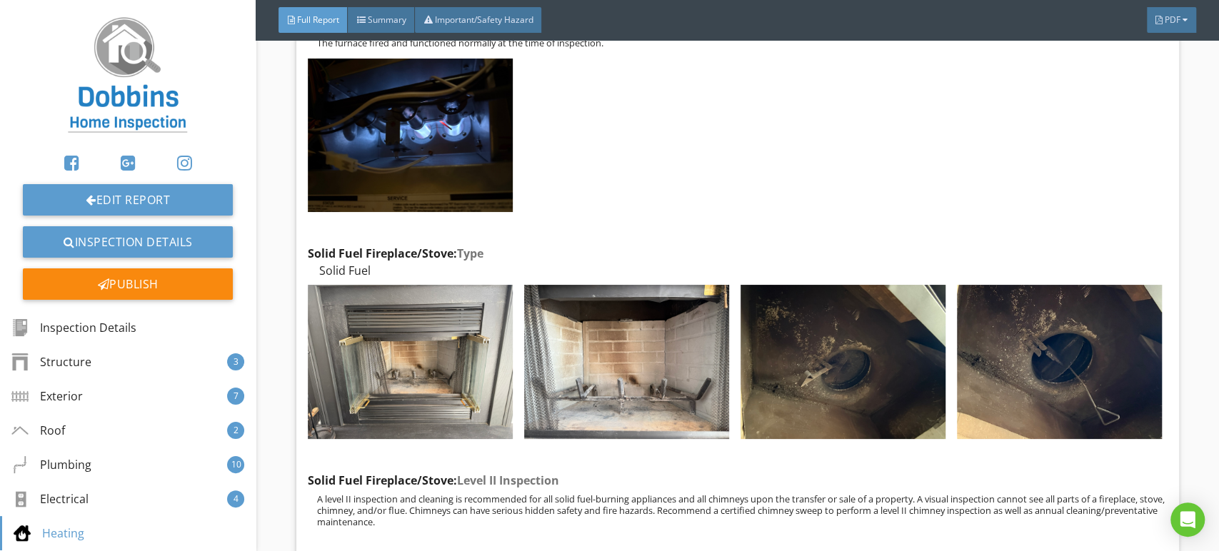
scroll to position [12539, 0]
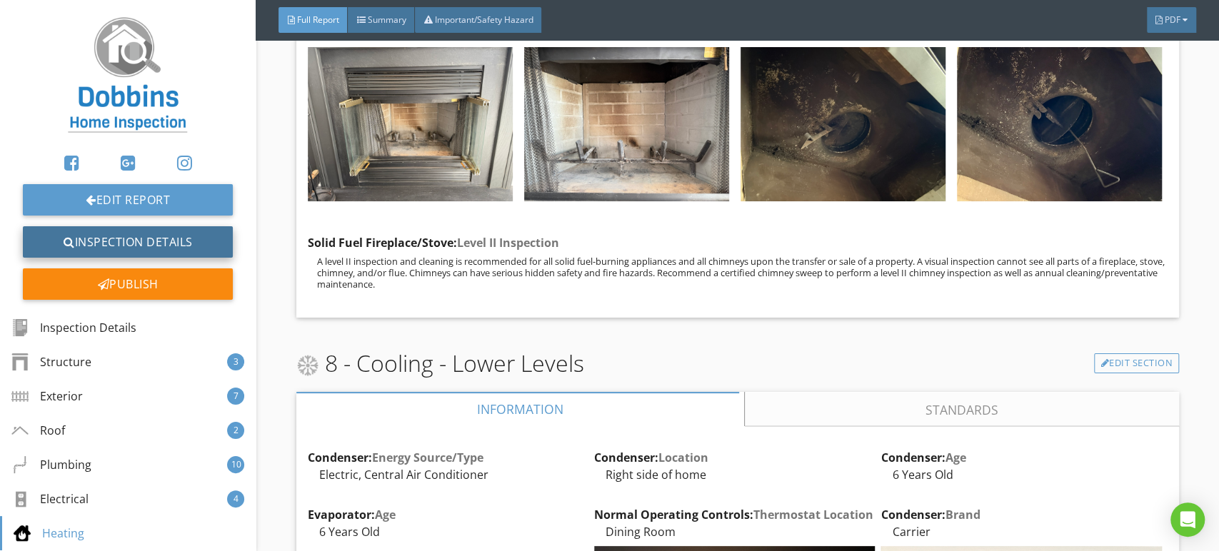
click at [202, 244] on link "Inspection Details" at bounding box center [128, 241] width 210 height 31
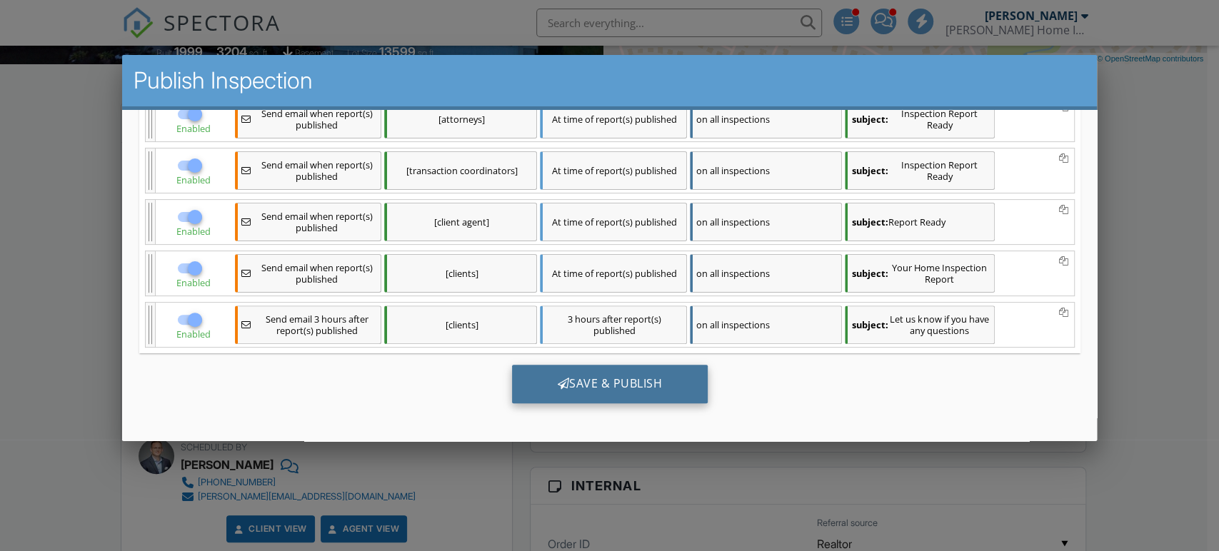
click at [624, 391] on div "Save & Publish" at bounding box center [609, 384] width 196 height 39
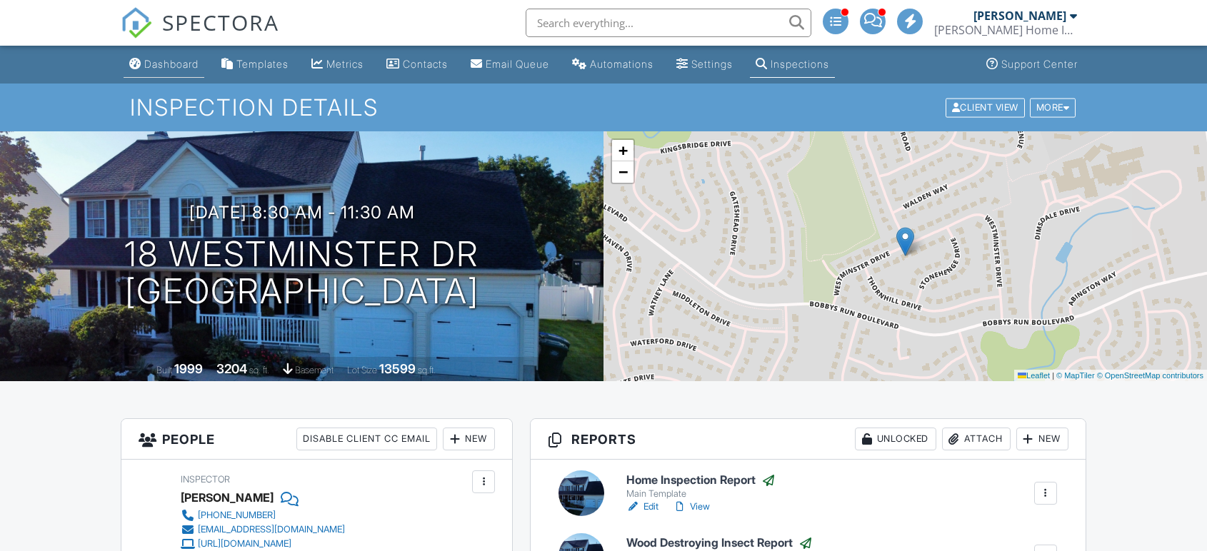
click at [180, 60] on div "Dashboard" at bounding box center [171, 64] width 54 height 12
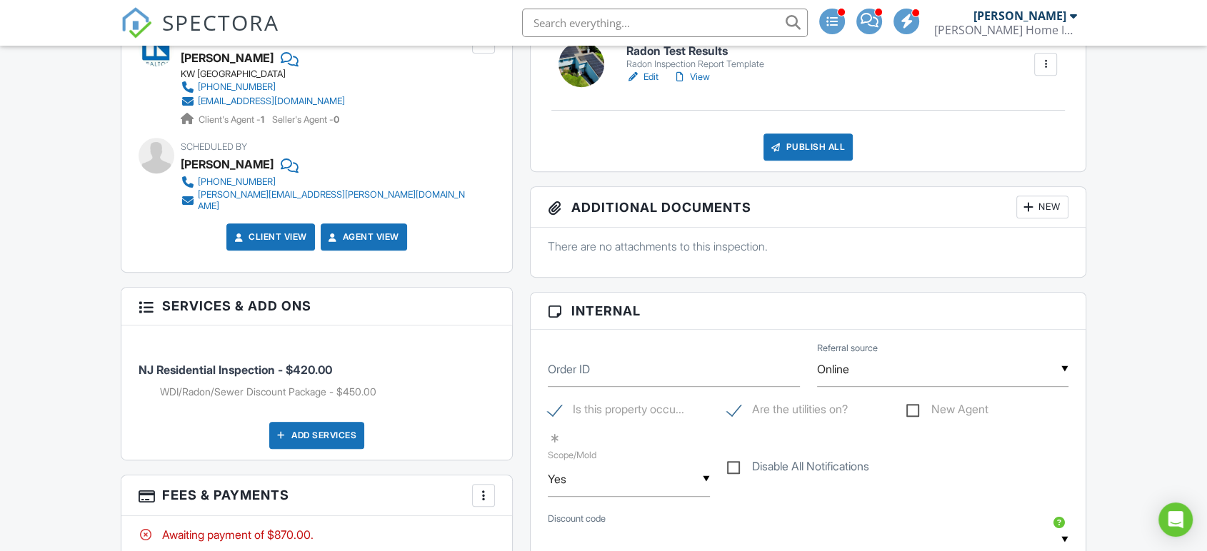
scroll to position [714, 0]
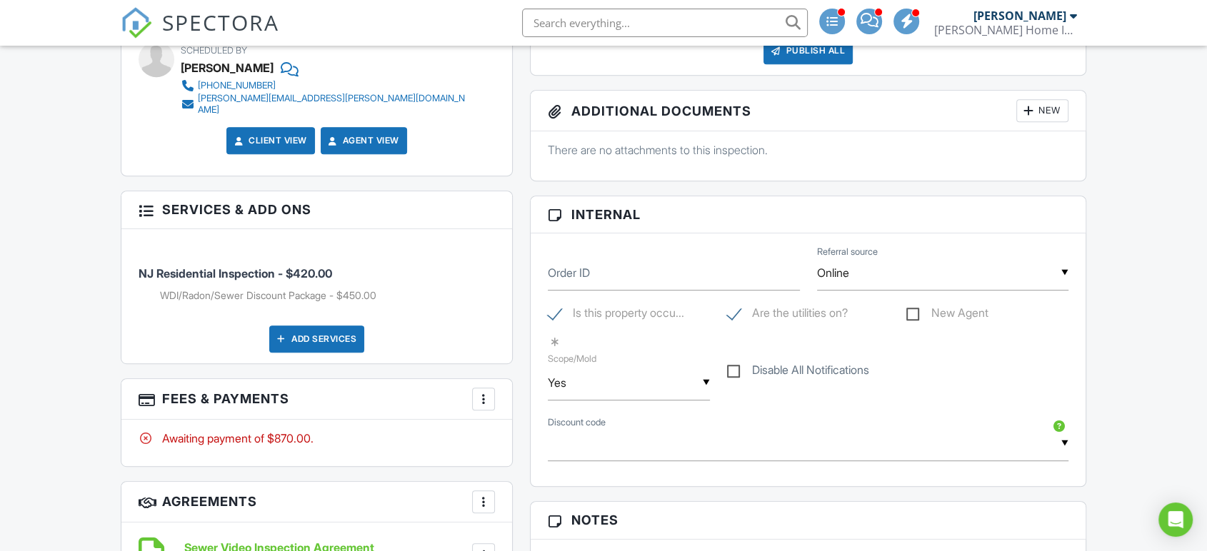
click at [481, 392] on div at bounding box center [483, 399] width 14 height 14
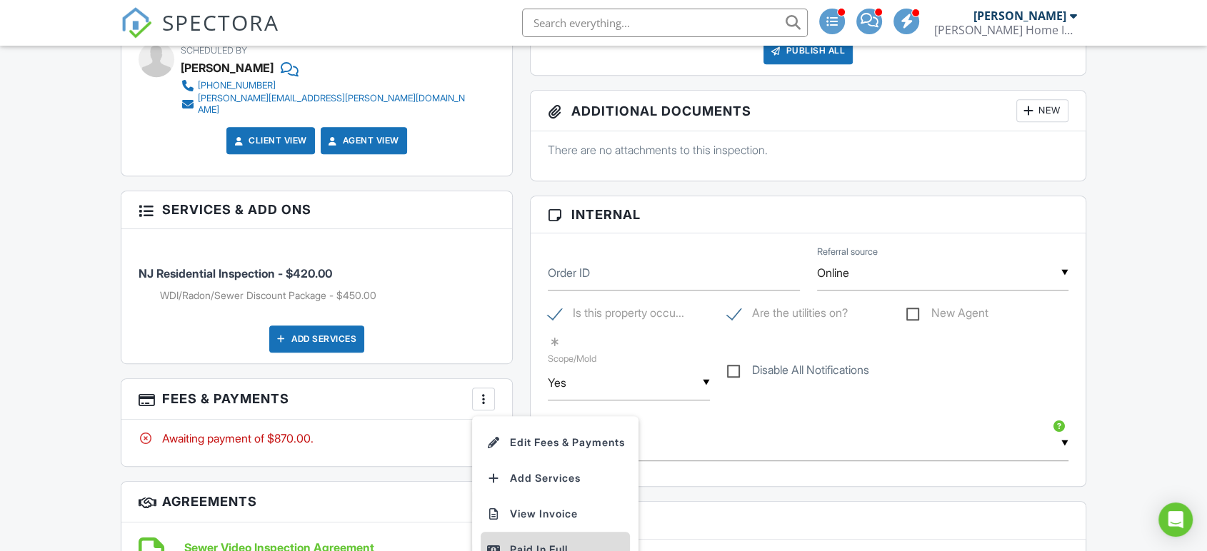
click at [529, 541] on div "Paid In Full" at bounding box center [555, 549] width 138 height 17
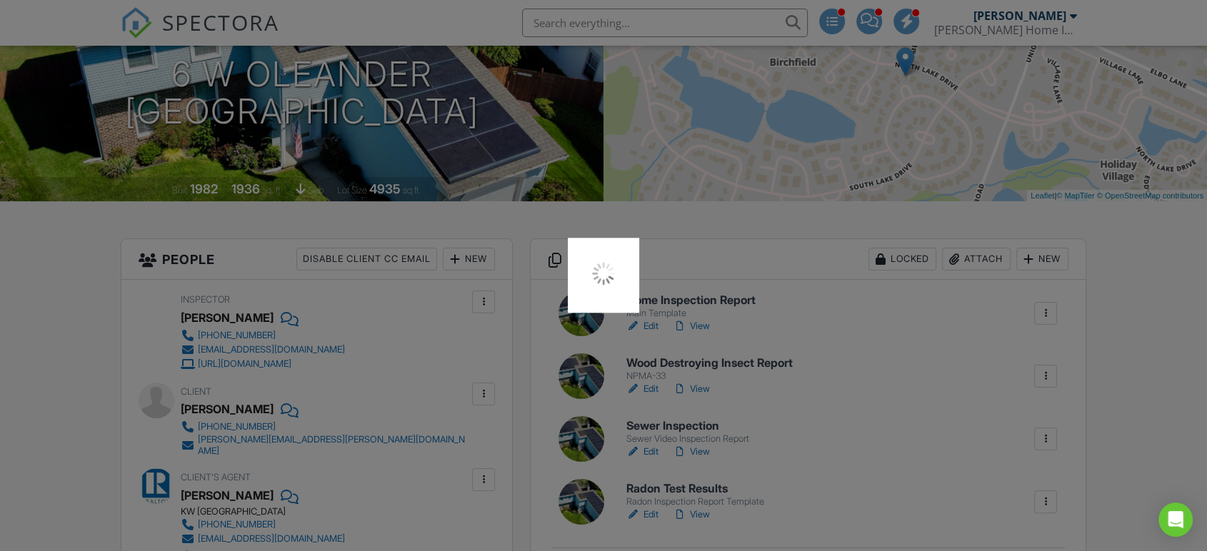
scroll to position [0, 0]
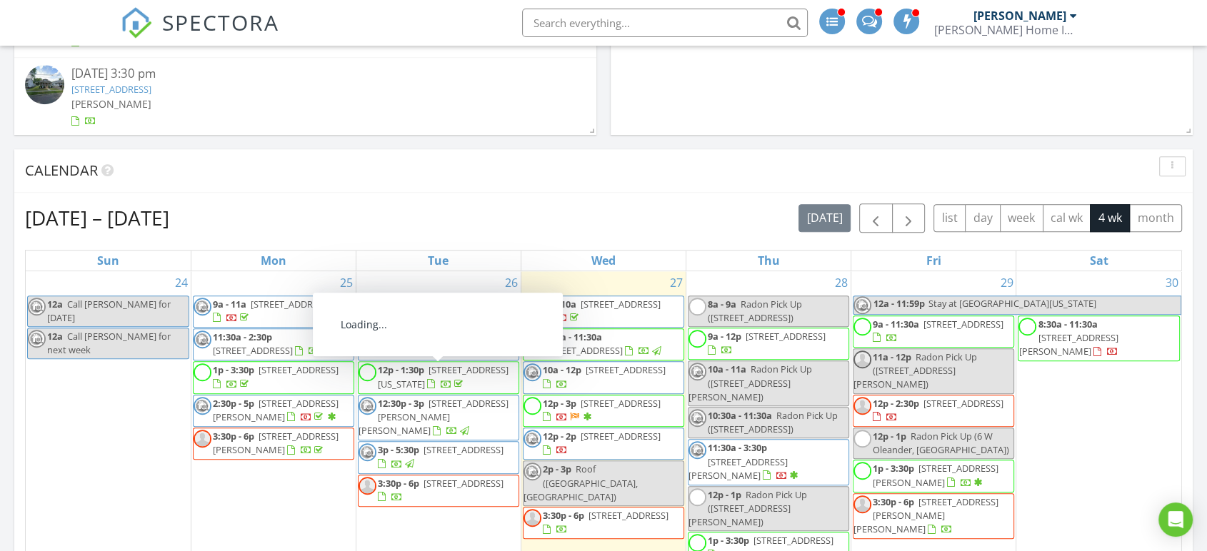
scroll to position [1111, 0]
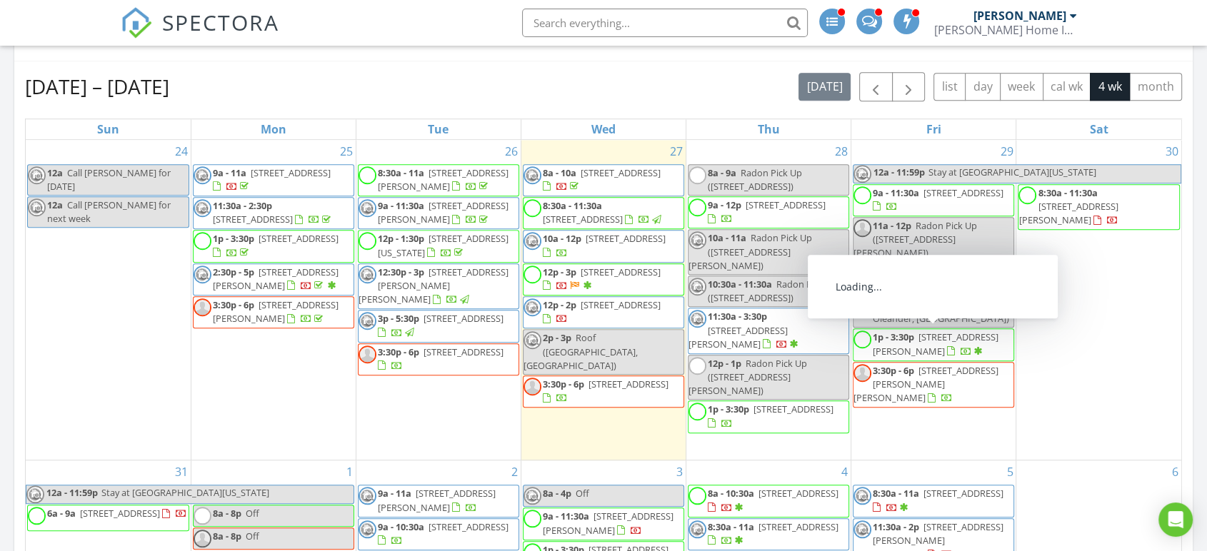
click at [684, 21] on input "text" at bounding box center [665, 23] width 286 height 29
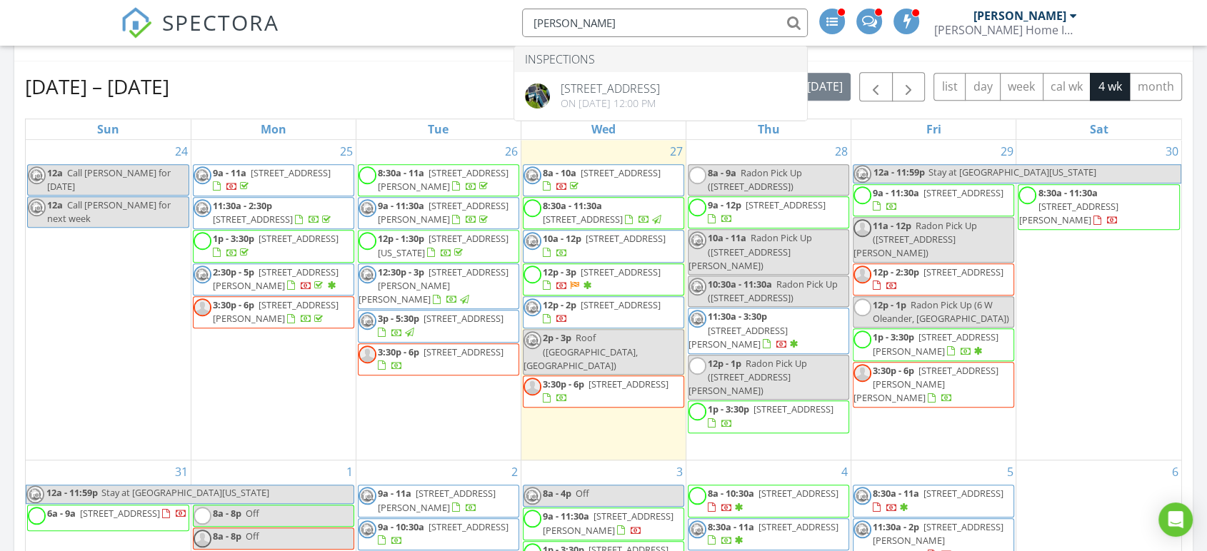
type input "rassman"
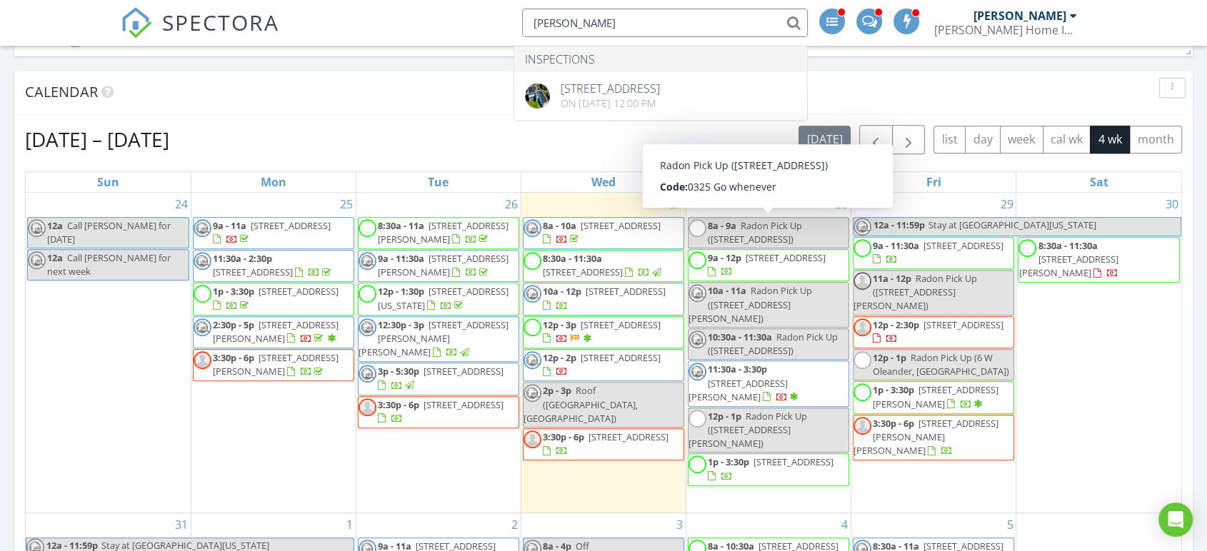
scroll to position [1031, 0]
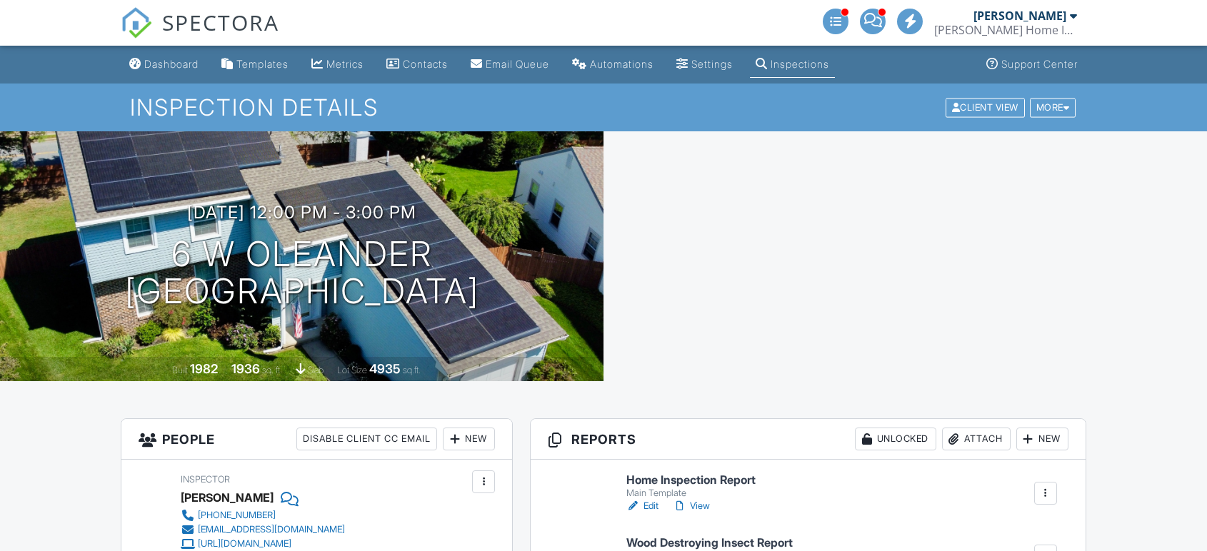
scroll to position [317, 0]
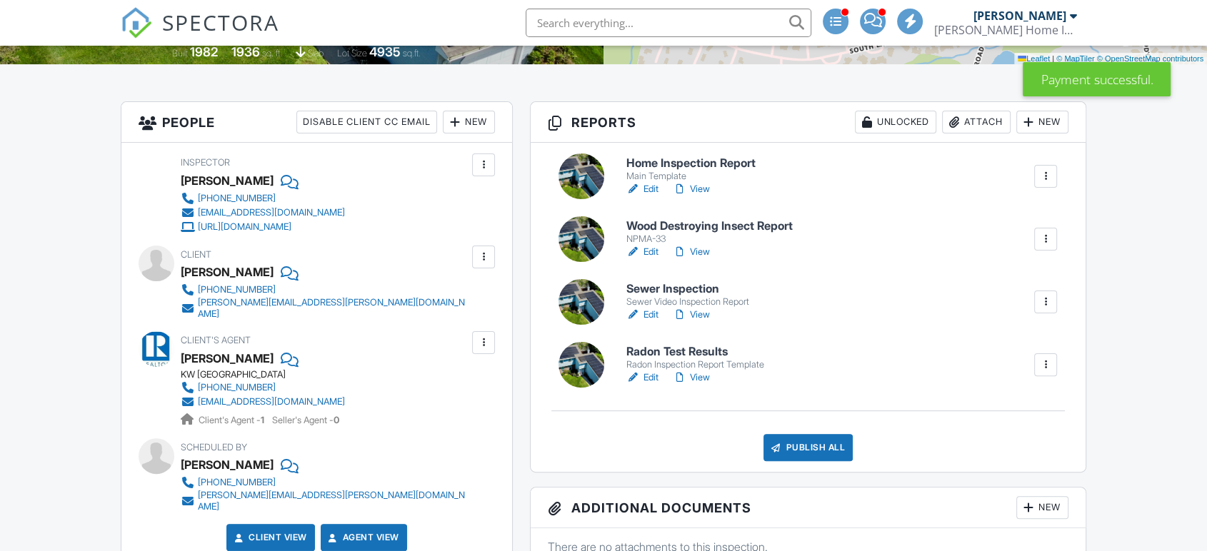
click at [709, 252] on link "View" at bounding box center [691, 252] width 37 height 14
click at [707, 188] on link "View" at bounding box center [691, 189] width 37 height 14
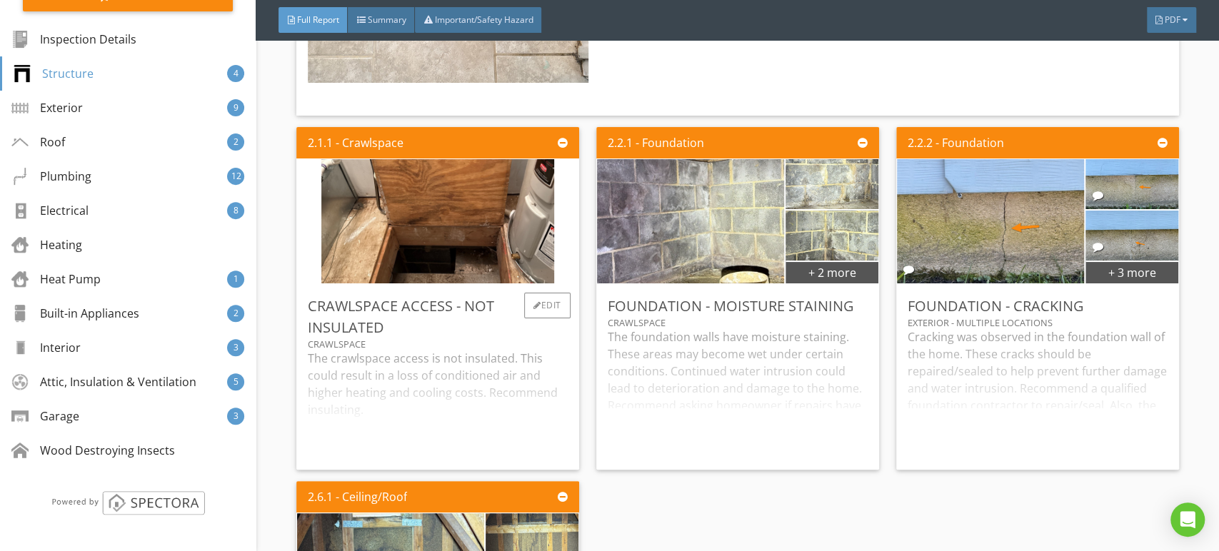
scroll to position [2857, 0]
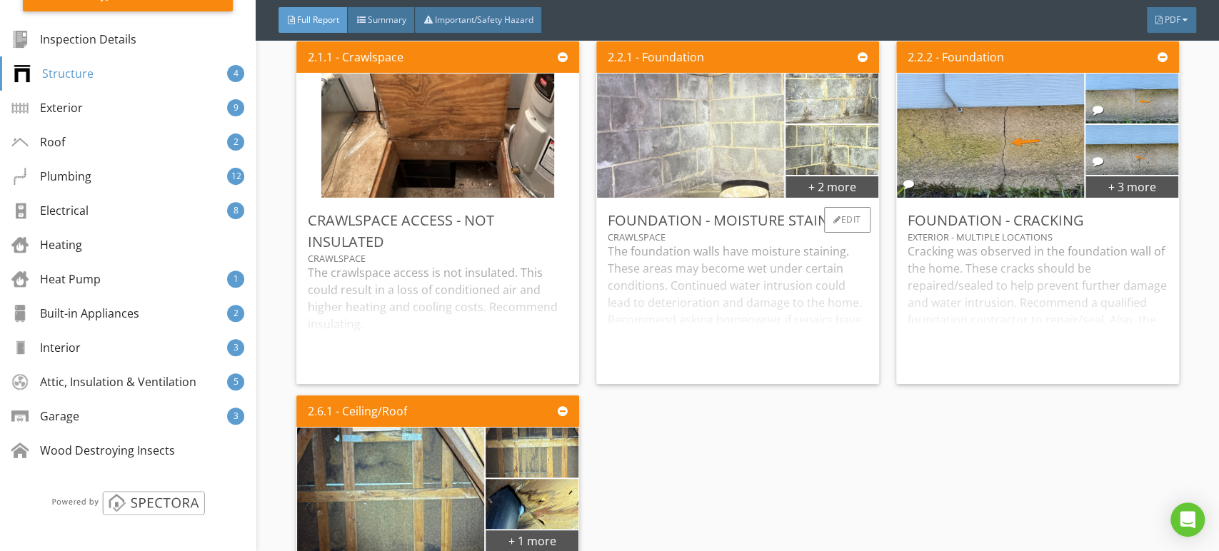
click at [713, 184] on img at bounding box center [691, 135] width 414 height 311
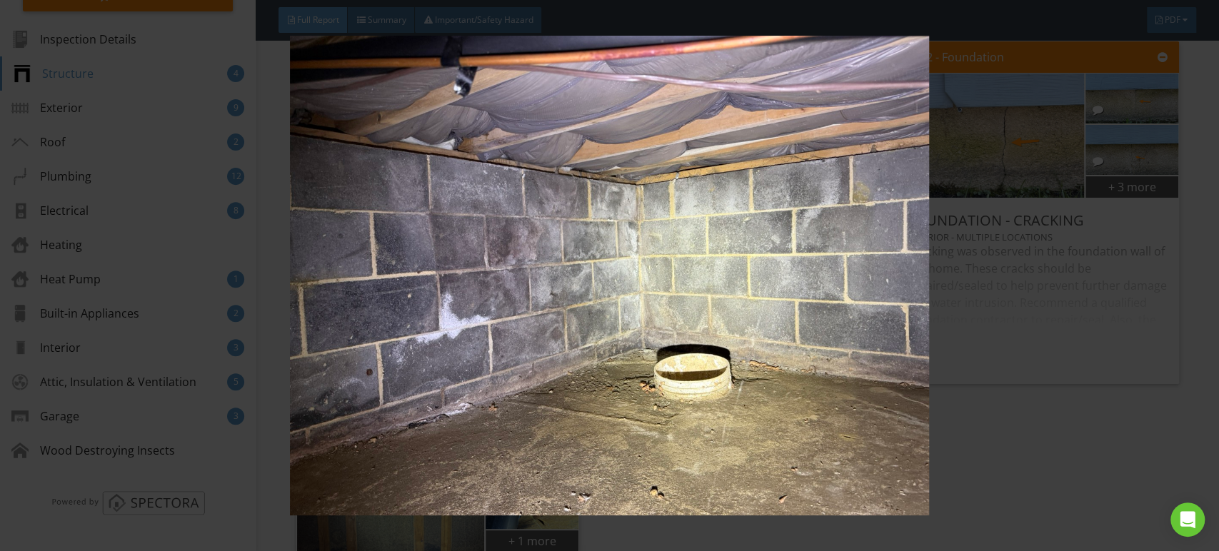
click at [712, 184] on img at bounding box center [609, 276] width 1115 height 481
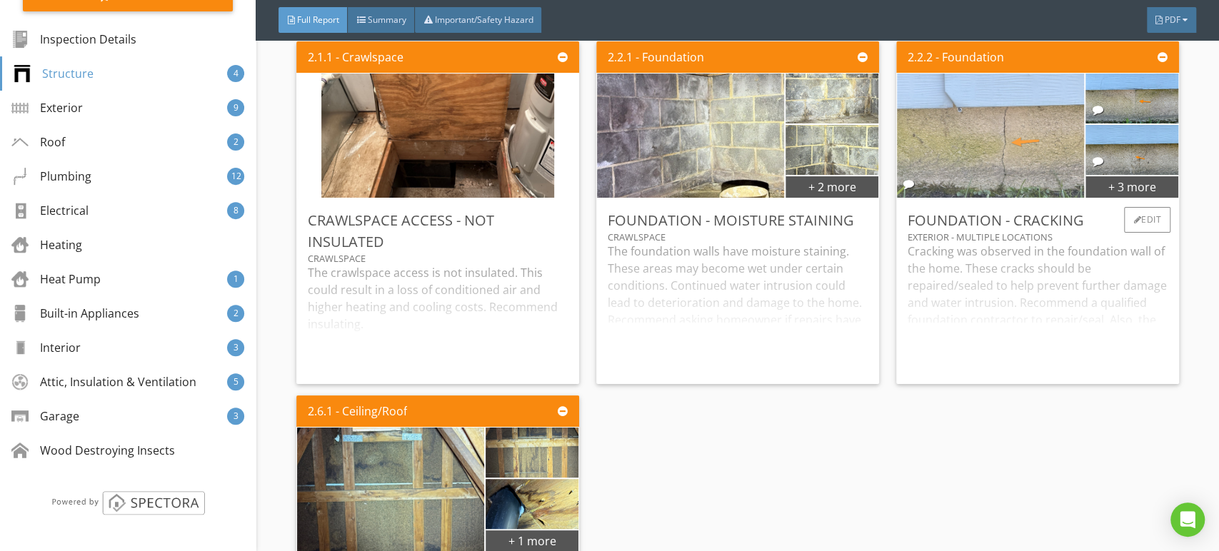
click at [1050, 155] on img at bounding box center [991, 135] width 234 height 311
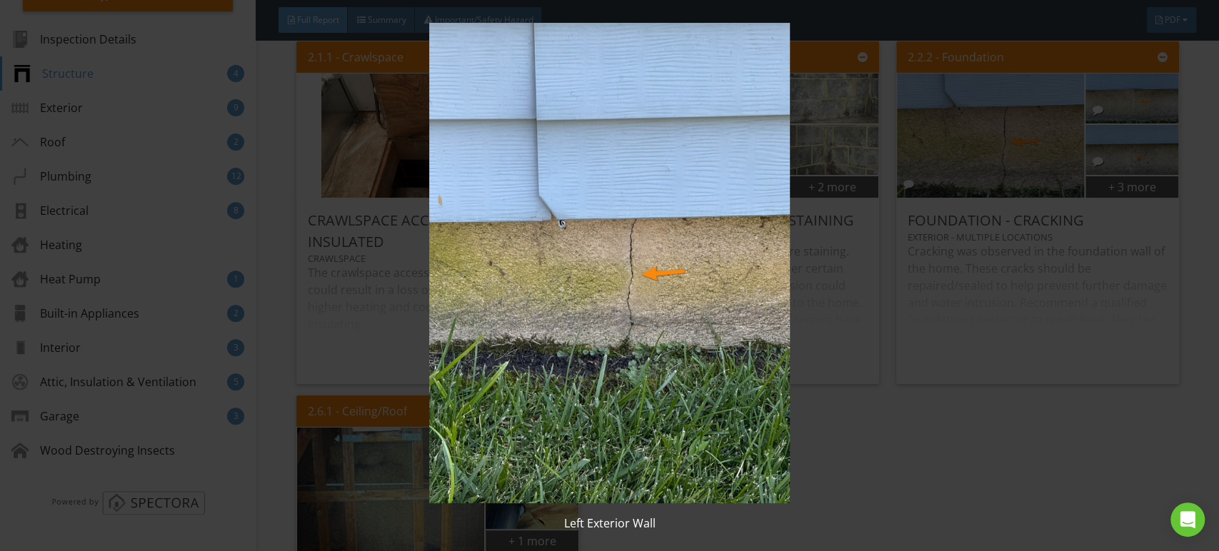
click at [998, 201] on img at bounding box center [609, 263] width 1115 height 481
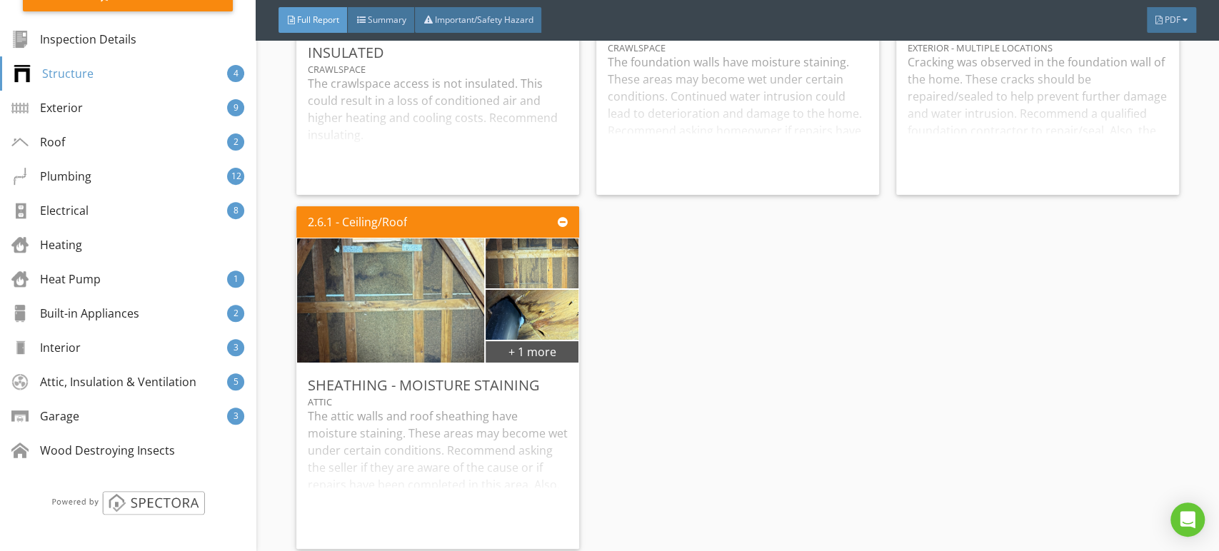
scroll to position [3254, 0]
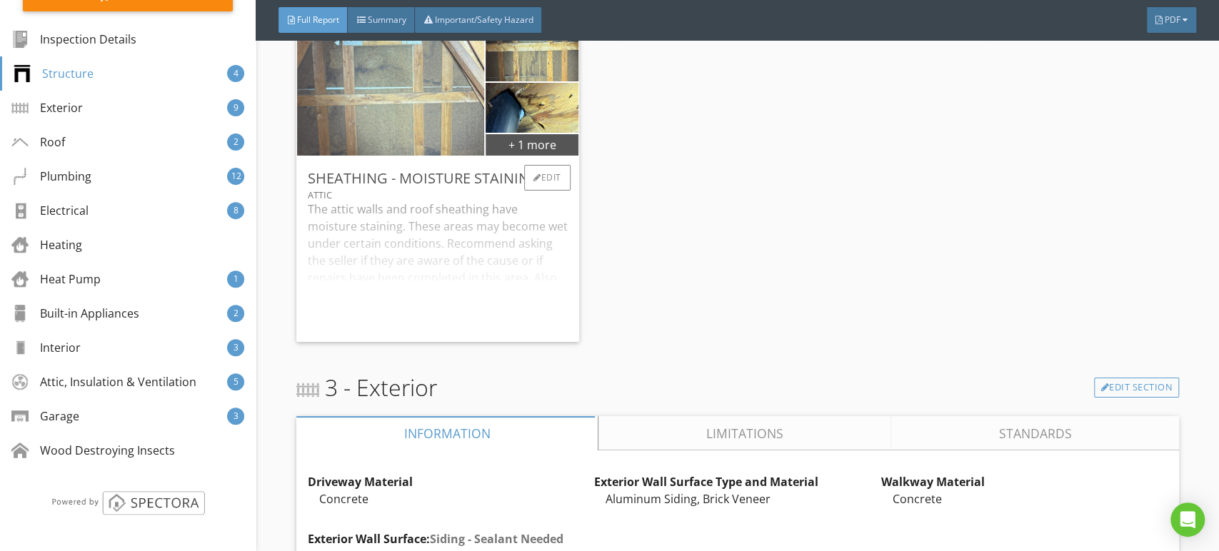
click at [467, 129] on img at bounding box center [390, 93] width 233 height 311
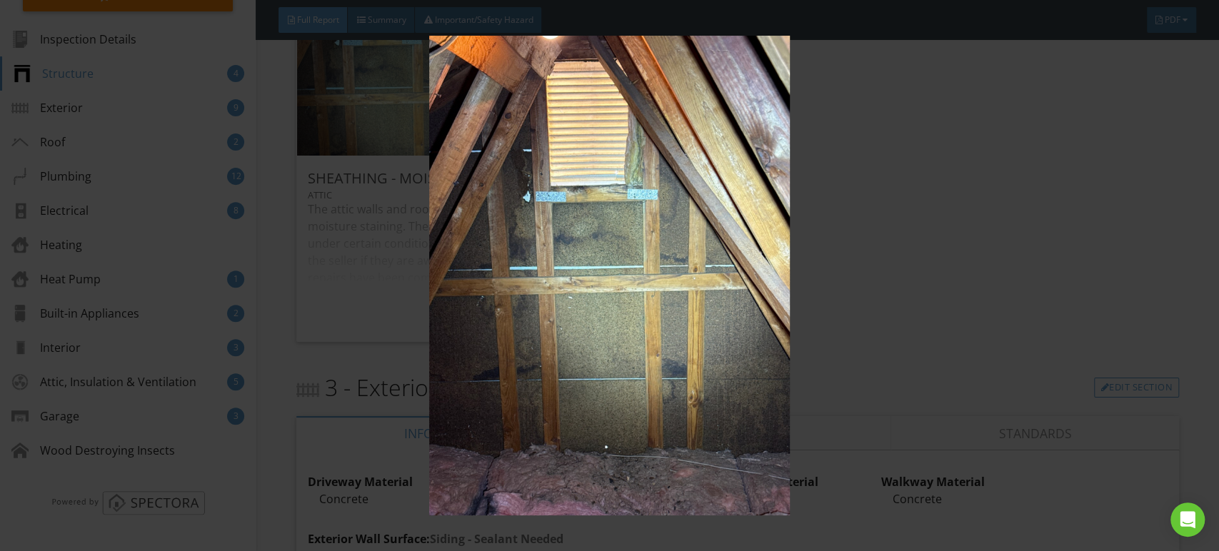
click at [469, 123] on img at bounding box center [609, 276] width 1115 height 481
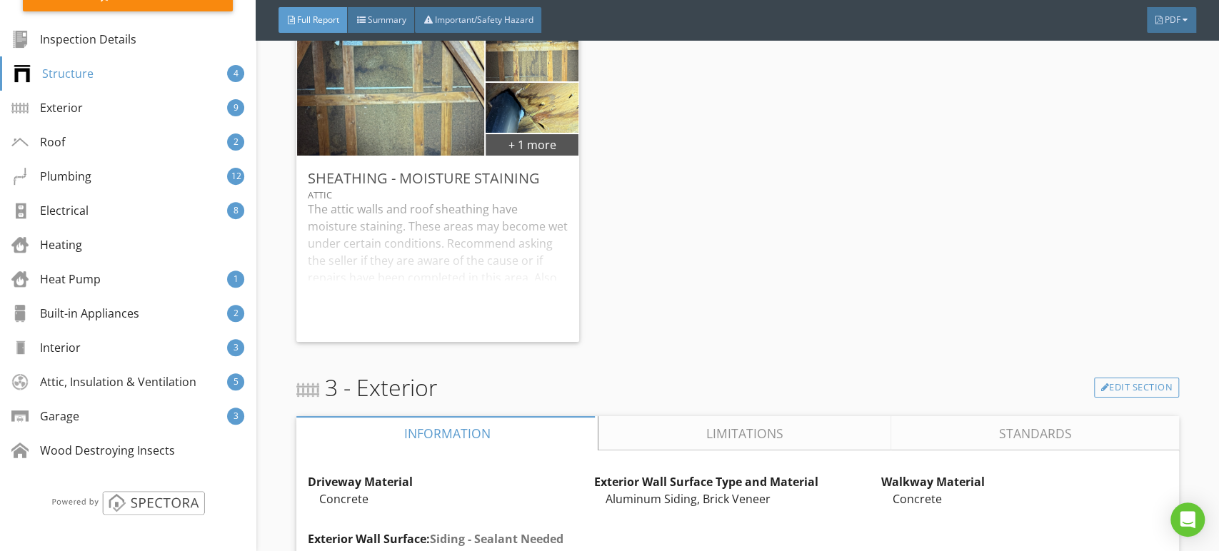
click at [574, 107] on div "+ 1 more" at bounding box center [437, 94] width 283 height 126
click at [549, 130] on img at bounding box center [532, 107] width 94 height 125
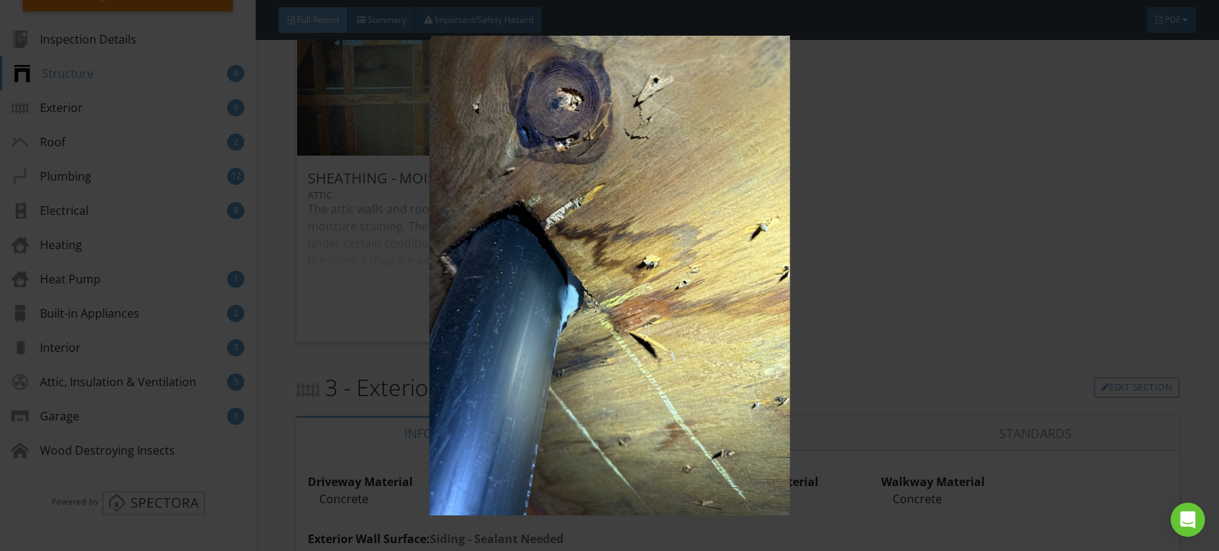
click at [558, 127] on img at bounding box center [609, 276] width 1115 height 481
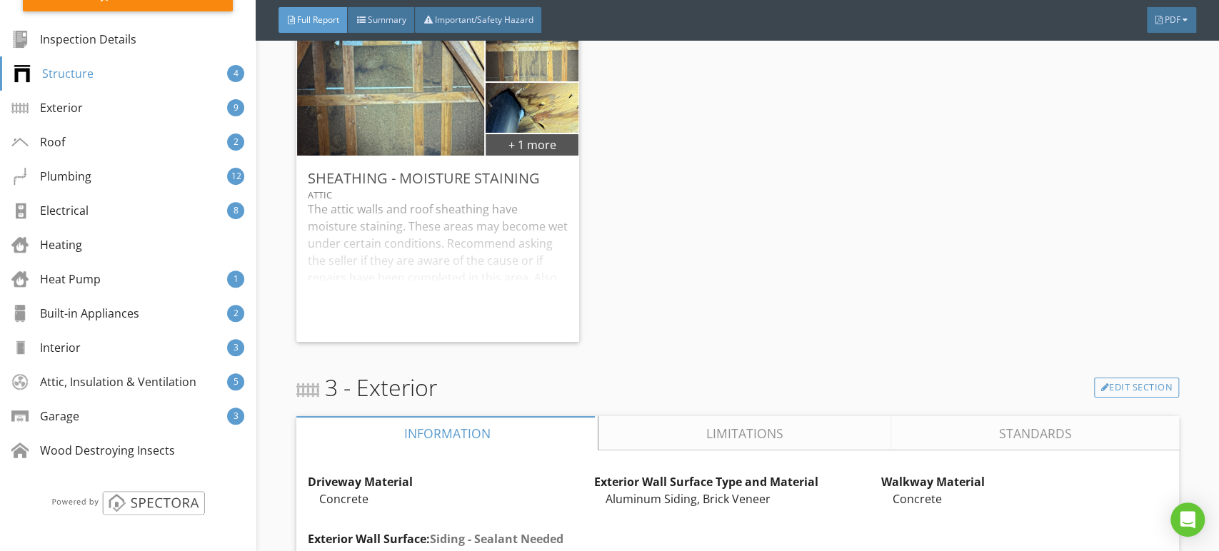
scroll to position [3571, 0]
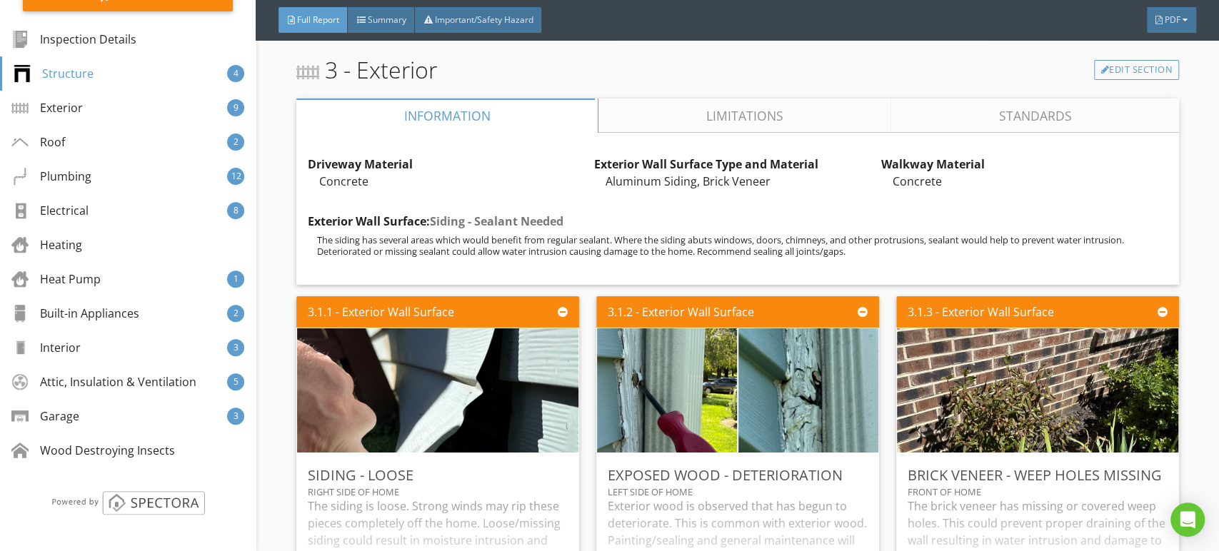
click at [701, 124] on link "Limitations" at bounding box center [745, 116] width 293 height 34
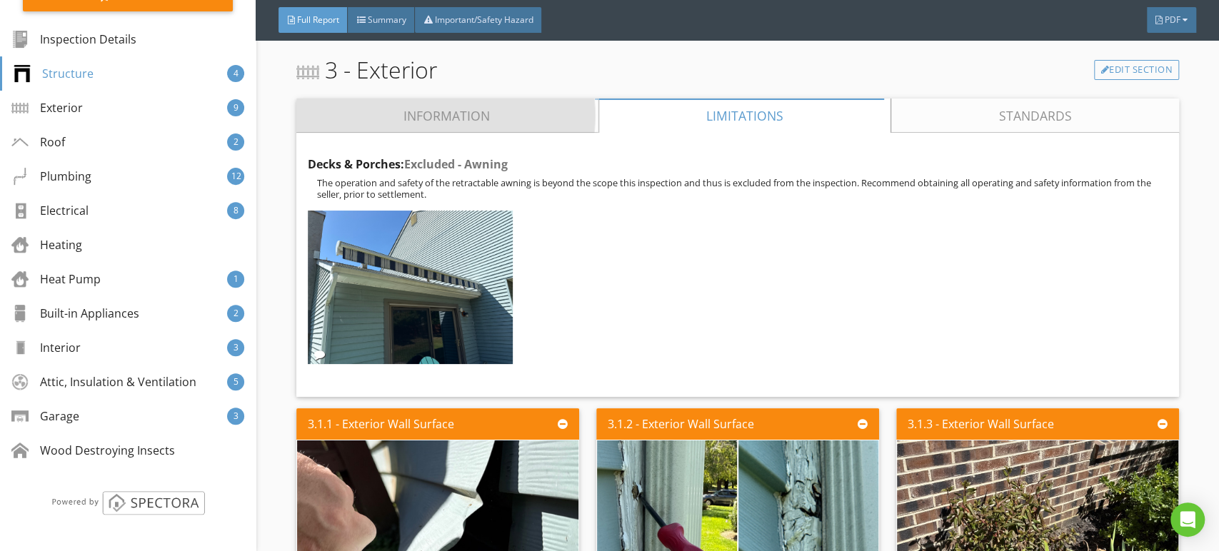
click at [456, 133] on link "Information" at bounding box center [447, 116] width 302 height 34
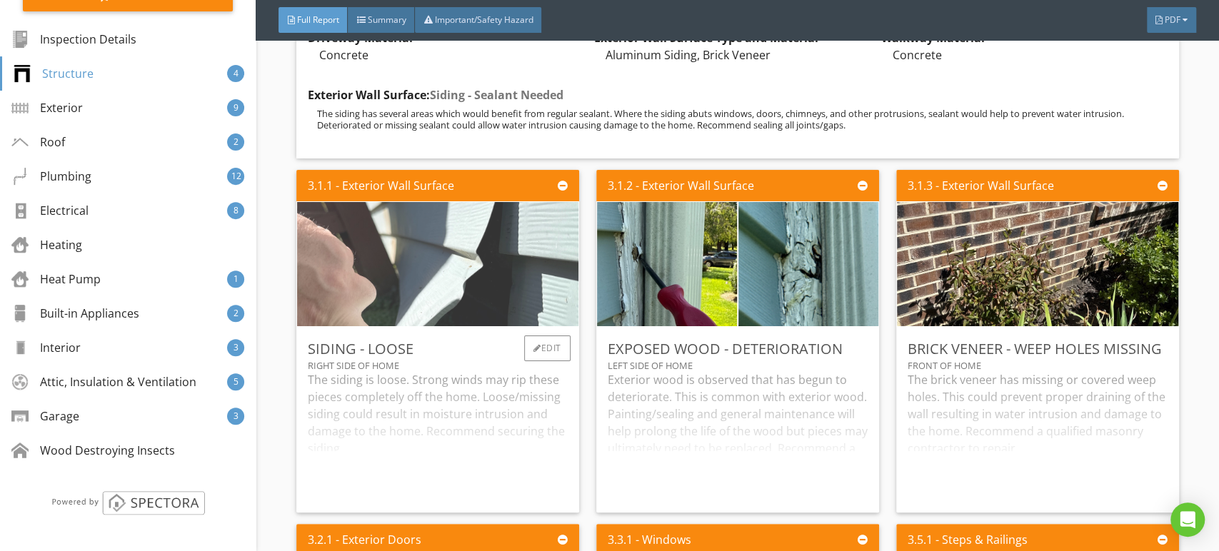
scroll to position [3889, 0]
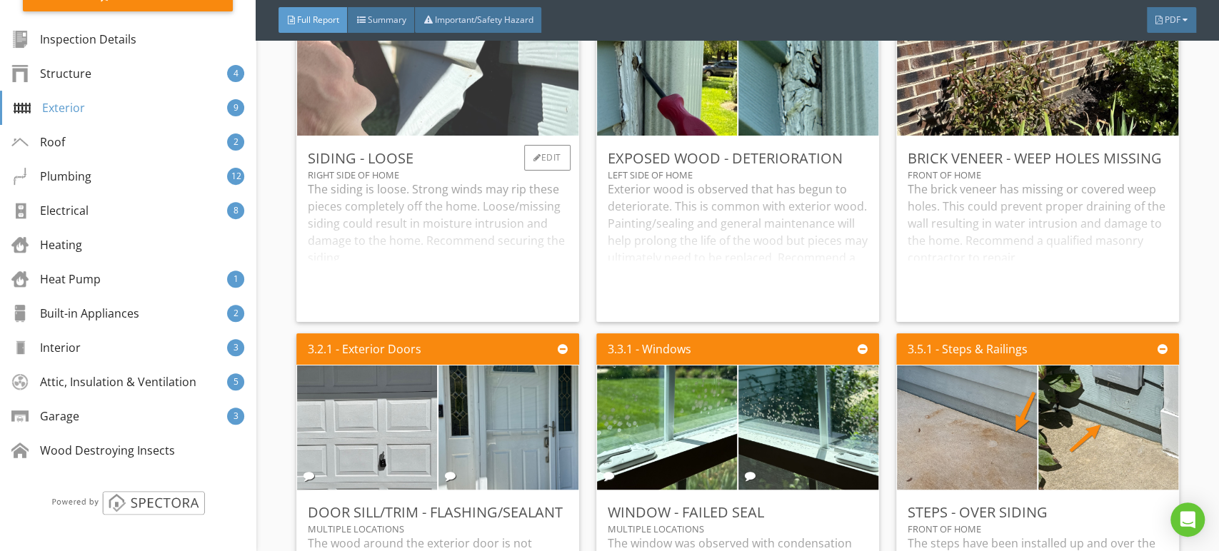
click at [489, 124] on img at bounding box center [438, 73] width 414 height 311
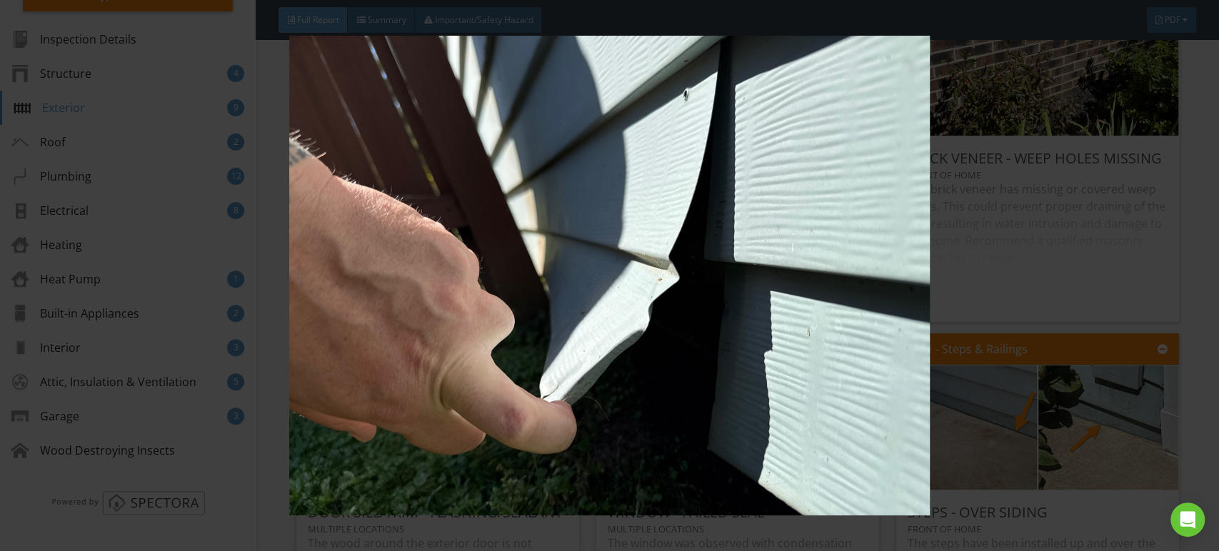
click at [489, 124] on img at bounding box center [609, 276] width 1115 height 481
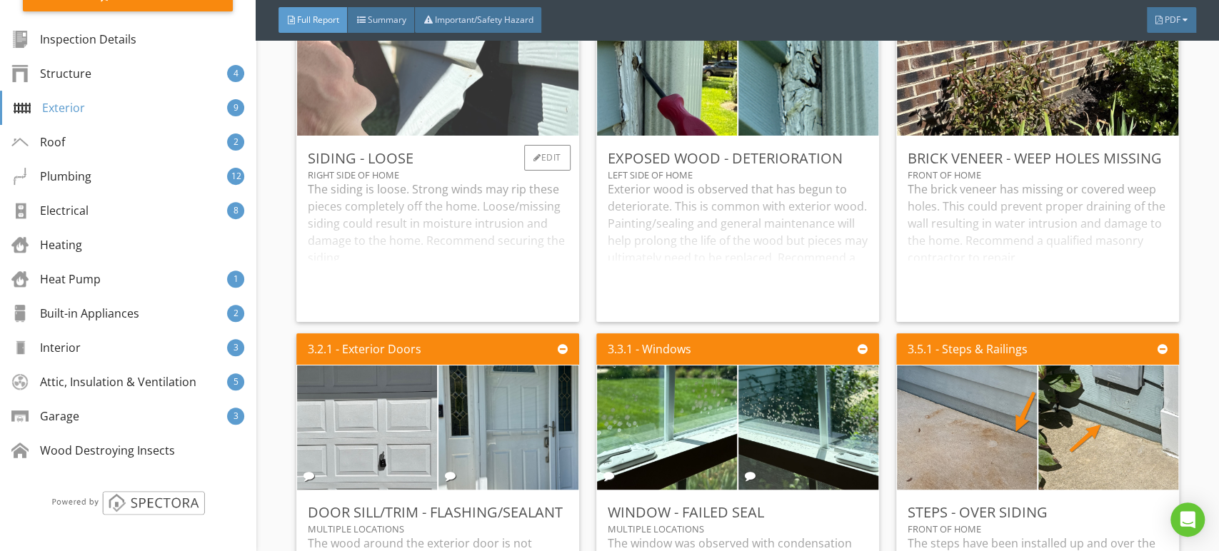
click at [456, 118] on img at bounding box center [438, 73] width 414 height 311
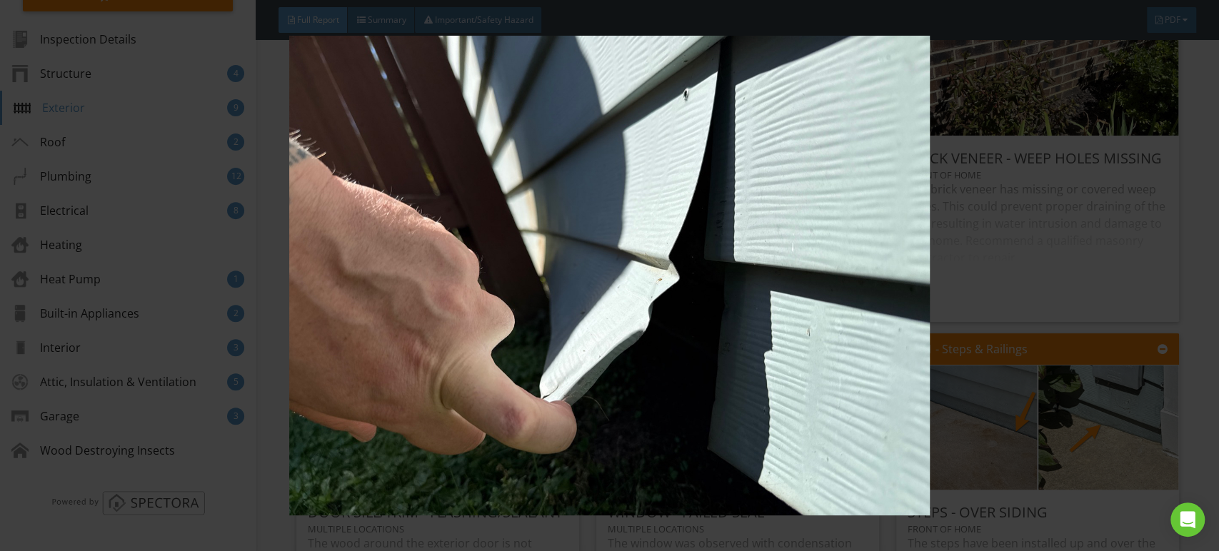
click at [463, 114] on img at bounding box center [609, 276] width 1115 height 481
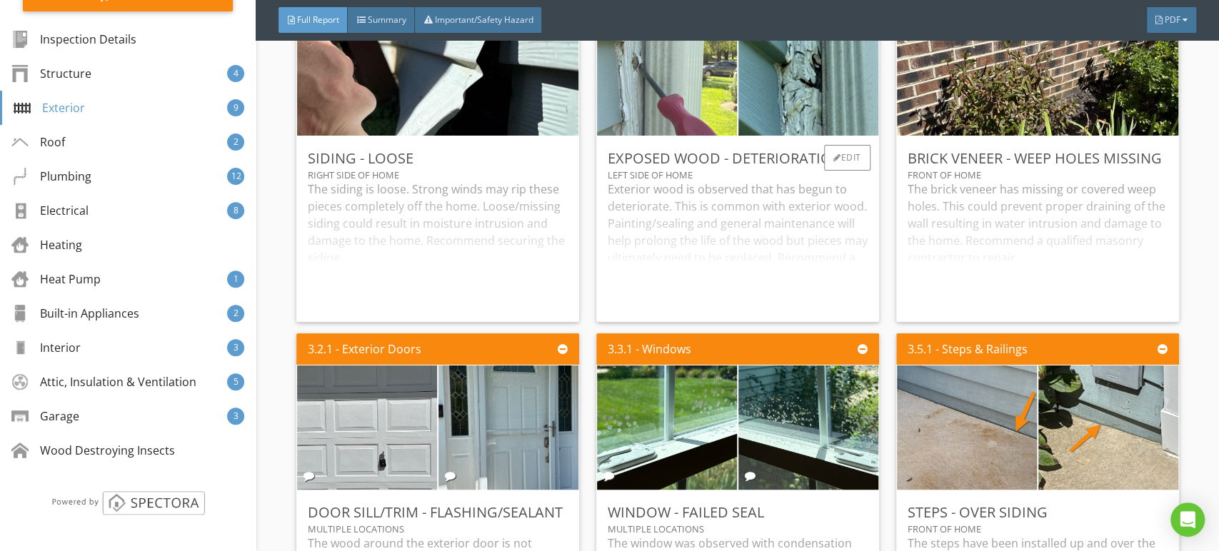
click at [656, 119] on img at bounding box center [667, 73] width 233 height 311
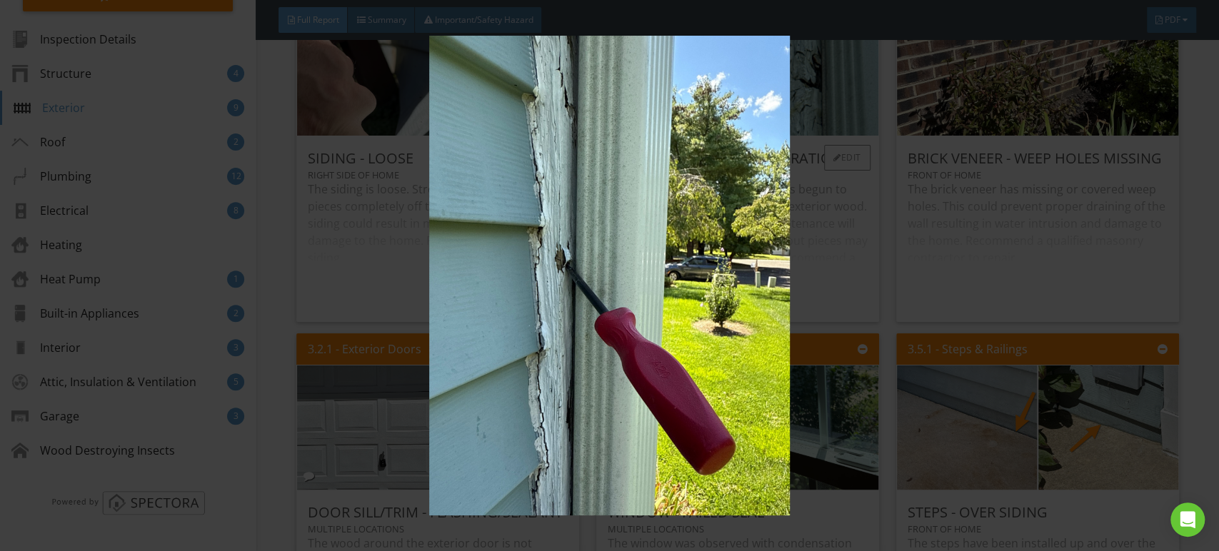
click at [656, 119] on img at bounding box center [609, 276] width 1115 height 481
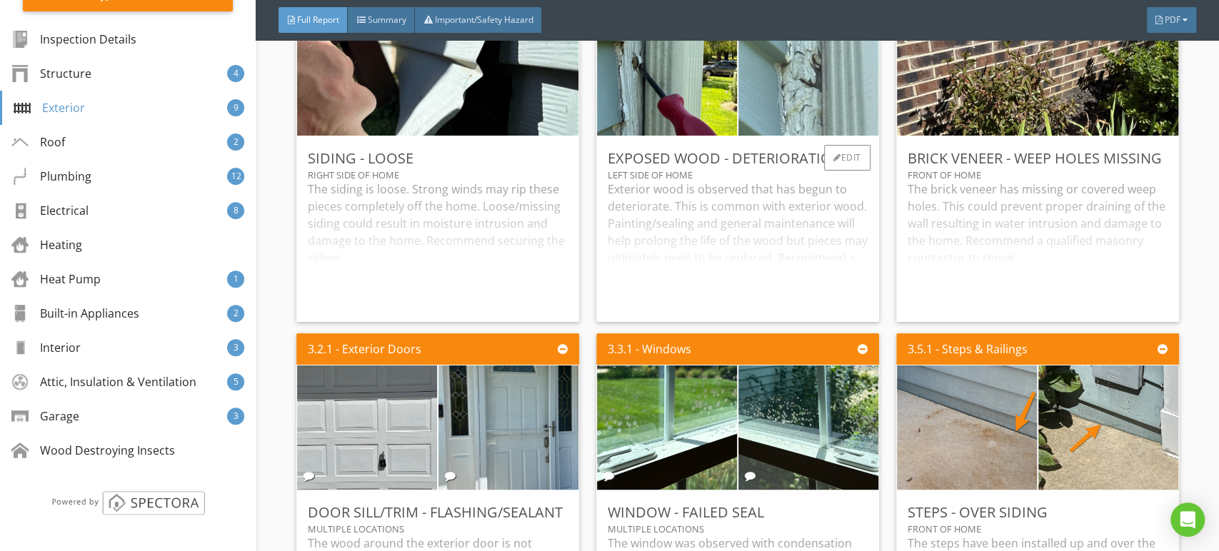
click at [791, 107] on img at bounding box center [808, 73] width 233 height 311
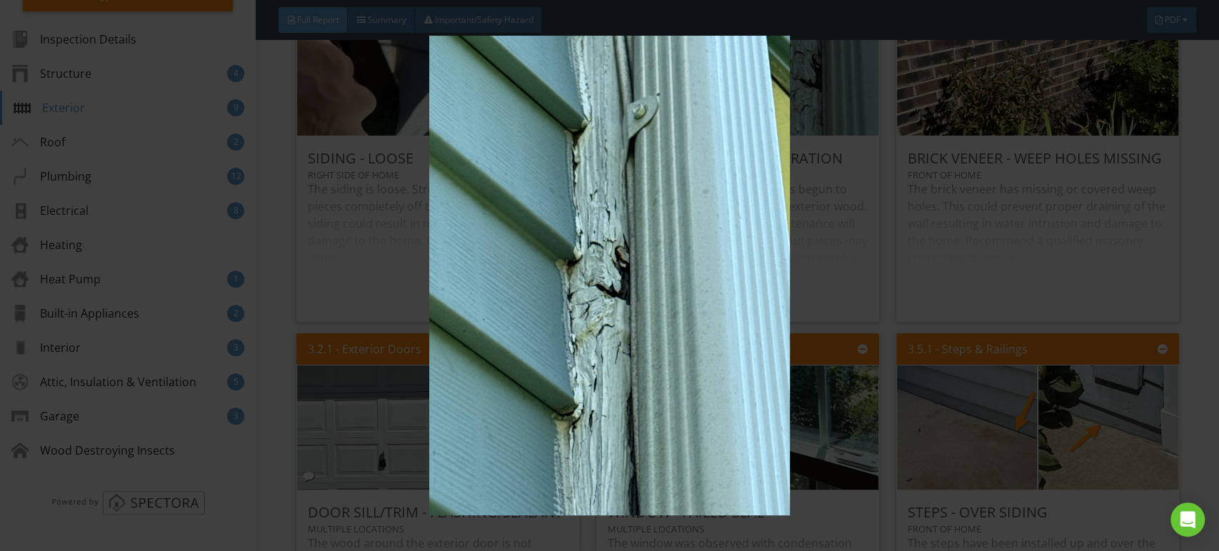
click at [771, 193] on img at bounding box center [609, 276] width 1115 height 481
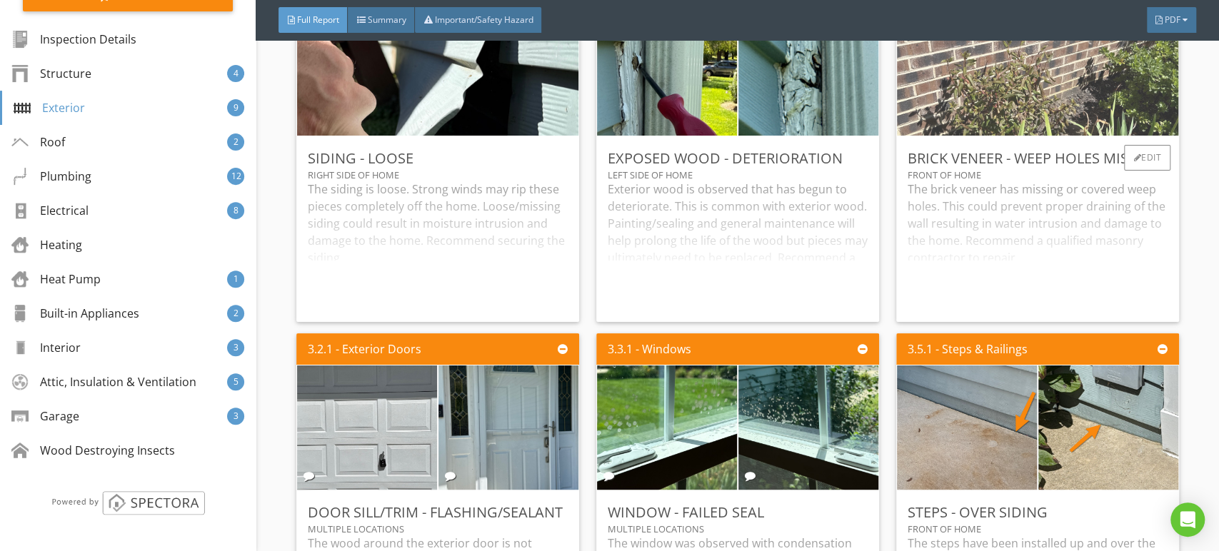
click at [1079, 136] on img at bounding box center [1038, 73] width 414 height 311
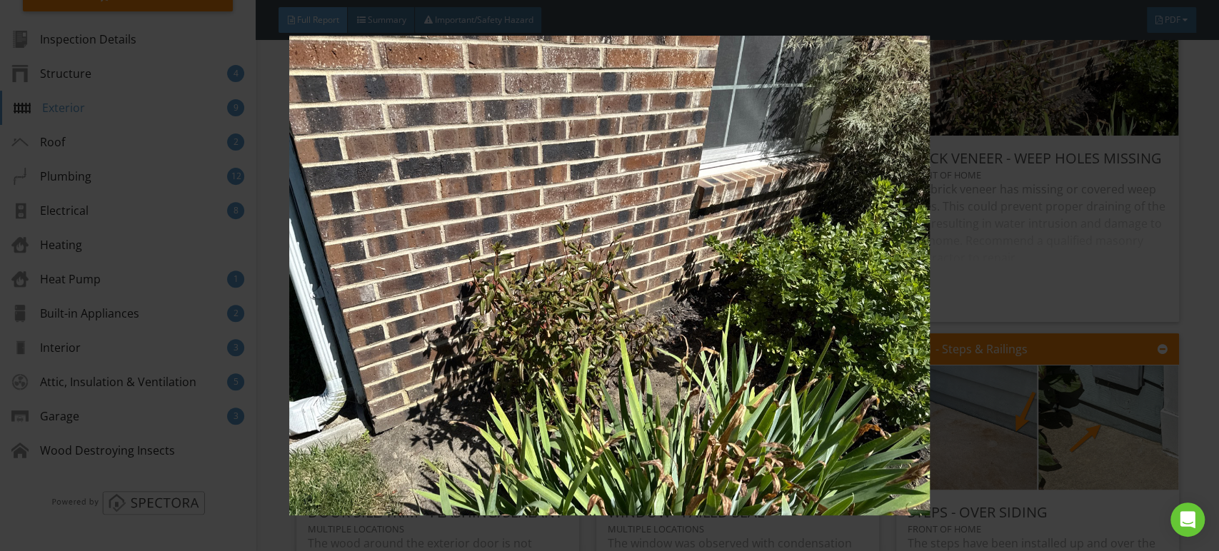
click at [921, 130] on img at bounding box center [609, 276] width 1115 height 481
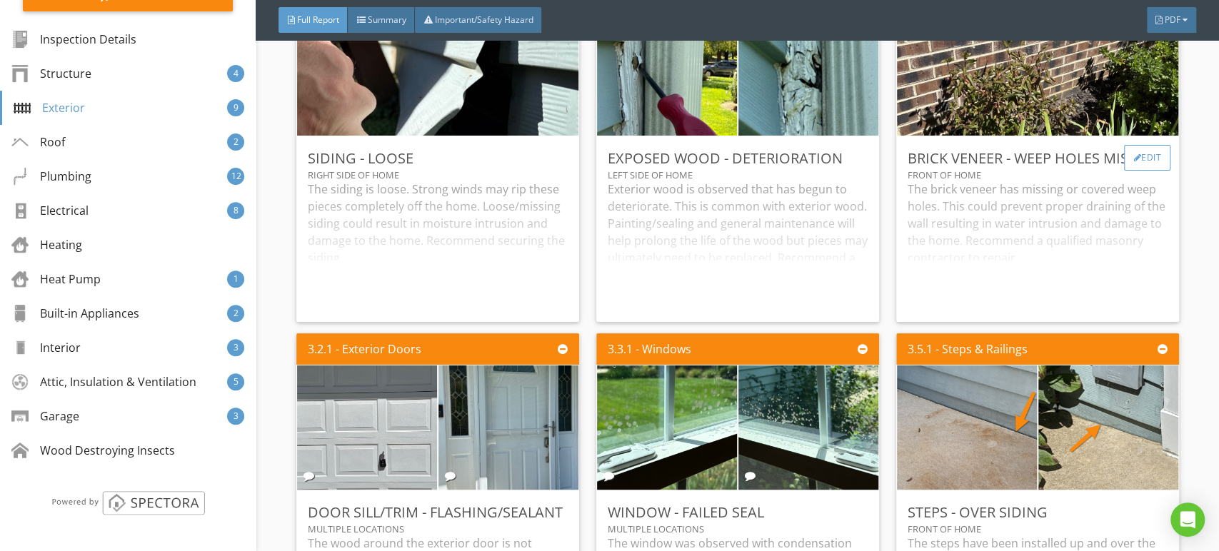
click at [1135, 171] on div "Edit" at bounding box center [1147, 158] width 46 height 26
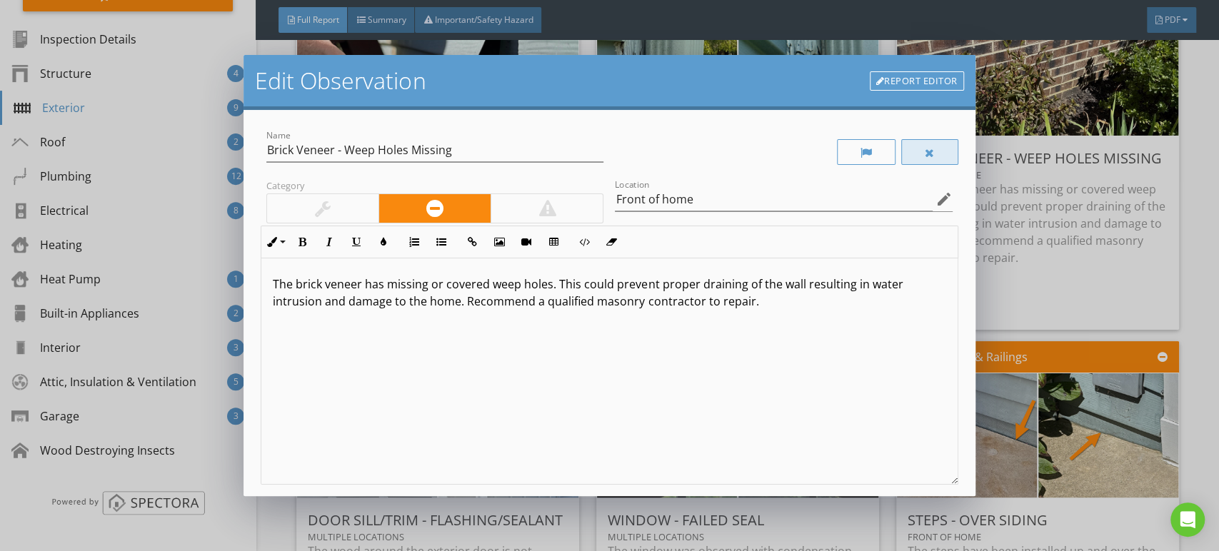
click at [925, 153] on div at bounding box center [930, 152] width 10 height 11
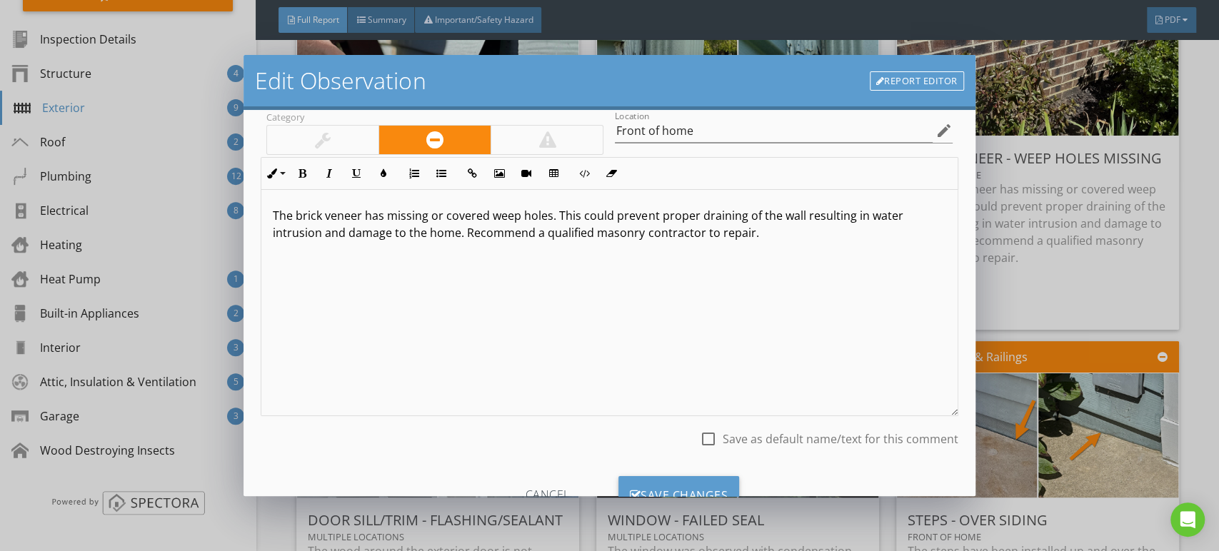
scroll to position [126, 0]
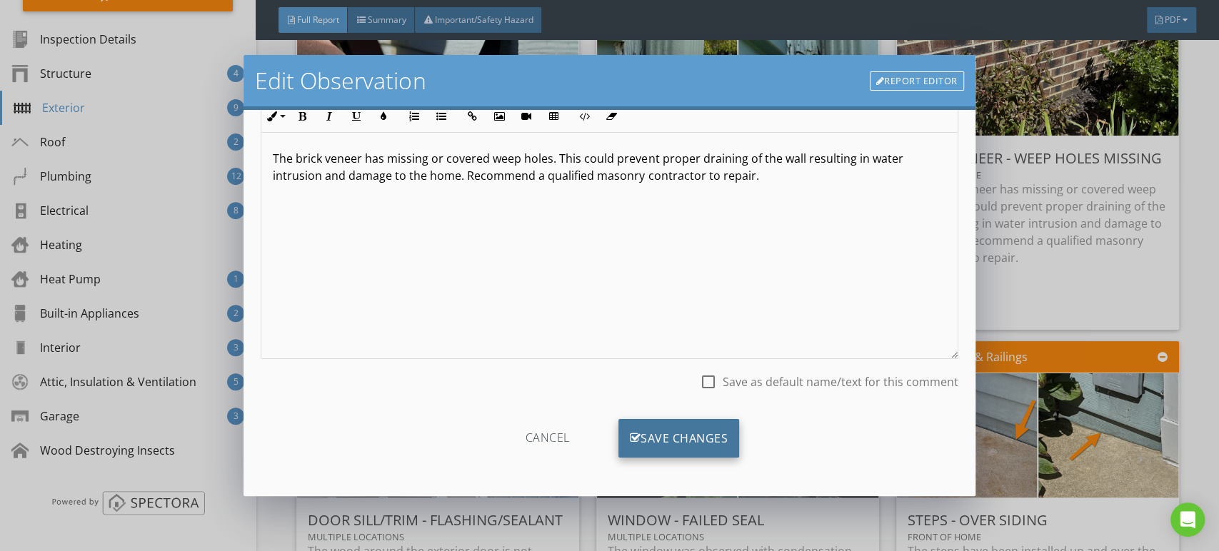
click at [715, 438] on div "Save Changes" at bounding box center [679, 438] width 121 height 39
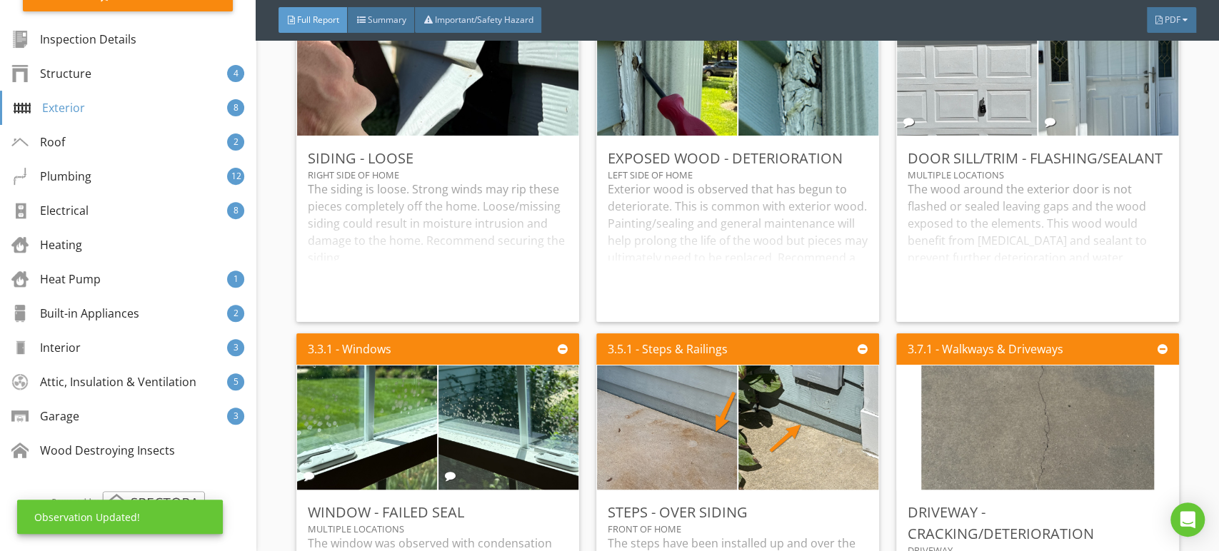
scroll to position [0, 0]
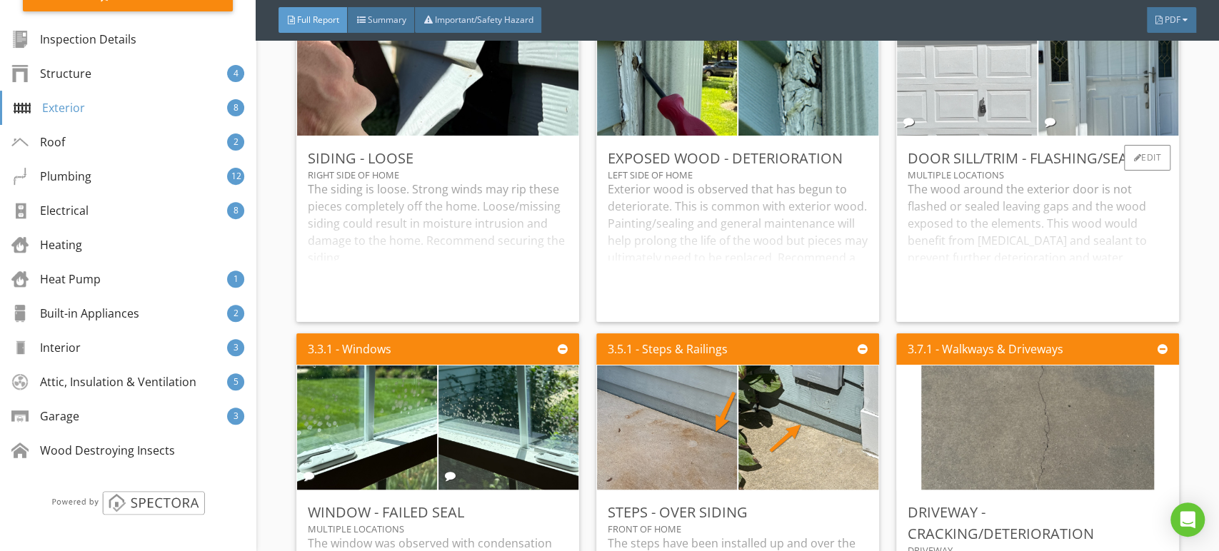
click at [999, 122] on img at bounding box center [967, 73] width 350 height 263
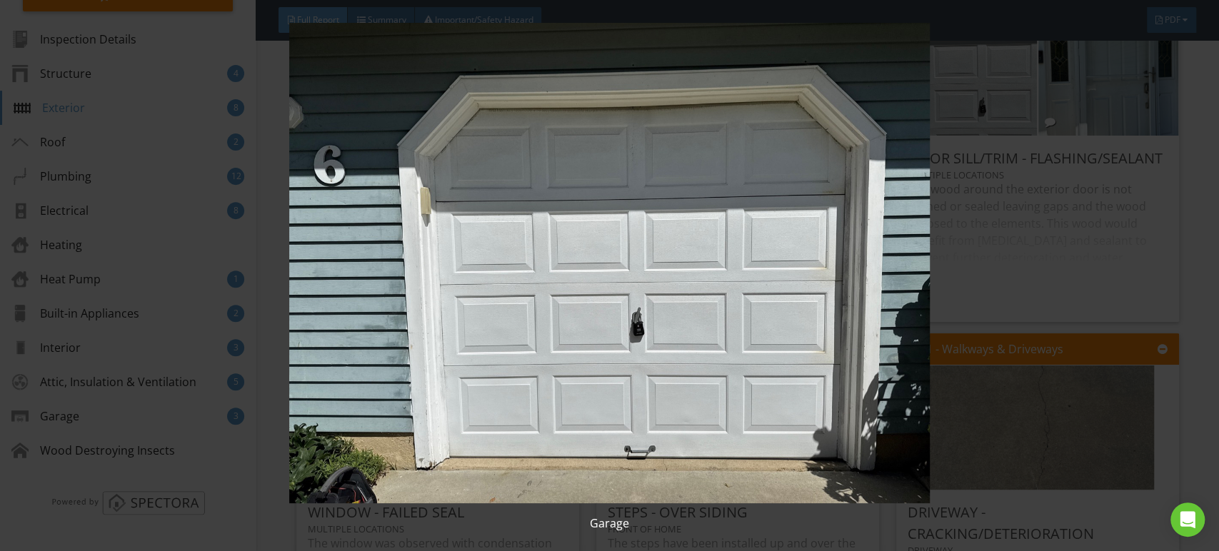
click at [864, 154] on img at bounding box center [609, 263] width 1115 height 481
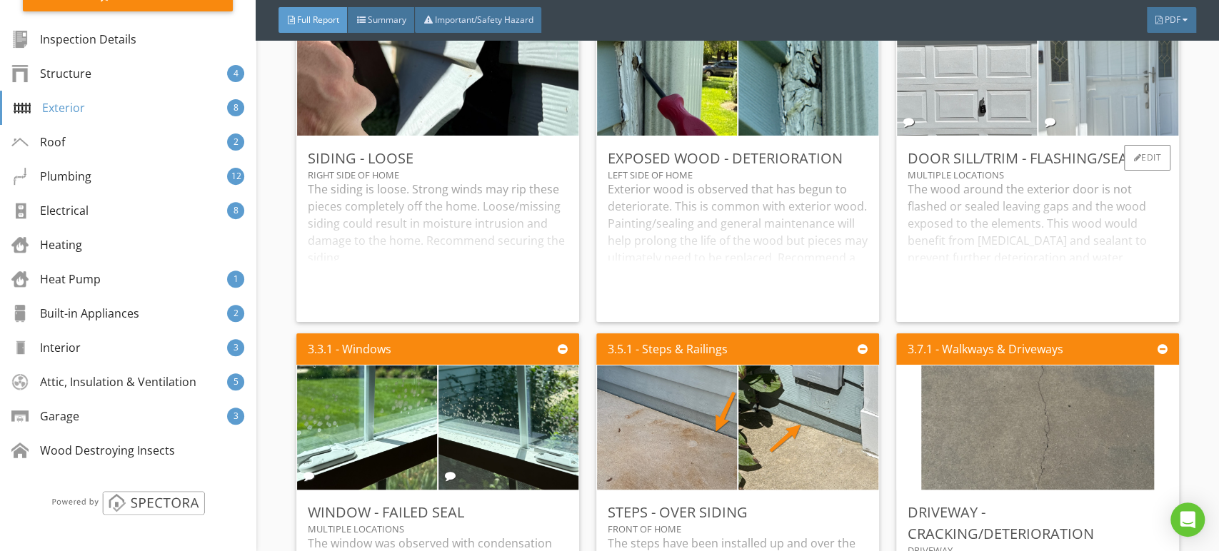
click at [1036, 126] on img at bounding box center [1108, 73] width 233 height 311
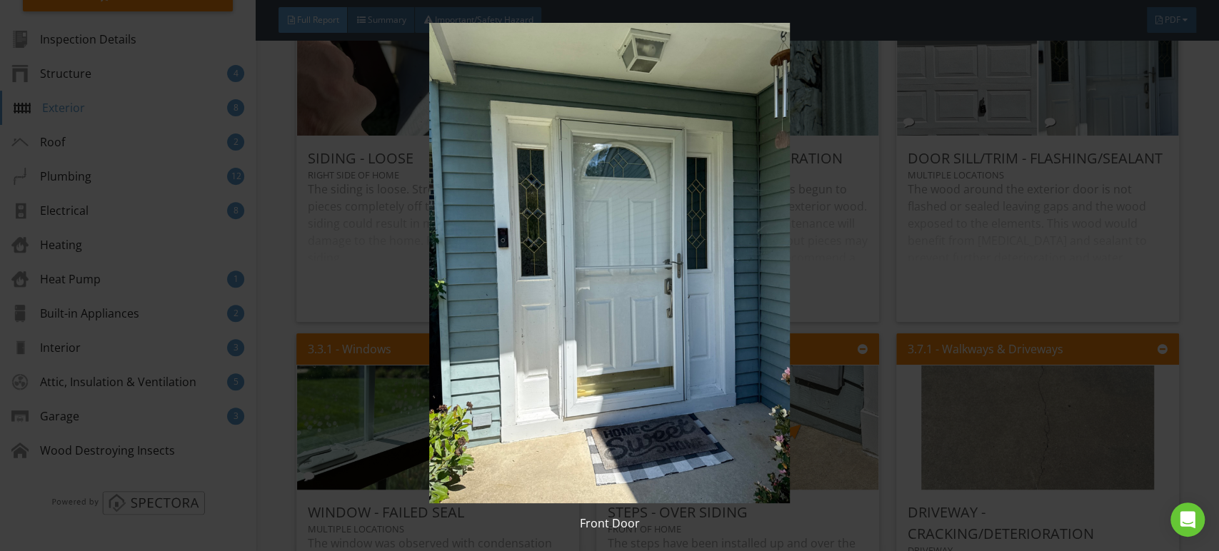
click at [837, 196] on img at bounding box center [609, 263] width 1115 height 481
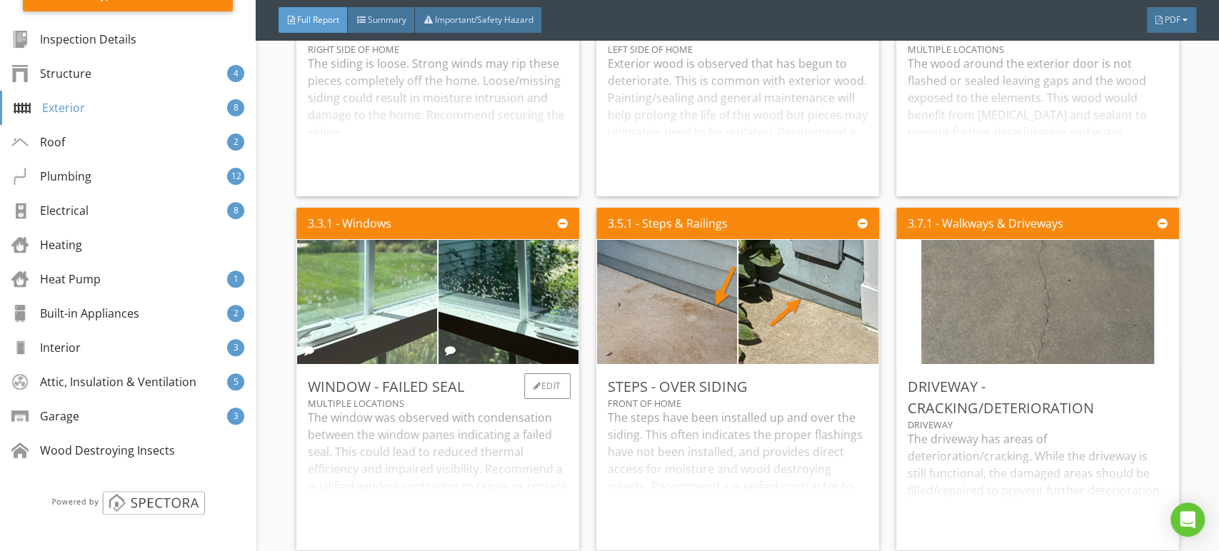
scroll to position [4206, 0]
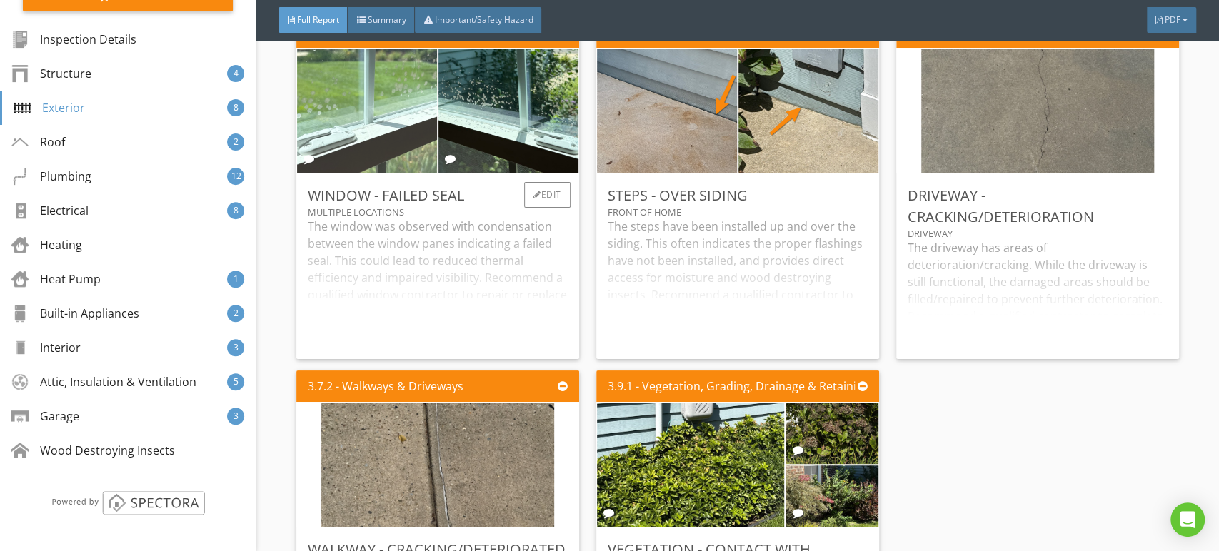
click at [414, 141] on img at bounding box center [367, 110] width 234 height 311
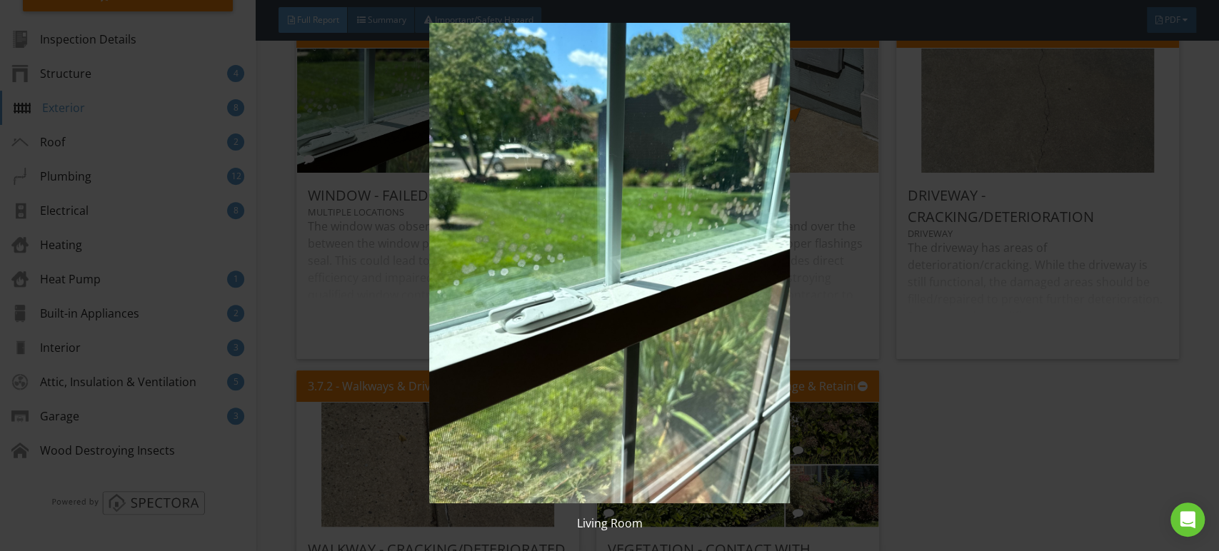
click at [422, 151] on img at bounding box center [609, 263] width 1115 height 481
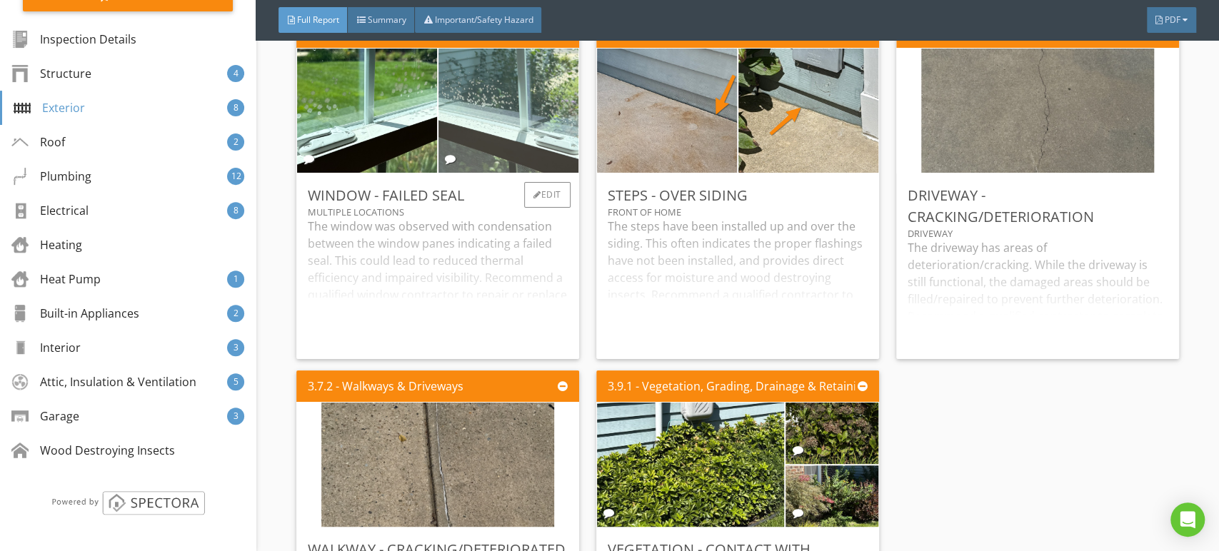
click at [487, 126] on img at bounding box center [508, 110] width 234 height 311
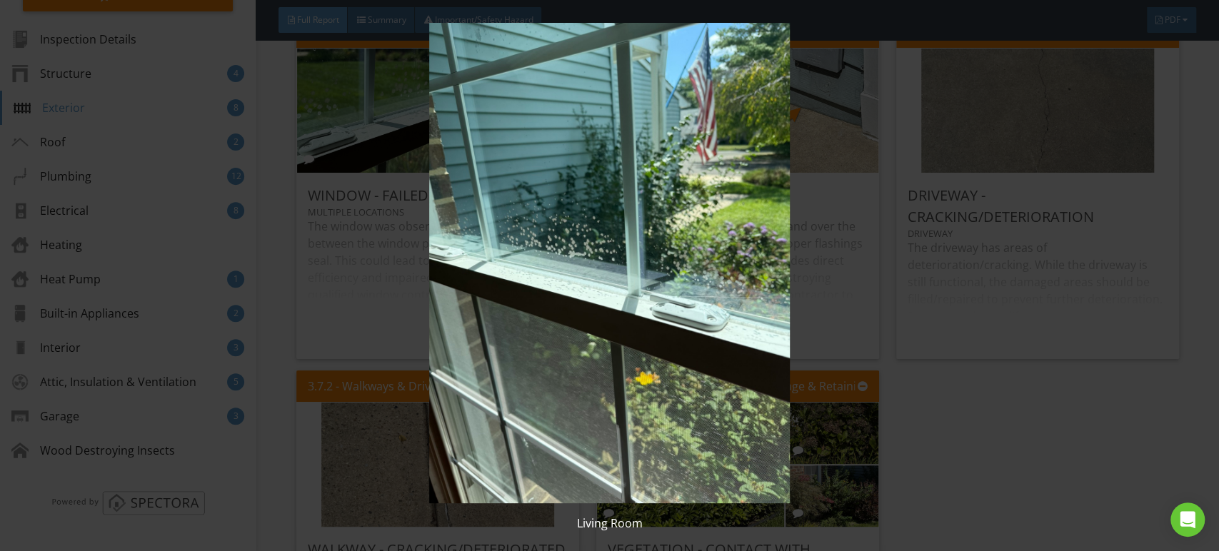
click at [526, 130] on img at bounding box center [609, 263] width 1115 height 481
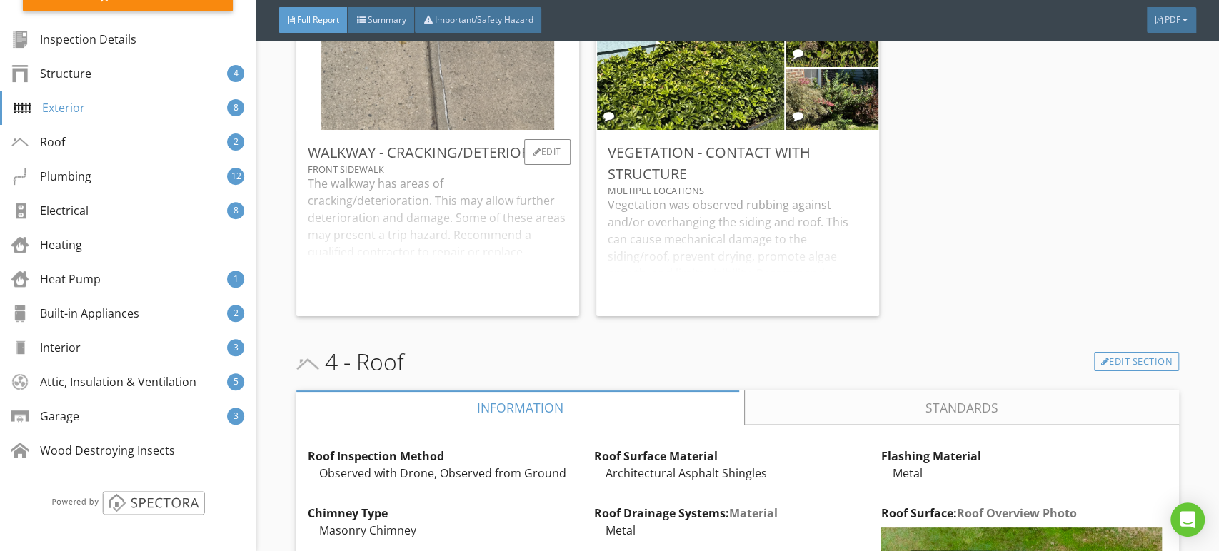
scroll to position [4444, 0]
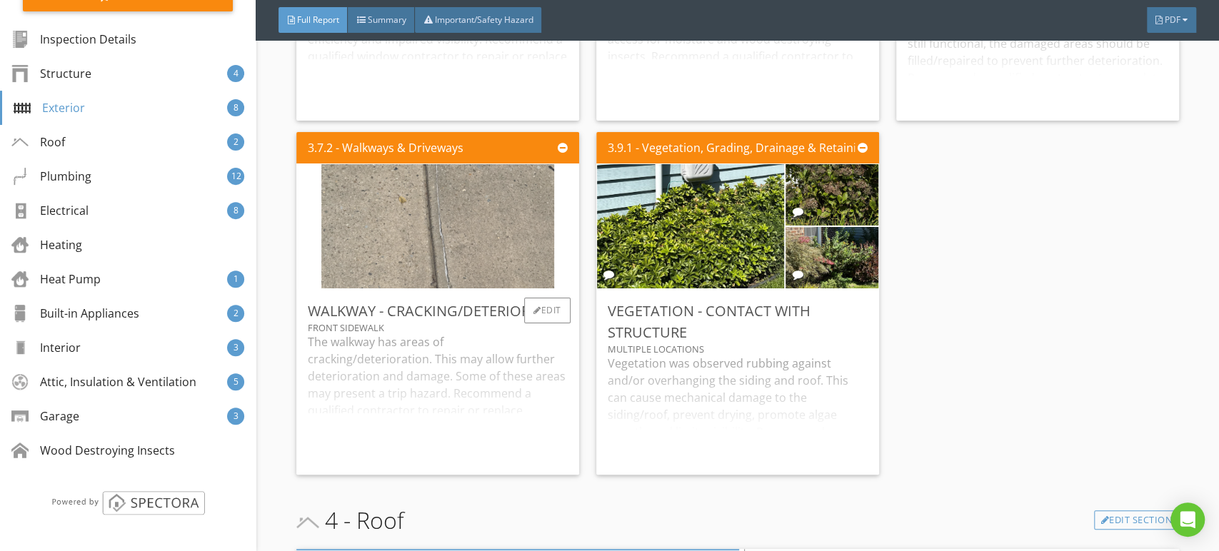
click at [469, 289] on img at bounding box center [437, 226] width 233 height 311
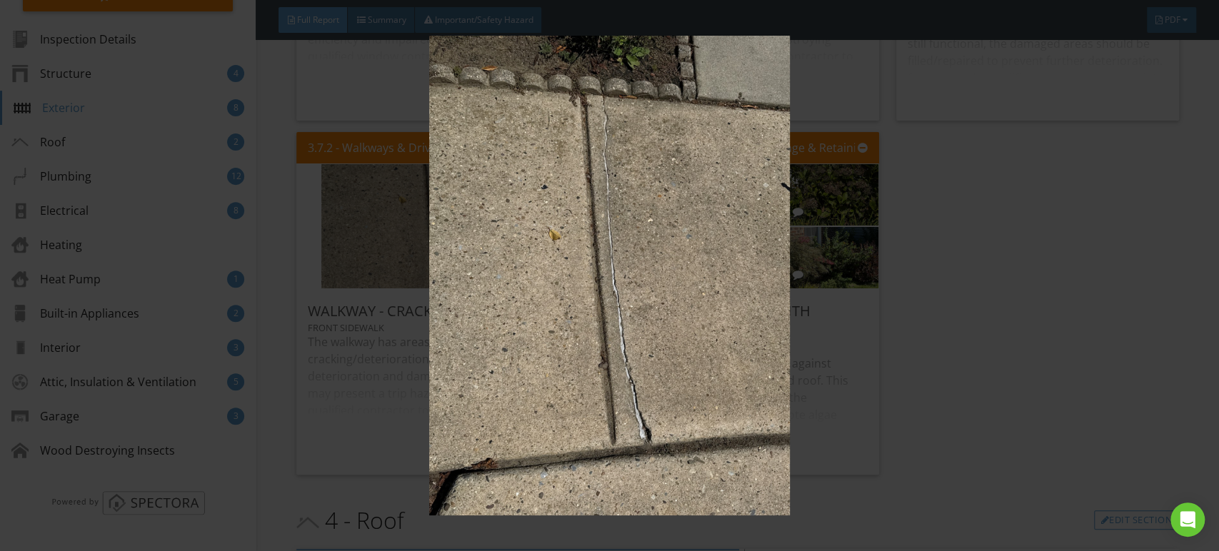
click at [479, 276] on img at bounding box center [609, 276] width 1115 height 481
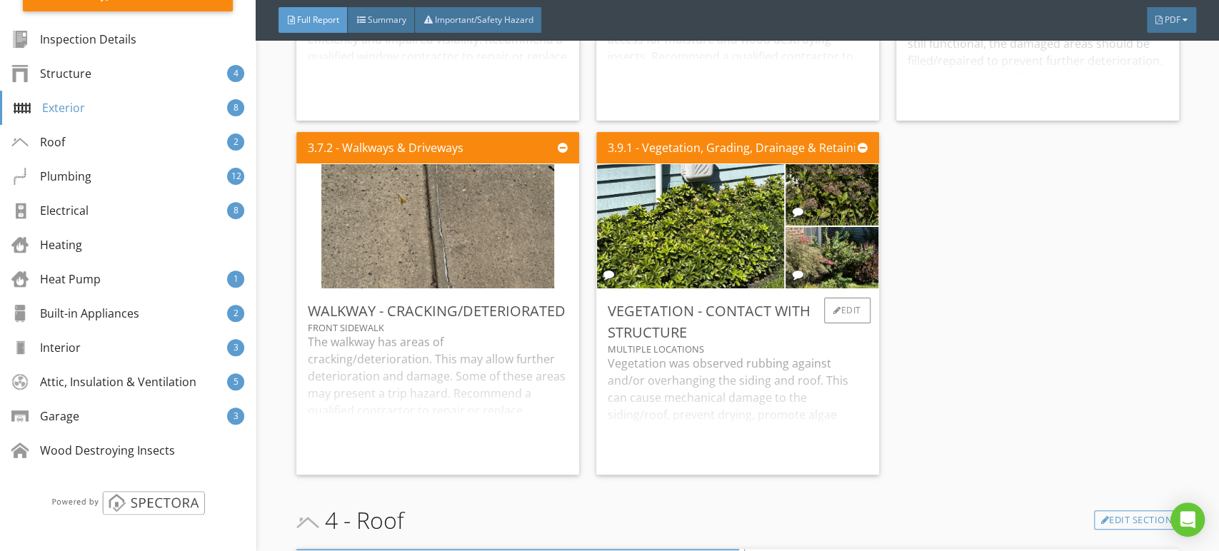
scroll to position [4047, 0]
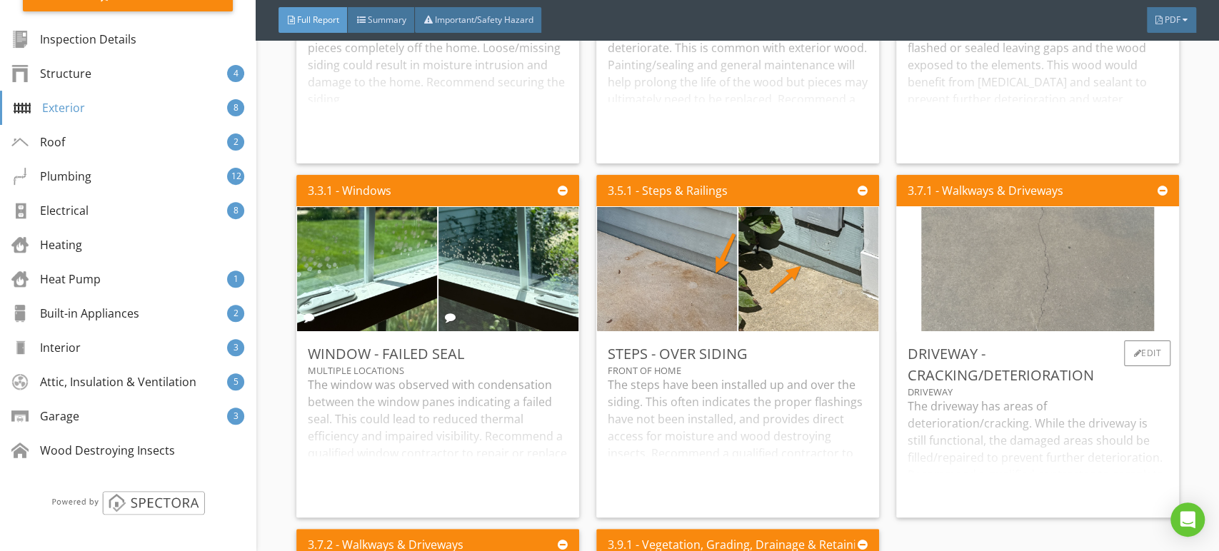
click at [1068, 260] on img at bounding box center [1037, 269] width 233 height 311
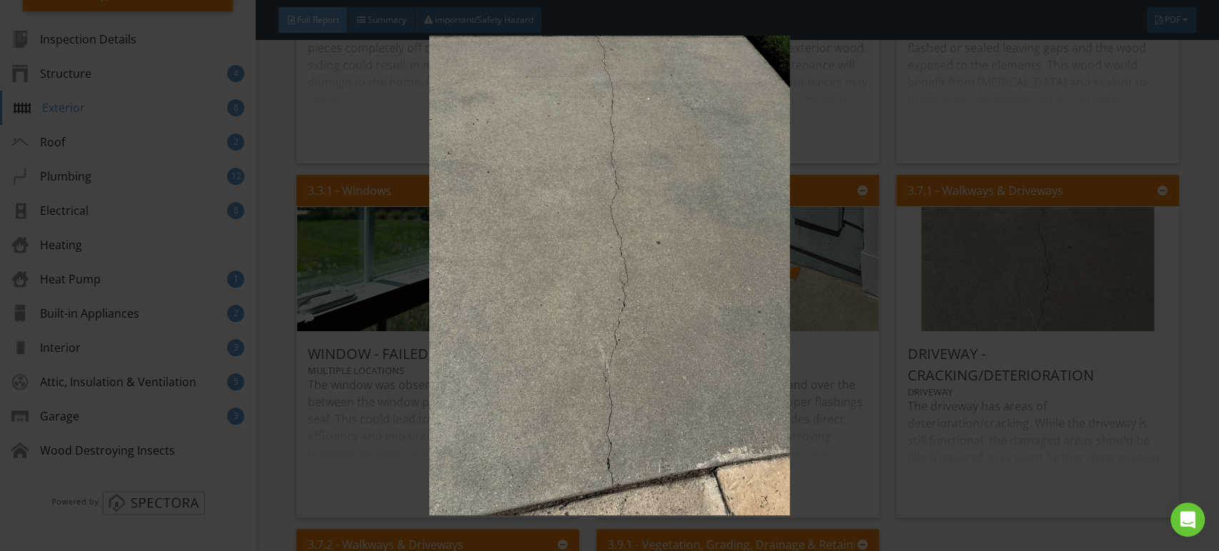
click at [706, 256] on img at bounding box center [609, 276] width 1115 height 481
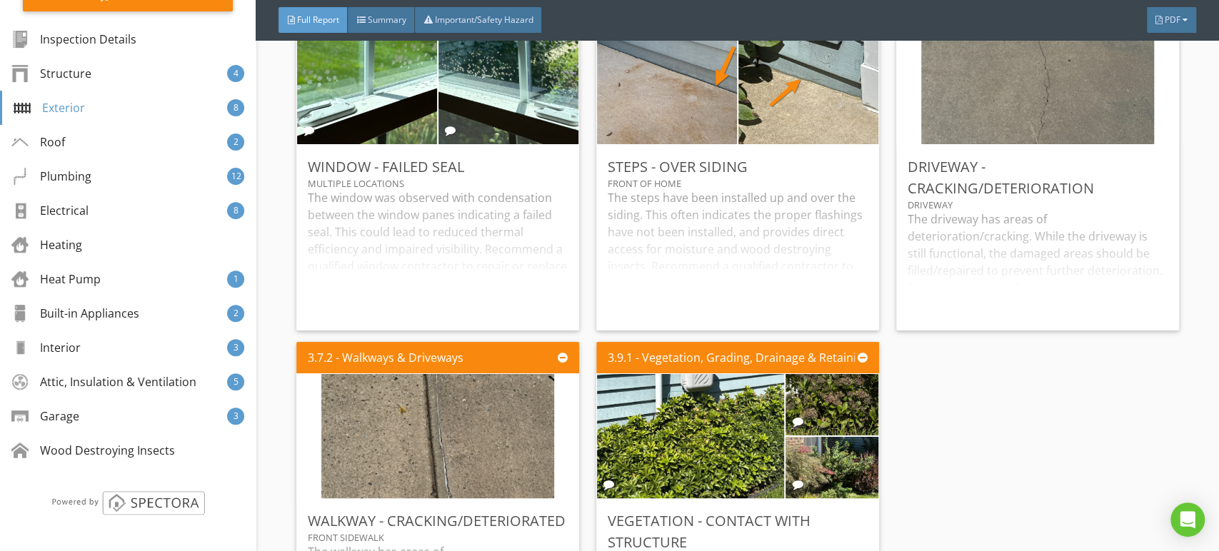
scroll to position [4365, 0]
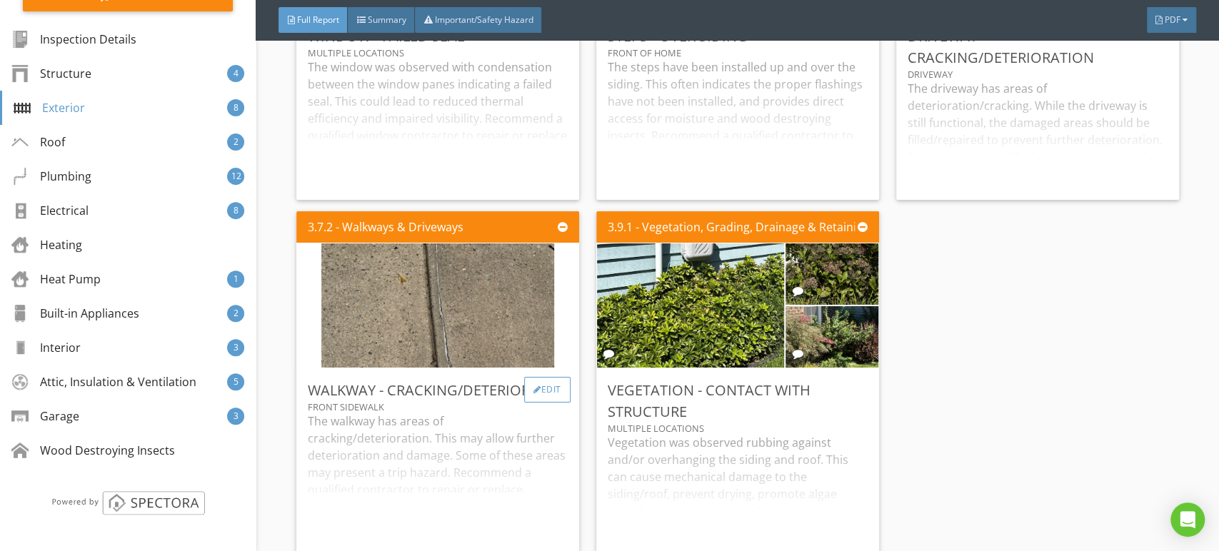
click at [540, 403] on div "Edit" at bounding box center [547, 390] width 46 height 26
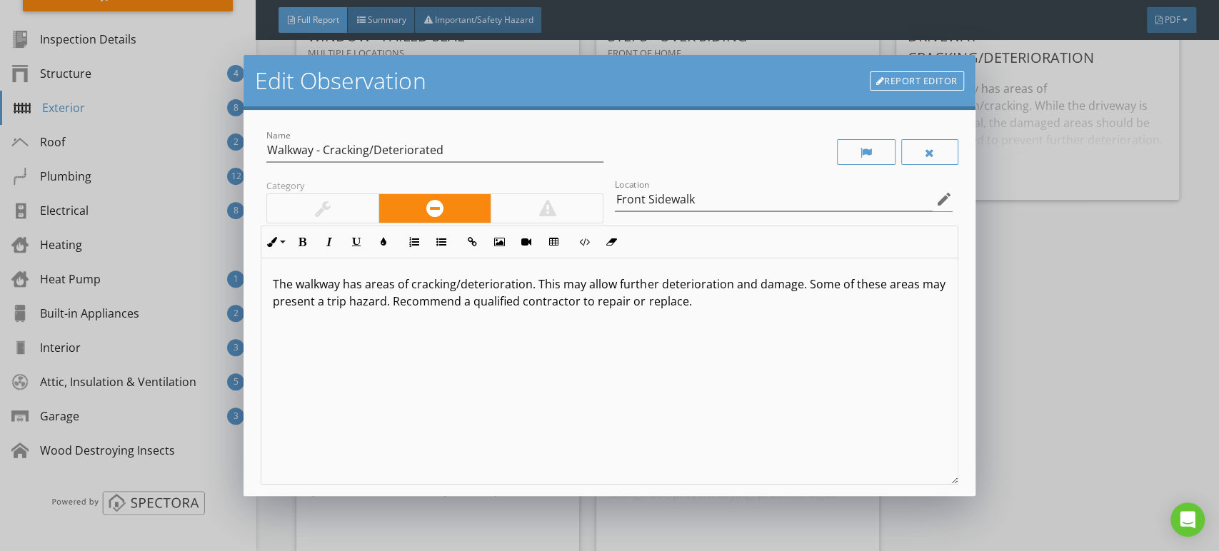
click at [916, 75] on link "Report Editor" at bounding box center [917, 81] width 94 height 20
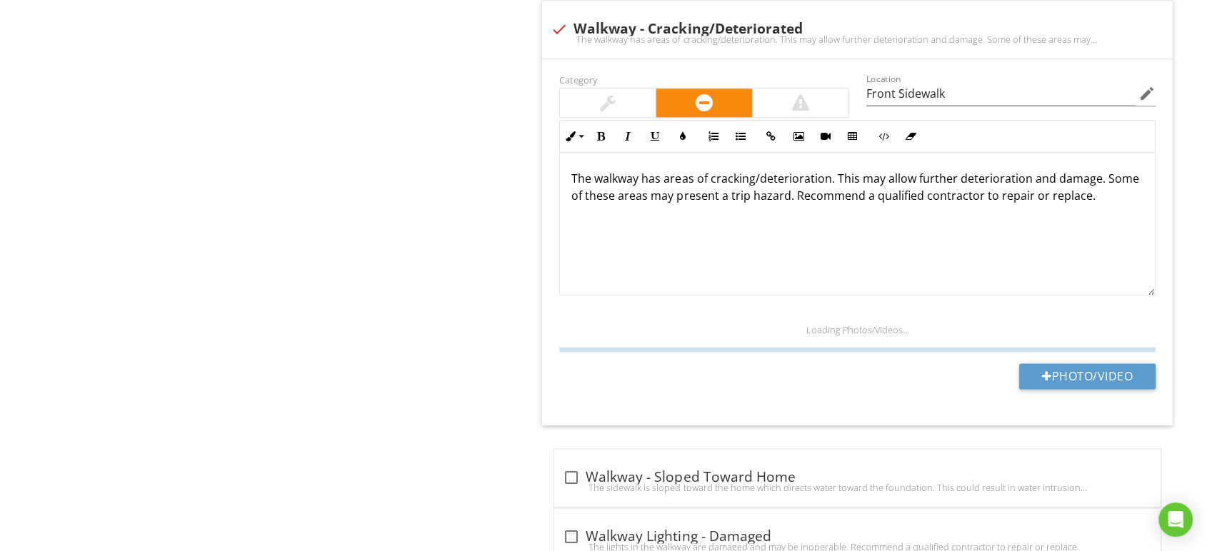
scroll to position [1728, 0]
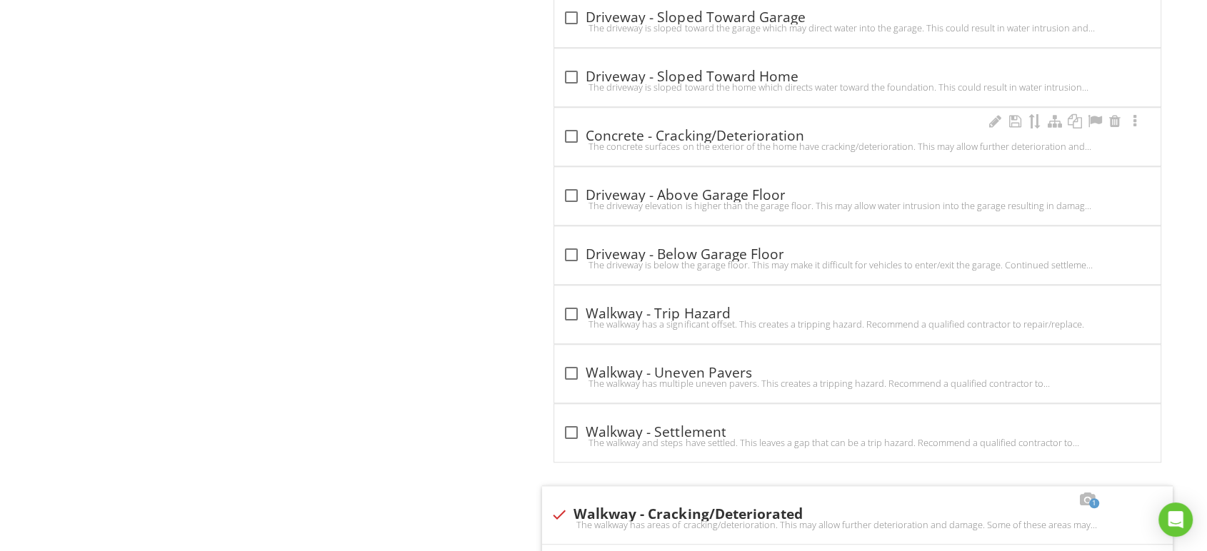
click at [561, 123] on div "check_box_outline_blank Concrete - Cracking/Deterioration The concrete surfaces…" at bounding box center [857, 137] width 606 height 58
checkbox input "true"
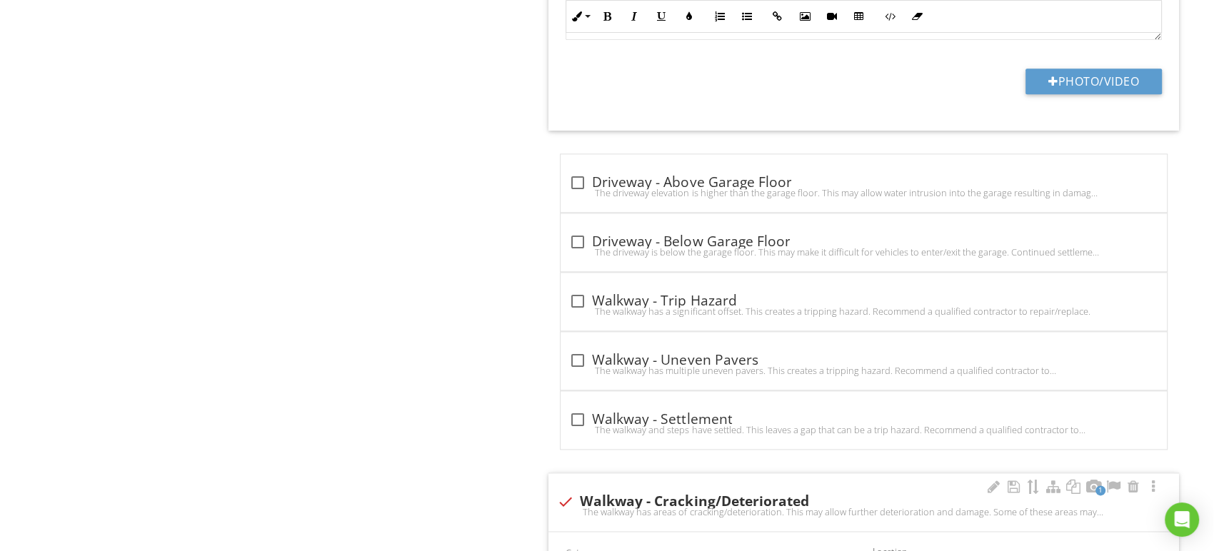
scroll to position [1596, 0]
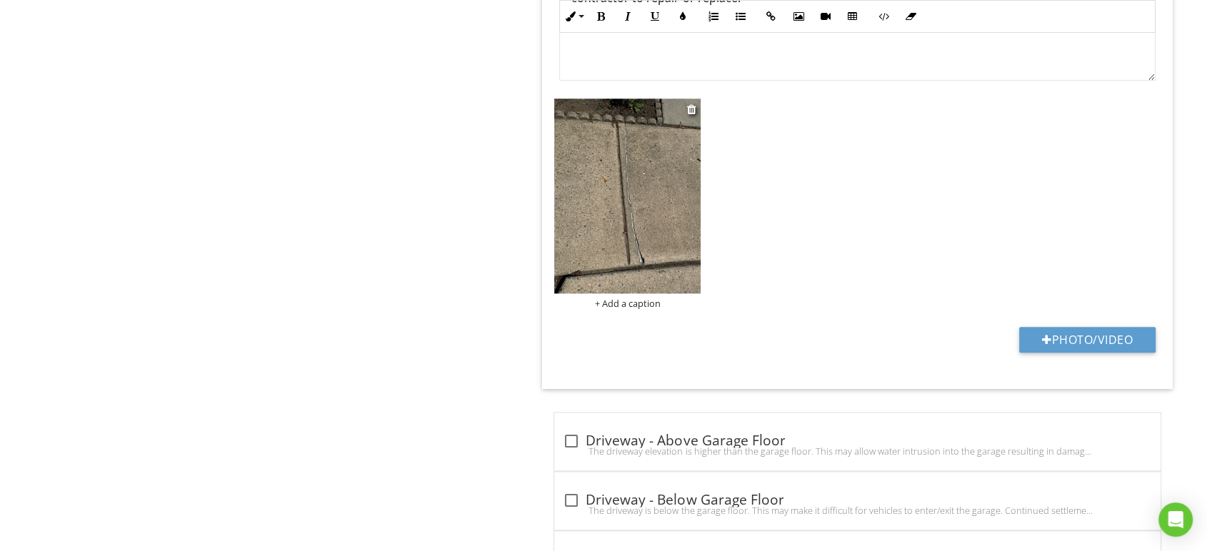
click at [630, 305] on div "+ Add a caption" at bounding box center [627, 303] width 146 height 11
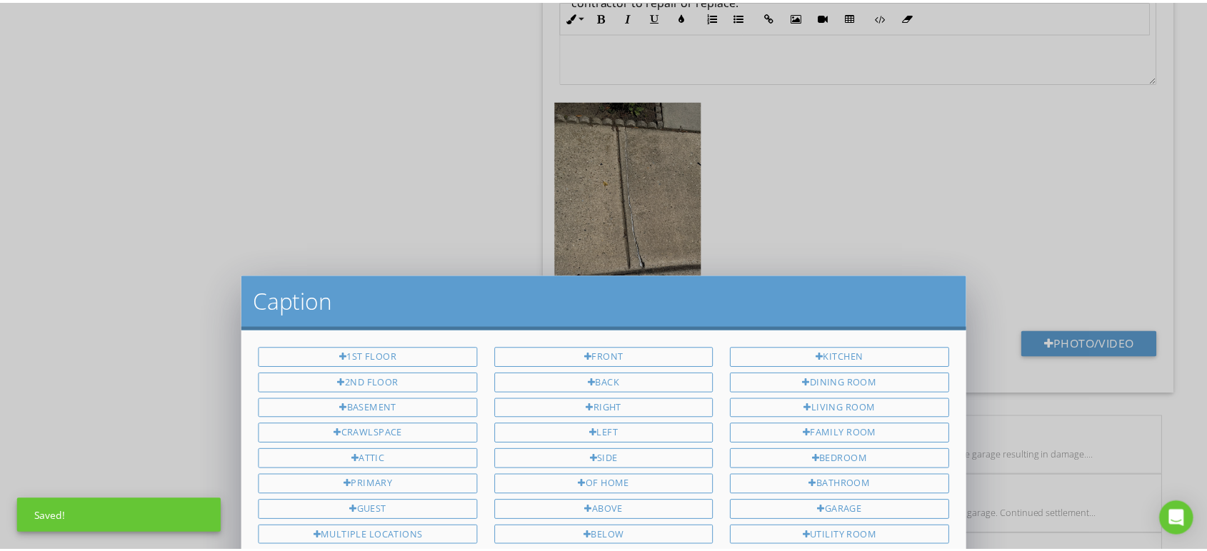
scroll to position [0, 0]
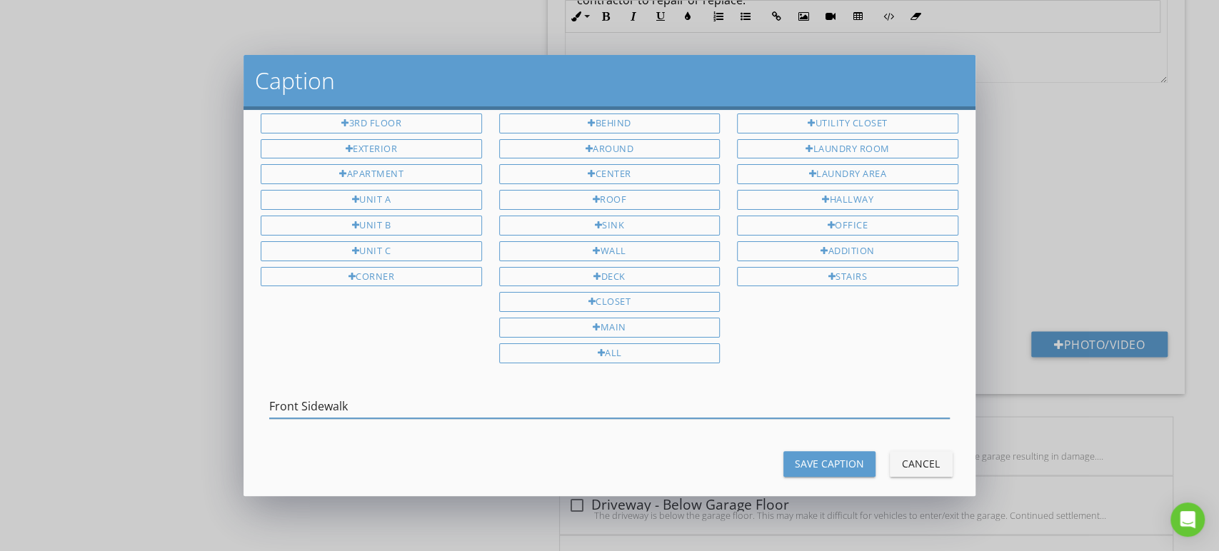
type input "Front Sidewalk"
click at [824, 456] on div "Save Caption" at bounding box center [829, 463] width 69 height 15
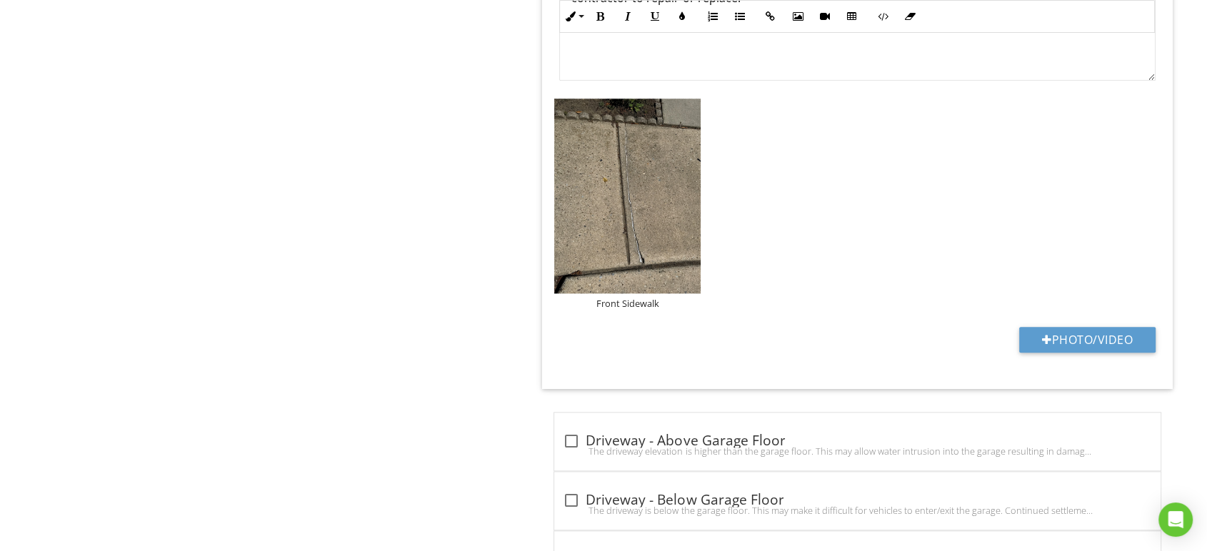
scroll to position [1914, 0]
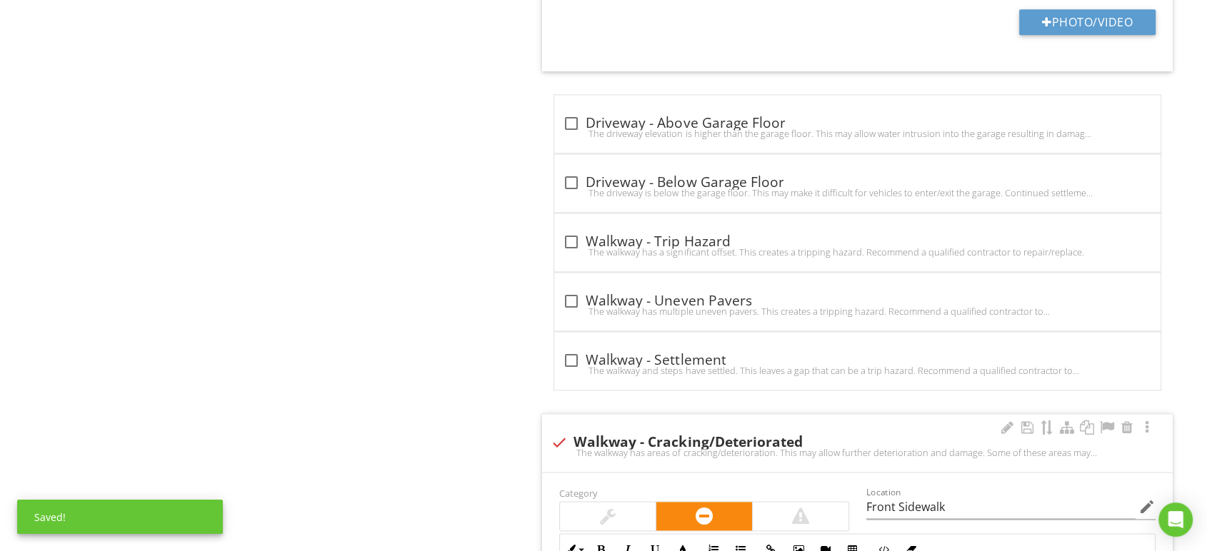
click at [566, 422] on div "check Walkway - Cracking/Deteriorated The walkway has areas of cracking/deterio…" at bounding box center [857, 443] width 631 height 58
checkbox input "true"
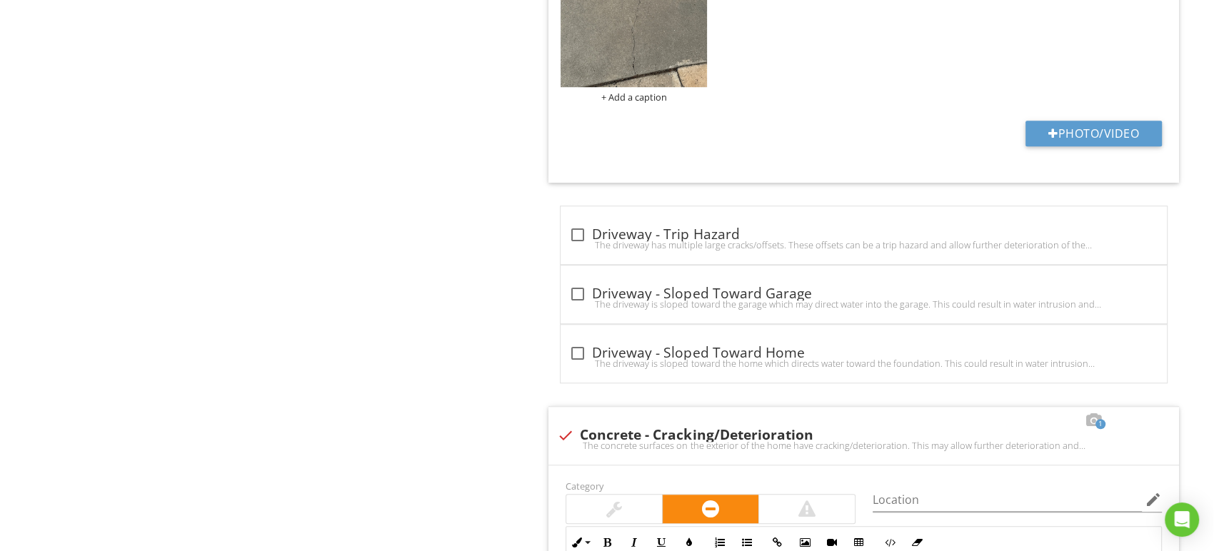
scroll to position [1041, 0]
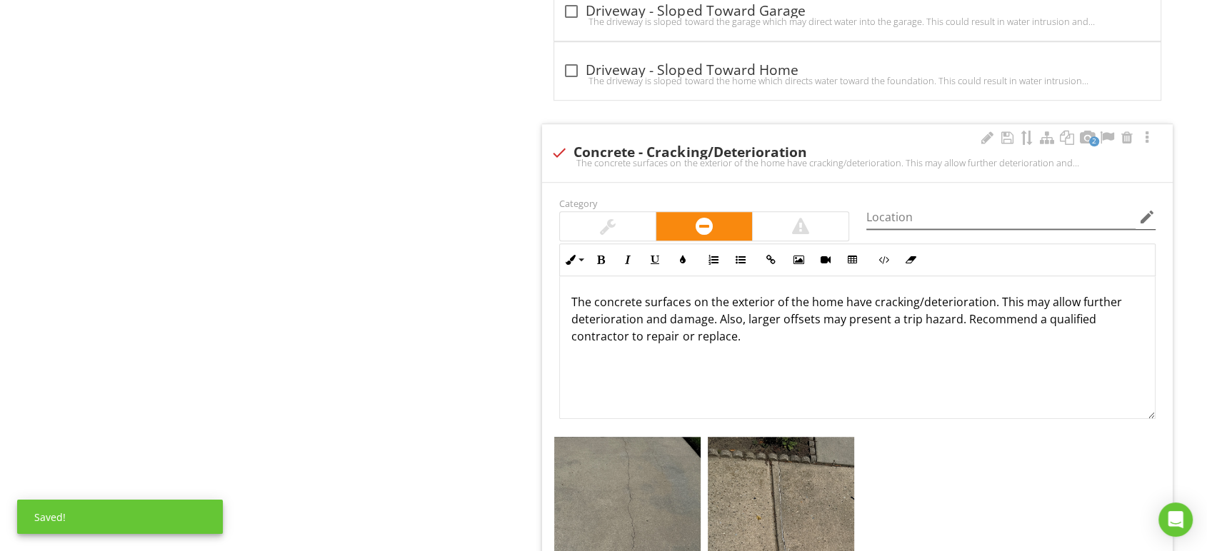
click at [1147, 216] on icon "edit" at bounding box center [1147, 217] width 17 height 17
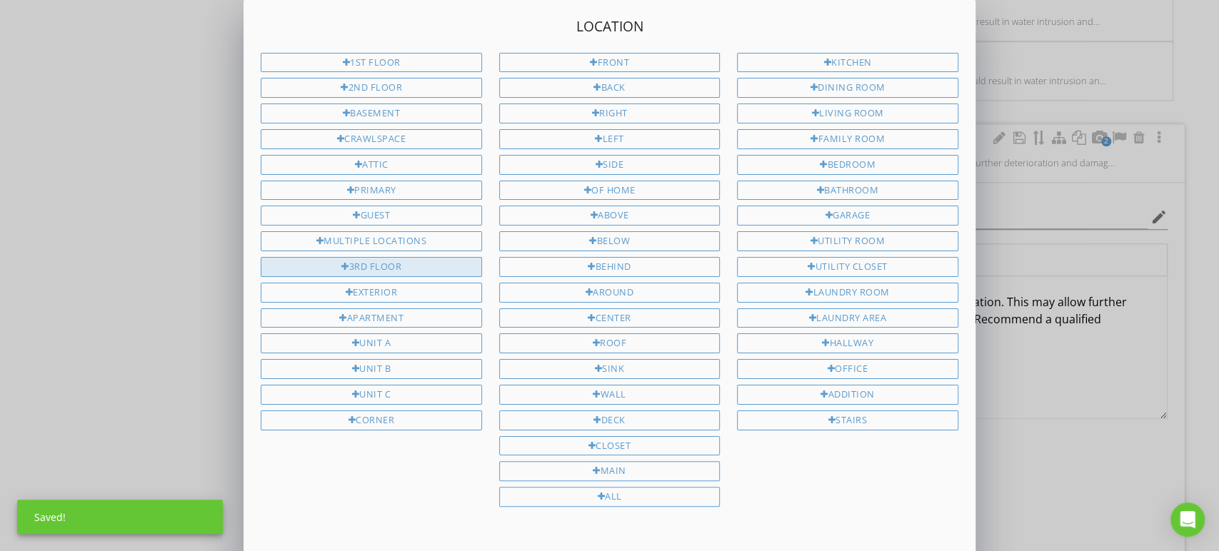
drag, startPoint x: 391, startPoint y: 238, endPoint x: 392, endPoint y: 251, distance: 13.6
click at [392, 237] on div "Multiple Locations" at bounding box center [371, 241] width 221 height 20
type input "Multiple Locations"
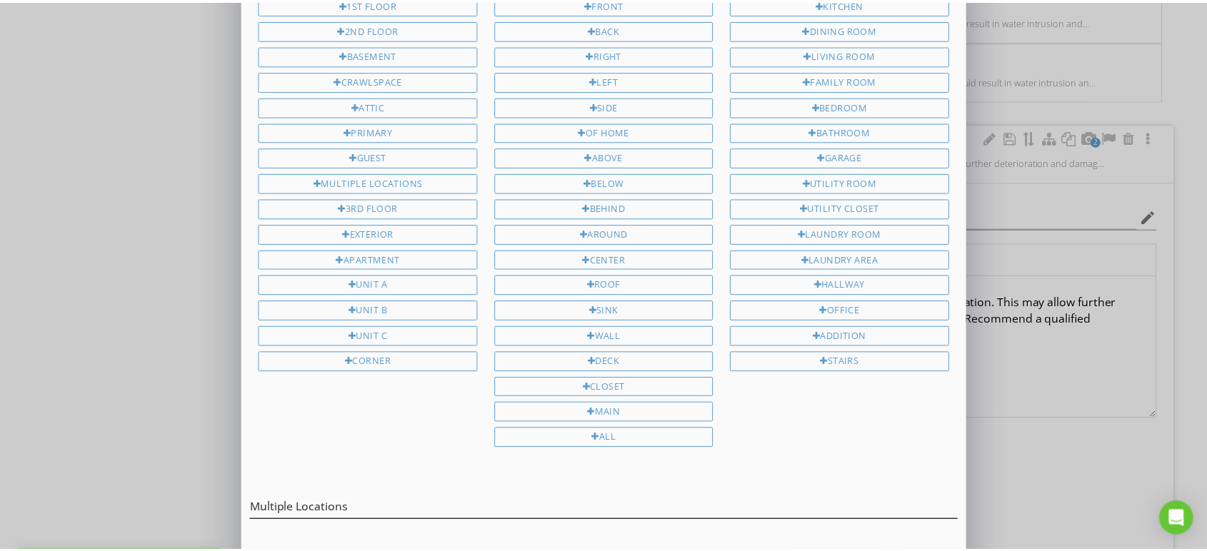
scroll to position [97, 0]
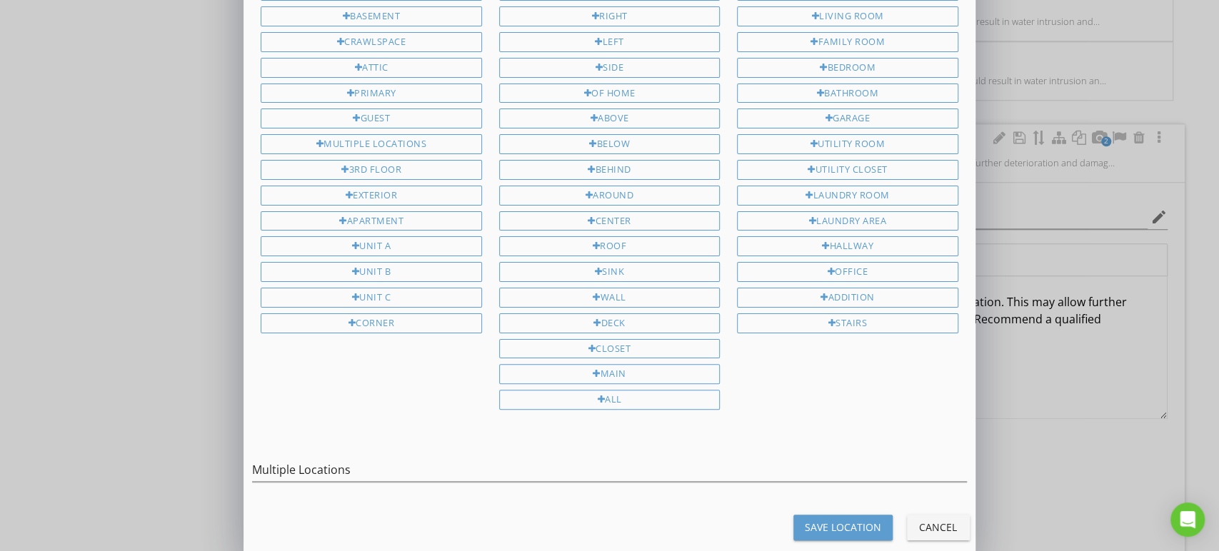
click at [808, 515] on button "Save Location" at bounding box center [843, 528] width 99 height 26
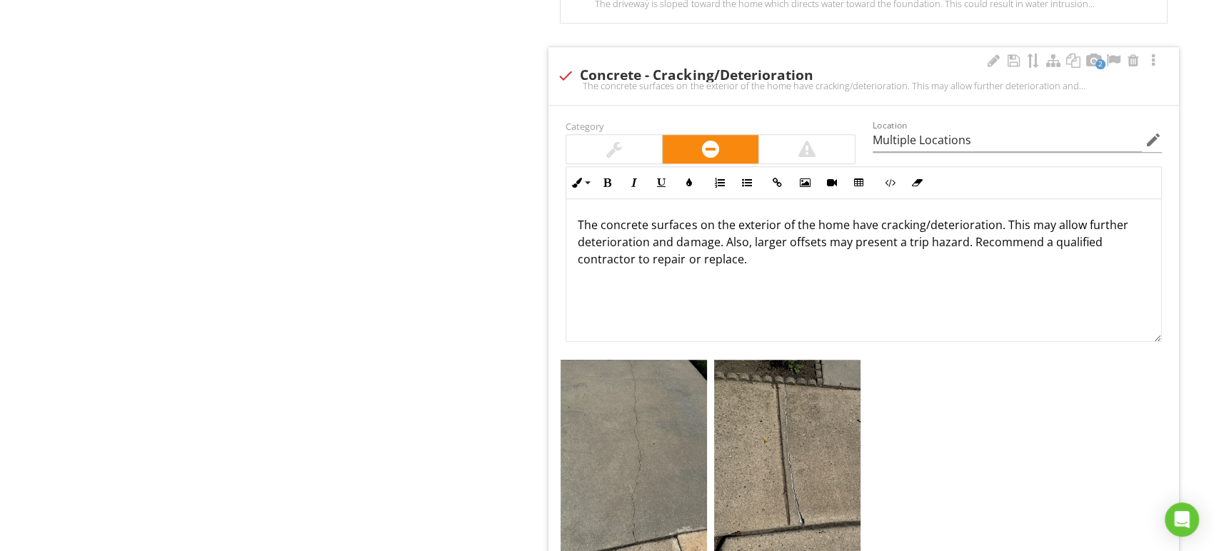
scroll to position [1359, 0]
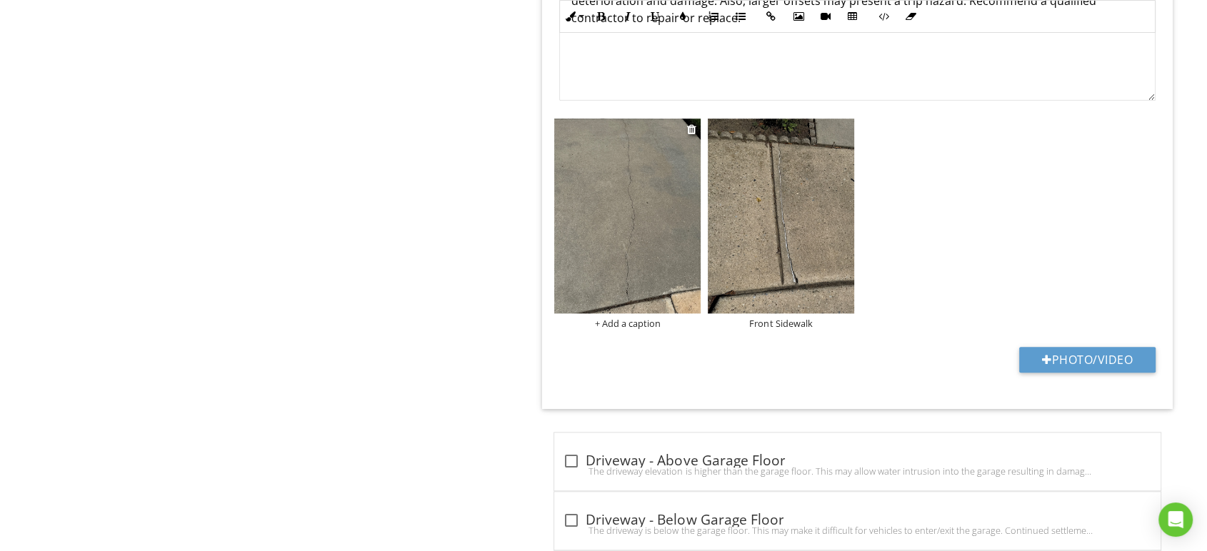
click at [651, 321] on div "+ Add a caption" at bounding box center [627, 323] width 146 height 11
type input "Multiple Locations"
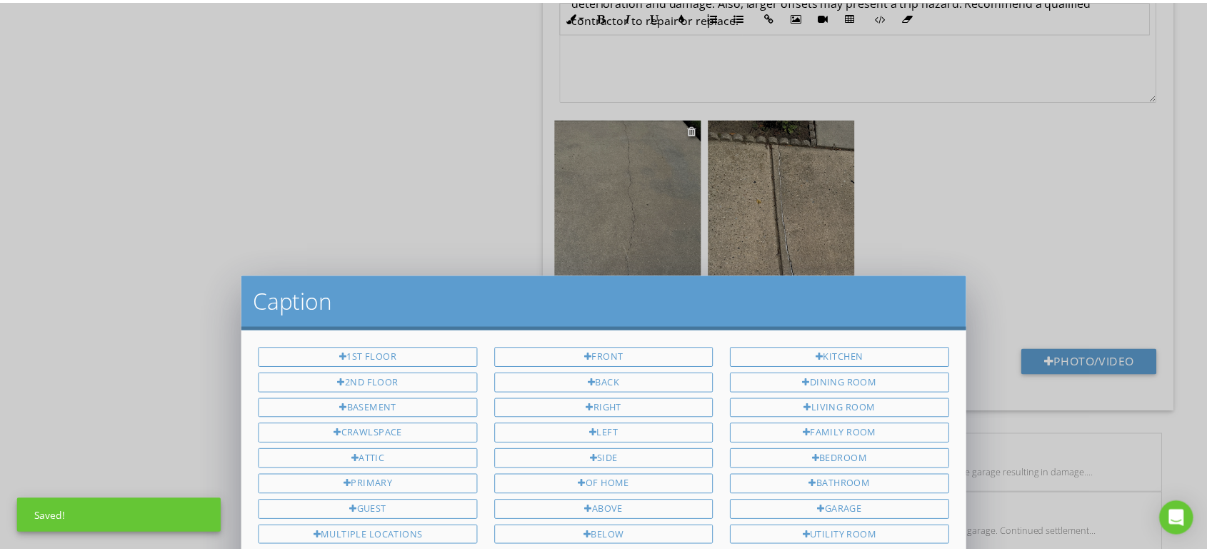
scroll to position [0, 0]
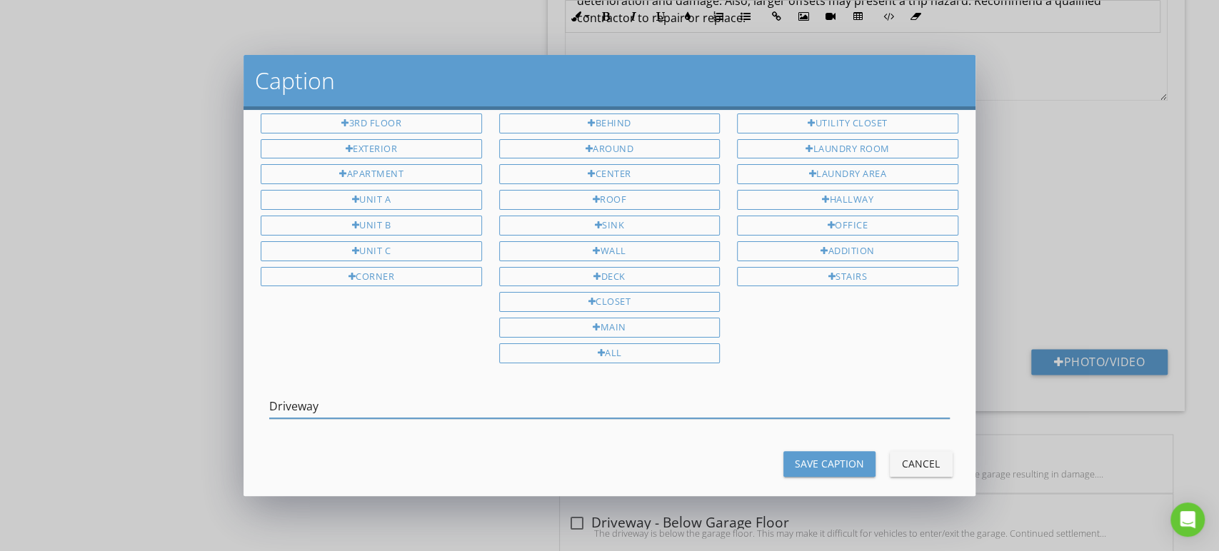
type input "Driveway"
click at [795, 456] on div "Save Caption" at bounding box center [829, 463] width 69 height 15
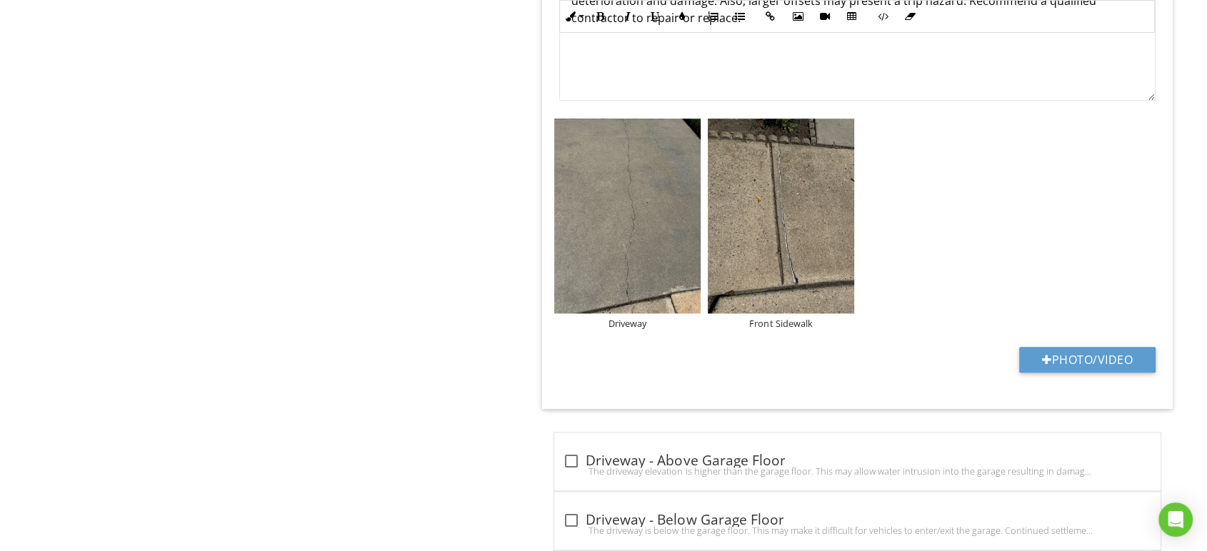
type input "Multiple Locations"
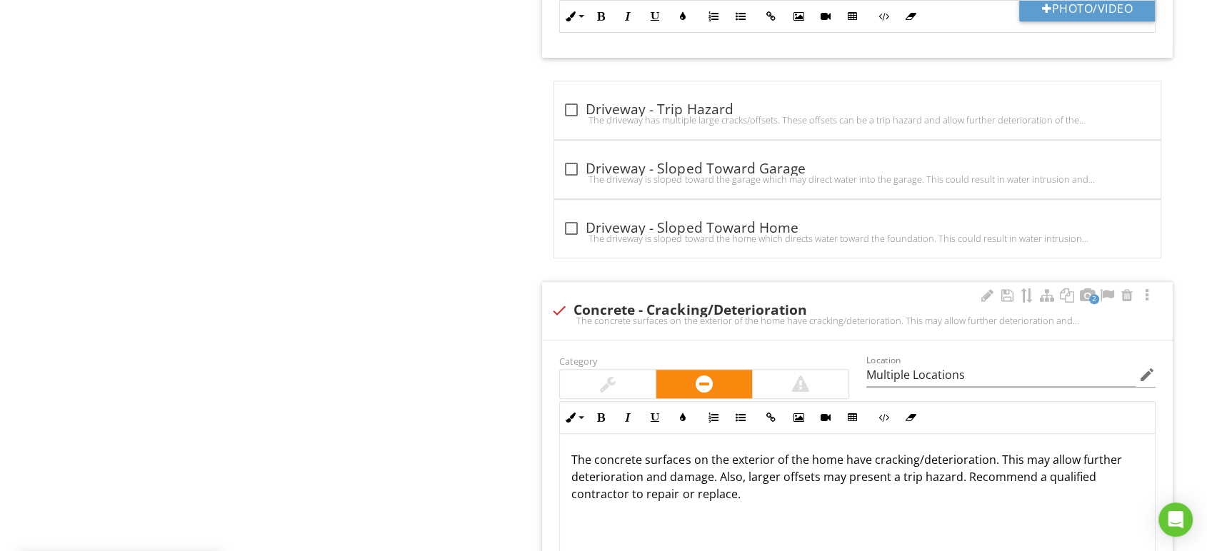
scroll to position [486, 0]
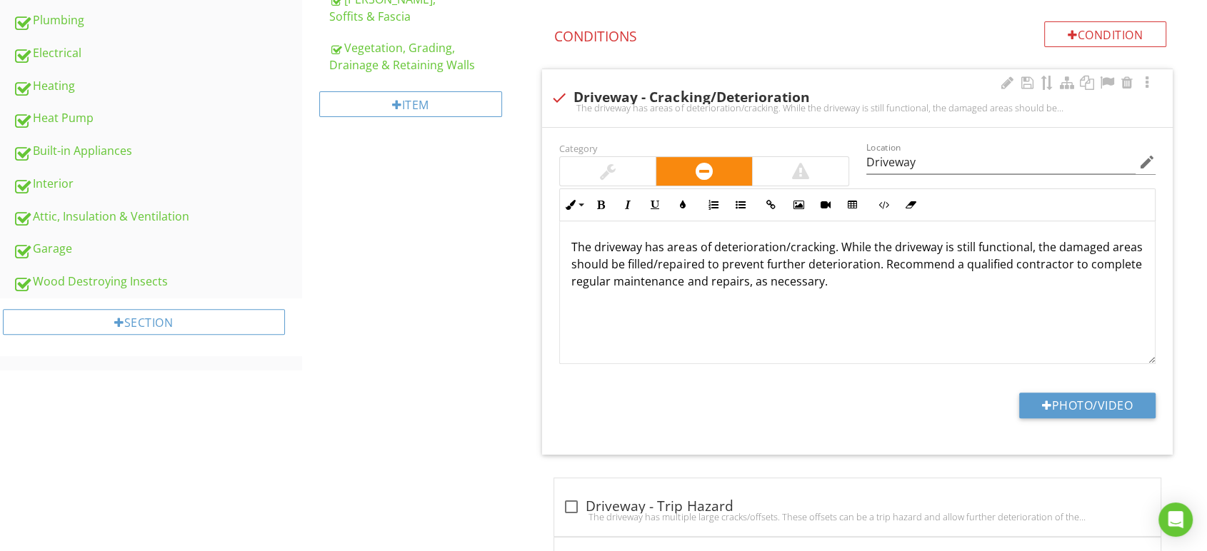
click at [572, 95] on div "check Driveway - Cracking/Deterioration" at bounding box center [858, 97] width 614 height 17
checkbox input "true"
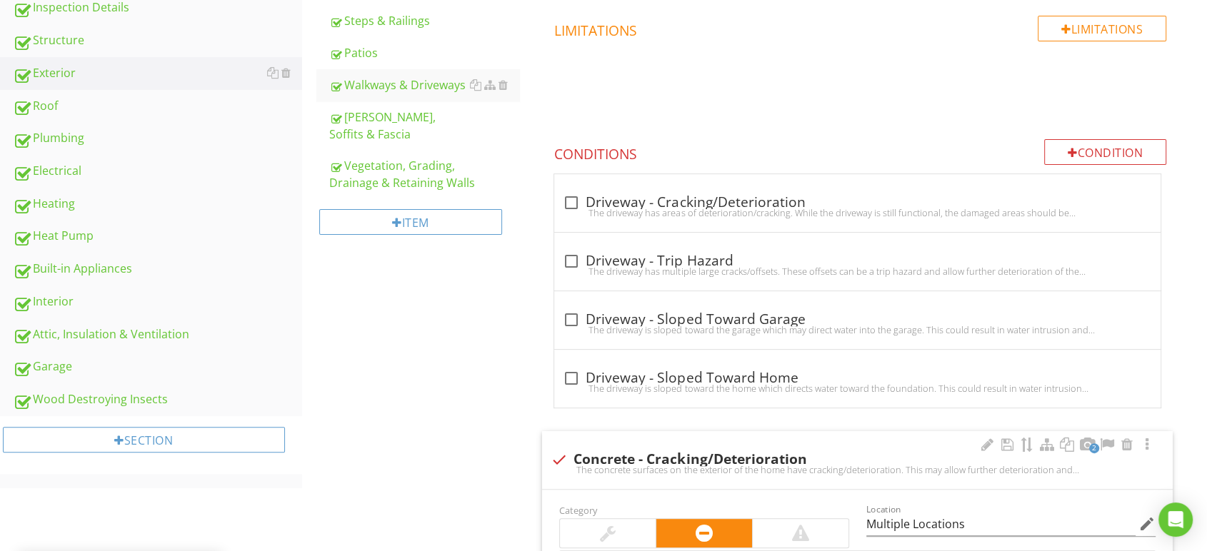
scroll to position [89, 0]
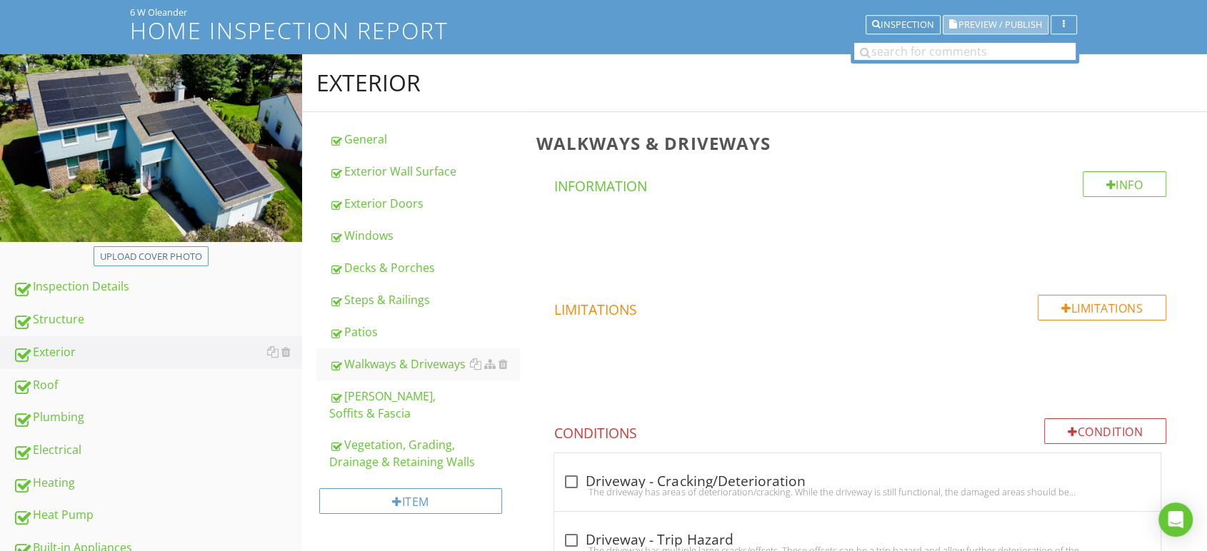
click at [994, 16] on button "Preview / Publish" at bounding box center [996, 25] width 106 height 20
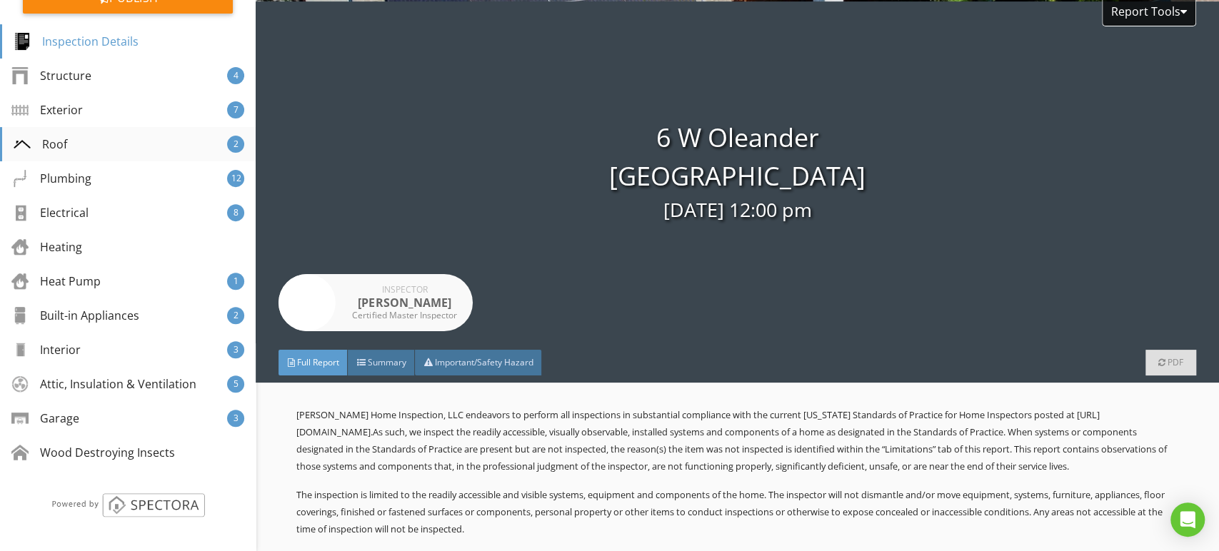
scroll to position [289, 0]
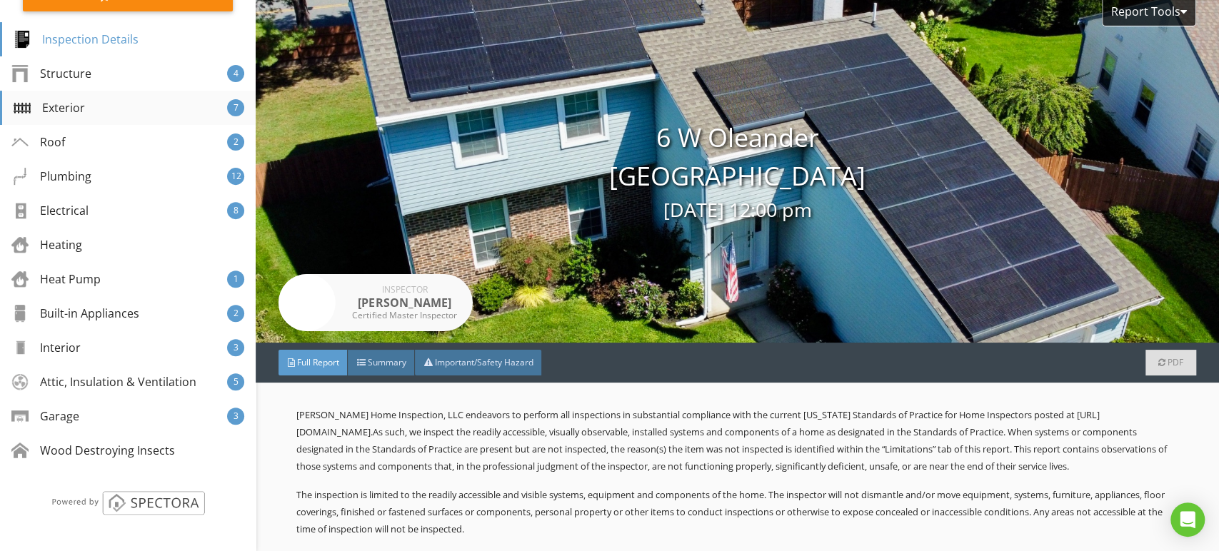
click at [84, 102] on div "Exterior" at bounding box center [49, 107] width 71 height 17
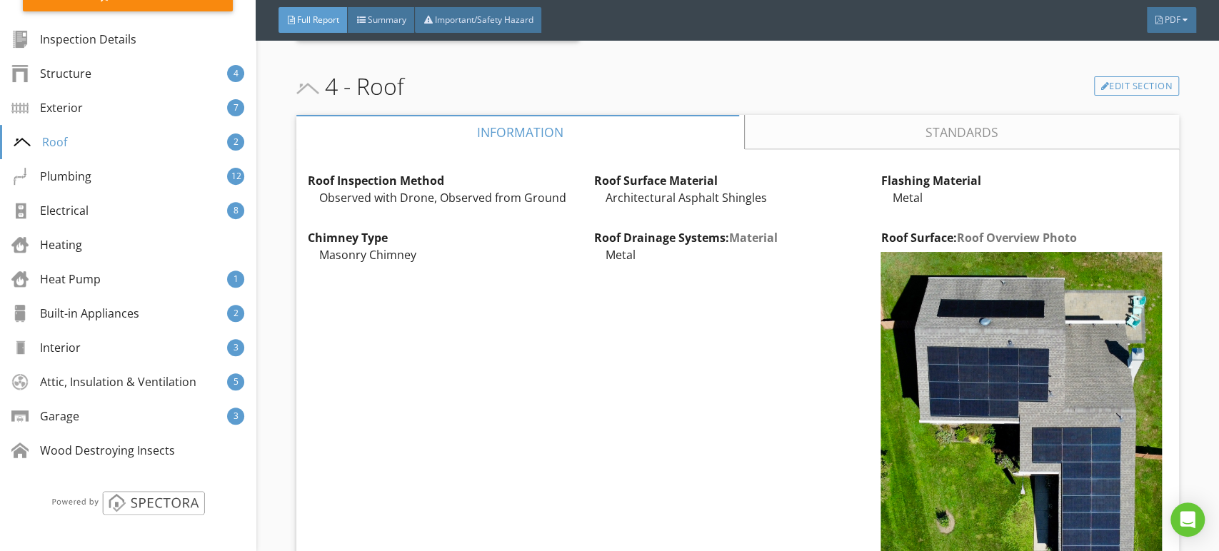
scroll to position [5038, 0]
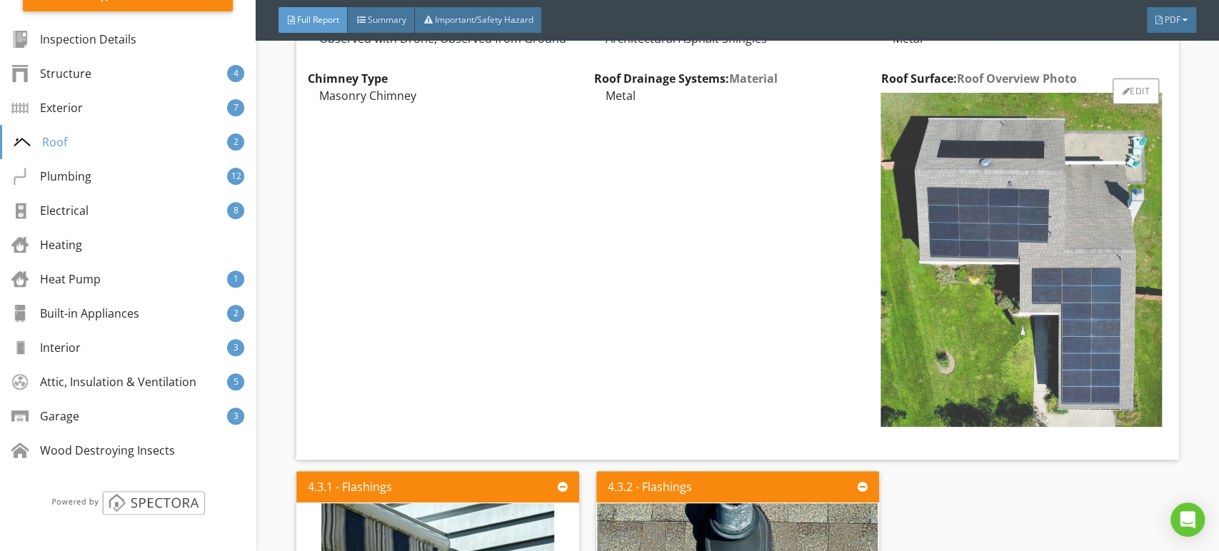
click at [881, 293] on img at bounding box center [1021, 260] width 281 height 334
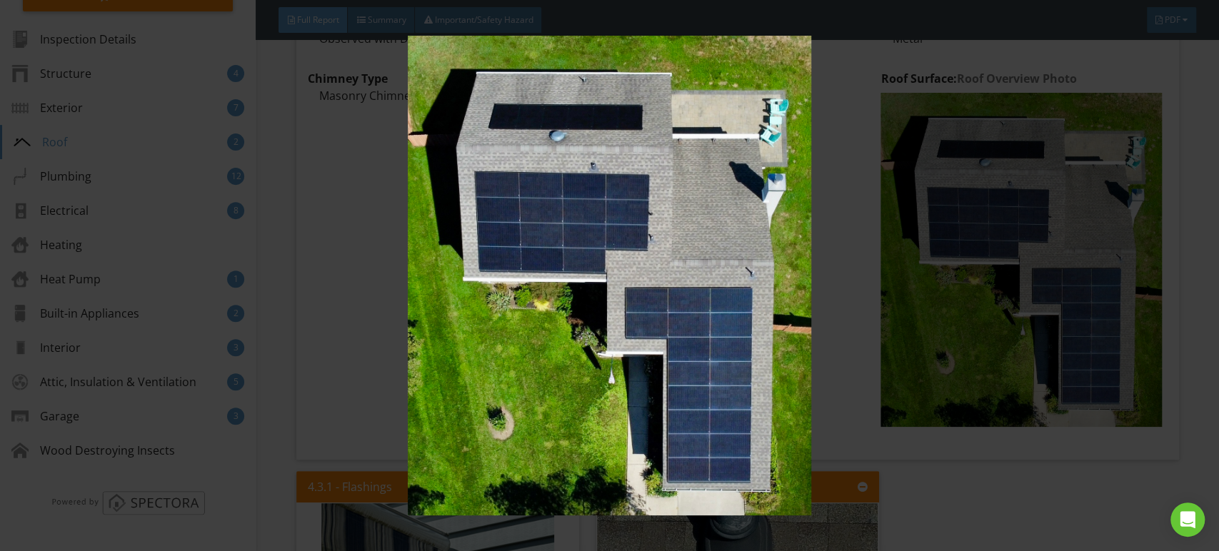
click at [776, 221] on img at bounding box center [609, 276] width 1115 height 481
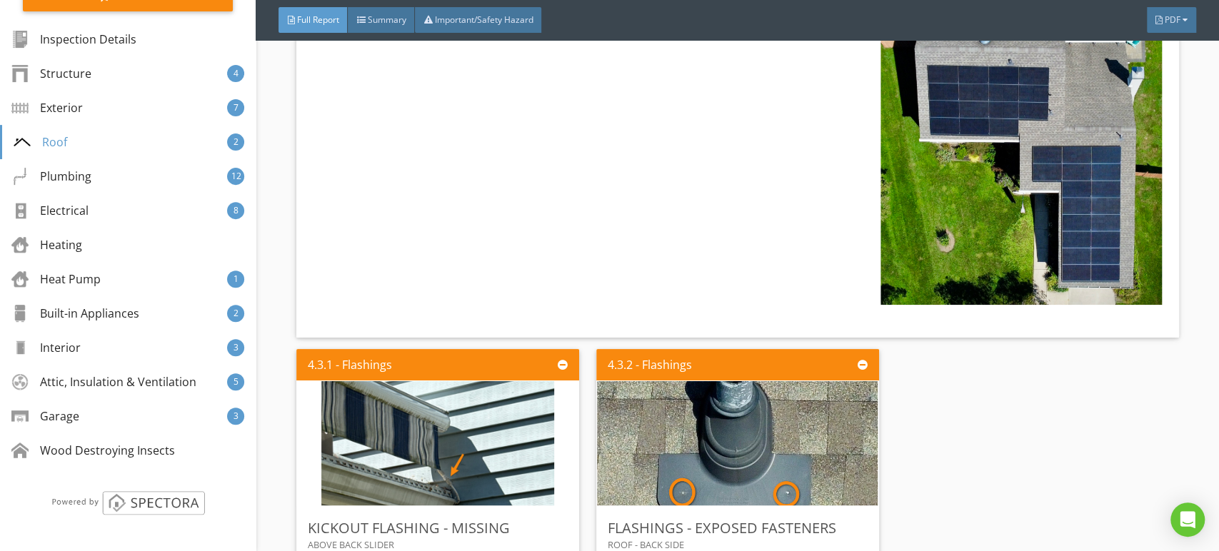
scroll to position [5434, 0]
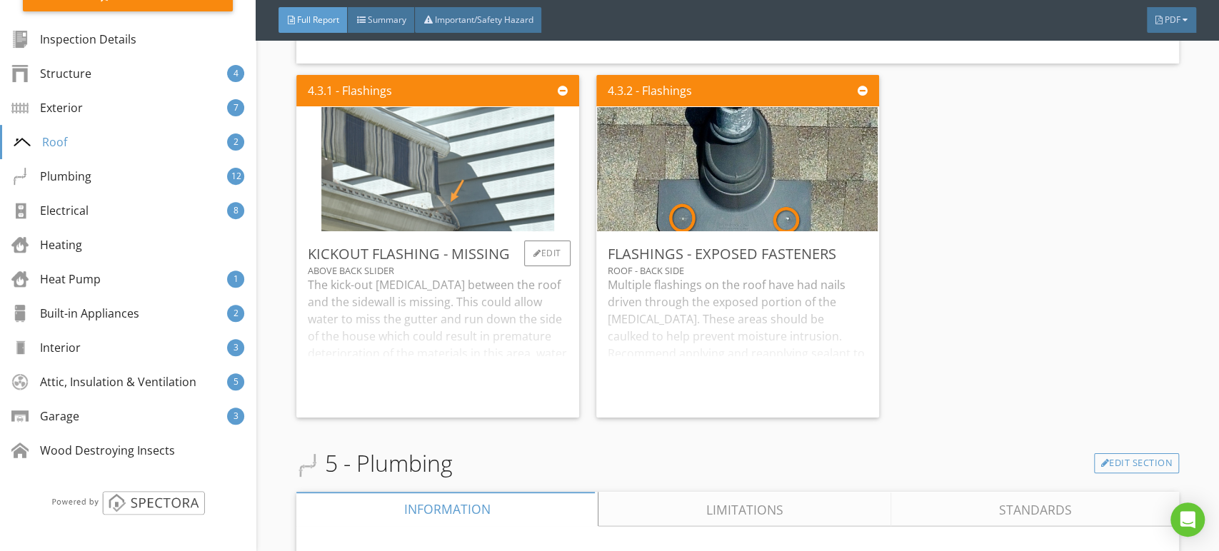
click at [411, 176] on img at bounding box center [437, 169] width 233 height 311
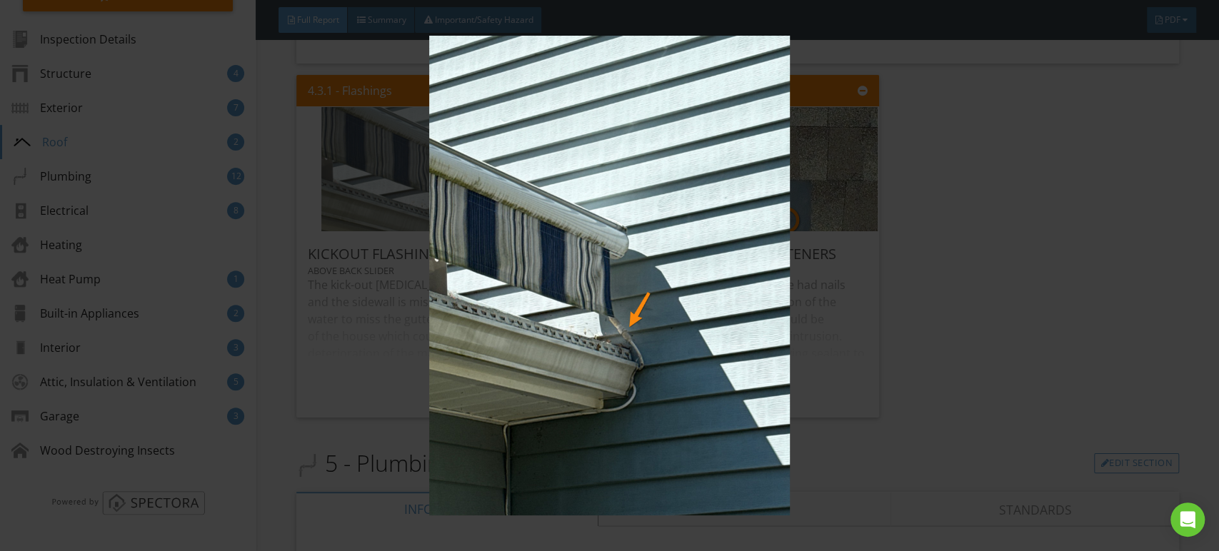
click at [411, 176] on img at bounding box center [609, 276] width 1115 height 481
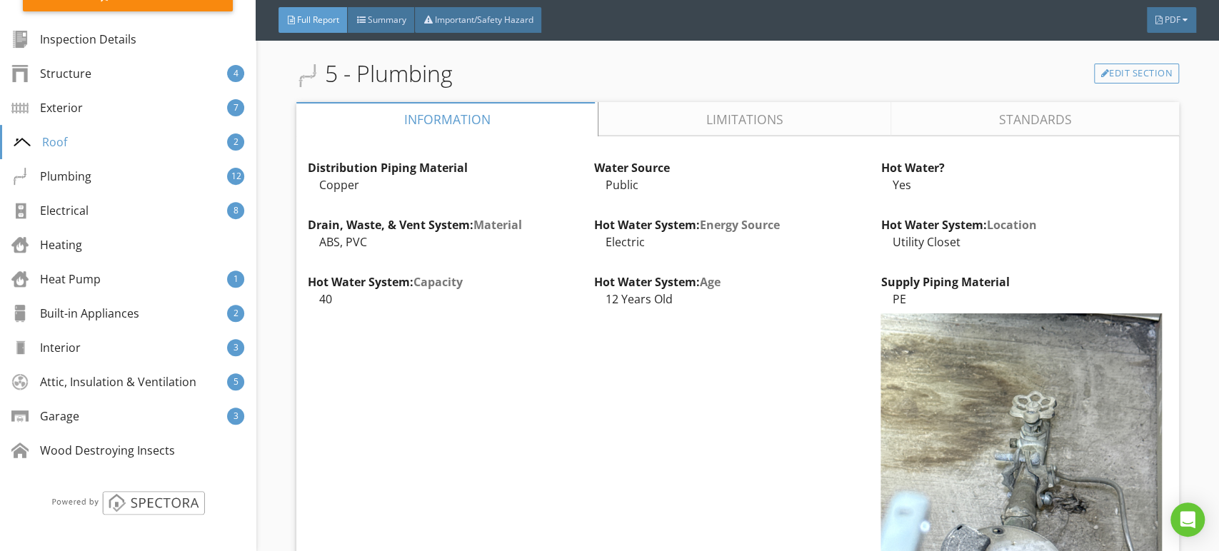
scroll to position [5831, 0]
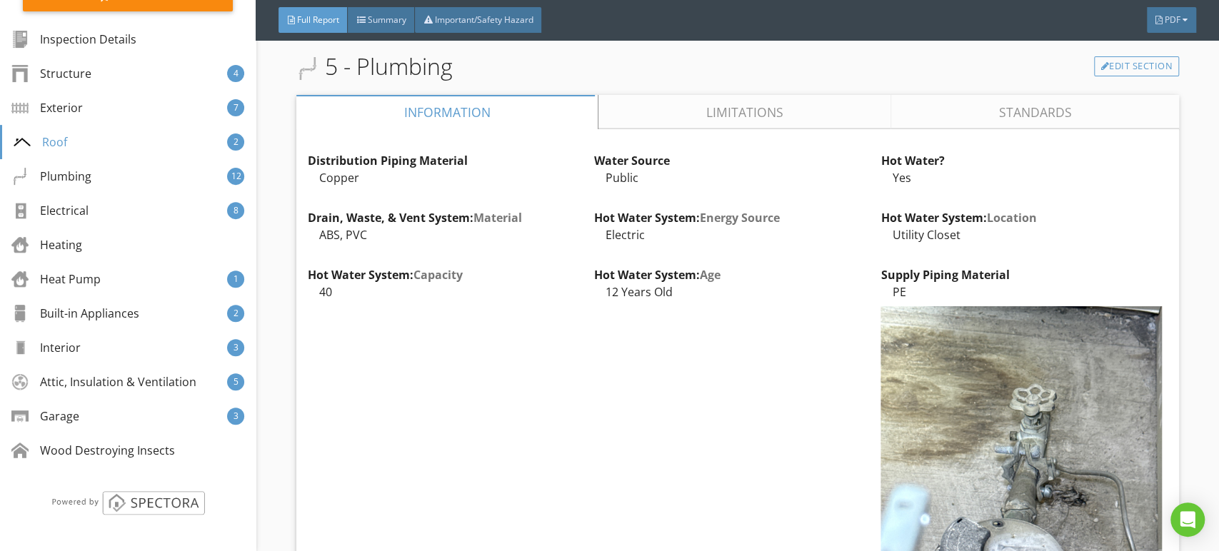
click at [753, 127] on link "Limitations" at bounding box center [745, 112] width 293 height 34
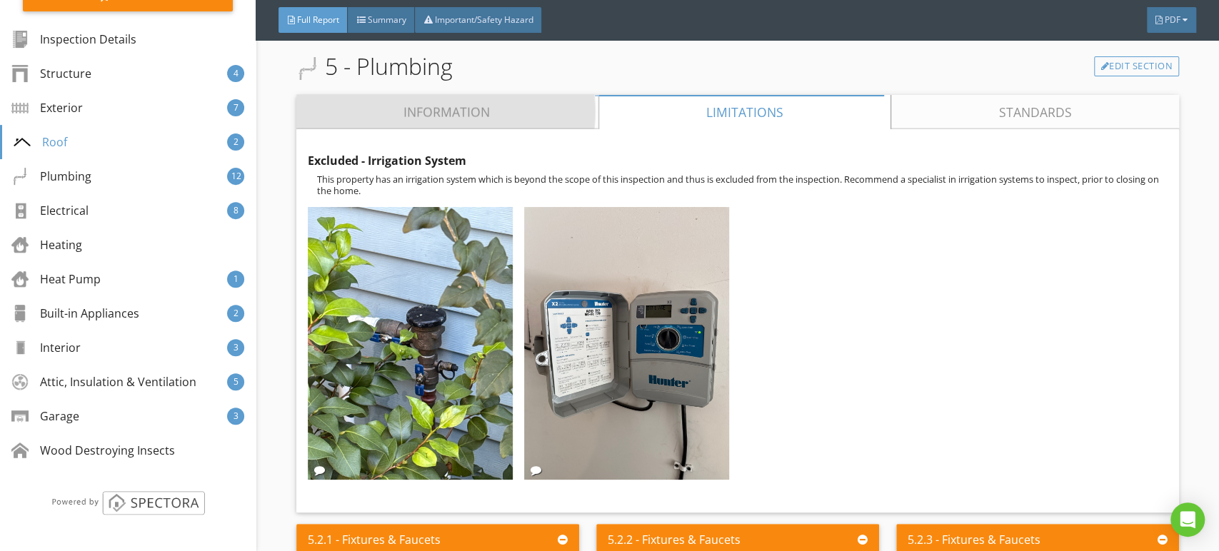
drag, startPoint x: 504, startPoint y: 139, endPoint x: 560, endPoint y: 141, distance: 55.8
click at [504, 129] on link "Information" at bounding box center [447, 112] width 302 height 34
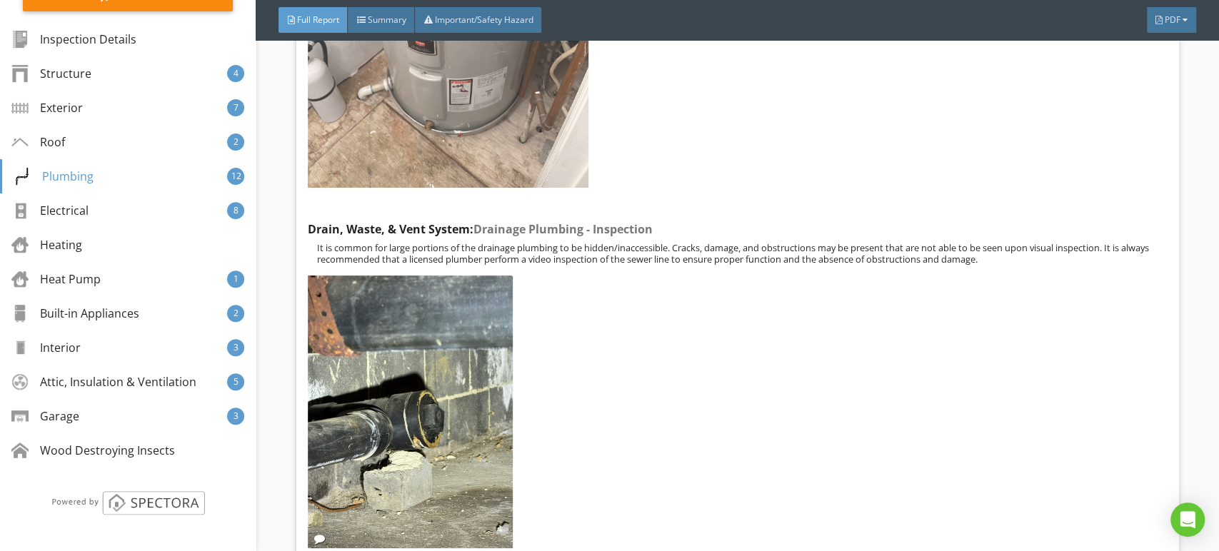
scroll to position [7101, 0]
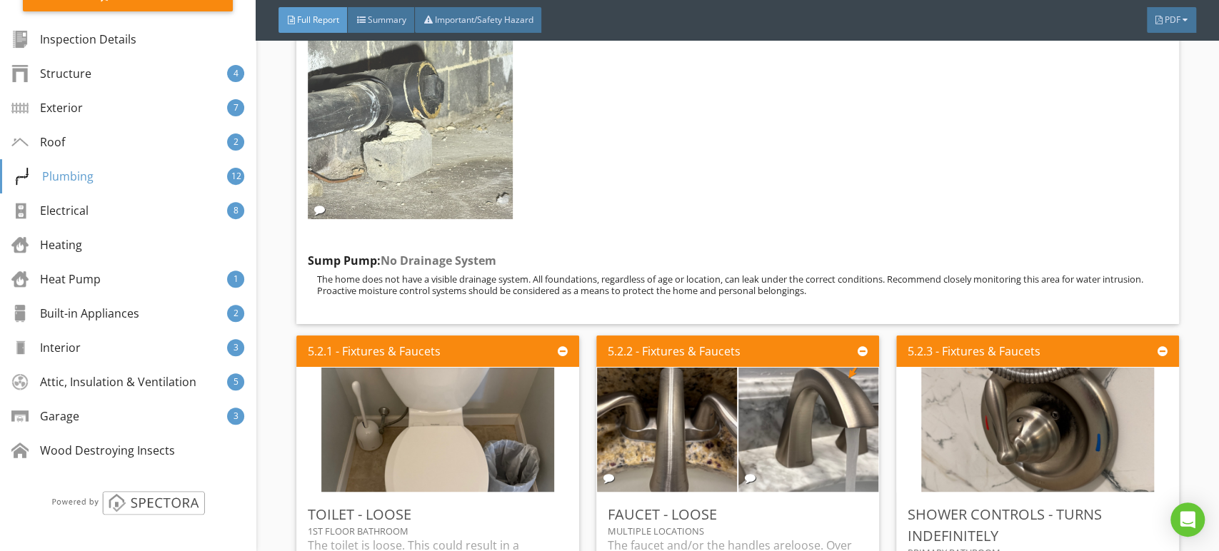
click at [461, 124] on img at bounding box center [410, 82] width 205 height 273
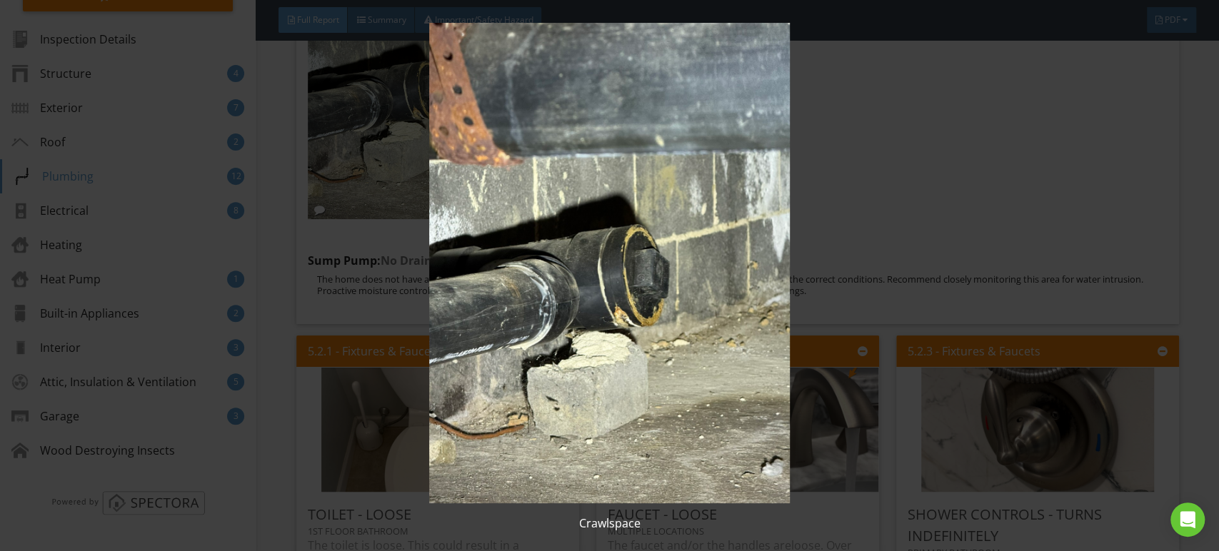
click at [599, 171] on img at bounding box center [609, 263] width 1115 height 481
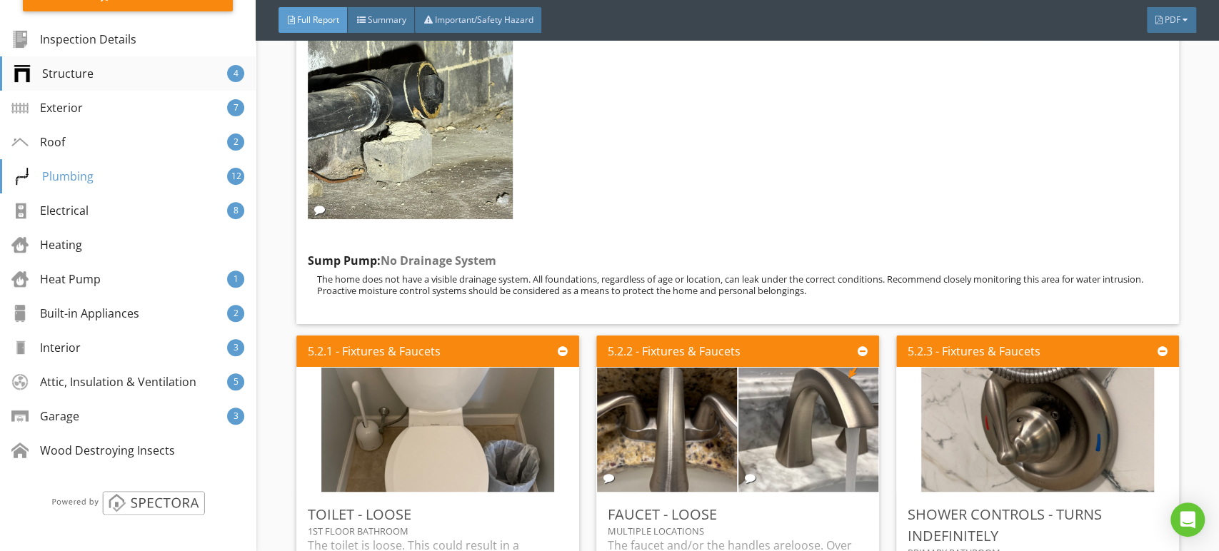
click at [164, 72] on div "Structure 4" at bounding box center [128, 73] width 256 height 34
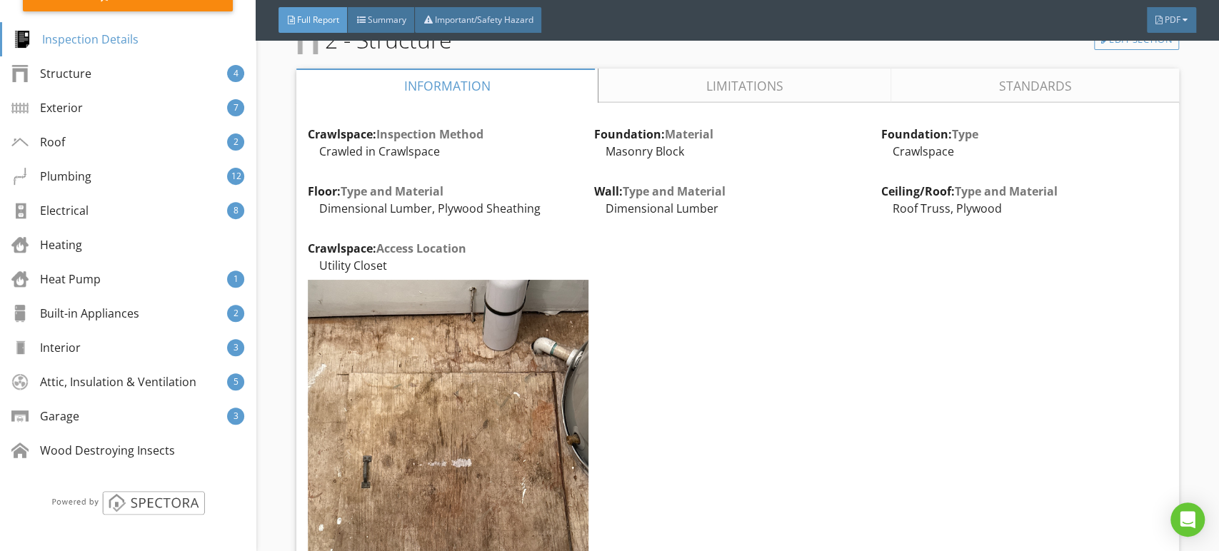
scroll to position [2172, 0]
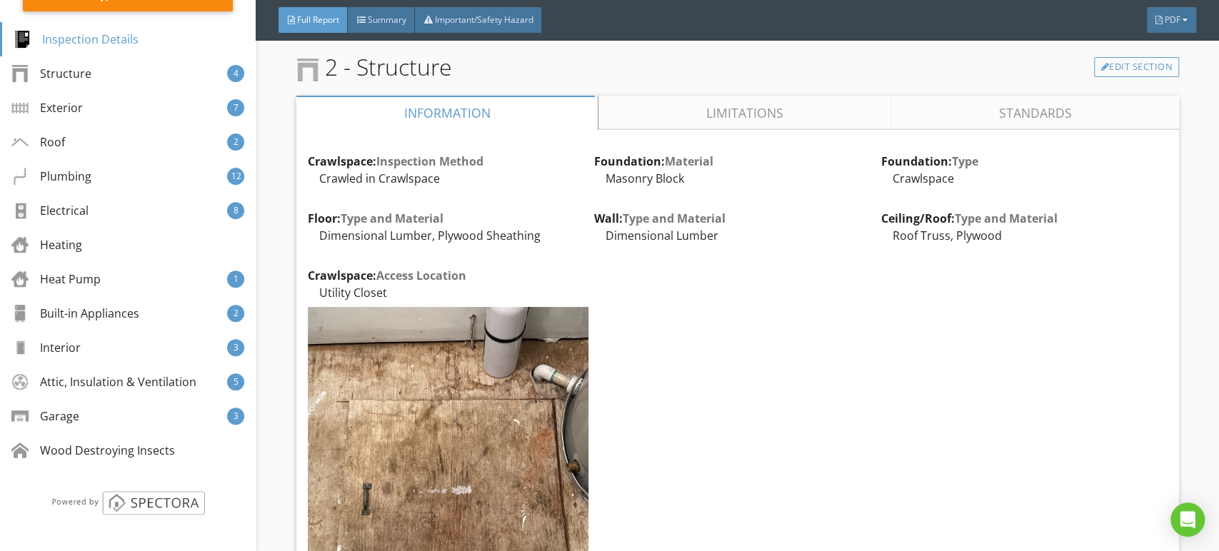
click at [743, 130] on link "Limitations" at bounding box center [745, 113] width 293 height 34
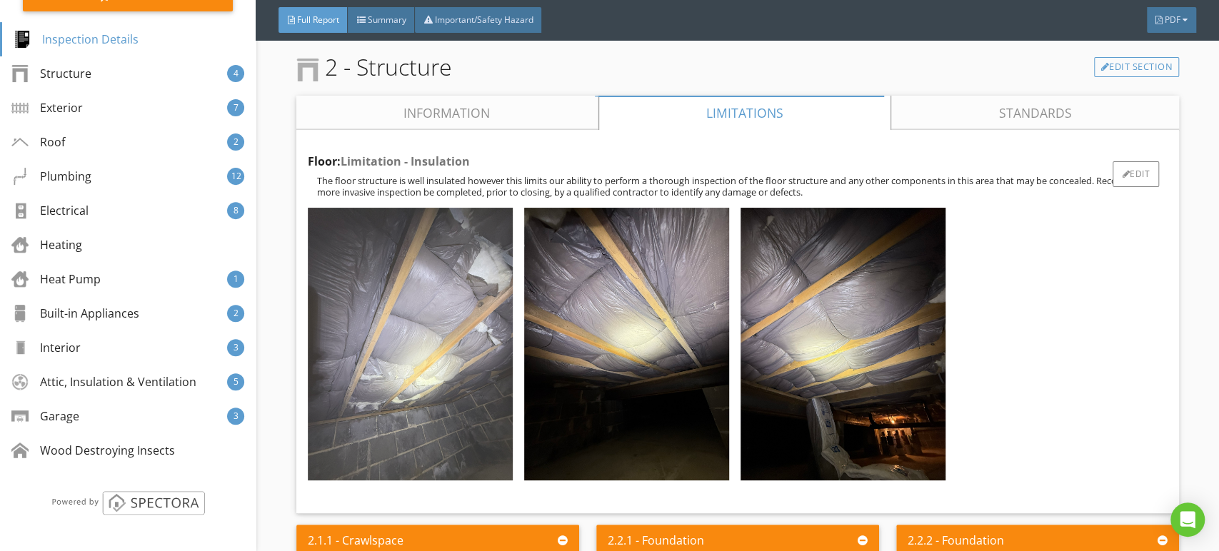
click at [456, 336] on img at bounding box center [410, 344] width 205 height 273
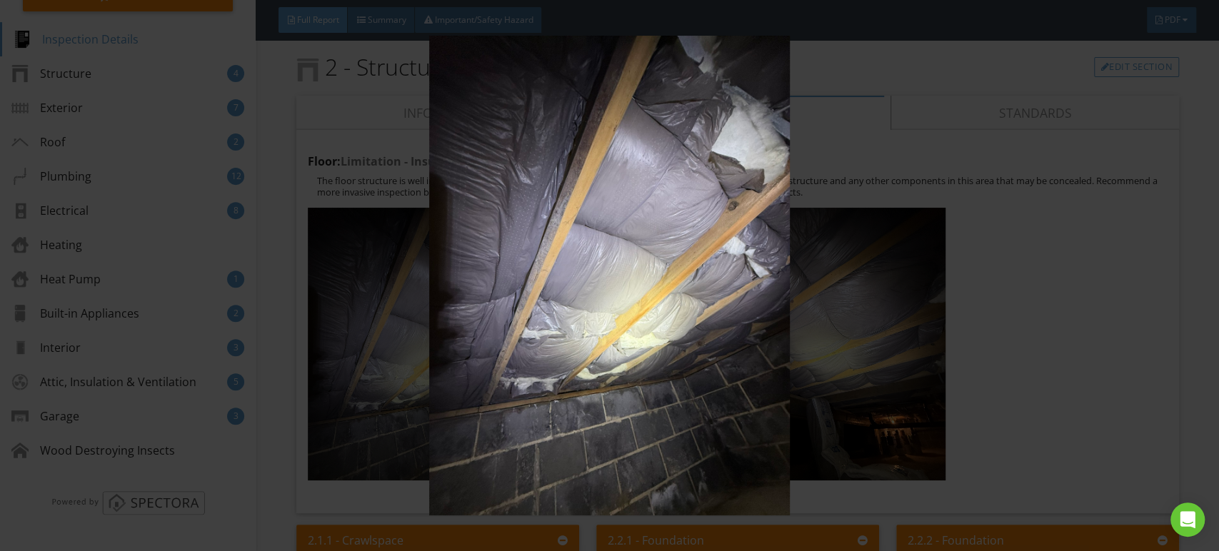
click at [543, 319] on img at bounding box center [609, 276] width 1115 height 481
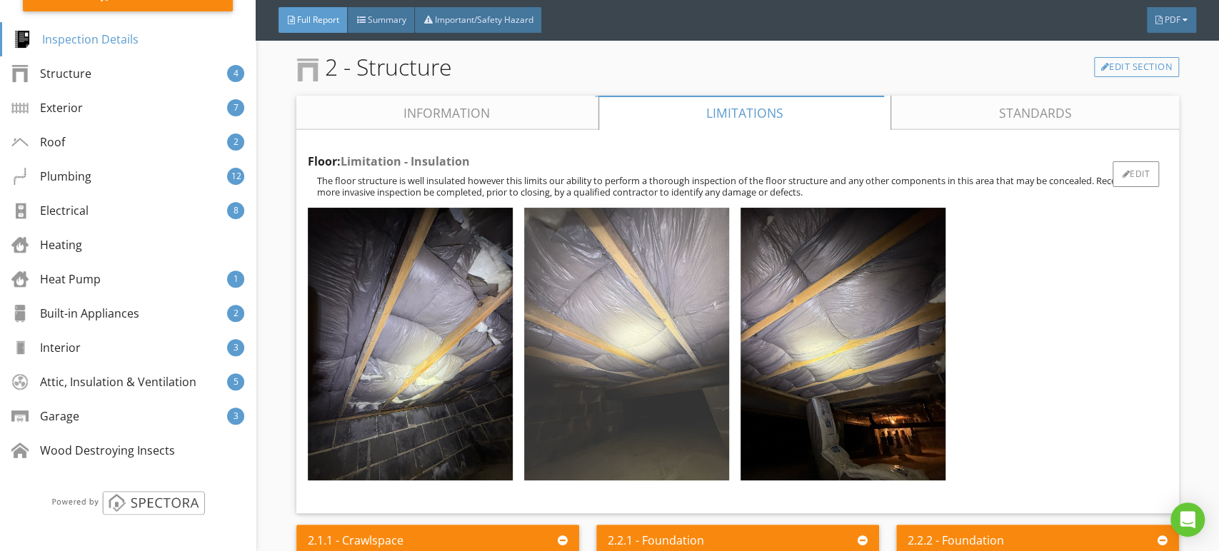
click at [612, 290] on img at bounding box center [626, 344] width 205 height 273
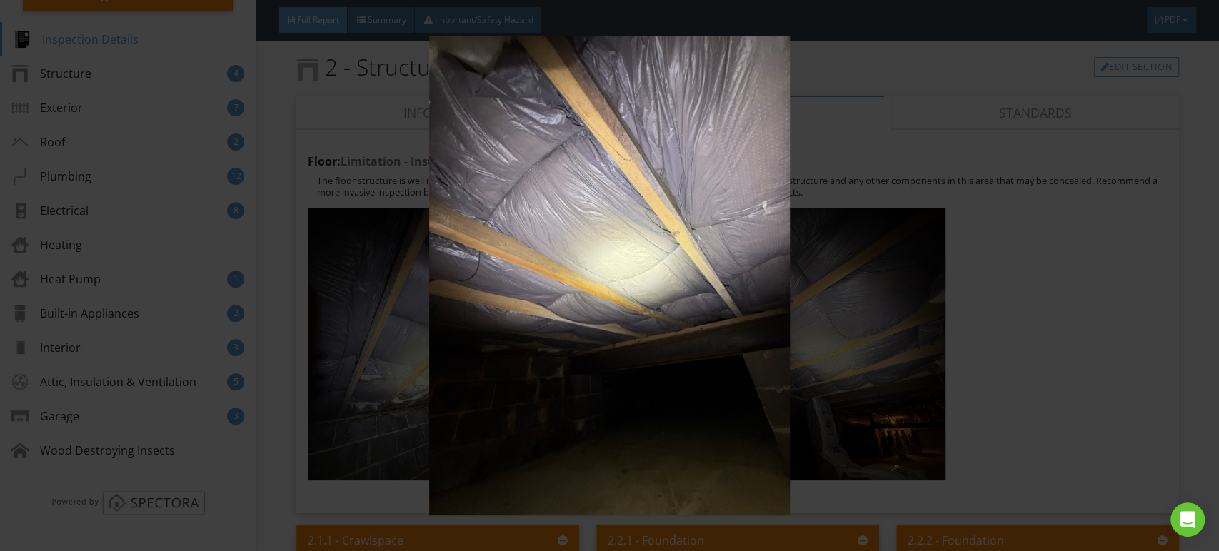
click at [634, 306] on img at bounding box center [609, 276] width 1115 height 481
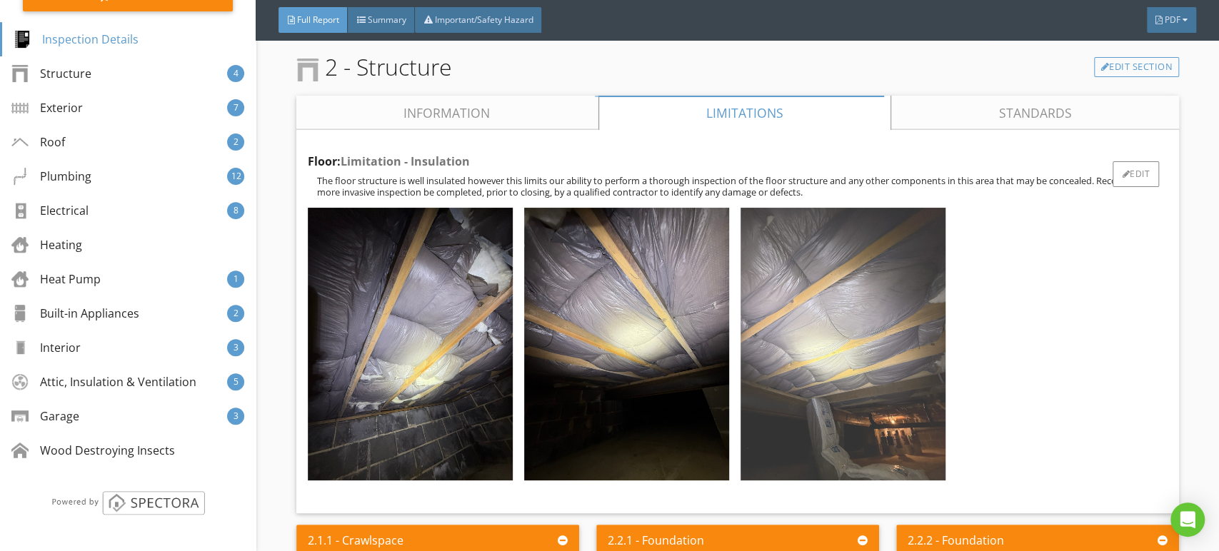
click at [823, 299] on img at bounding box center [843, 344] width 205 height 273
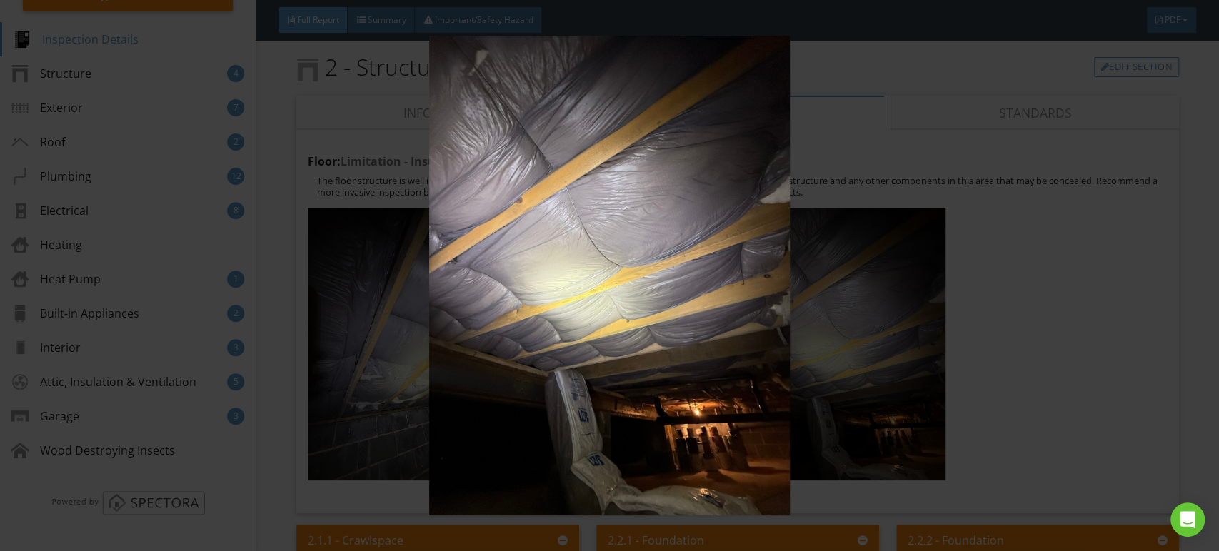
click at [821, 309] on img at bounding box center [609, 276] width 1115 height 481
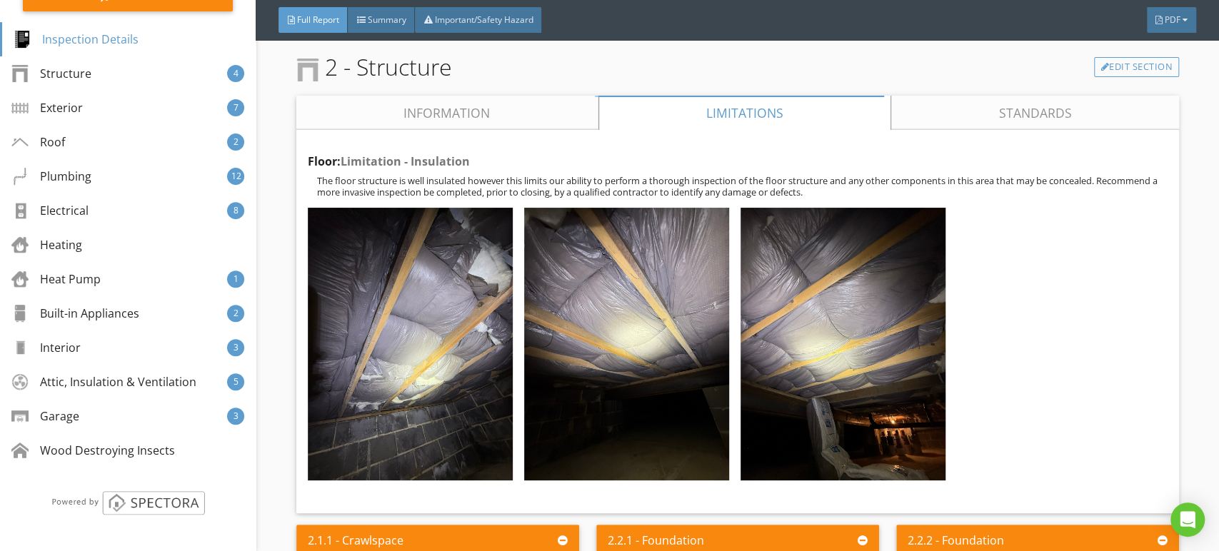
scroll to position [2569, 0]
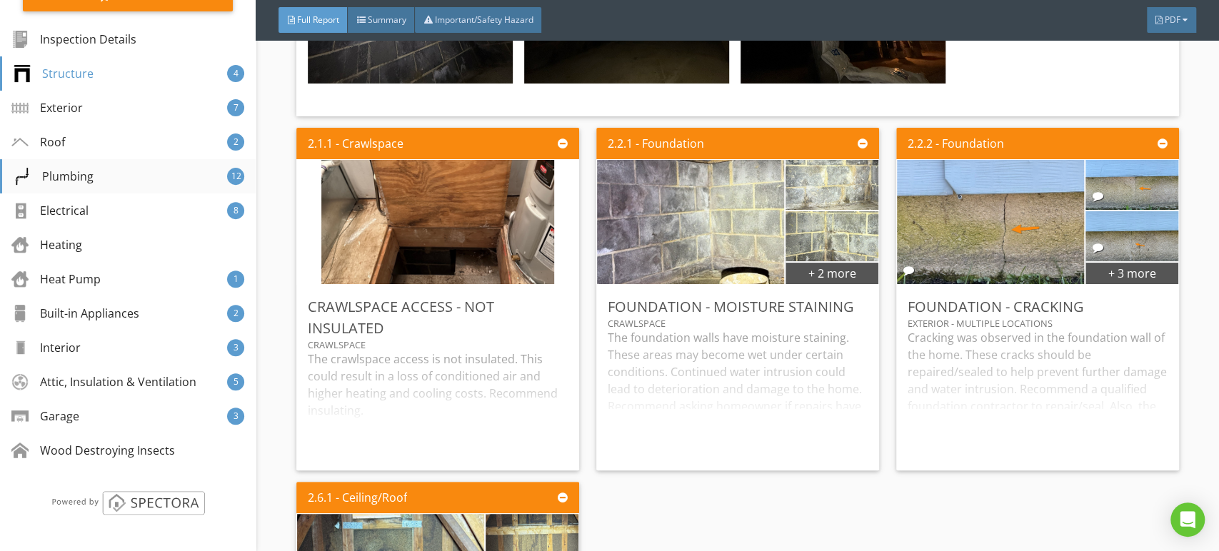
click at [104, 181] on div "Plumbing 12" at bounding box center [128, 176] width 256 height 34
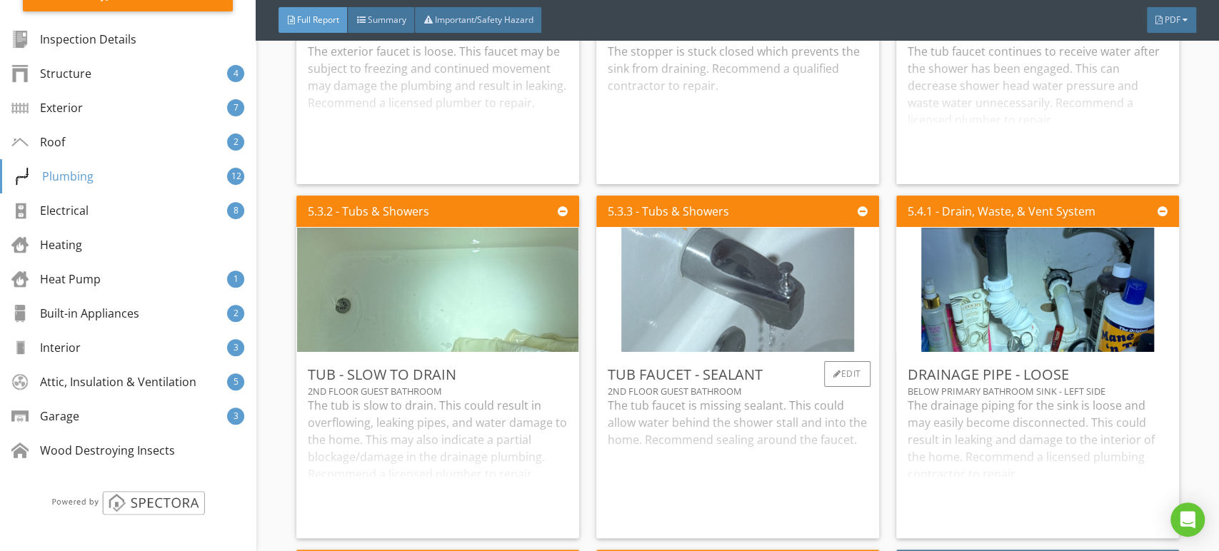
scroll to position [7840, 0]
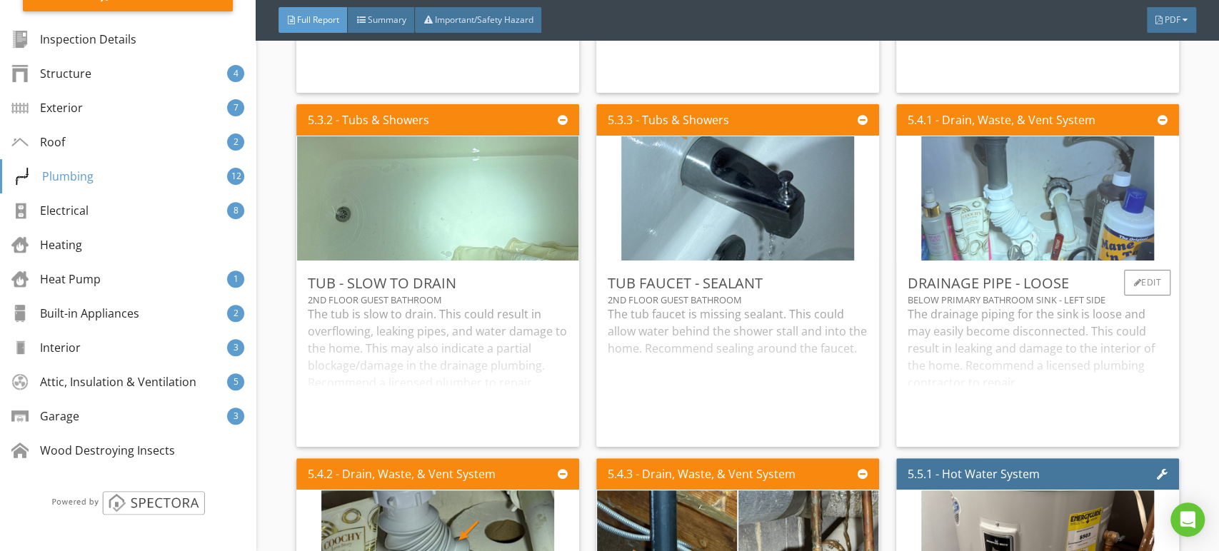
click at [1022, 230] on img at bounding box center [1037, 199] width 233 height 311
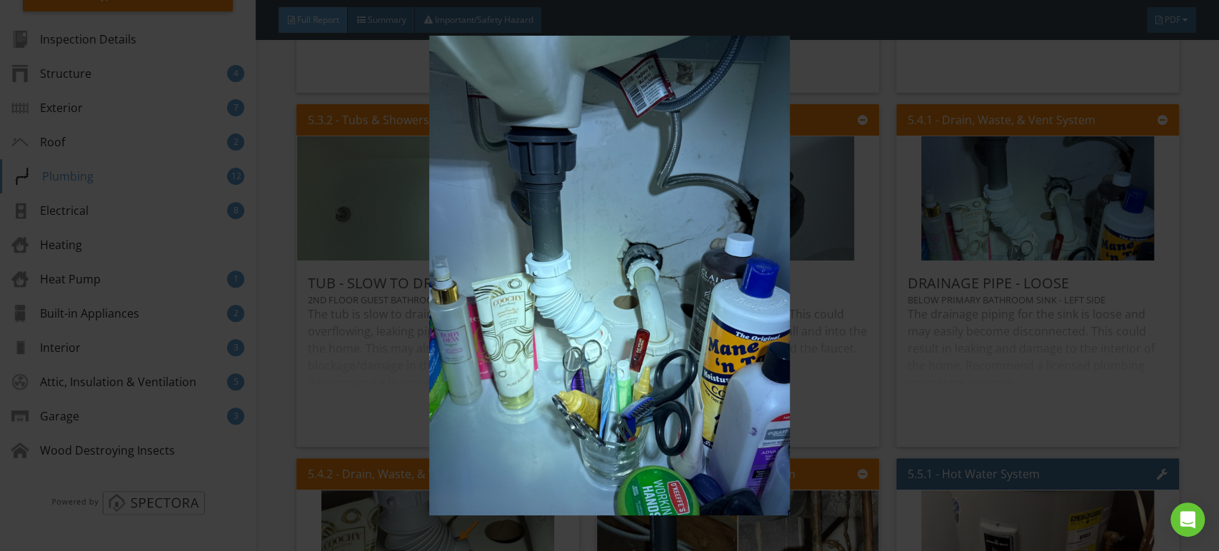
click at [776, 241] on img at bounding box center [609, 276] width 1115 height 481
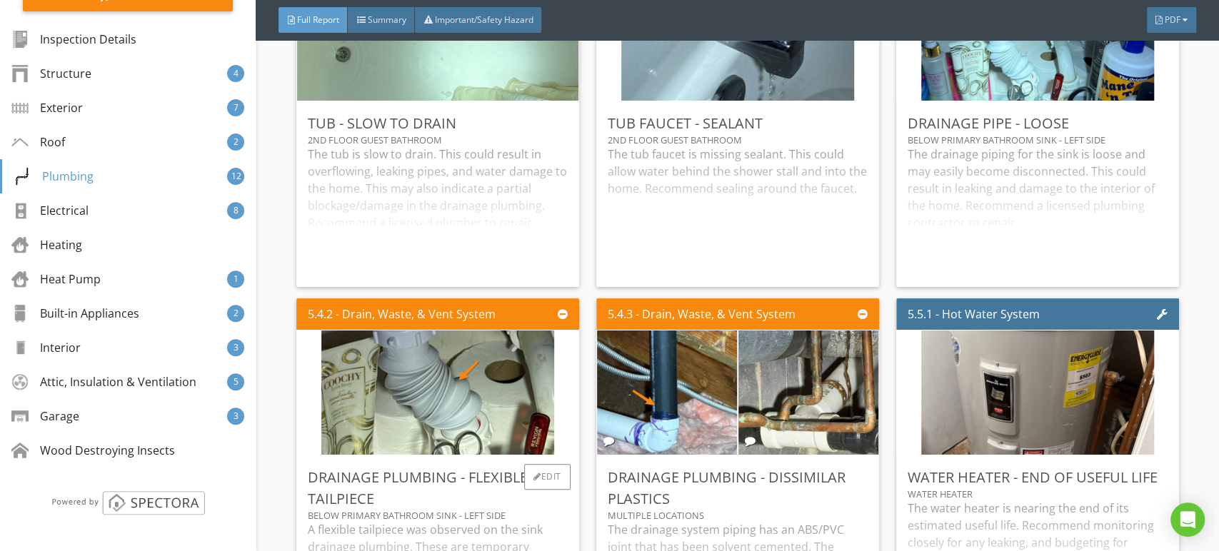
scroll to position [8236, 0]
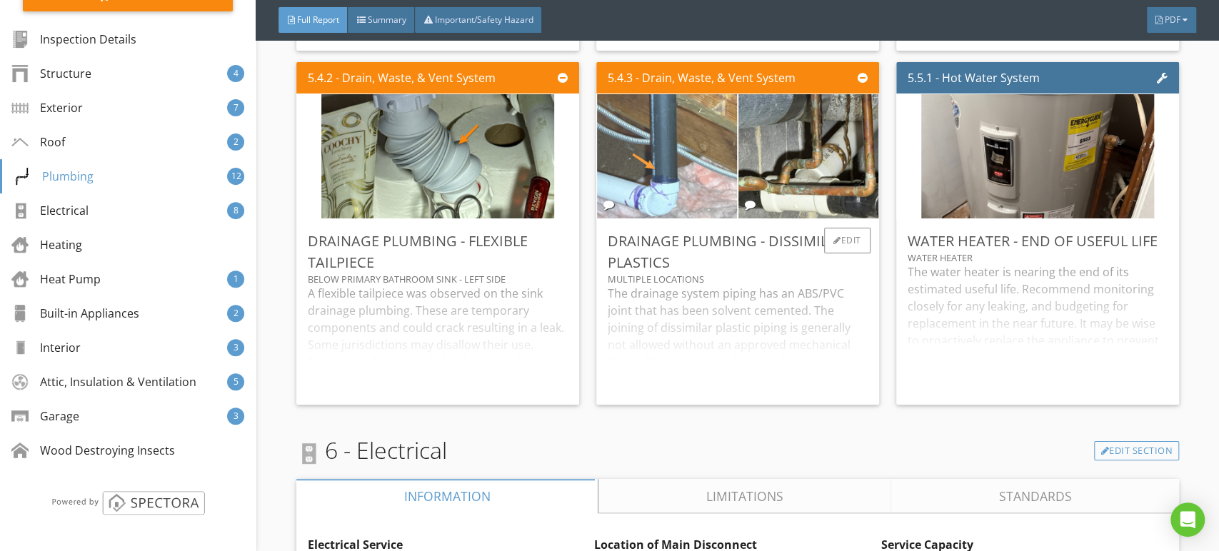
click at [682, 173] on img at bounding box center [667, 156] width 233 height 311
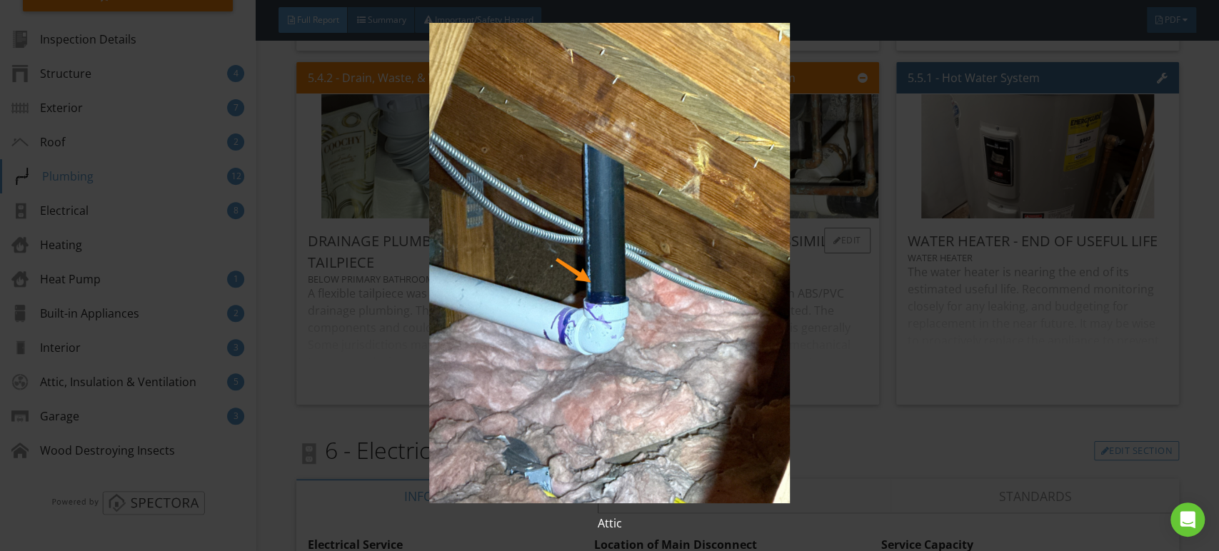
click at [682, 173] on img at bounding box center [609, 263] width 1115 height 481
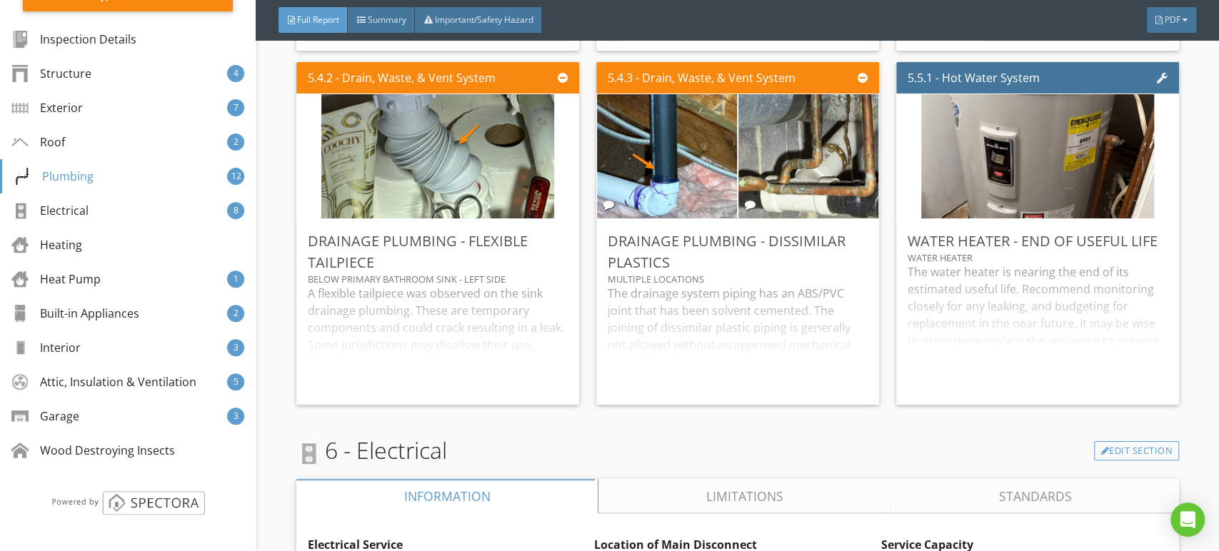
click at [871, 162] on div "5.4.3 - Drain, Waste, & Vent System Drainage Plumbing - Dissimilar Plastics Mul…" at bounding box center [738, 233] width 294 height 354
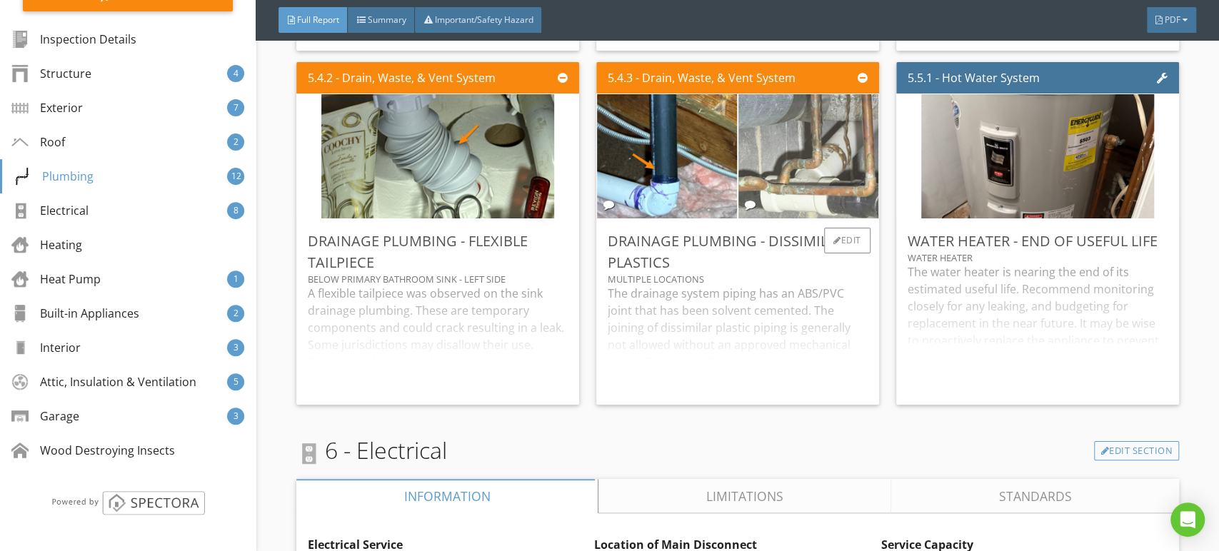
click at [839, 165] on img at bounding box center [808, 156] width 234 height 311
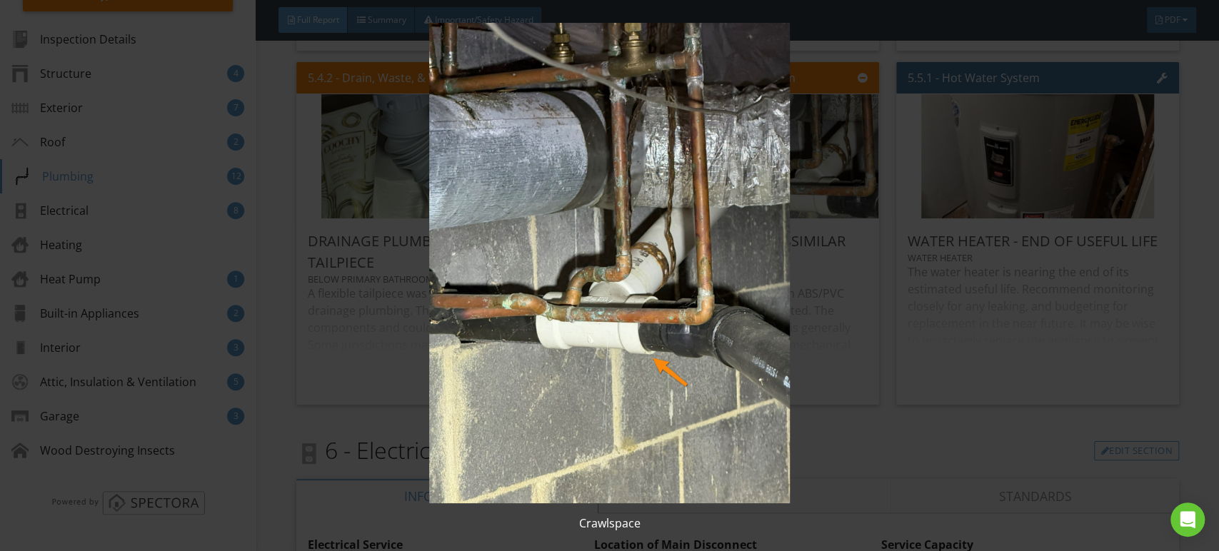
click at [682, 165] on img at bounding box center [609, 263] width 1115 height 481
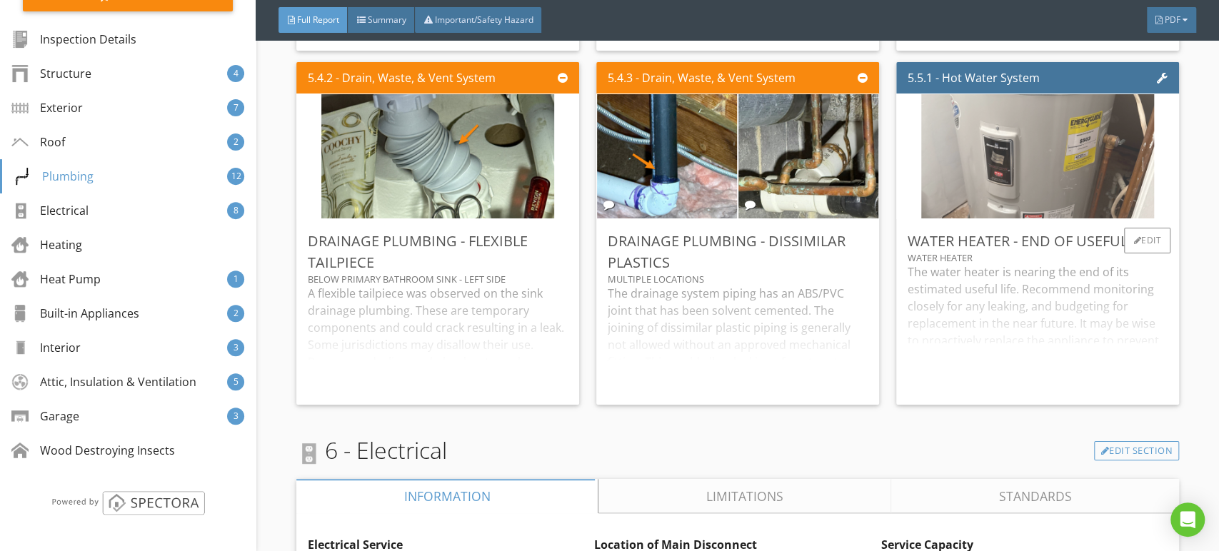
click at [984, 151] on img at bounding box center [1037, 156] width 233 height 311
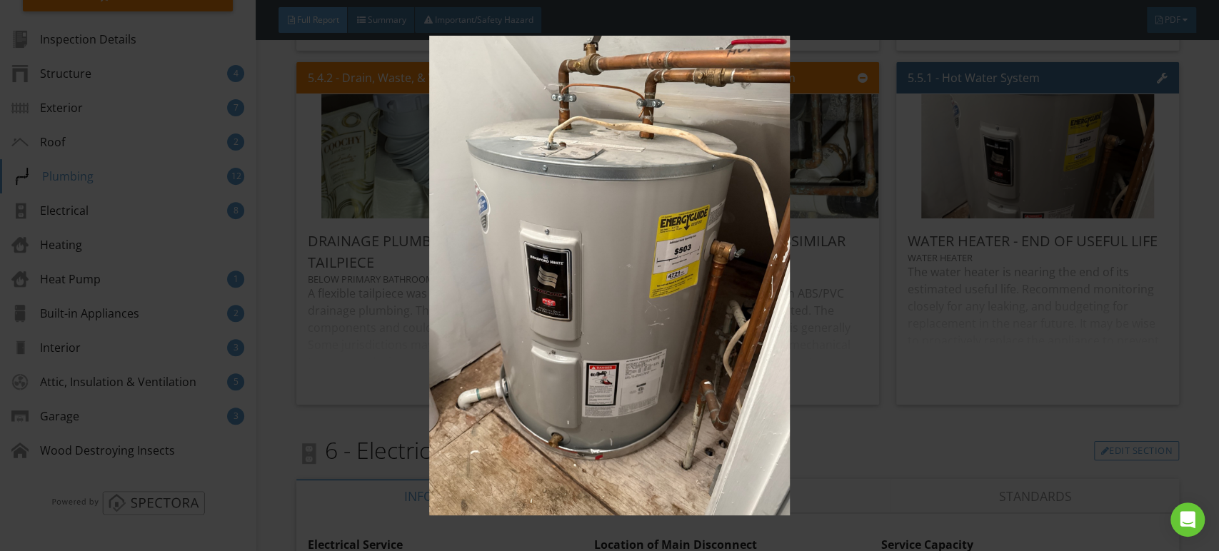
click at [615, 164] on img at bounding box center [609, 276] width 1115 height 481
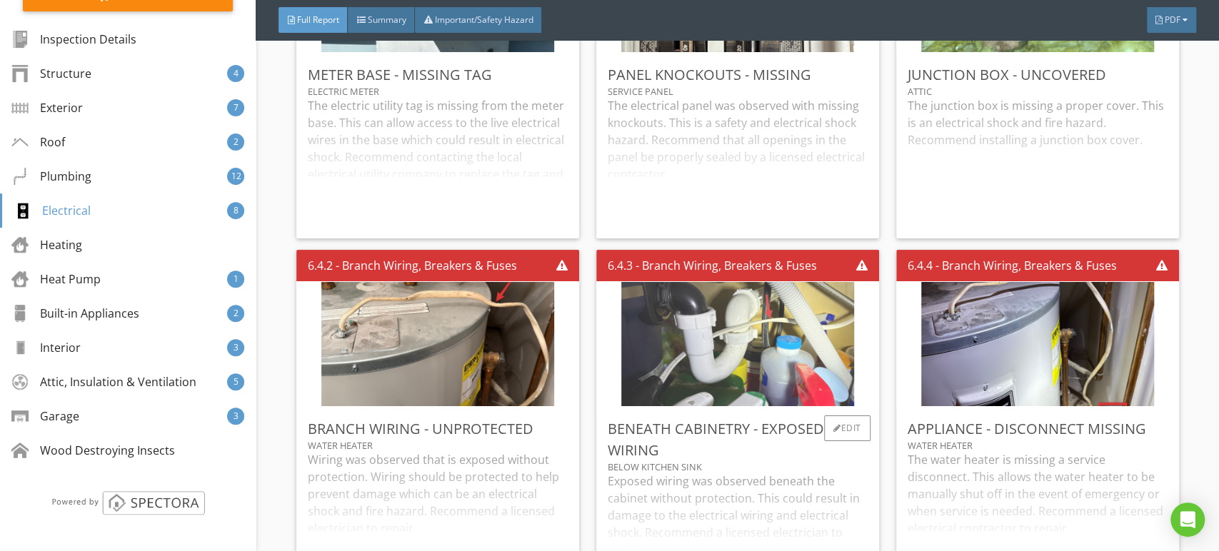
scroll to position [9983, 0]
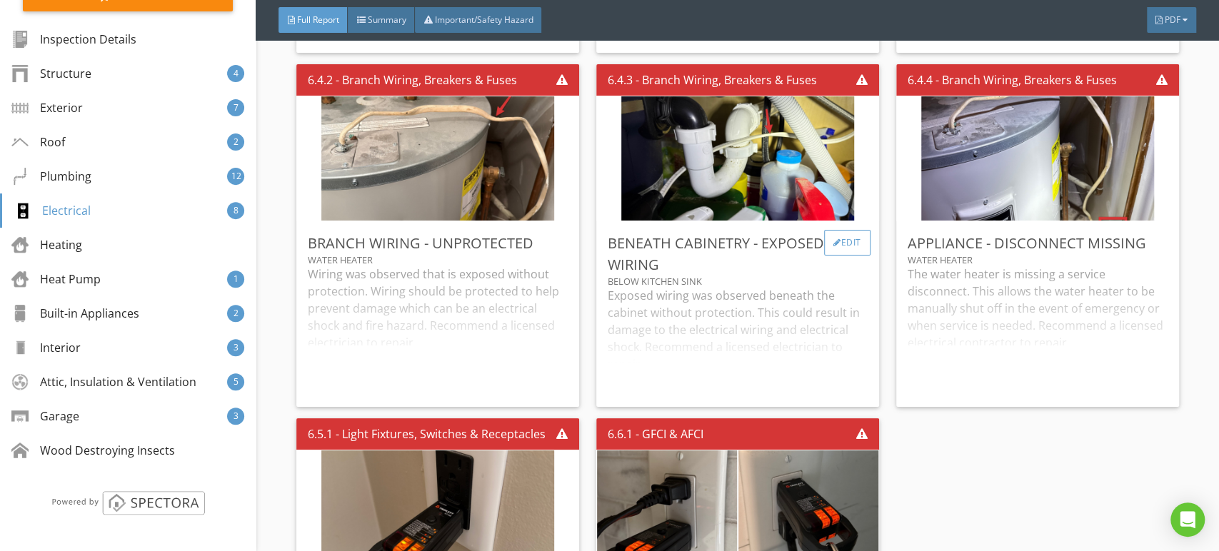
click at [831, 256] on div "Edit" at bounding box center [847, 243] width 46 height 26
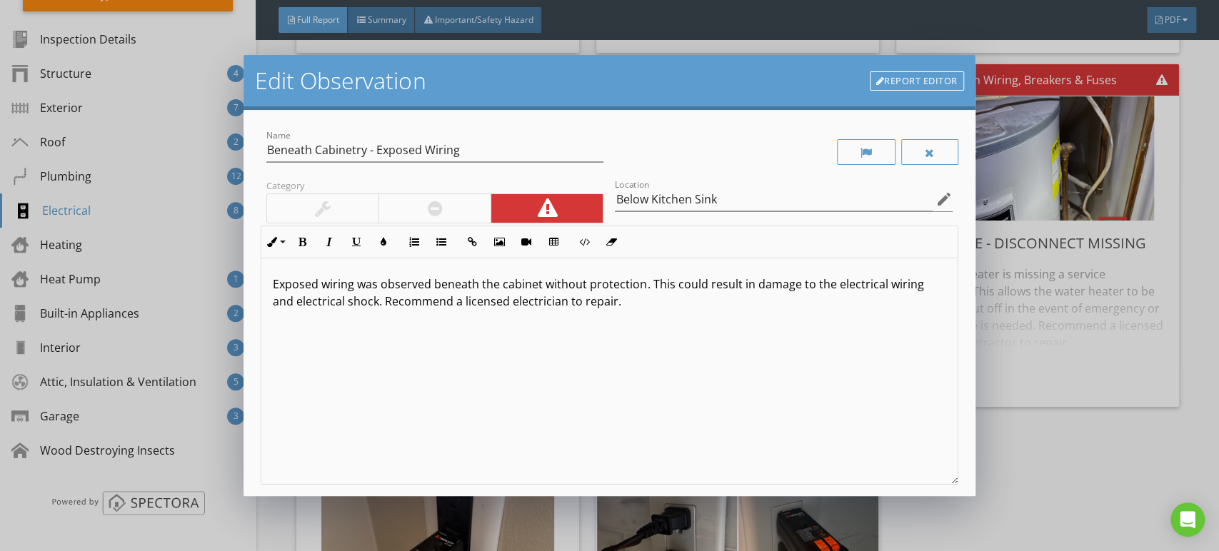
click at [924, 87] on link "Report Editor" at bounding box center [917, 81] width 94 height 20
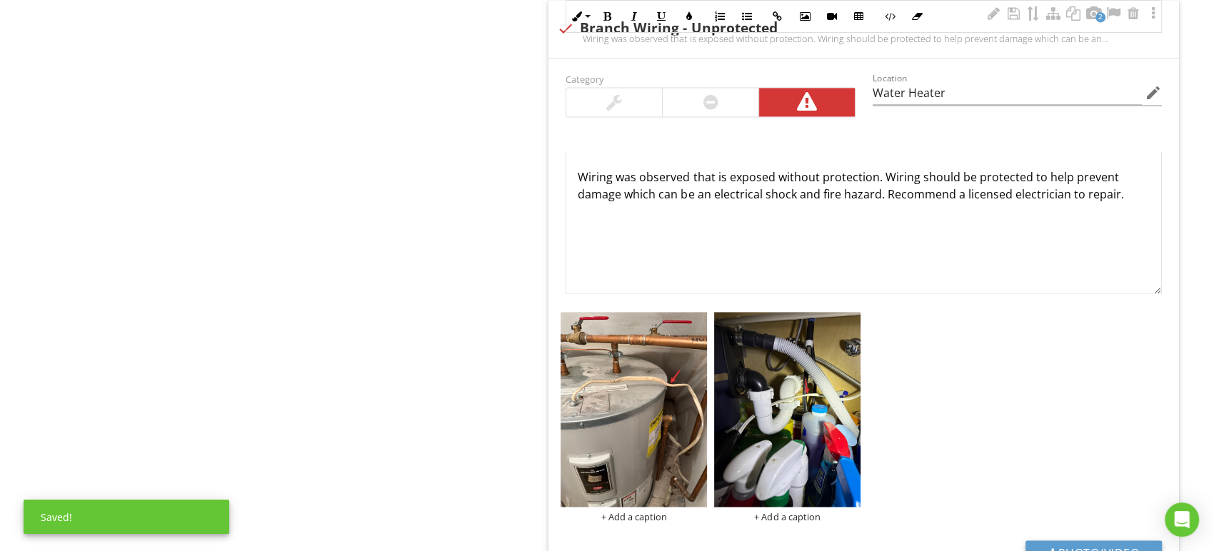
scroll to position [2134, 0]
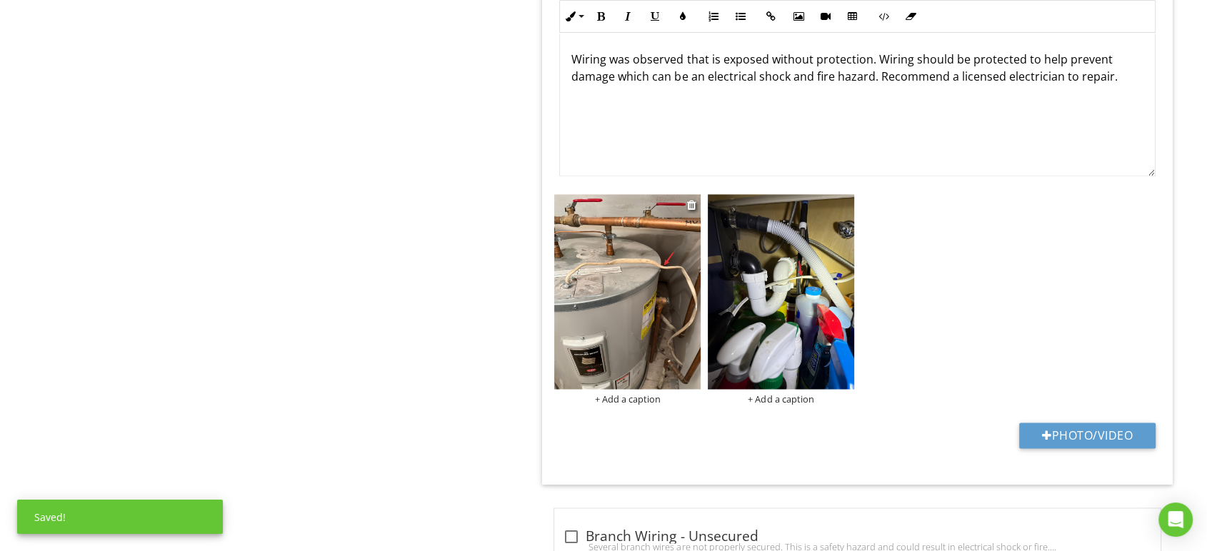
click at [634, 395] on div "+ Add a caption" at bounding box center [627, 399] width 146 height 11
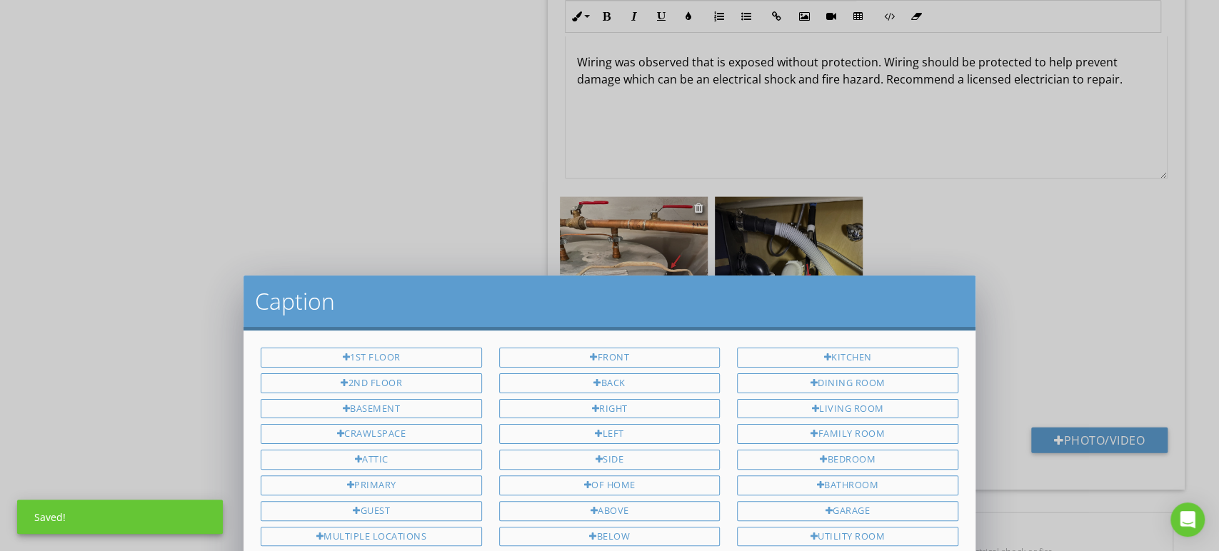
scroll to position [0, 0]
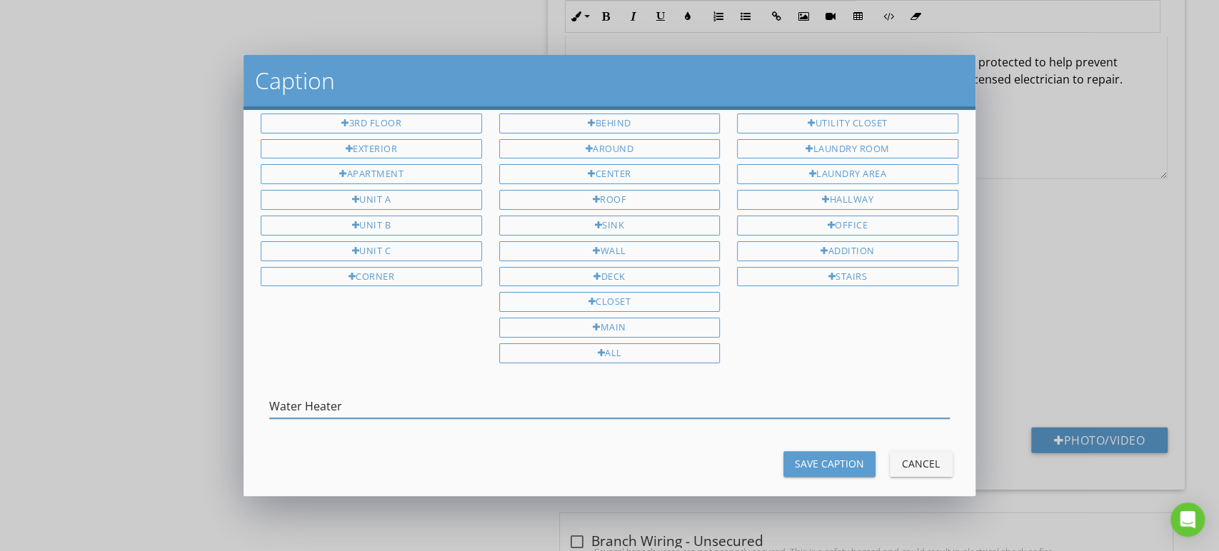
type input "Water Heater"
click at [815, 456] on div "Save Caption" at bounding box center [829, 463] width 69 height 15
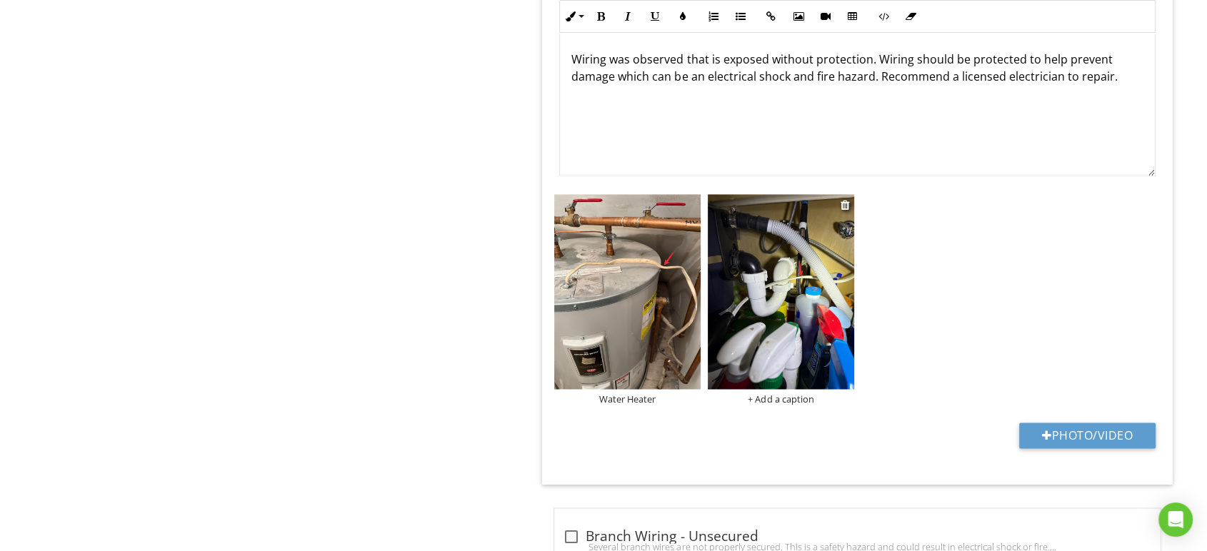
click at [767, 398] on div "+ Add a caption" at bounding box center [781, 399] width 146 height 11
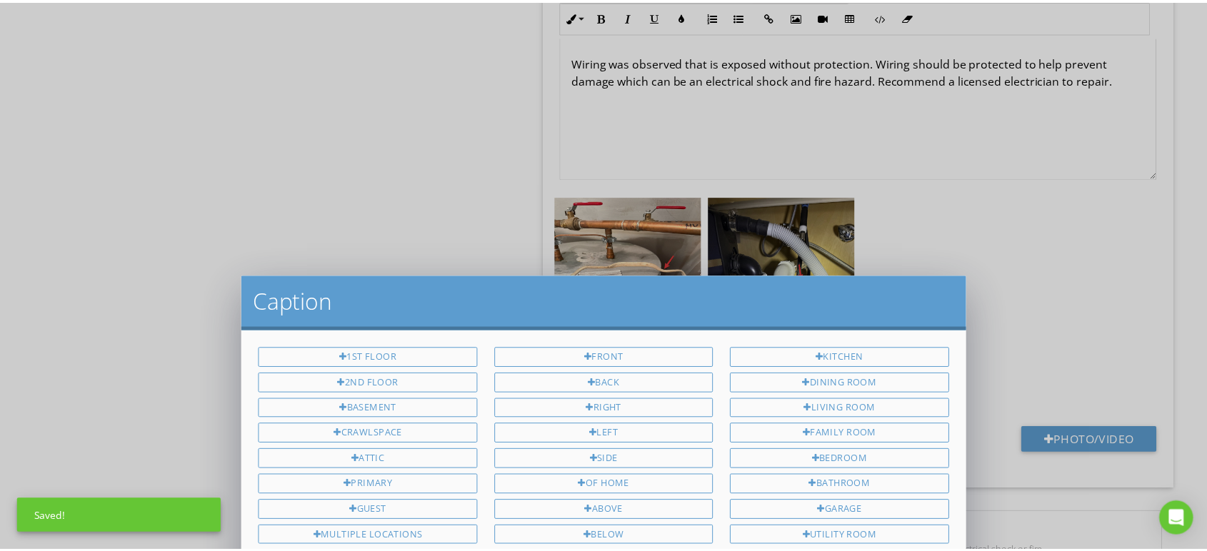
scroll to position [219, 0]
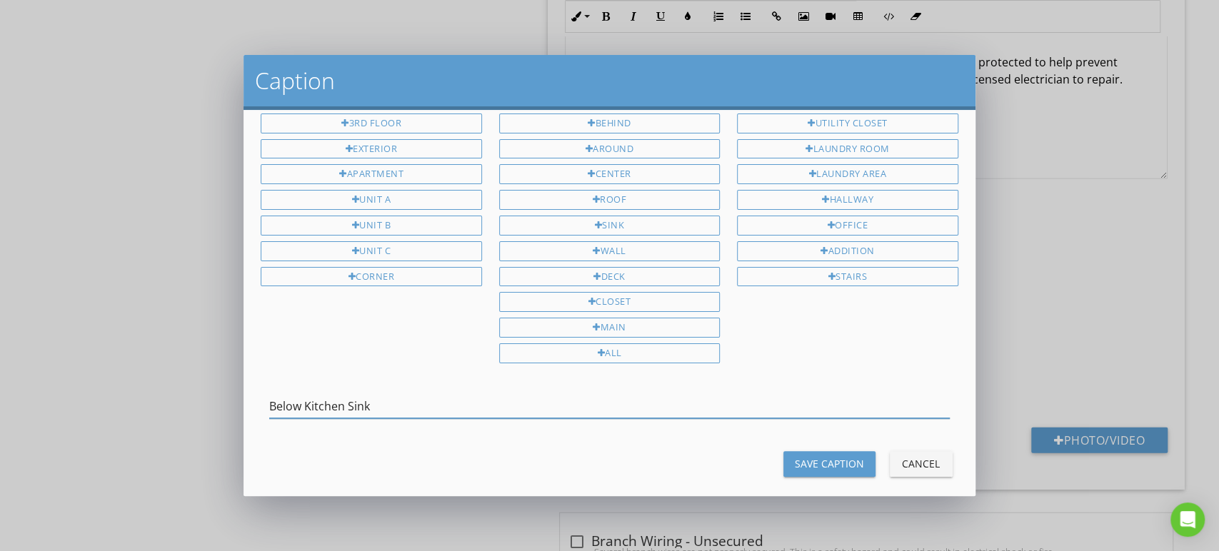
type input "Below Kitchen Sink"
click at [797, 457] on button "Save Caption" at bounding box center [830, 464] width 92 height 26
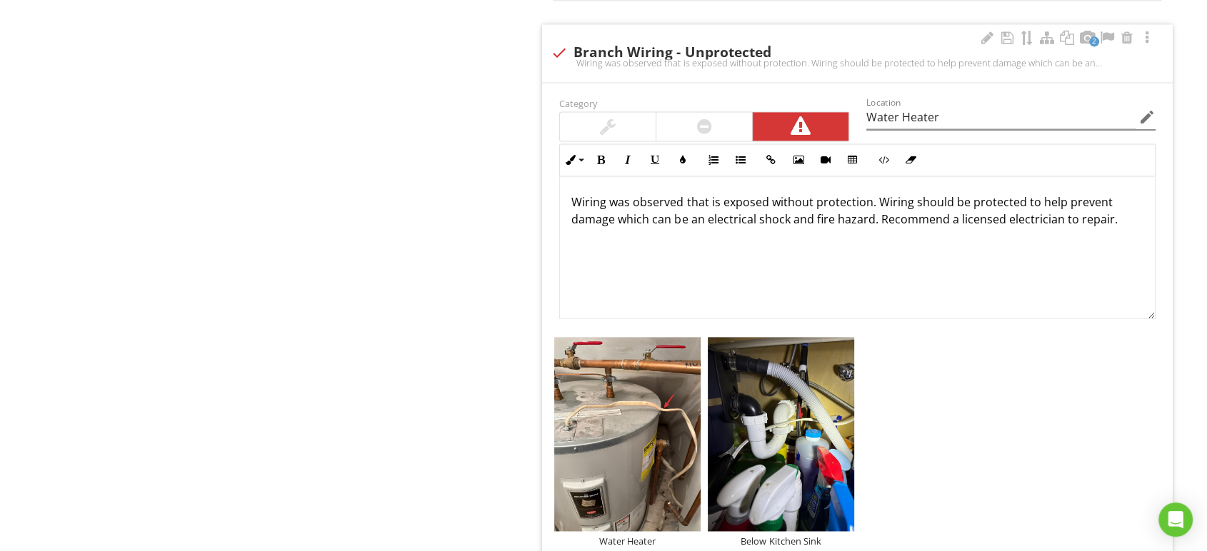
scroll to position [1896, 0]
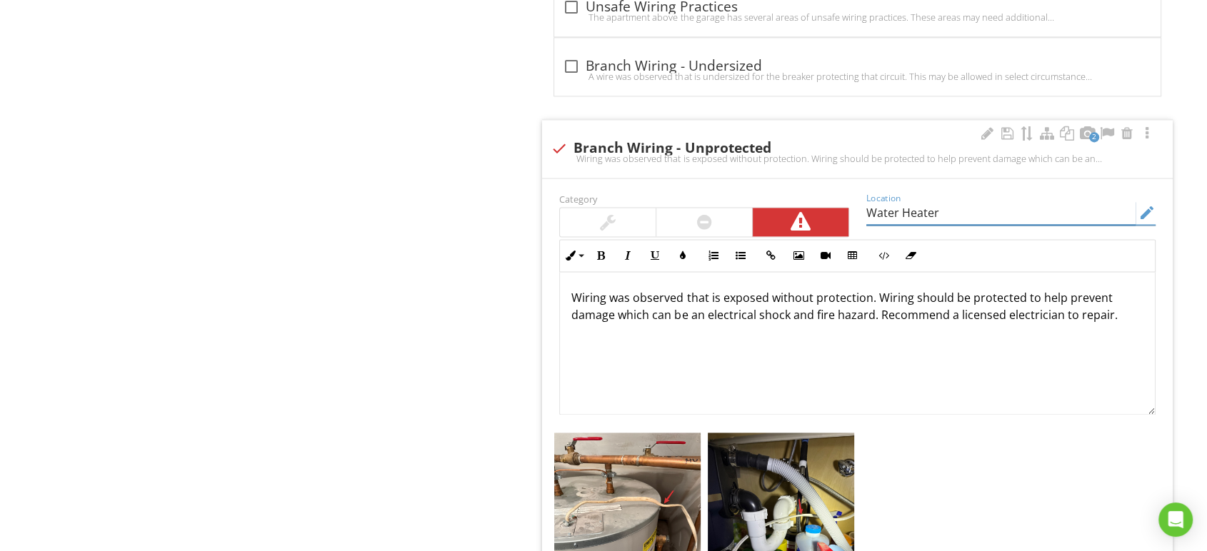
drag, startPoint x: 938, startPoint y: 214, endPoint x: 731, endPoint y: 159, distance: 213.4
click at [731, 159] on div "2 check Branch Wiring - Unprotected Wiring was observed that is exposed without…" at bounding box center [857, 421] width 631 height 604
type input "Multiple Locations"
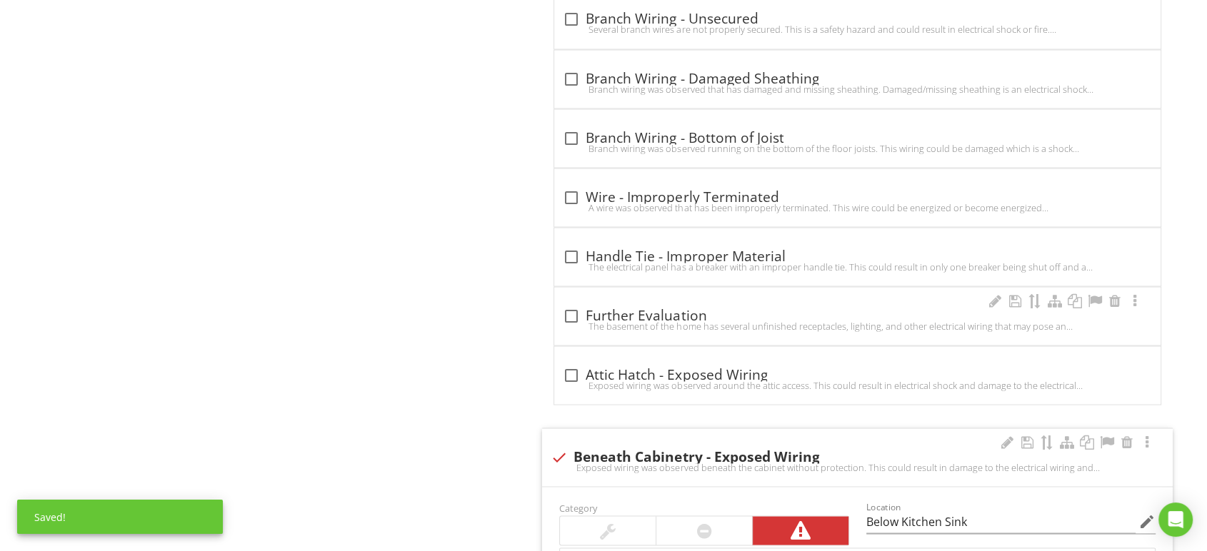
scroll to position [2748, 0]
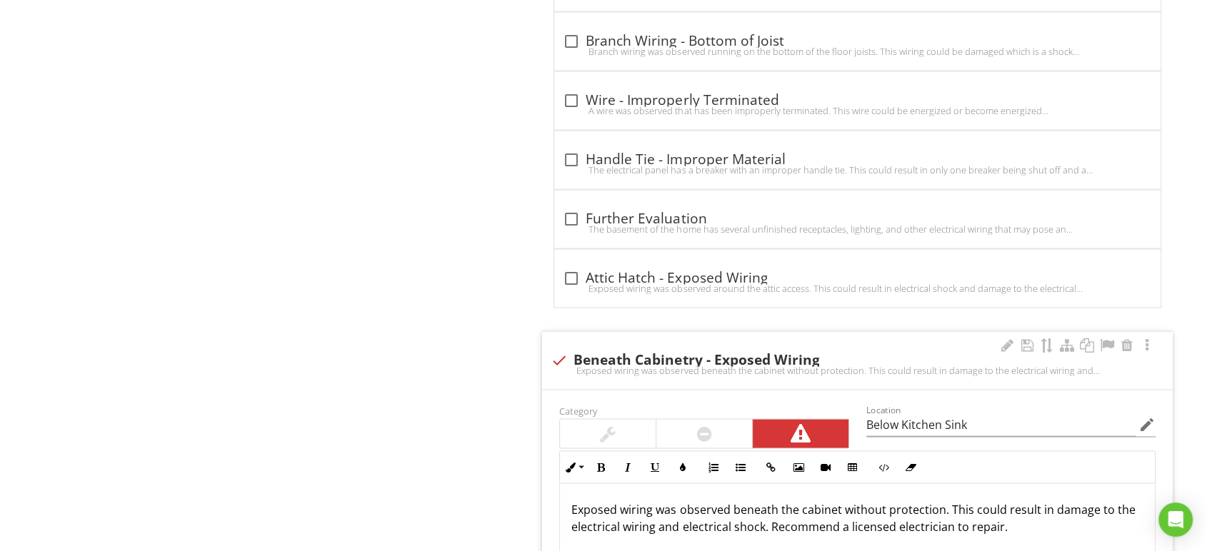
click at [536, 347] on span "check_box_outline_blank Branch Circuits - Aluminum Wiring Branch circuits have …" at bounding box center [860, 488] width 648 height 5319
click at [554, 349] on div at bounding box center [559, 361] width 24 height 24
checkbox input "true"
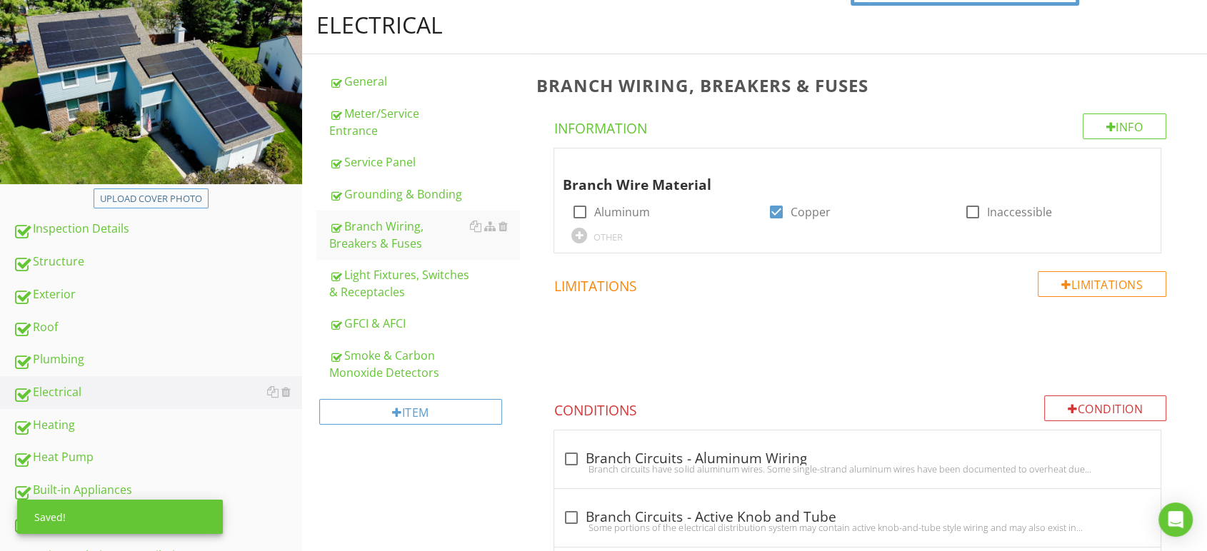
scroll to position [0, 0]
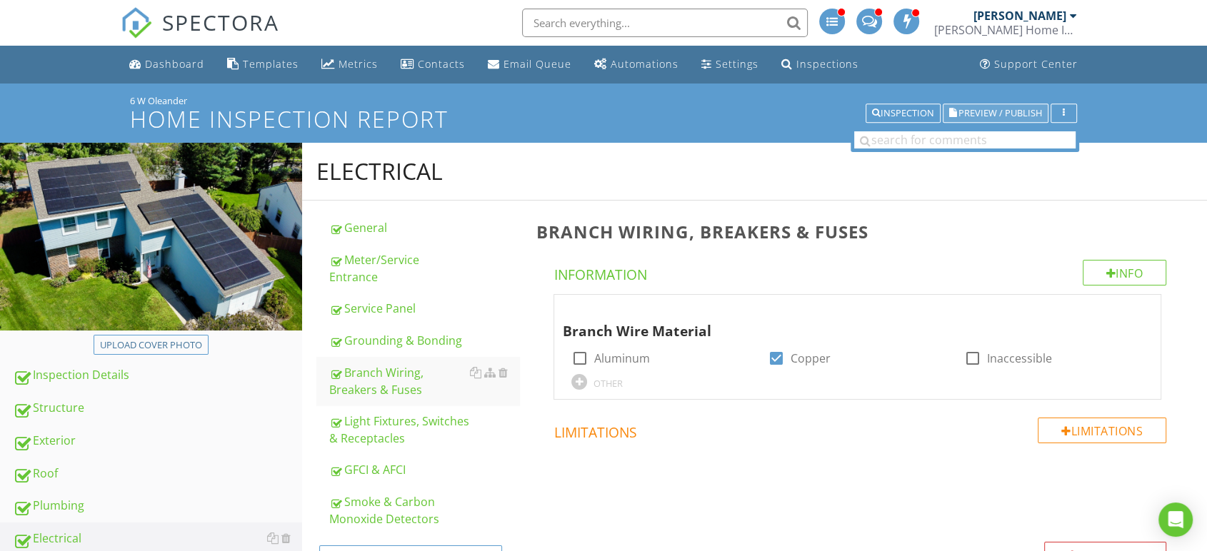
click at [1016, 118] on span "Preview / Publish" at bounding box center [1001, 113] width 84 height 9
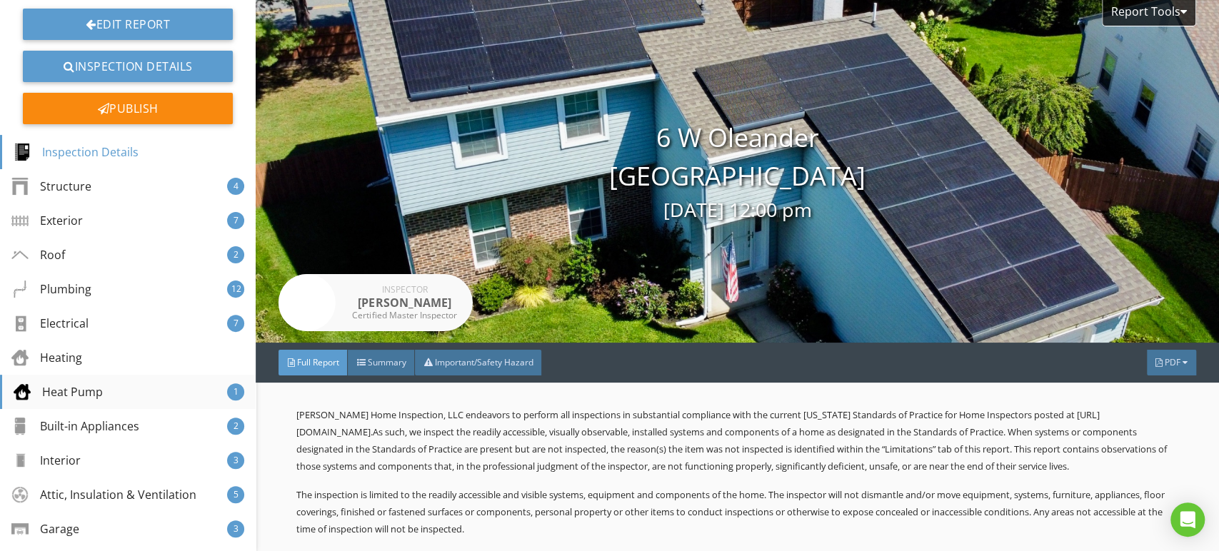
scroll to position [289, 0]
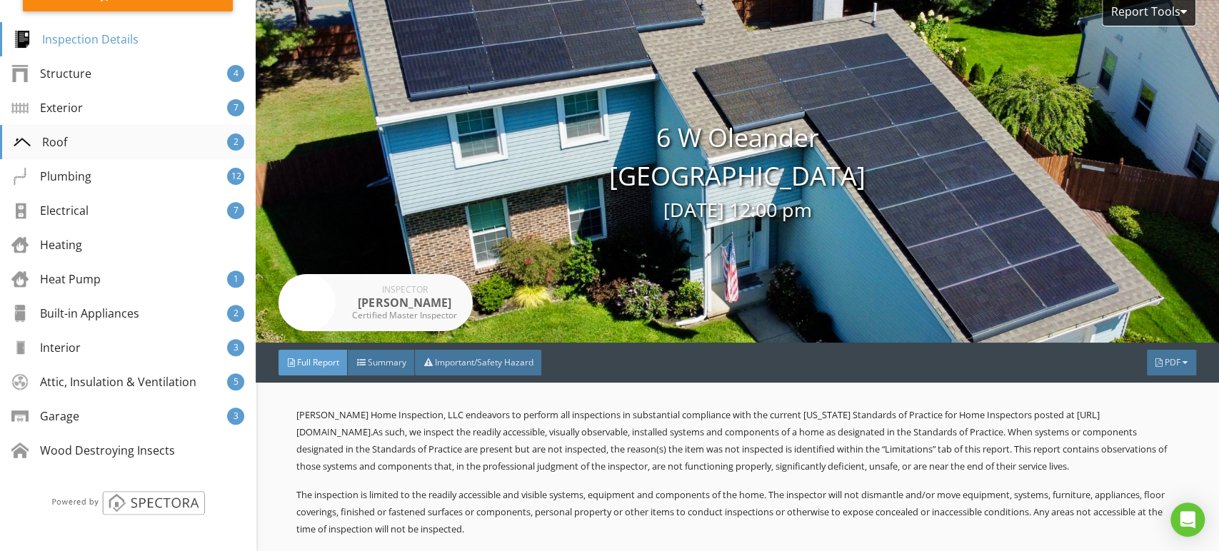
click at [91, 145] on div "Roof 2" at bounding box center [128, 142] width 256 height 34
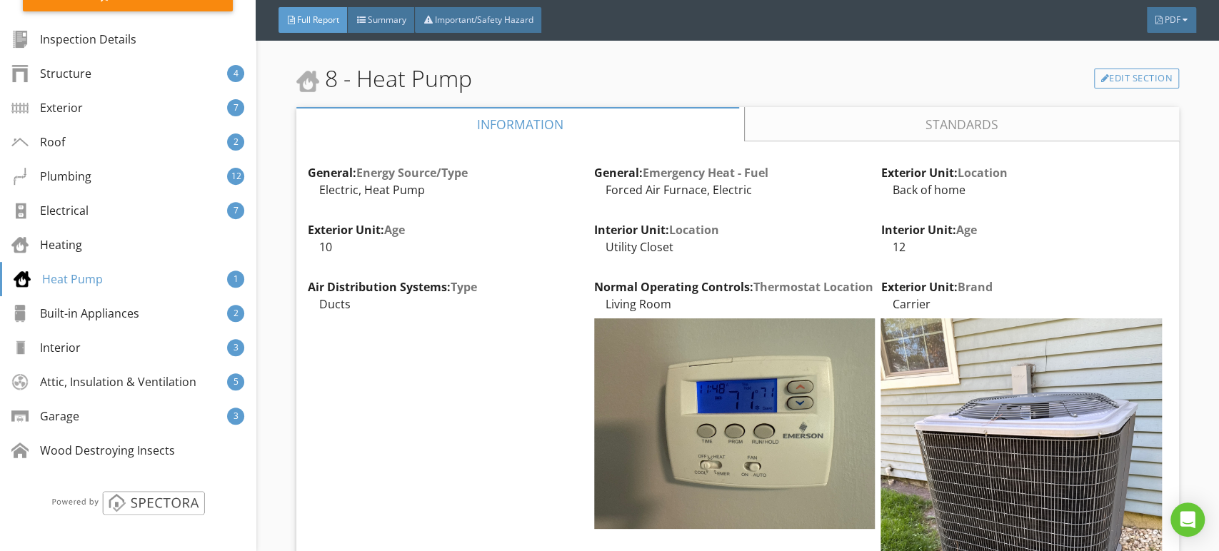
scroll to position [11440, 0]
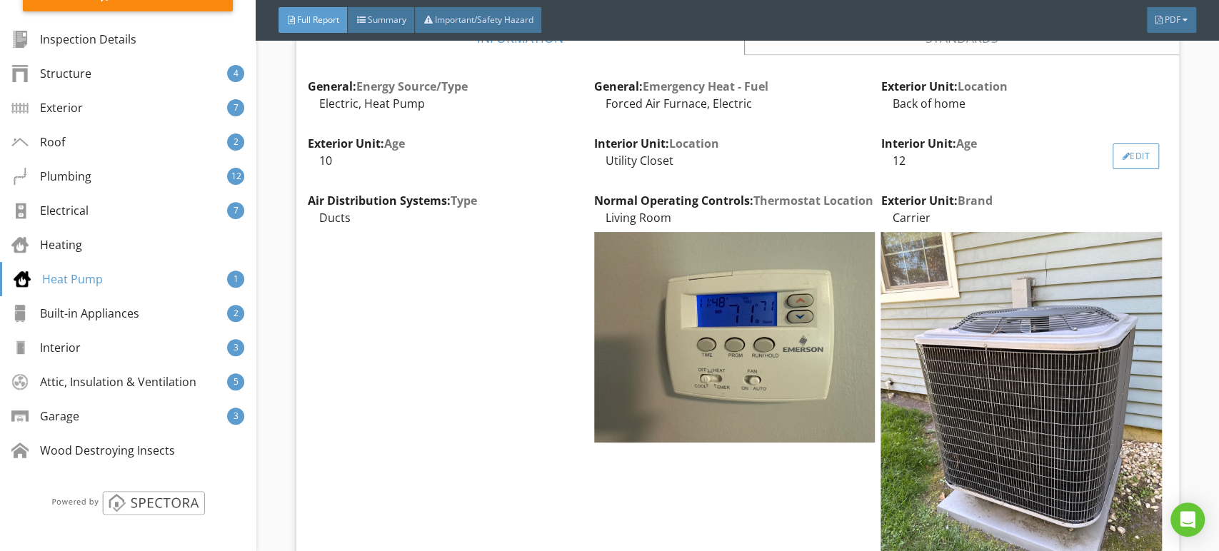
click at [1113, 169] on div "Edit" at bounding box center [1136, 157] width 46 height 26
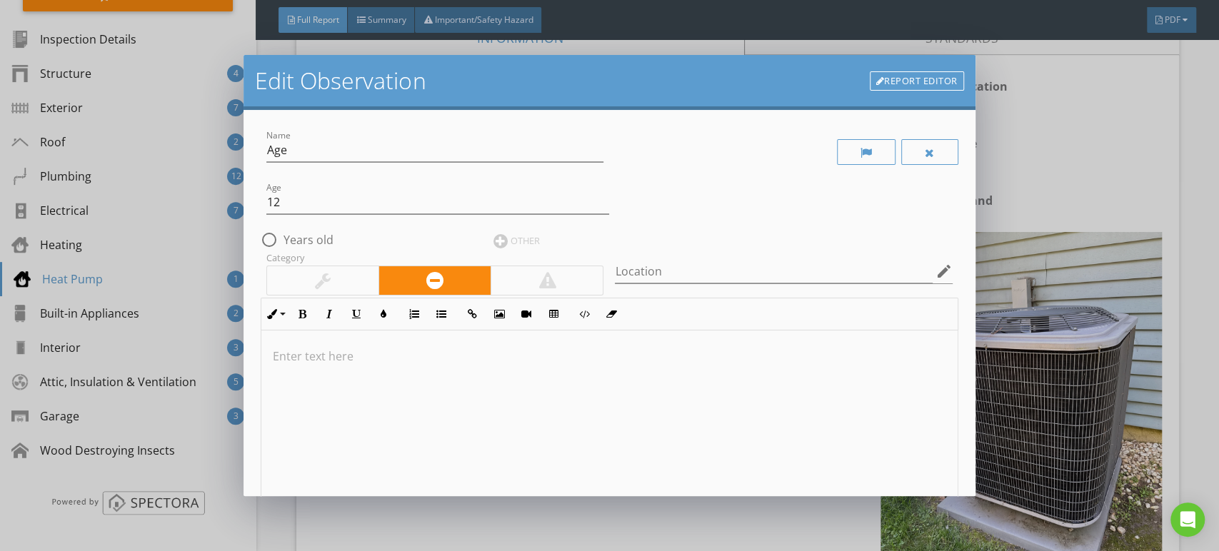
click at [320, 246] on label "Years old" at bounding box center [309, 240] width 50 height 14
radio input "true"
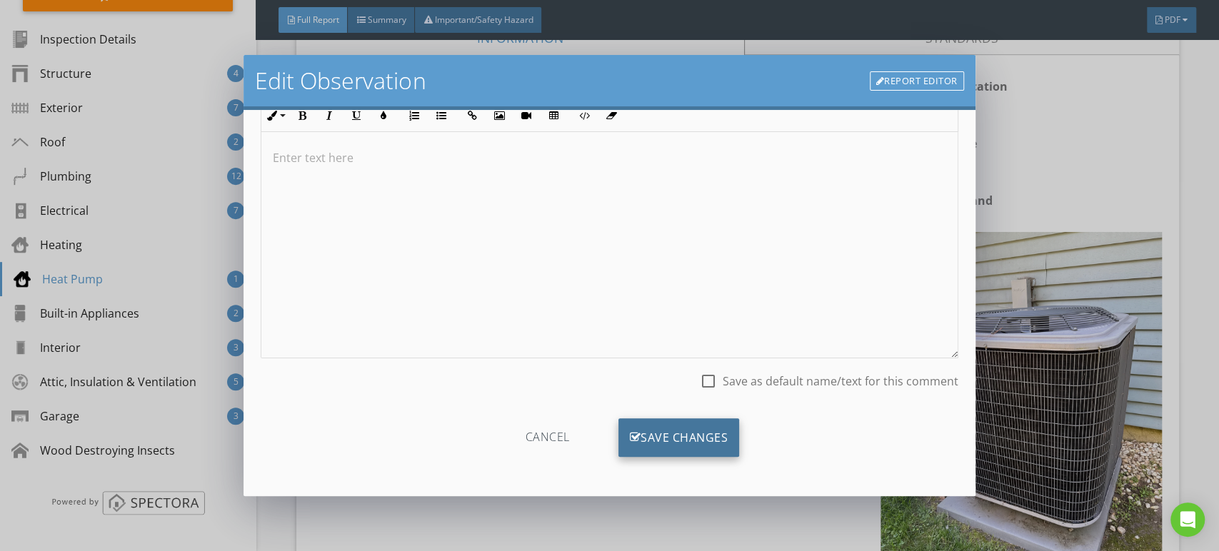
click at [630, 433] on icon at bounding box center [635, 438] width 11 height 16
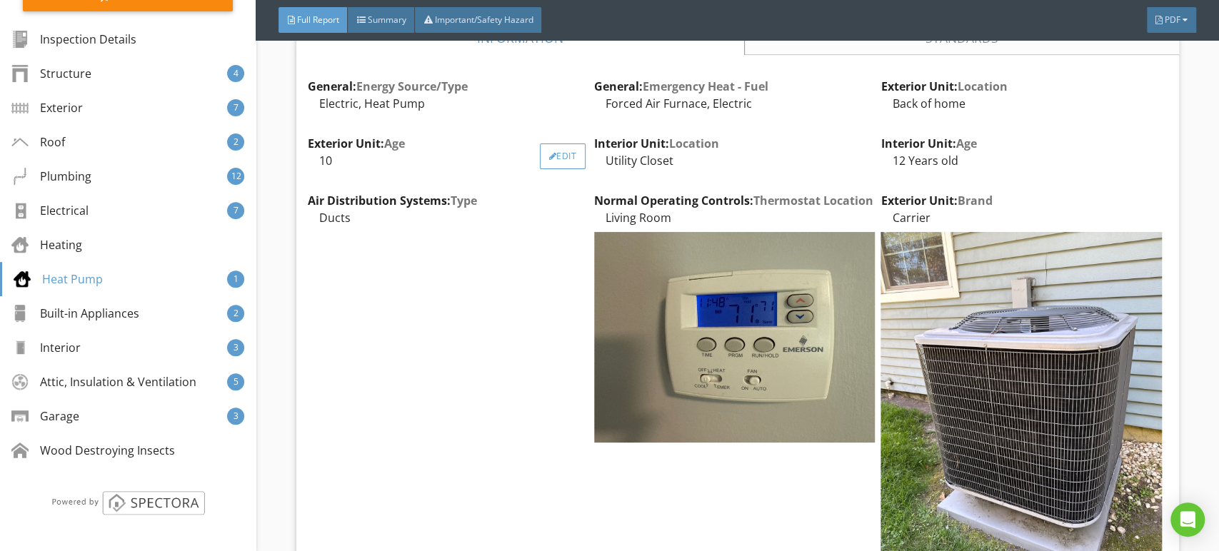
click at [549, 163] on div "Edit" at bounding box center [563, 157] width 46 height 26
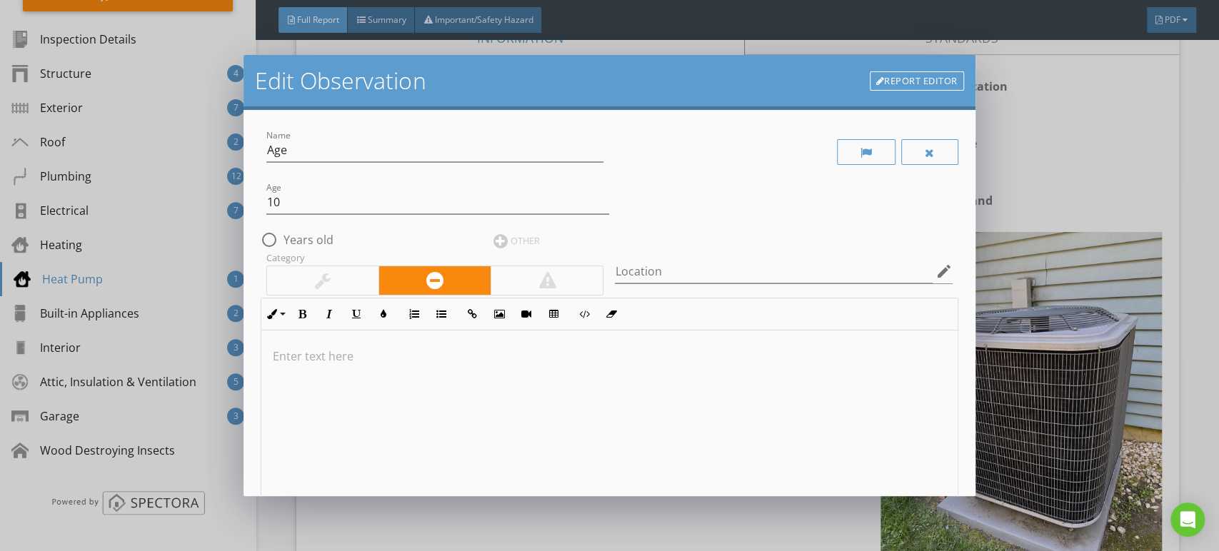
click at [315, 239] on label "Years old" at bounding box center [309, 240] width 50 height 14
radio input "true"
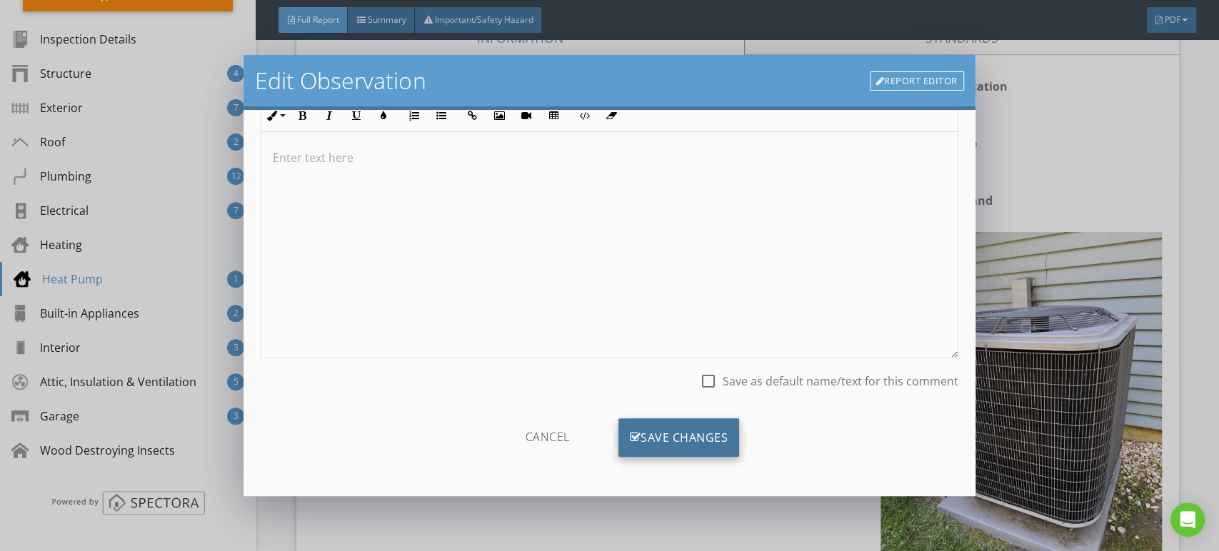
click at [674, 436] on div "Save Changes" at bounding box center [679, 438] width 121 height 39
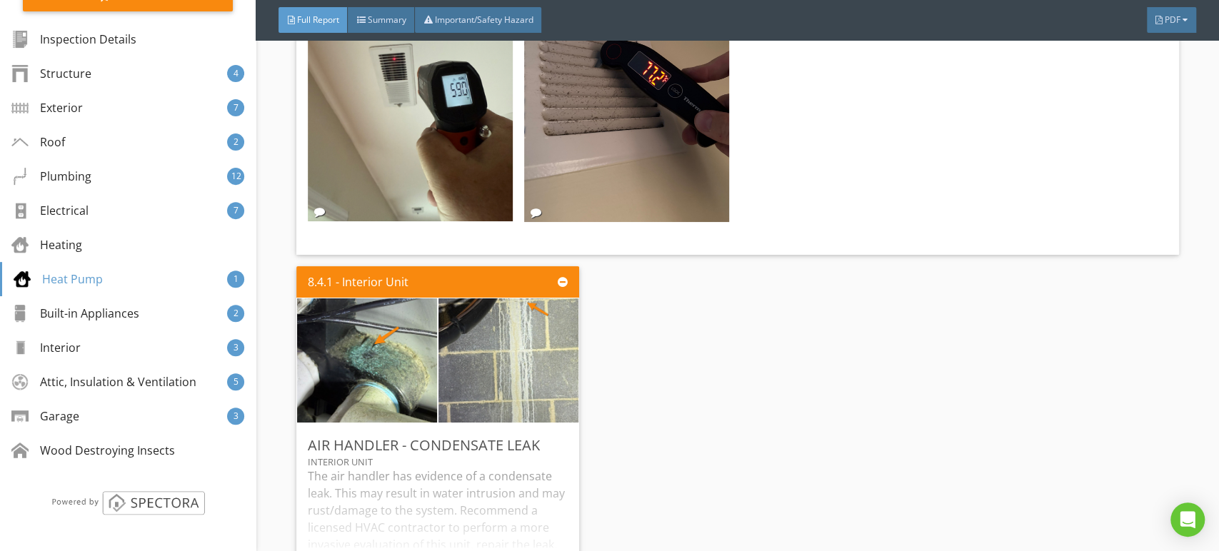
scroll to position [13423, 0]
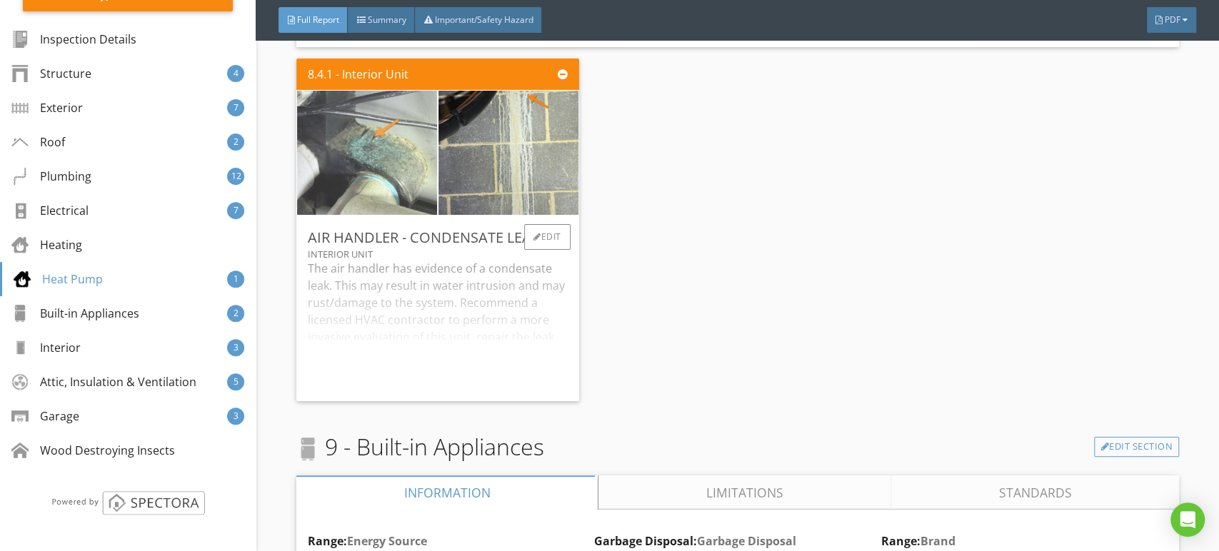
click at [339, 159] on img at bounding box center [367, 152] width 234 height 311
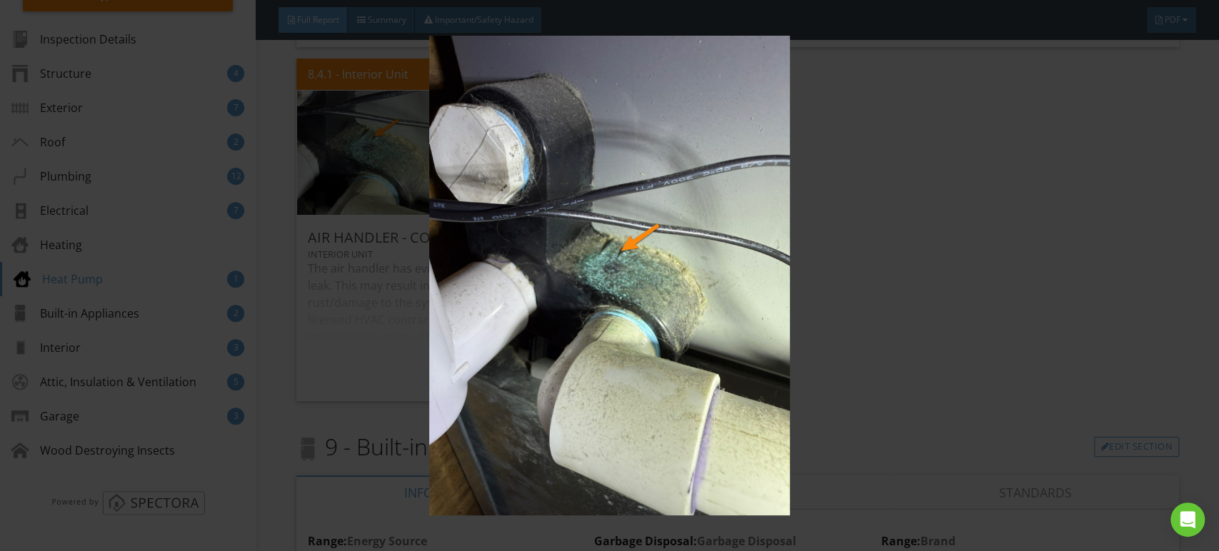
click at [410, 168] on img at bounding box center [609, 276] width 1115 height 481
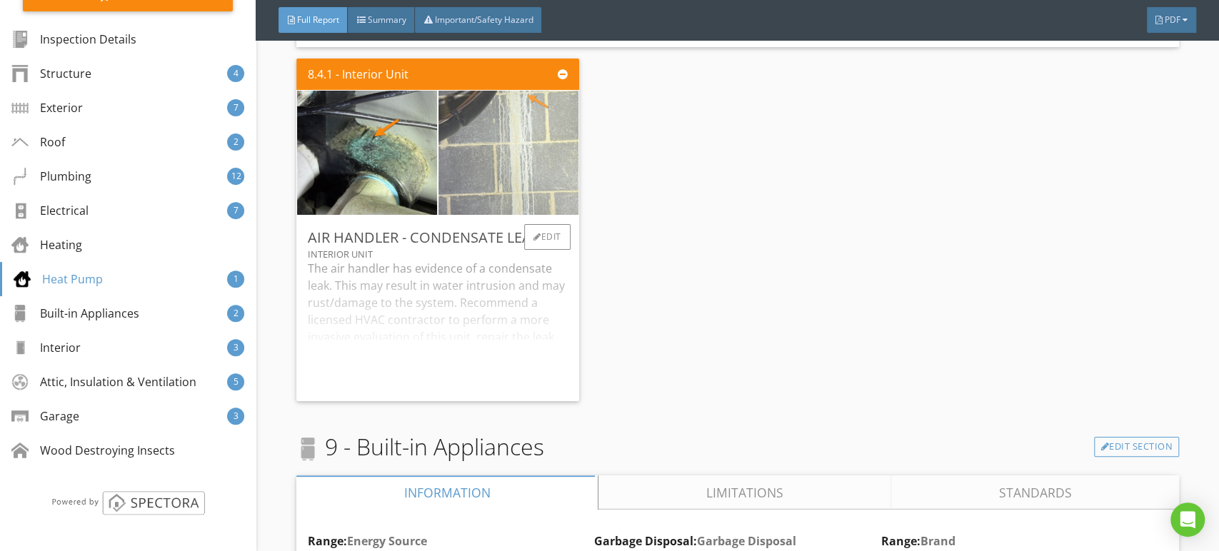
click at [530, 174] on img at bounding box center [508, 152] width 234 height 311
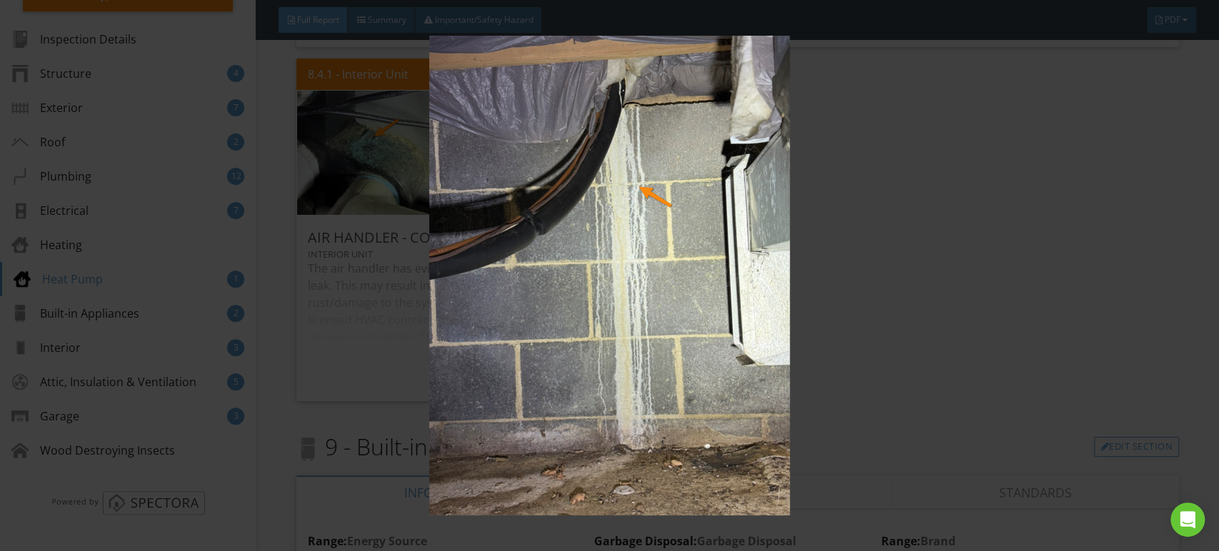
click at [530, 171] on img at bounding box center [609, 276] width 1115 height 481
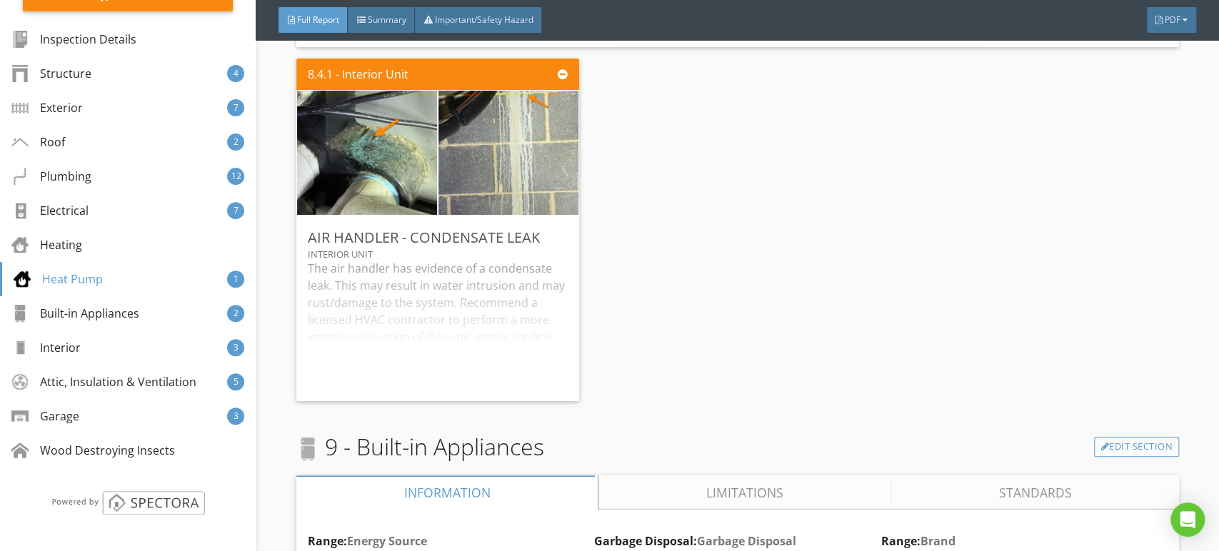
scroll to position [13821, 0]
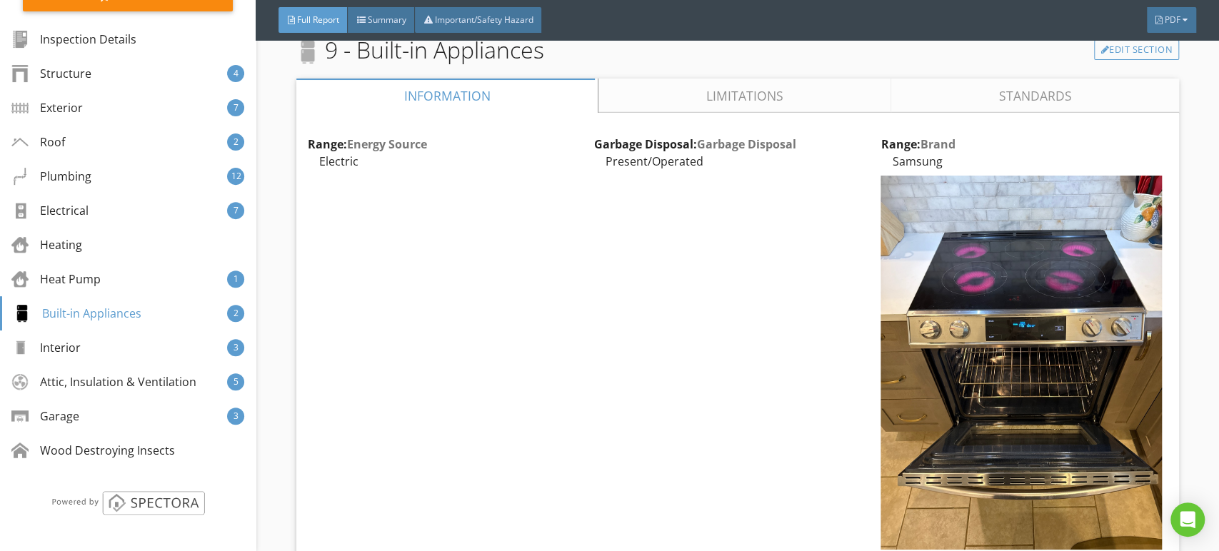
click at [745, 90] on link "Limitations" at bounding box center [745, 96] width 293 height 34
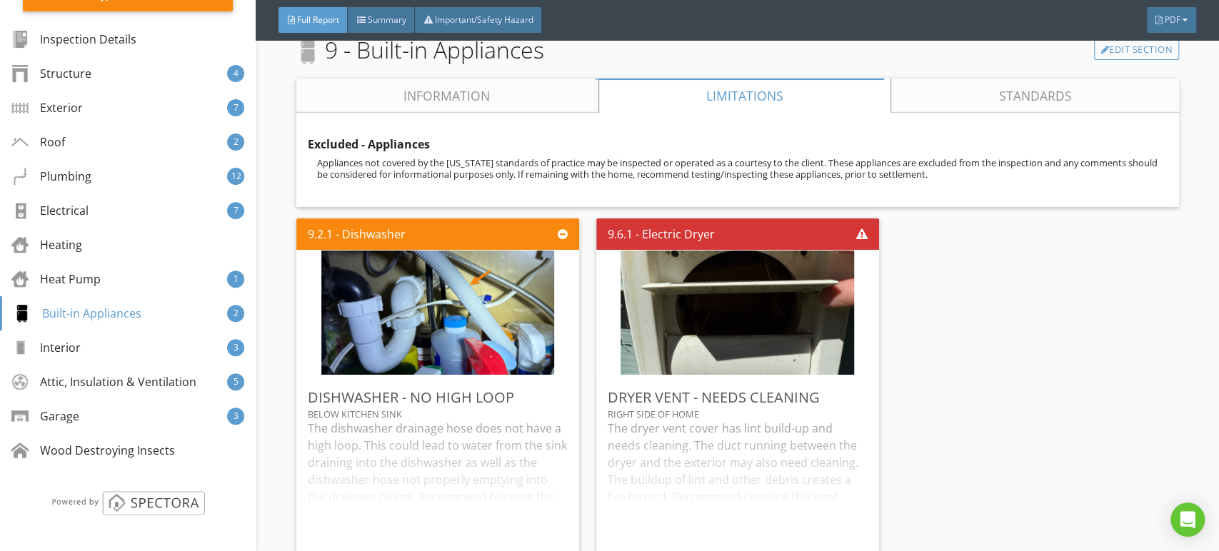
click at [516, 88] on link "Information" at bounding box center [447, 96] width 302 height 34
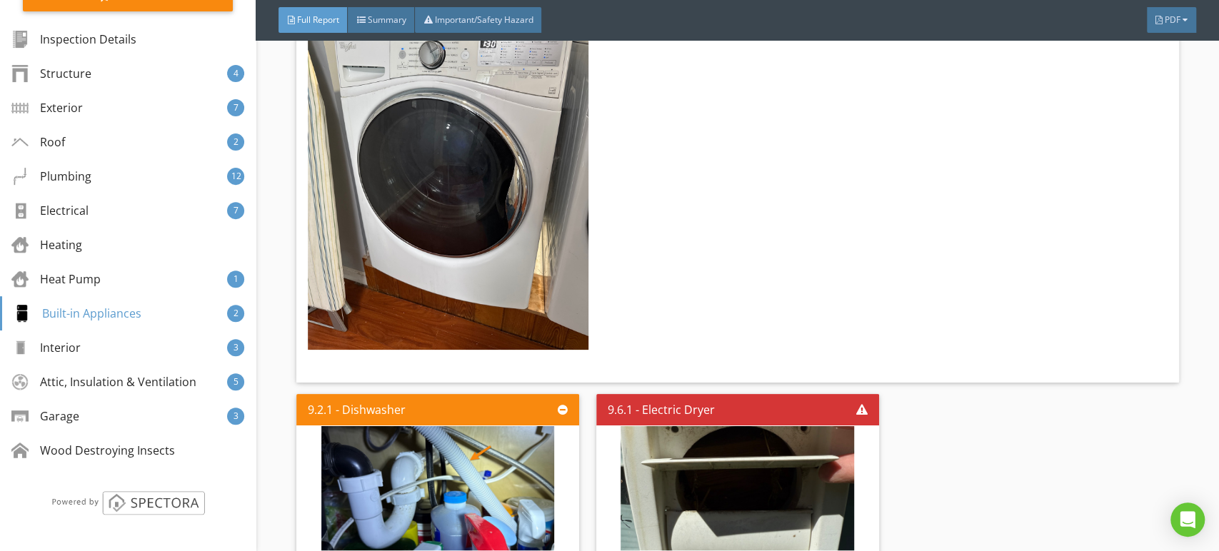
scroll to position [15170, 0]
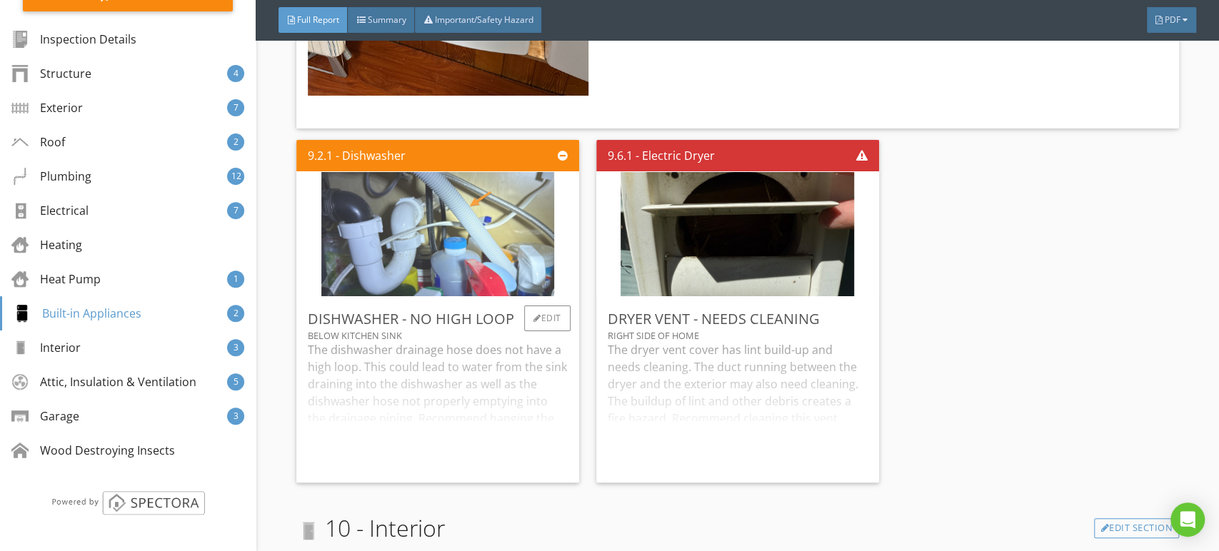
click at [482, 250] on img at bounding box center [437, 234] width 233 height 311
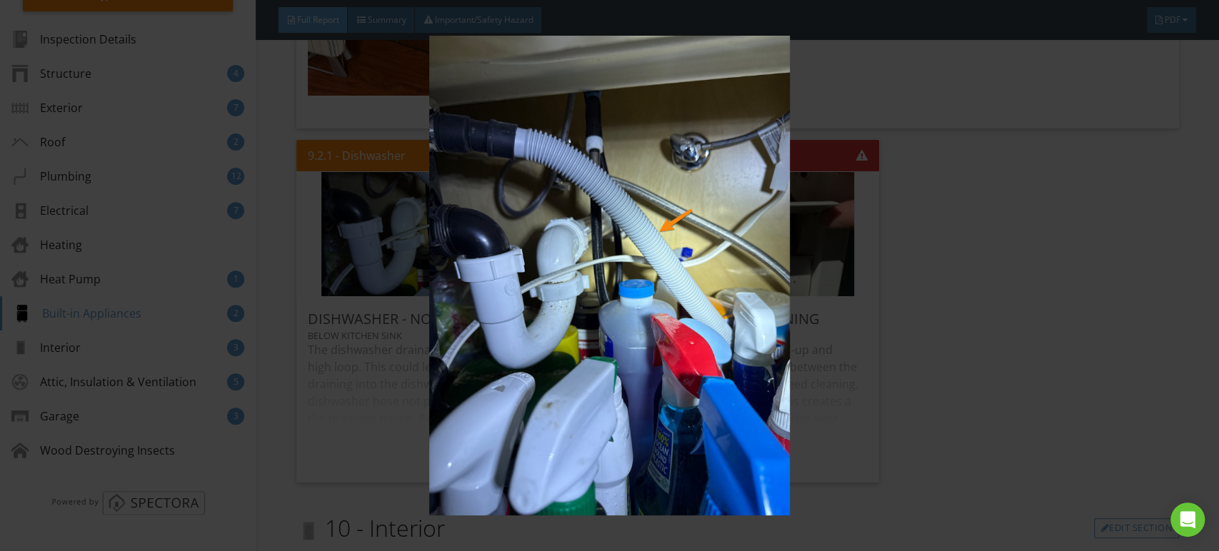
click at [511, 246] on img at bounding box center [609, 276] width 1115 height 481
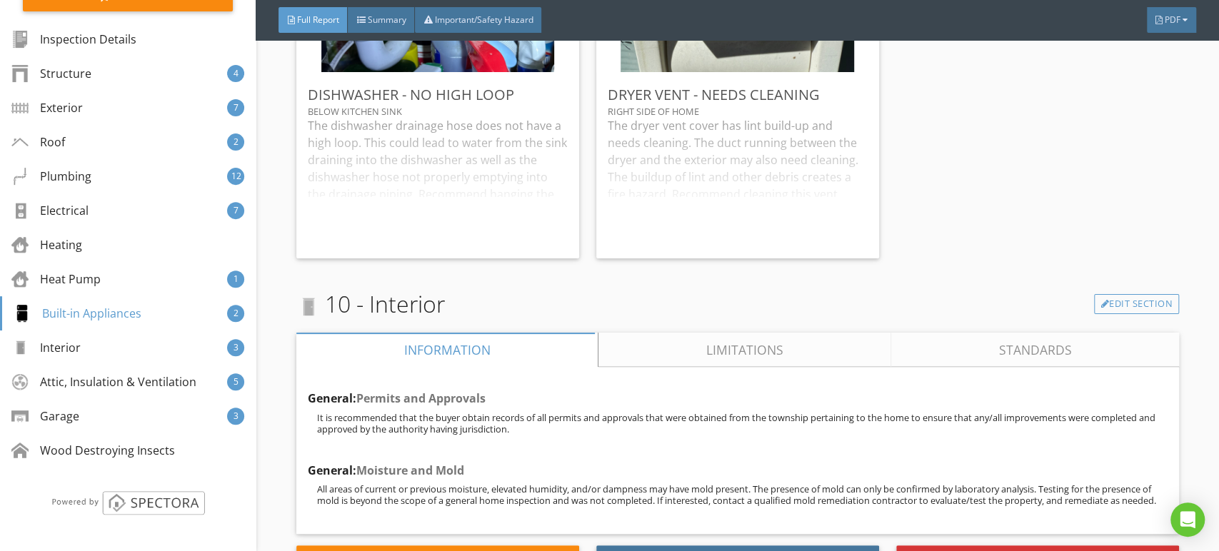
scroll to position [15487, 0]
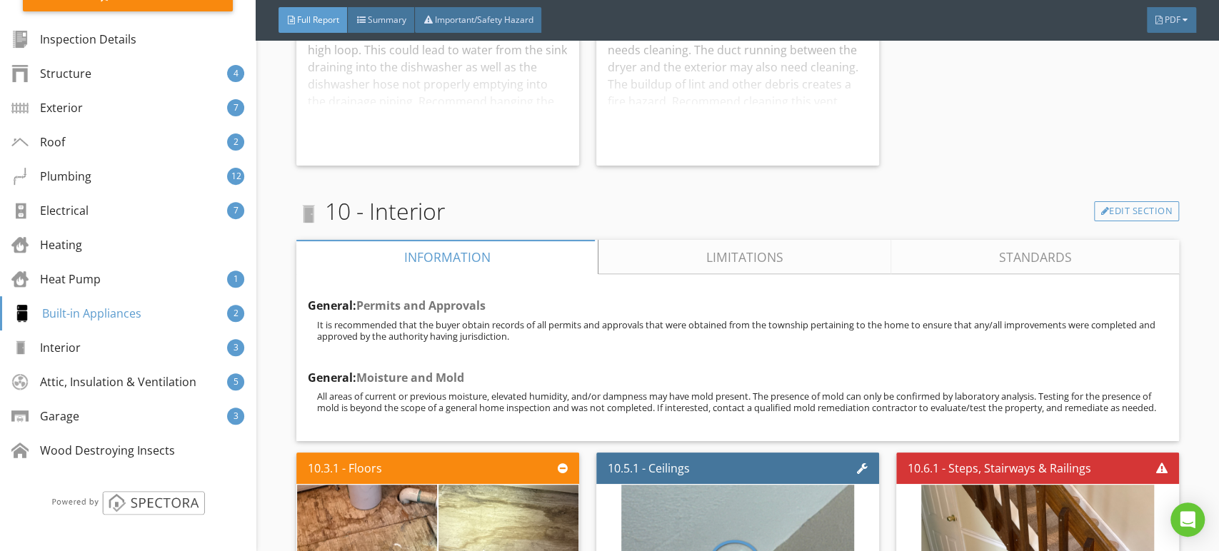
click at [704, 240] on link "Limitations" at bounding box center [745, 257] width 293 height 34
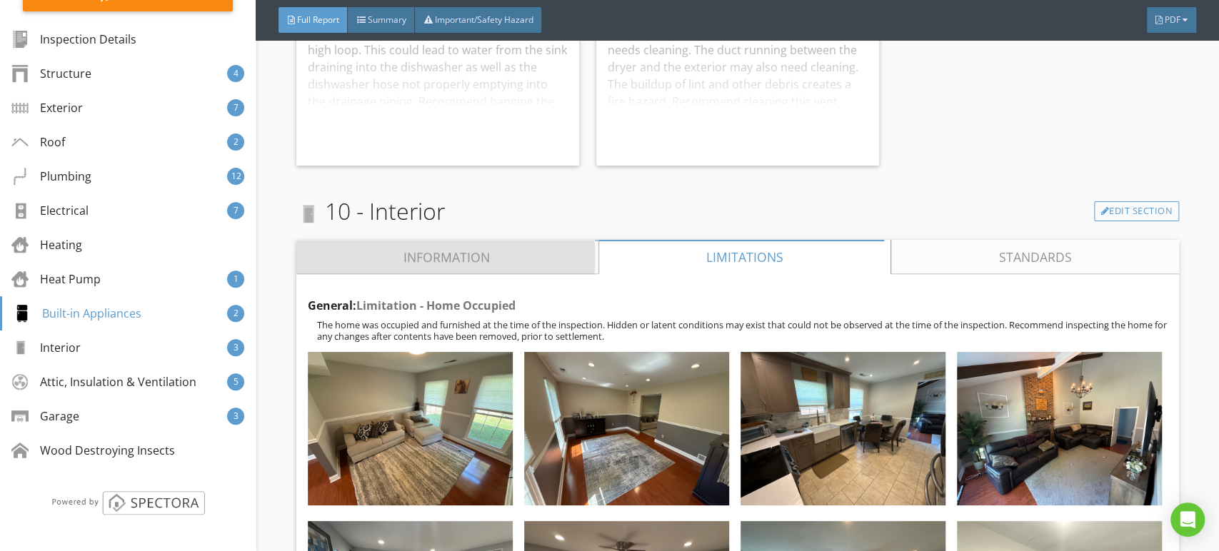
click at [515, 240] on link "Information" at bounding box center [447, 257] width 302 height 34
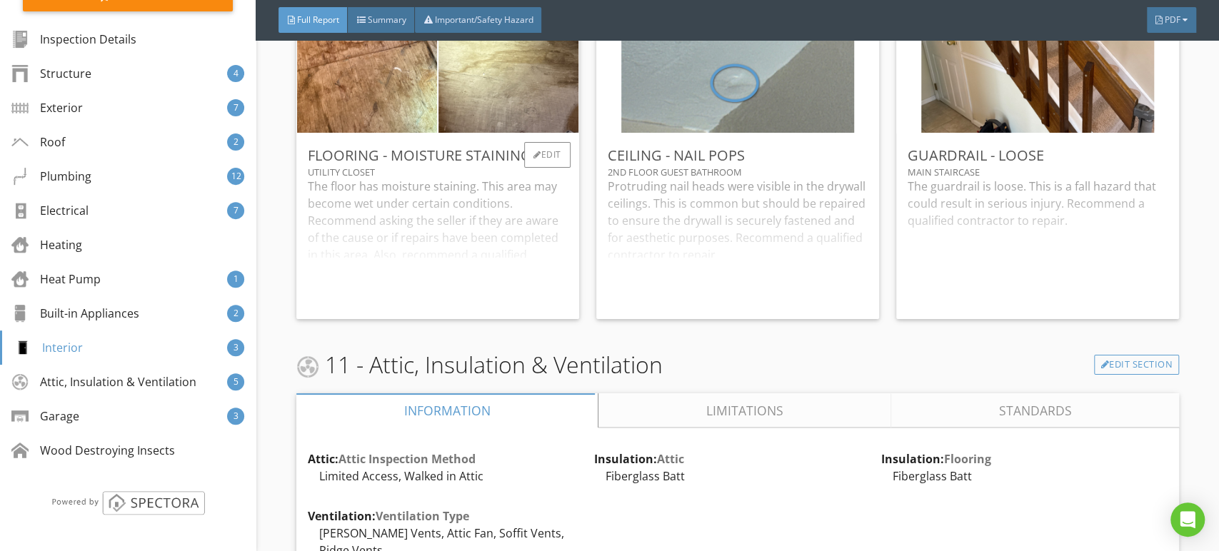
scroll to position [15566, 0]
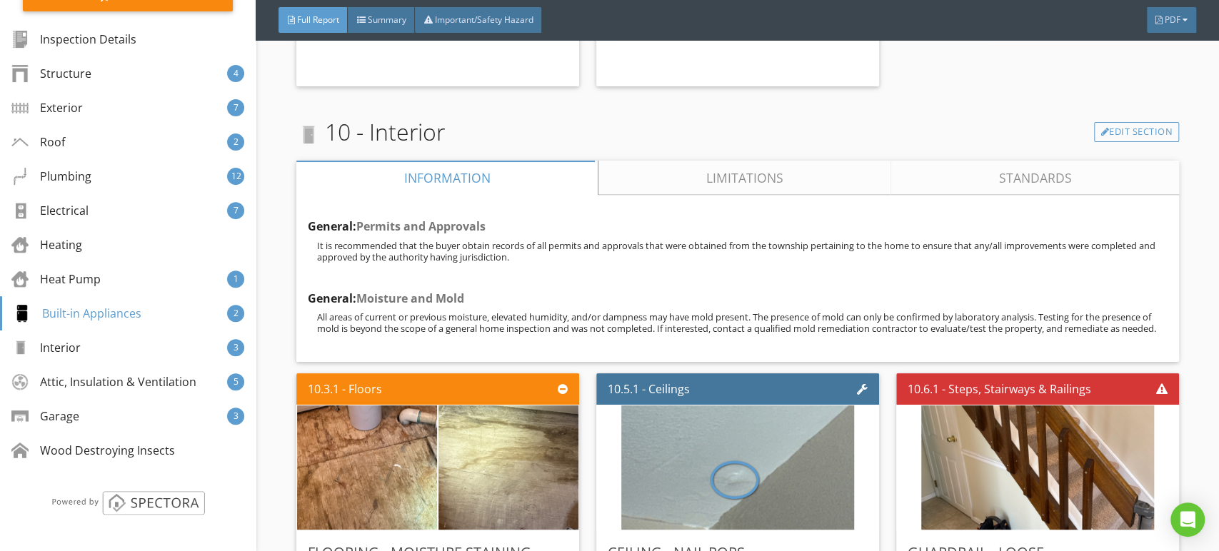
click at [746, 195] on div "General: Permits and Approvals It is recommended that the buyer obtain records …" at bounding box center [737, 278] width 883 height 167
click at [743, 170] on link "Limitations" at bounding box center [745, 178] width 293 height 34
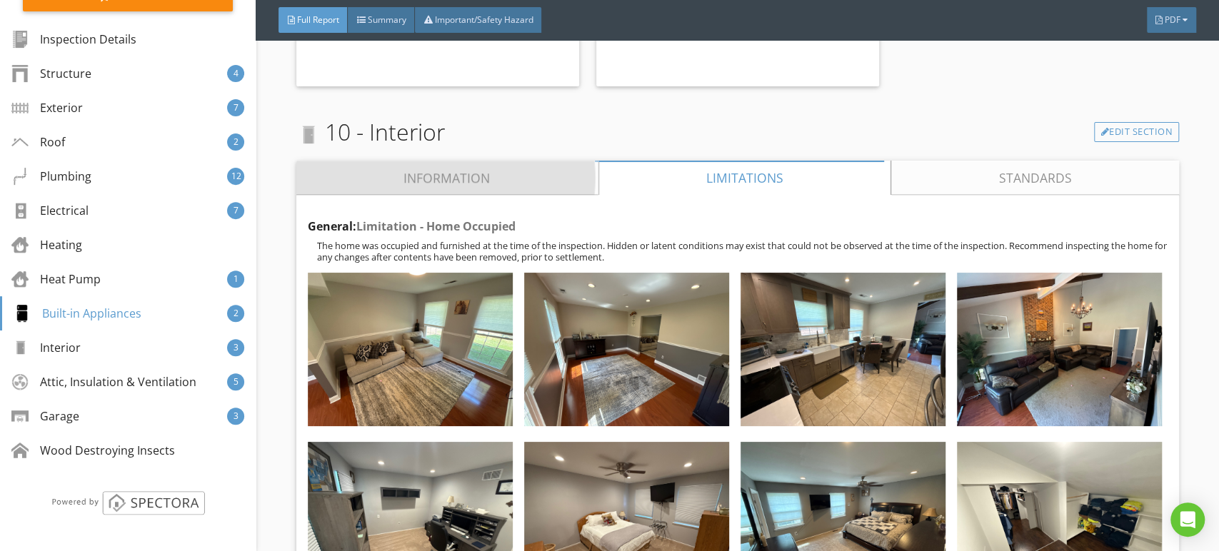
click at [539, 161] on link "Information" at bounding box center [447, 178] width 302 height 34
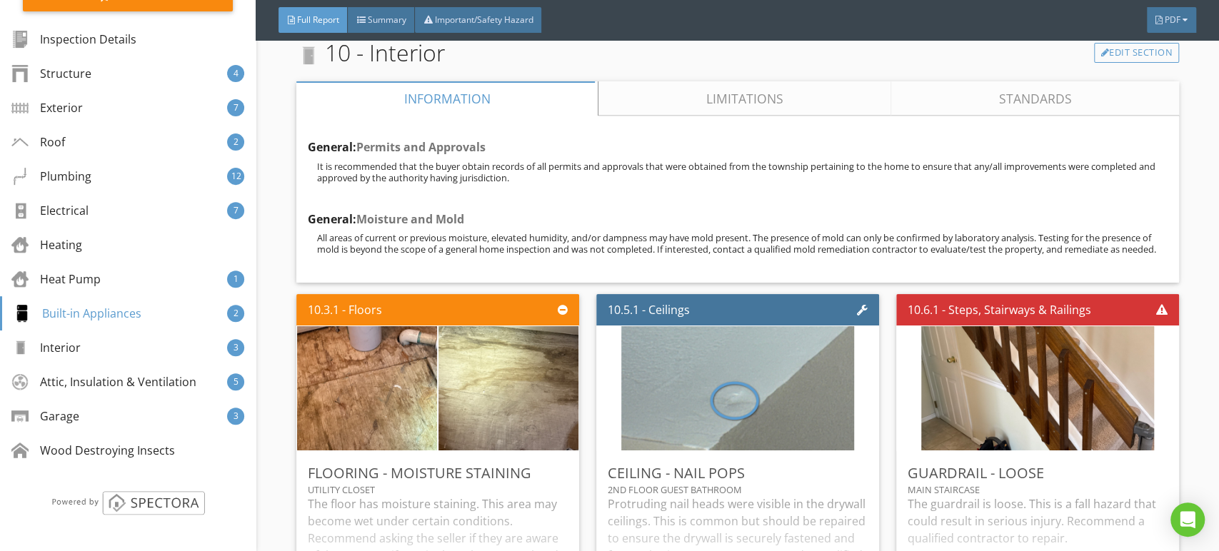
scroll to position [15884, 0]
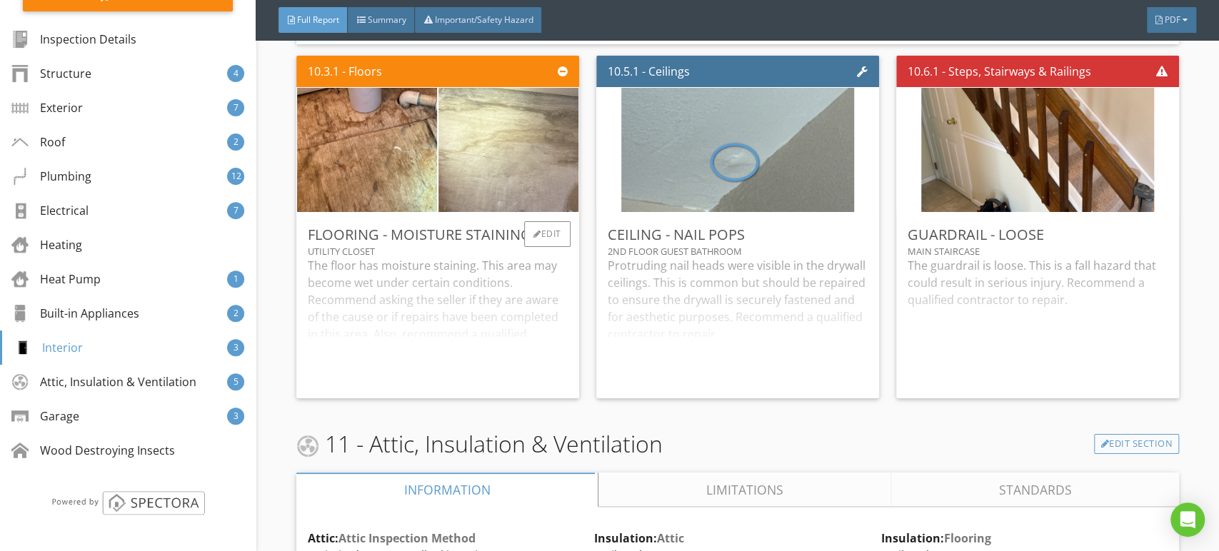
click at [437, 171] on img at bounding box center [508, 149] width 233 height 311
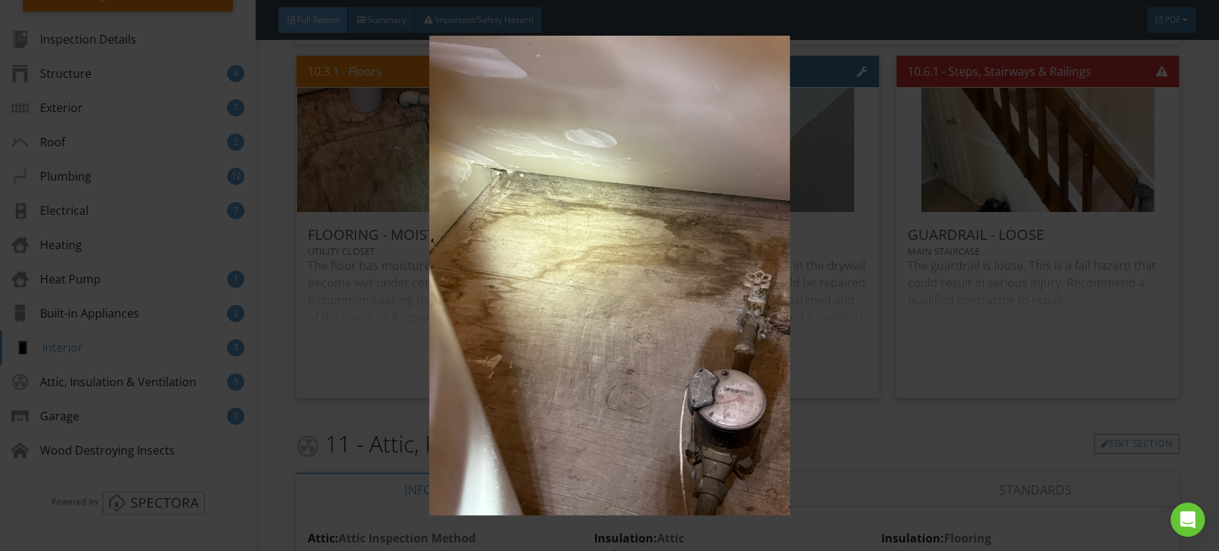
click at [437, 171] on img at bounding box center [609, 276] width 1115 height 481
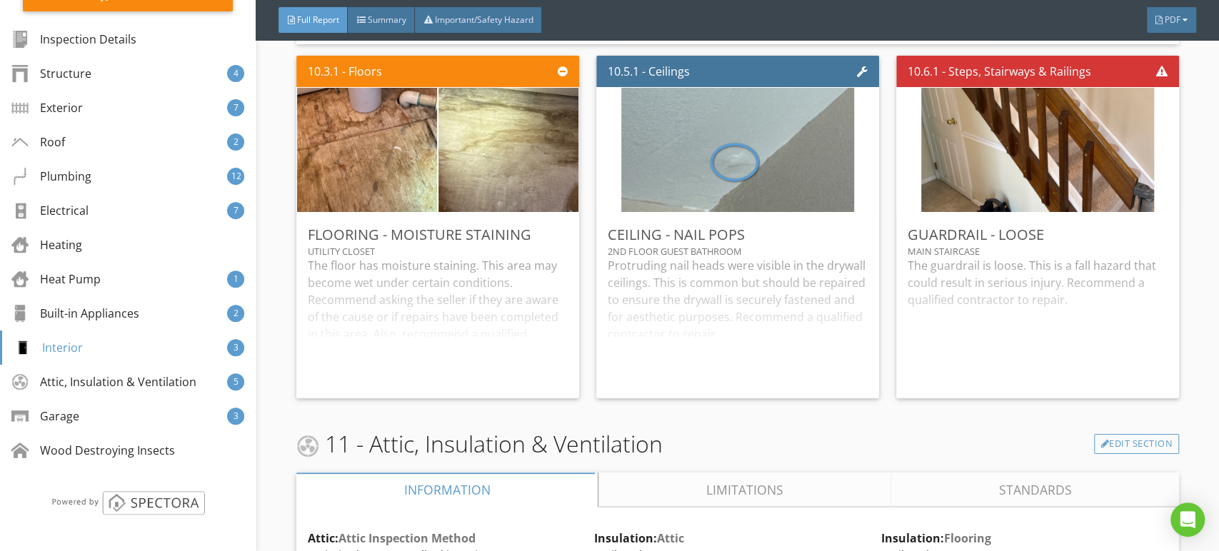
click at [552, 169] on img at bounding box center [508, 149] width 233 height 311
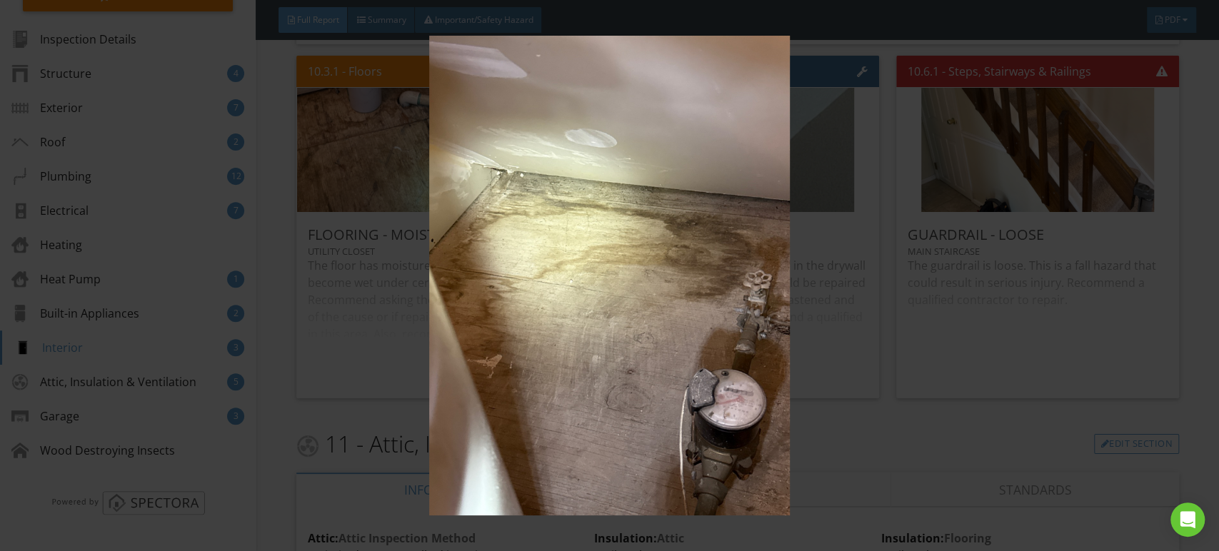
click at [551, 169] on img at bounding box center [609, 276] width 1115 height 481
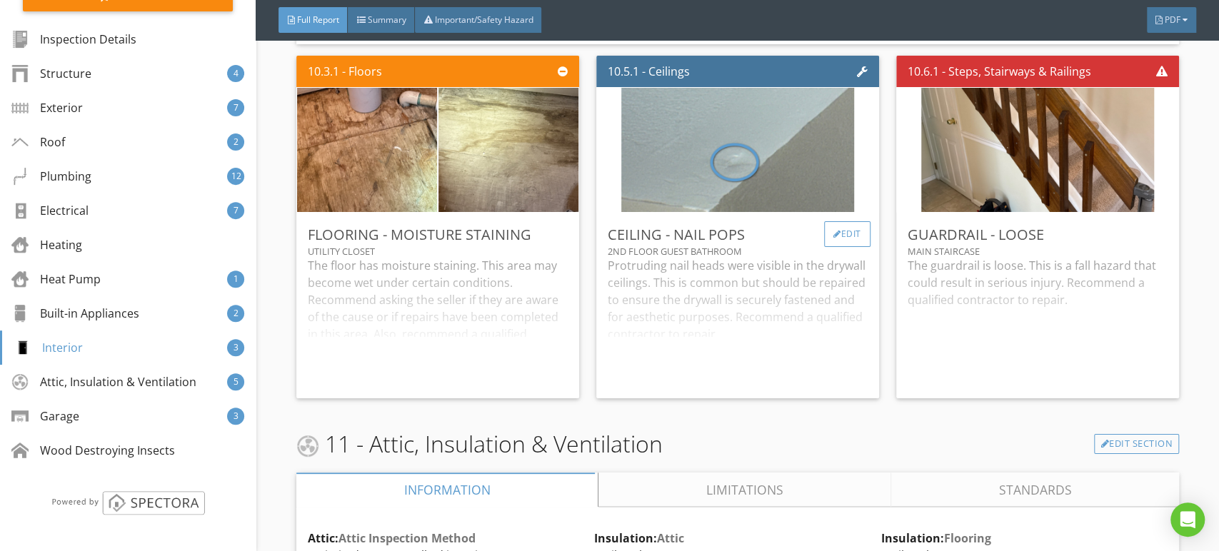
click at [835, 226] on div "Edit" at bounding box center [847, 234] width 46 height 26
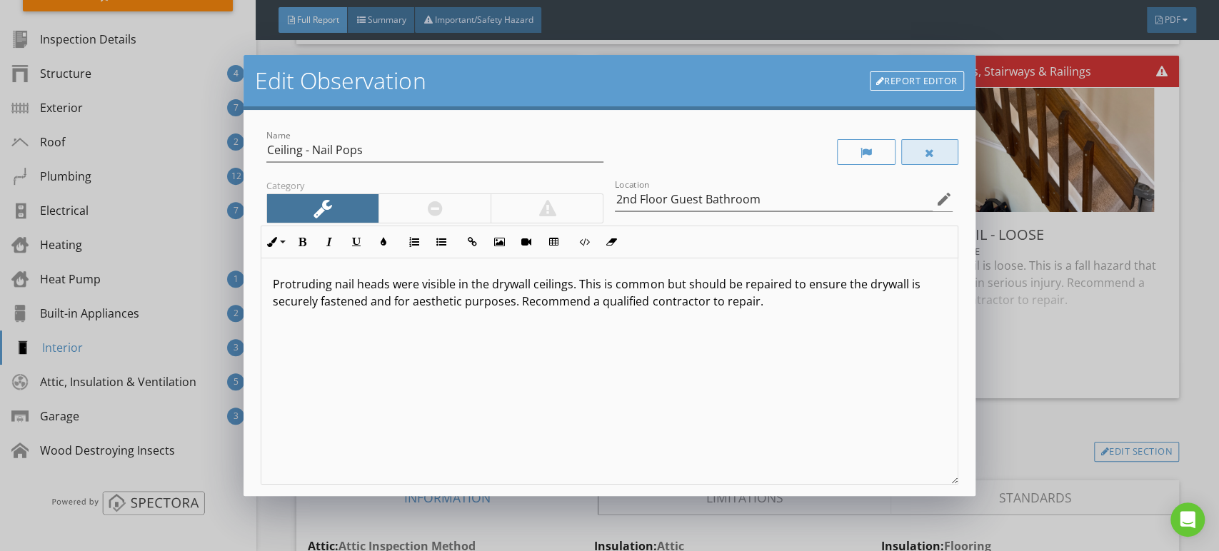
click at [901, 147] on div at bounding box center [929, 152] width 57 height 26
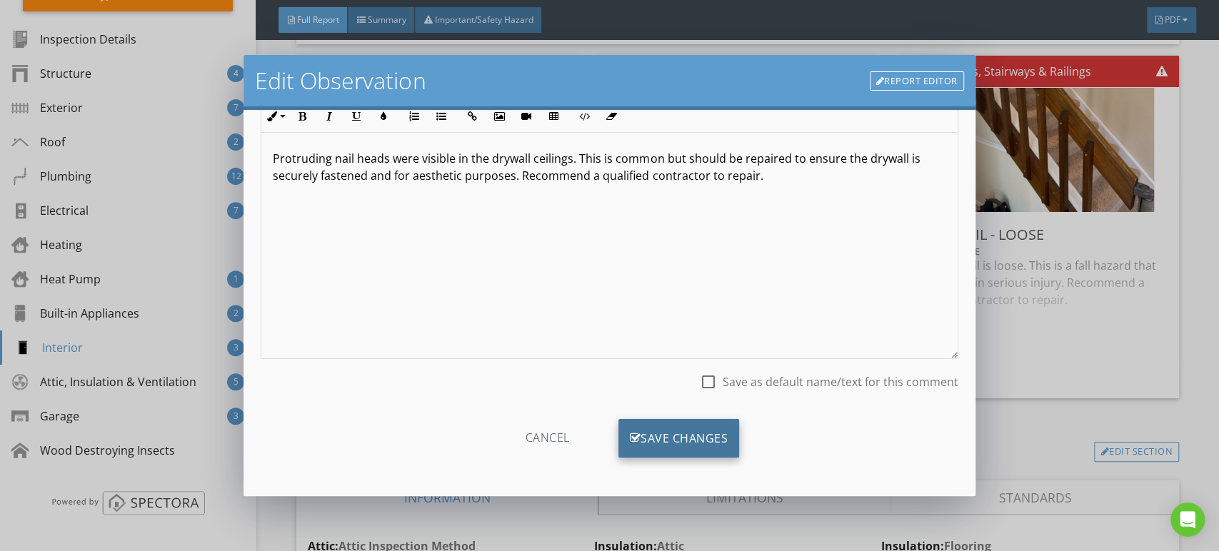
click at [676, 445] on div "Save Changes" at bounding box center [679, 438] width 121 height 39
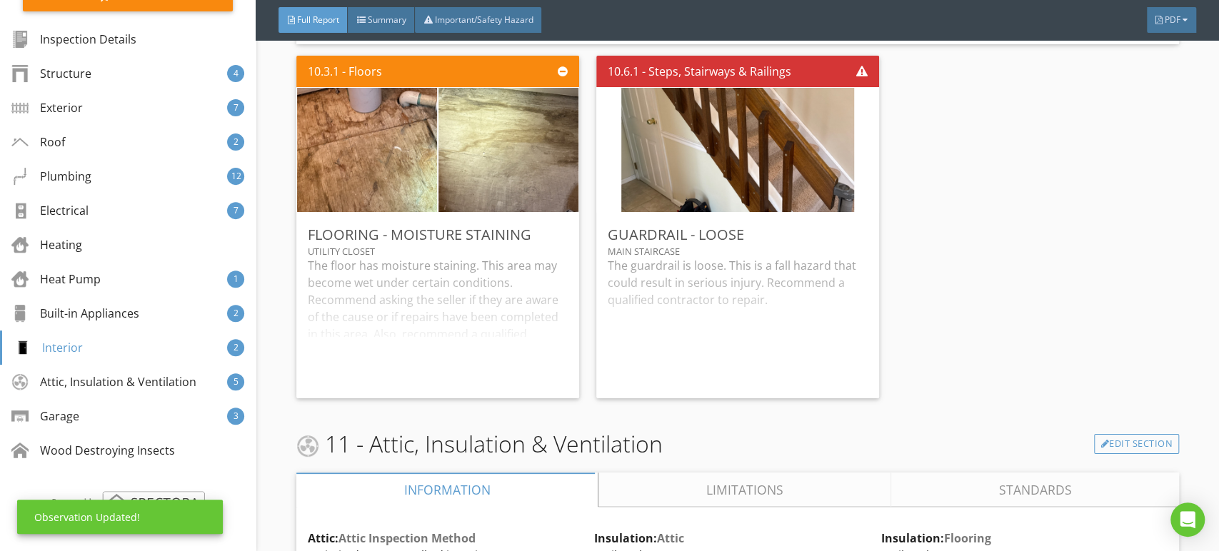
scroll to position [0, 0]
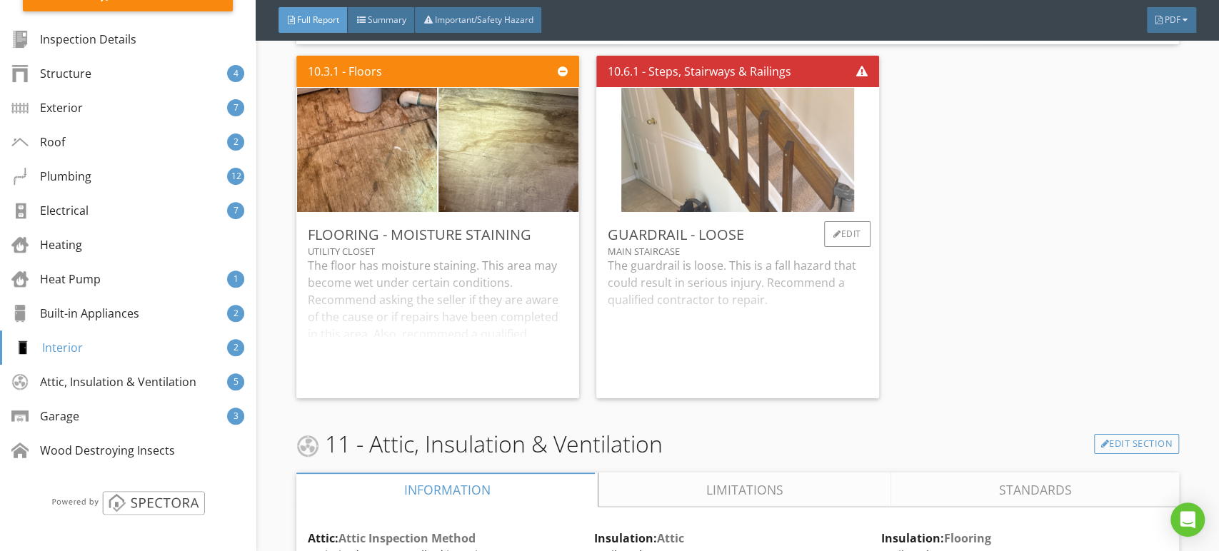
click at [746, 130] on img at bounding box center [737, 149] width 233 height 311
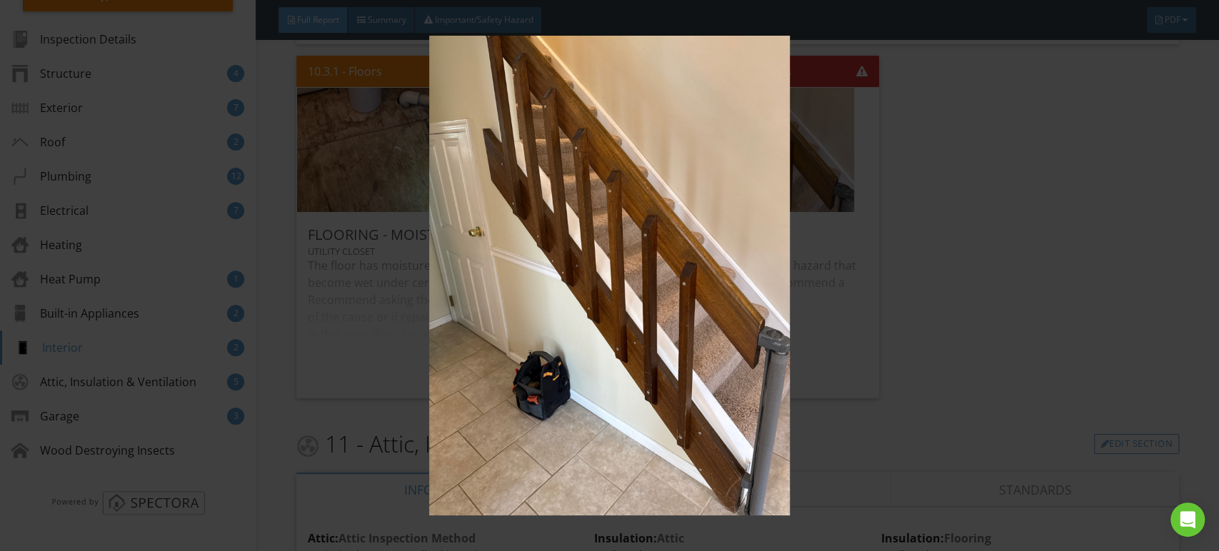
click at [736, 145] on img at bounding box center [609, 276] width 1115 height 481
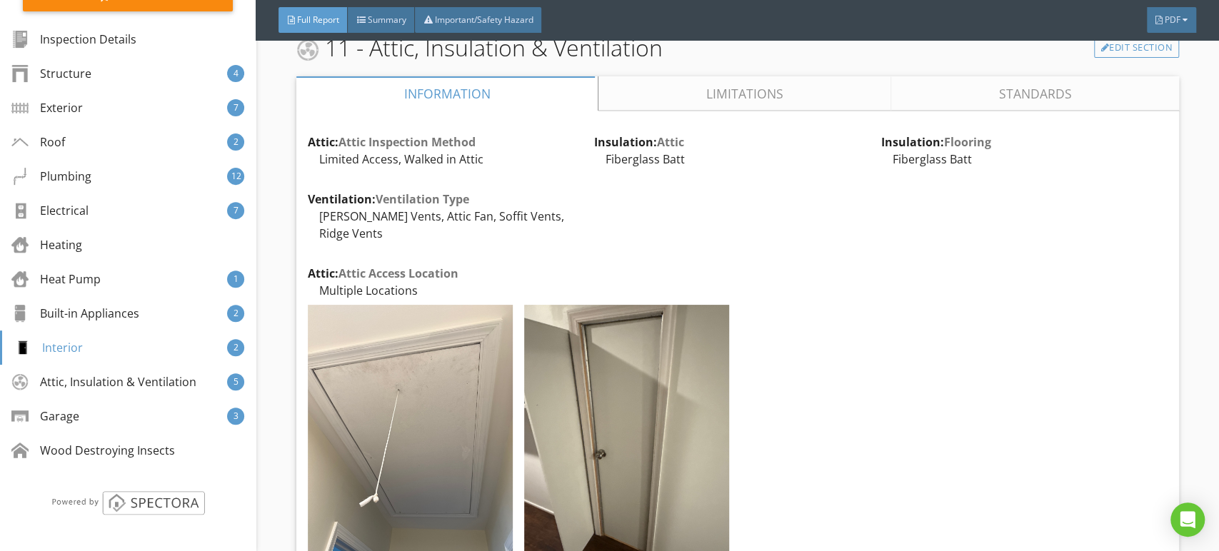
scroll to position [15884, 0]
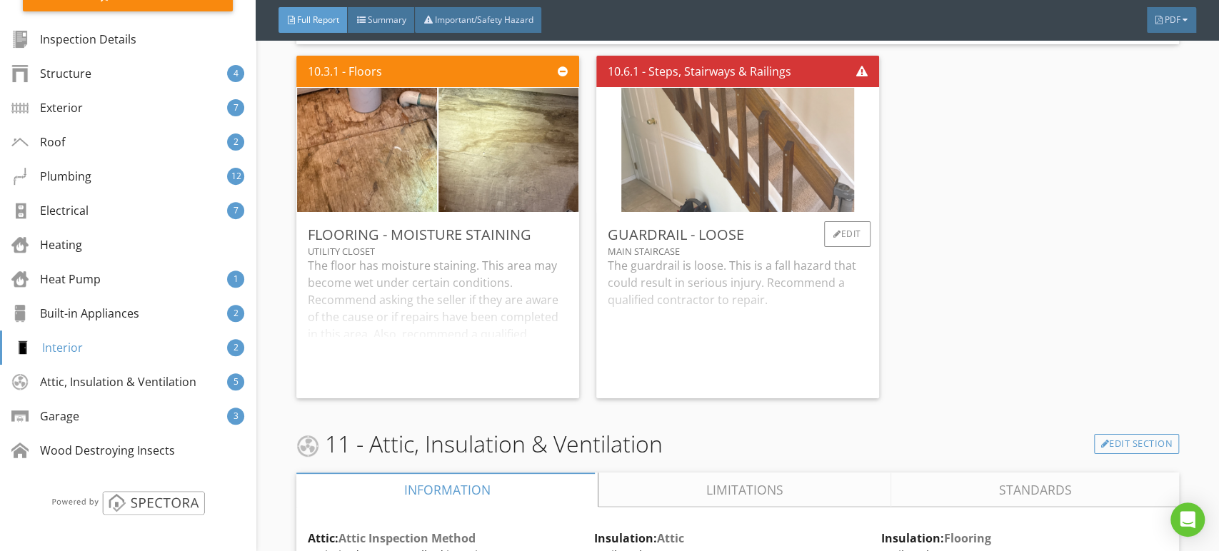
click at [760, 162] on img at bounding box center [737, 149] width 233 height 311
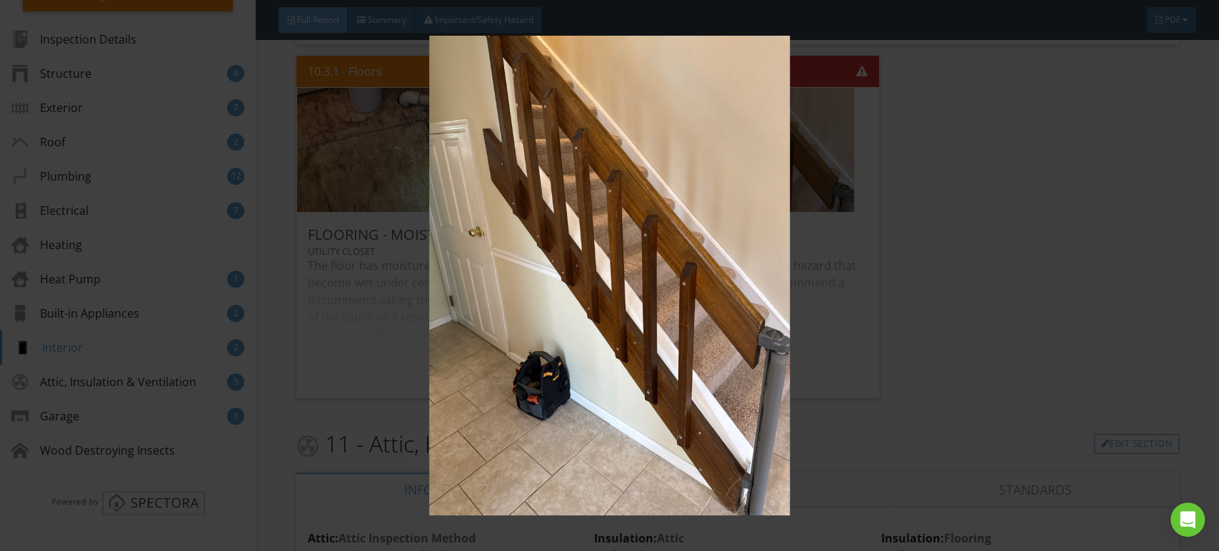
click at [680, 211] on img at bounding box center [609, 276] width 1115 height 481
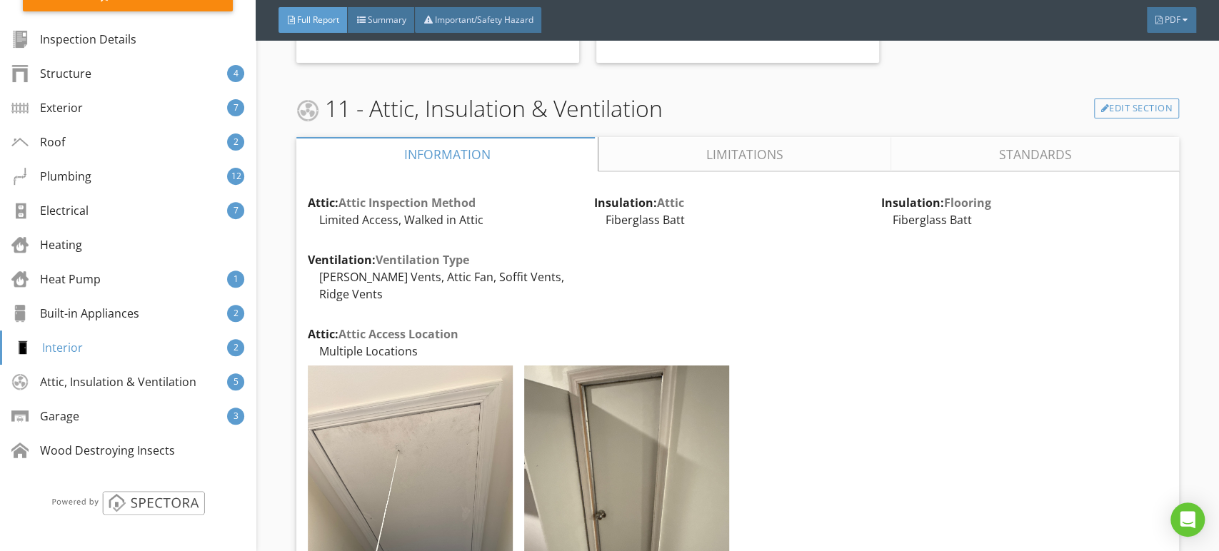
scroll to position [16122, 0]
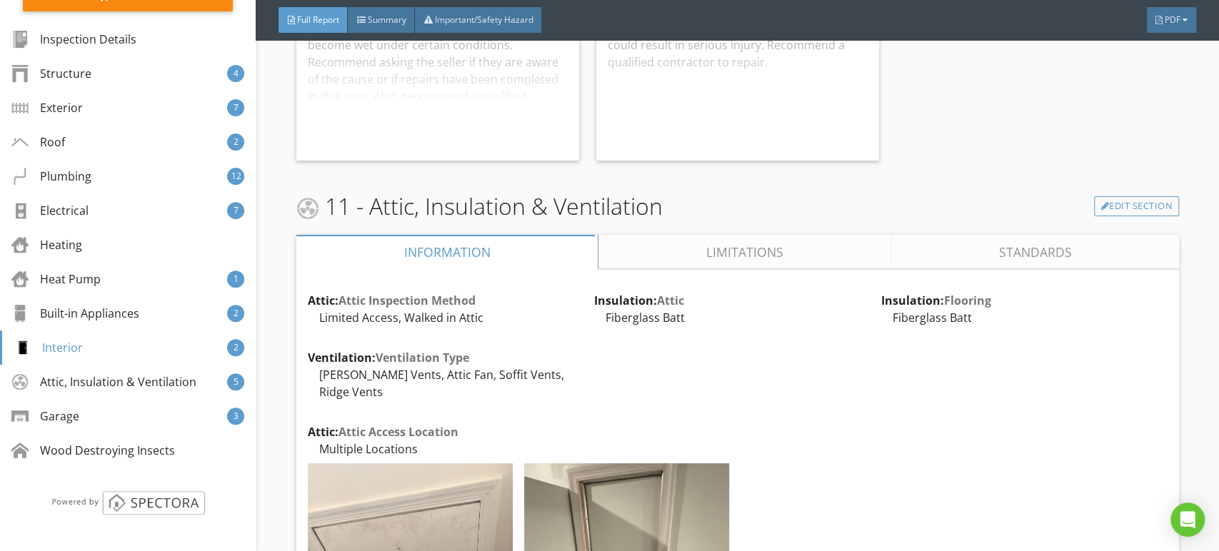
click at [749, 244] on link "Limitations" at bounding box center [745, 252] width 293 height 34
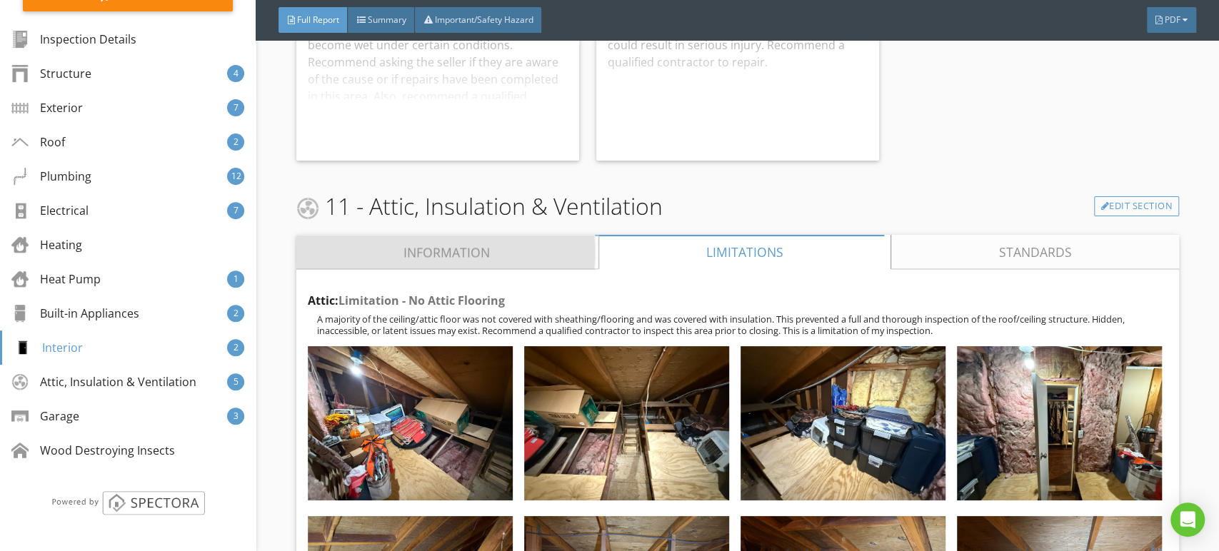
click at [482, 250] on link "Information" at bounding box center [447, 252] width 302 height 34
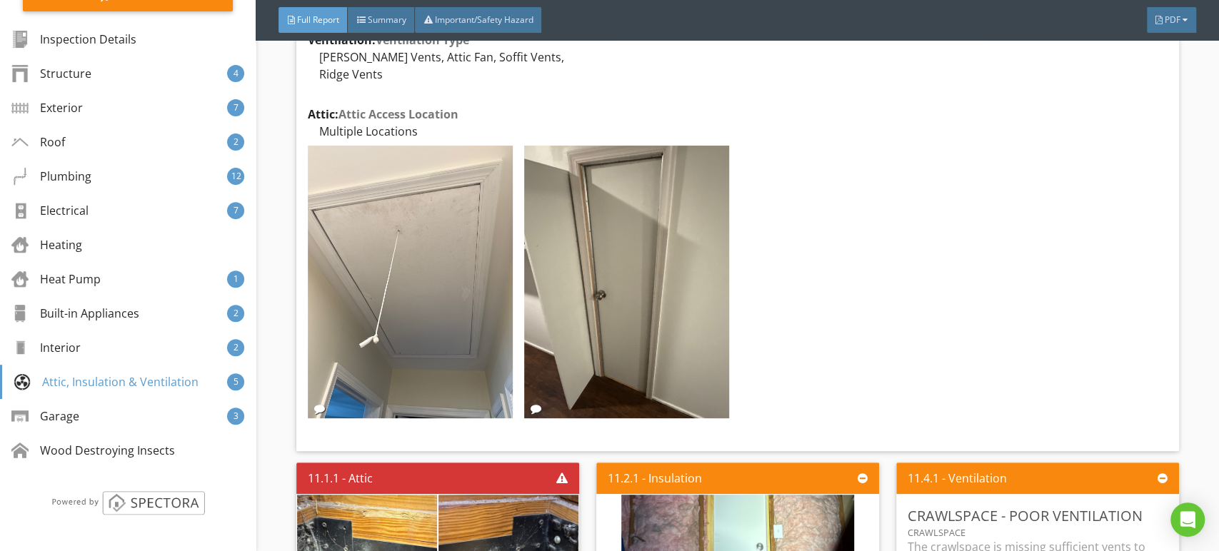
scroll to position [16757, 0]
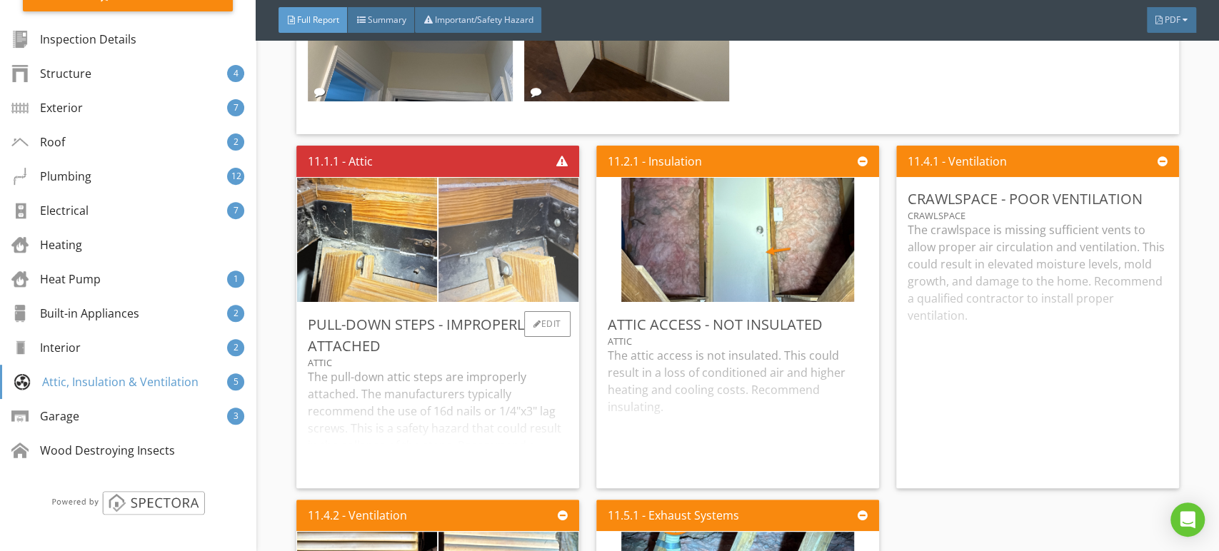
click at [531, 207] on img at bounding box center [508, 240] width 233 height 311
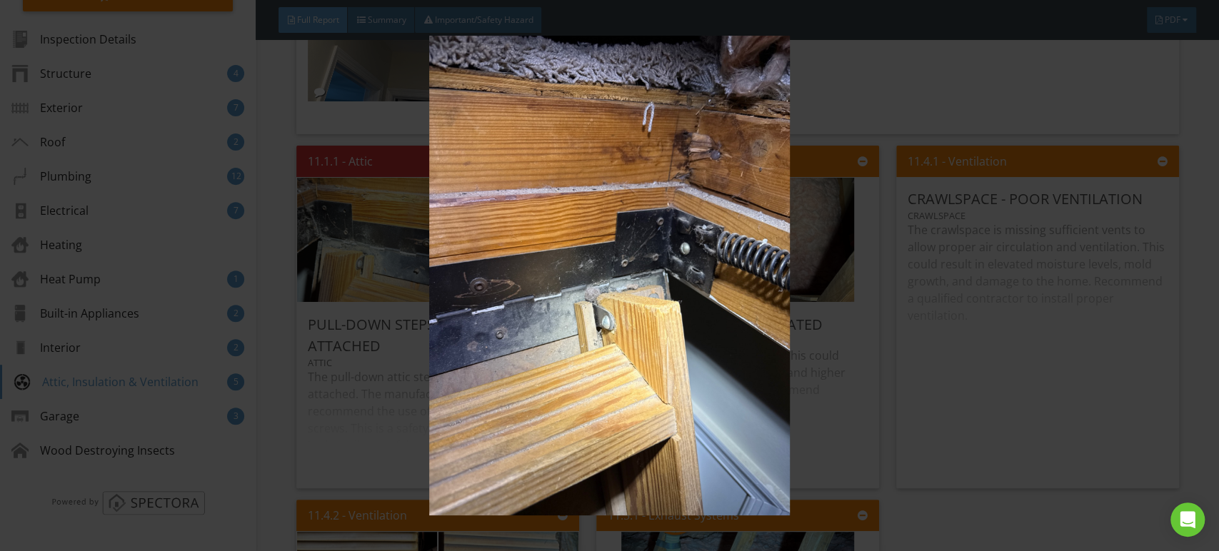
click at [531, 207] on img at bounding box center [609, 276] width 1115 height 481
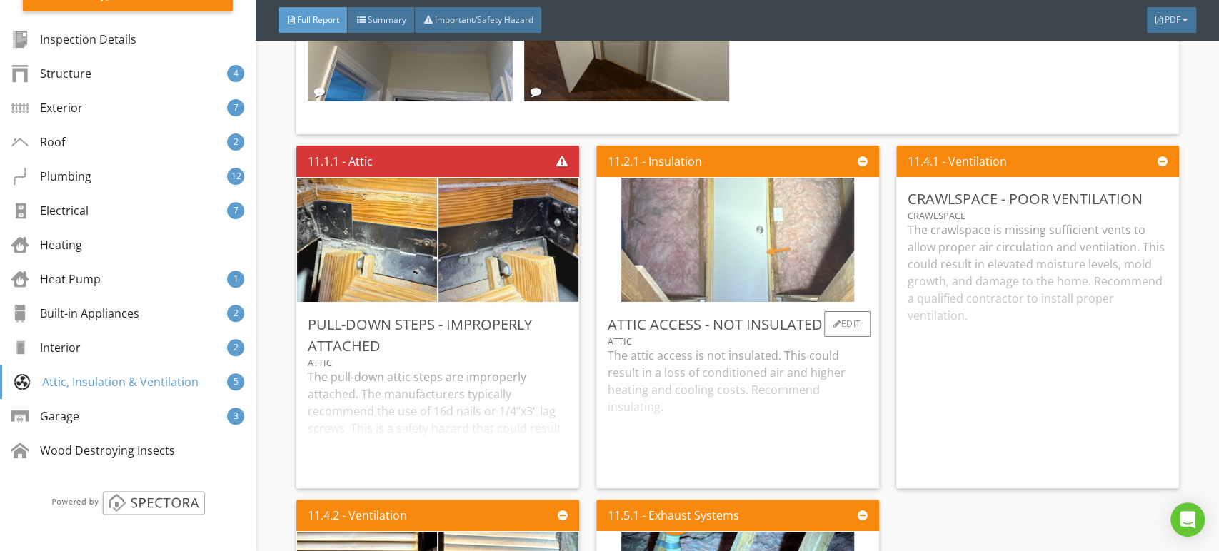
click at [705, 230] on img at bounding box center [737, 240] width 233 height 311
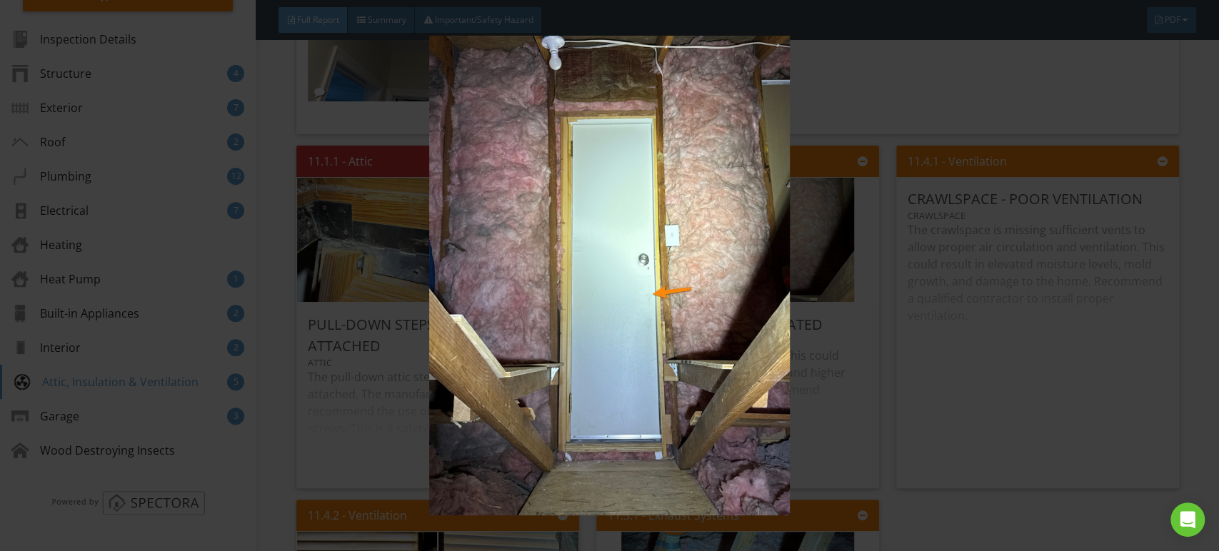
click at [706, 231] on img at bounding box center [609, 276] width 1115 height 481
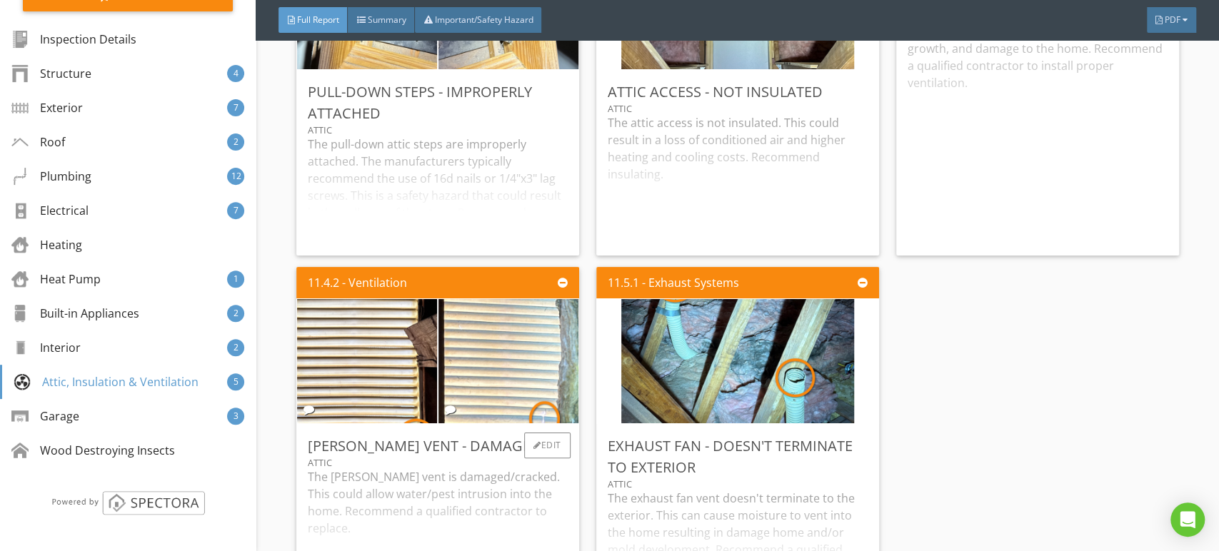
scroll to position [17074, 0]
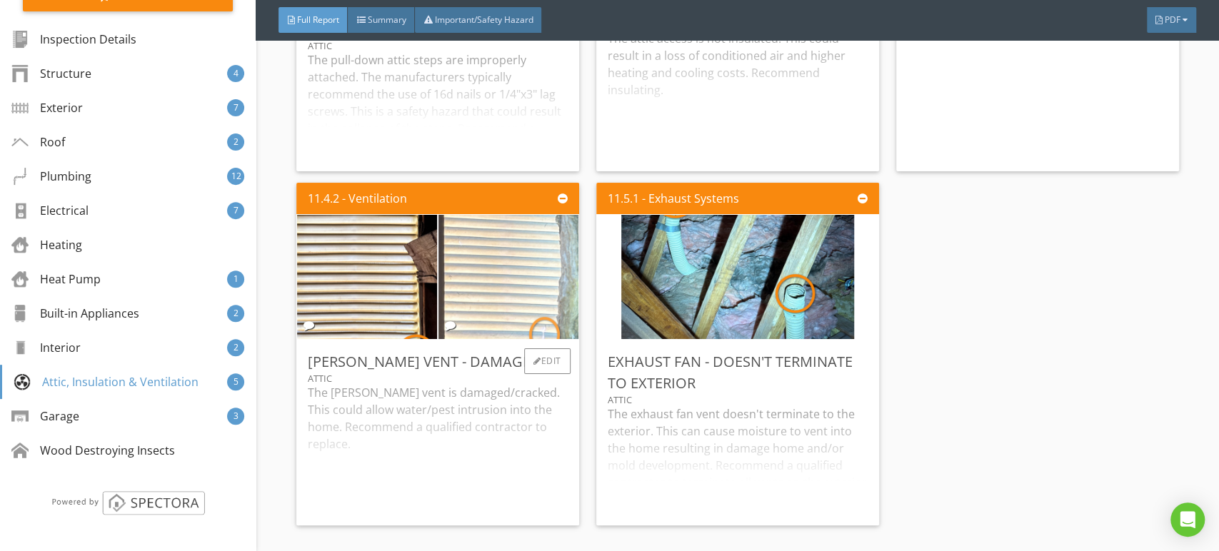
click at [497, 274] on img at bounding box center [508, 277] width 233 height 311
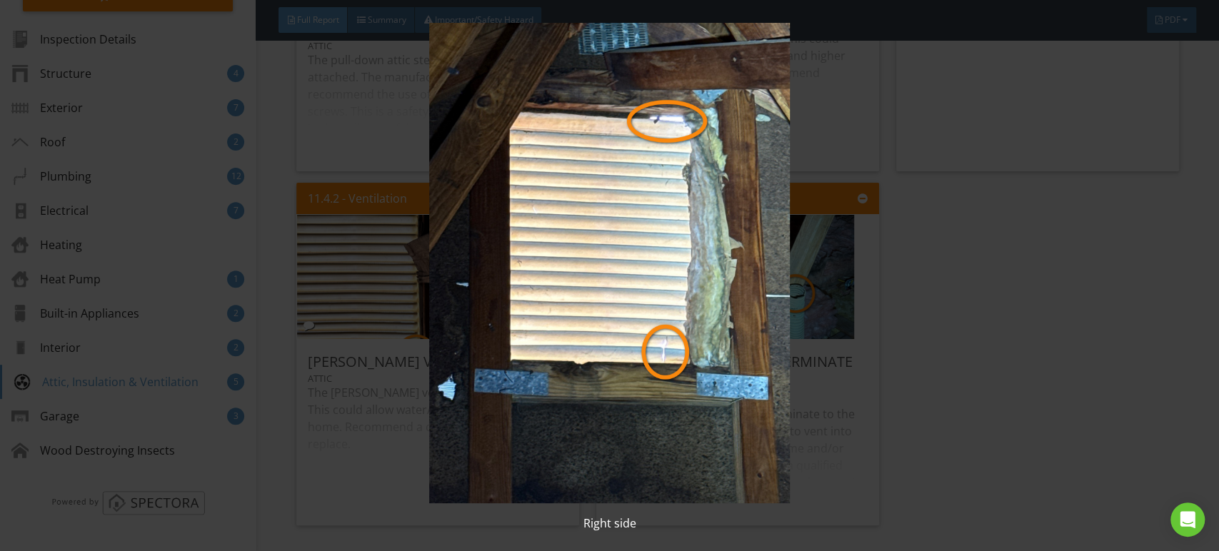
click at [497, 274] on img at bounding box center [609, 263] width 1115 height 481
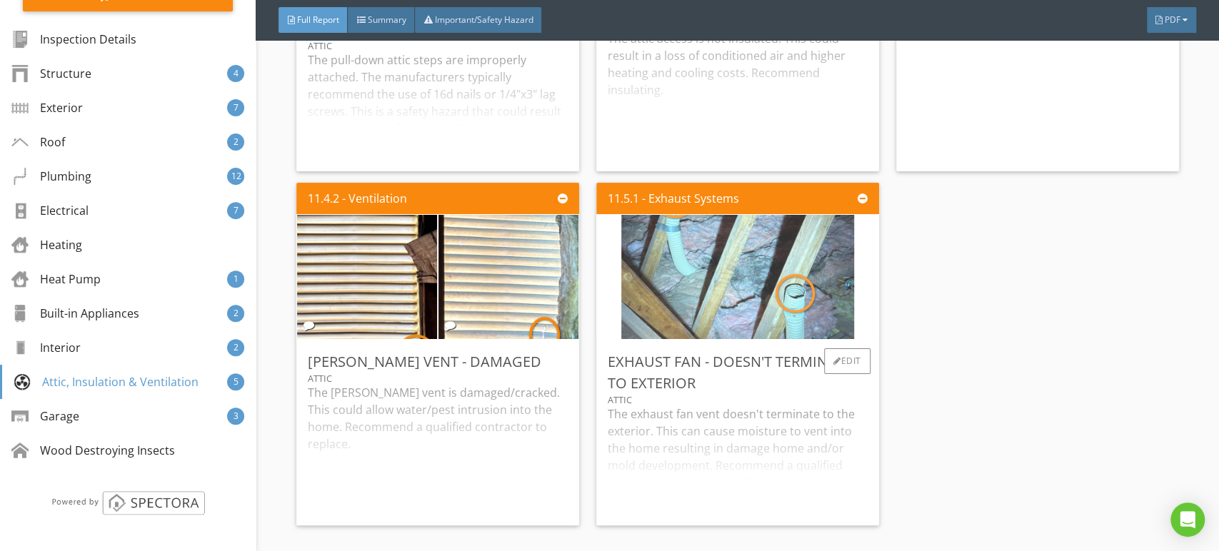
click at [730, 256] on img at bounding box center [737, 277] width 233 height 311
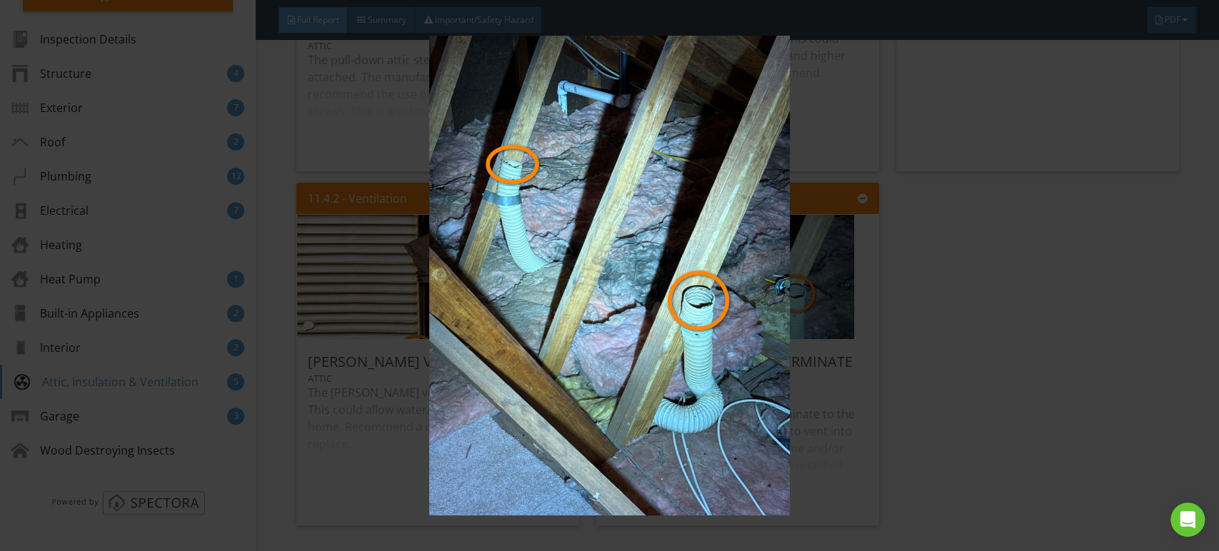
click at [746, 210] on img at bounding box center [609, 276] width 1115 height 481
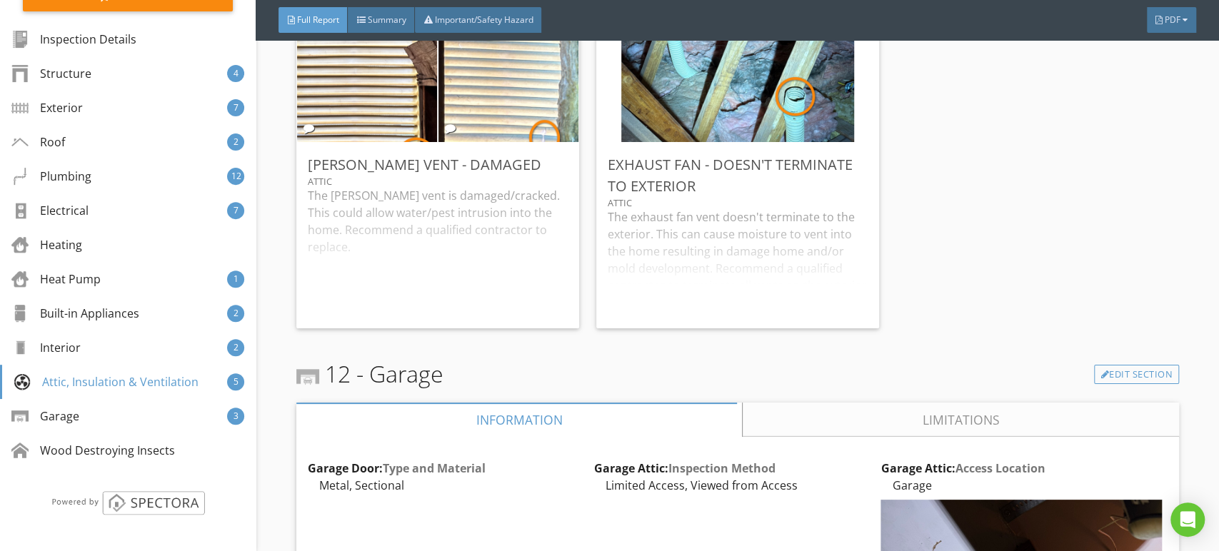
scroll to position [17471, 0]
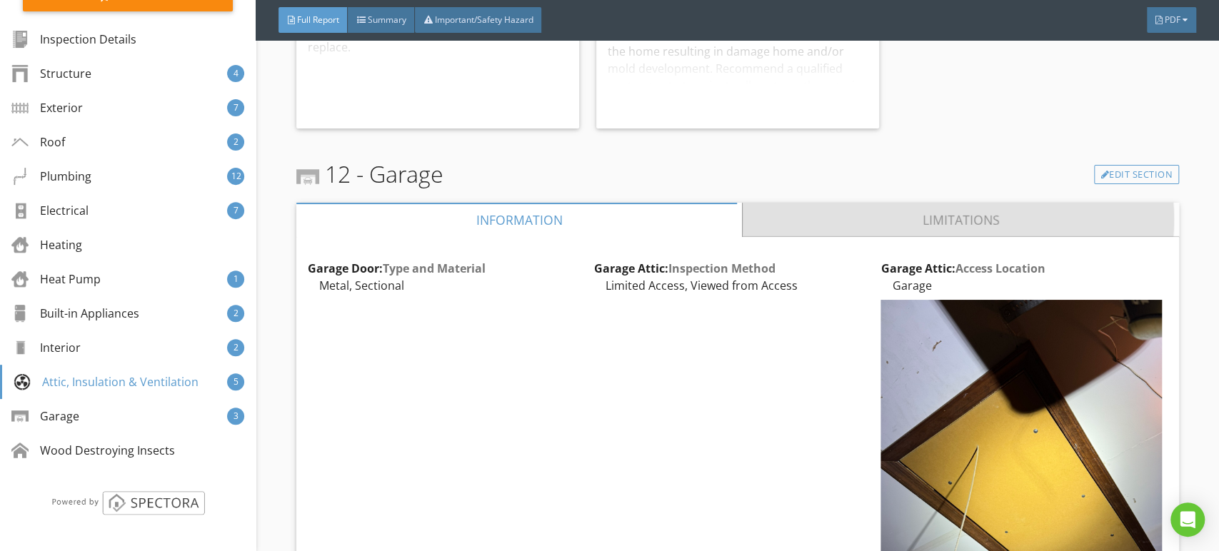
click at [895, 203] on link "Limitations" at bounding box center [961, 220] width 436 height 34
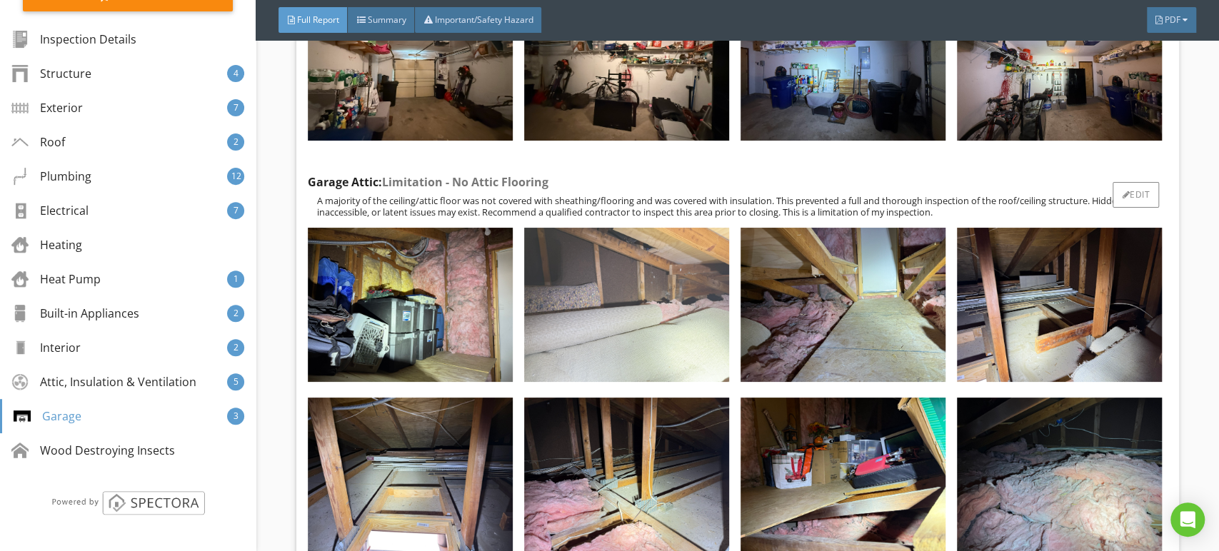
scroll to position [18106, 0]
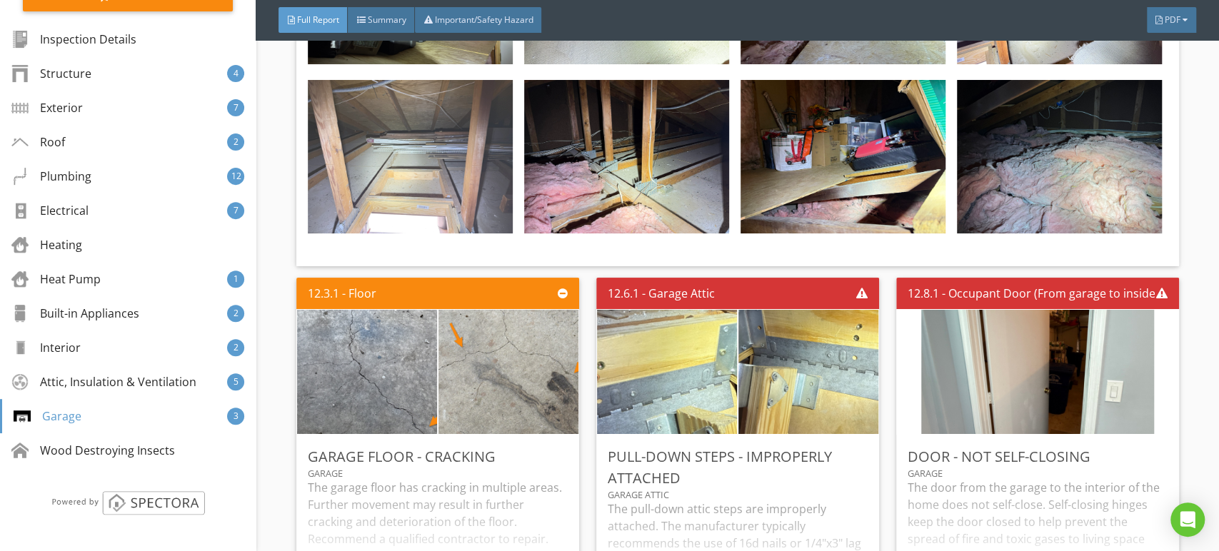
click at [464, 159] on img at bounding box center [410, 157] width 205 height 154
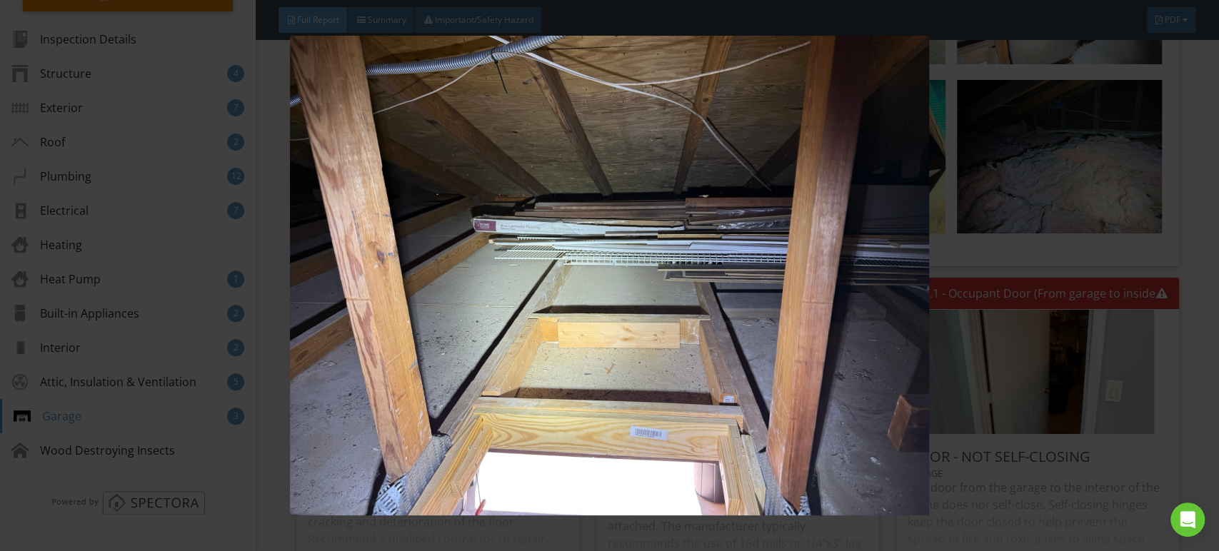
click at [536, 224] on img at bounding box center [609, 276] width 1115 height 481
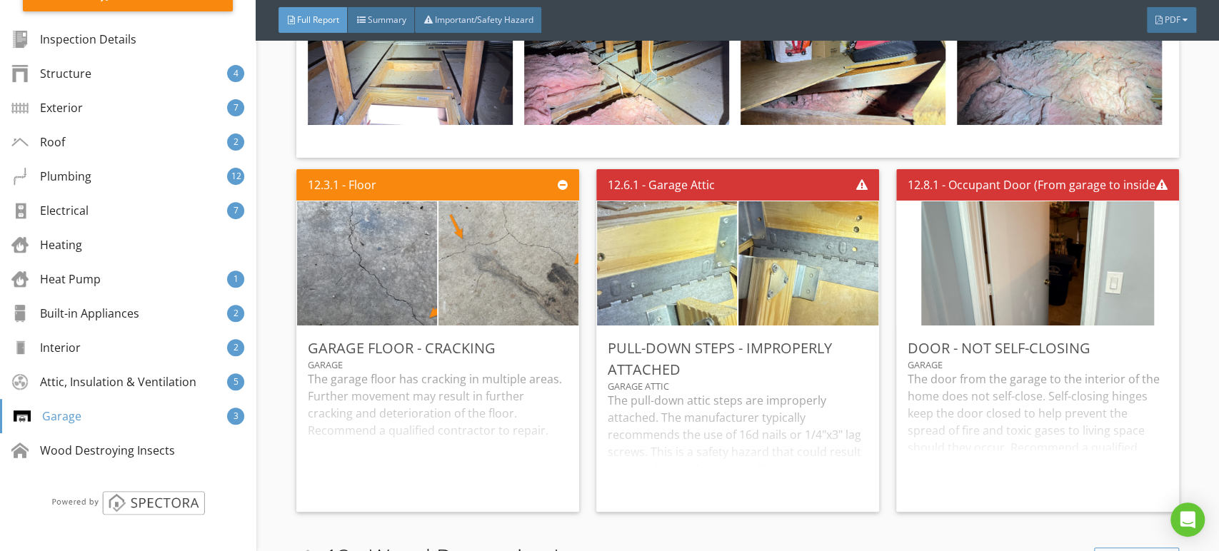
scroll to position [18344, 0]
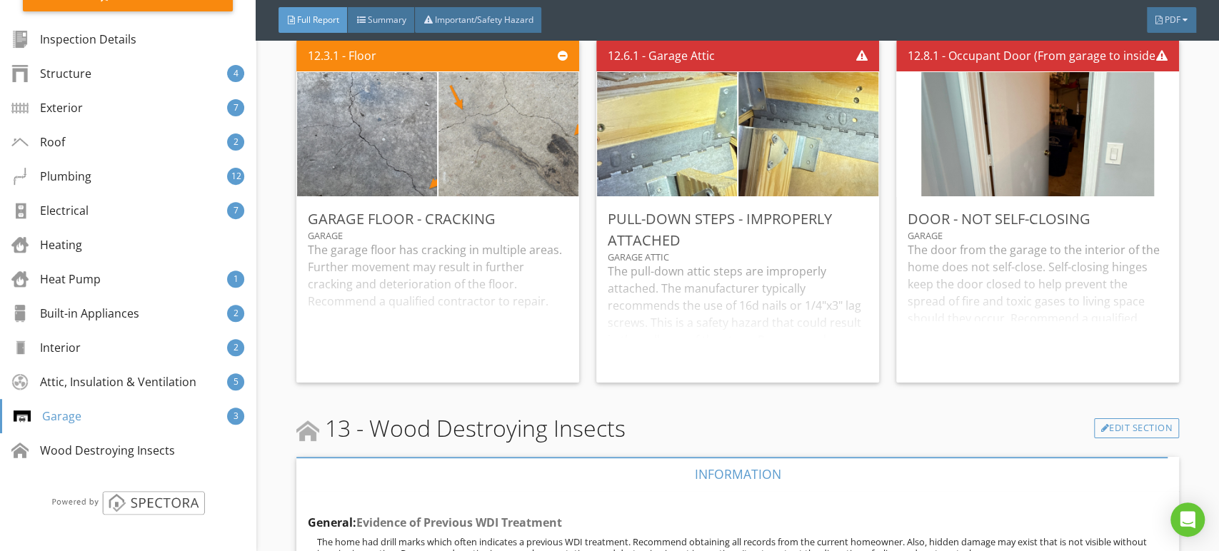
click at [885, 126] on div "12.8.1 - Occupant Door (From garage to inside of home) Door - Not Self-Closing …" at bounding box center [1032, 211] width 294 height 354
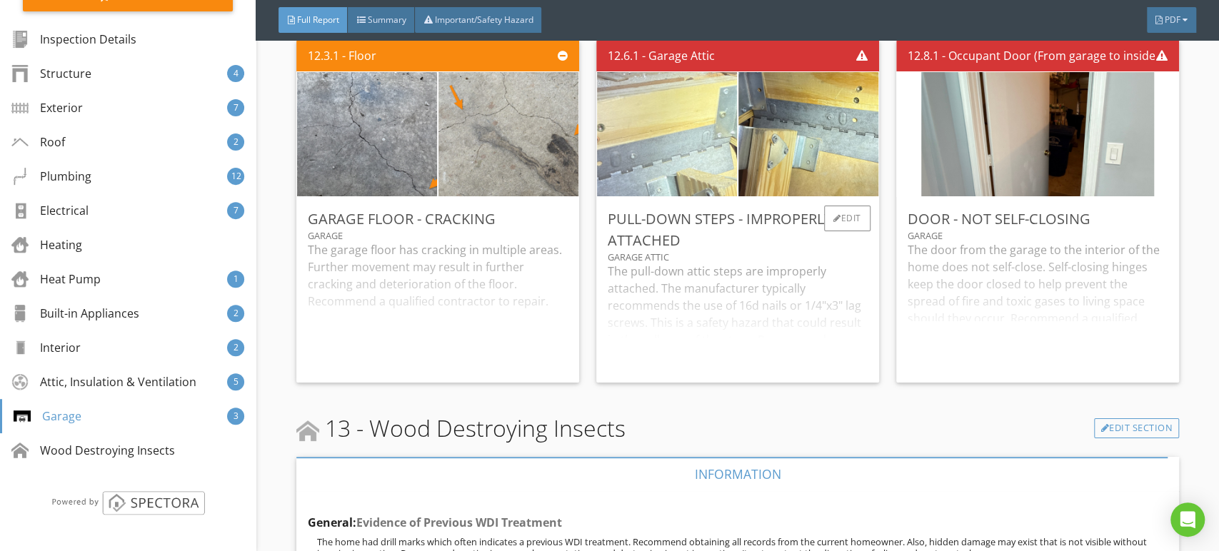
click at [705, 122] on img at bounding box center [667, 134] width 233 height 311
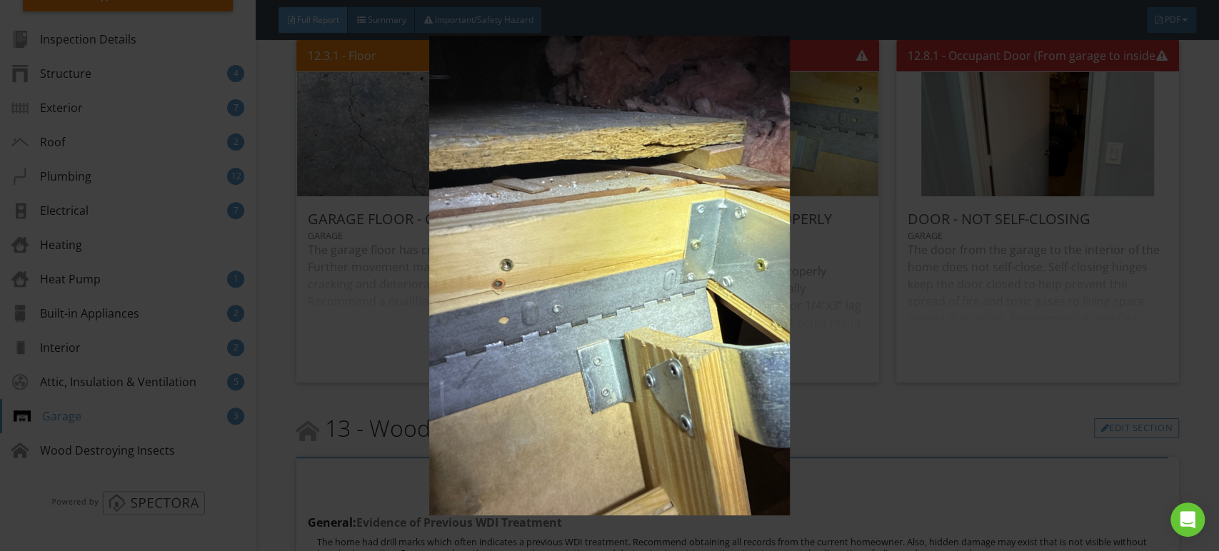
click at [643, 181] on img at bounding box center [609, 276] width 1115 height 481
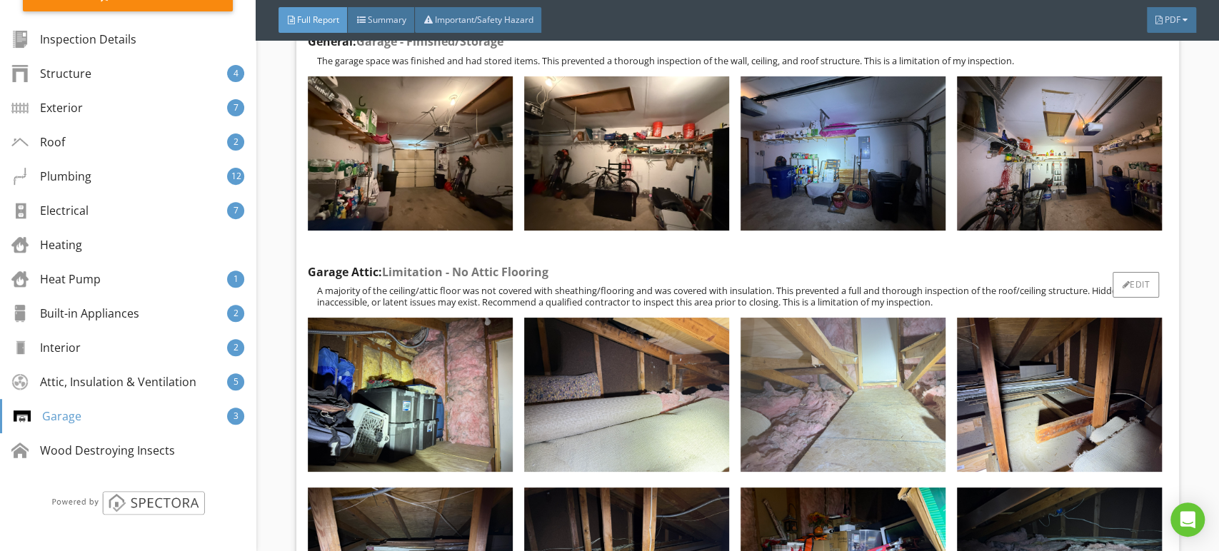
scroll to position [17551, 0]
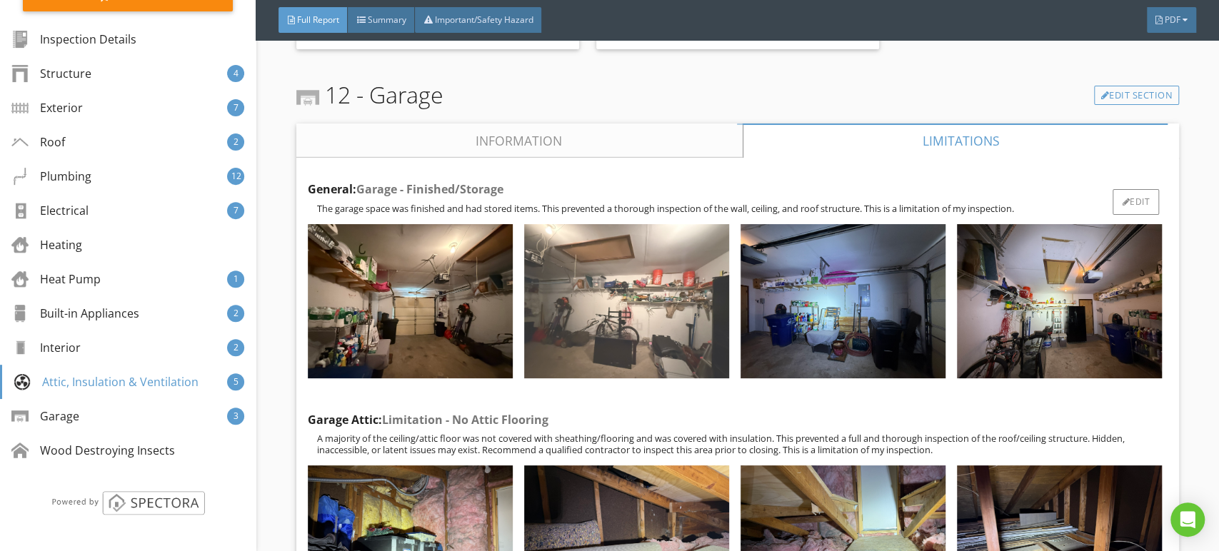
click at [589, 246] on img at bounding box center [626, 301] width 205 height 154
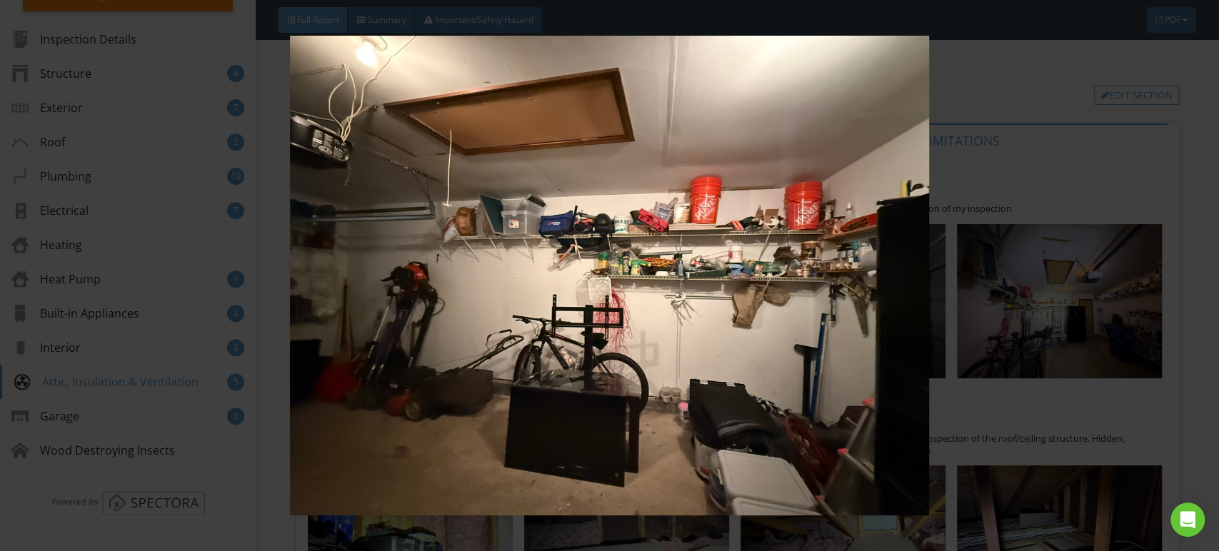
click at [605, 238] on img at bounding box center [609, 276] width 1115 height 481
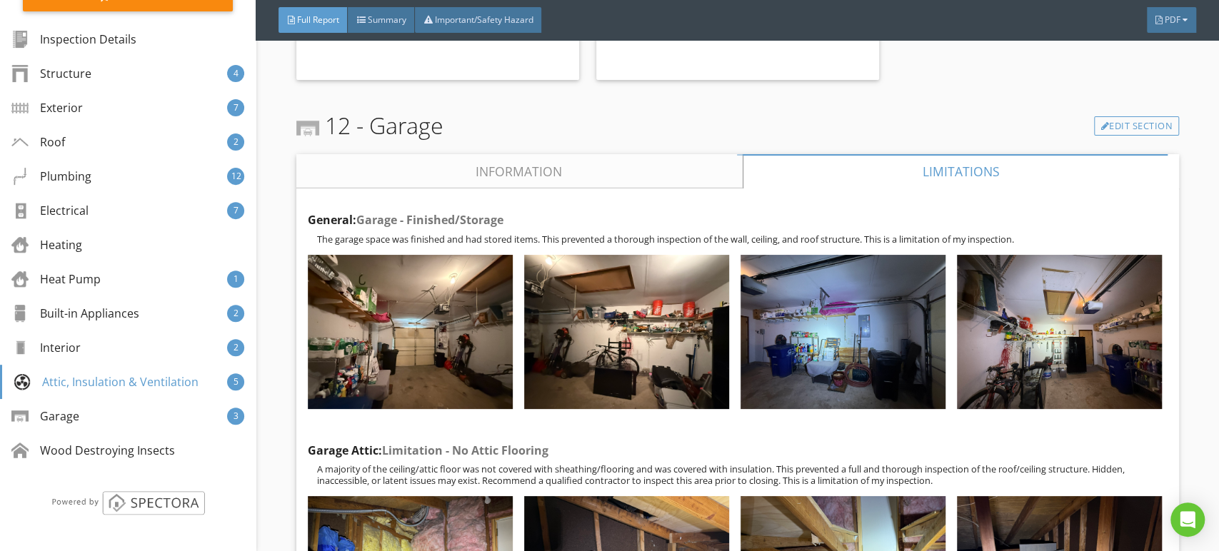
scroll to position [17392, 0]
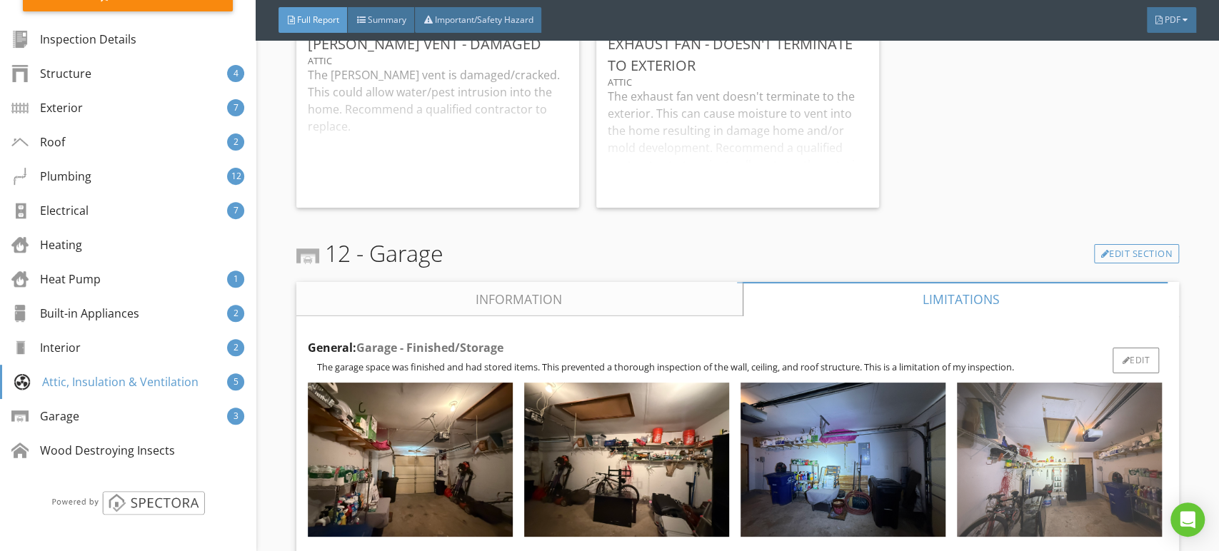
click at [1070, 383] on img at bounding box center [1059, 460] width 205 height 154
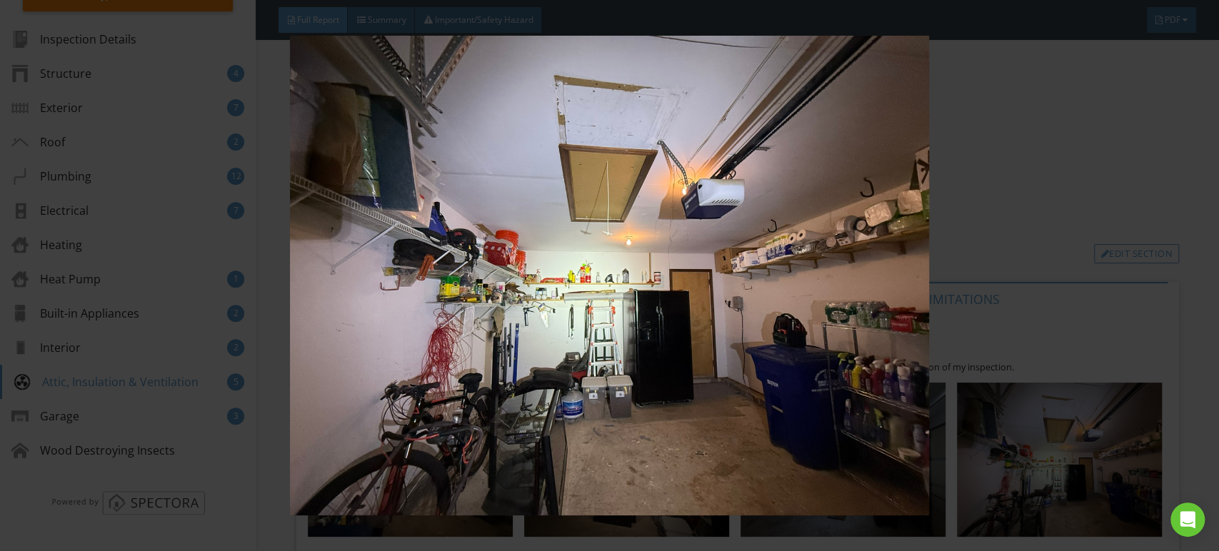
click at [578, 244] on img at bounding box center [609, 276] width 1115 height 481
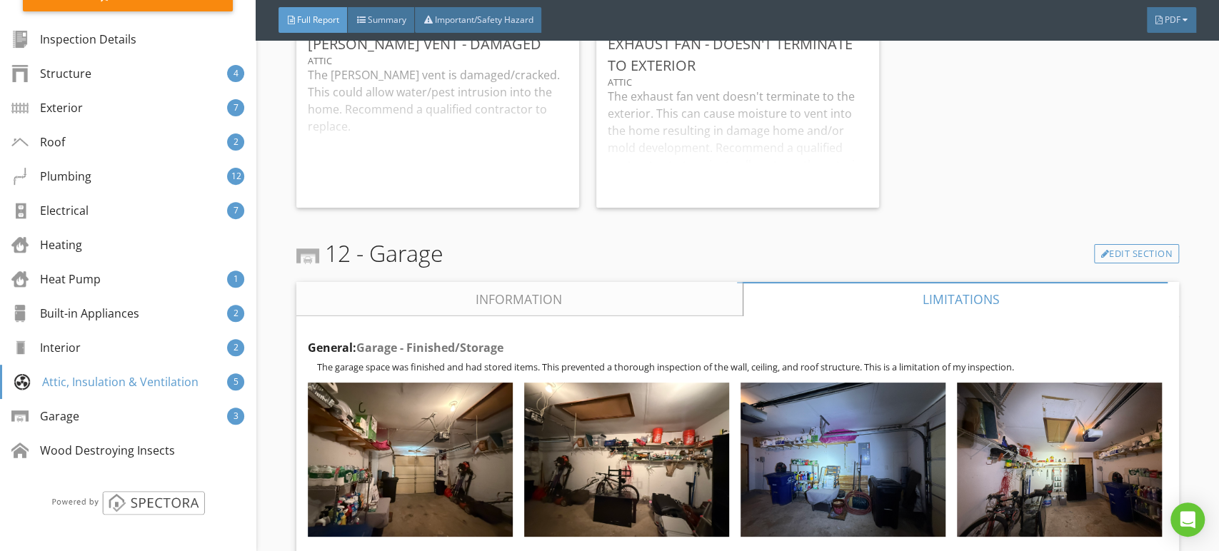
click at [614, 282] on link "Information" at bounding box center [519, 299] width 446 height 34
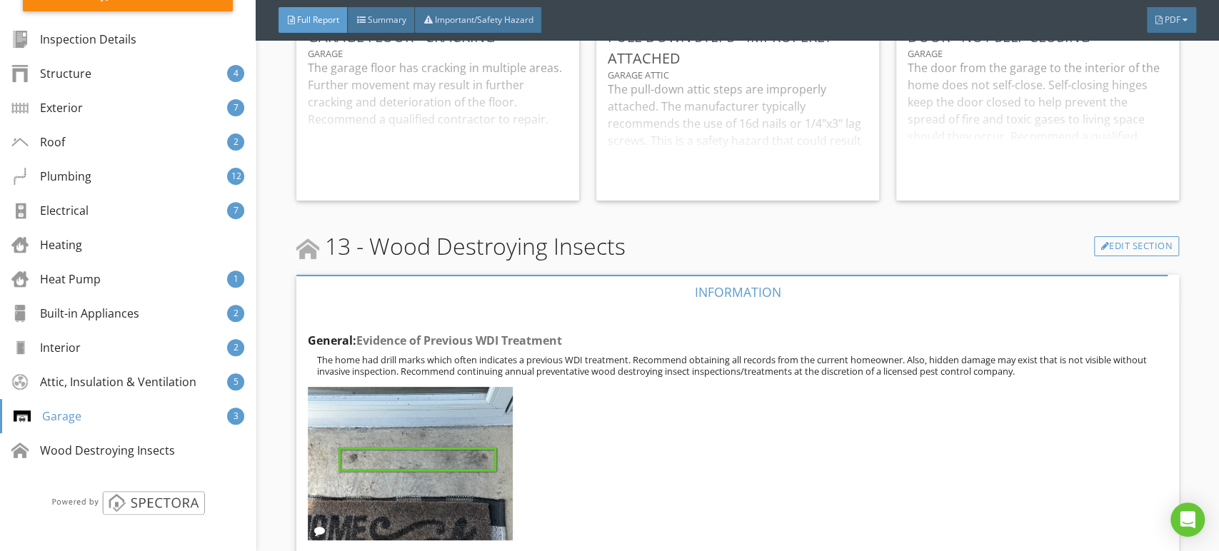
scroll to position [18460, 0]
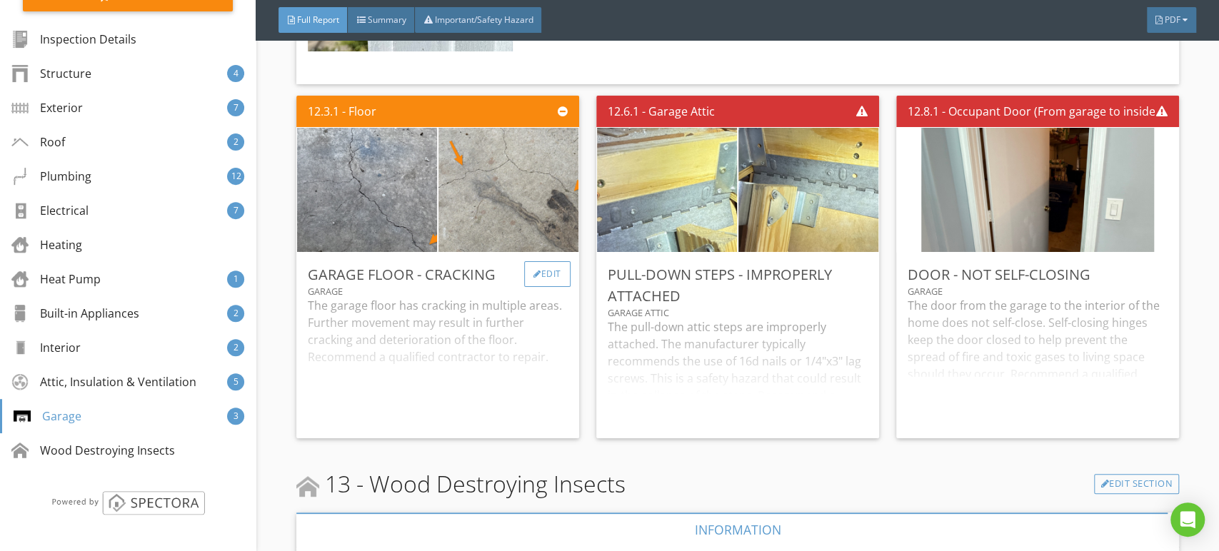
click at [538, 261] on div "Edit" at bounding box center [547, 274] width 46 height 26
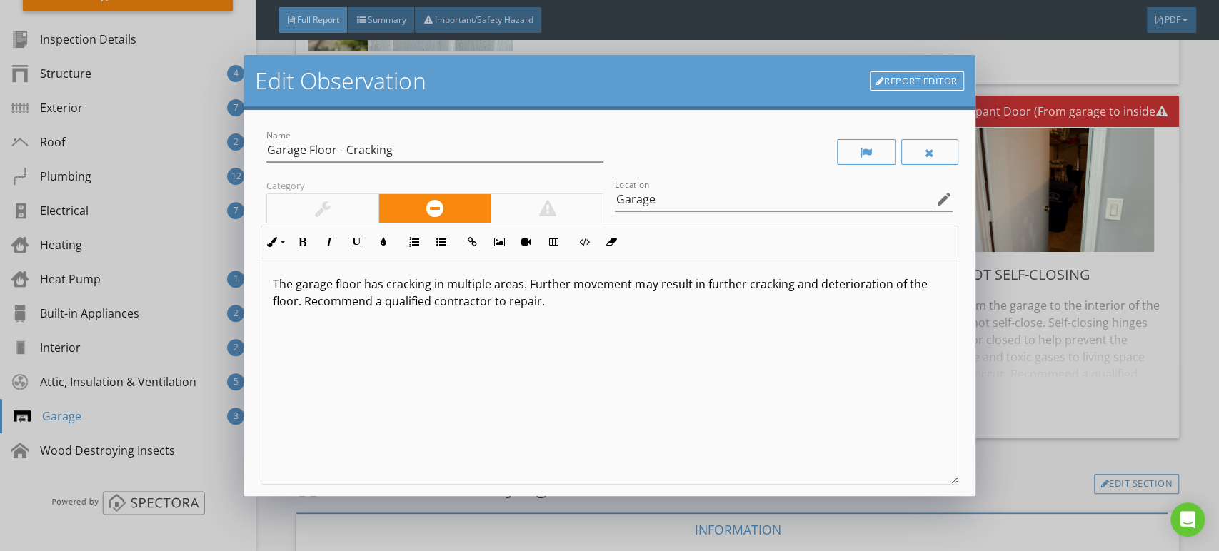
click at [874, 73] on div "Report Editor" at bounding box center [917, 80] width 94 height 29
click at [904, 83] on link "Report Editor" at bounding box center [917, 81] width 94 height 20
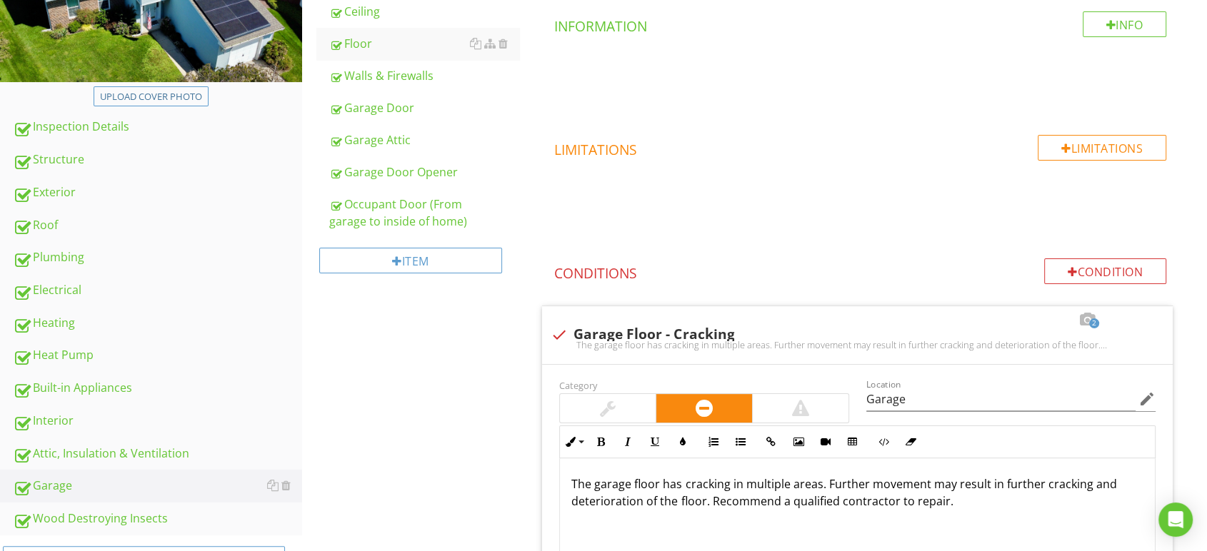
scroll to position [70, 0]
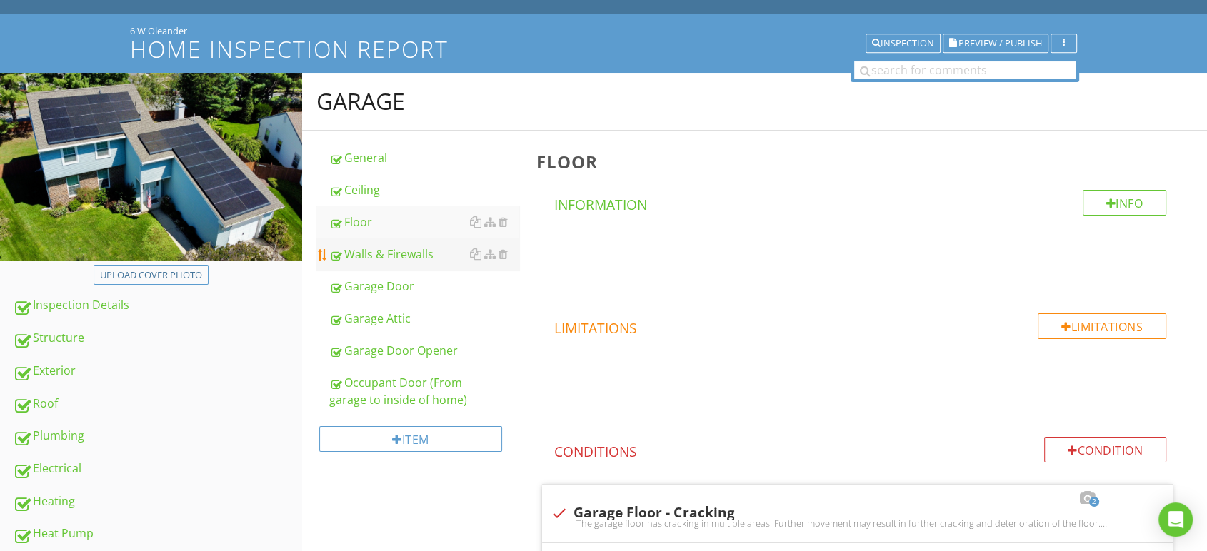
click at [409, 258] on div "Walls & Firewalls" at bounding box center [424, 254] width 191 height 17
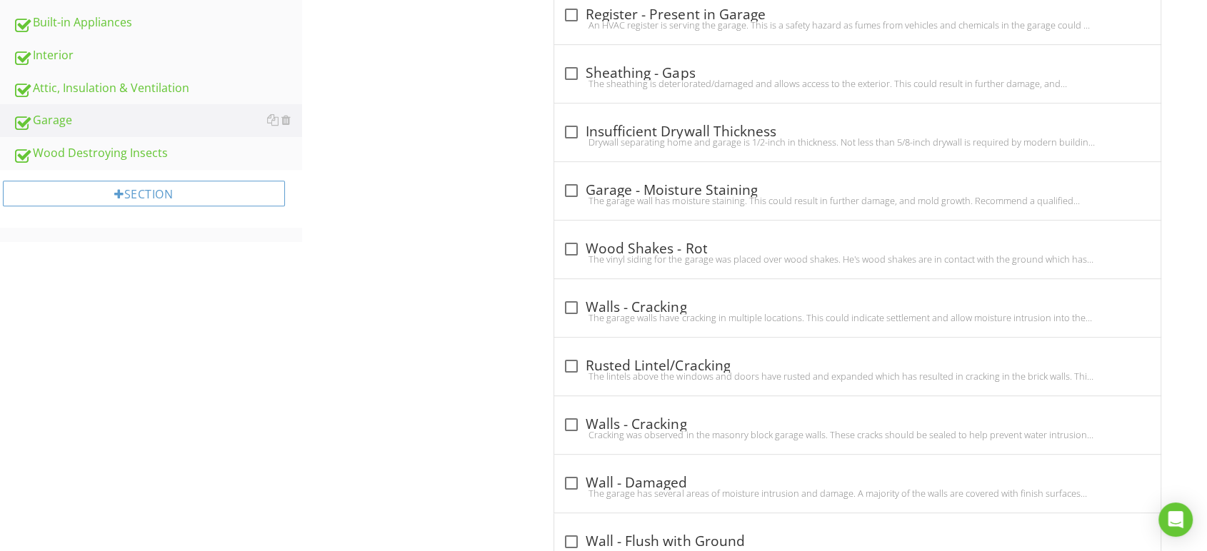
scroll to position [478, 0]
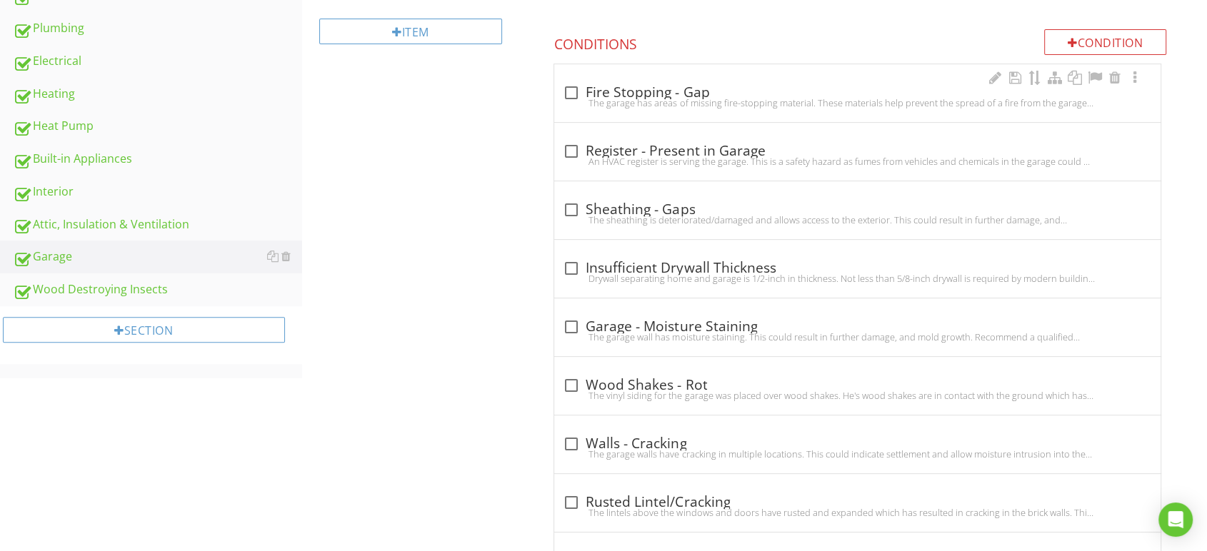
click at [654, 99] on div "The garage has areas of missing fire-stopping material. These materials help pr…" at bounding box center [857, 102] width 589 height 11
checkbox input "true"
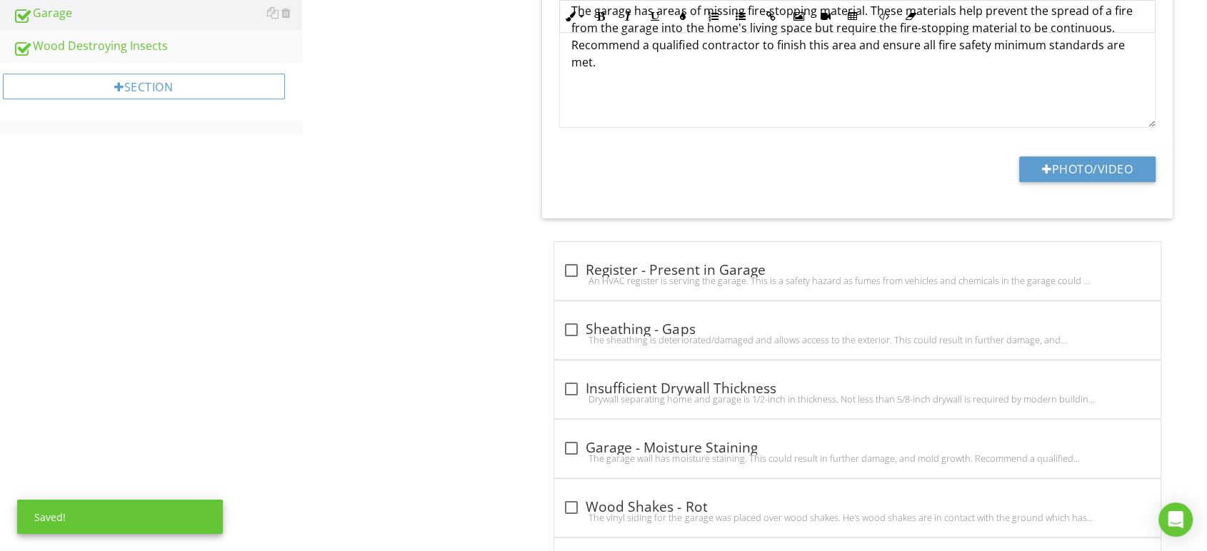
scroll to position [716, 0]
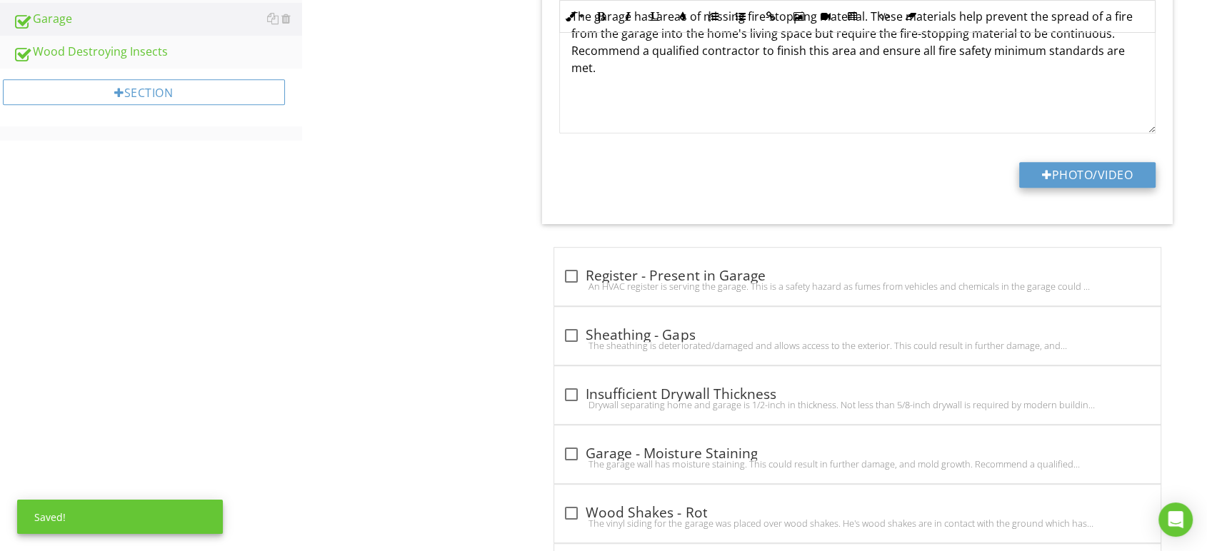
click at [1068, 170] on button "Photo/Video" at bounding box center [1087, 175] width 136 height 26
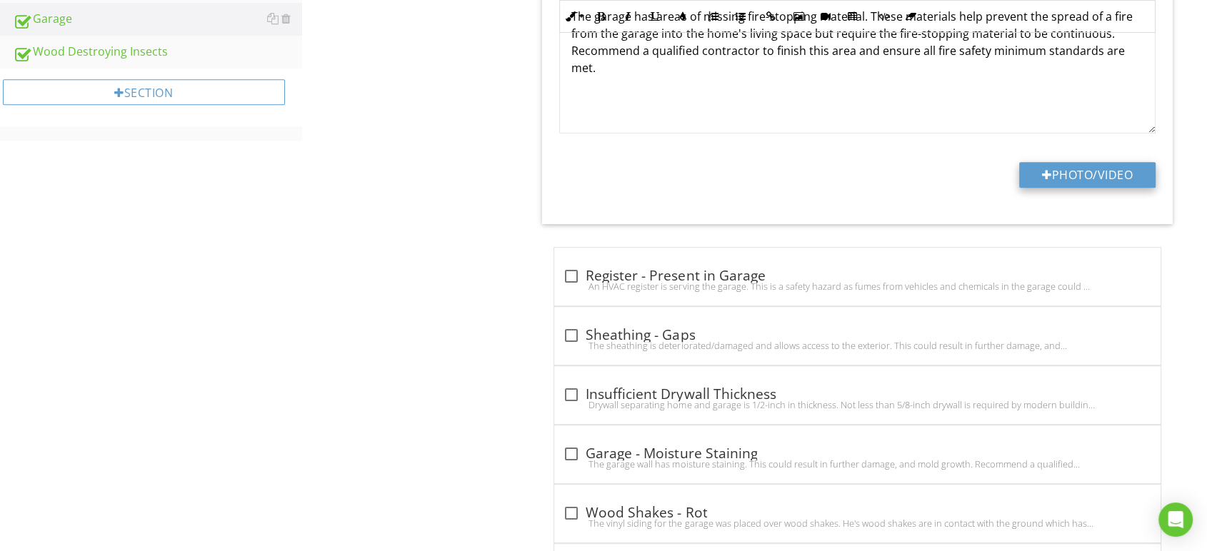
type input "C:\fakepath\Screenshot [DATE] 175713.png"
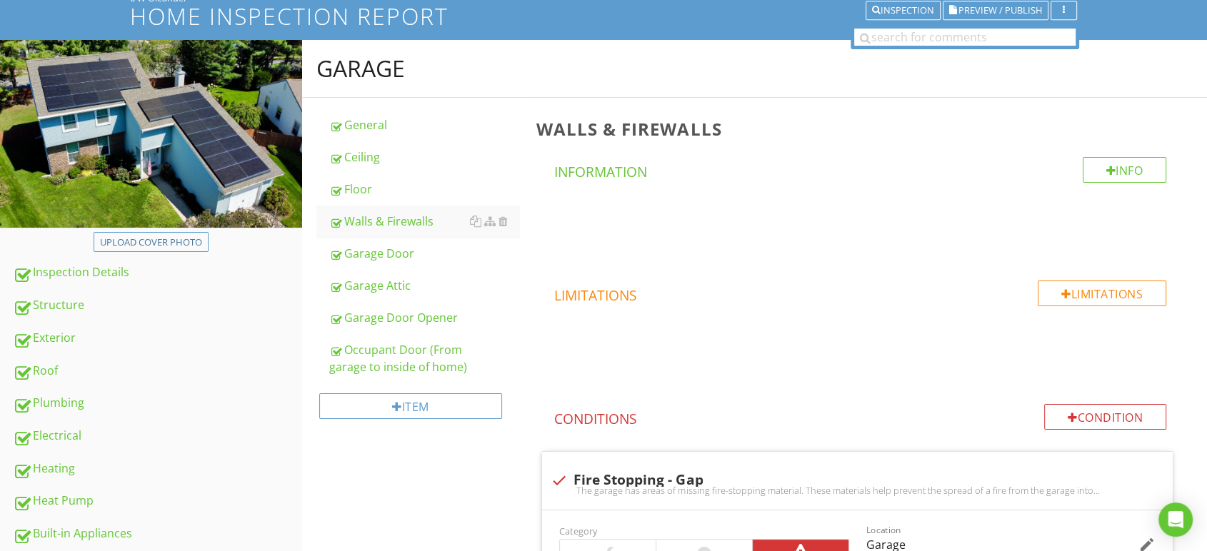
scroll to position [0, 0]
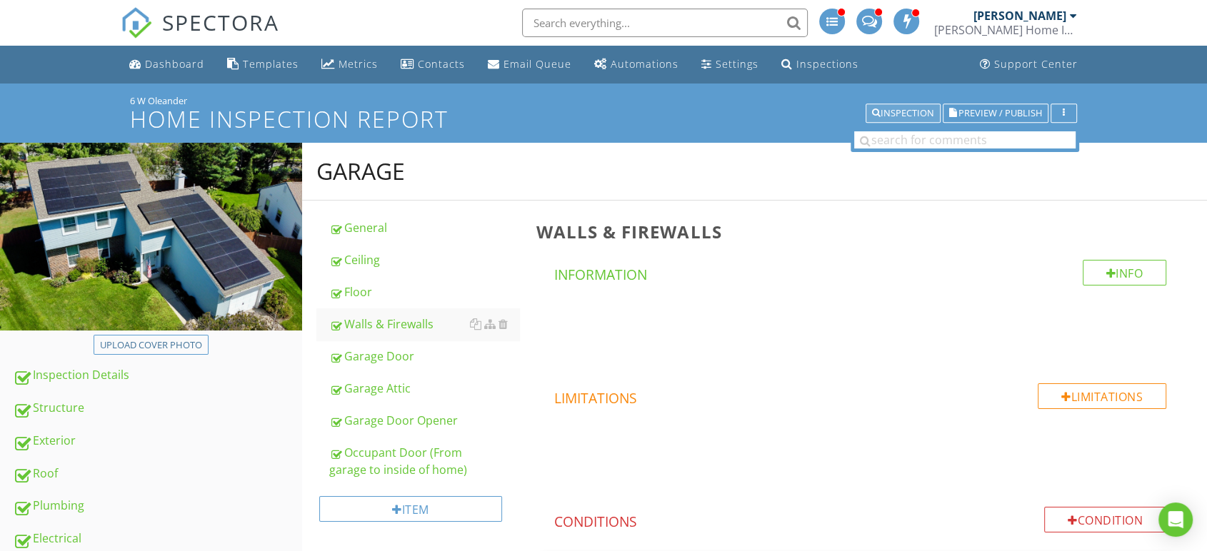
click at [891, 114] on div "Inspection" at bounding box center [903, 114] width 62 height 10
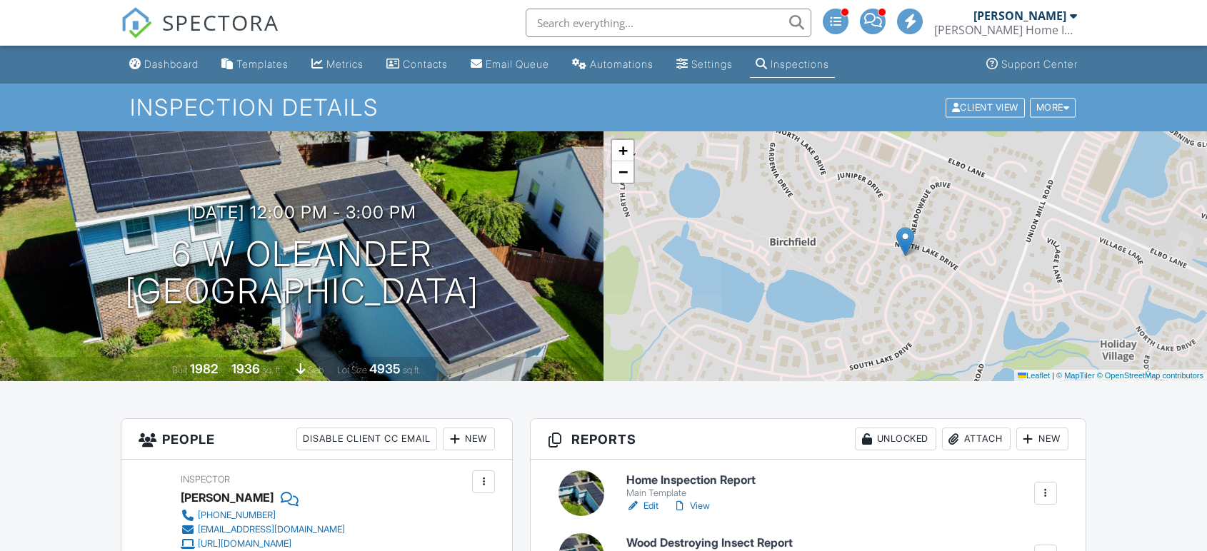
scroll to position [317, 0]
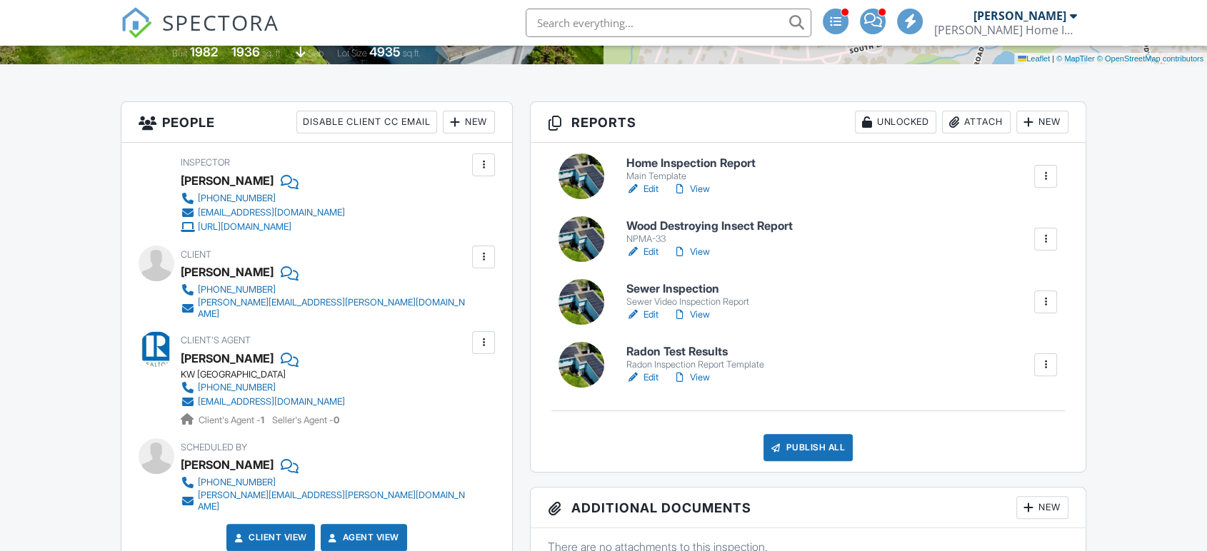
click at [1046, 298] on div at bounding box center [1046, 302] width 14 height 14
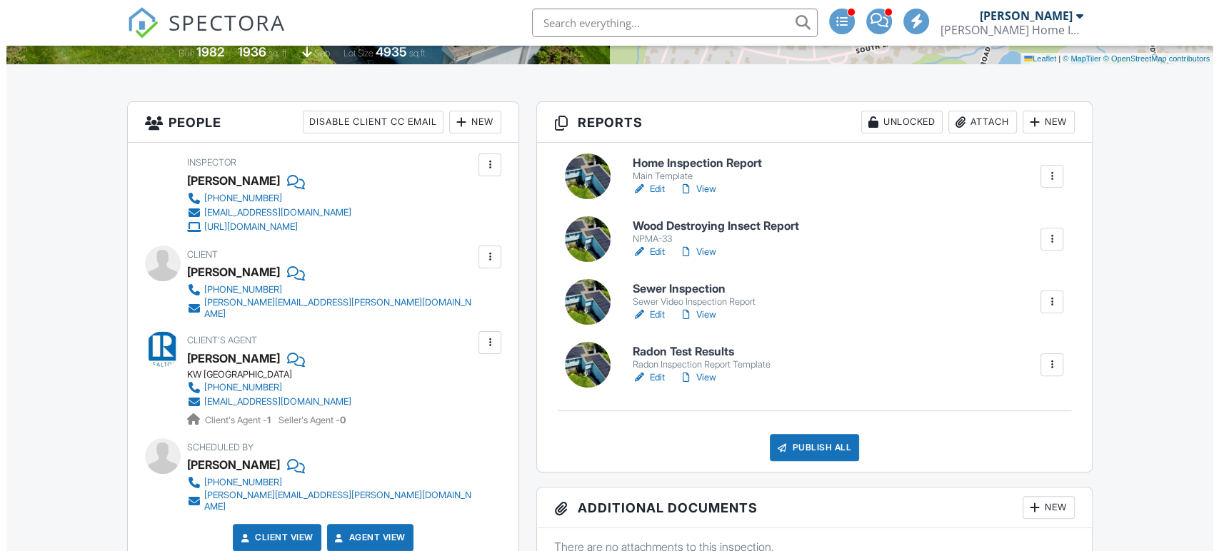
scroll to position [0, 0]
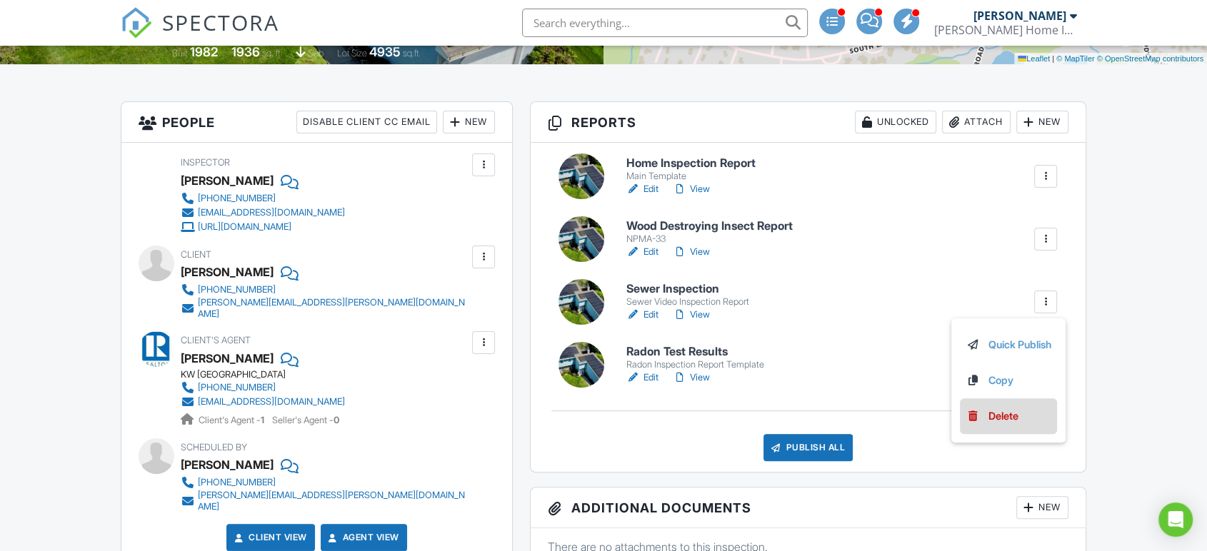
click at [989, 419] on div "Delete" at bounding box center [1004, 417] width 30 height 16
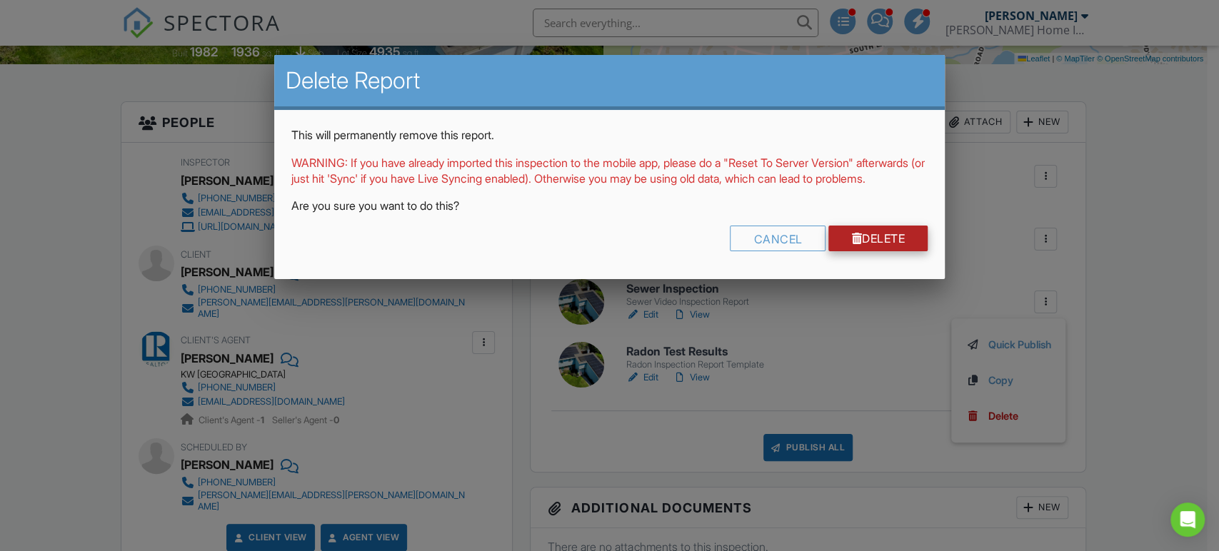
click at [906, 249] on link "Delete" at bounding box center [878, 239] width 99 height 26
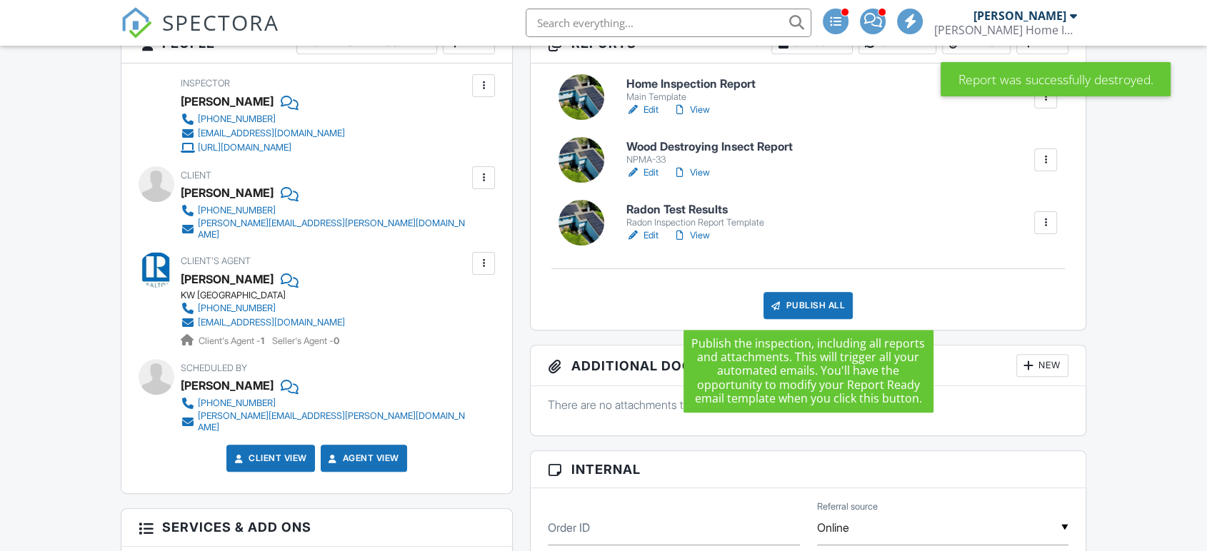
click at [793, 301] on div "Publish All" at bounding box center [808, 305] width 89 height 27
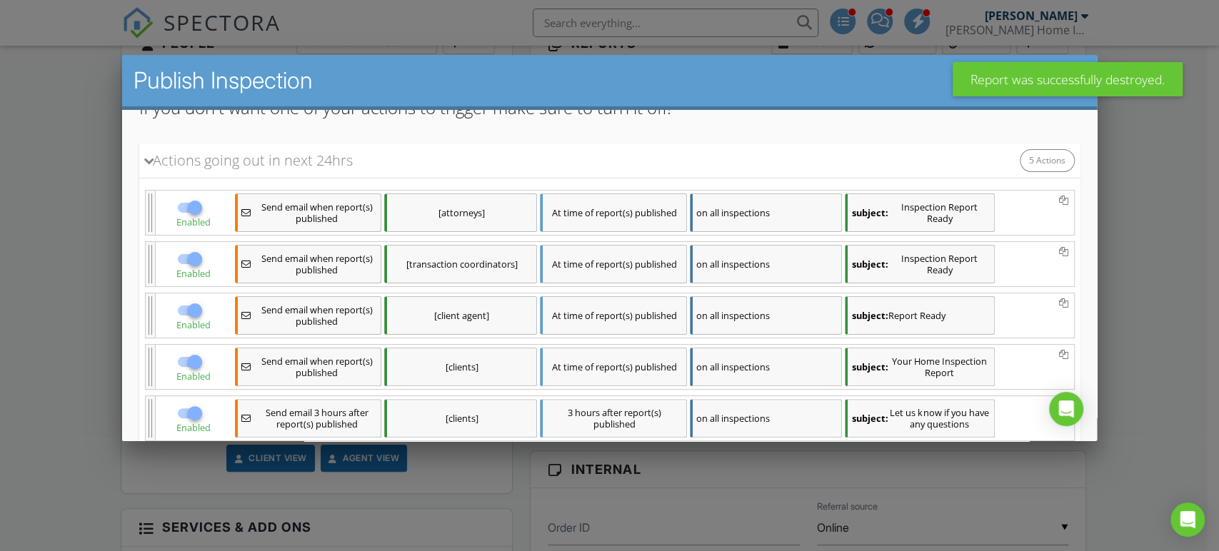
scroll to position [301, 0]
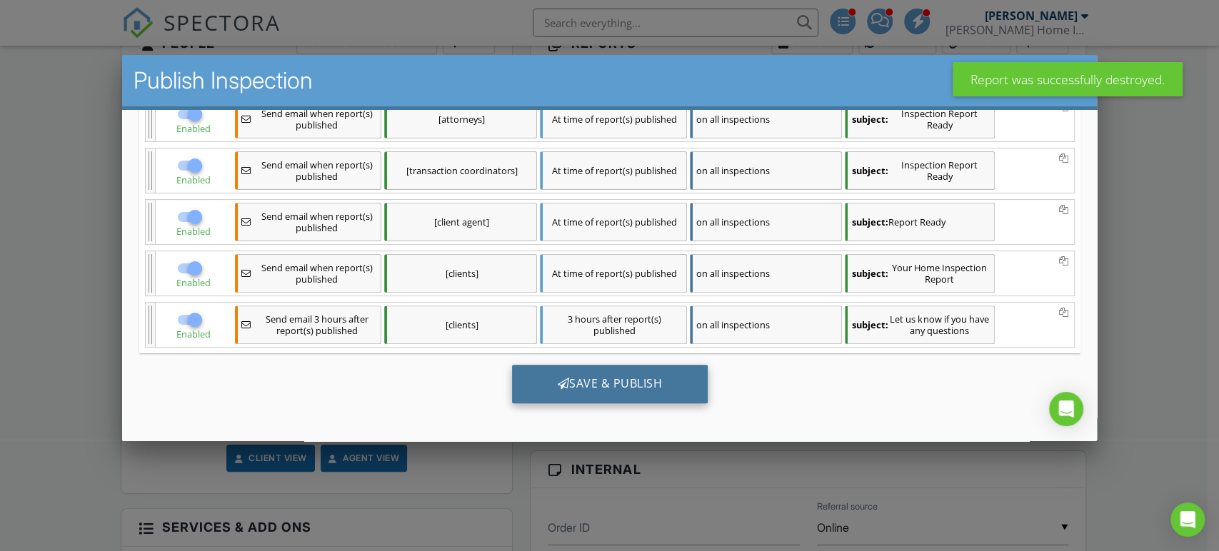
click at [641, 389] on div "Save & Publish" at bounding box center [609, 384] width 196 height 39
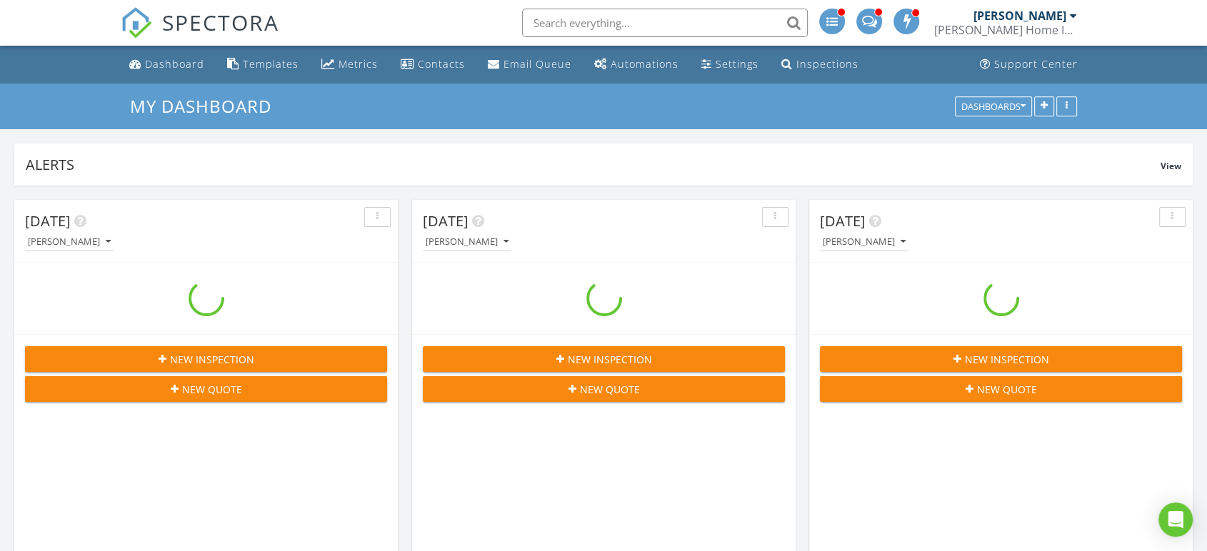
scroll to position [2754, 1232]
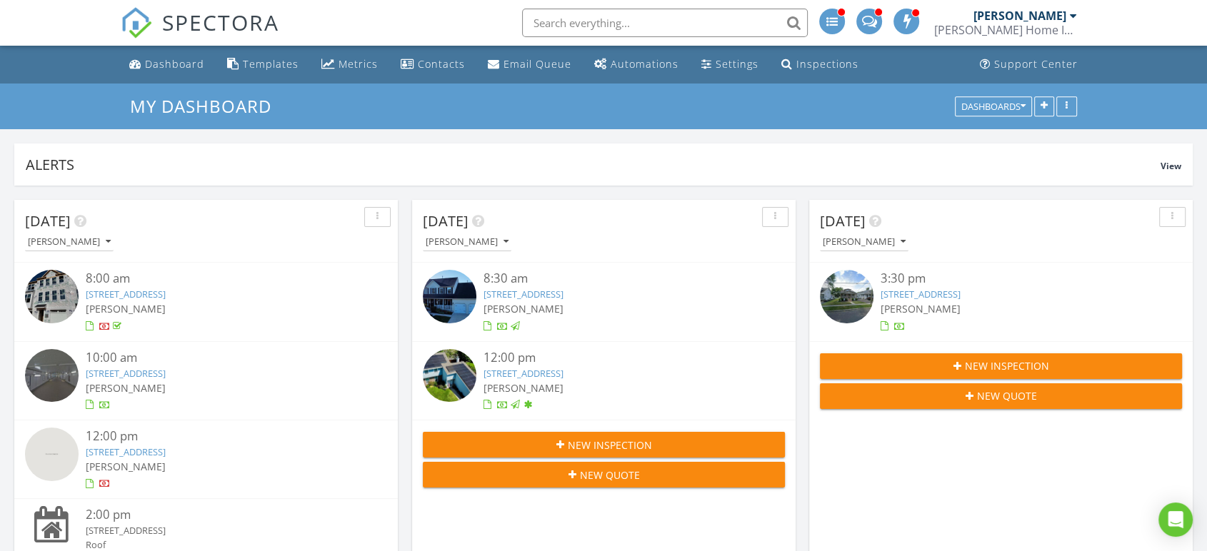
click at [138, 375] on link "[STREET_ADDRESS]" at bounding box center [126, 373] width 80 height 13
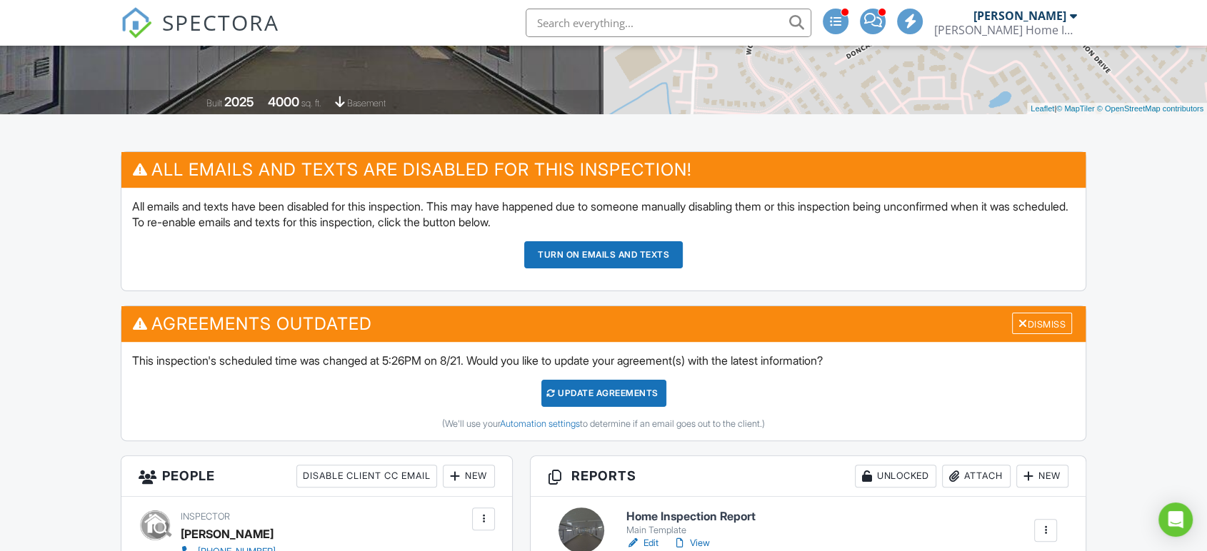
scroll to position [317, 0]
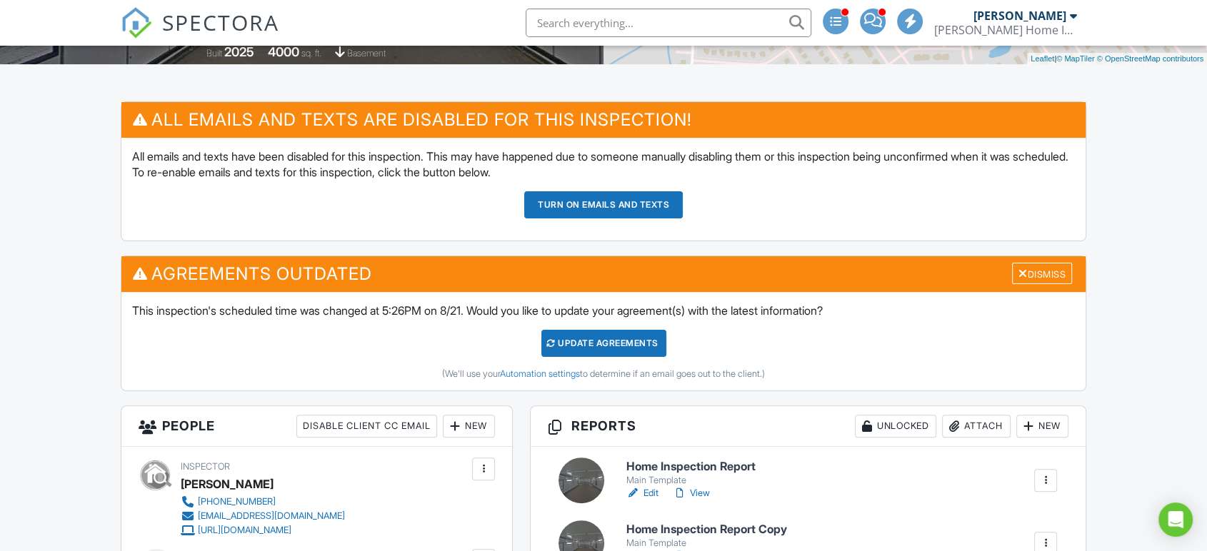
click at [640, 200] on button "Turn on emails and texts" at bounding box center [603, 204] width 159 height 27
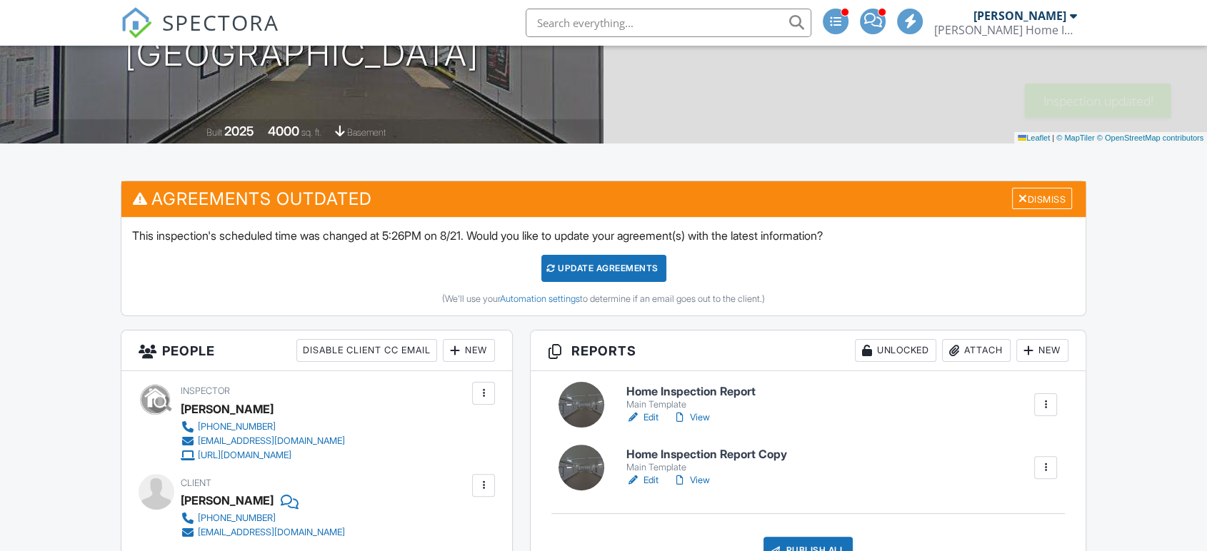
scroll to position [238, 0]
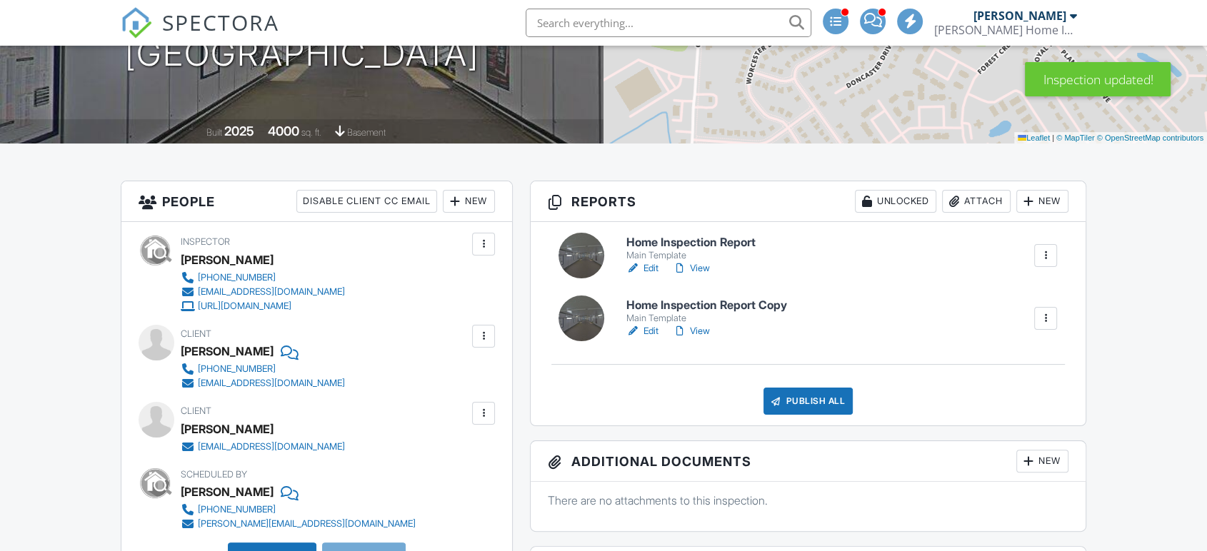
click at [1046, 319] on div at bounding box center [1046, 318] width 14 height 14
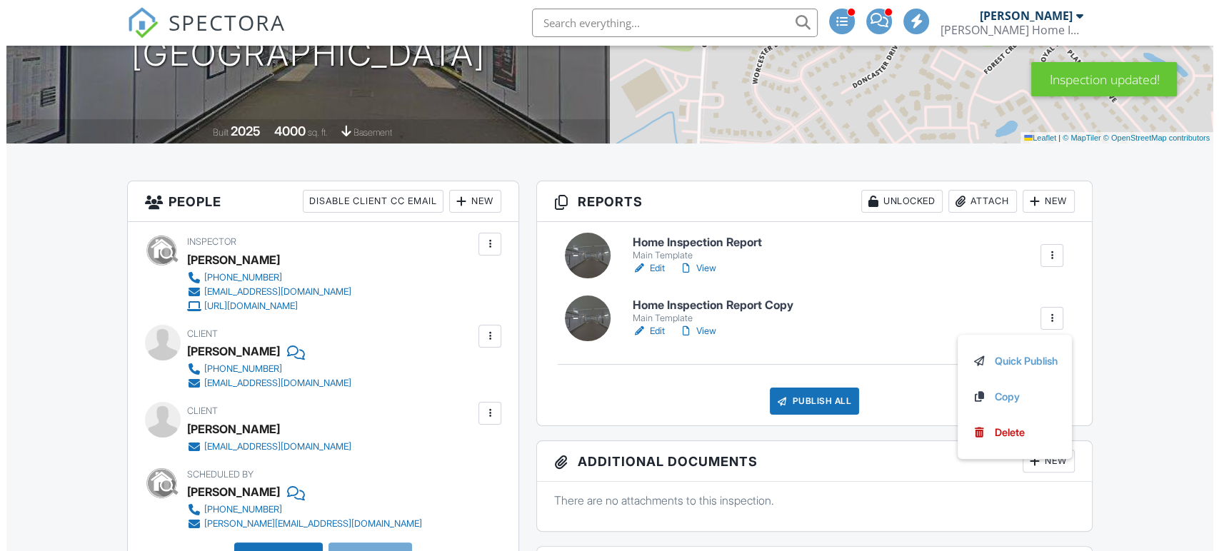
scroll to position [0, 0]
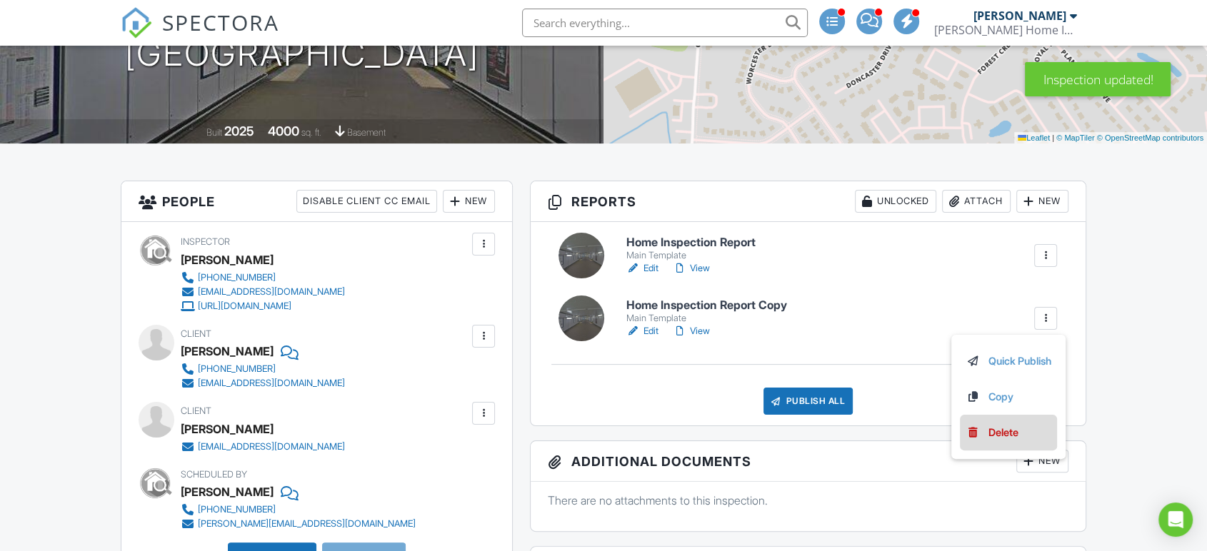
click at [989, 429] on div "Delete" at bounding box center [1004, 433] width 30 height 16
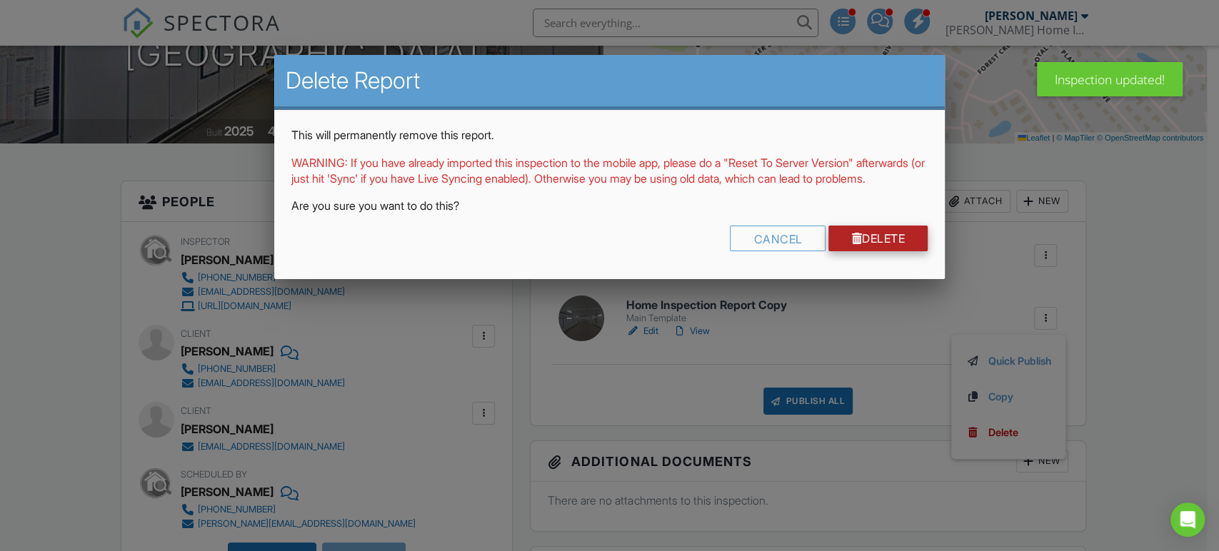
click at [880, 246] on link "Delete" at bounding box center [878, 239] width 99 height 26
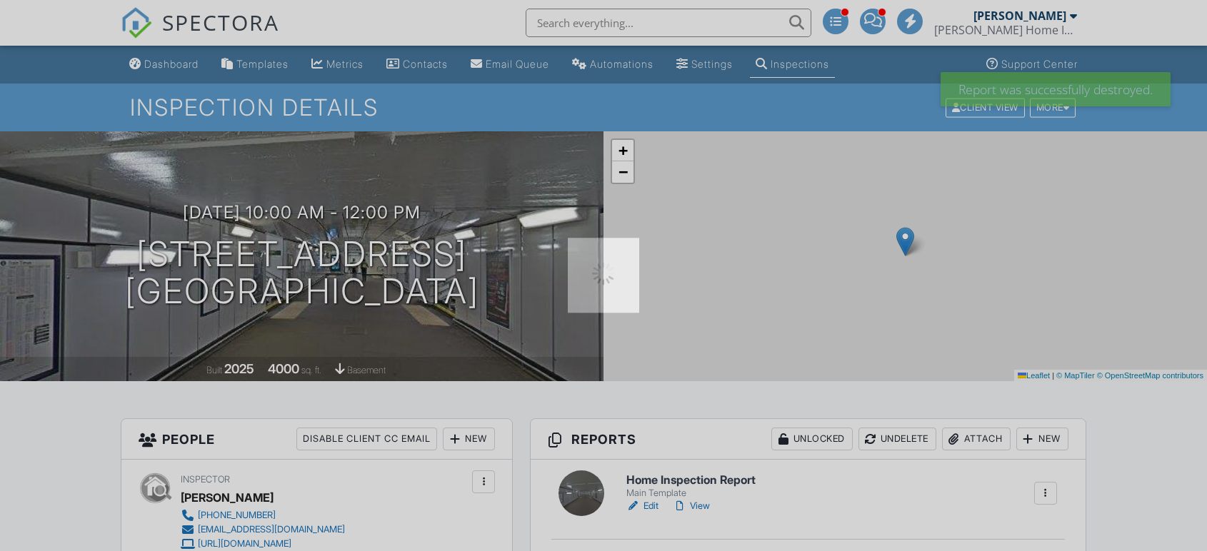
scroll to position [159, 0]
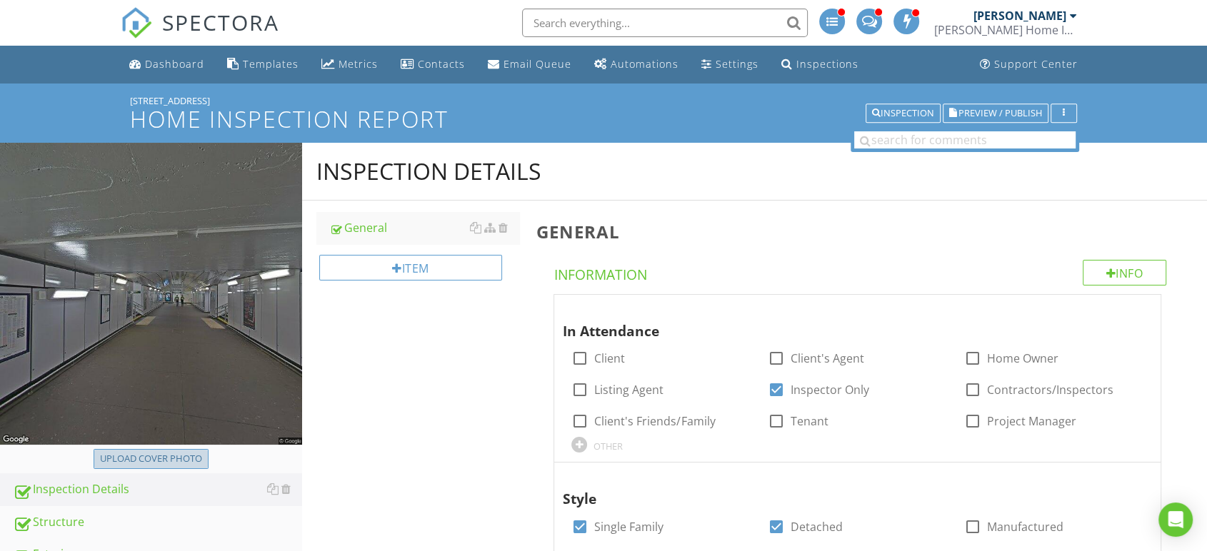
click at [137, 467] on button "Upload cover photo" at bounding box center [151, 459] width 115 height 20
type input "C:\fakepath\IMG_9088.JPG"
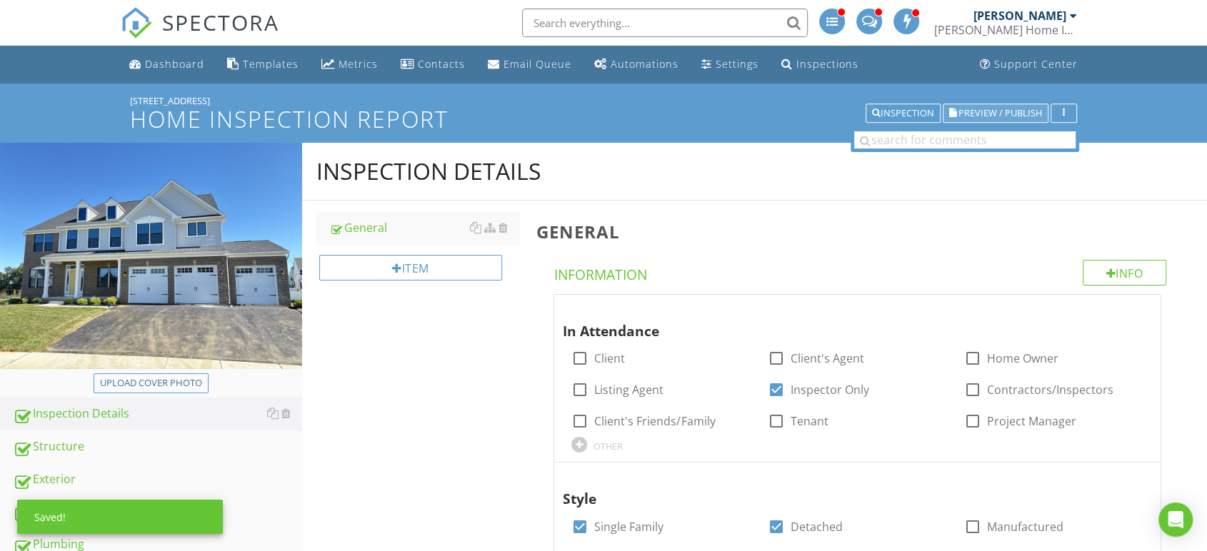
click at [987, 115] on span "Preview / Publish" at bounding box center [1001, 113] width 84 height 9
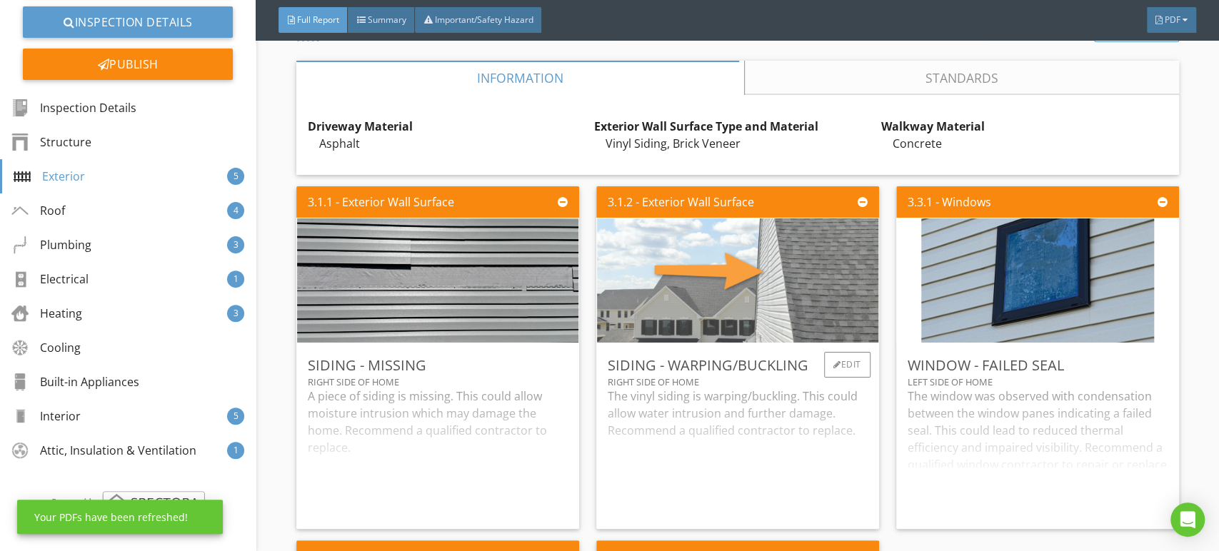
scroll to position [2063, 0]
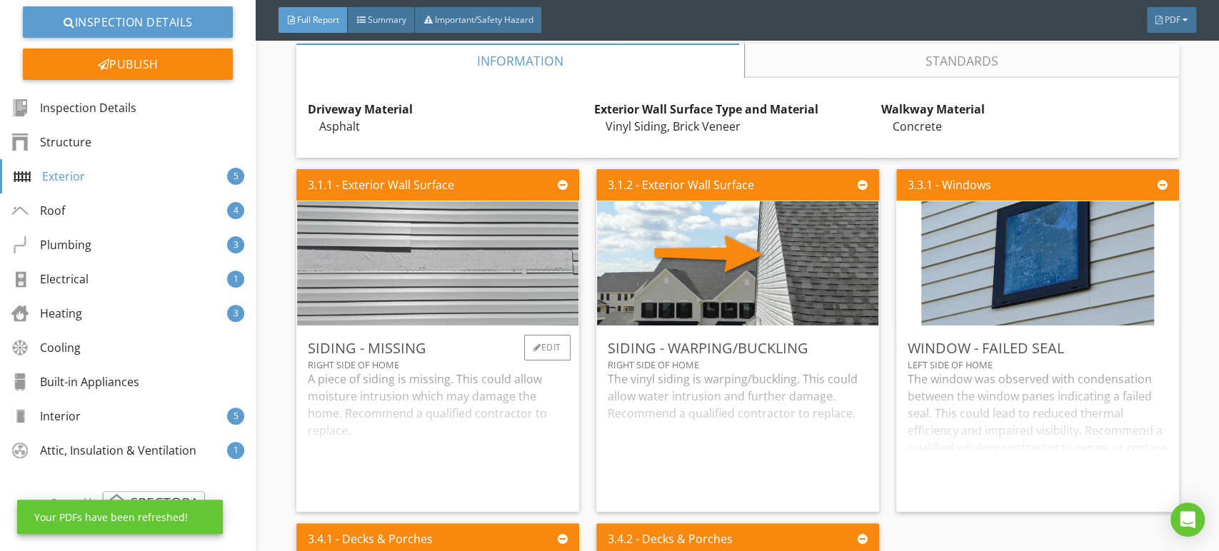
click at [463, 307] on img at bounding box center [438, 263] width 414 height 311
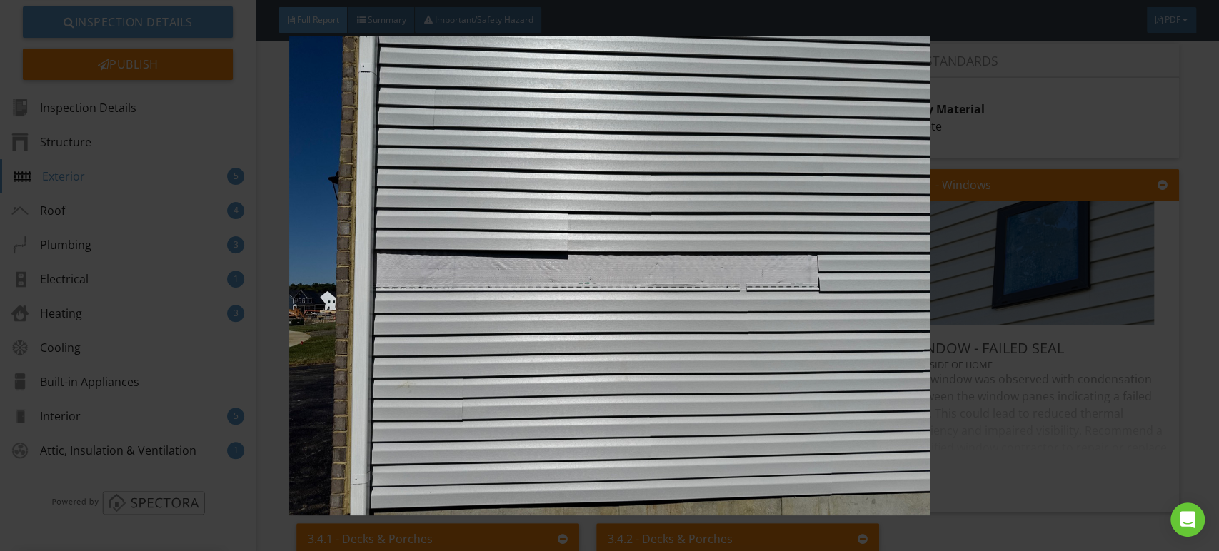
click at [463, 307] on img at bounding box center [609, 276] width 1115 height 481
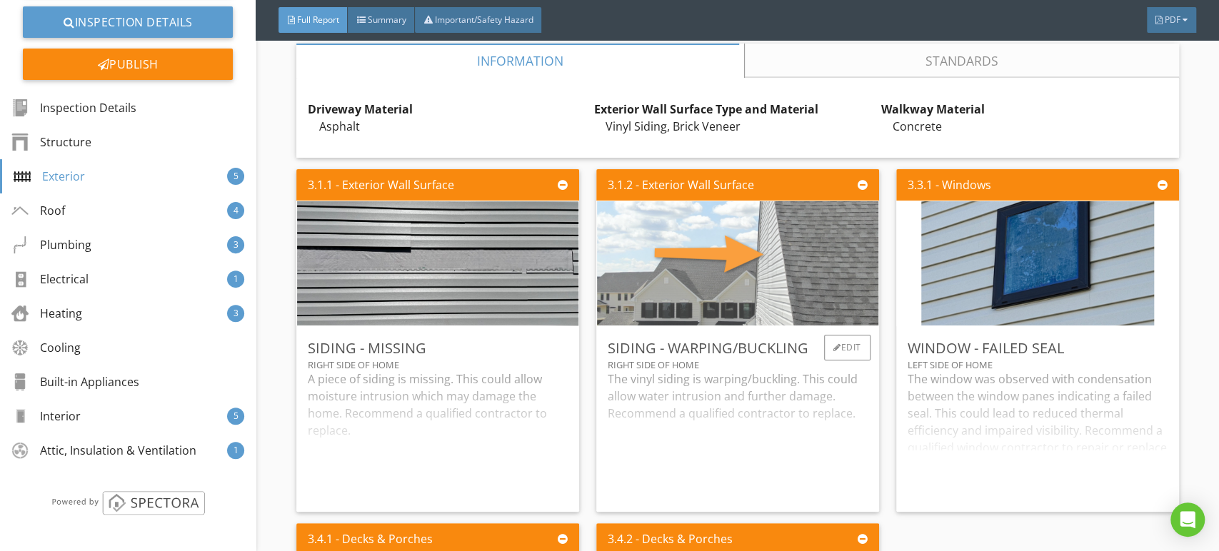
click at [742, 290] on img at bounding box center [738, 263] width 414 height 311
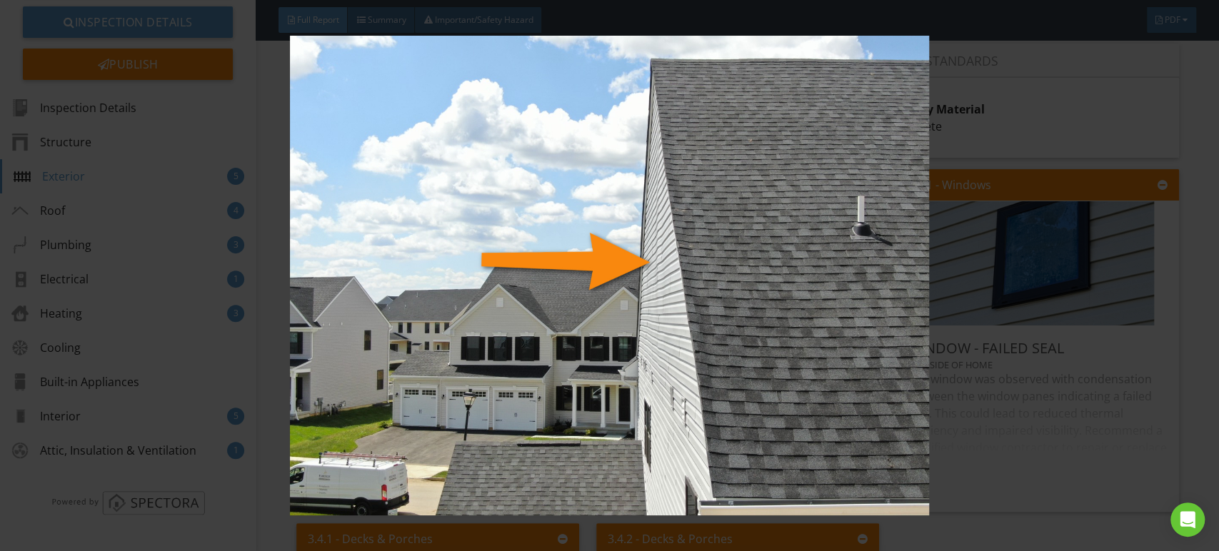
click at [754, 349] on img at bounding box center [609, 276] width 1115 height 481
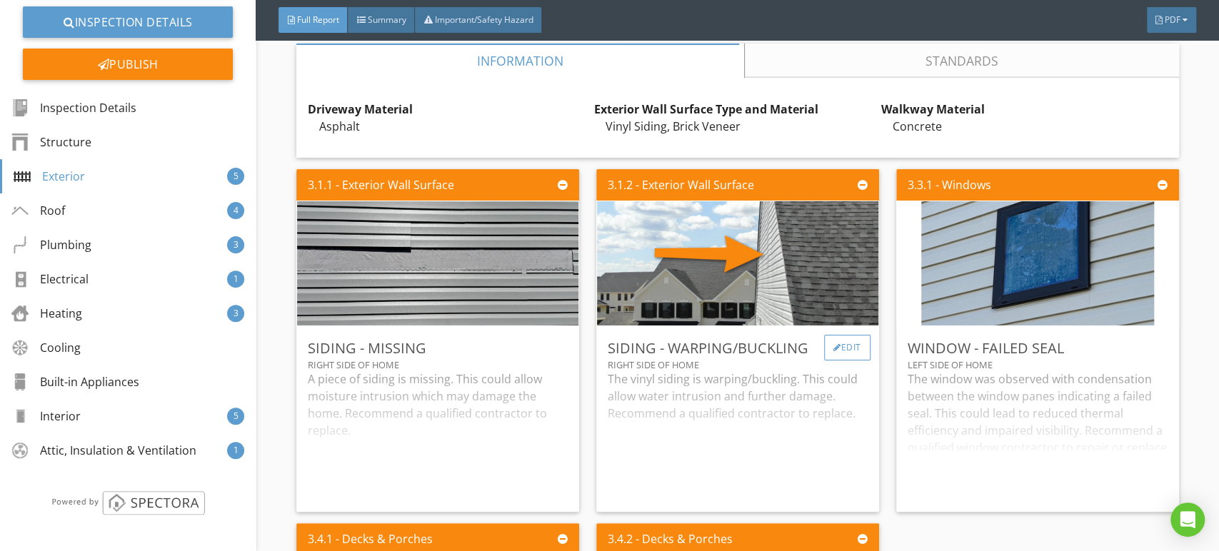
click at [834, 361] on div "Edit" at bounding box center [847, 348] width 46 height 26
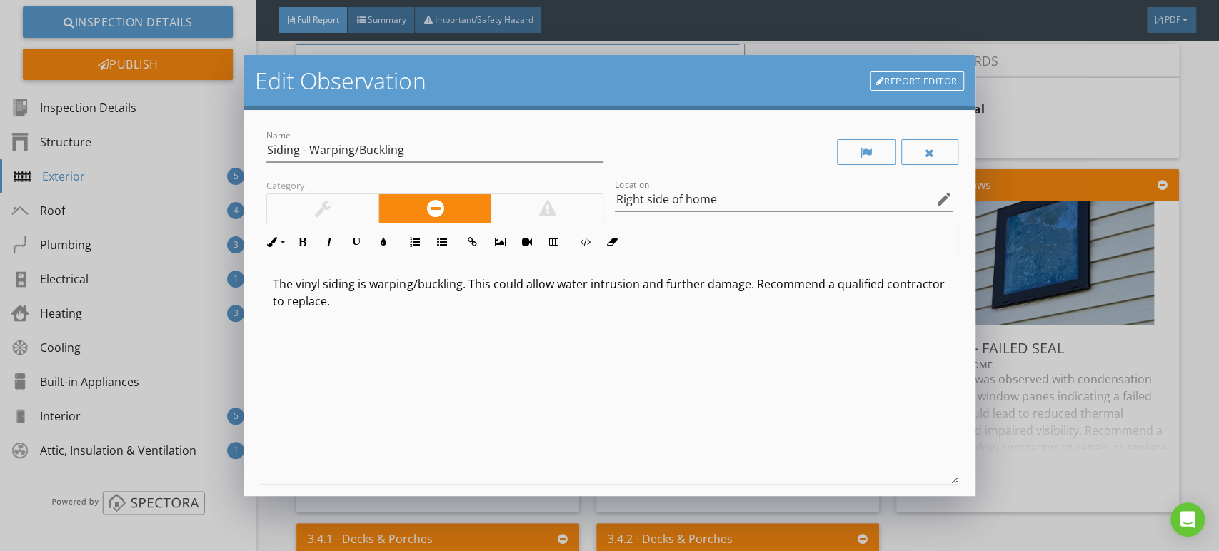
click at [916, 80] on link "Report Editor" at bounding box center [917, 81] width 94 height 20
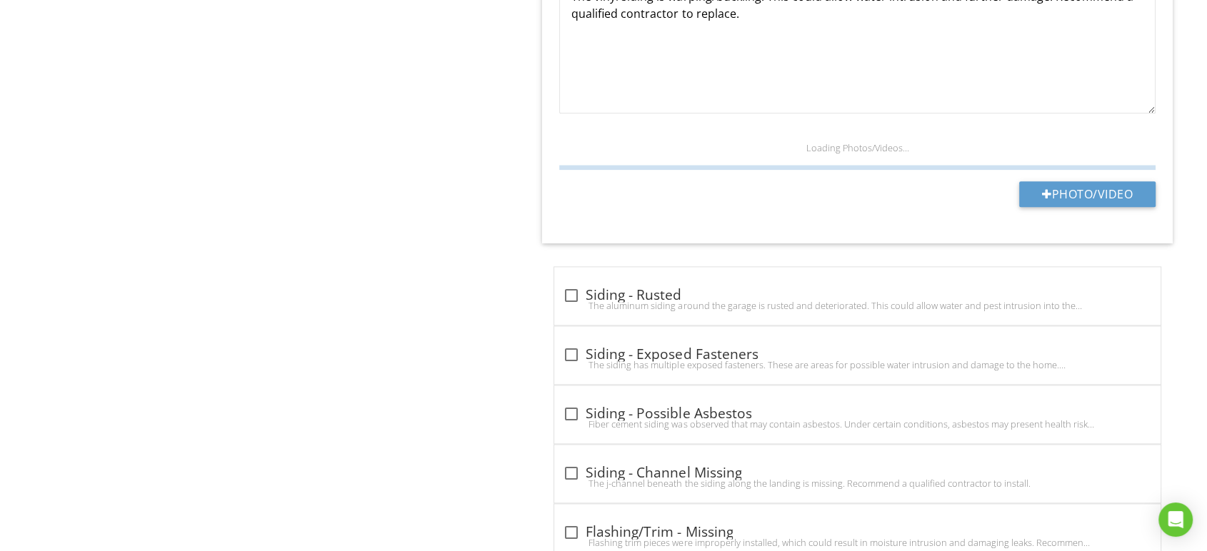
scroll to position [1578, 0]
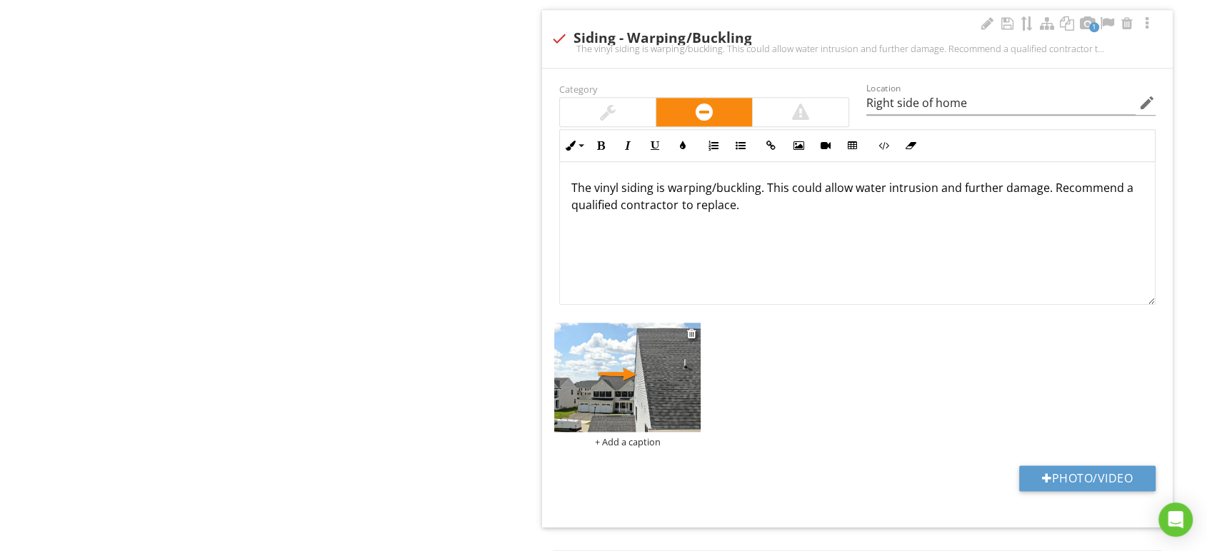
click at [629, 377] on img at bounding box center [627, 378] width 146 height 110
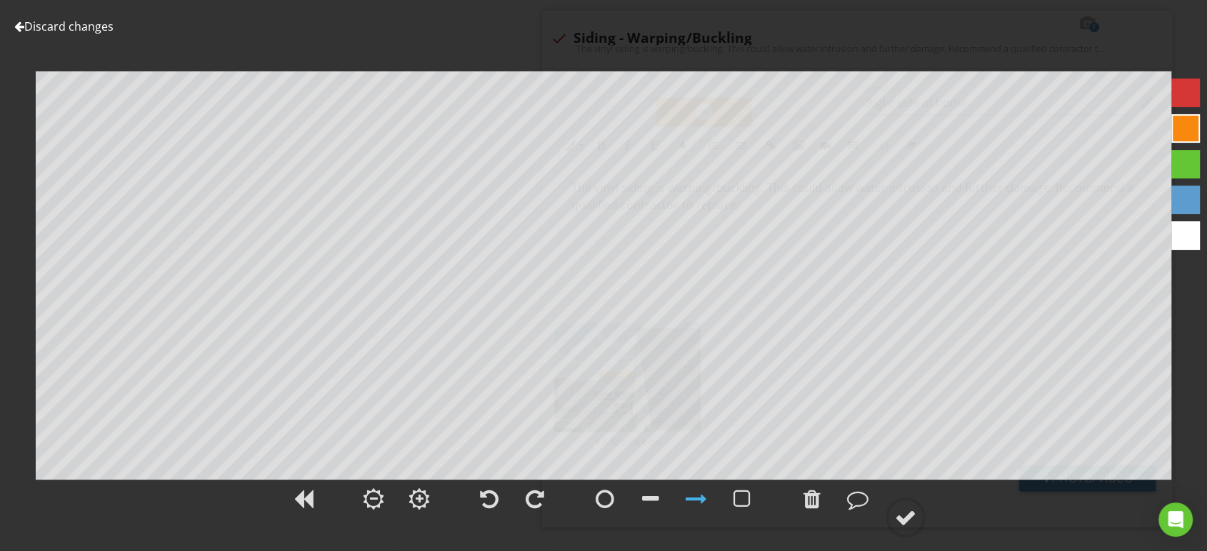
click at [699, 492] on div at bounding box center [696, 499] width 21 height 21
click at [916, 519] on div at bounding box center [905, 517] width 21 height 21
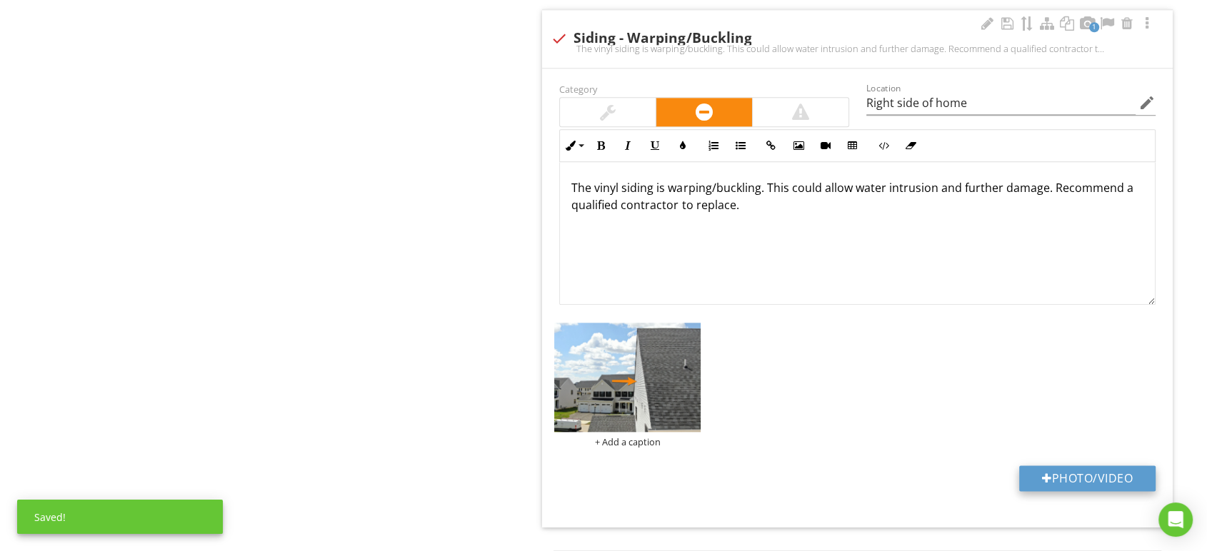
click at [1094, 476] on button "Photo/Video" at bounding box center [1087, 479] width 136 height 26
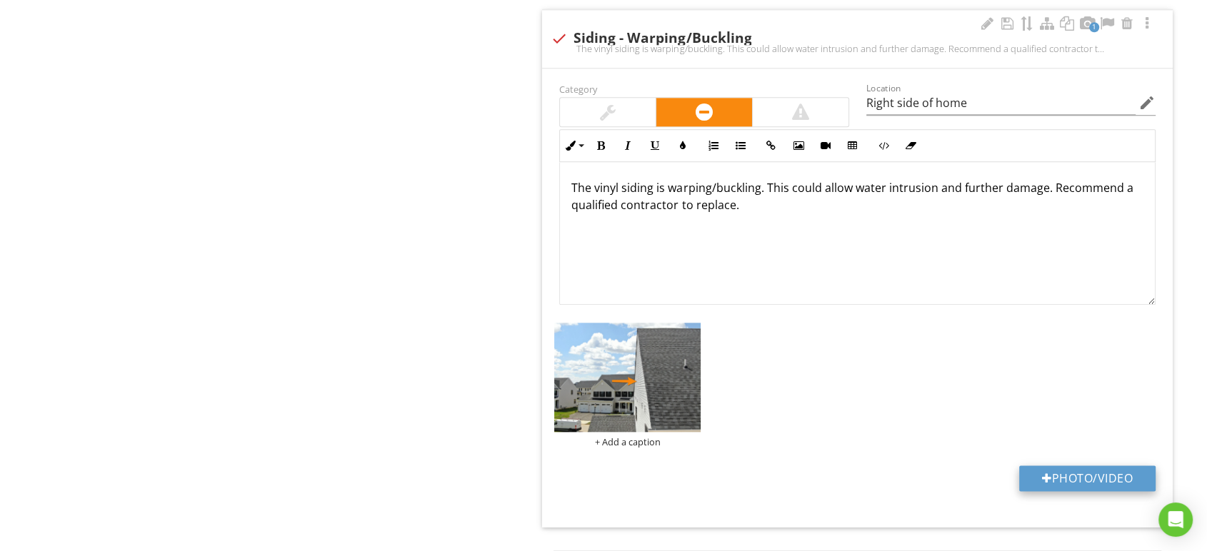
type input "C:\fakepath\IMG_9229.JPG"
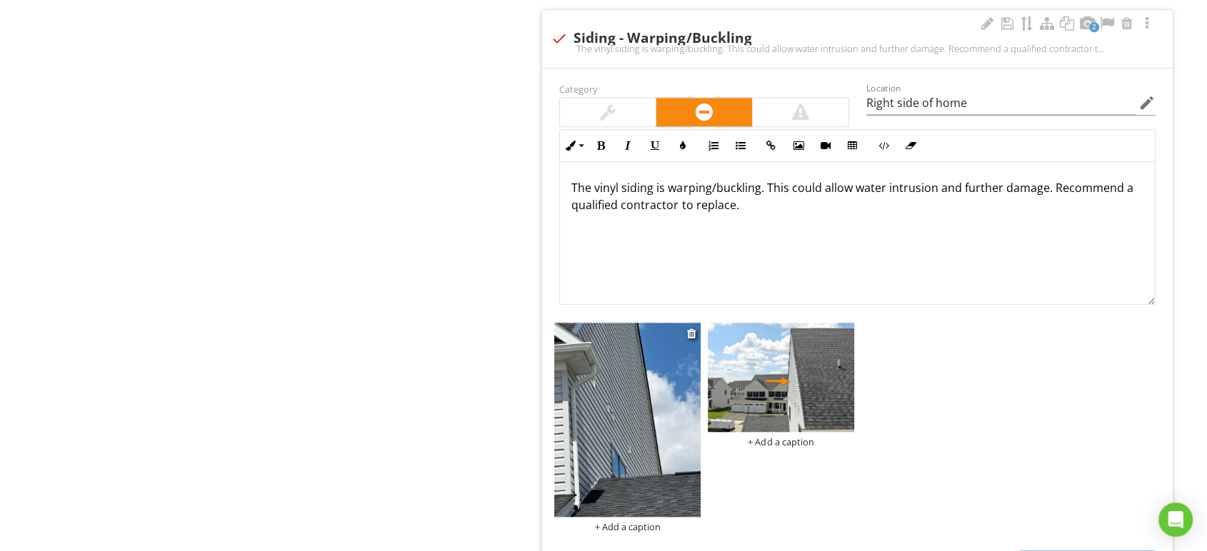
click at [651, 406] on img at bounding box center [627, 420] width 146 height 195
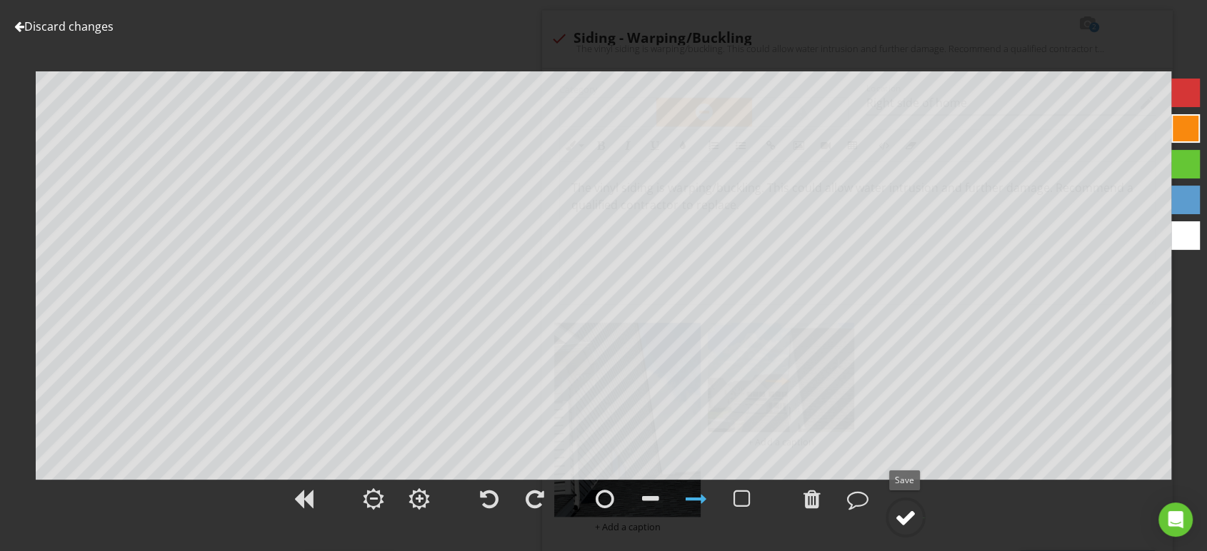
click at [900, 513] on div at bounding box center [905, 517] width 21 height 21
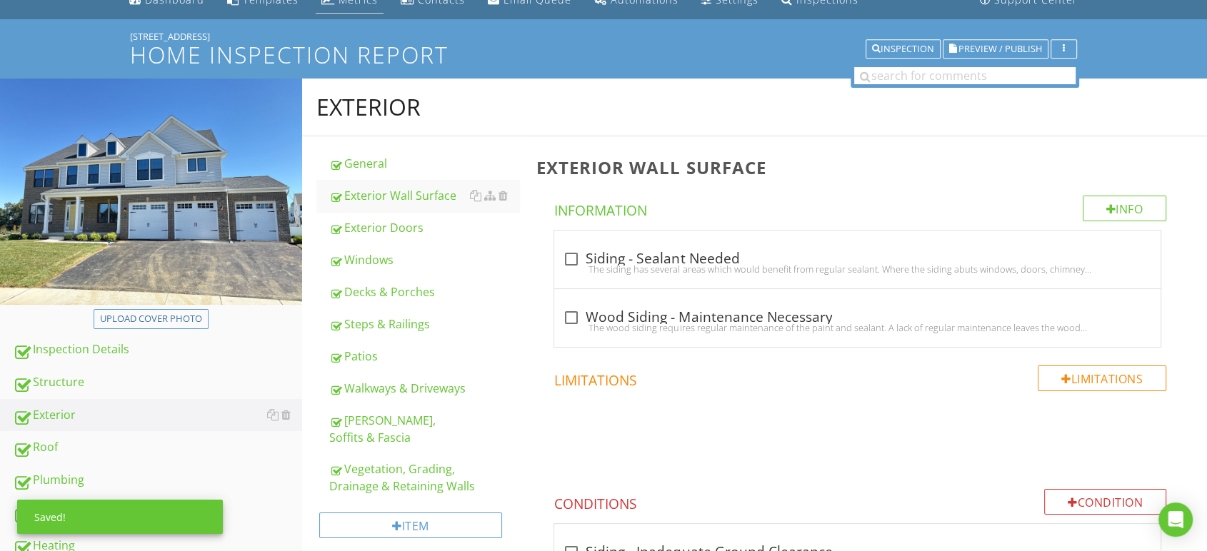
scroll to position [0, 0]
